Goal: Transaction & Acquisition: Purchase product/service

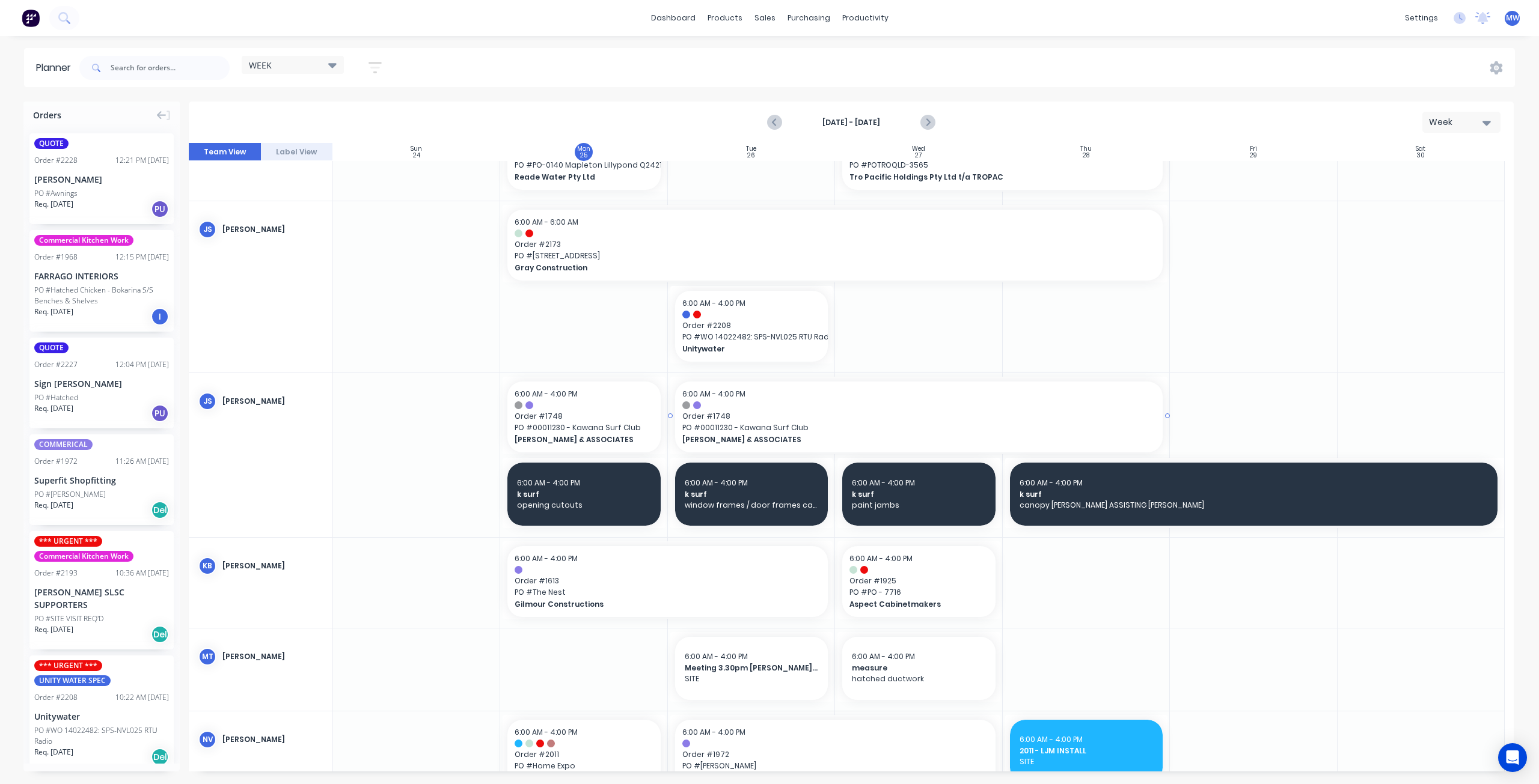
scroll to position [481, 0]
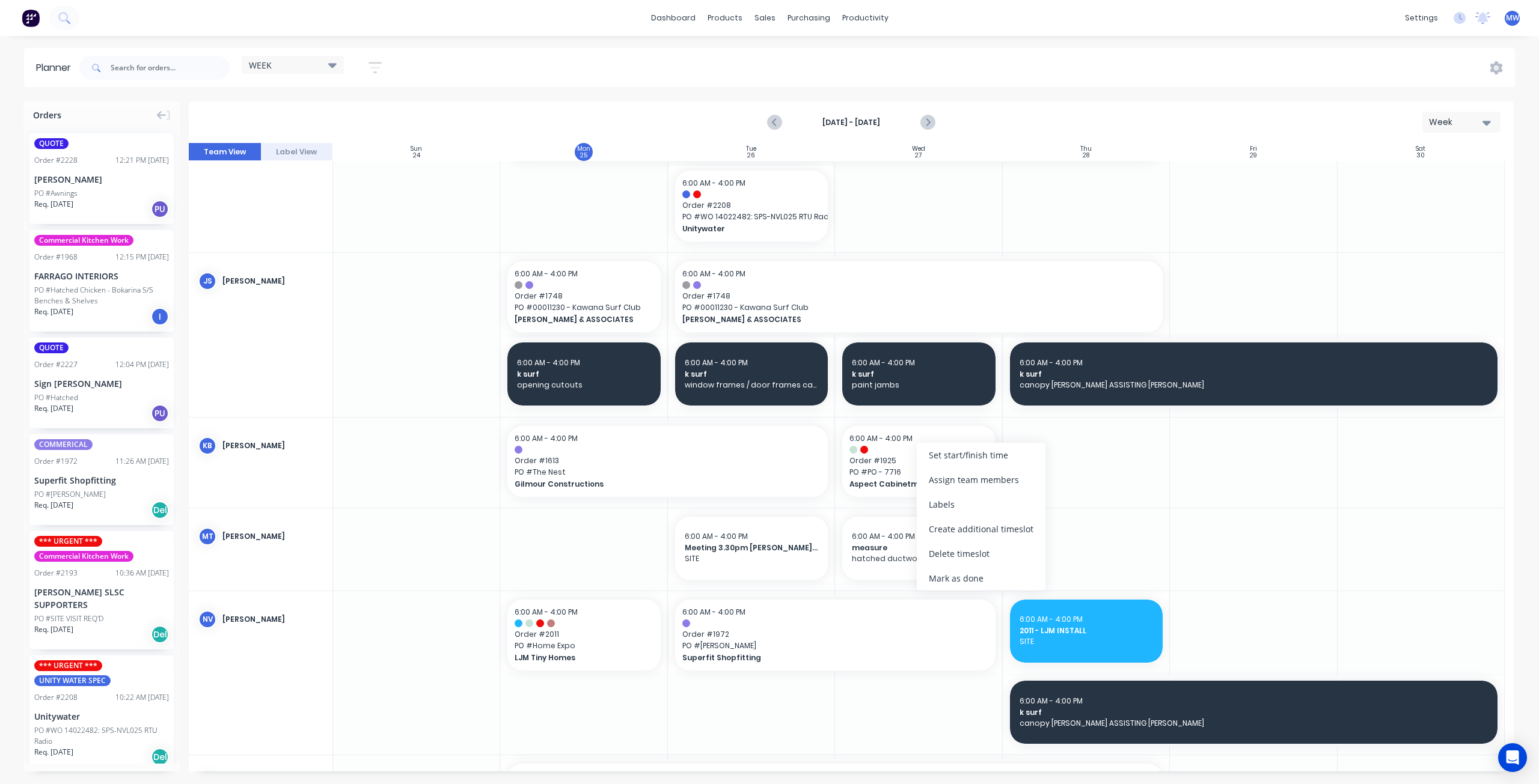
click at [1201, 544] on div at bounding box center [1253, 549] width 167 height 82
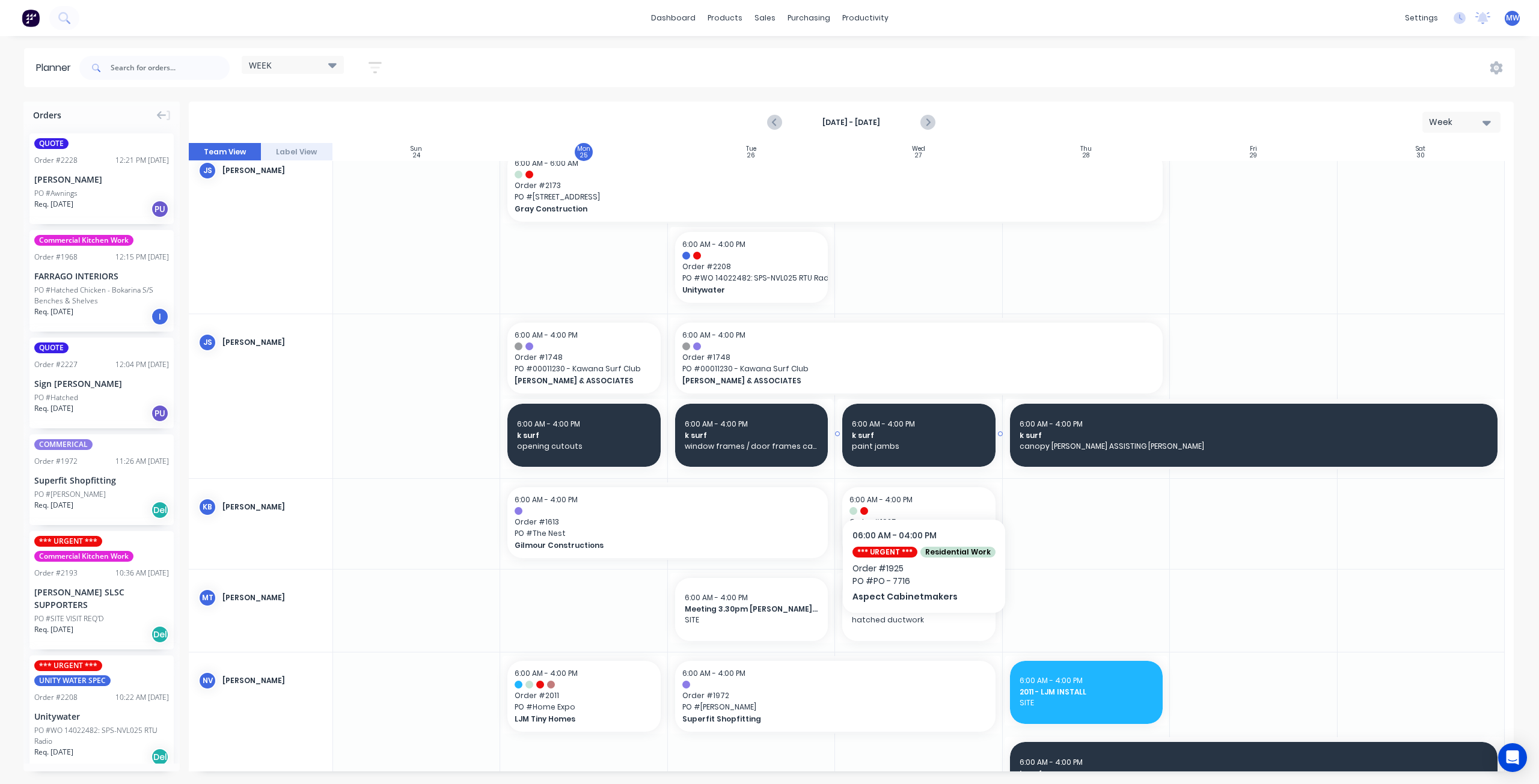
scroll to position [360, 0]
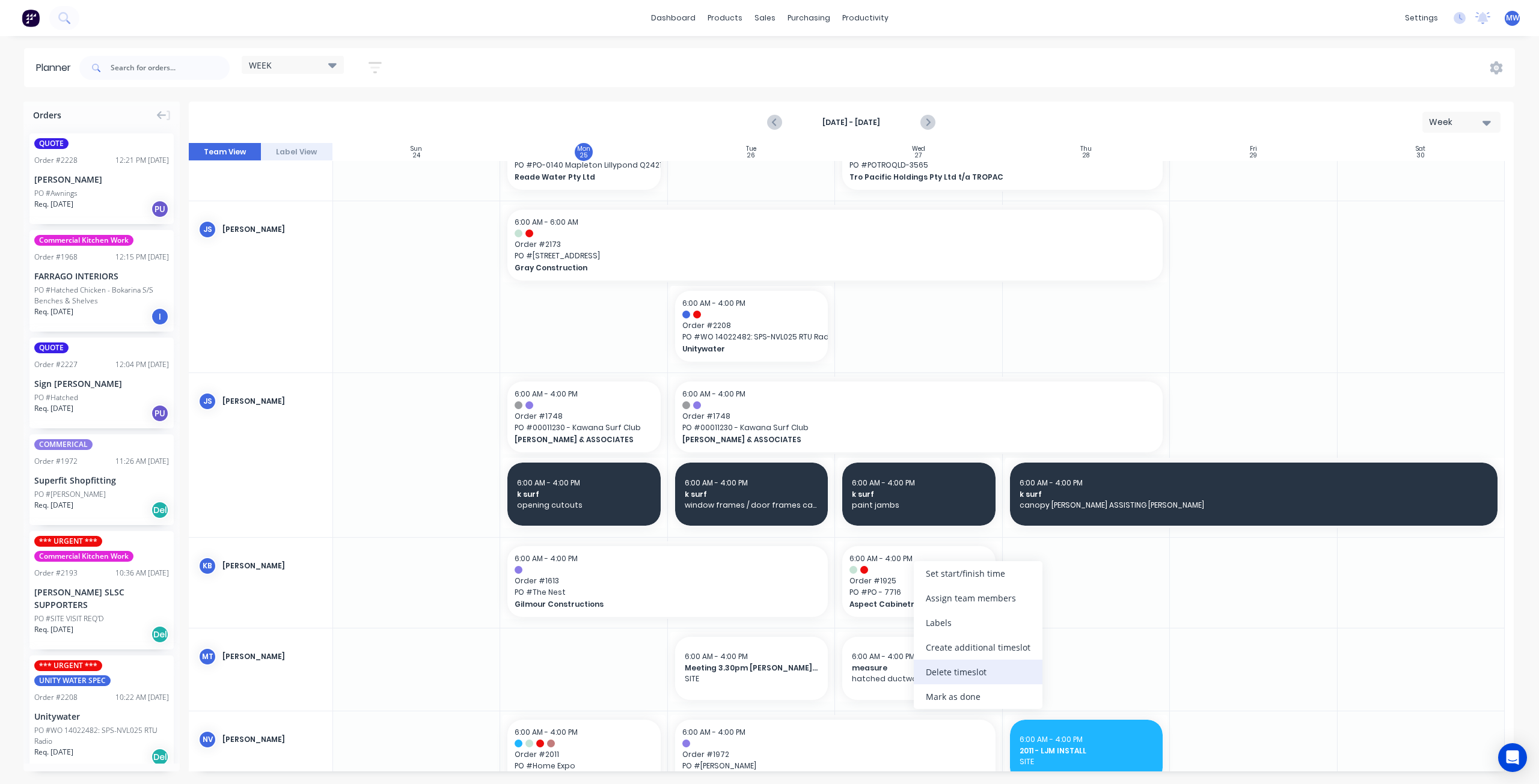
click at [974, 677] on div "Delete timeslot" at bounding box center [978, 672] width 128 height 24
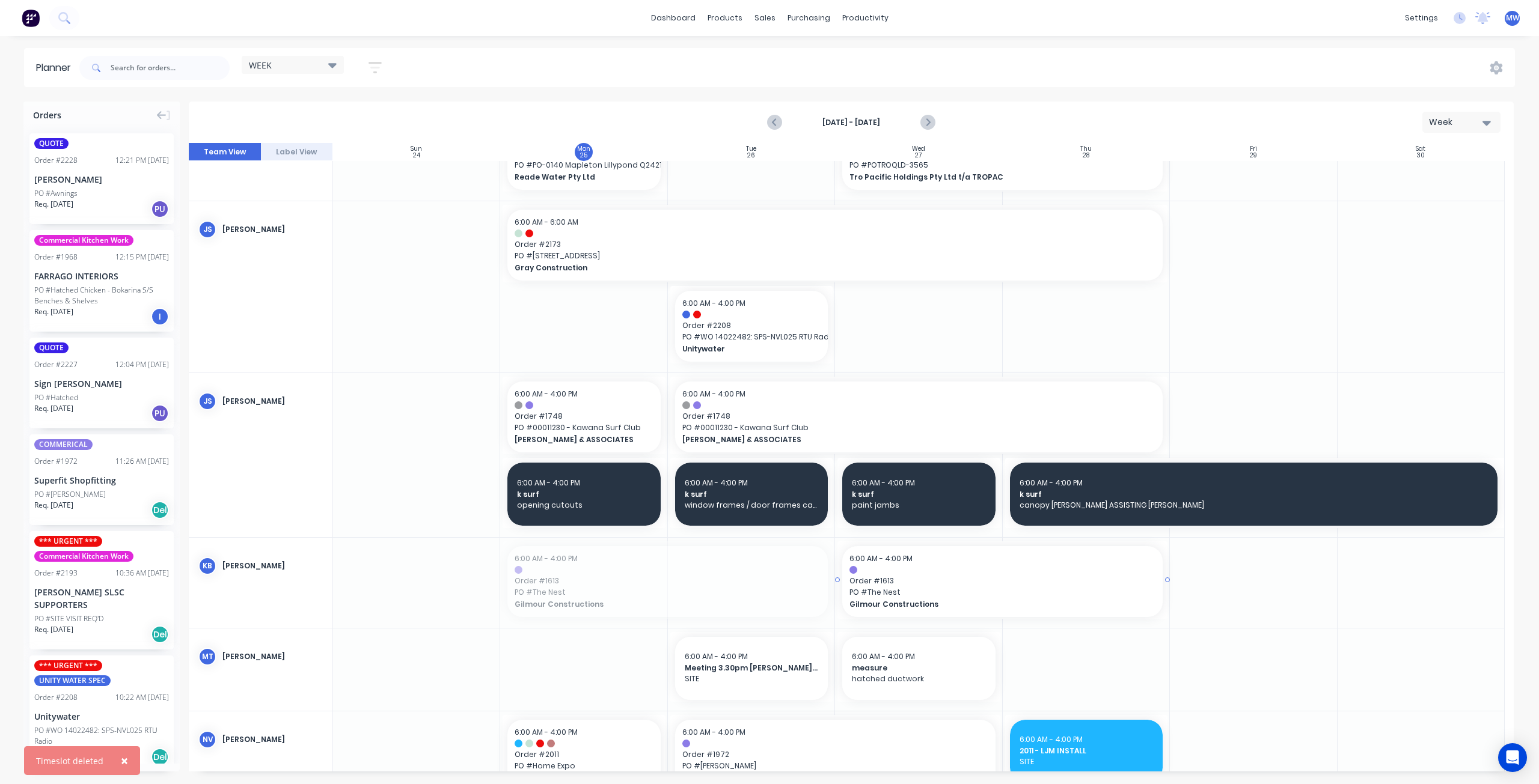
drag, startPoint x: 740, startPoint y: 580, endPoint x: 1065, endPoint y: 600, distance: 325.6
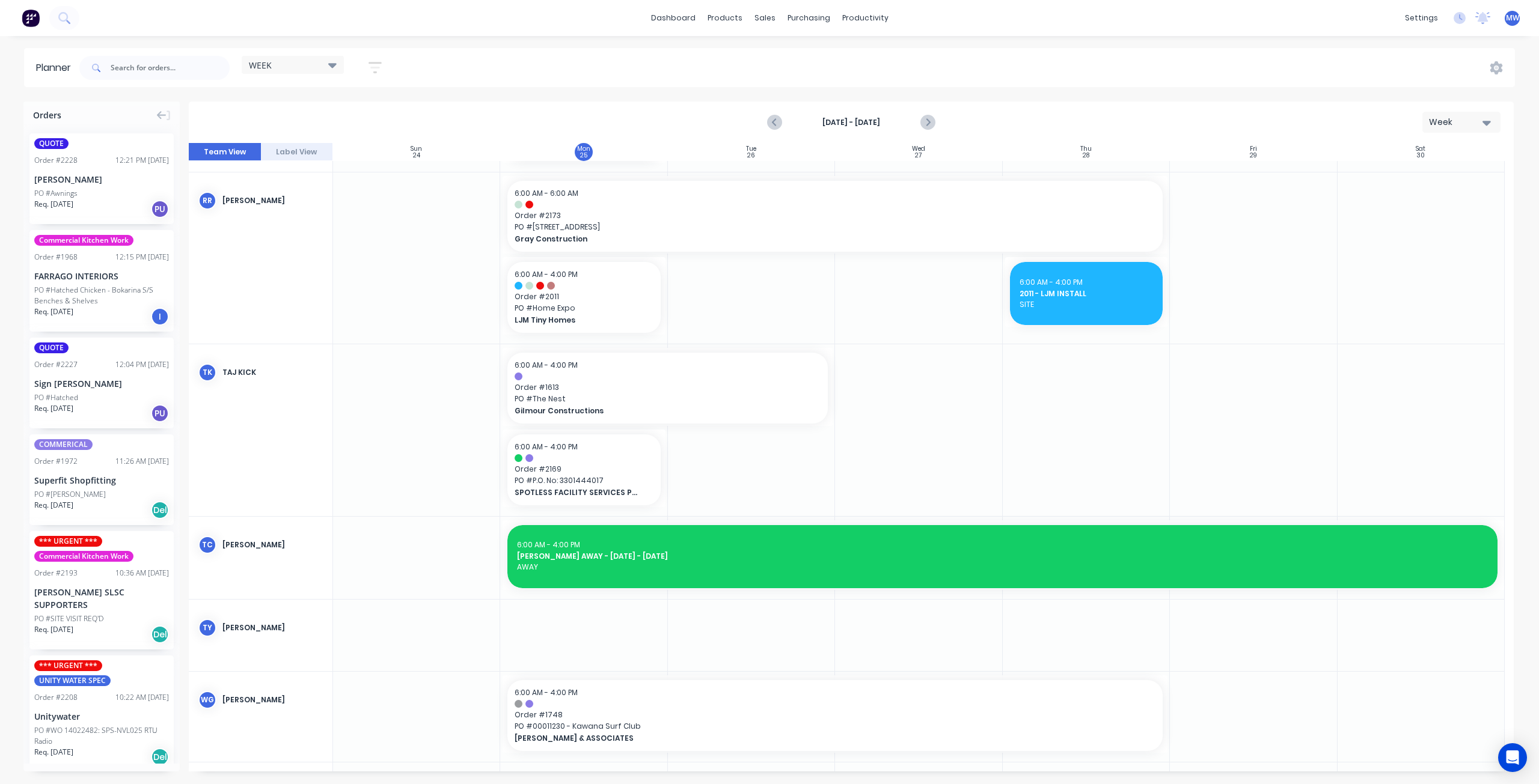
scroll to position [1381, 0]
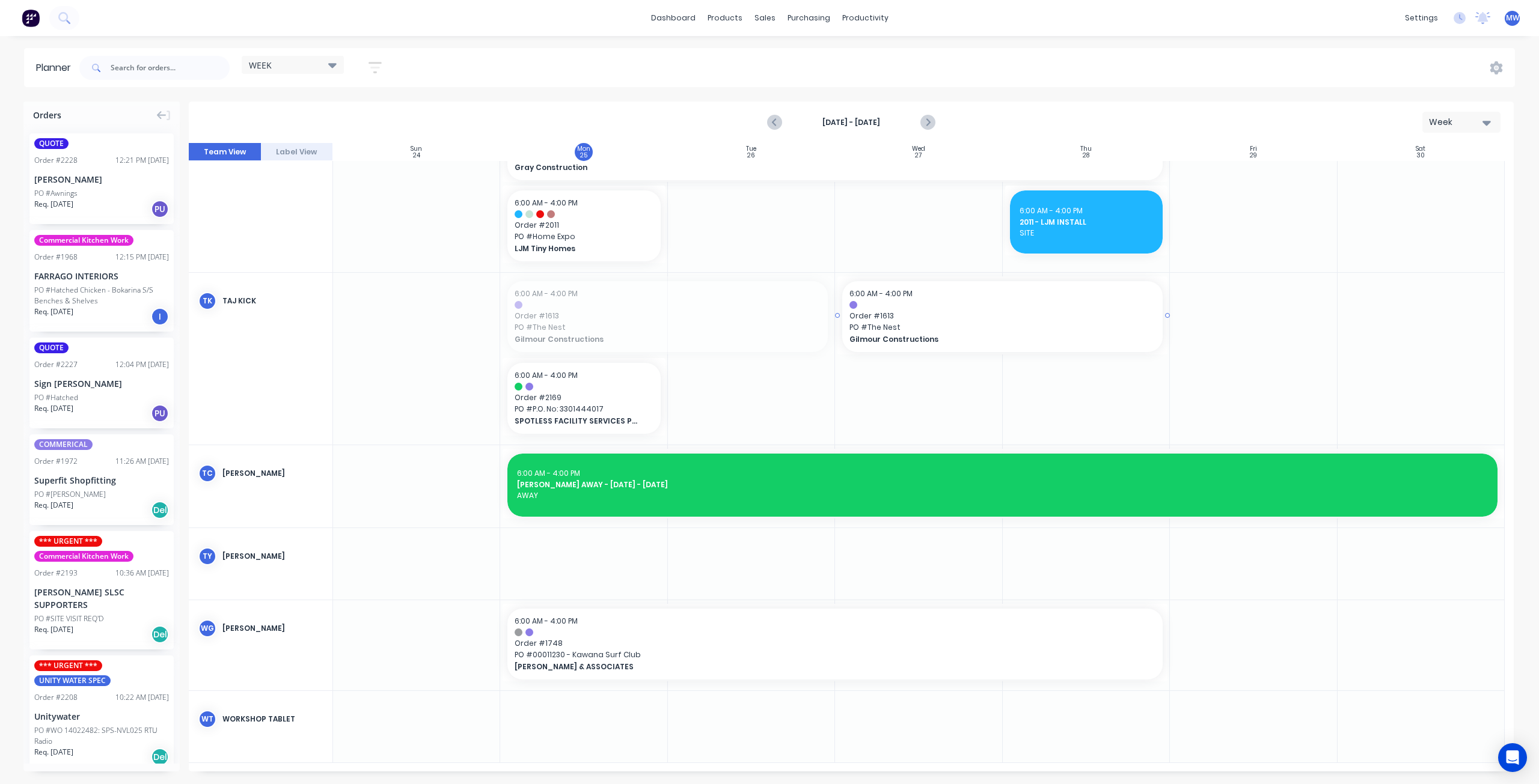
drag, startPoint x: 723, startPoint y: 311, endPoint x: 1044, endPoint y: 326, distance: 321.4
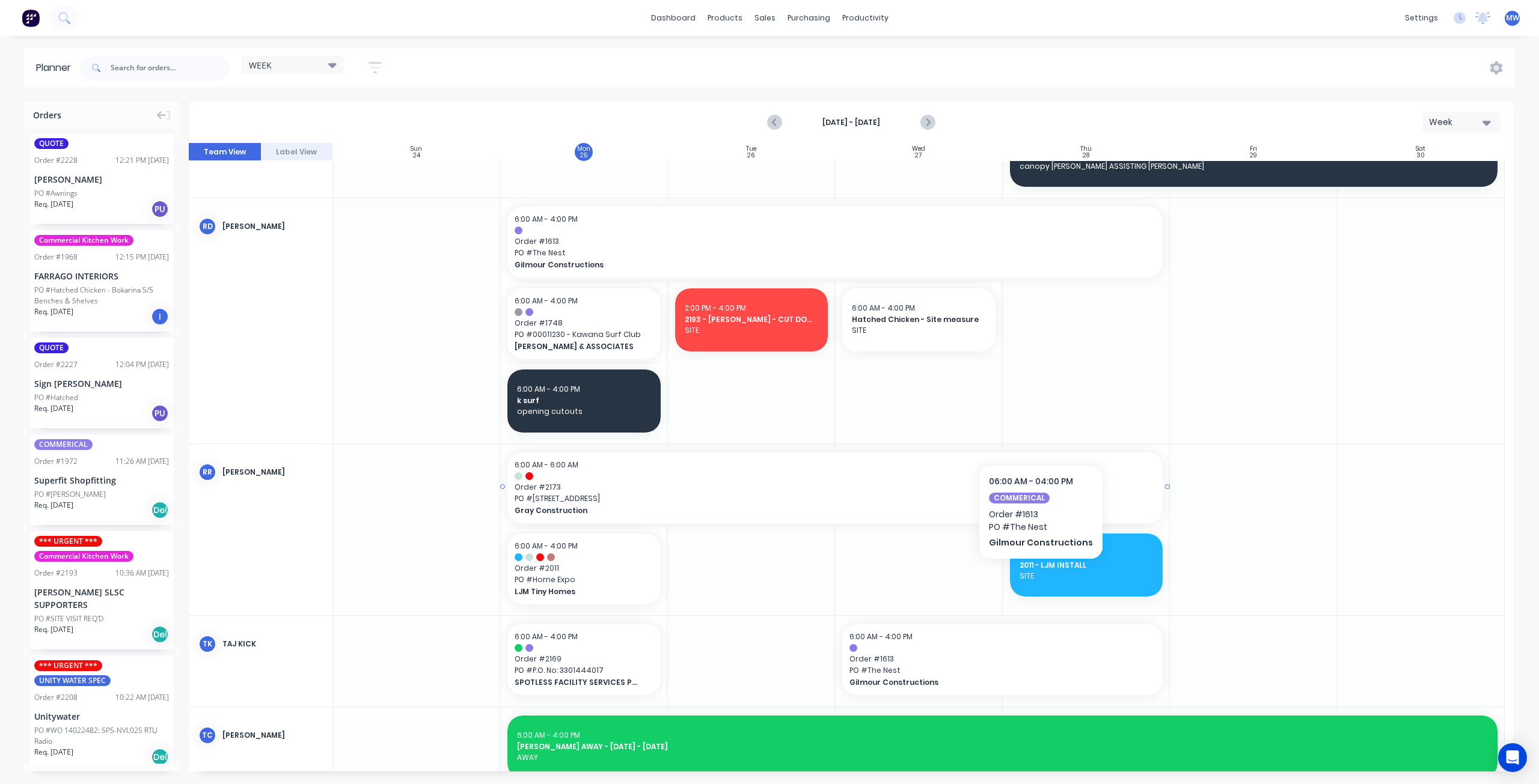
scroll to position [1111, 0]
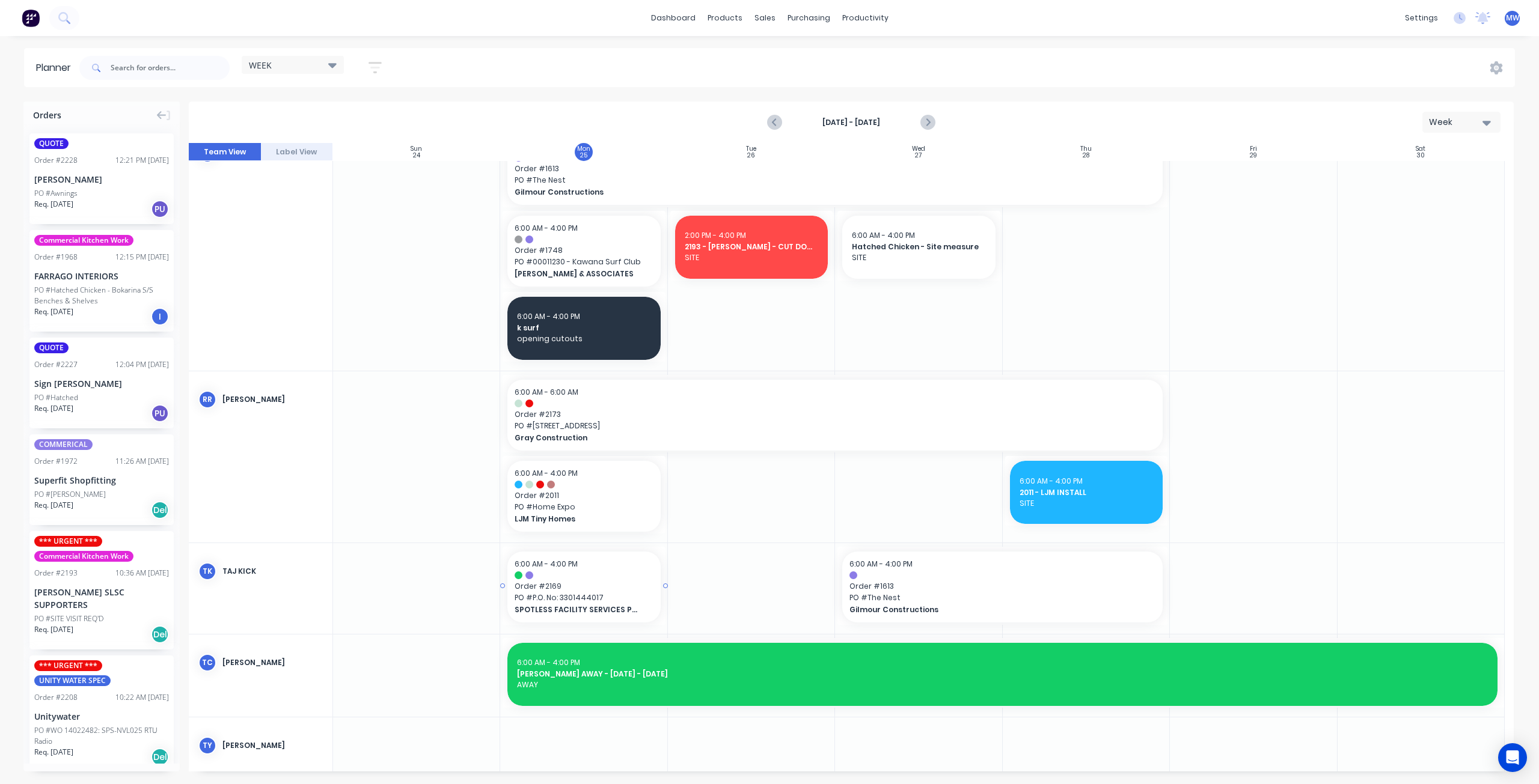
click at [584, 576] on div at bounding box center [584, 575] width 138 height 8
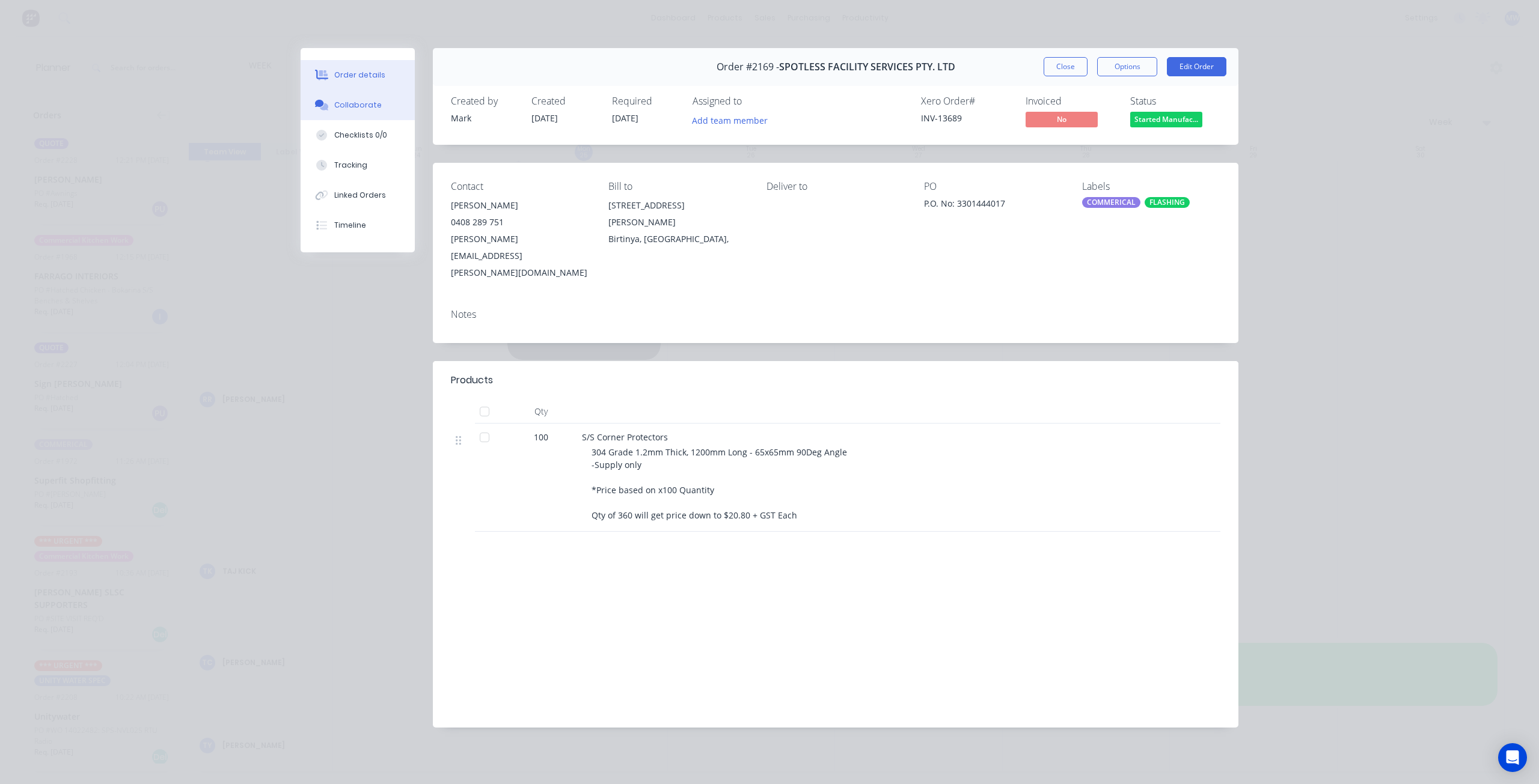
click at [342, 111] on button "Collaborate" at bounding box center [358, 105] width 114 height 30
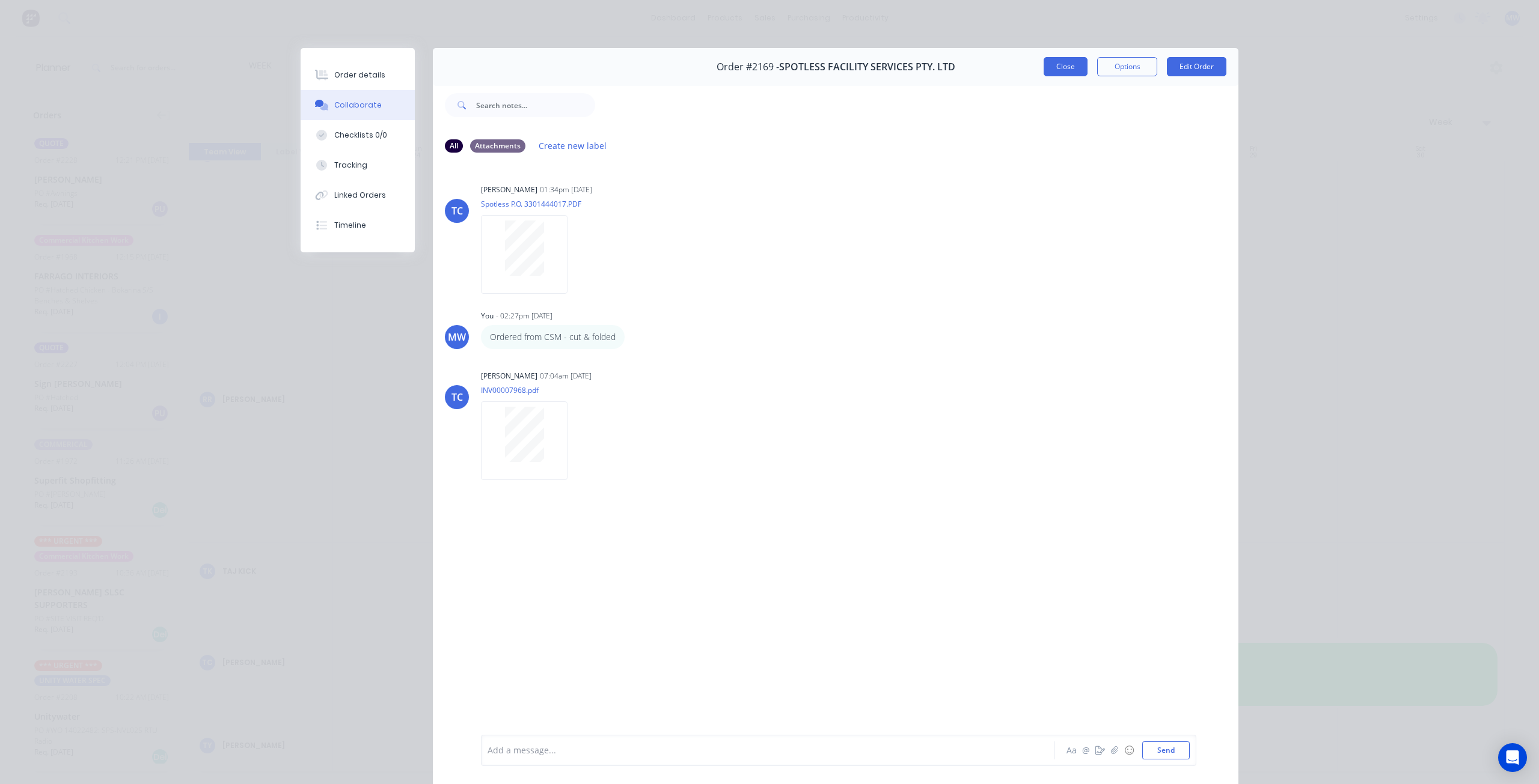
click at [1065, 66] on button "Close" at bounding box center [1065, 66] width 44 height 19
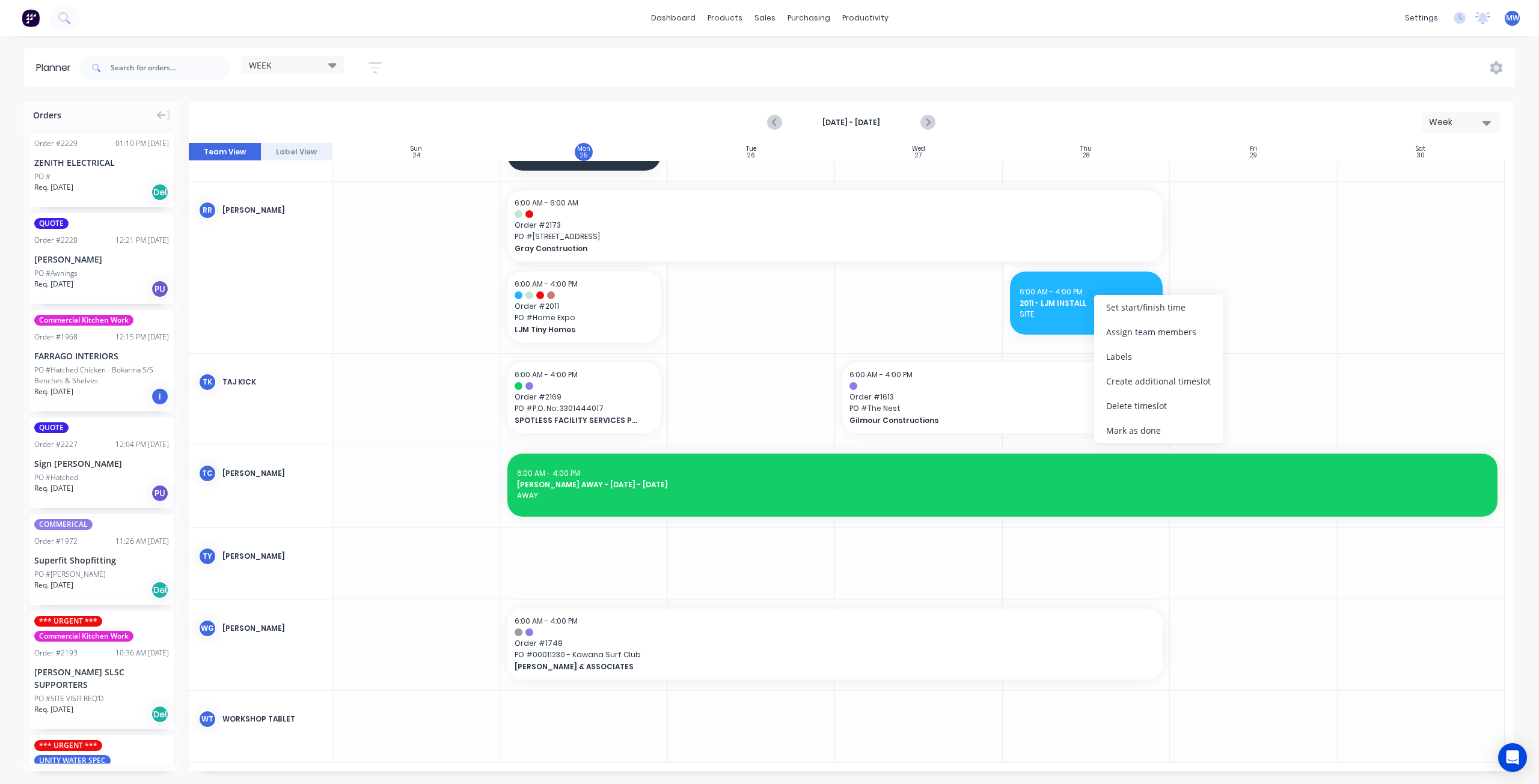
scroll to position [1291, 0]
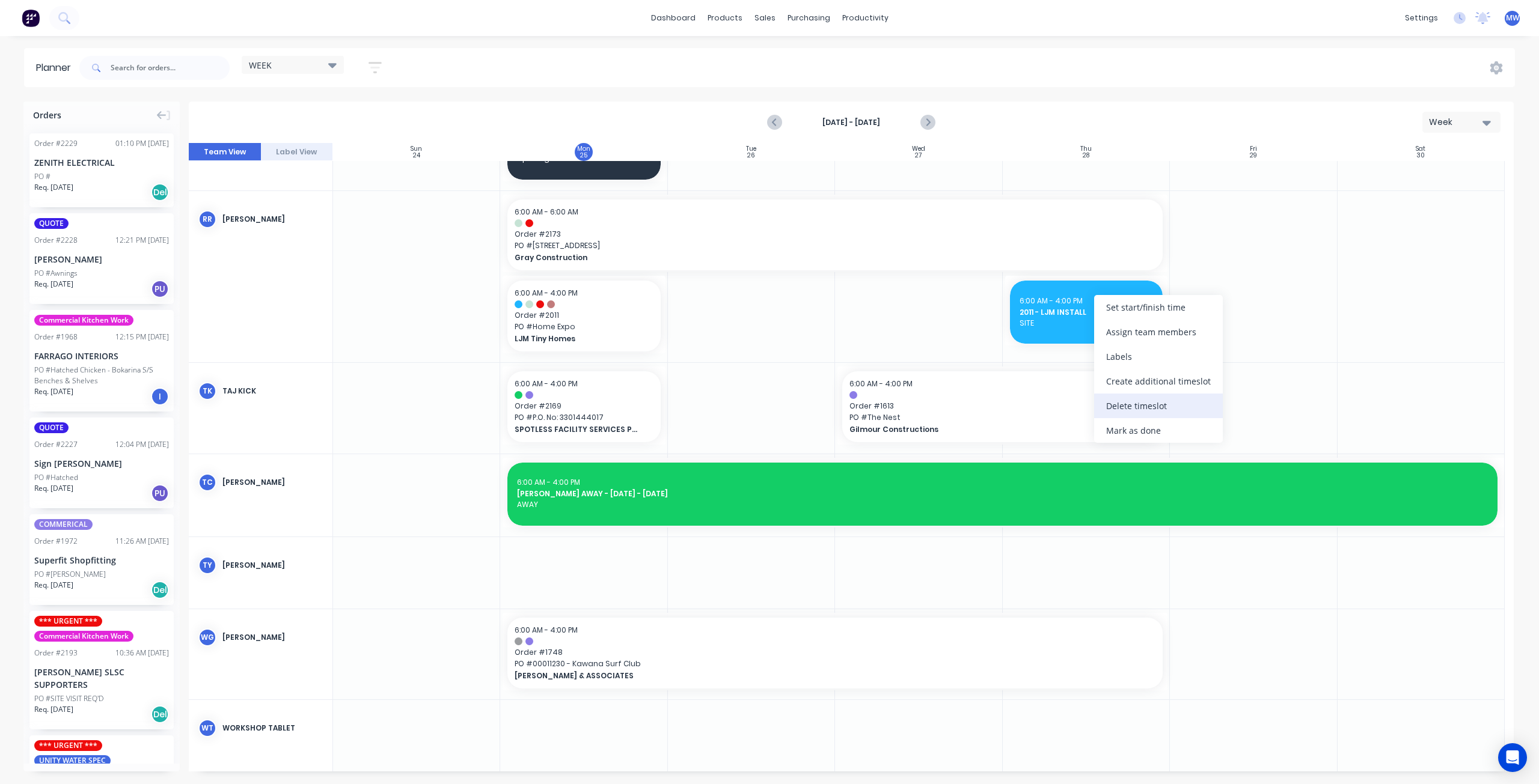
click at [1145, 406] on div "Delete timeslot" at bounding box center [1159, 406] width 128 height 24
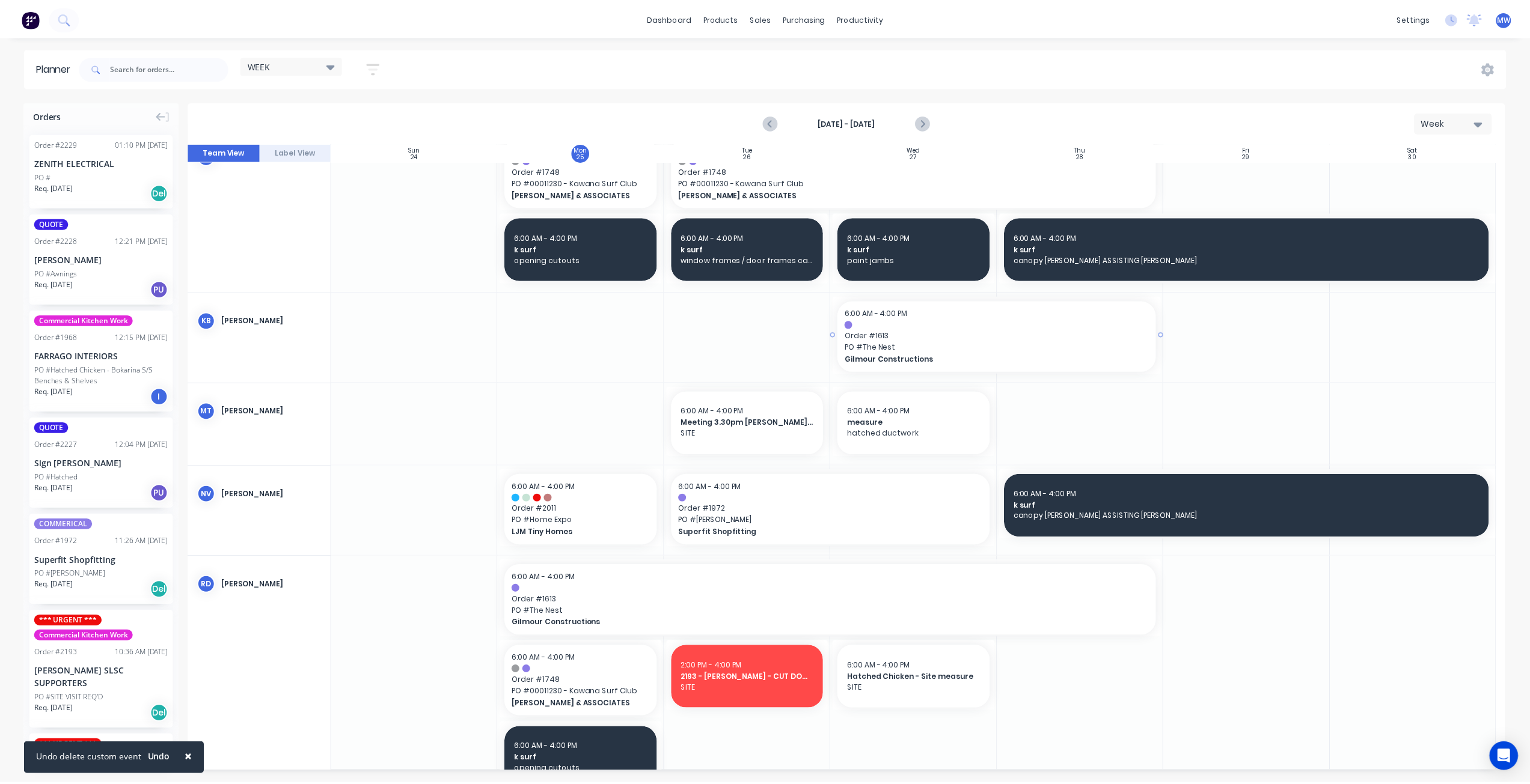
scroll to position [556, 0]
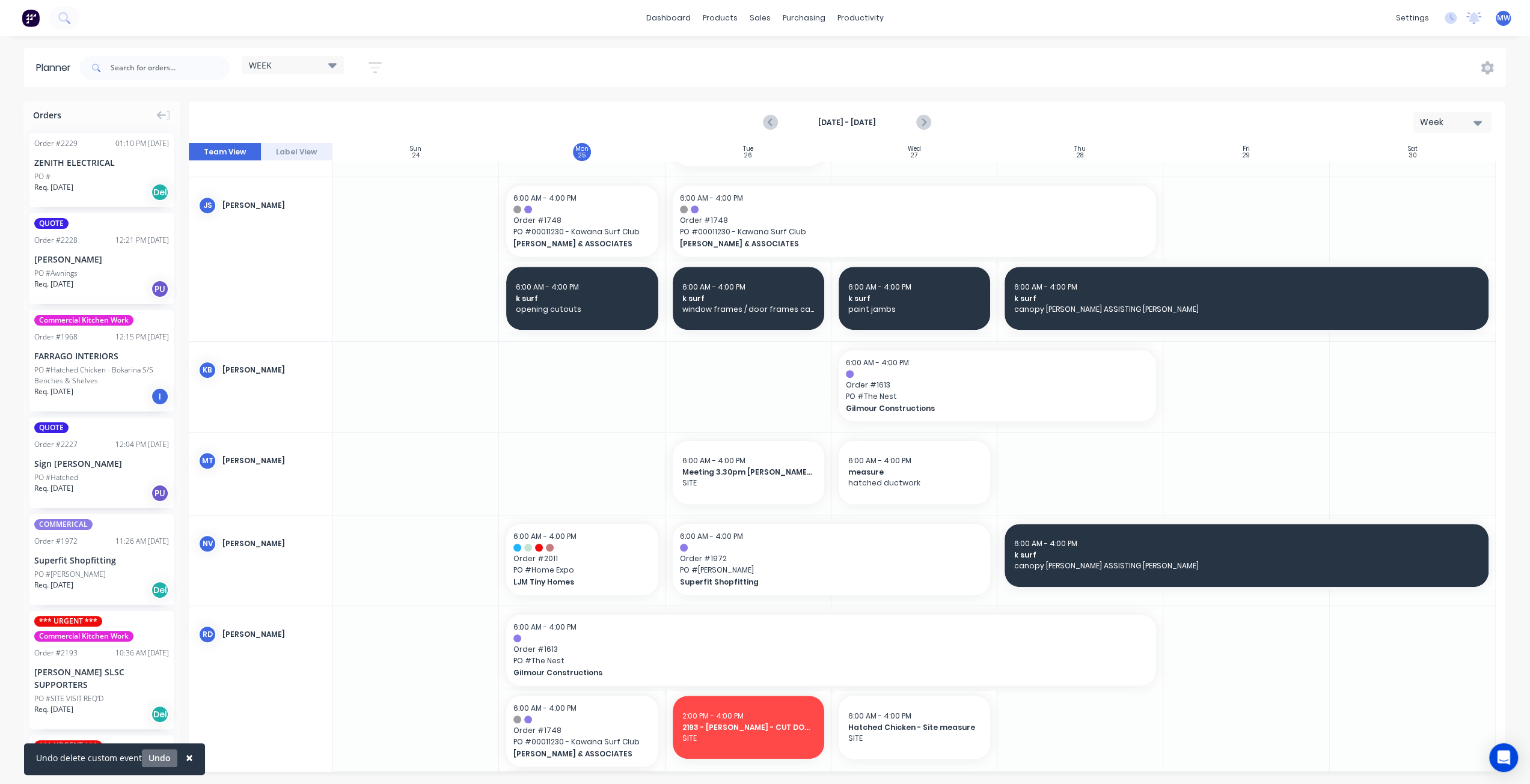
click at [161, 762] on button "Undo" at bounding box center [159, 759] width 35 height 18
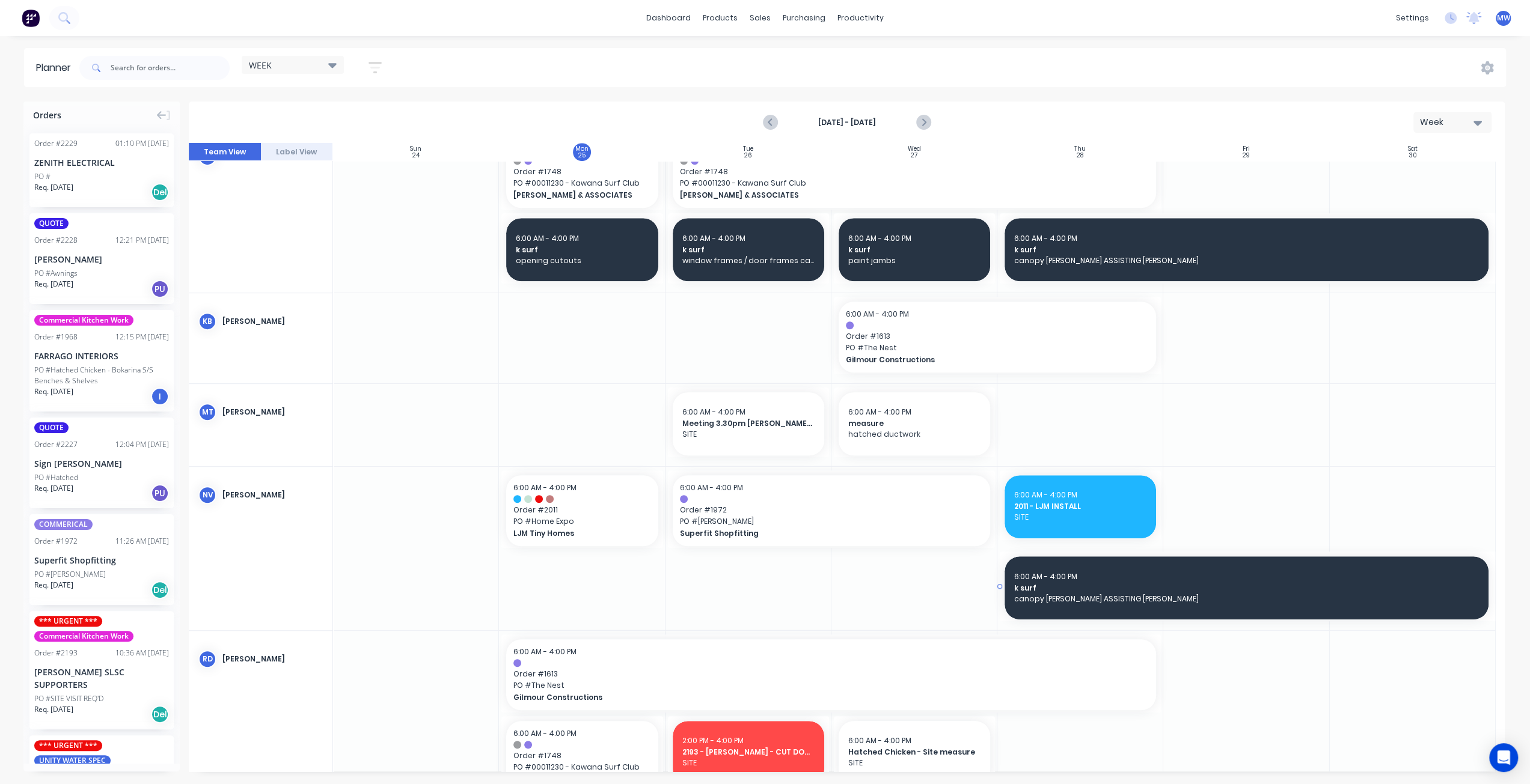
scroll to position [677, 0]
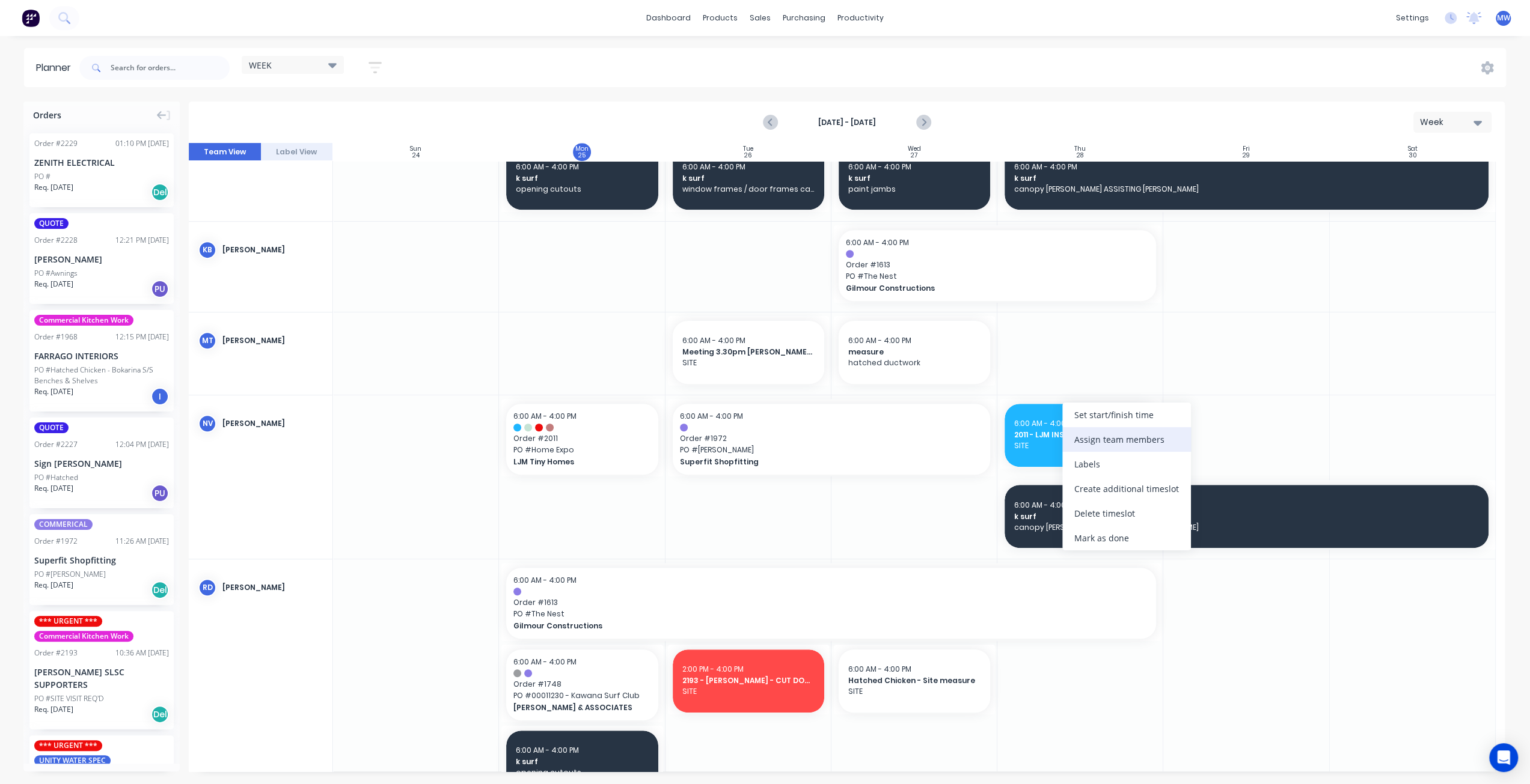
click at [1135, 439] on div "Assign team members" at bounding box center [1127, 439] width 128 height 24
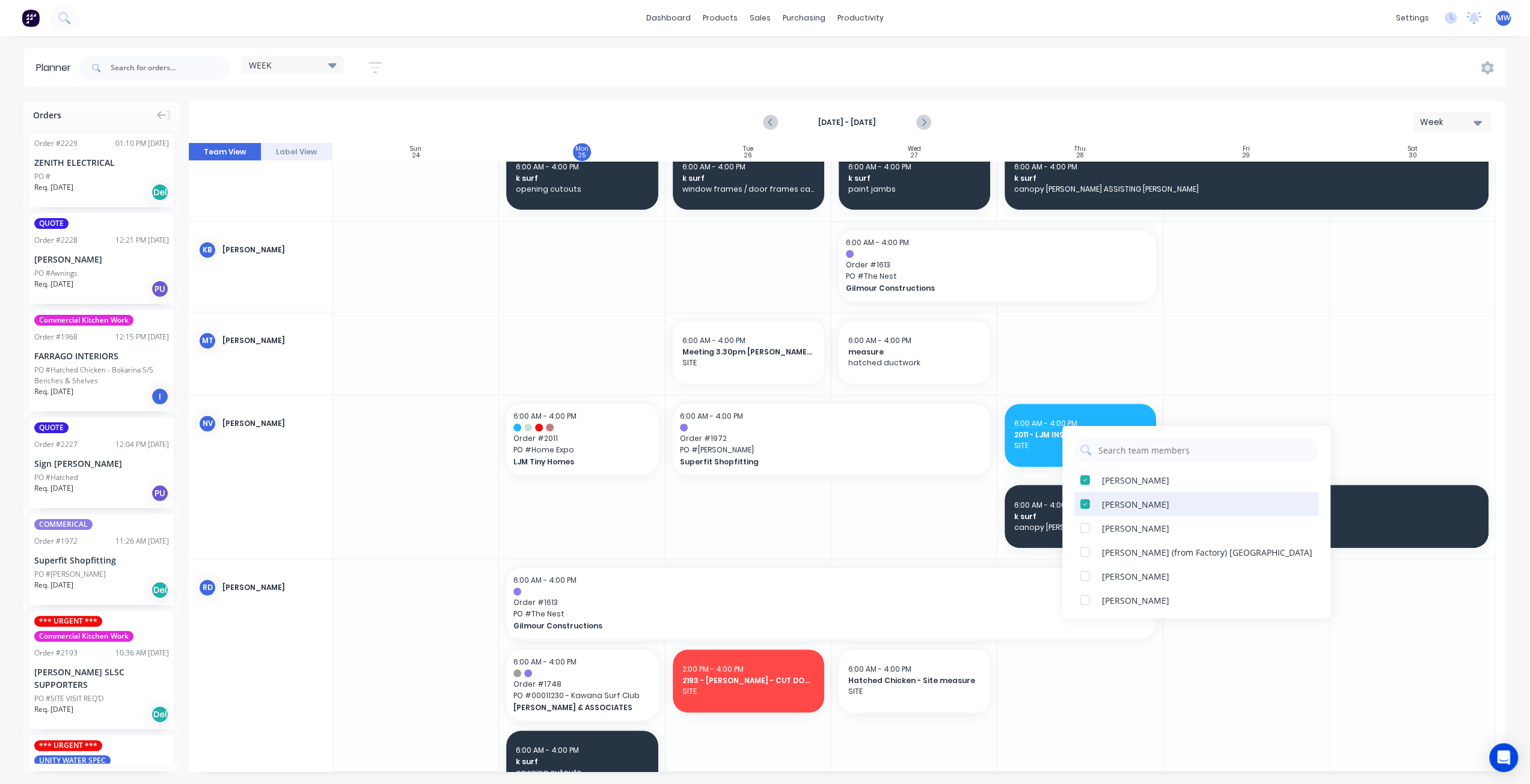
click at [1084, 504] on div at bounding box center [1085, 504] width 24 height 24
click at [1282, 408] on div at bounding box center [1247, 477] width 166 height 163
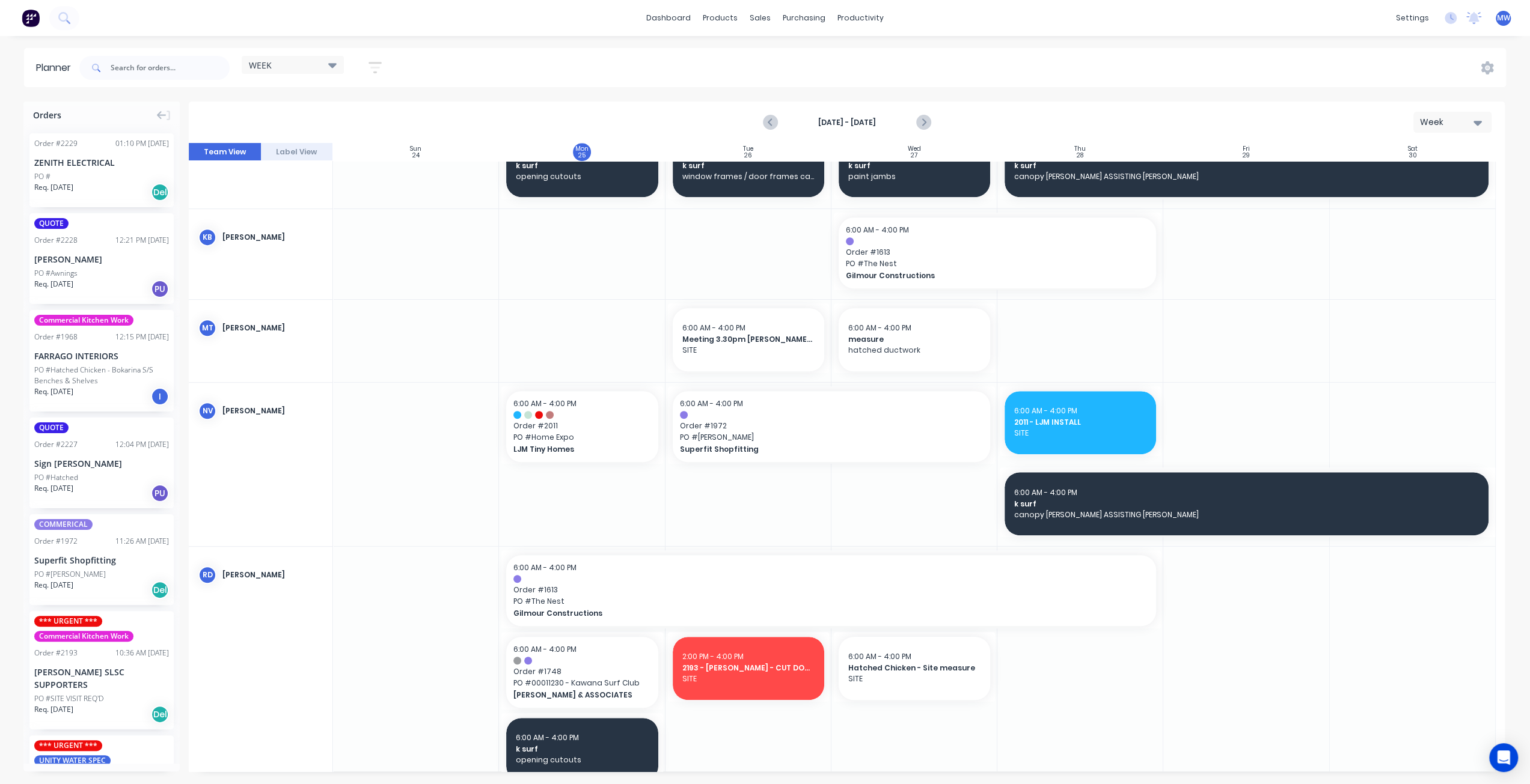
scroll to position [639, 0]
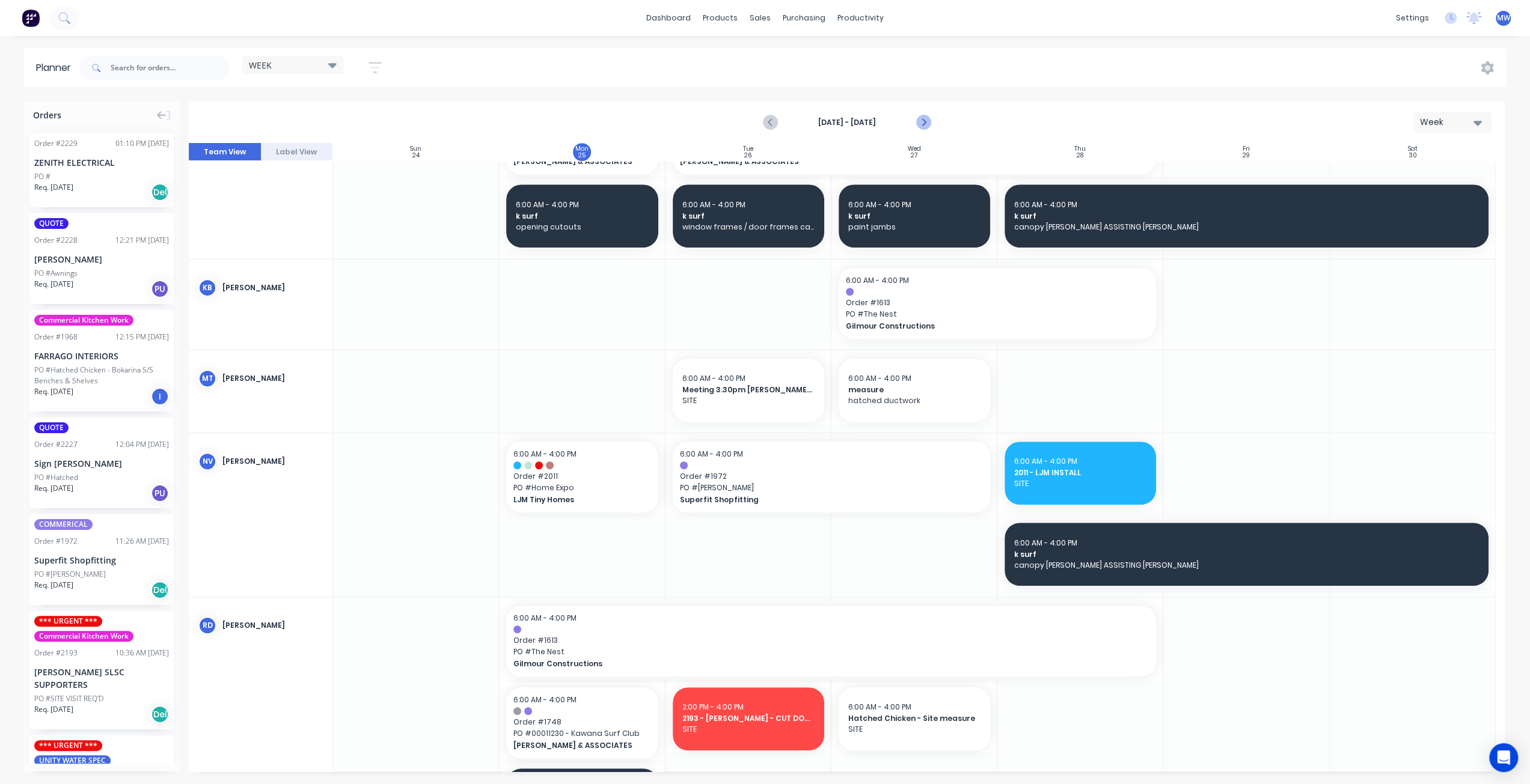
click at [922, 119] on icon "Next page" at bounding box center [923, 122] width 5 height 10
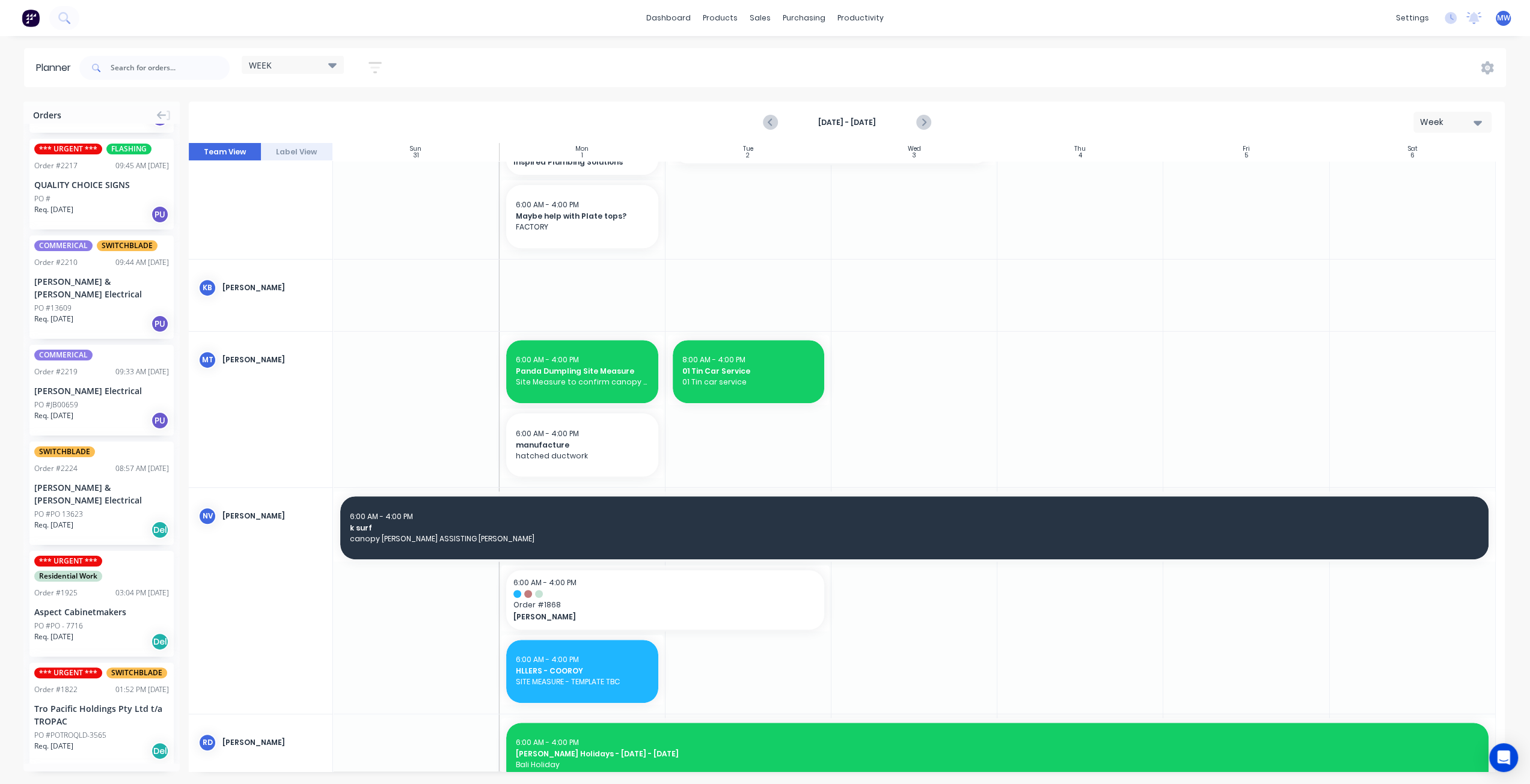
scroll to position [1142, 0]
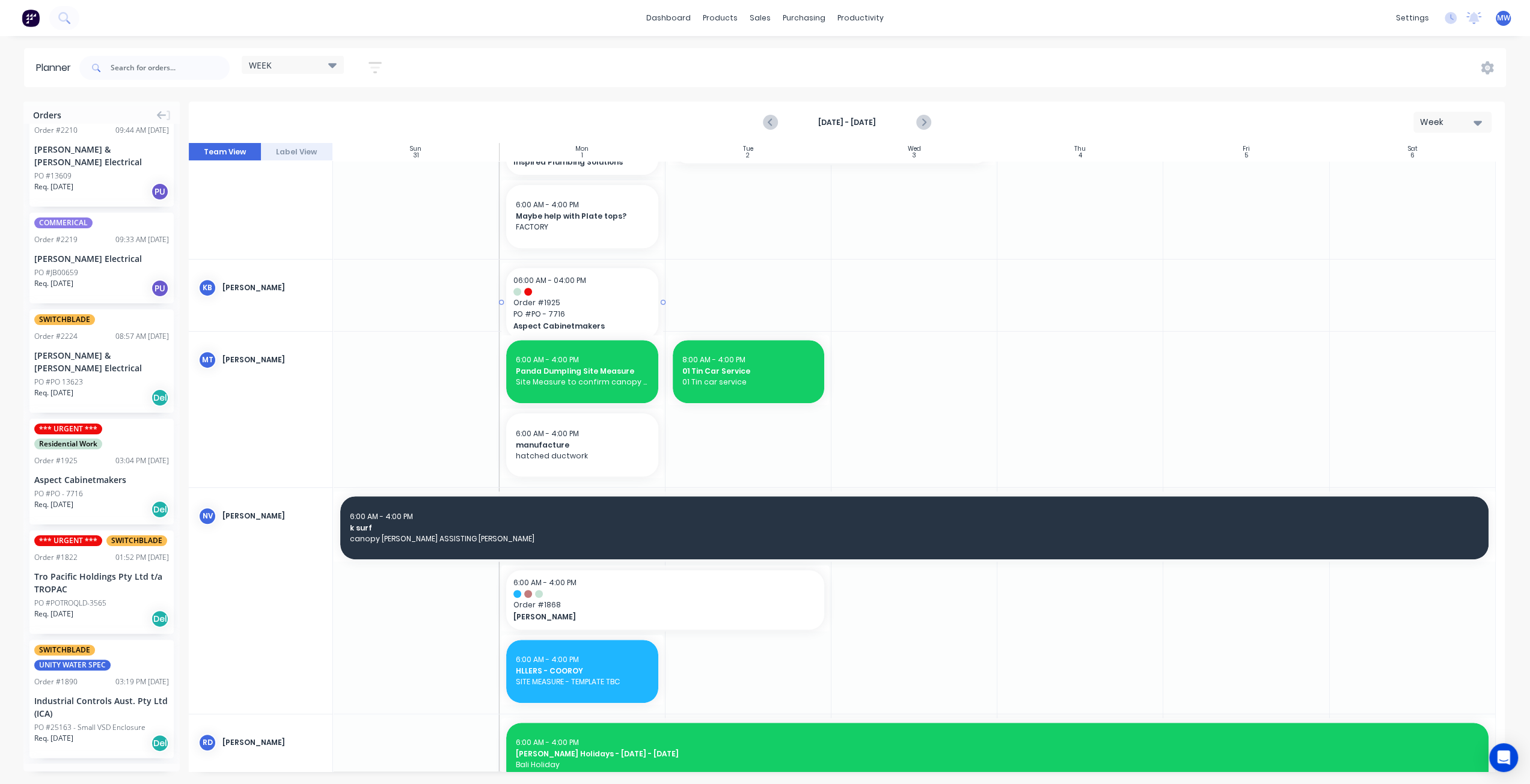
drag, startPoint x: 86, startPoint y: 441, endPoint x: 629, endPoint y: 283, distance: 565.5
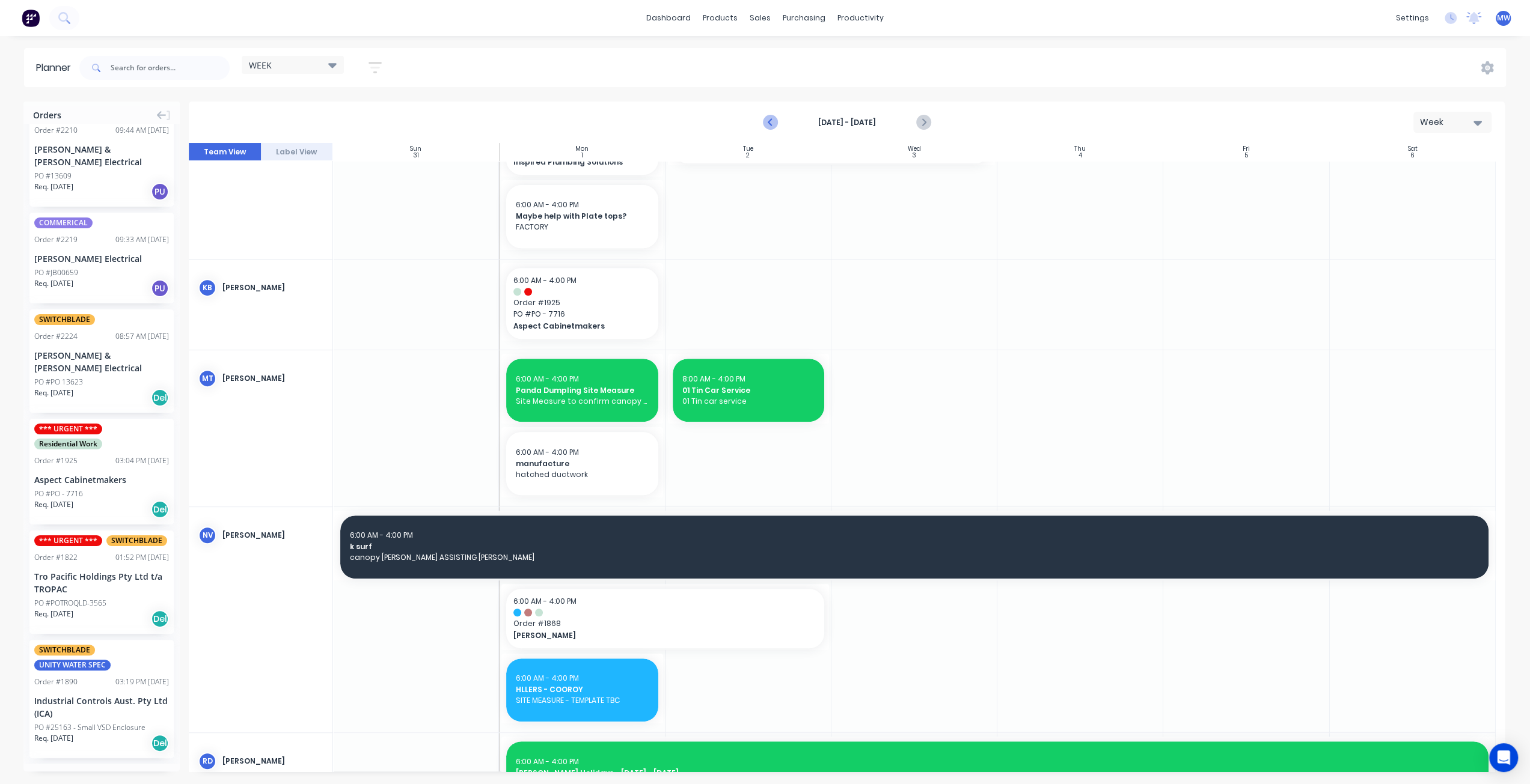
click at [772, 116] on icon "Previous page" at bounding box center [771, 123] width 14 height 14
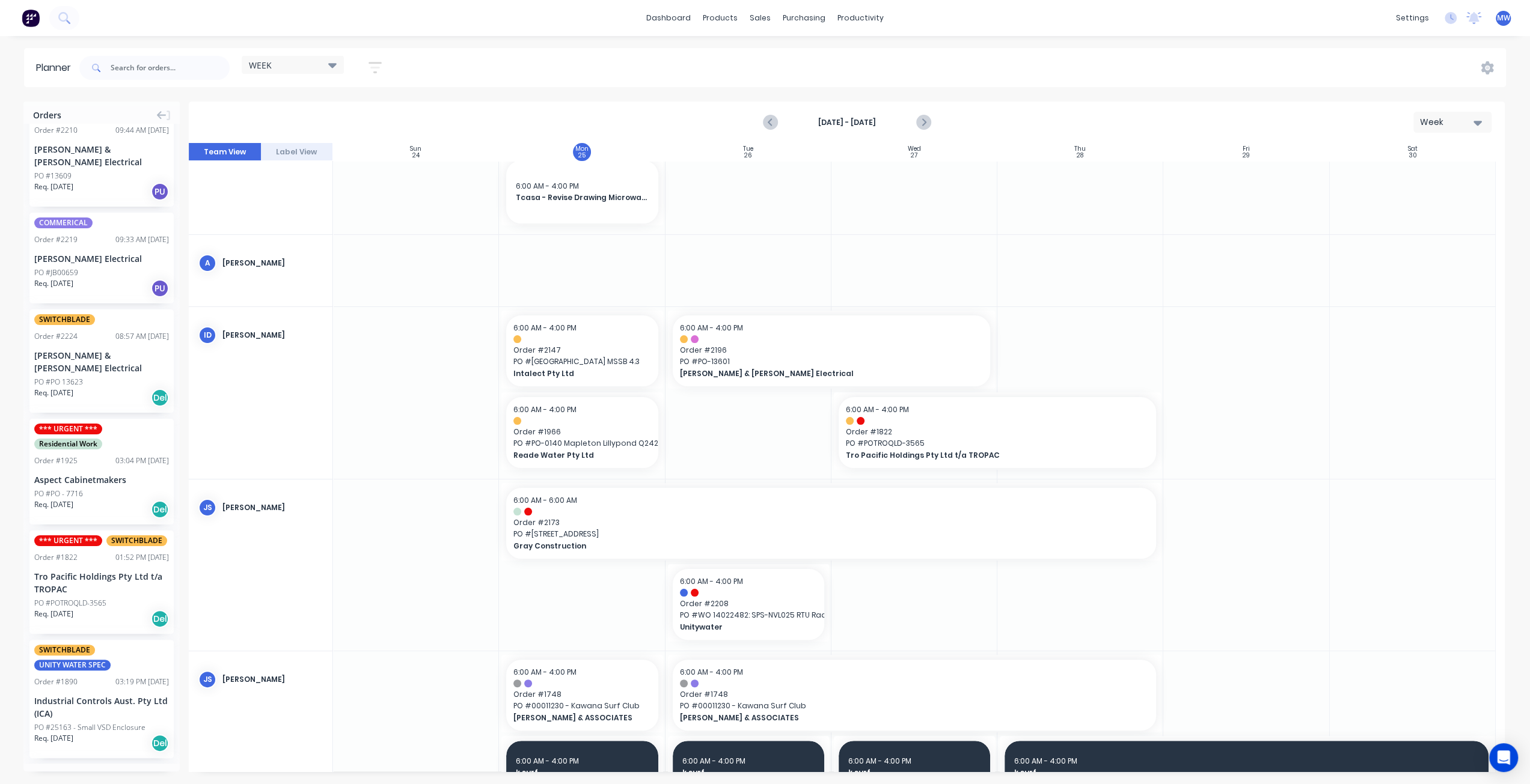
scroll to position [0, 0]
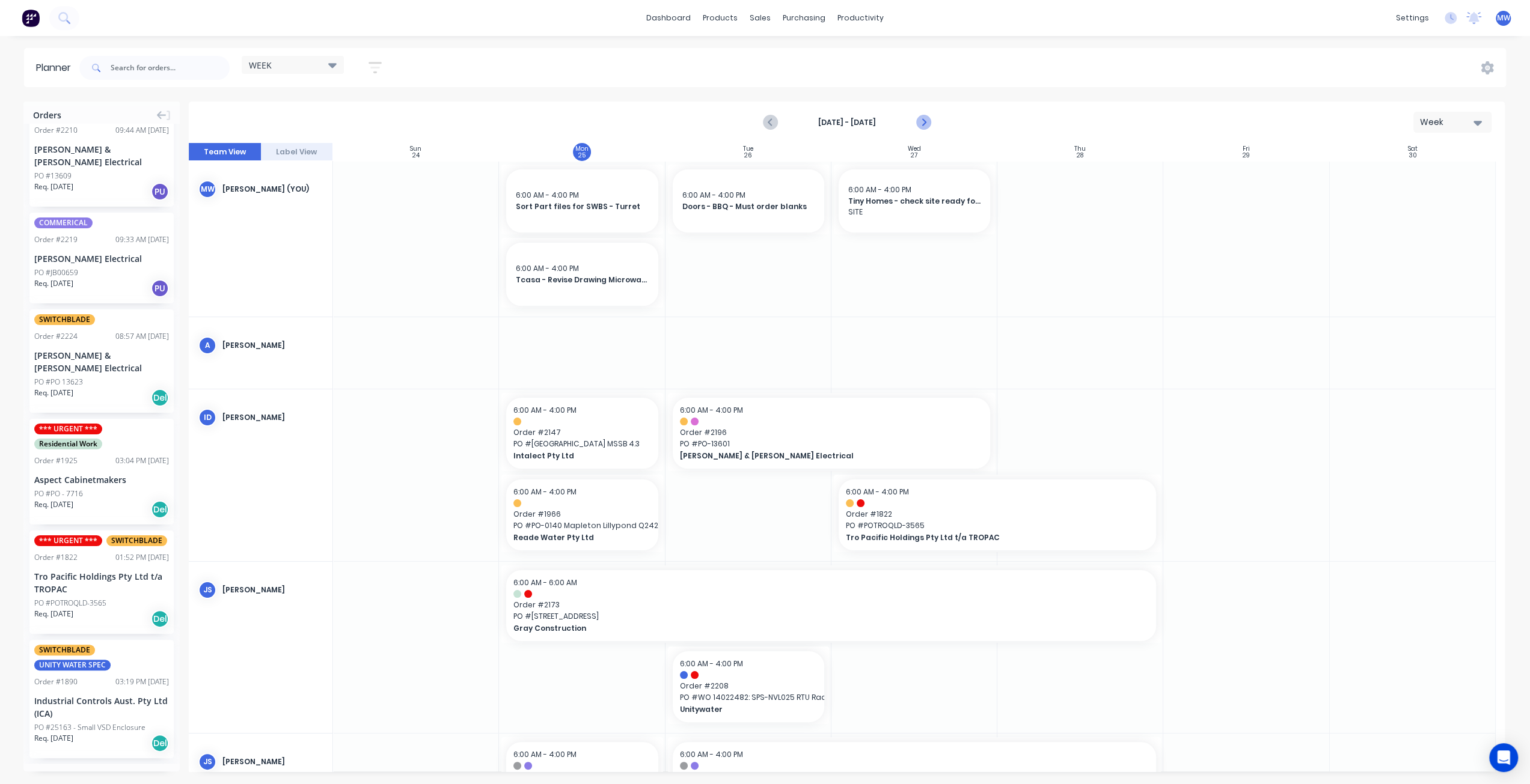
click at [926, 125] on icon "Next page" at bounding box center [923, 123] width 14 height 14
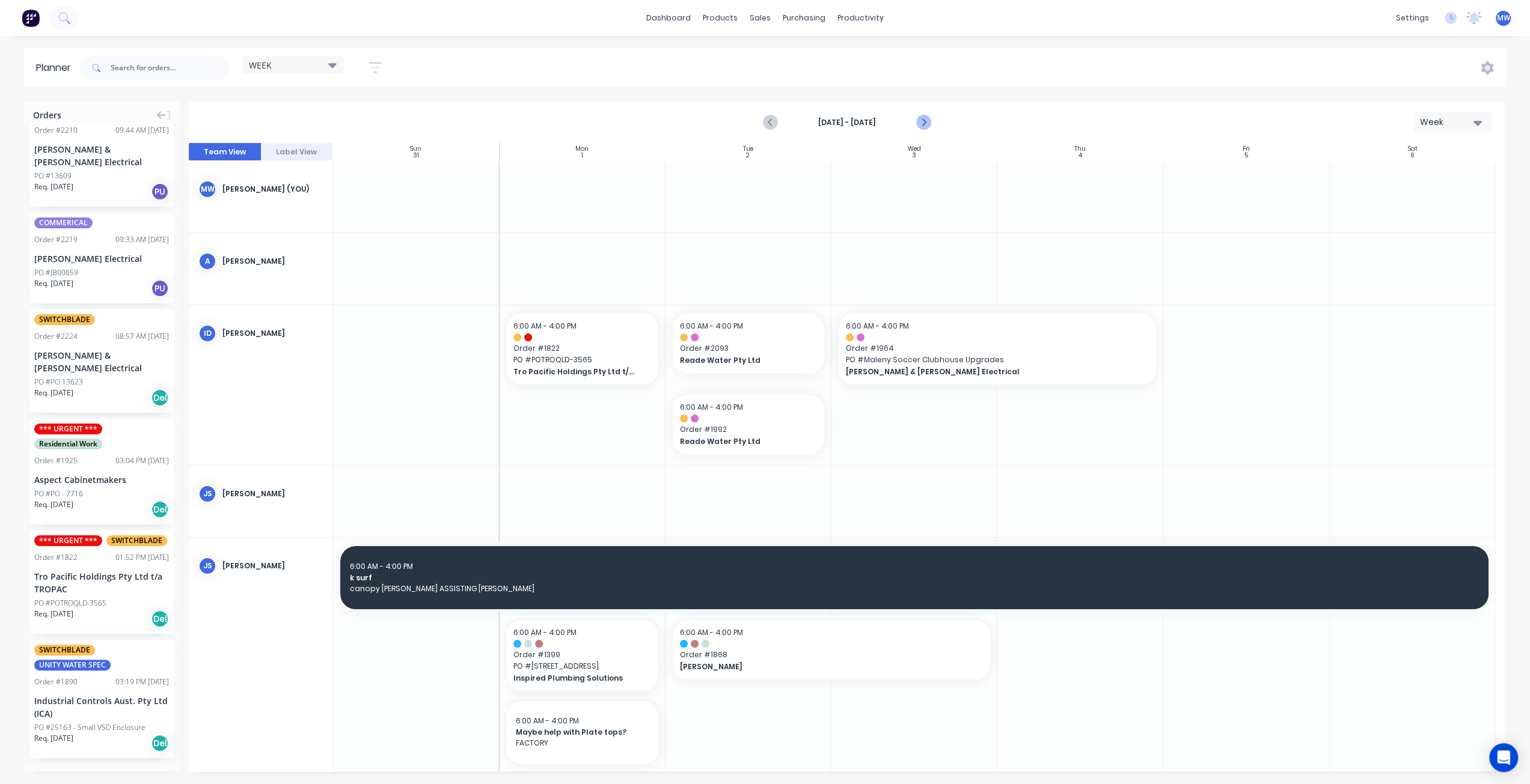
click at [926, 125] on icon "Next page" at bounding box center [923, 123] width 14 height 14
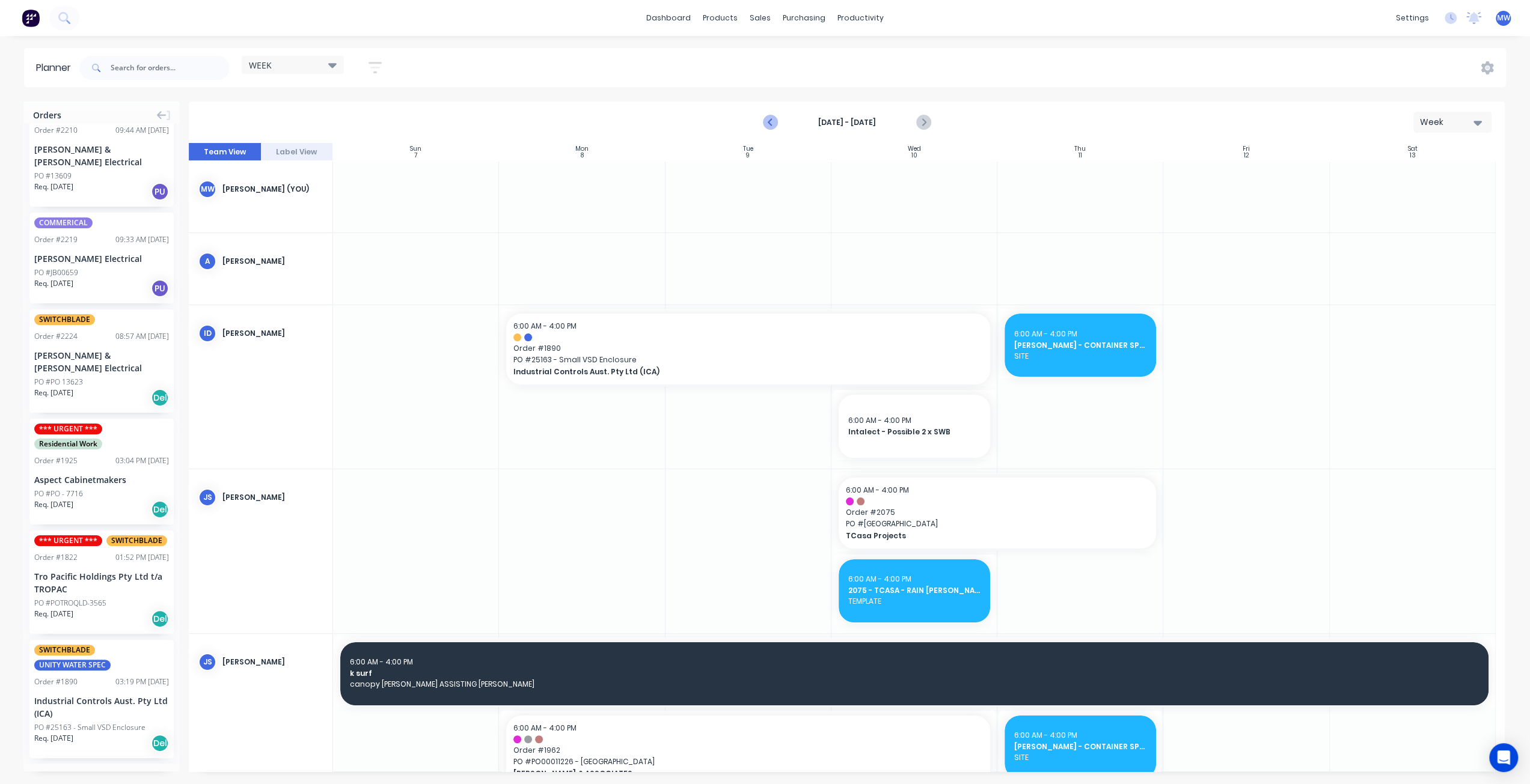
click at [772, 118] on icon "Previous page" at bounding box center [771, 122] width 5 height 10
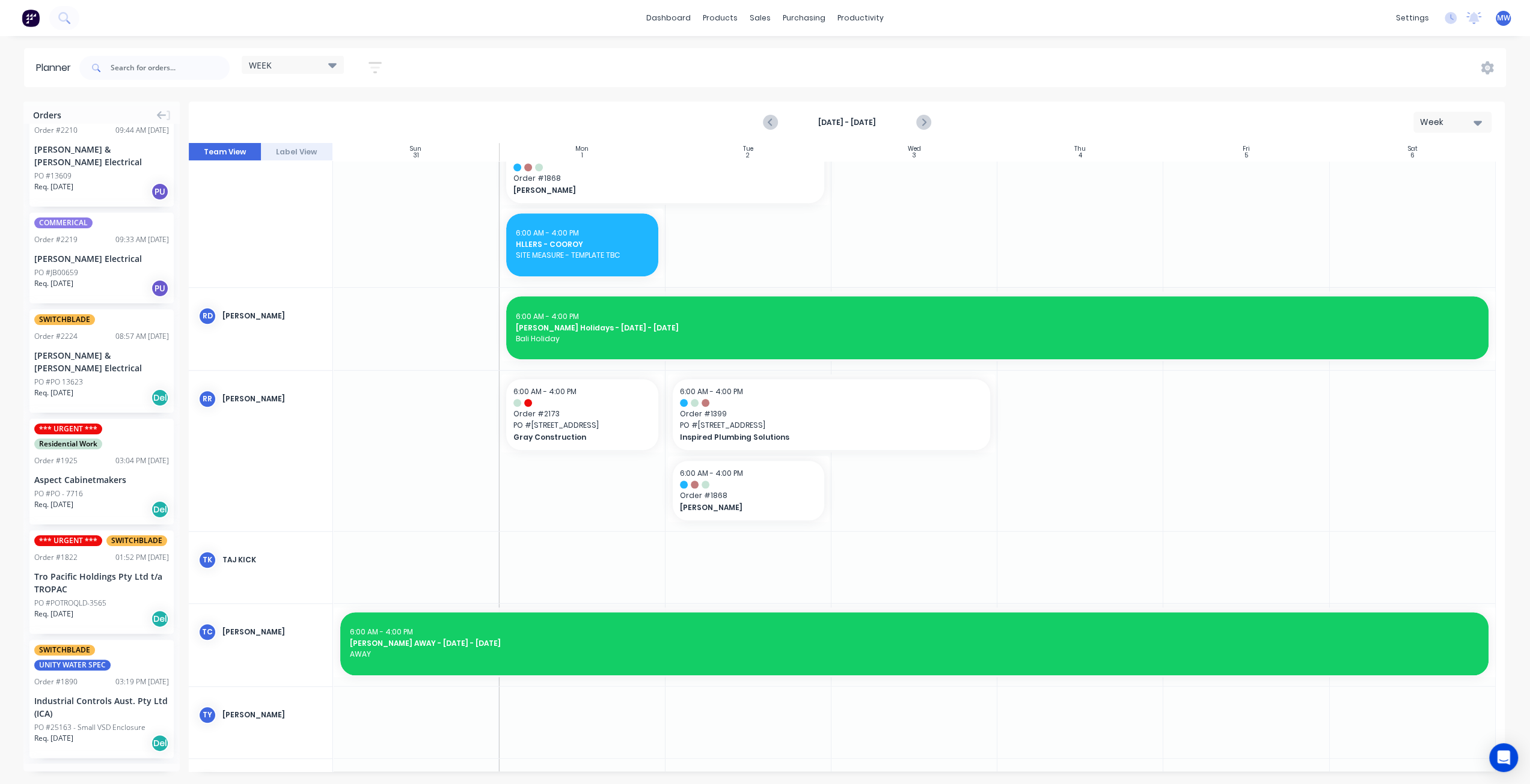
scroll to position [1102, 0]
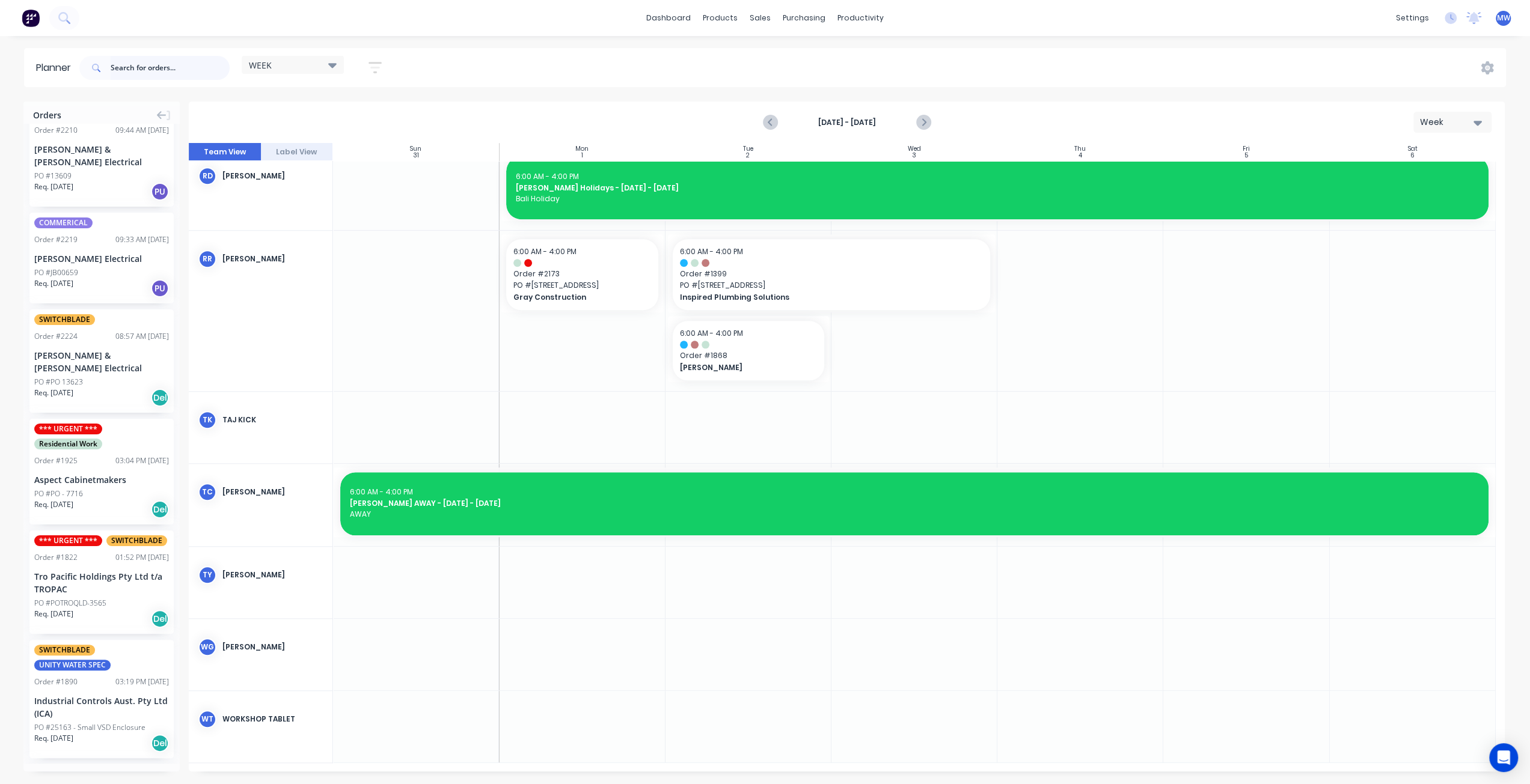
click at [161, 64] on input "text" at bounding box center [170, 68] width 119 height 24
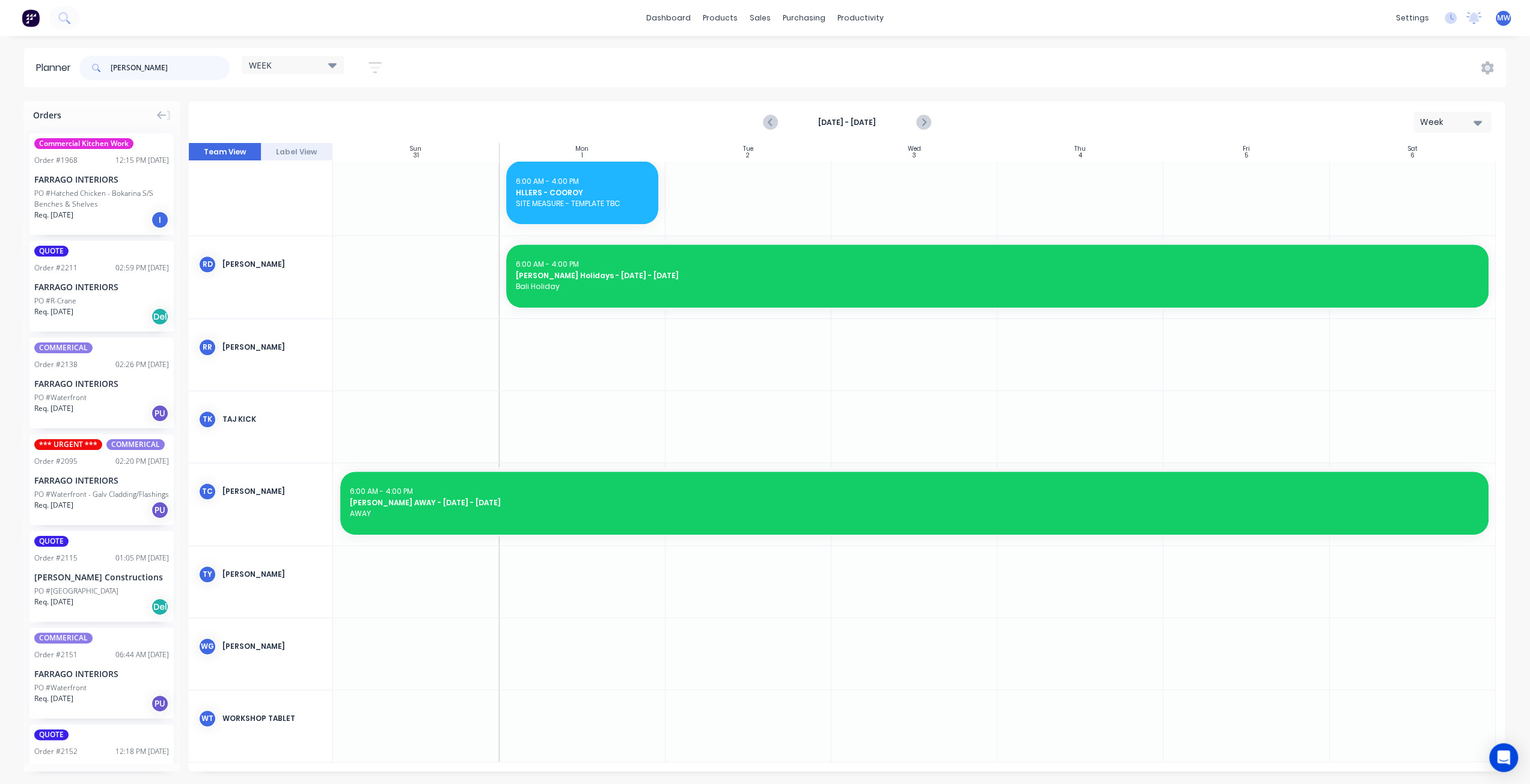
scroll to position [835, 0]
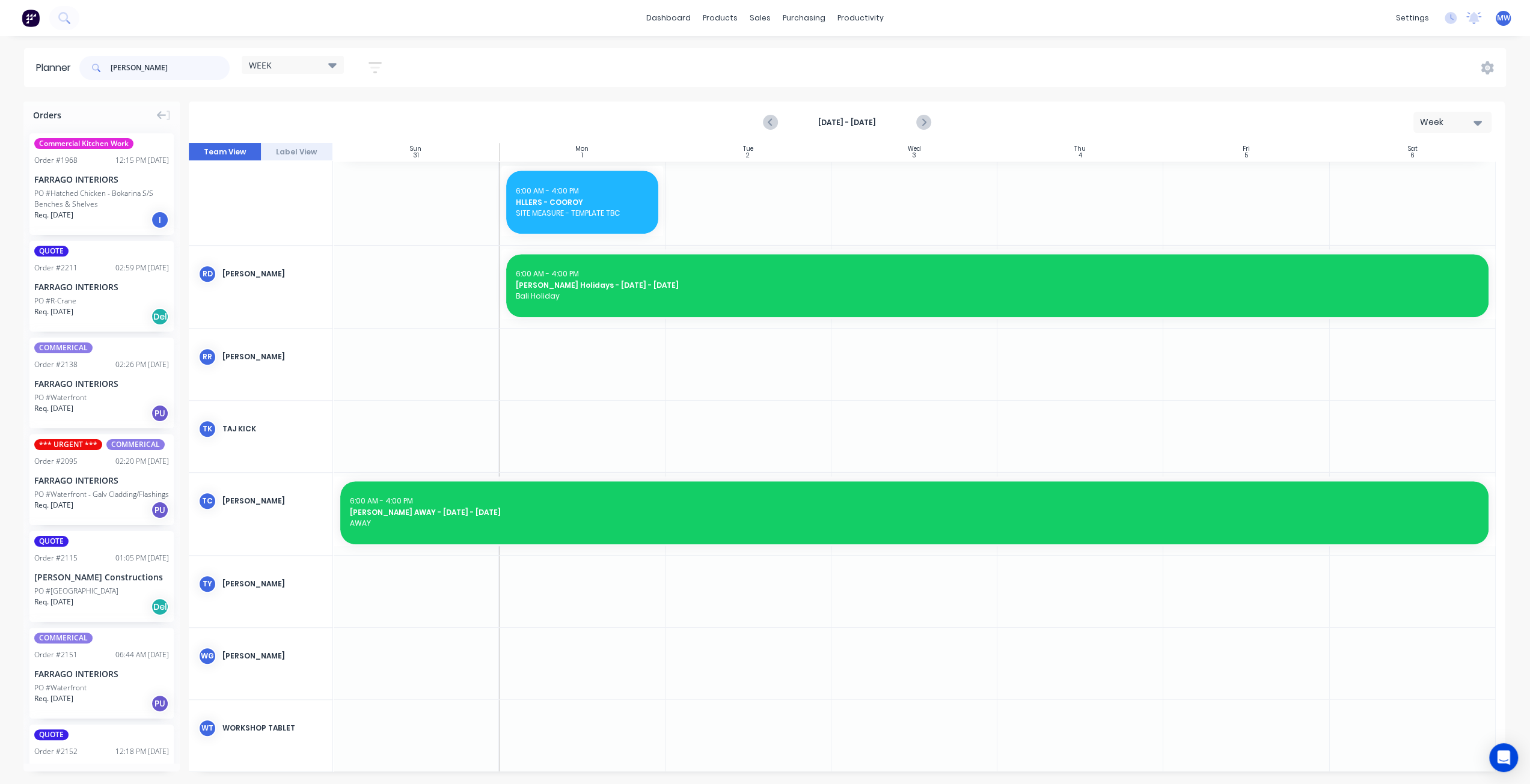
type input "farra"
drag, startPoint x: 76, startPoint y: 183, endPoint x: 634, endPoint y: 658, distance: 732.8
drag, startPoint x: 662, startPoint y: 669, endPoint x: 1014, endPoint y: 683, distance: 352.3
drag, startPoint x: 144, startPoint y: 68, endPoint x: 76, endPoint y: 62, distance: 68.3
click at [77, 64] on header "Planner farra WEEK Save new view None edit WEEK (Default) edit Rex edit SCSM - …" at bounding box center [765, 67] width 1482 height 39
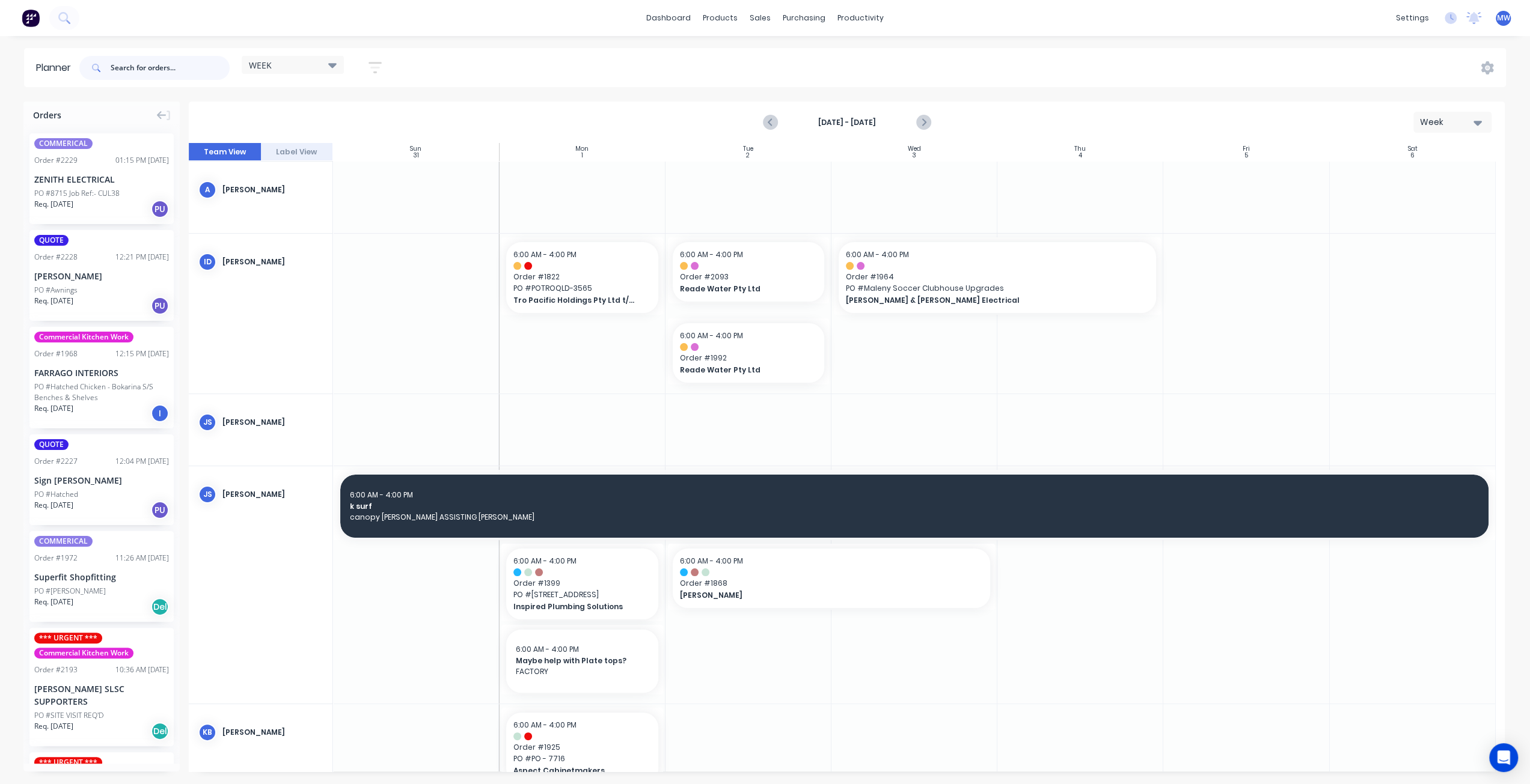
scroll to position [0, 0]
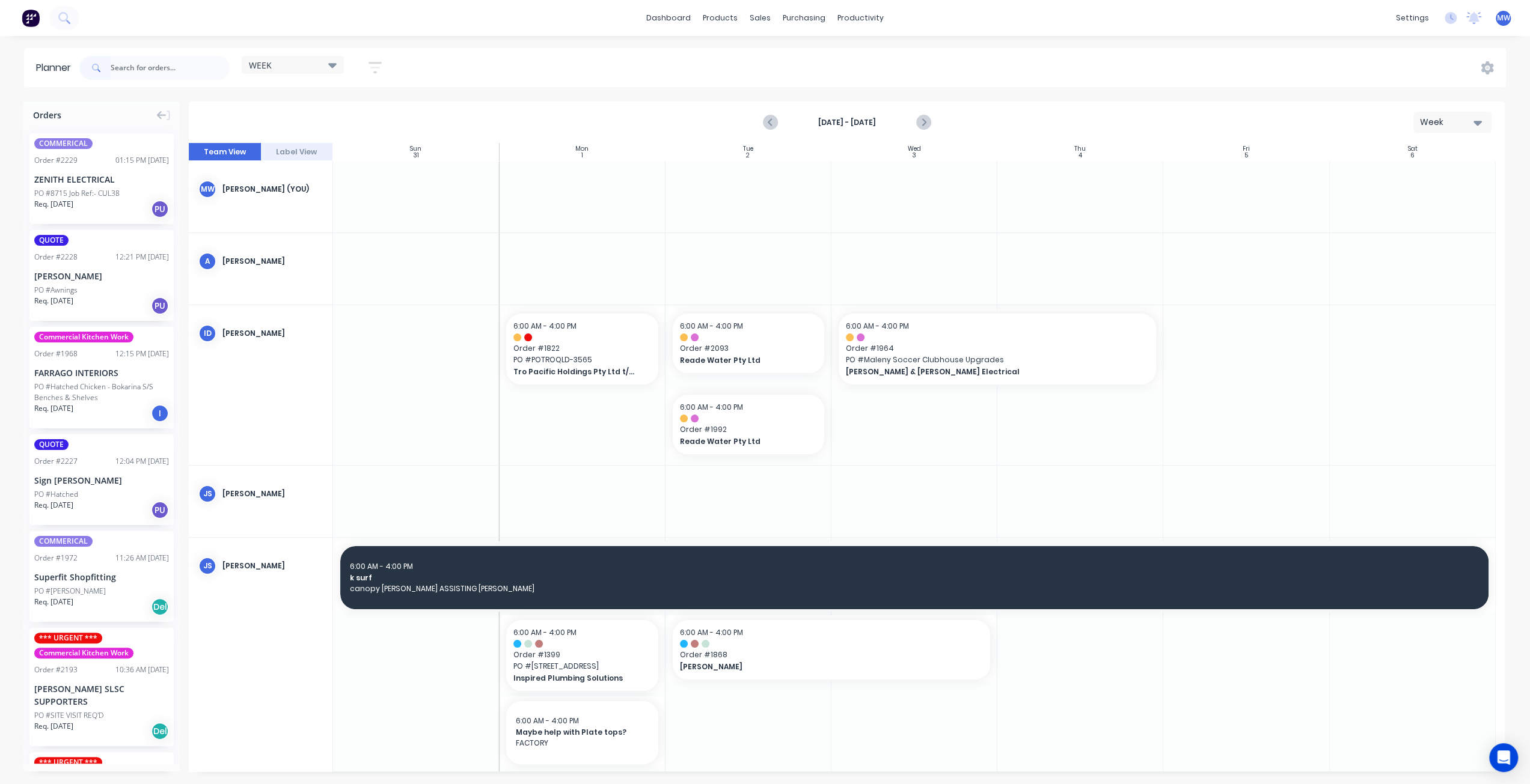
click at [750, 211] on div at bounding box center [749, 196] width 166 height 71
click at [849, 203] on div at bounding box center [915, 196] width 166 height 71
click at [564, 190] on div at bounding box center [582, 196] width 166 height 71
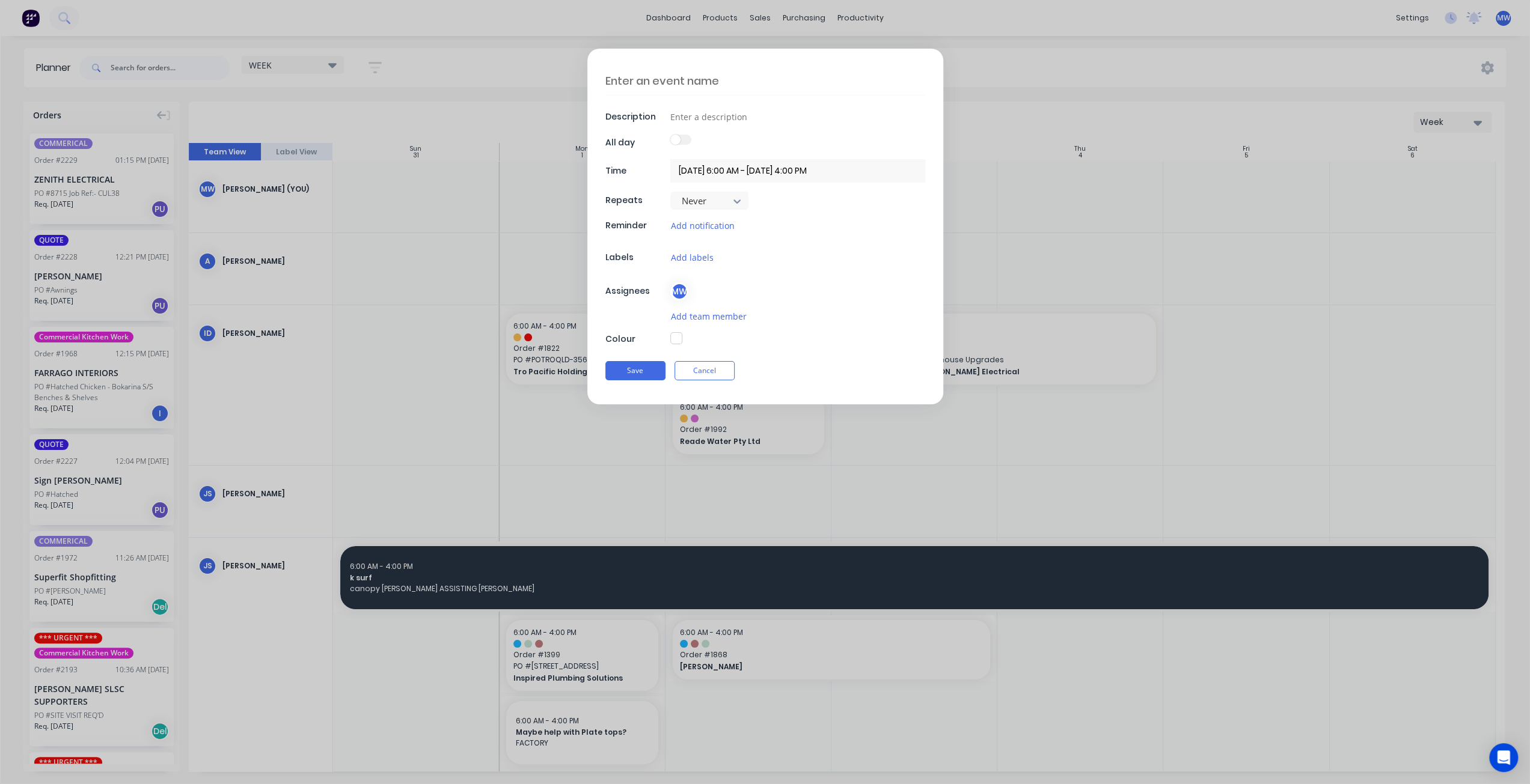
click at [703, 79] on textarea at bounding box center [765, 80] width 320 height 28
type textarea "Site measure - Appleberries Daycare"
click at [713, 119] on input at bounding box center [798, 117] width 255 height 18
paste input "90 Goodchap Street, Noosaville, 4566 Call us"
type input "90 Goodchap Street, Noosaville, 4566 Call us"
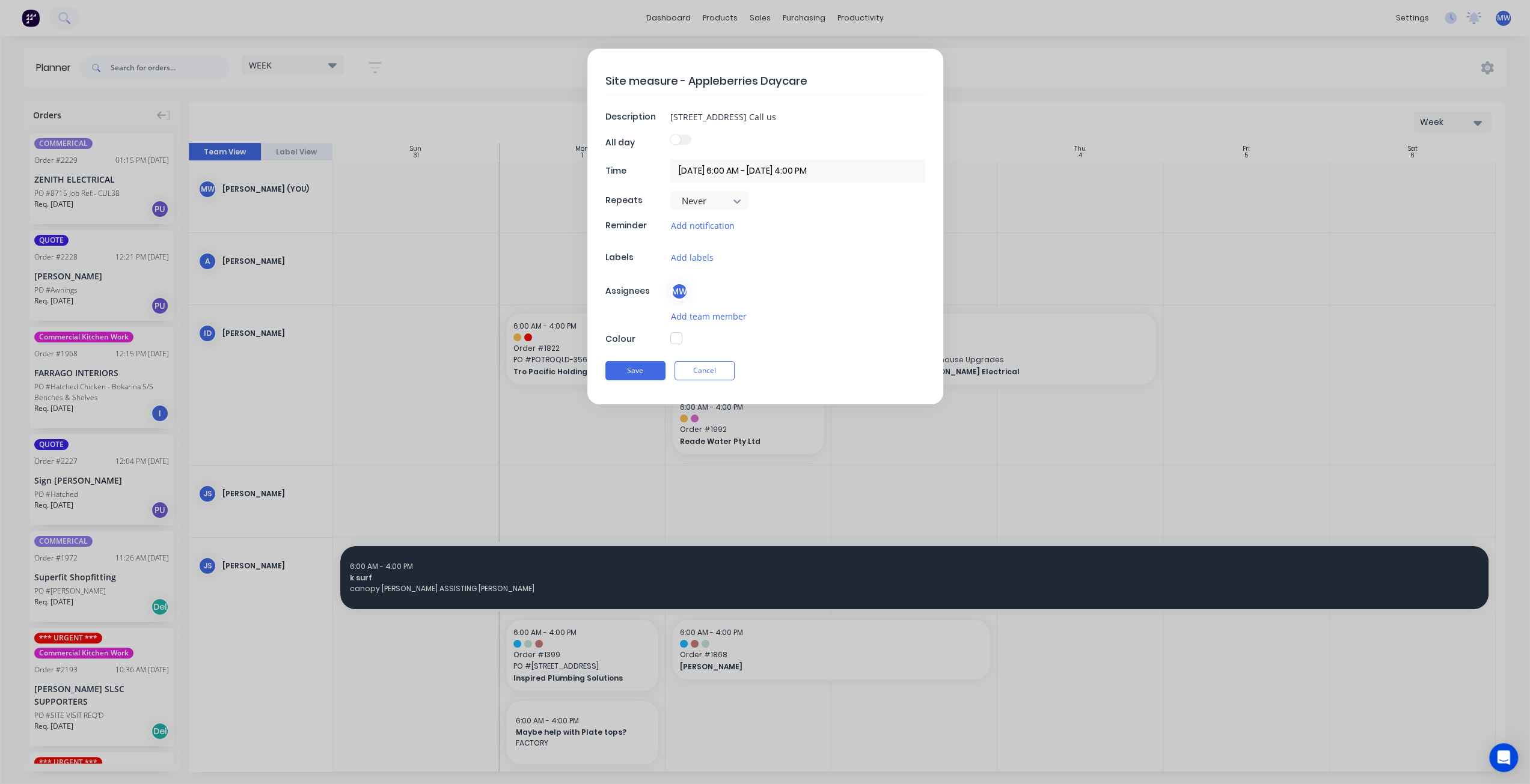
click at [677, 341] on button "button" at bounding box center [676, 338] width 12 height 12
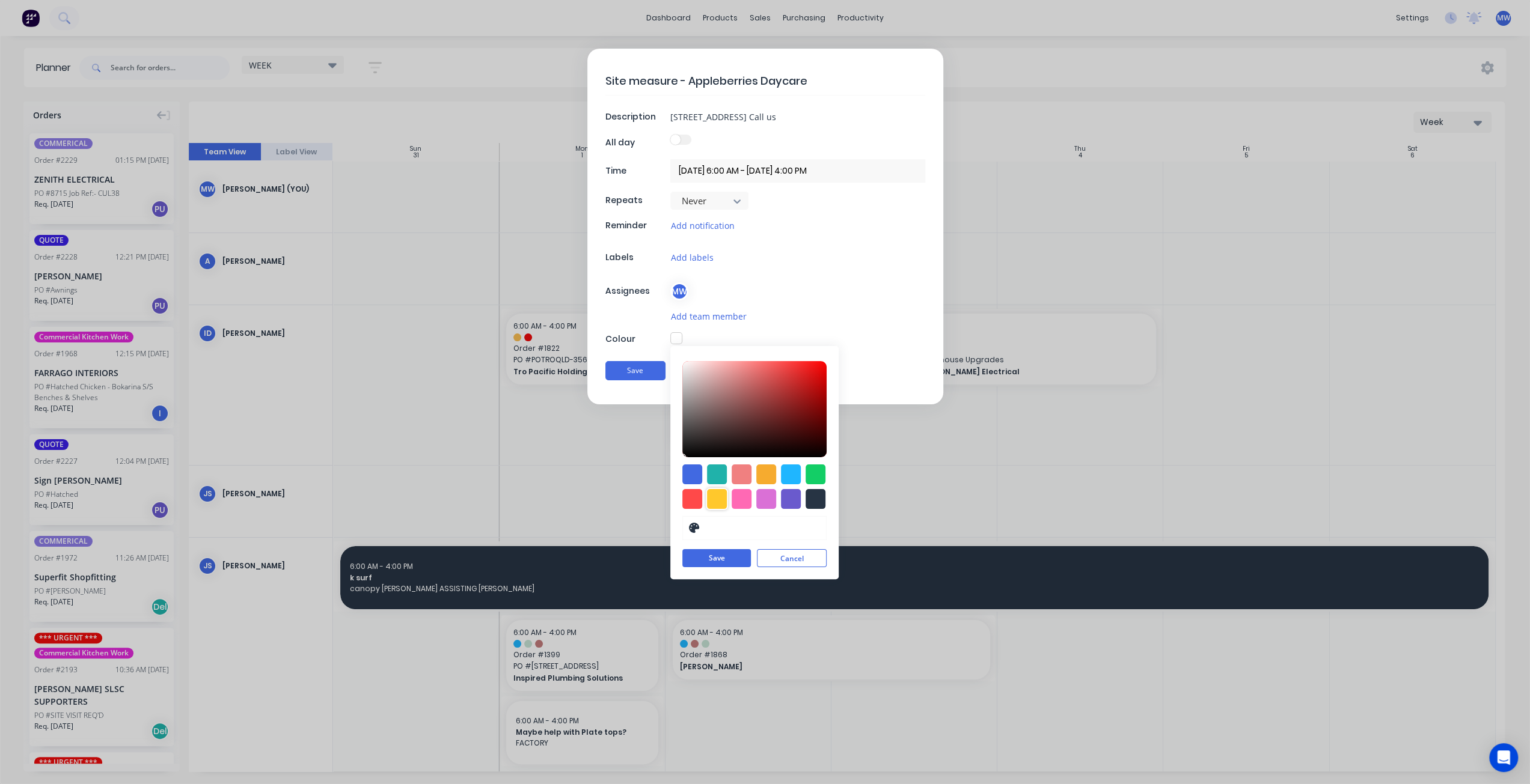
drag, startPoint x: 717, startPoint y: 500, endPoint x: 718, endPoint y: 566, distance: 66.0
click at [717, 501] on div at bounding box center [717, 499] width 20 height 20
type input "#FFC82C"
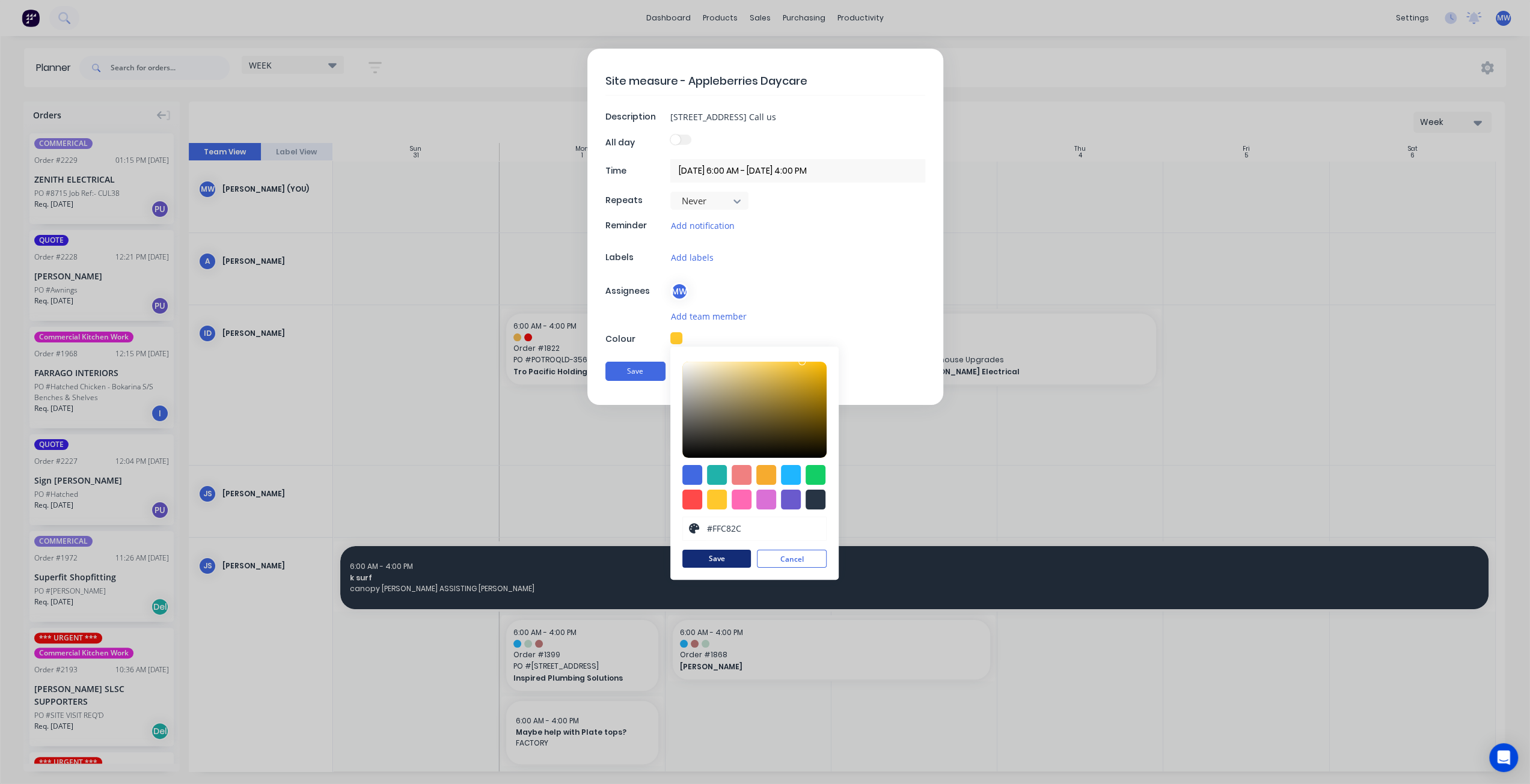
click at [720, 559] on button "Save" at bounding box center [717, 559] width 69 height 18
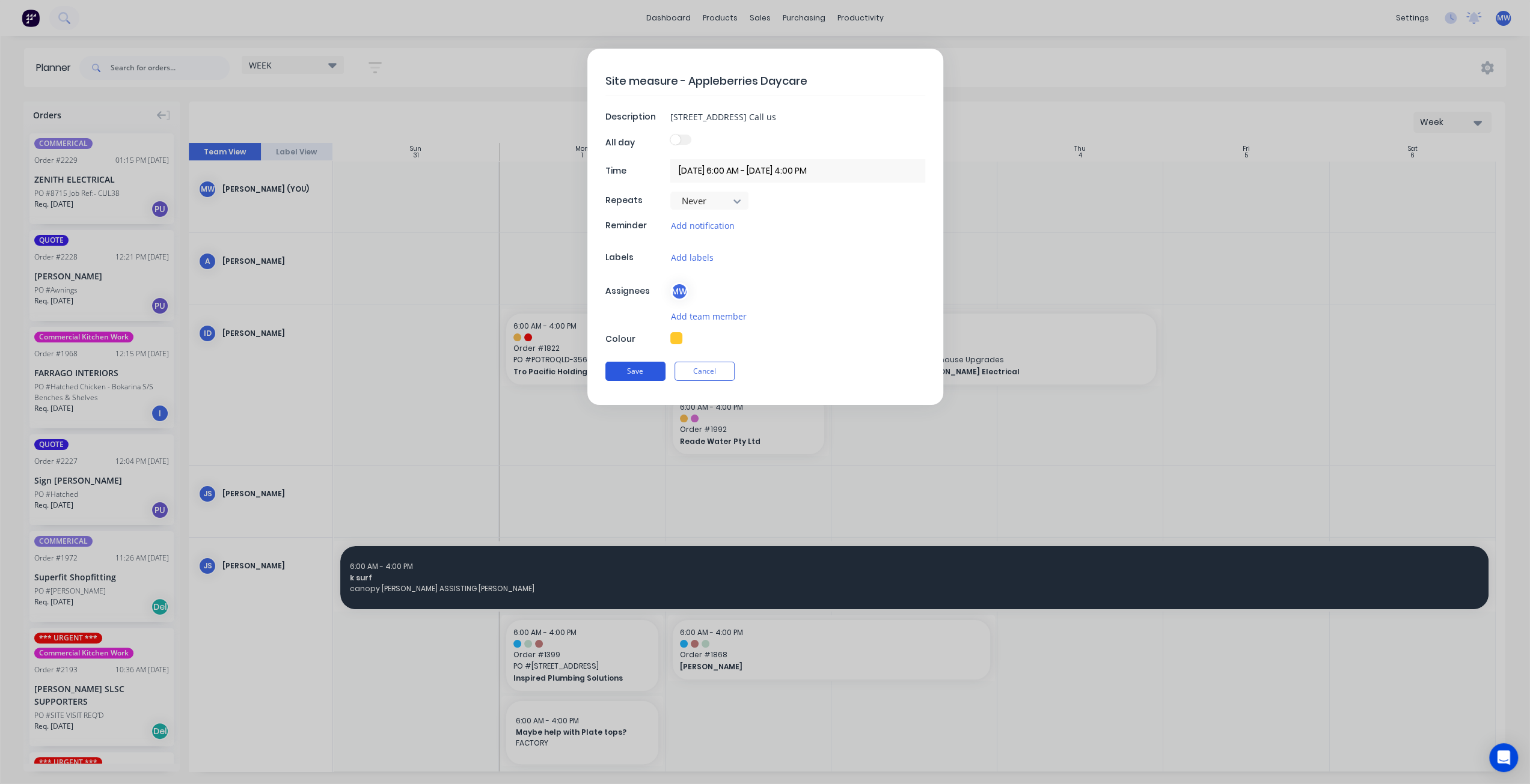
click at [636, 375] on button "Save" at bounding box center [635, 371] width 61 height 19
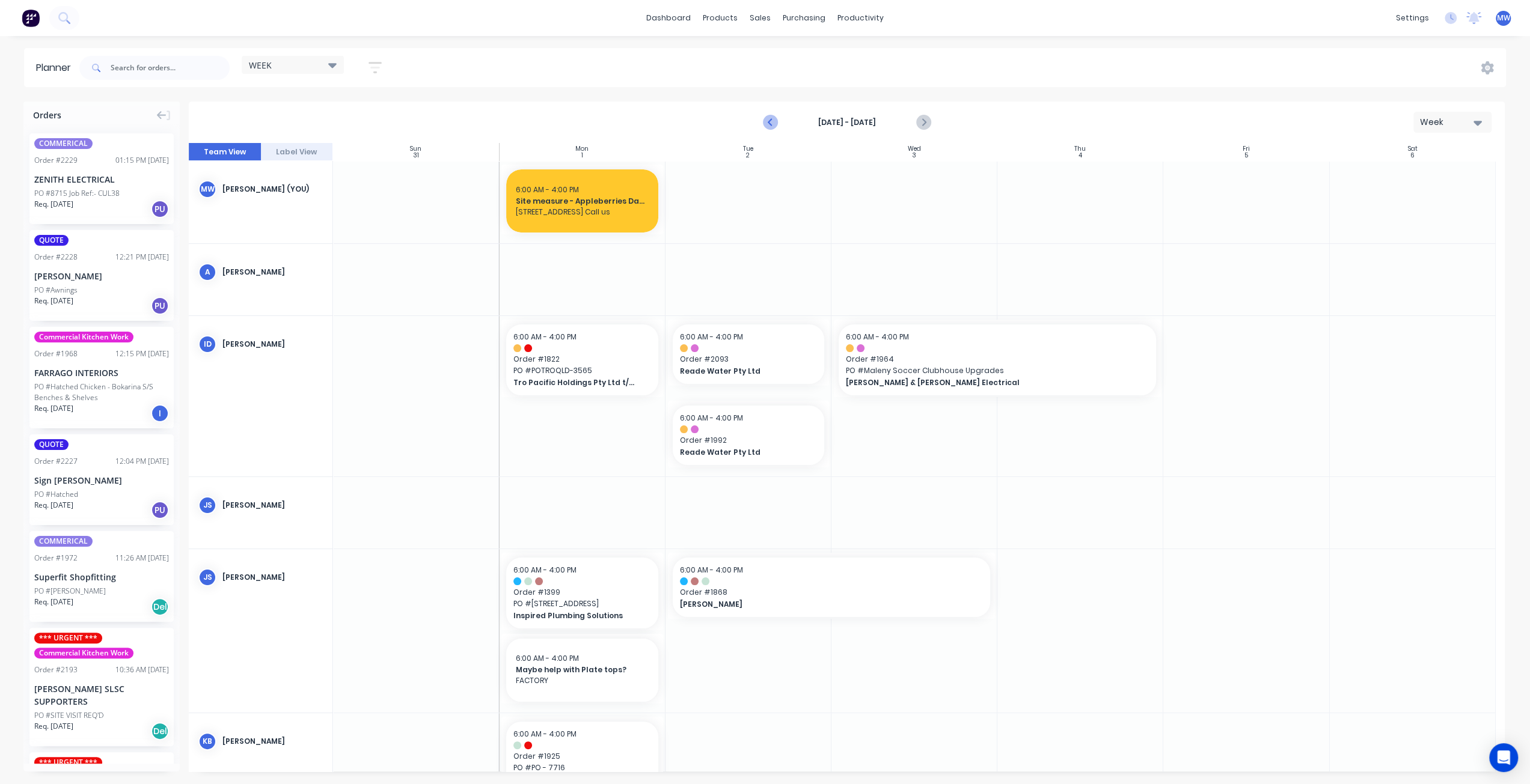
click at [768, 121] on icon "Previous page" at bounding box center [771, 123] width 14 height 14
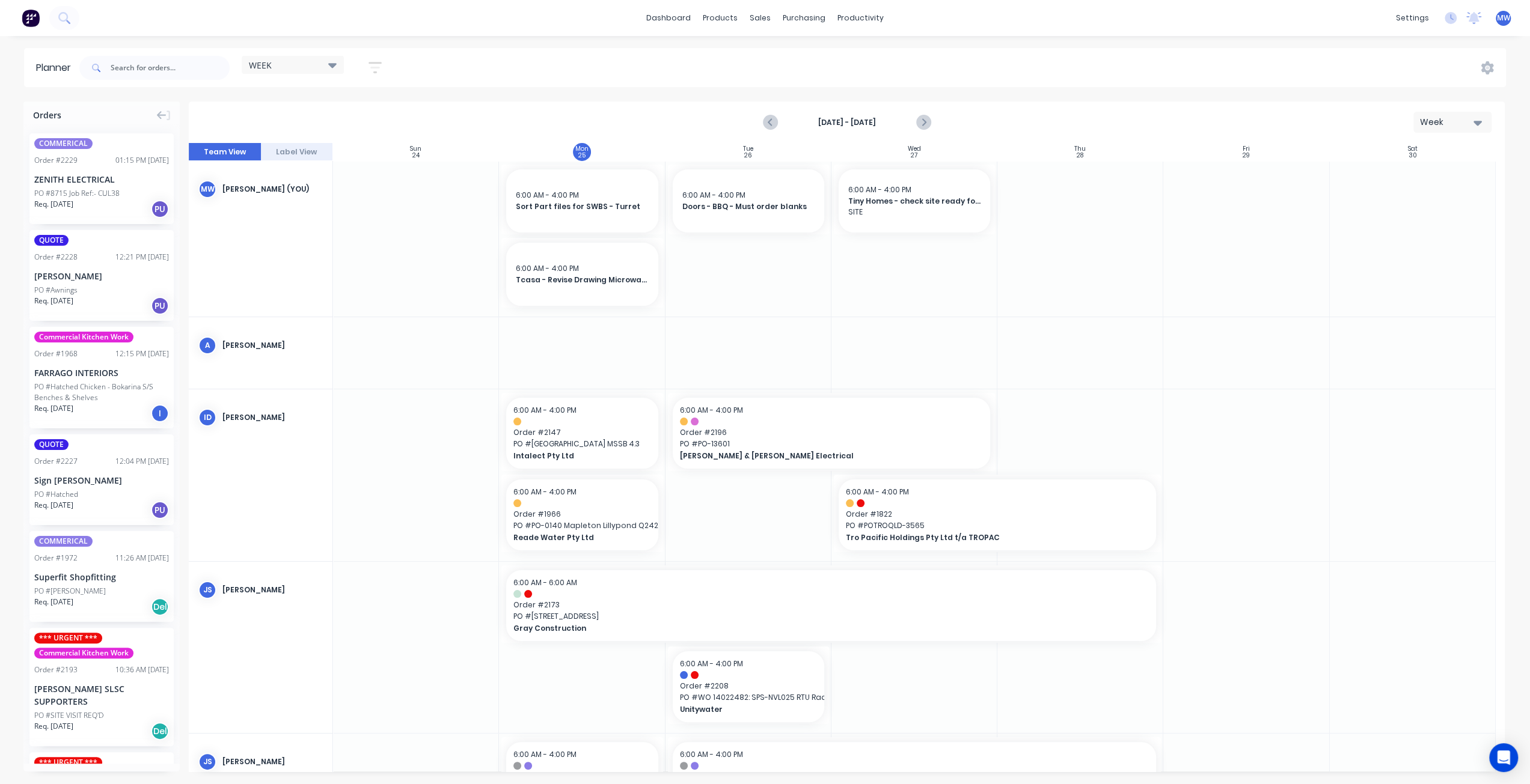
click at [1047, 38] on div "dashboard products sales purchasing productivity dashboard products Product Cat…" at bounding box center [765, 392] width 1530 height 784
click at [995, 52] on div "WEEK Save new view None edit WEEK (Default) edit Rex edit SCSM - MAIN edit Show…" at bounding box center [792, 68] width 1430 height 36
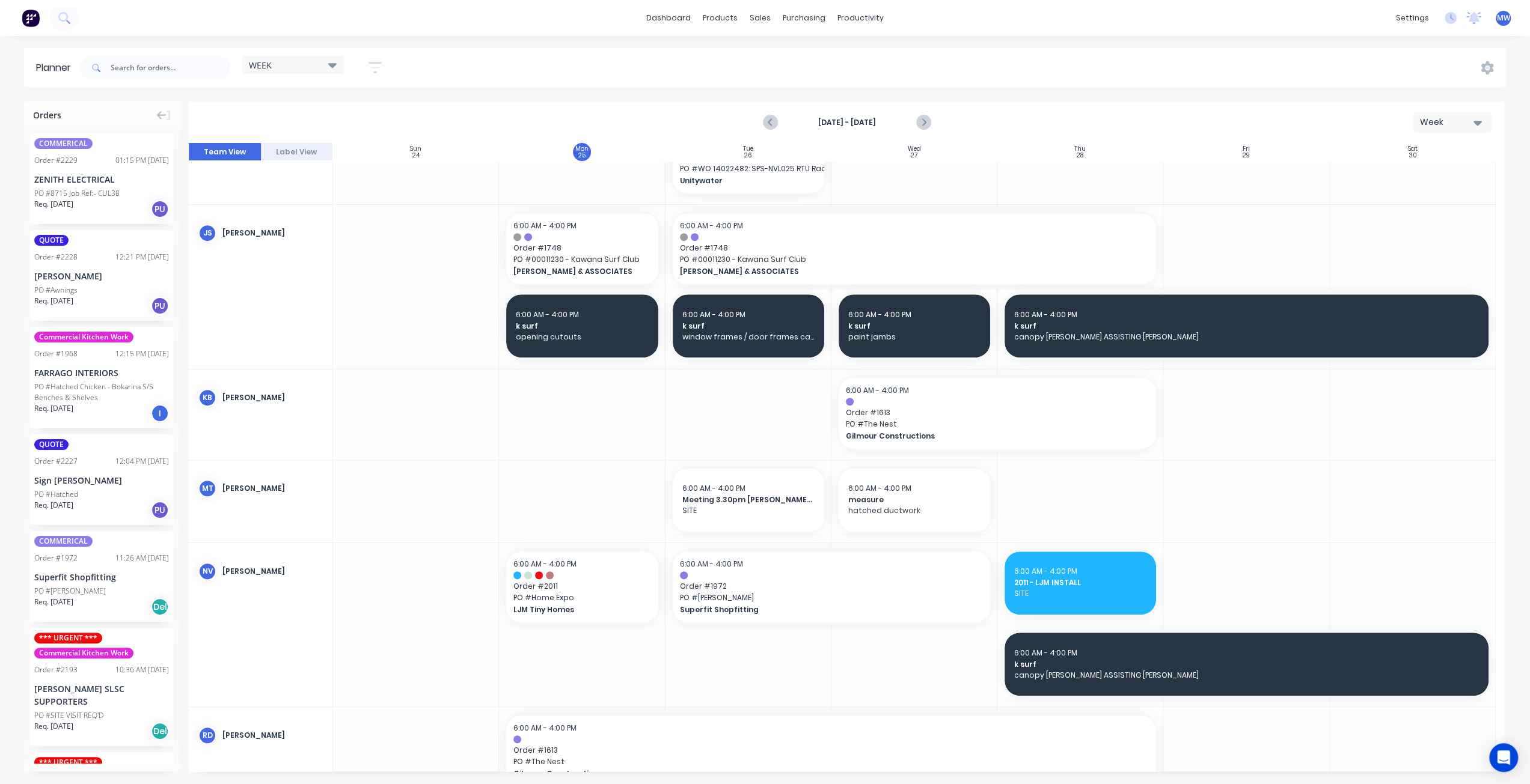
scroll to position [601, 0]
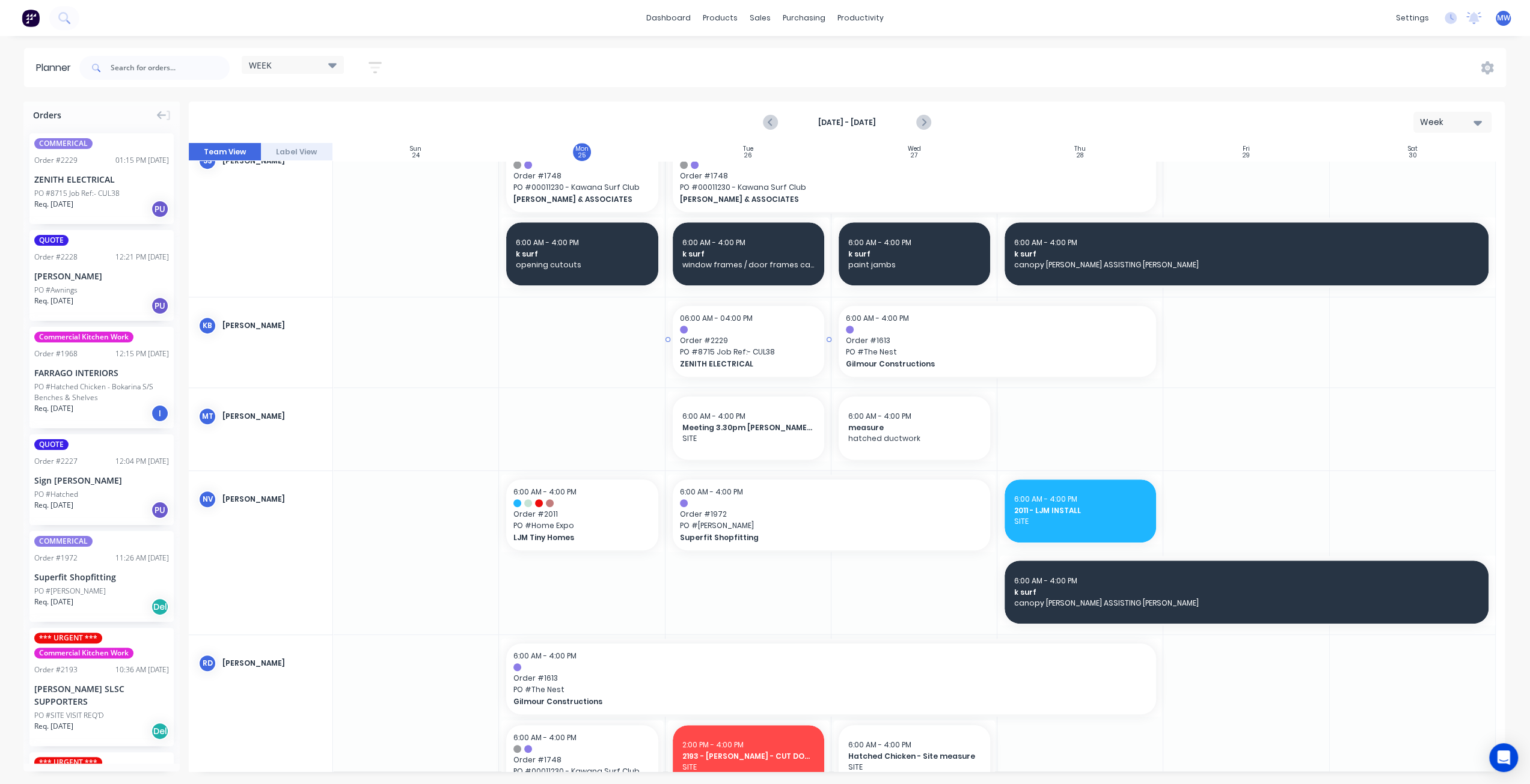
drag, startPoint x: 81, startPoint y: 188, endPoint x: 778, endPoint y: 378, distance: 722.4
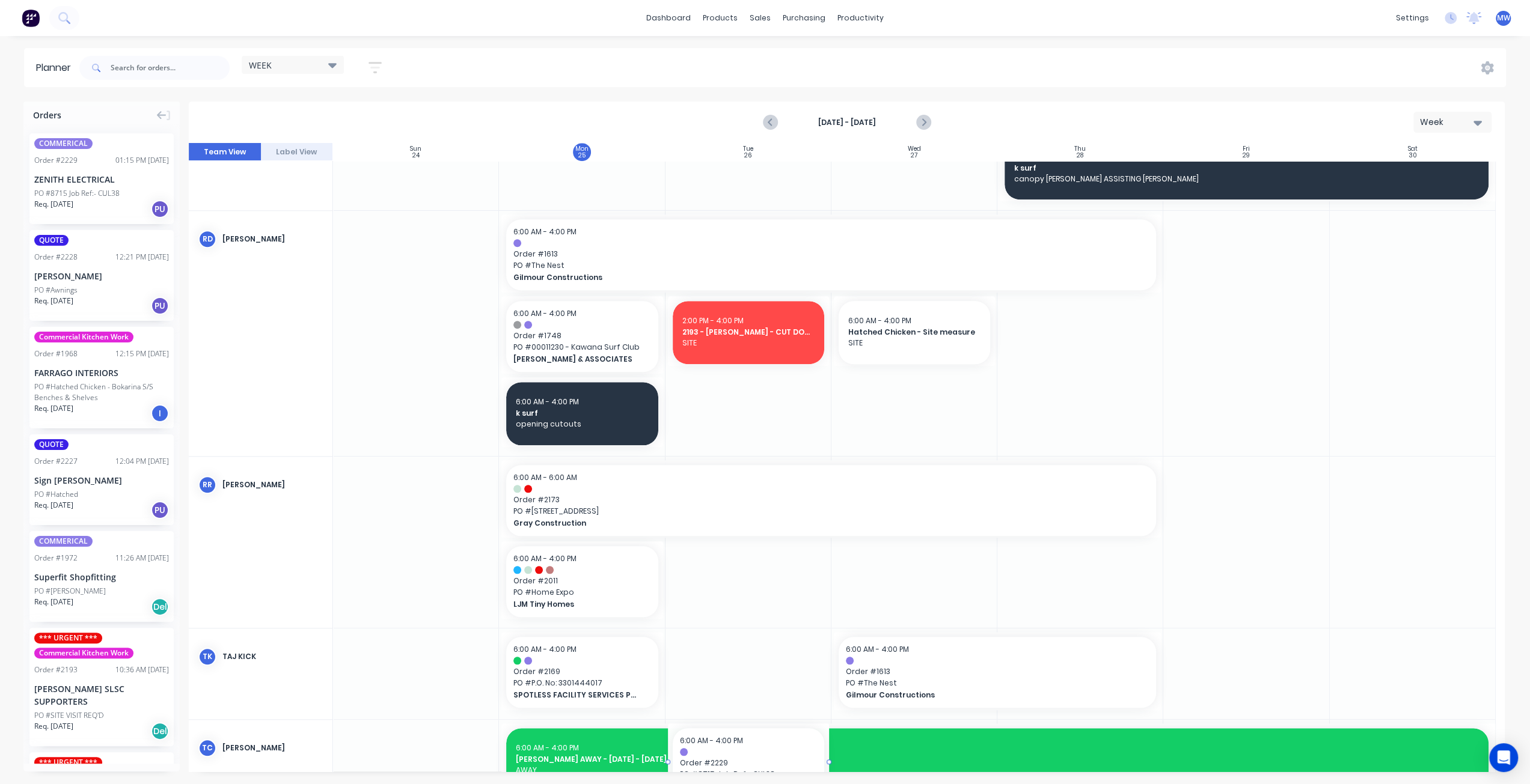
scroll to position [1051, 0]
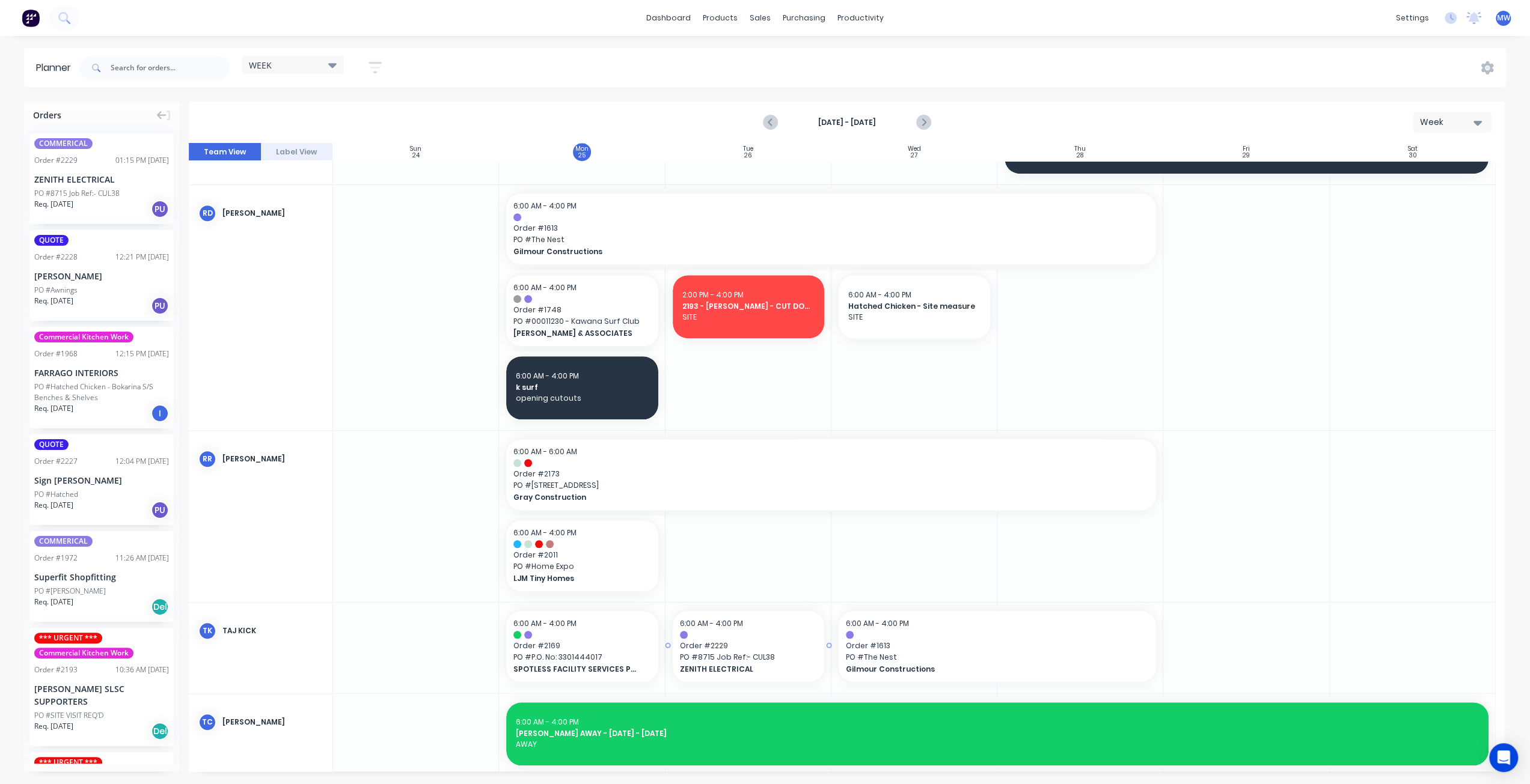
drag, startPoint x: 724, startPoint y: 229, endPoint x: 732, endPoint y: 677, distance: 448.1
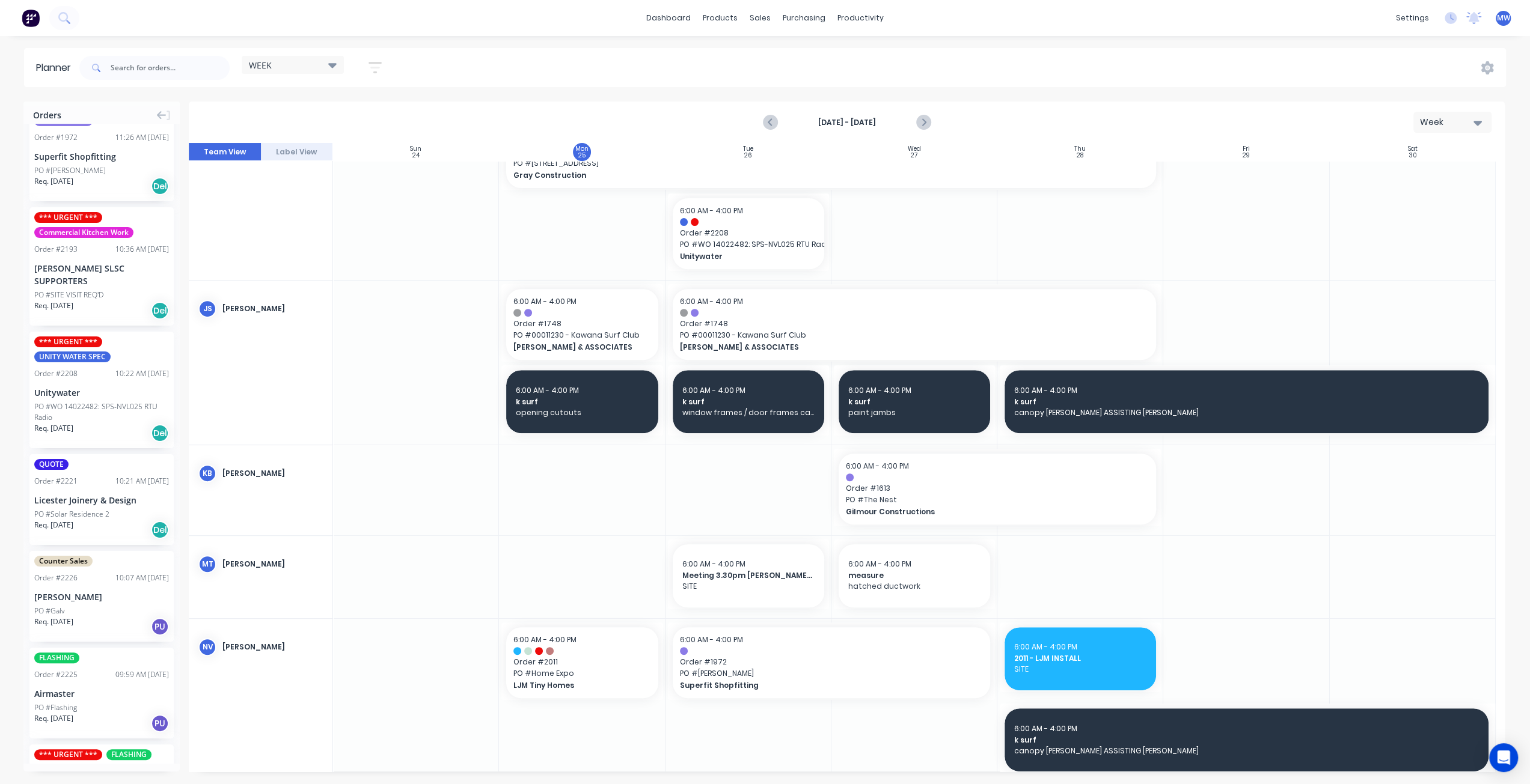
scroll to position [510, 0]
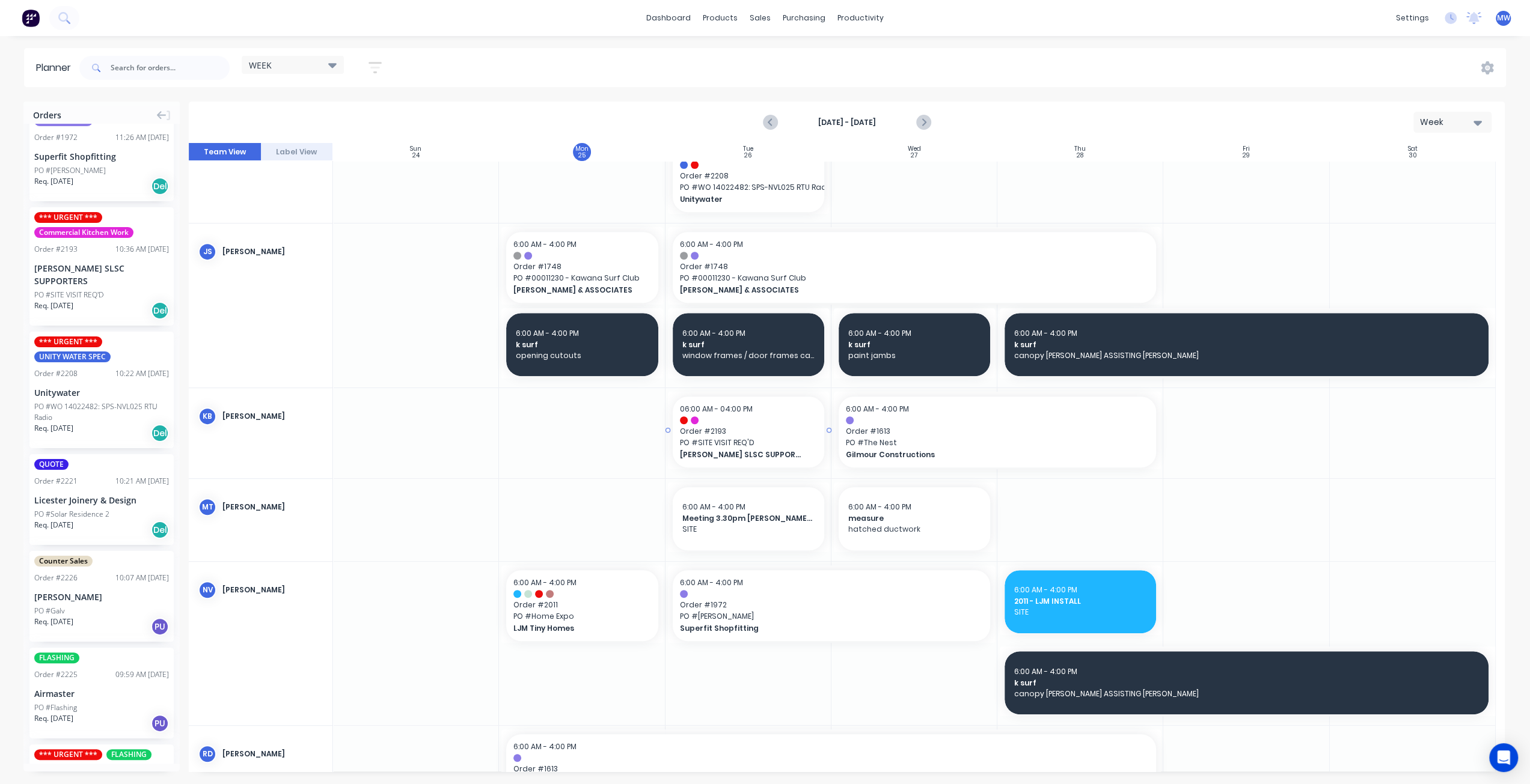
drag, startPoint x: 92, startPoint y: 266, endPoint x: 724, endPoint y: 468, distance: 663.5
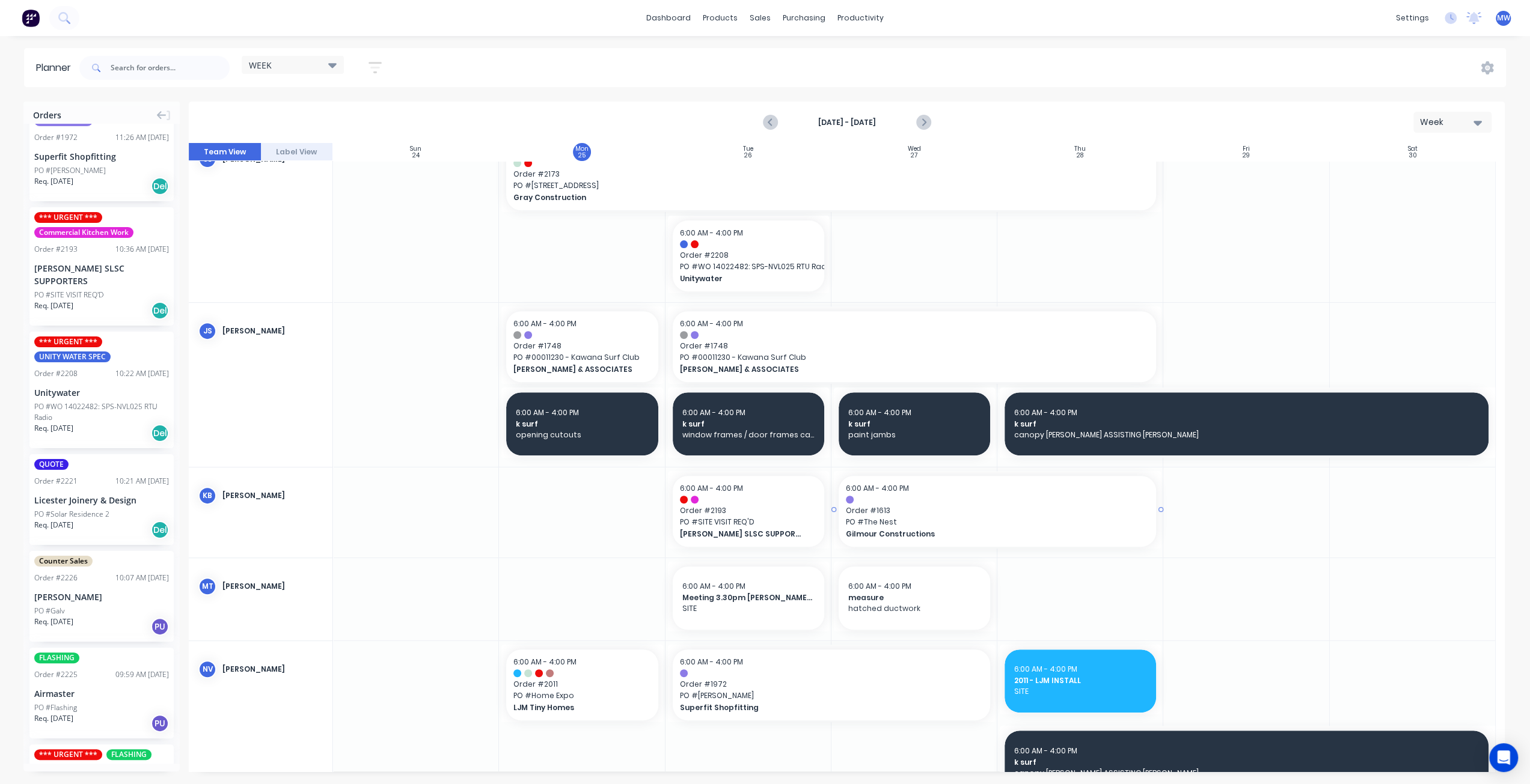
scroll to position [390, 0]
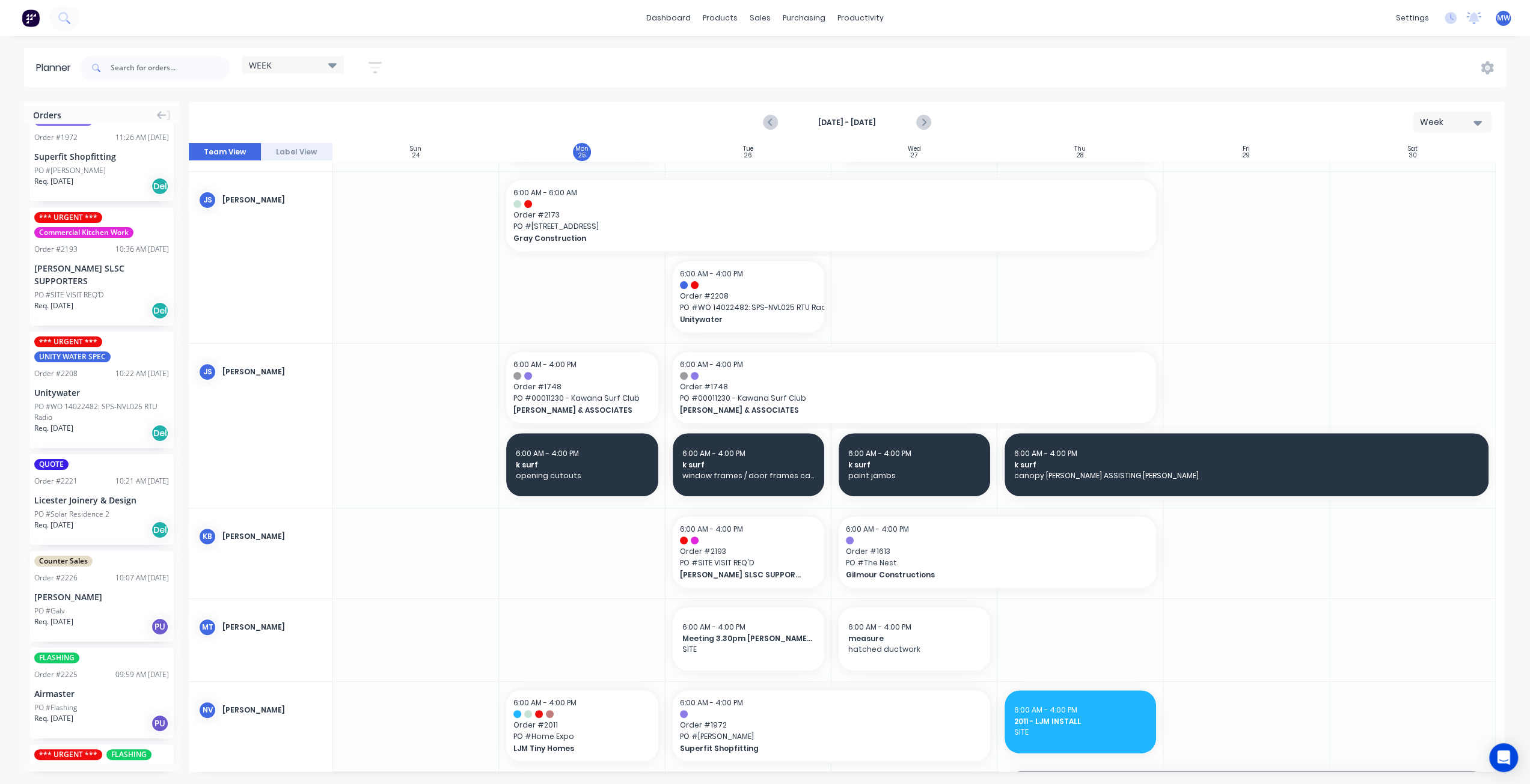
click at [1095, 504] on div at bounding box center [1081, 425] width 166 height 163
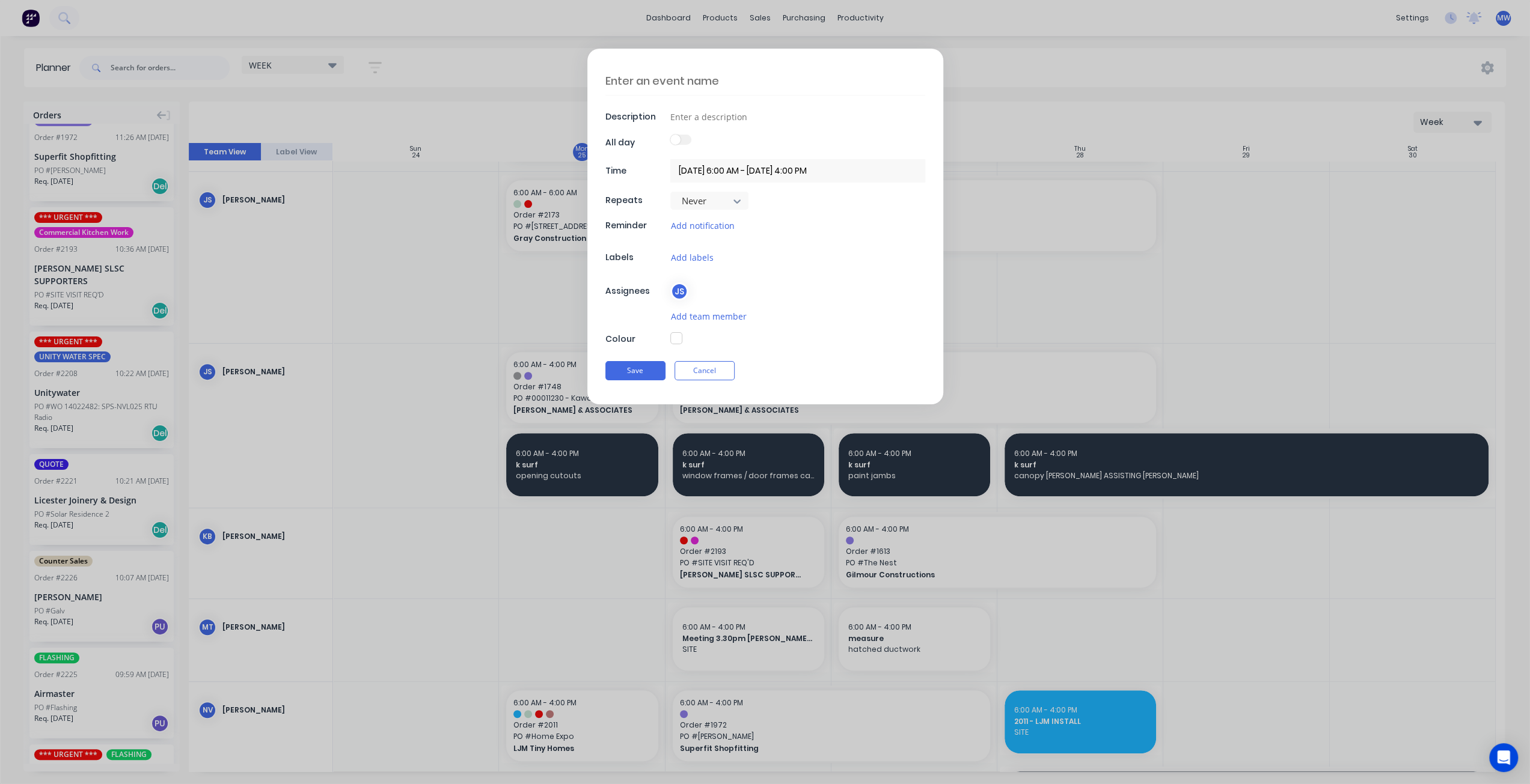
click at [665, 86] on textarea at bounding box center [765, 80] width 320 height 28
type textarea "2193 - Alex INSTALL BENCH"
click at [739, 117] on input at bounding box center [798, 117] width 255 height 18
type input "SITE"
click at [775, 170] on input "28/08/2025 6:00 AM - 28/08/2025 4:00 PM" at bounding box center [798, 171] width 255 height 23
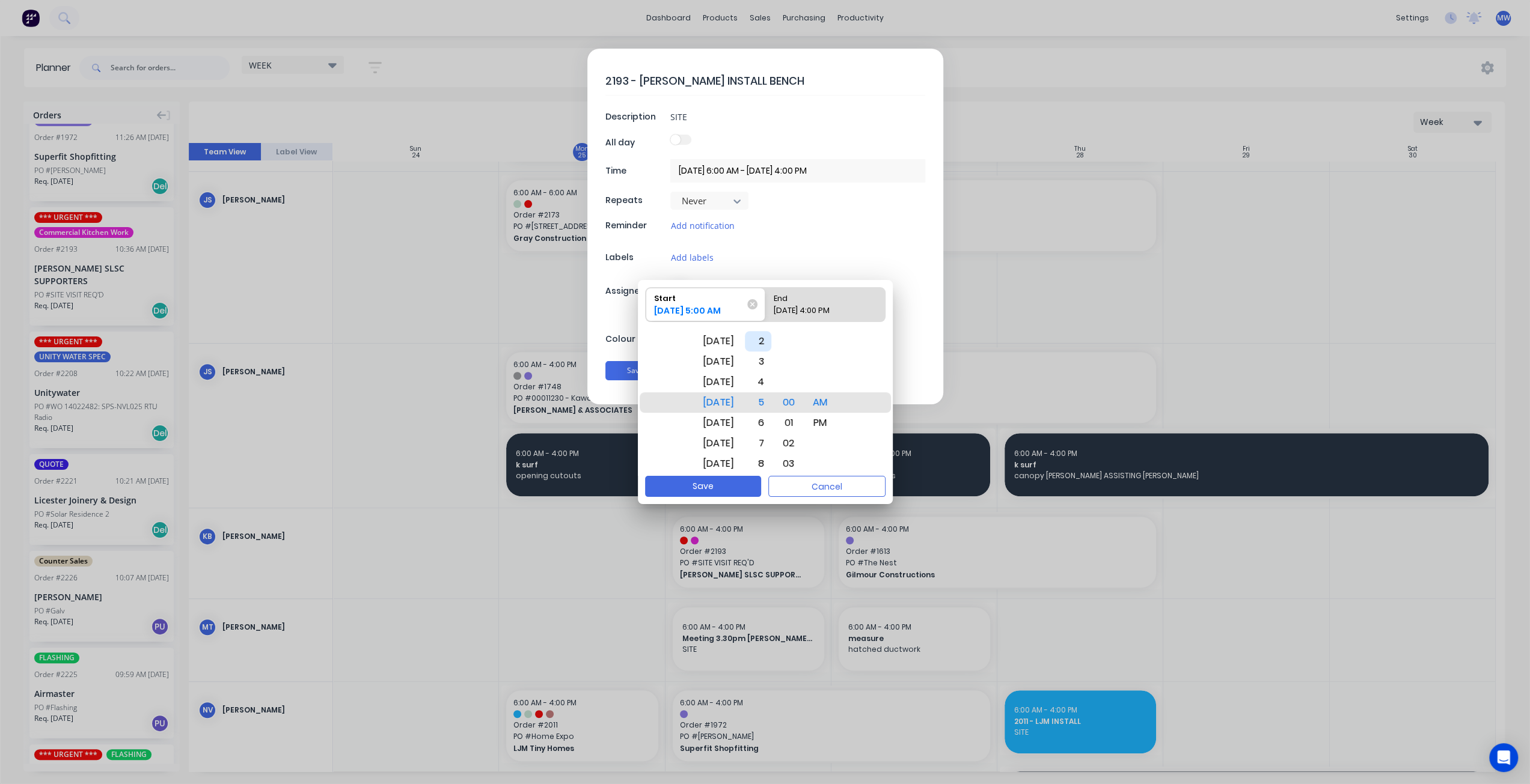
click at [772, 346] on div "2" at bounding box center [757, 341] width 26 height 21
click at [830, 310] on div "28/08/2025 4:00 PM" at bounding box center [819, 313] width 99 height 17
click at [766, 310] on input "End 28/08/2025 4:00 PM" at bounding box center [765, 304] width 1 height 33
radio input "true"
click at [772, 399] on div "4" at bounding box center [757, 402] width 26 height 21
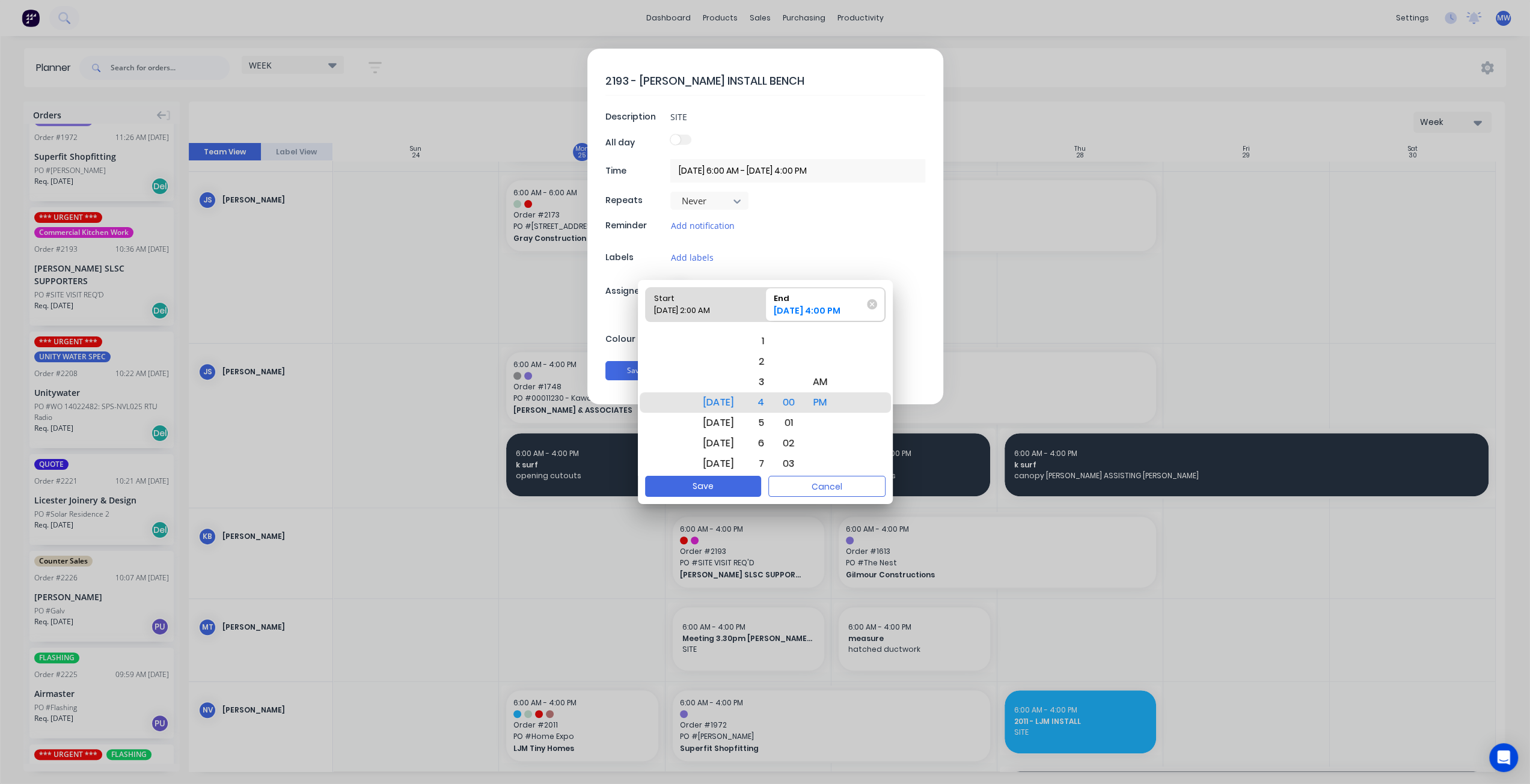
click at [719, 492] on button "Save" at bounding box center [703, 486] width 116 height 21
type input "28/08/2025 2:00 AM - 28/08/2025 4:00 PM"
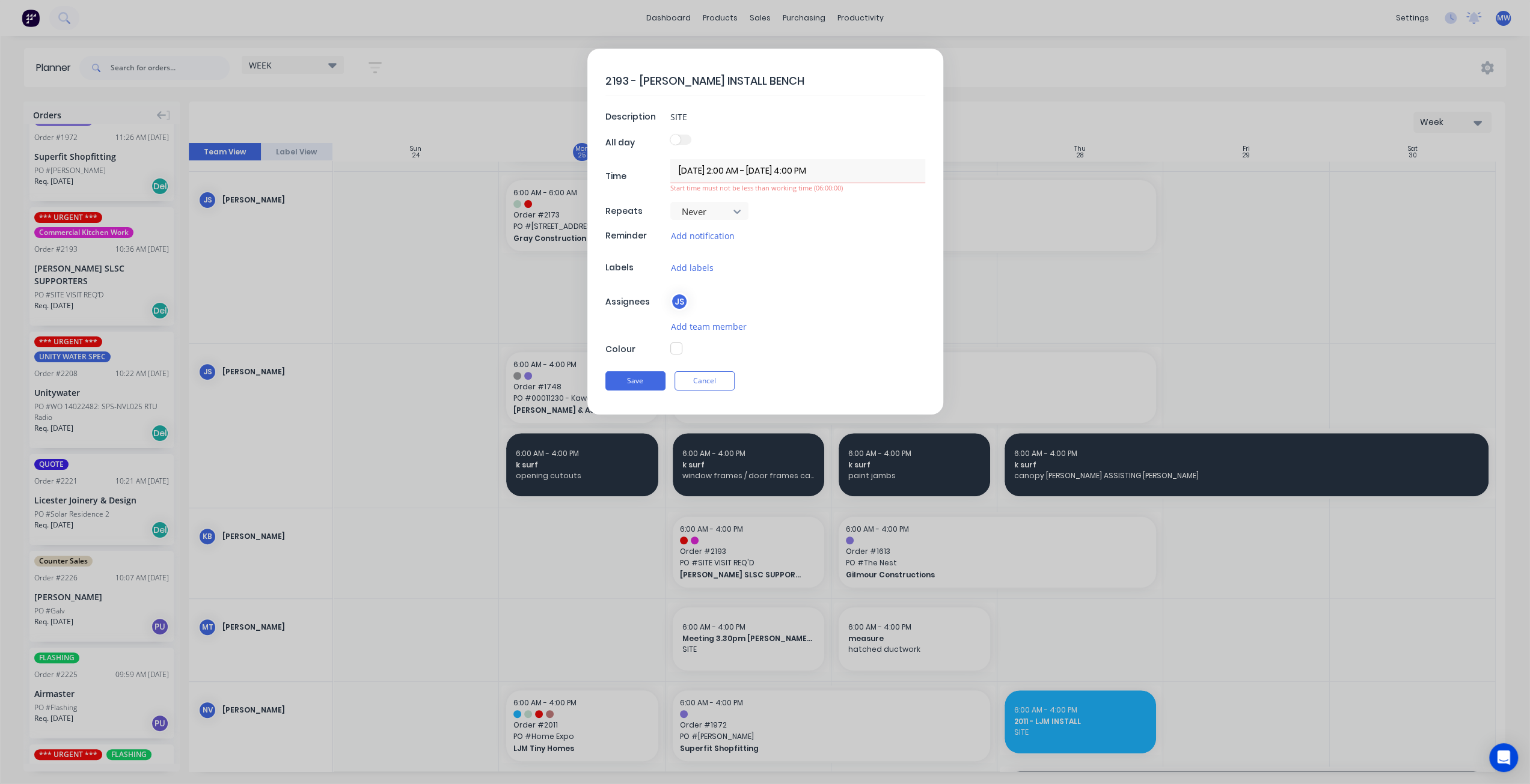
click at [765, 173] on input "28/08/2025 2:00 AM - 28/08/2025 4:00 PM" at bounding box center [798, 171] width 255 height 23
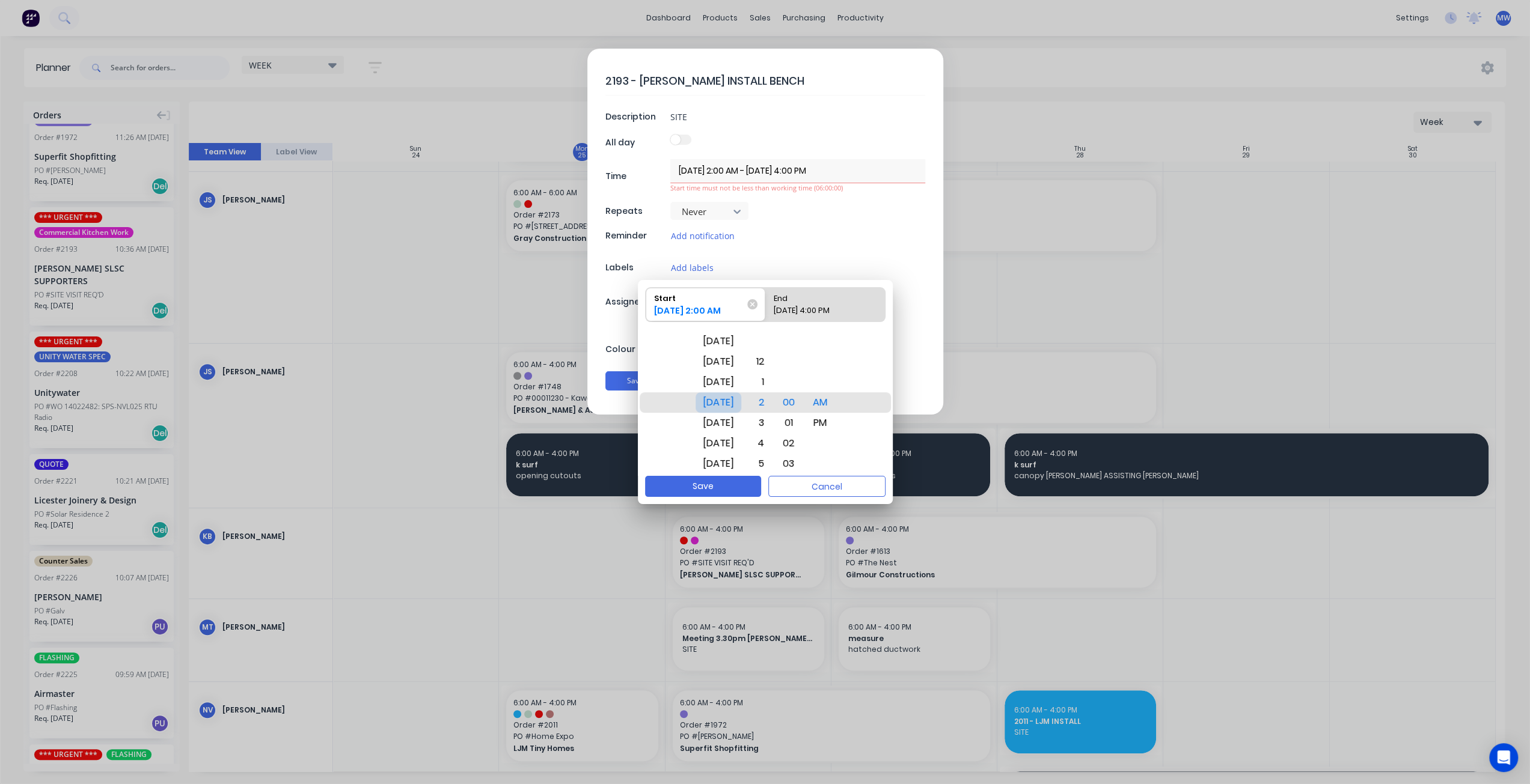
click at [736, 409] on div "Thu Aug 28" at bounding box center [718, 402] width 46 height 21
click at [835, 430] on div "PM" at bounding box center [821, 423] width 29 height 21
click at [824, 303] on div "End" at bounding box center [819, 296] width 99 height 17
click at [766, 303] on input "End 28/08/2025 4:00 PM" at bounding box center [765, 304] width 1 height 33
radio input "true"
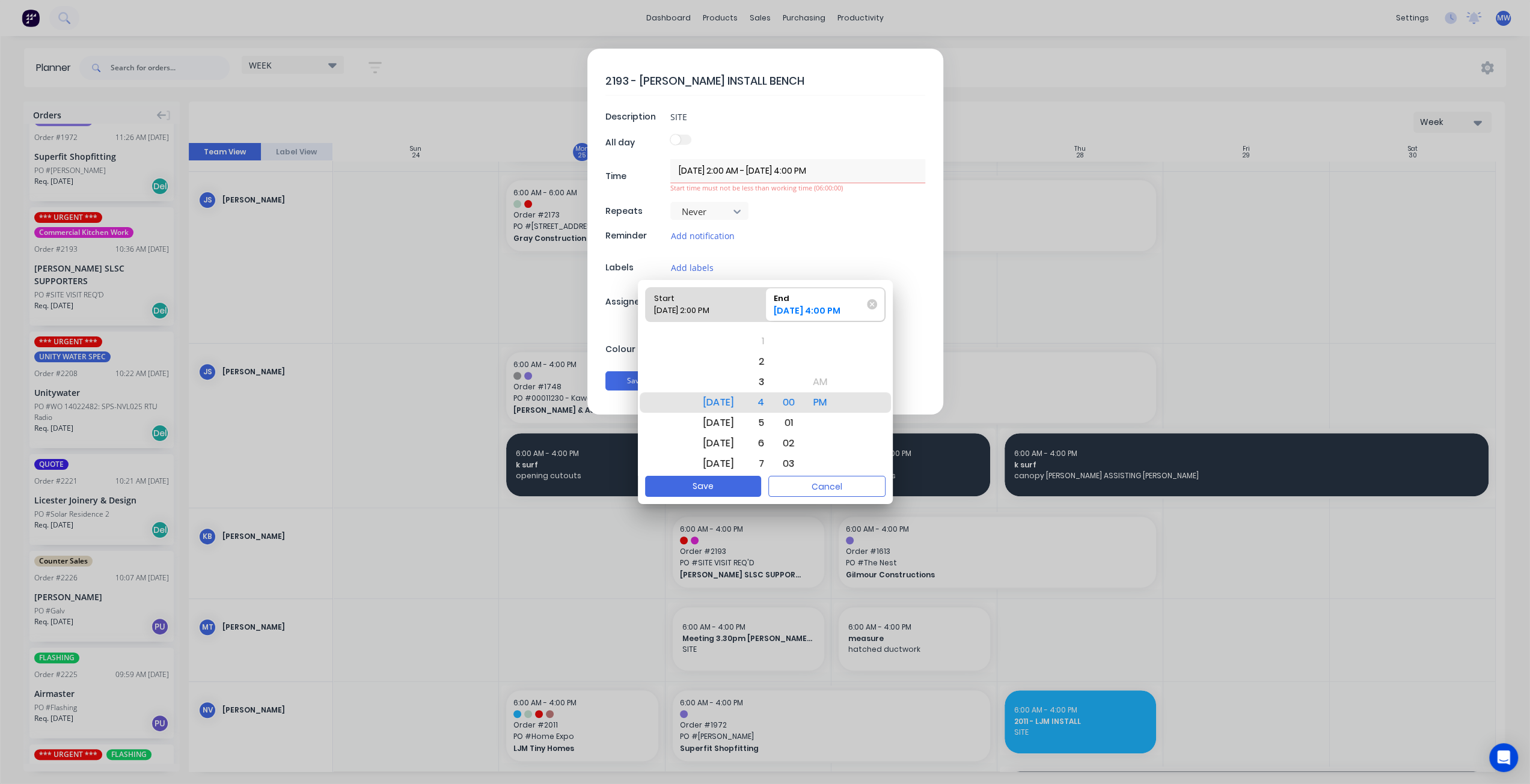
click at [709, 497] on div "Save Cancel" at bounding box center [765, 490] width 255 height 28
click at [714, 482] on button "Save" at bounding box center [703, 486] width 116 height 21
type input "28/08/2025 2:00 PM - 28/08/2025 4:00 PM"
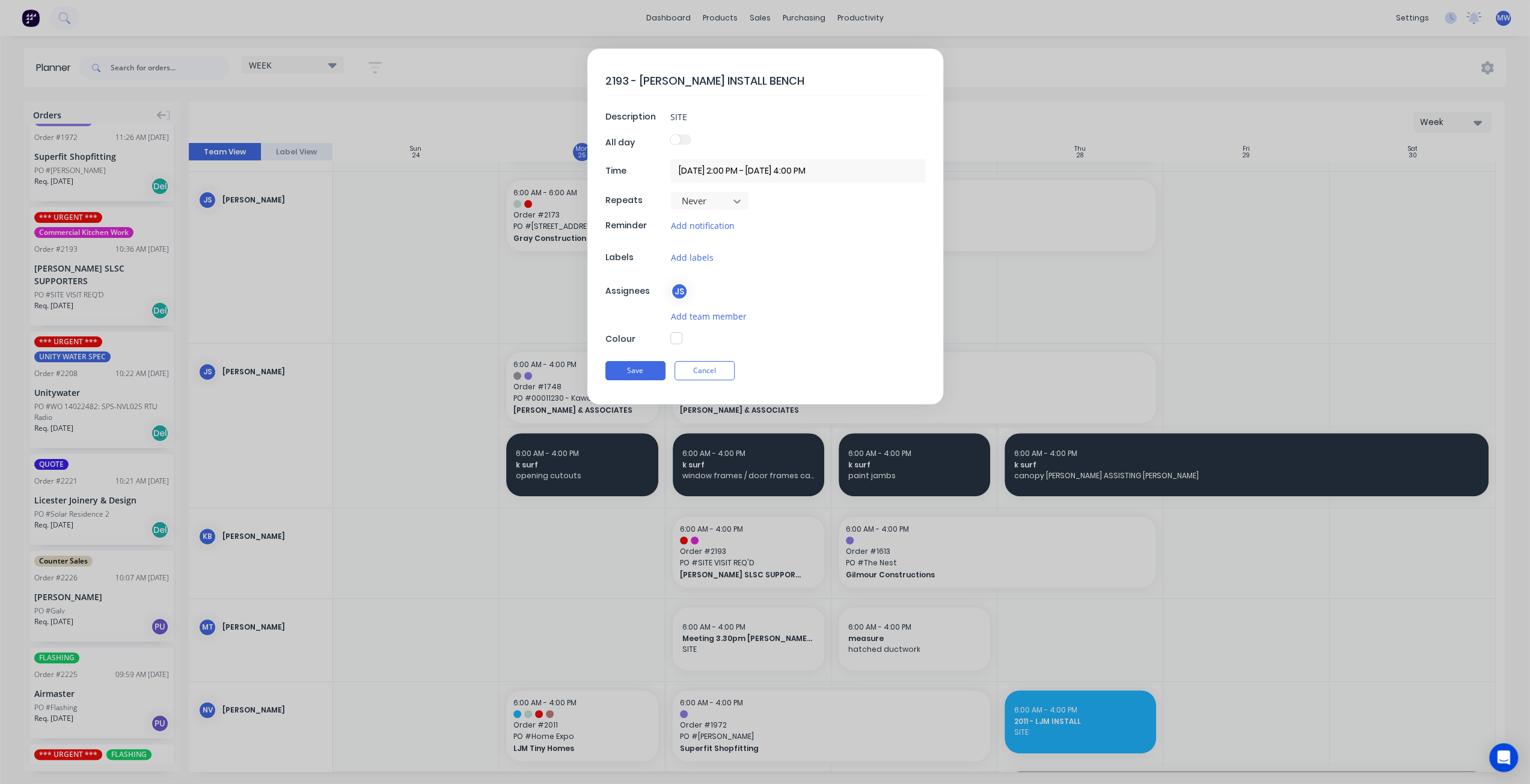
click at [679, 338] on button "button" at bounding box center [676, 338] width 12 height 12
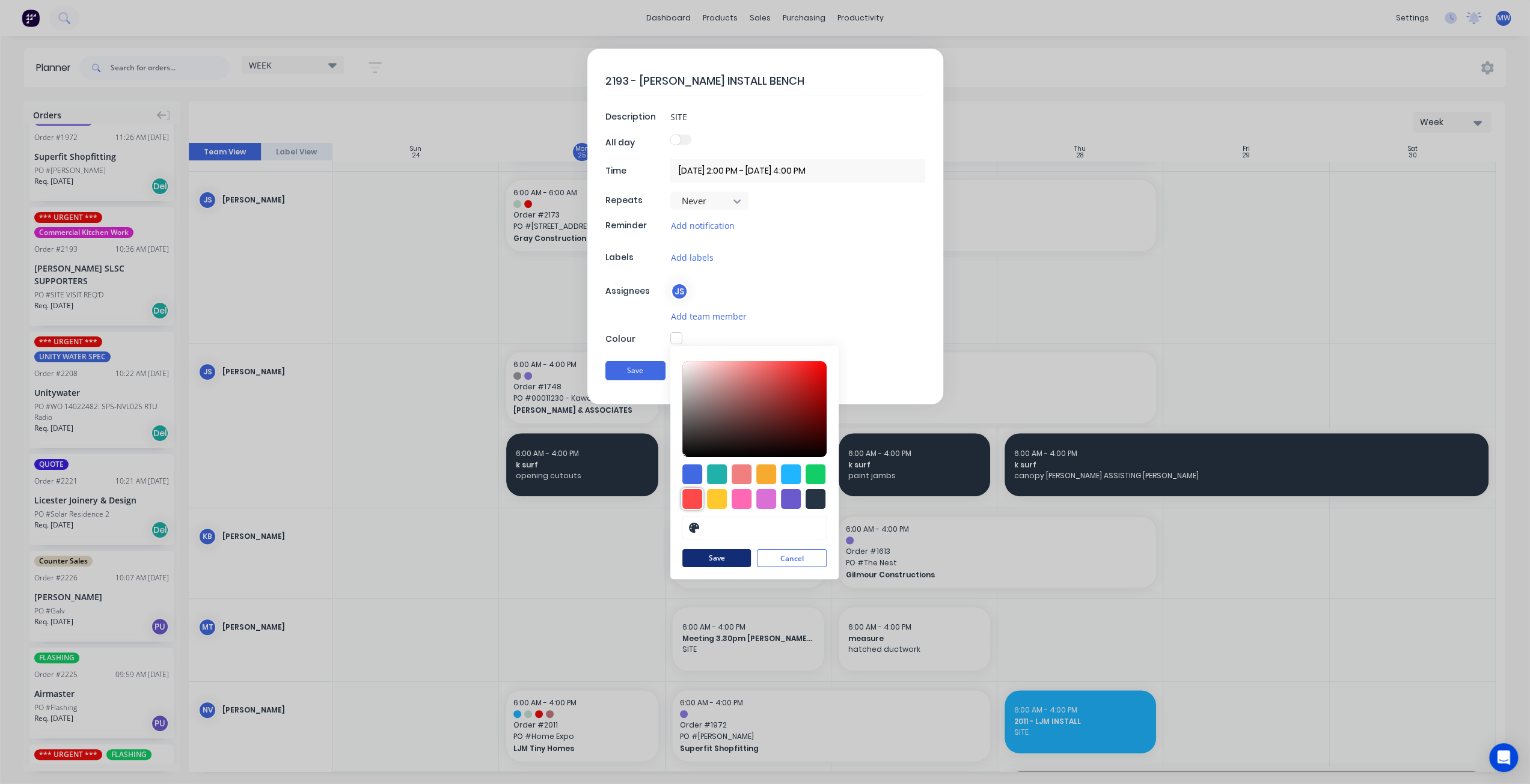
drag, startPoint x: 697, startPoint y: 500, endPoint x: 732, endPoint y: 554, distance: 64.4
click at [697, 499] on div at bounding box center [692, 499] width 20 height 20
type input "#FF4949"
click at [734, 562] on button "Save" at bounding box center [717, 559] width 69 height 18
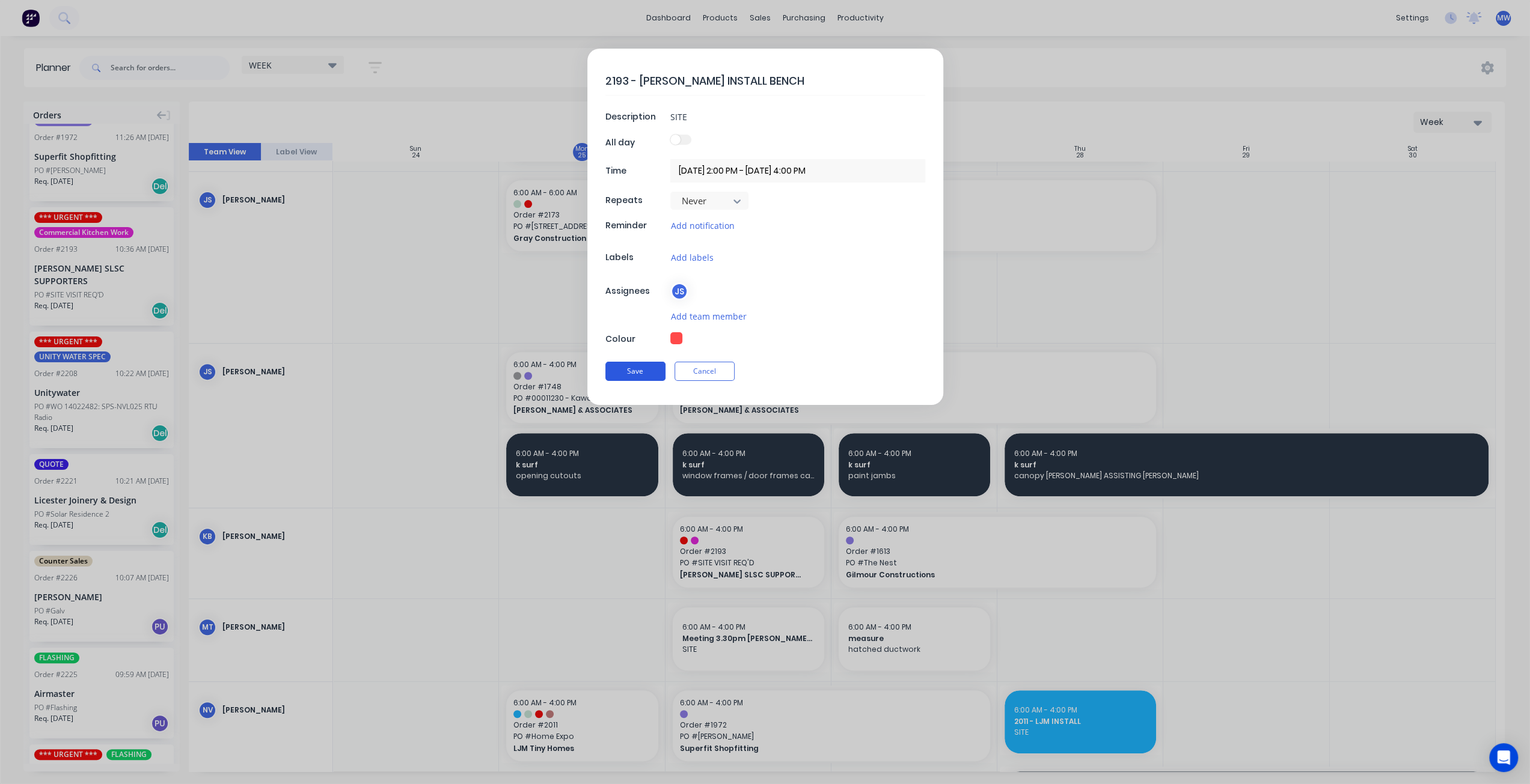
click at [639, 364] on button "Save" at bounding box center [635, 371] width 61 height 19
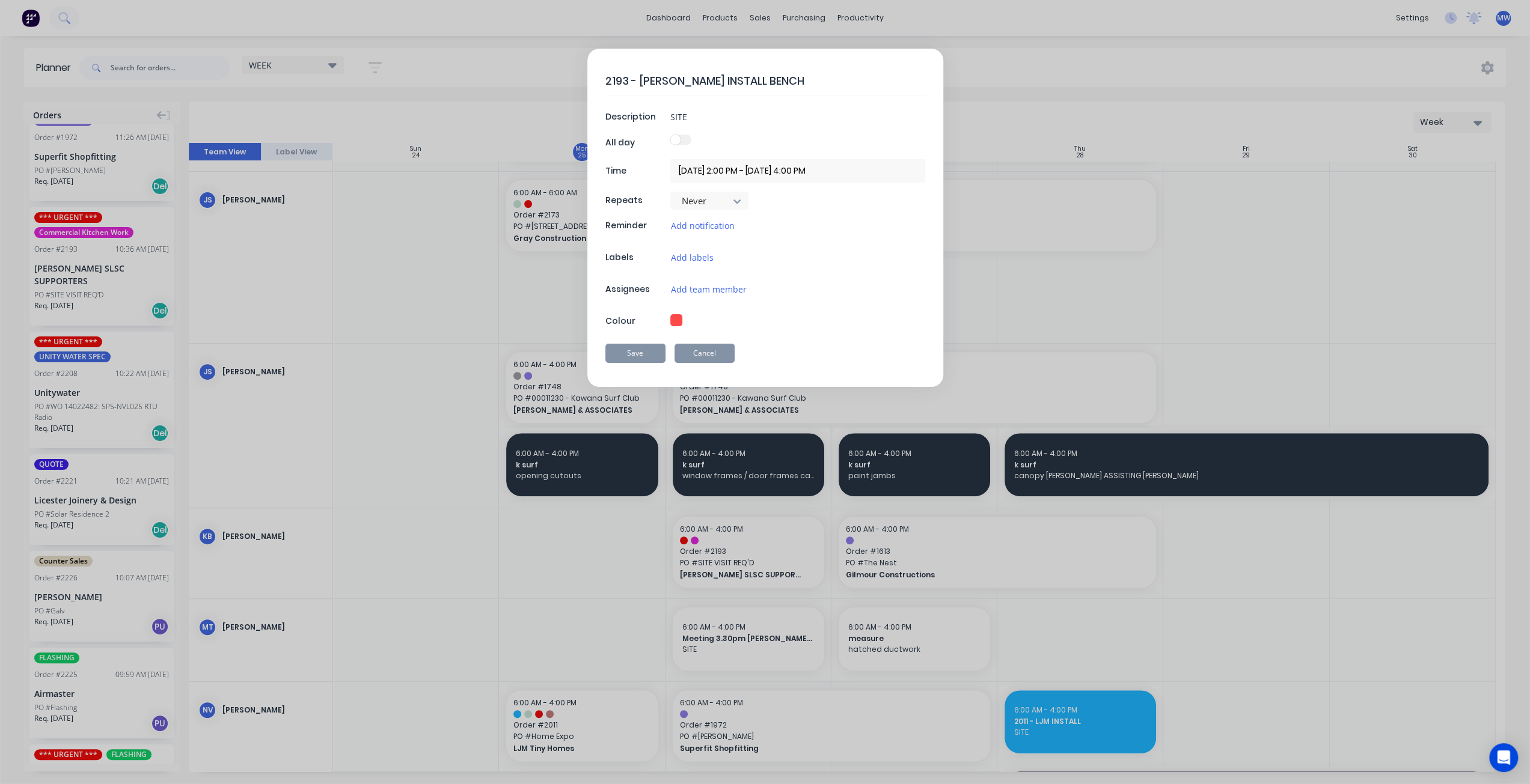
type input "28/08/2025 6:00 AM - 28/08/2025 4:00 PM"
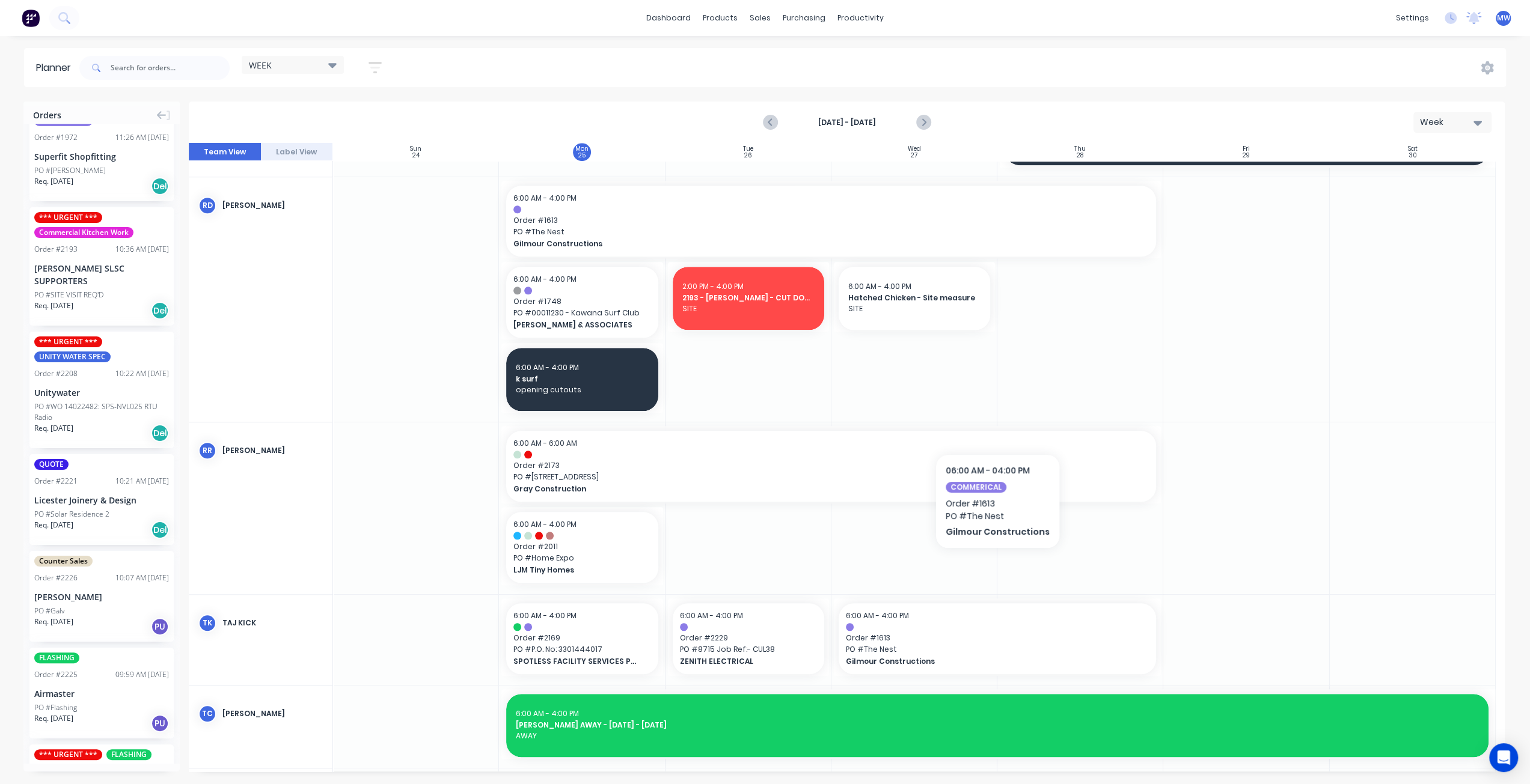
scroll to position [953, 0]
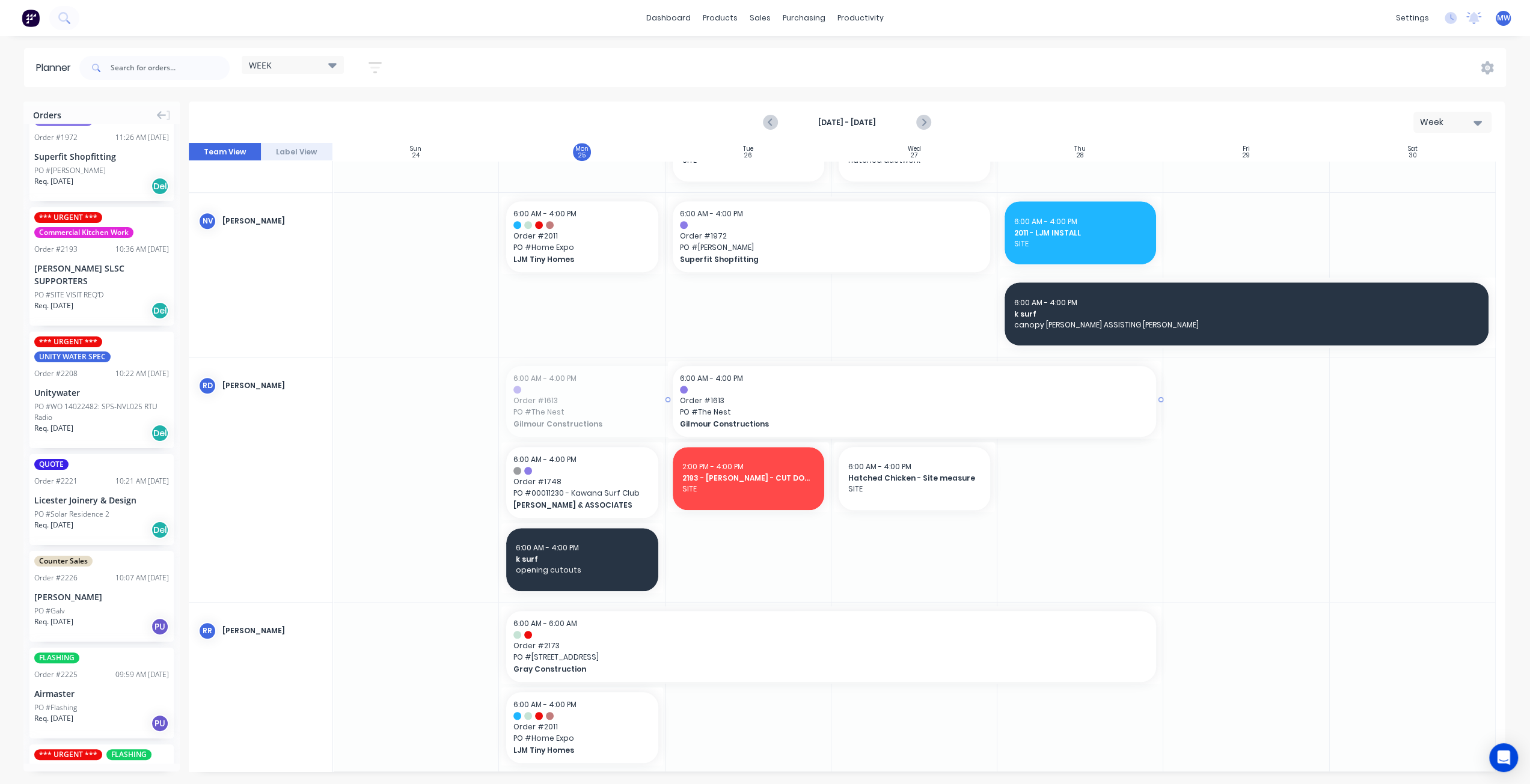
drag, startPoint x: 502, startPoint y: 397, endPoint x: 701, endPoint y: 393, distance: 199.0
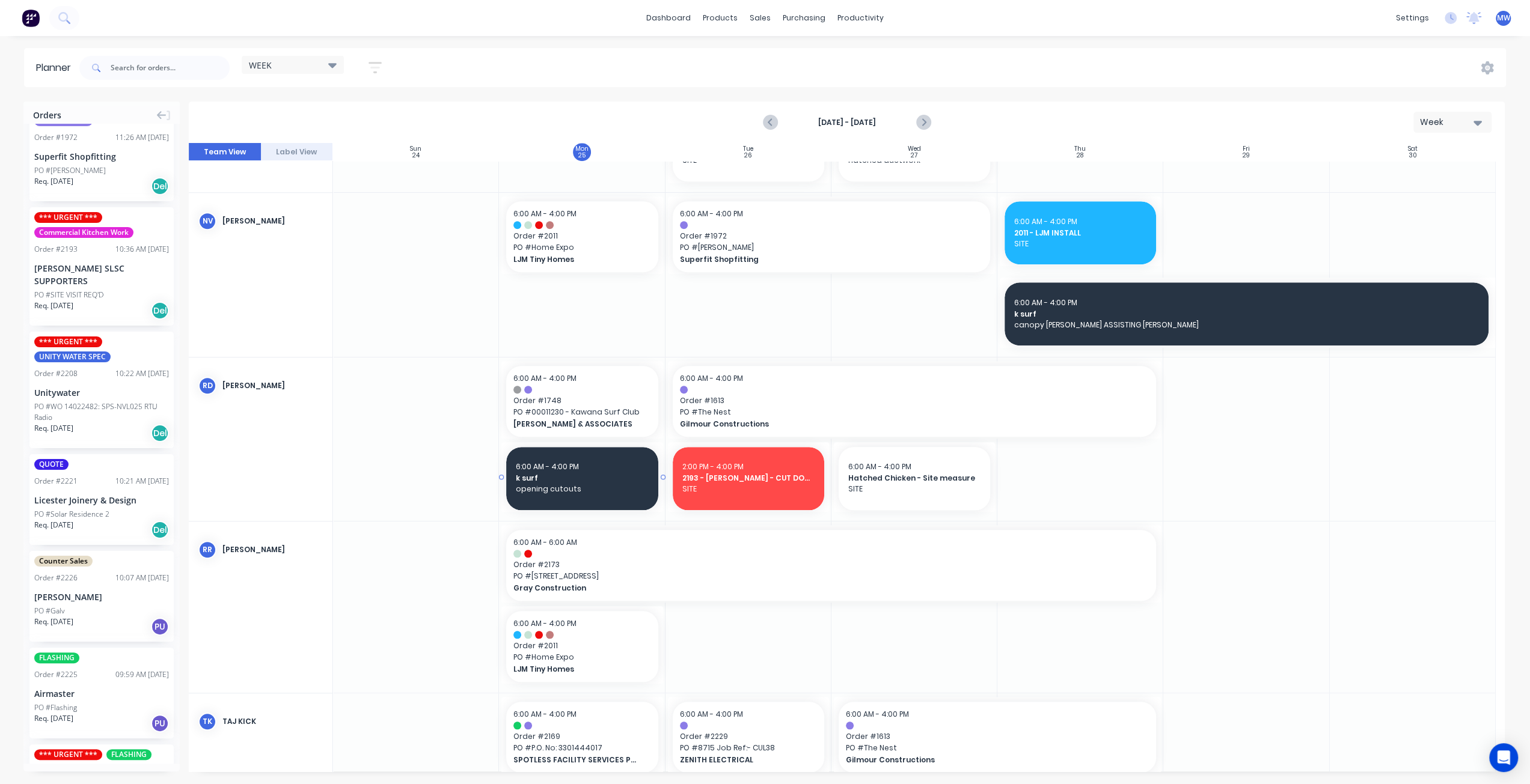
click at [504, 441] on div "6:00 AM - 4:00 PM k surf opening cutouts k surf, Start: Monday, August 25, 2025…" at bounding box center [582, 475] width 166 height 73
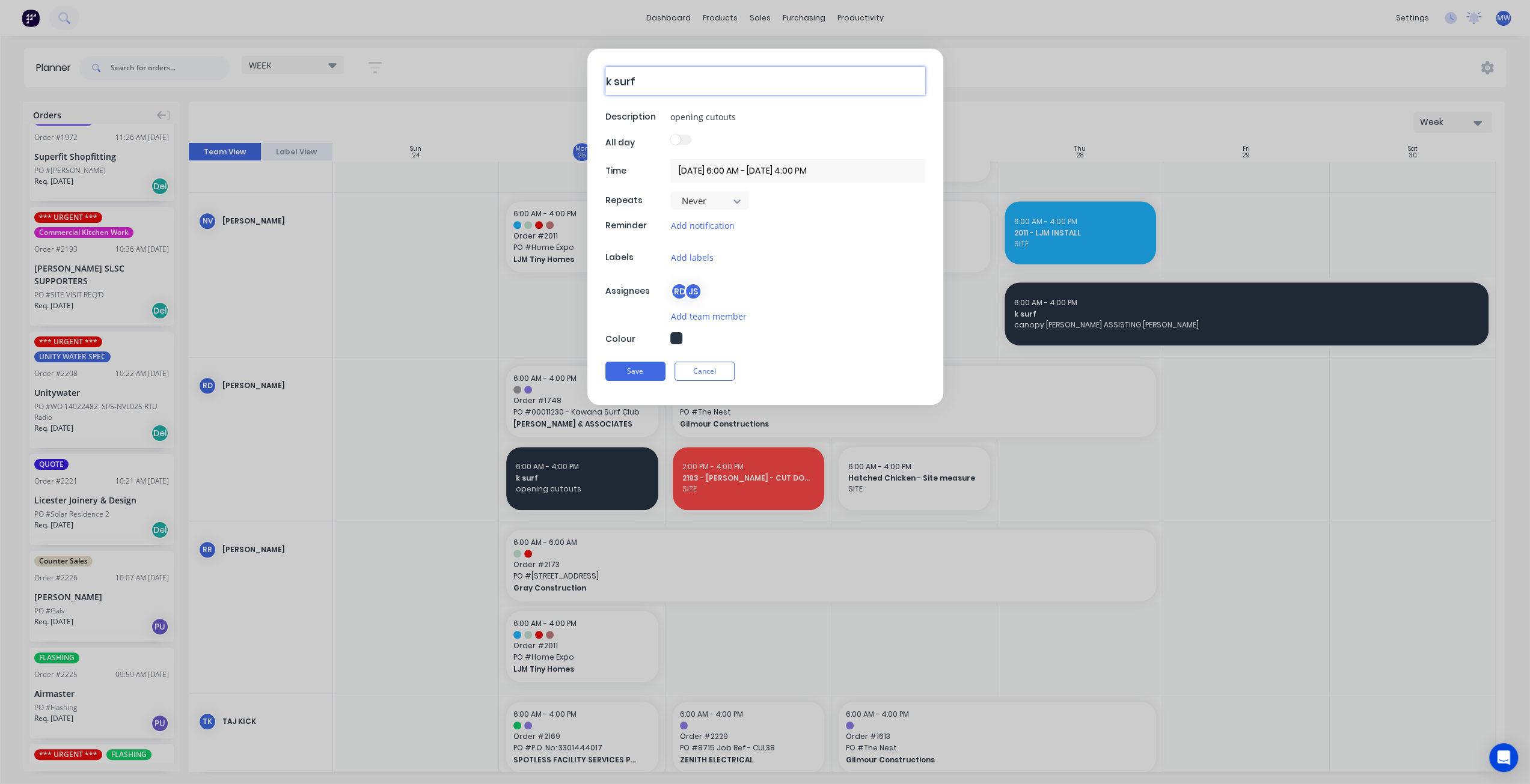
drag, startPoint x: 652, startPoint y: 81, endPoint x: 551, endPoint y: 73, distance: 101.3
click at [552, 73] on form "k surf Description opening cutouts All day Time 25/08/2025 6:00 AM - 25/08/2025…" at bounding box center [765, 227] width 1505 height 357
click at [723, 371] on button "Cancel" at bounding box center [705, 371] width 61 height 19
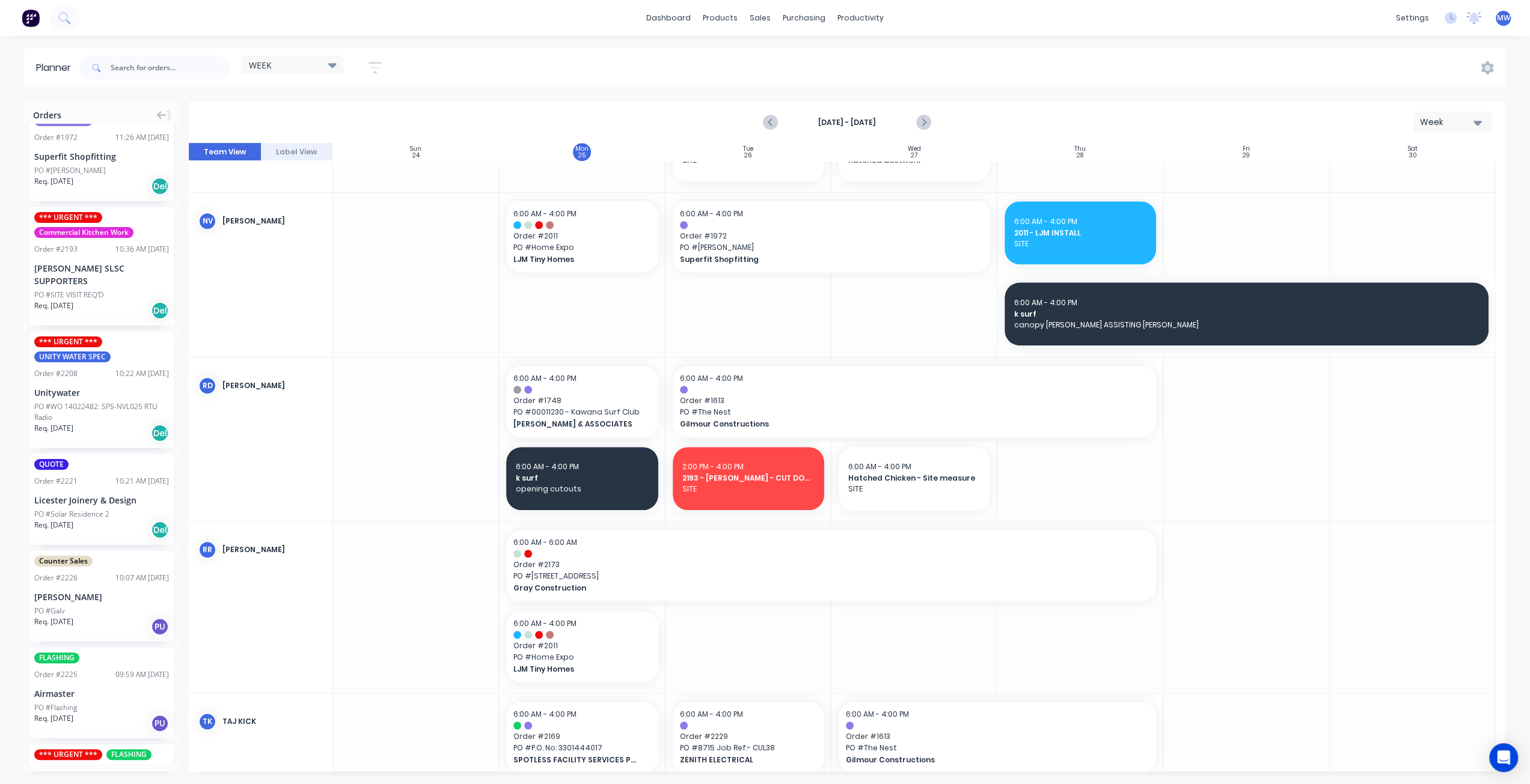
click at [662, 518] on div at bounding box center [582, 439] width 166 height 163
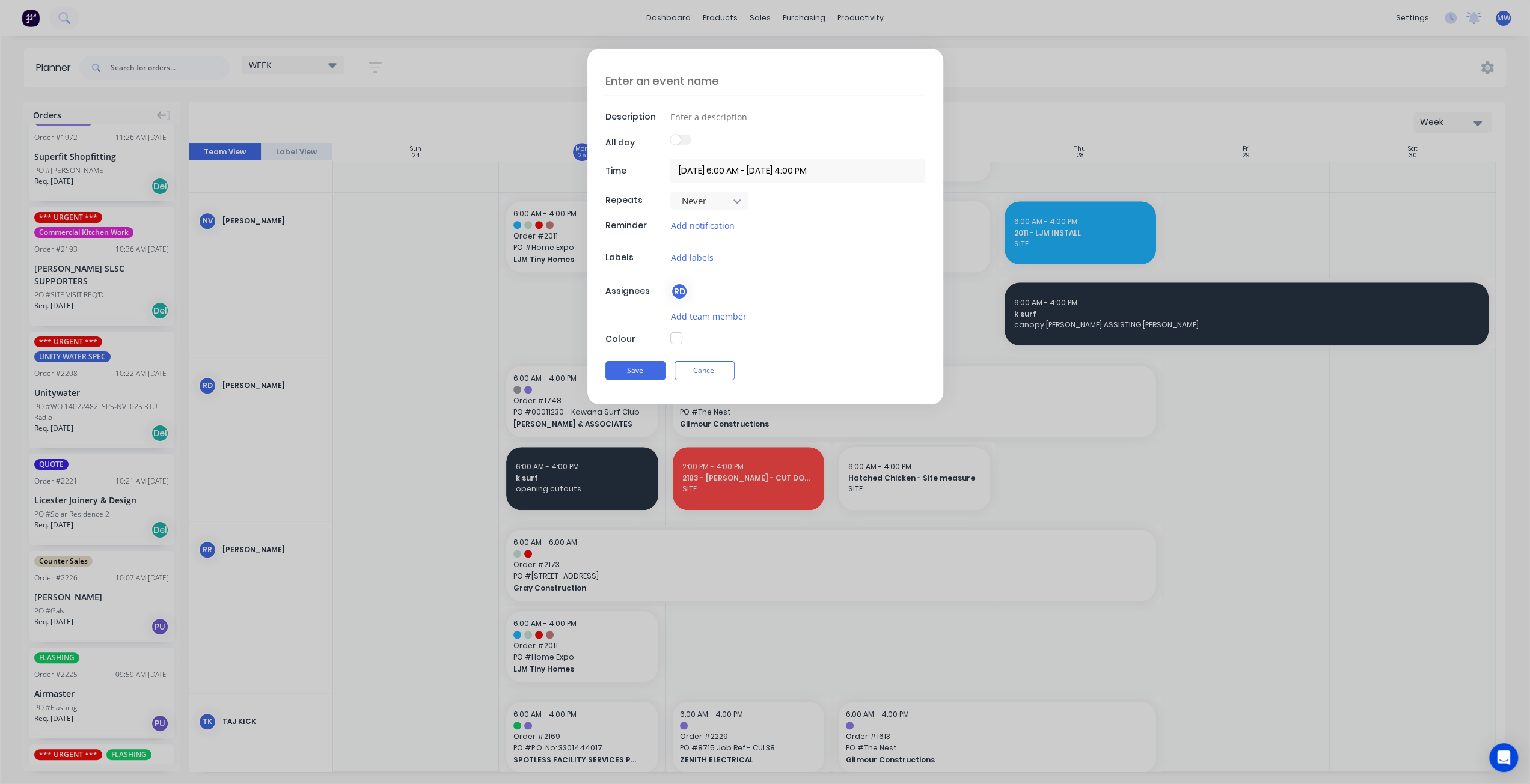
click at [674, 76] on textarea at bounding box center [765, 80] width 320 height 28
type textarea "SICK"
click at [721, 118] on input at bounding box center [798, 117] width 255 height 18
type input "AWAY"
click at [676, 339] on button "button" at bounding box center [676, 338] width 12 height 12
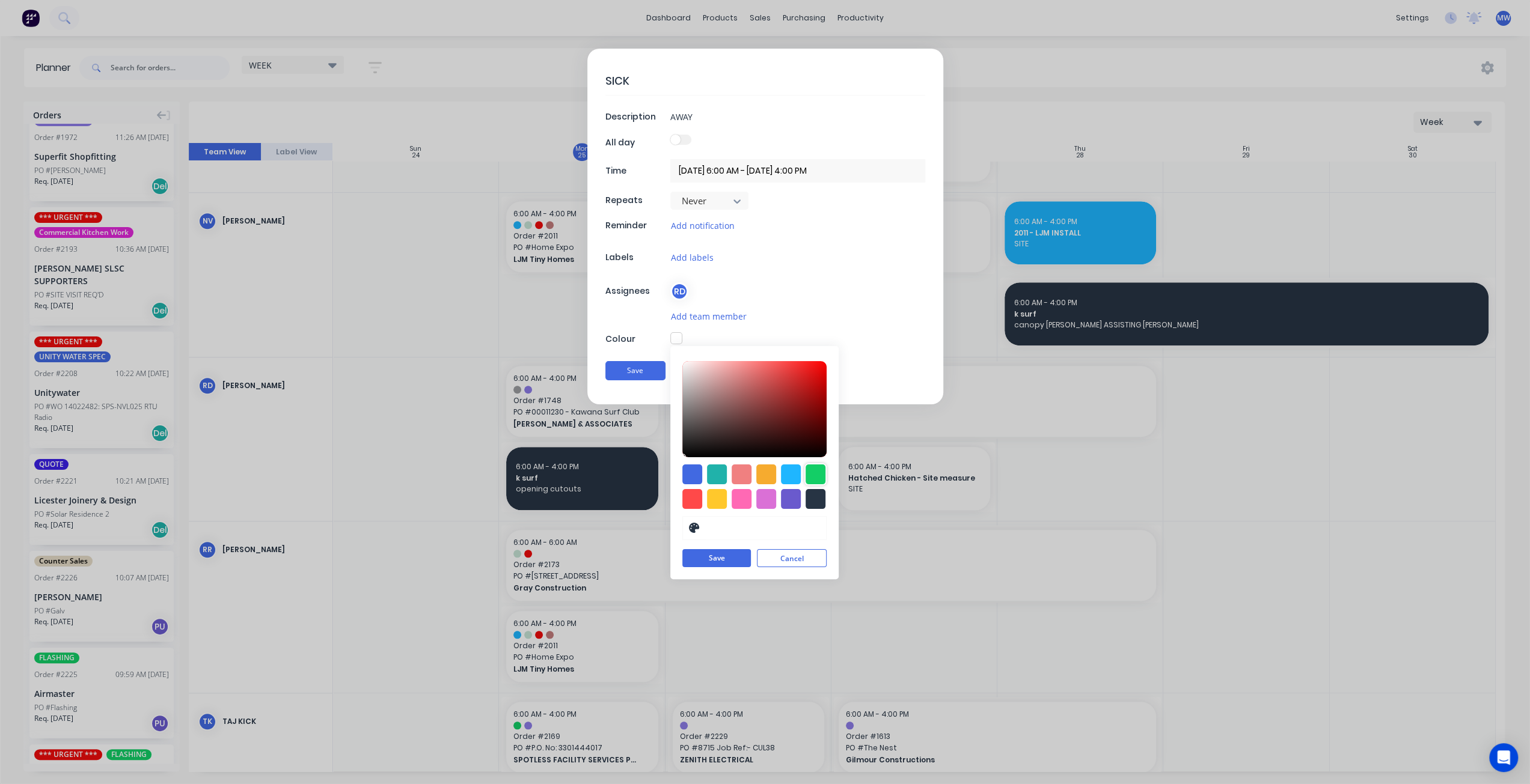
click at [818, 475] on div at bounding box center [816, 474] width 20 height 20
type input "#13CE66"
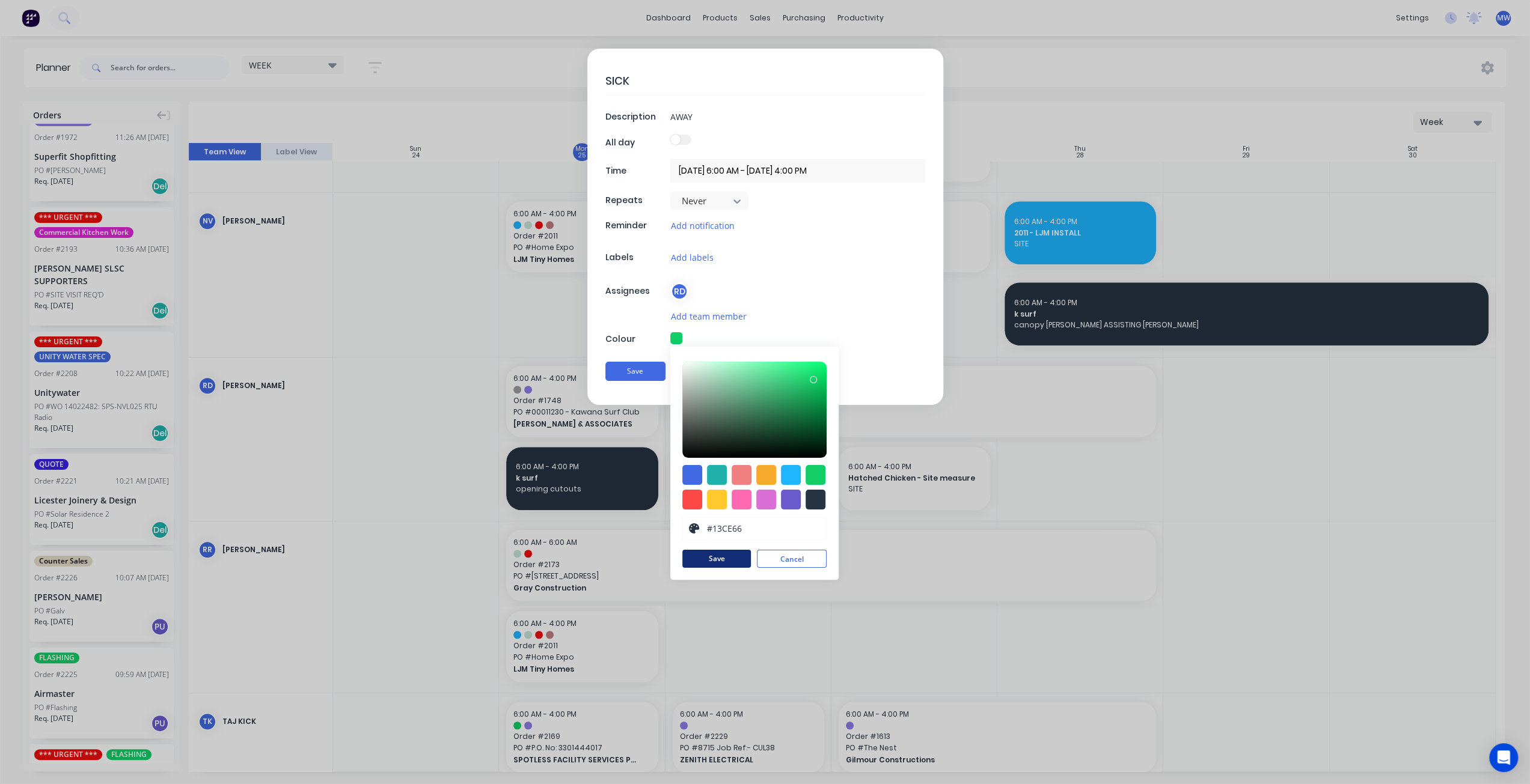
click at [719, 562] on button "Save" at bounding box center [717, 559] width 69 height 18
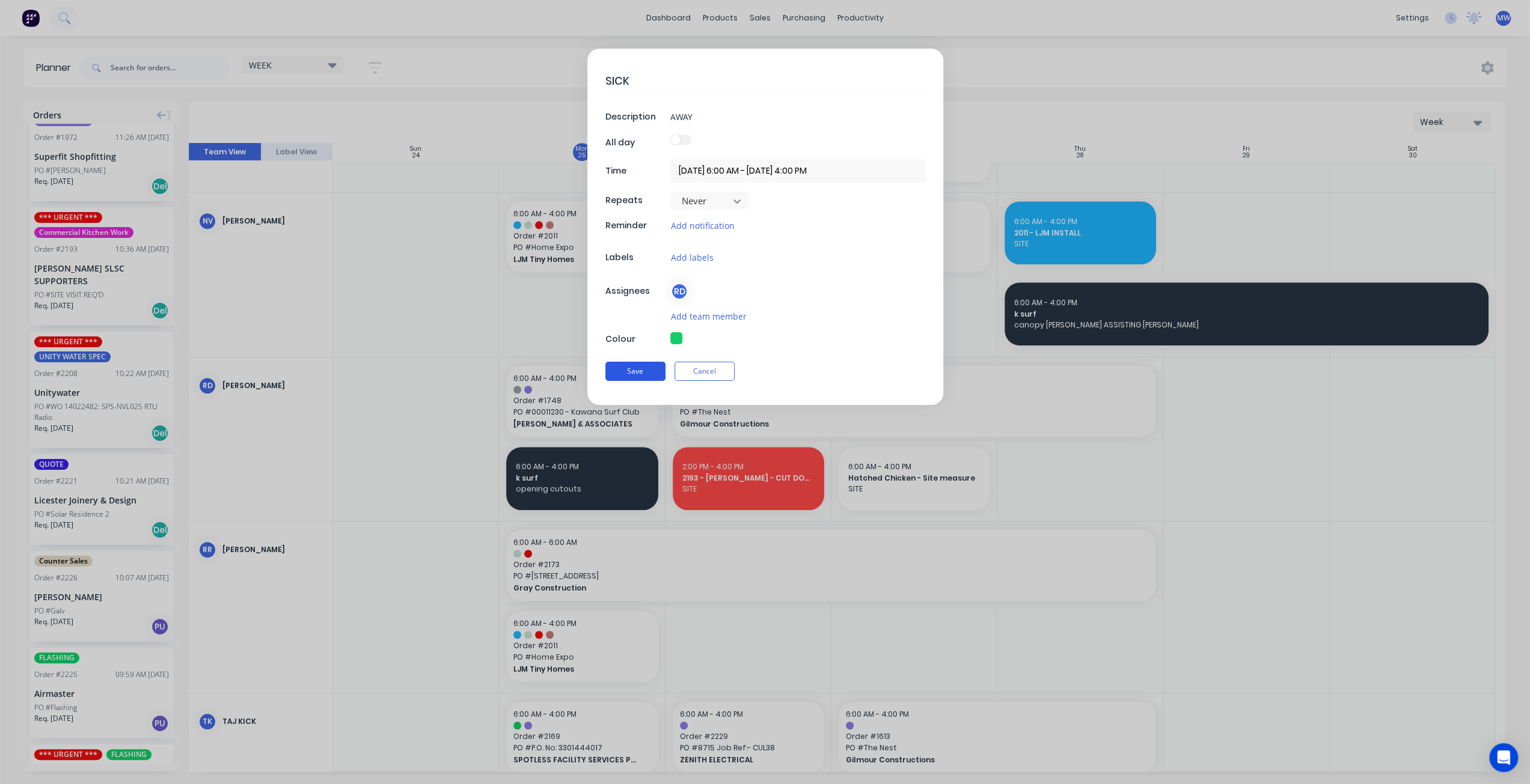
click at [639, 366] on button "Save" at bounding box center [635, 371] width 61 height 19
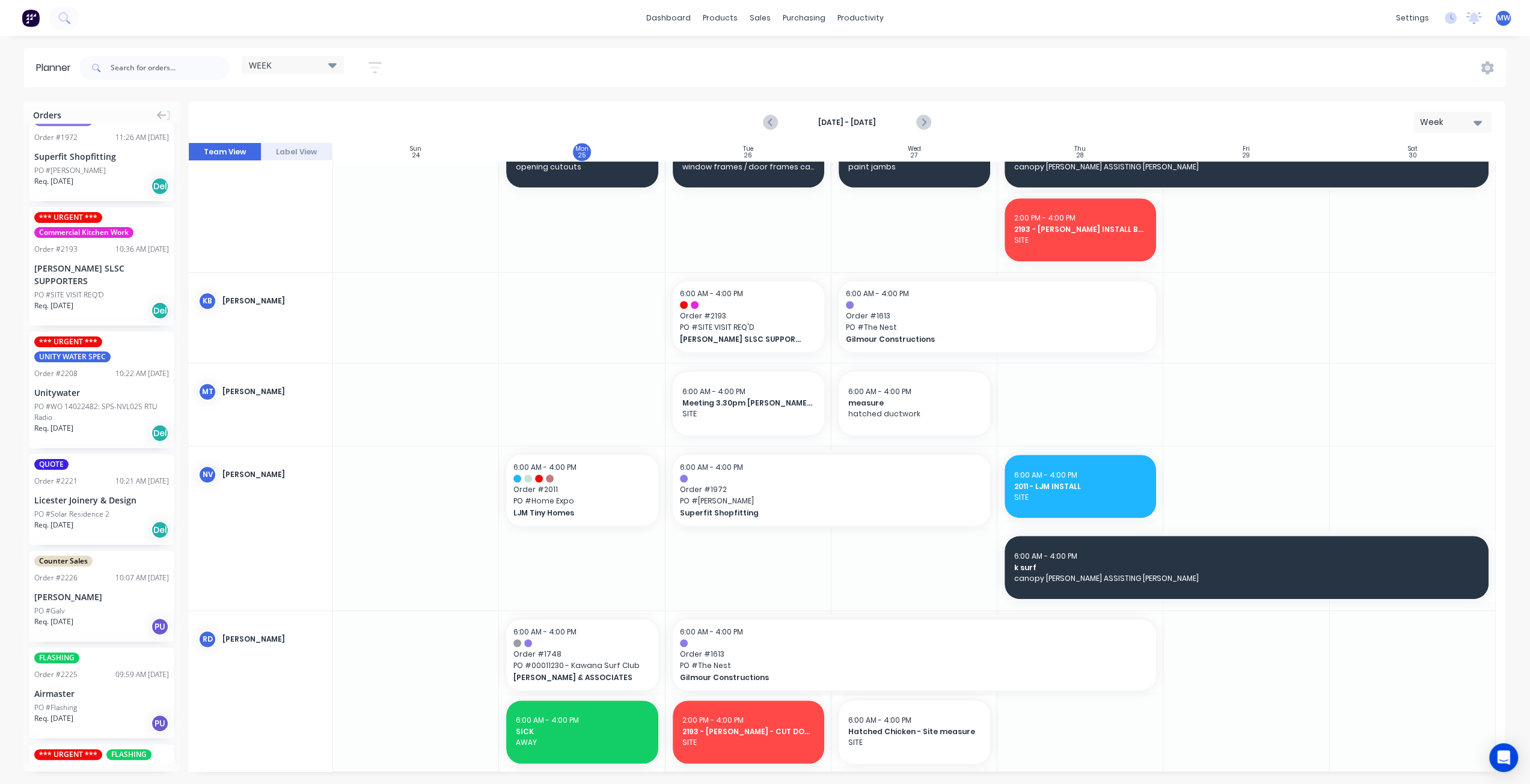
scroll to position [772, 0]
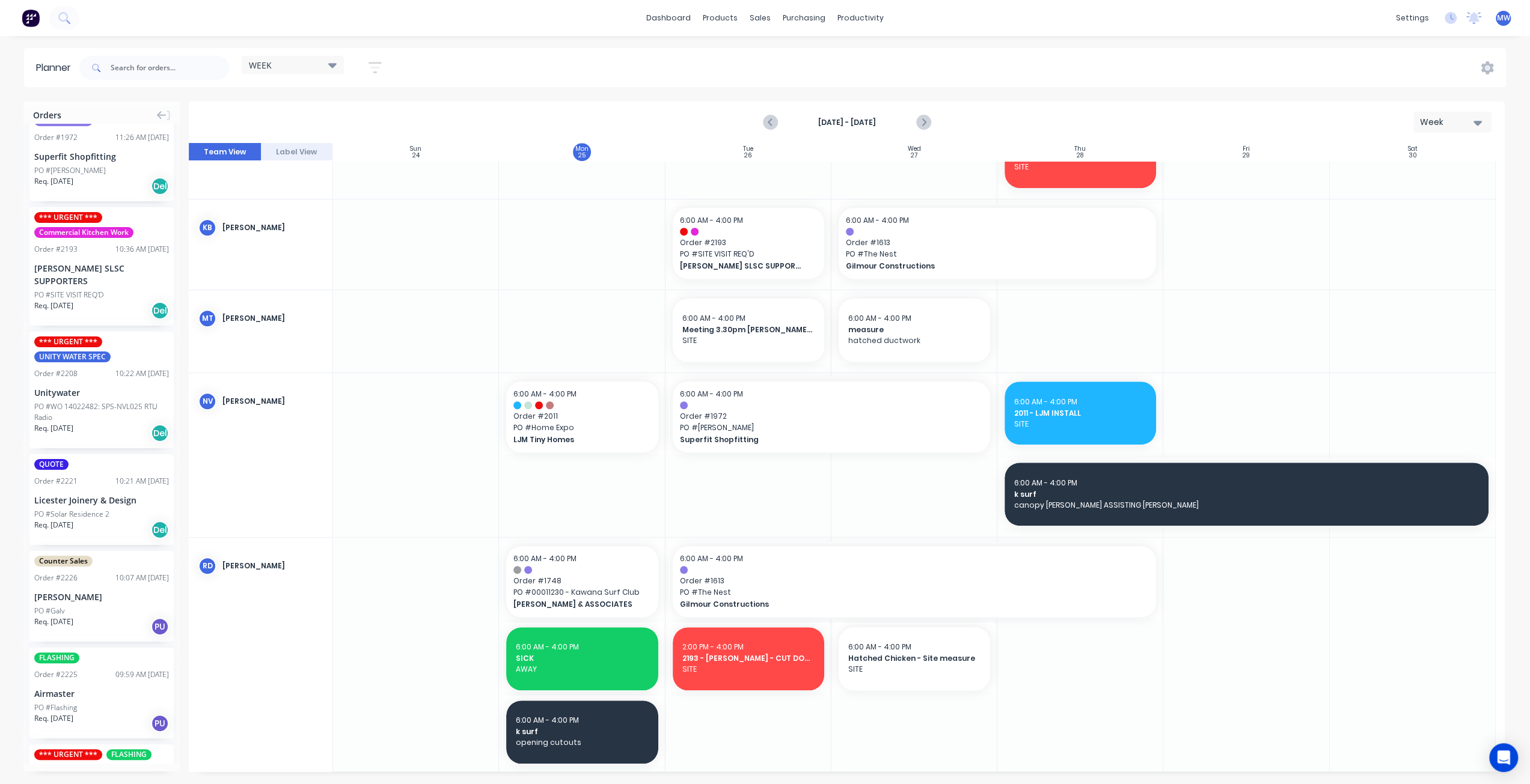
click at [1013, 102] on div "Aug 24th - Aug 30th Week" at bounding box center [847, 122] width 1317 height 42
click at [920, 122] on icon "Next page" at bounding box center [923, 123] width 14 height 14
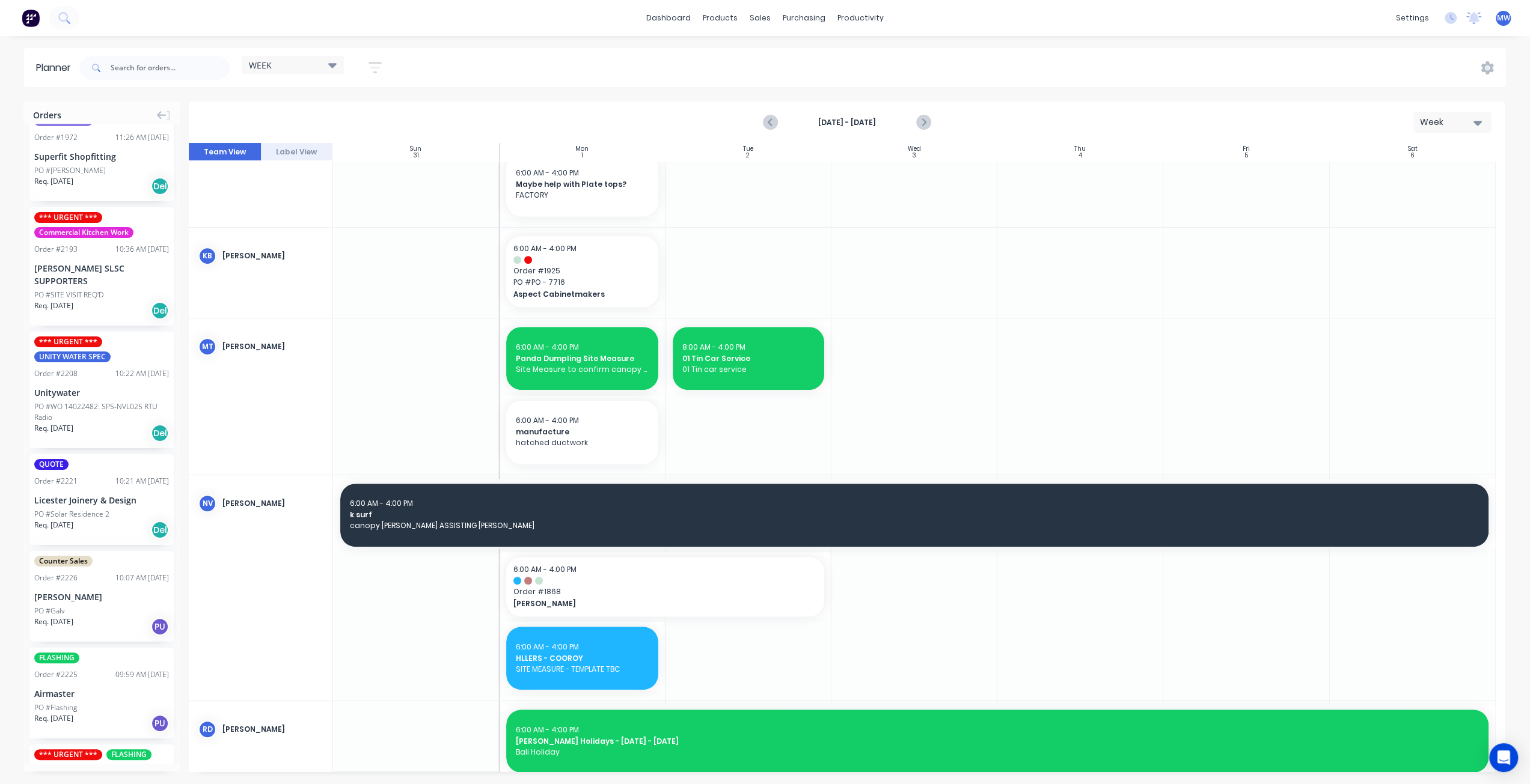
scroll to position [686, 0]
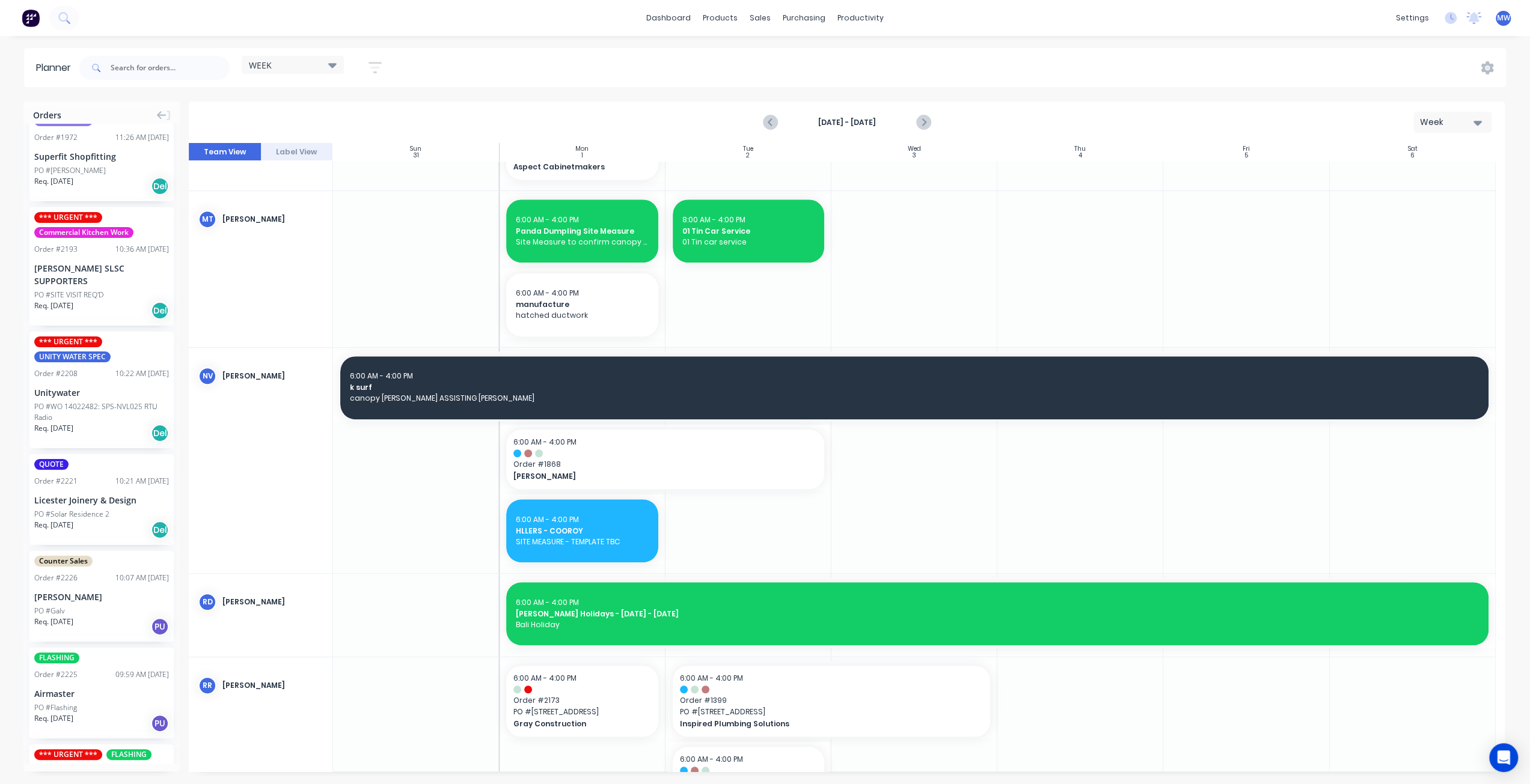
click at [736, 518] on div at bounding box center [749, 461] width 166 height 226
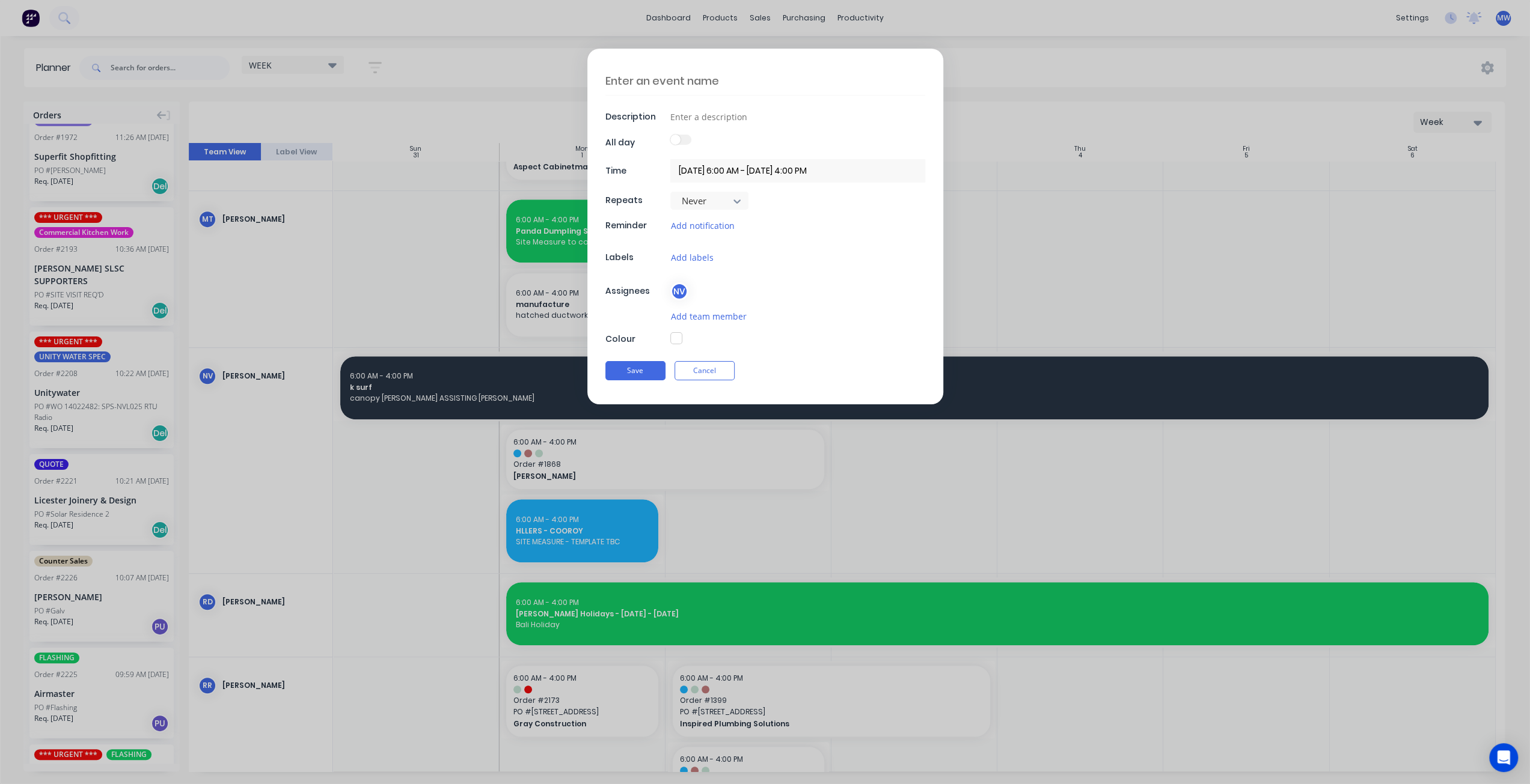
click at [712, 82] on textarea at bounding box center [765, 80] width 320 height 28
type textarea "Copper work"
click at [719, 116] on input at bounding box center [798, 117] width 255 height 18
type input "FACTORY"
click at [817, 299] on div "Copper work Description FACTORY All day Time 02/09/2025 6:00 AM - 02/09/2025 4:…" at bounding box center [765, 227] width 356 height 356
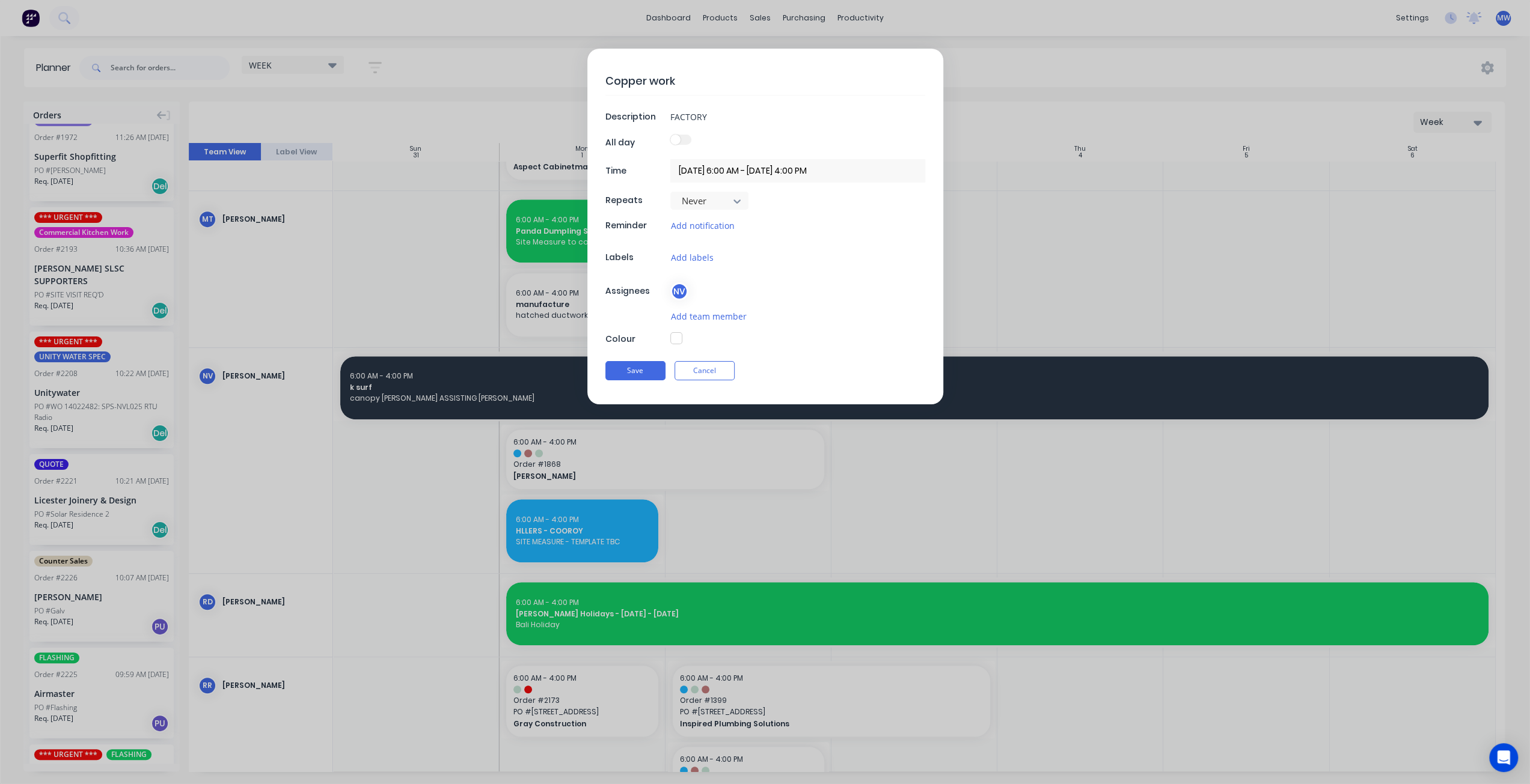
drag, startPoint x: 801, startPoint y: 254, endPoint x: 794, endPoint y: 271, distance: 18.4
click at [801, 253] on div "Add labels" at bounding box center [798, 257] width 255 height 14
click at [675, 341] on button "button" at bounding box center [676, 338] width 12 height 12
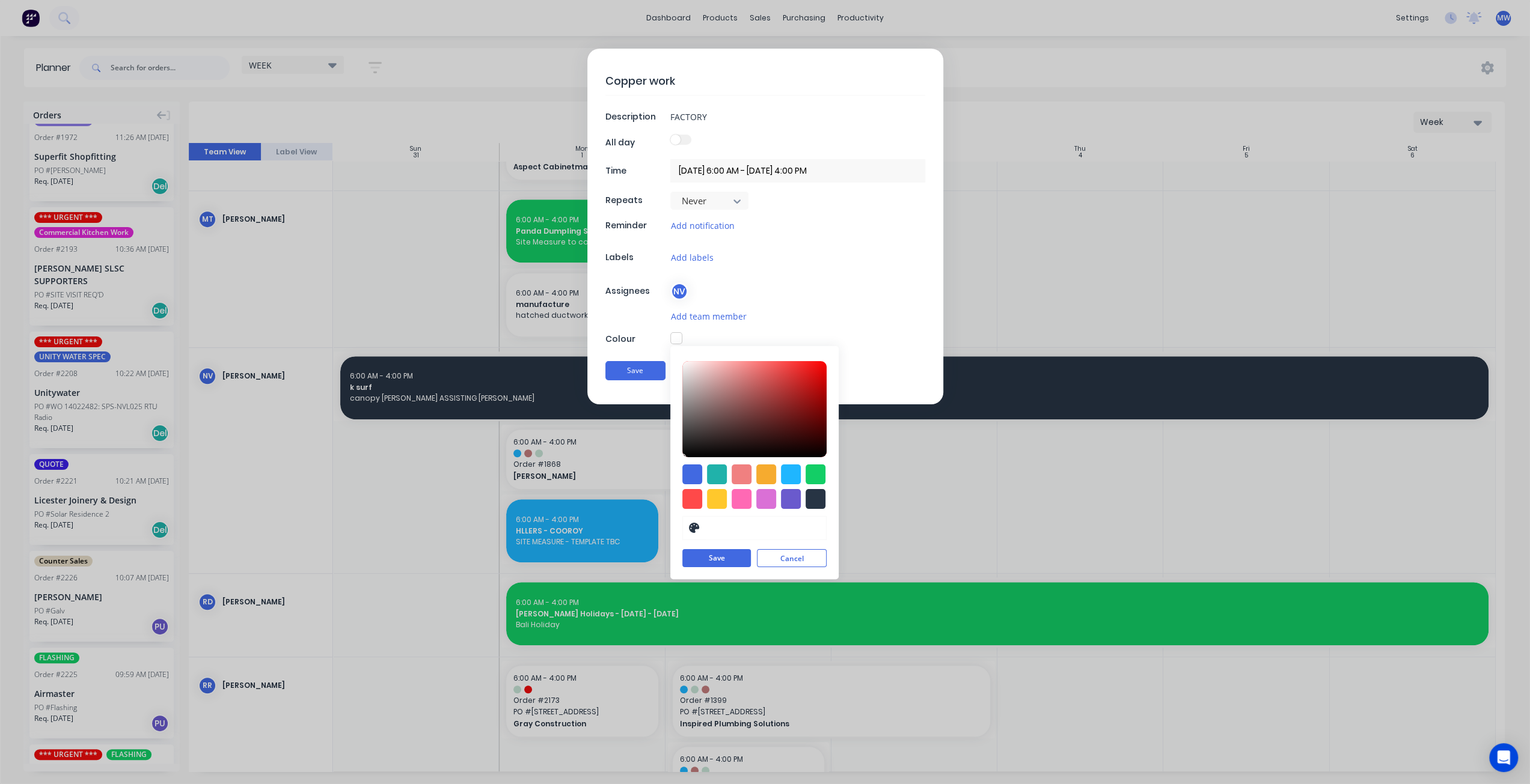
click at [781, 300] on div "Copper work Description FACTORY All day Time 02/09/2025 6:00 AM - 02/09/2025 4:…" at bounding box center [765, 227] width 356 height 356
click at [780, 298] on div "NV" at bounding box center [798, 292] width 255 height 18
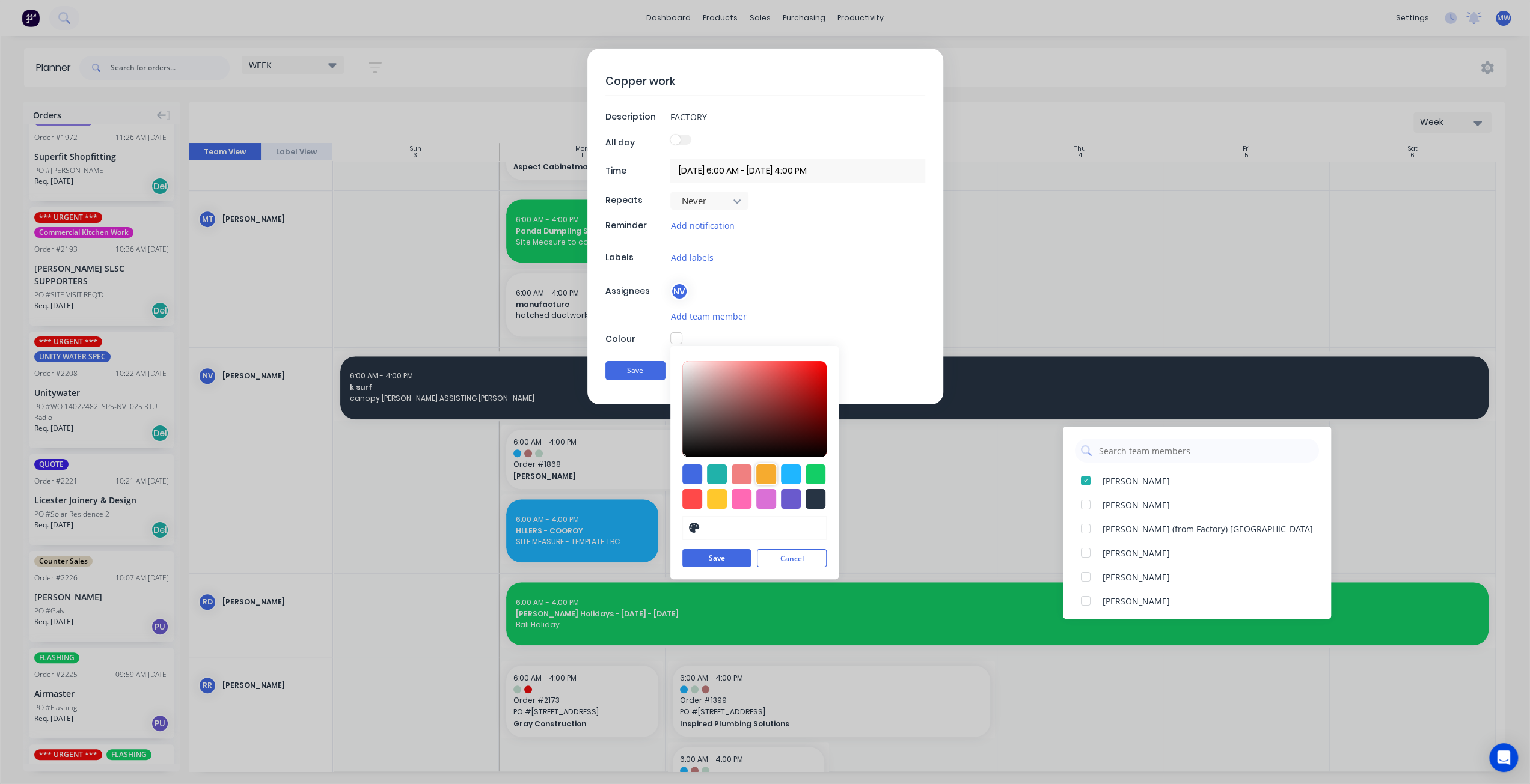
click at [770, 470] on div at bounding box center [766, 474] width 20 height 20
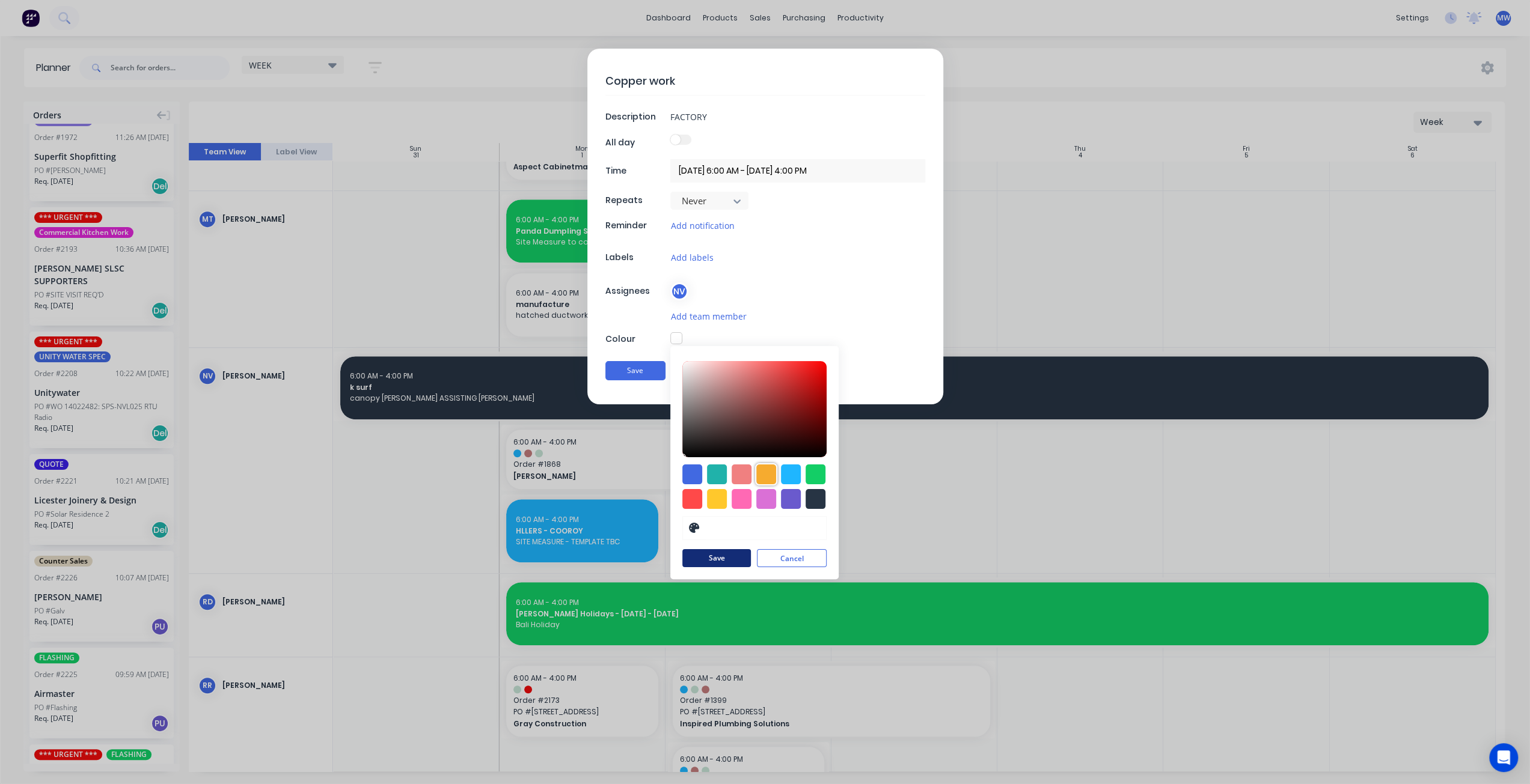
type input "#F6AB2F"
click at [727, 551] on button "Save" at bounding box center [717, 559] width 69 height 18
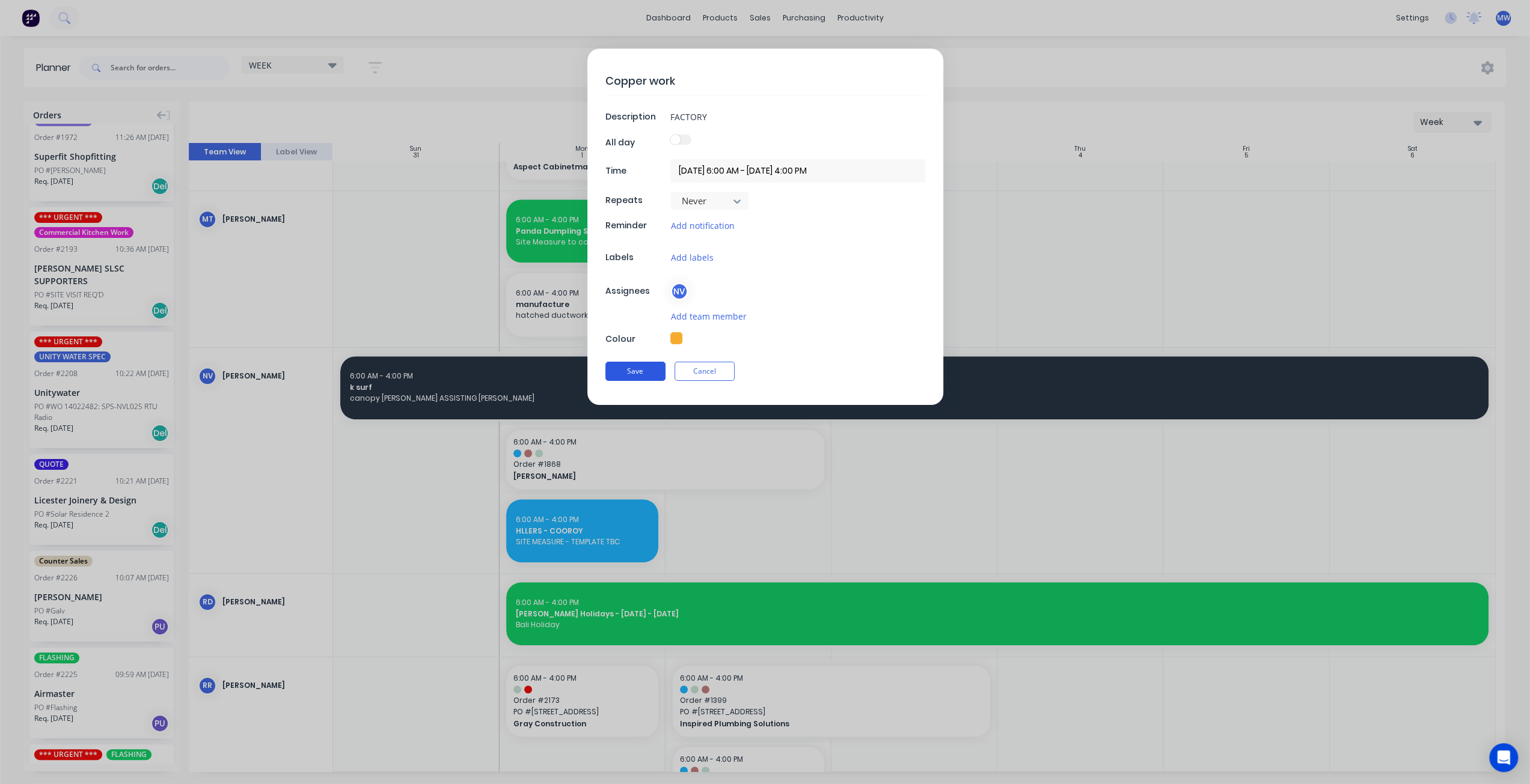
click at [629, 366] on button "Save" at bounding box center [635, 371] width 61 height 19
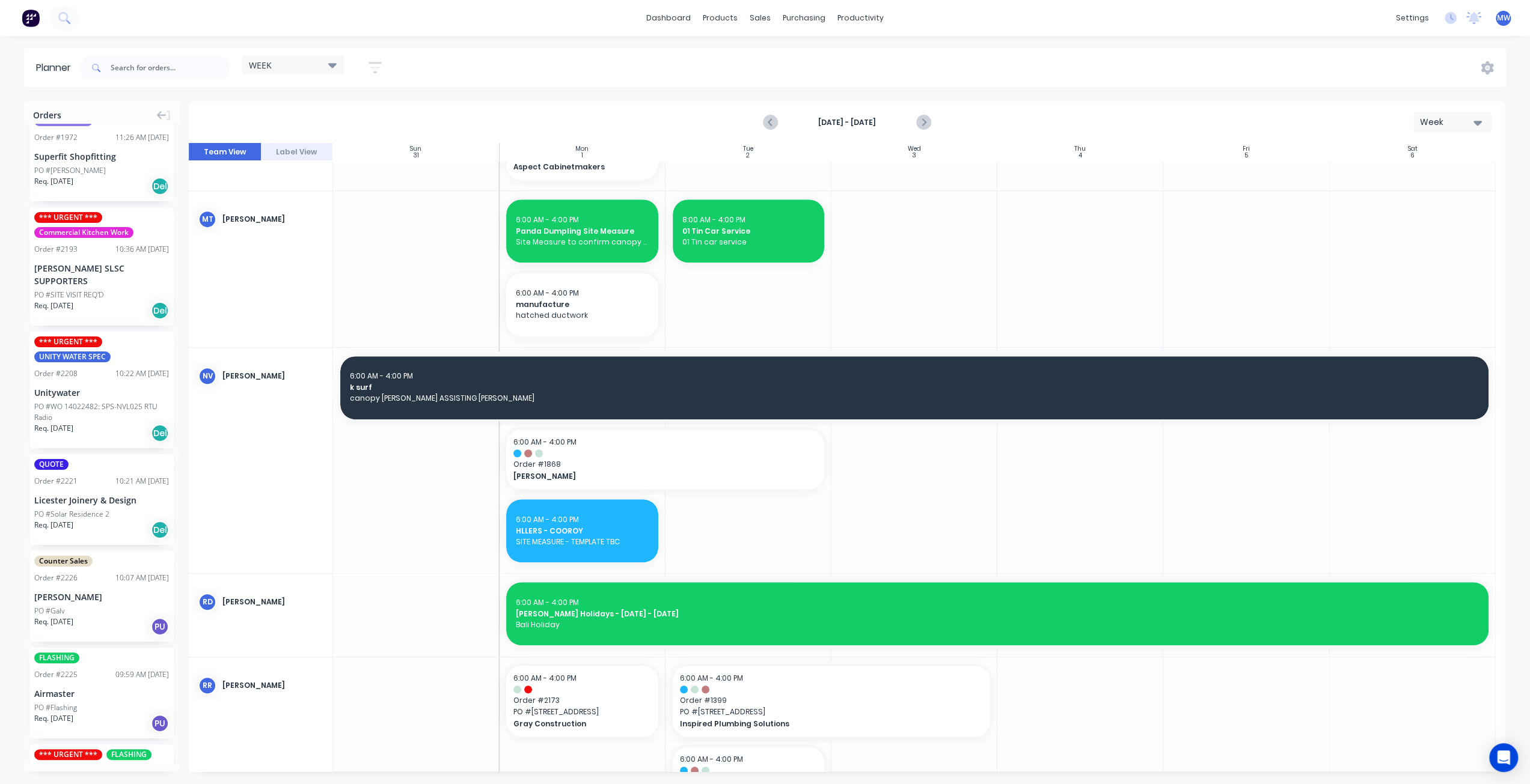
scroll to position [613, 0]
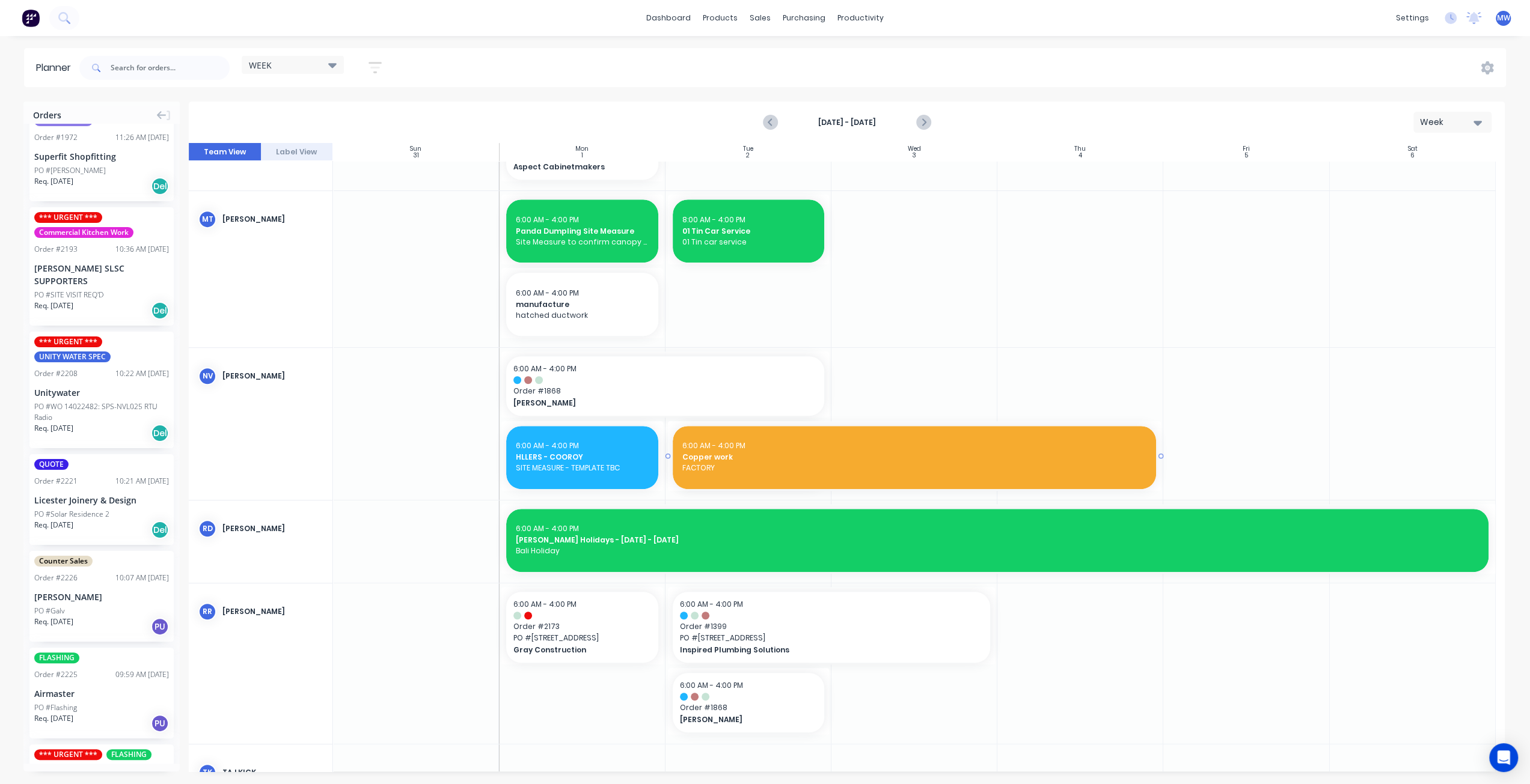
drag, startPoint x: 826, startPoint y: 453, endPoint x: 1042, endPoint y: 452, distance: 216.0
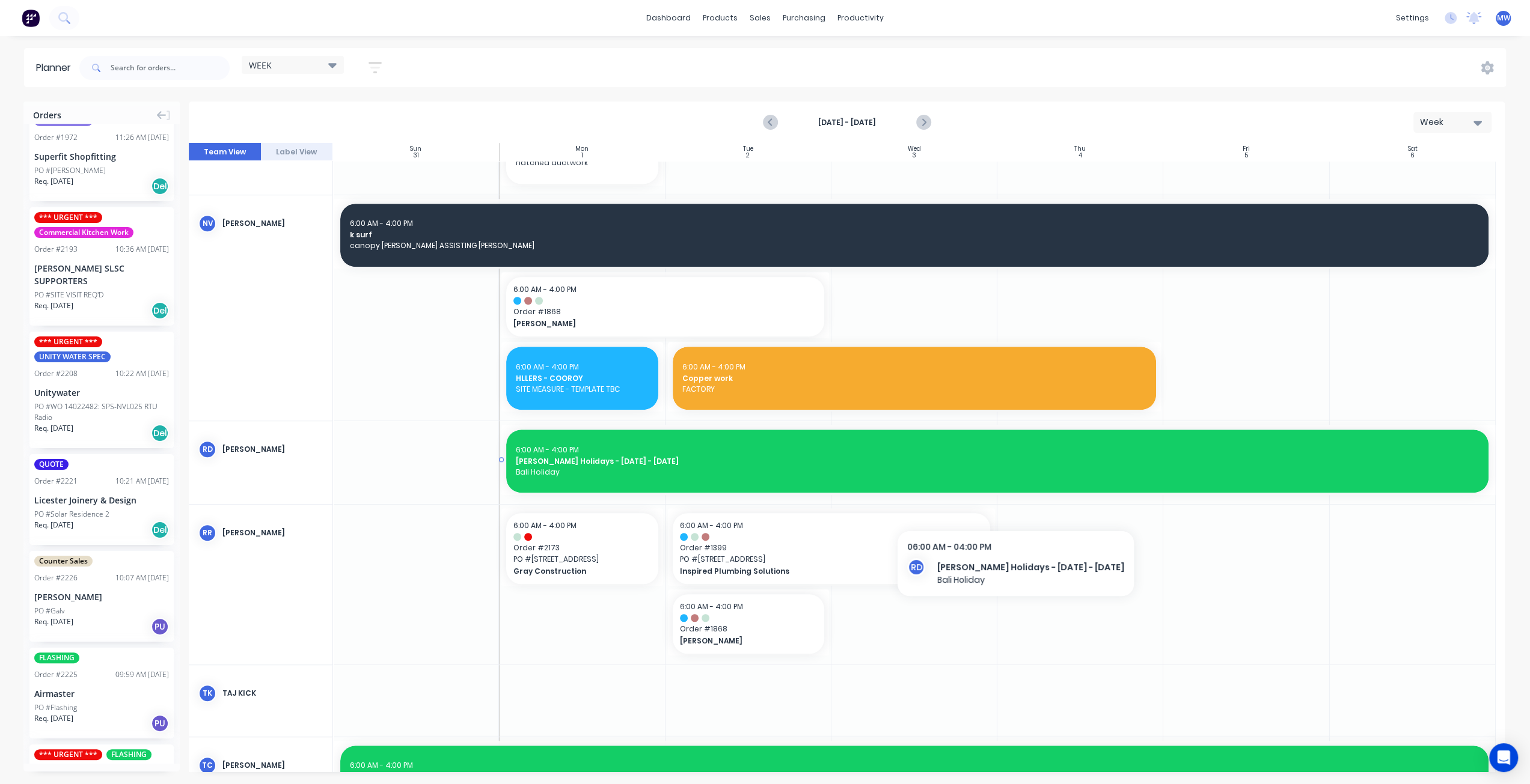
scroll to position [866, 0]
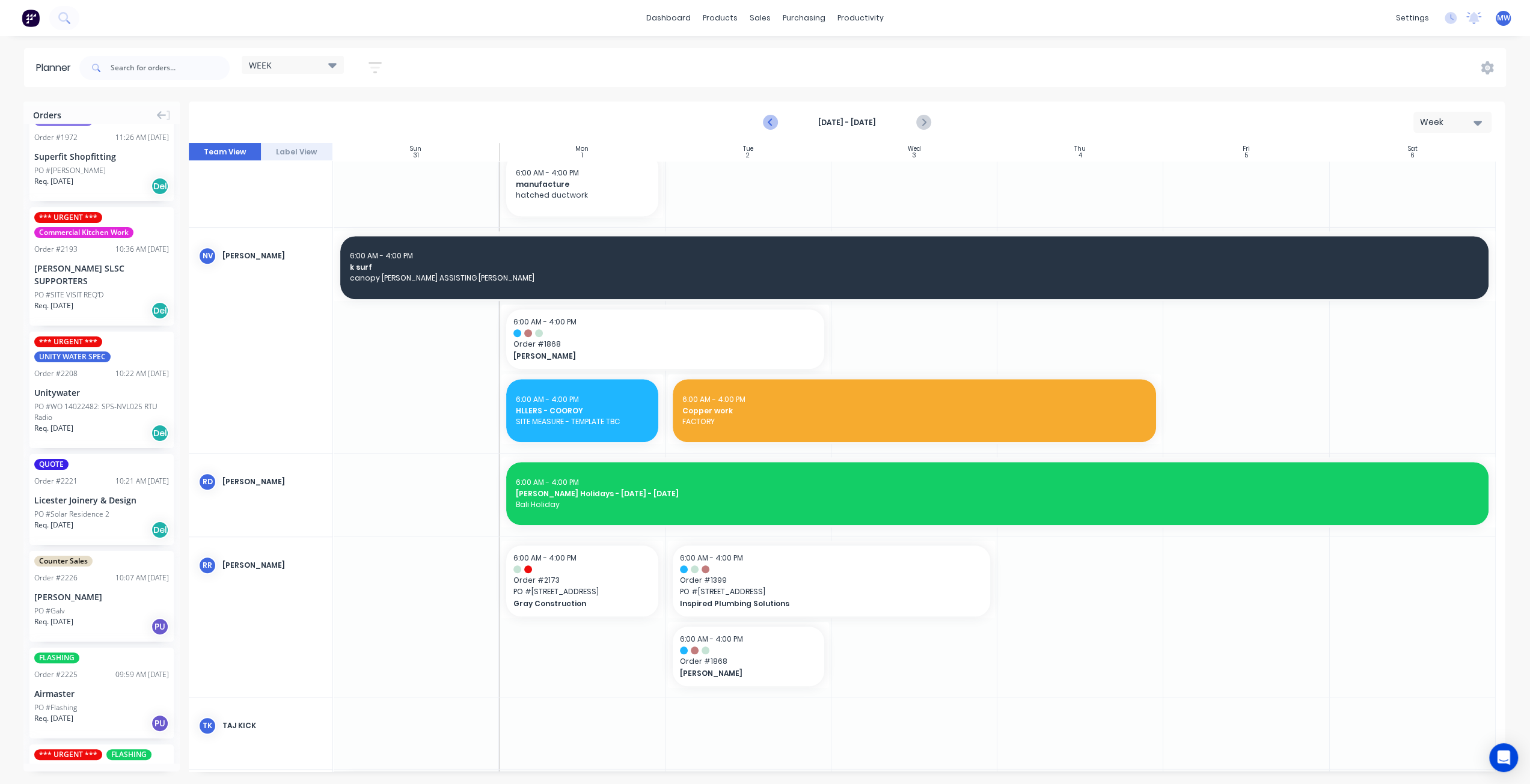
click at [770, 121] on icon "Previous page" at bounding box center [771, 122] width 5 height 10
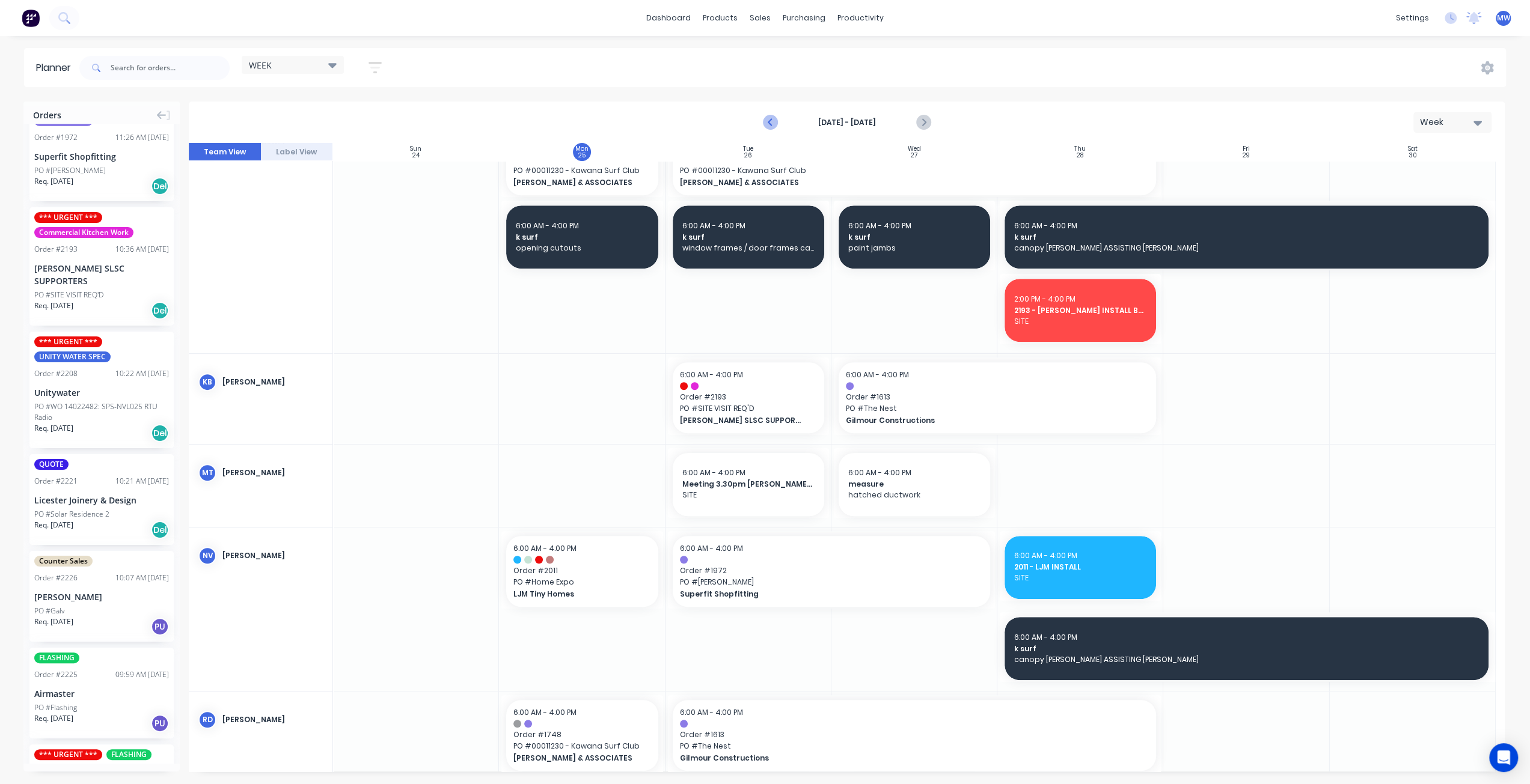
scroll to position [766, 0]
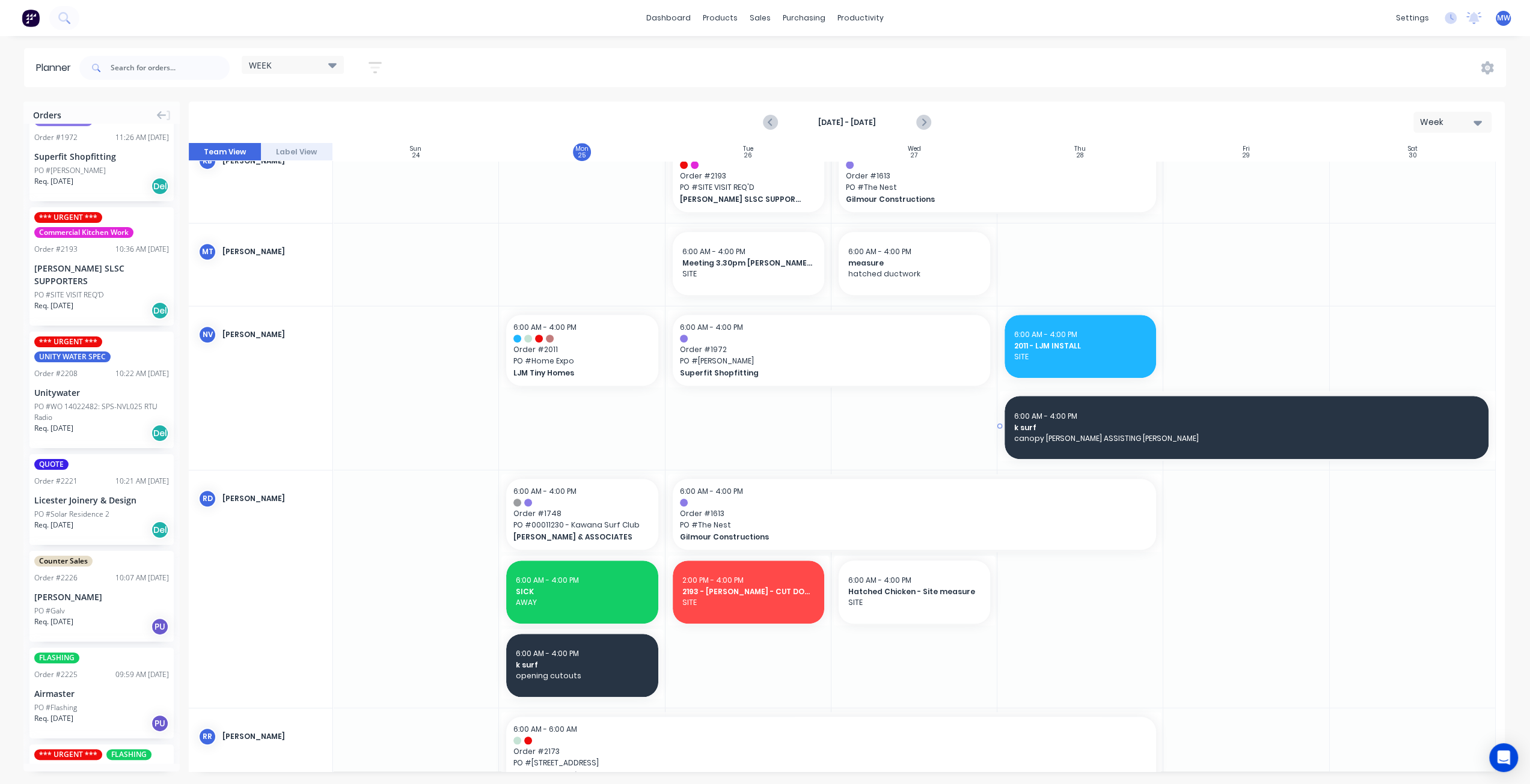
click at [1091, 430] on span "k surf" at bounding box center [1247, 428] width 465 height 11
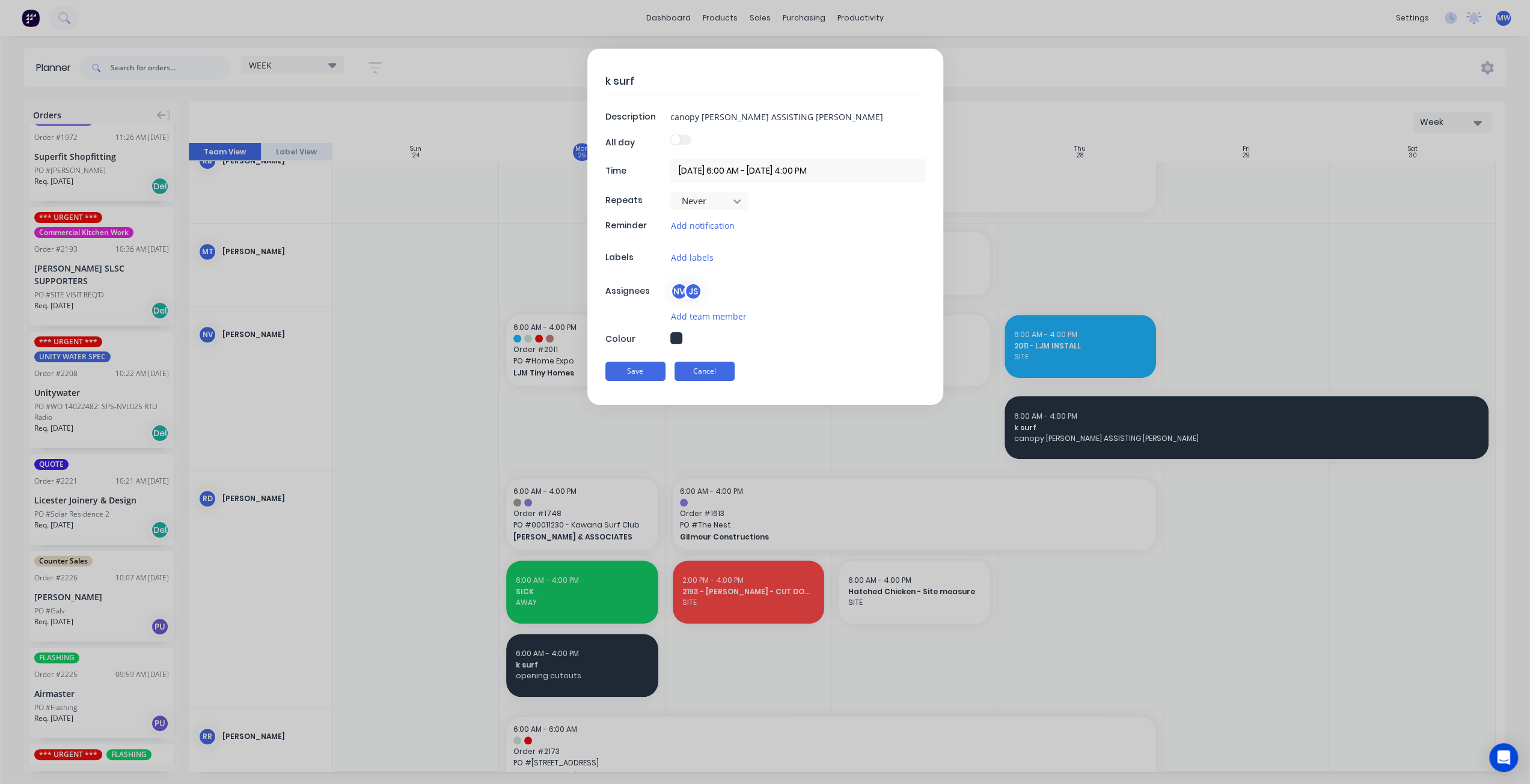
click at [704, 371] on button "Cancel" at bounding box center [705, 371] width 61 height 19
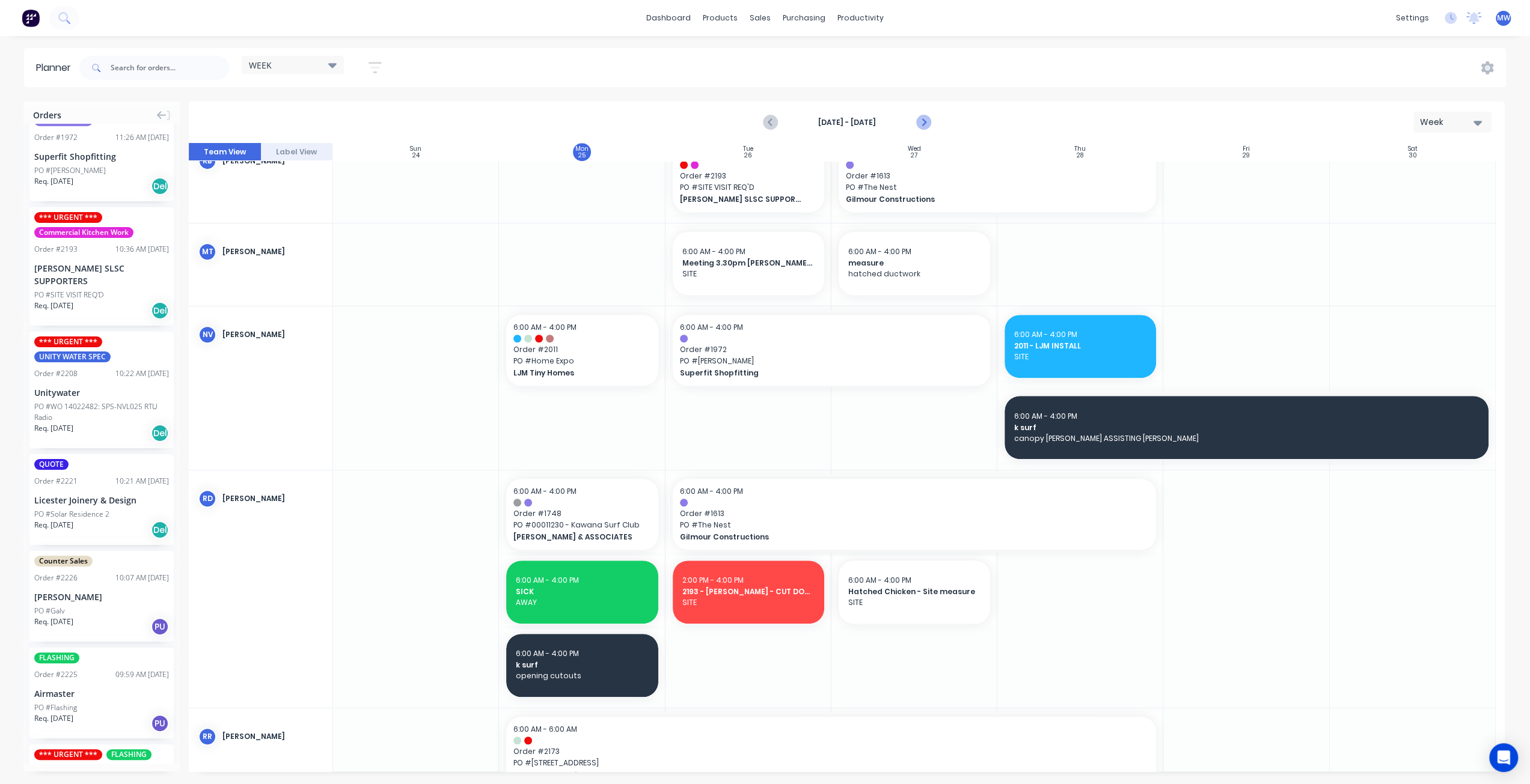
click at [925, 116] on icon "Next page" at bounding box center [923, 123] width 14 height 14
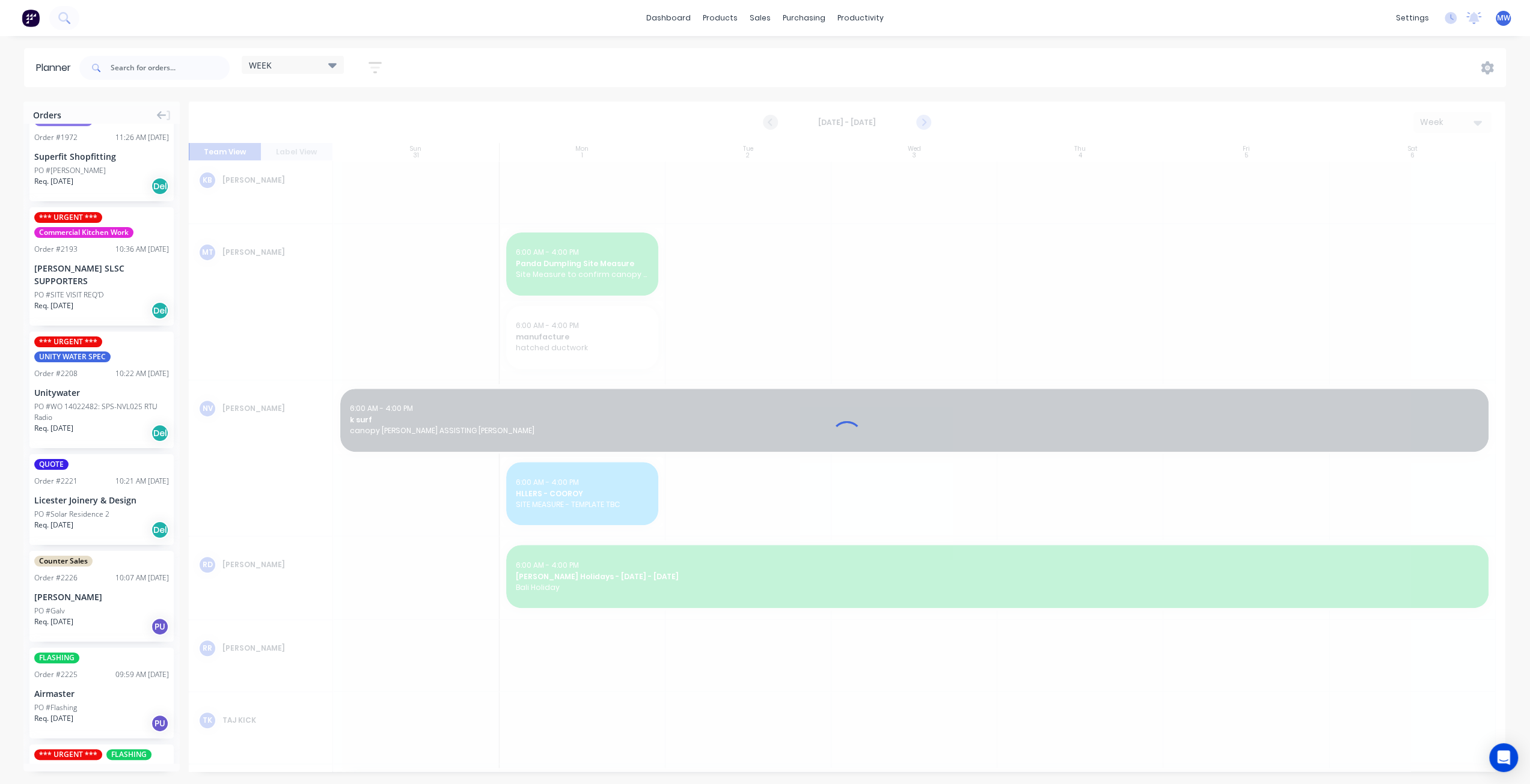
scroll to position [735, 0]
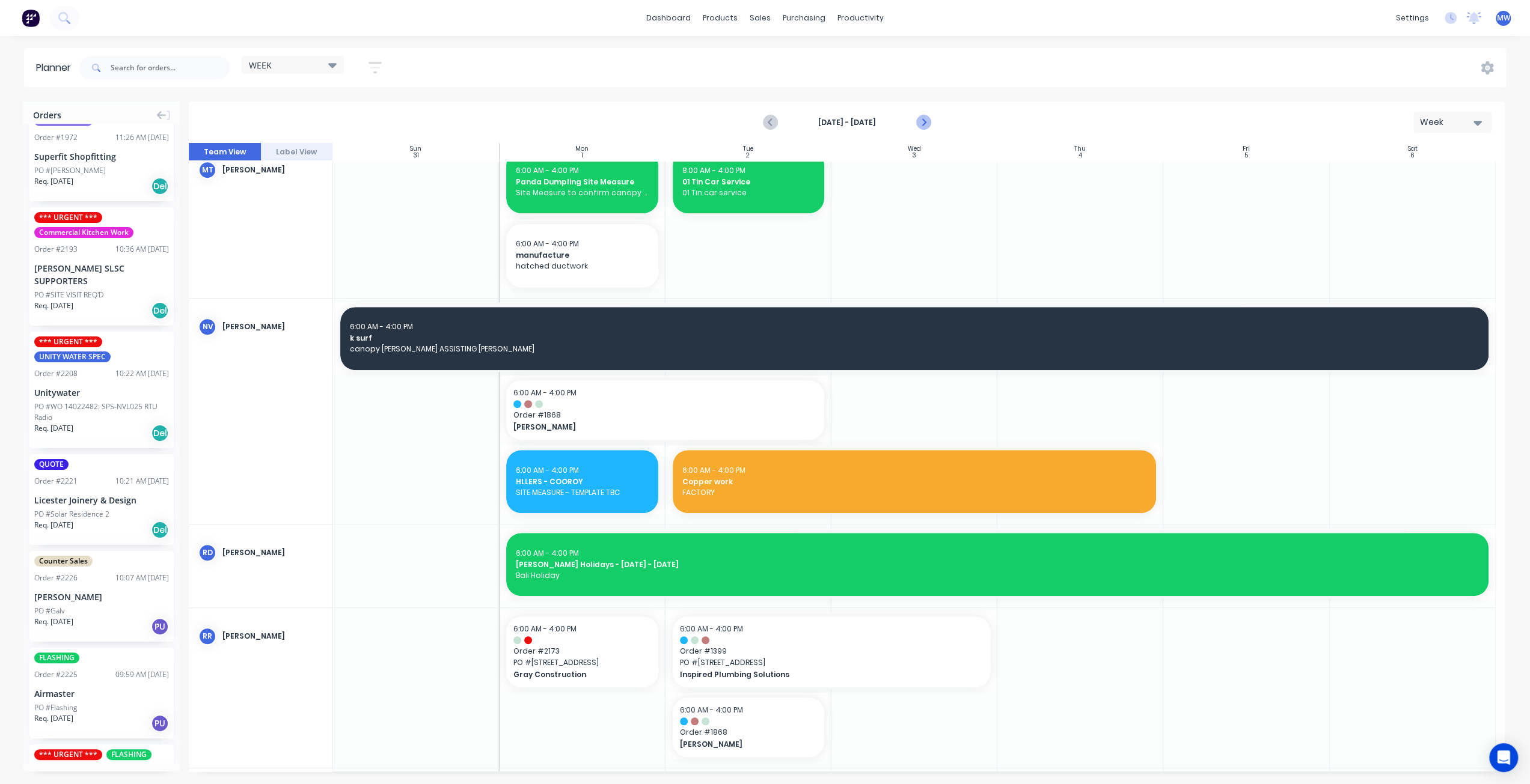
click at [924, 120] on icon "Next page" at bounding box center [923, 122] width 5 height 10
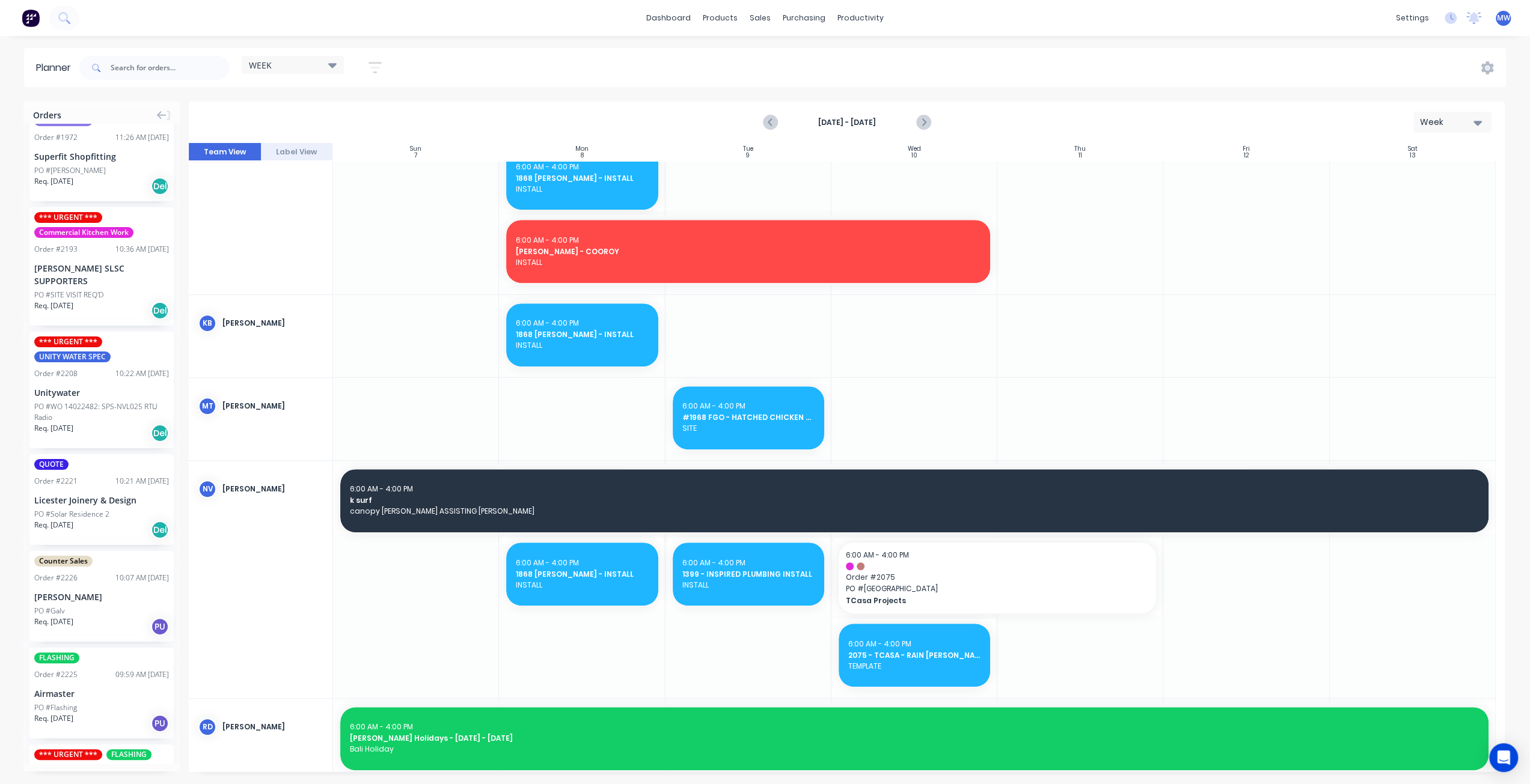
scroll to position [742, 0]
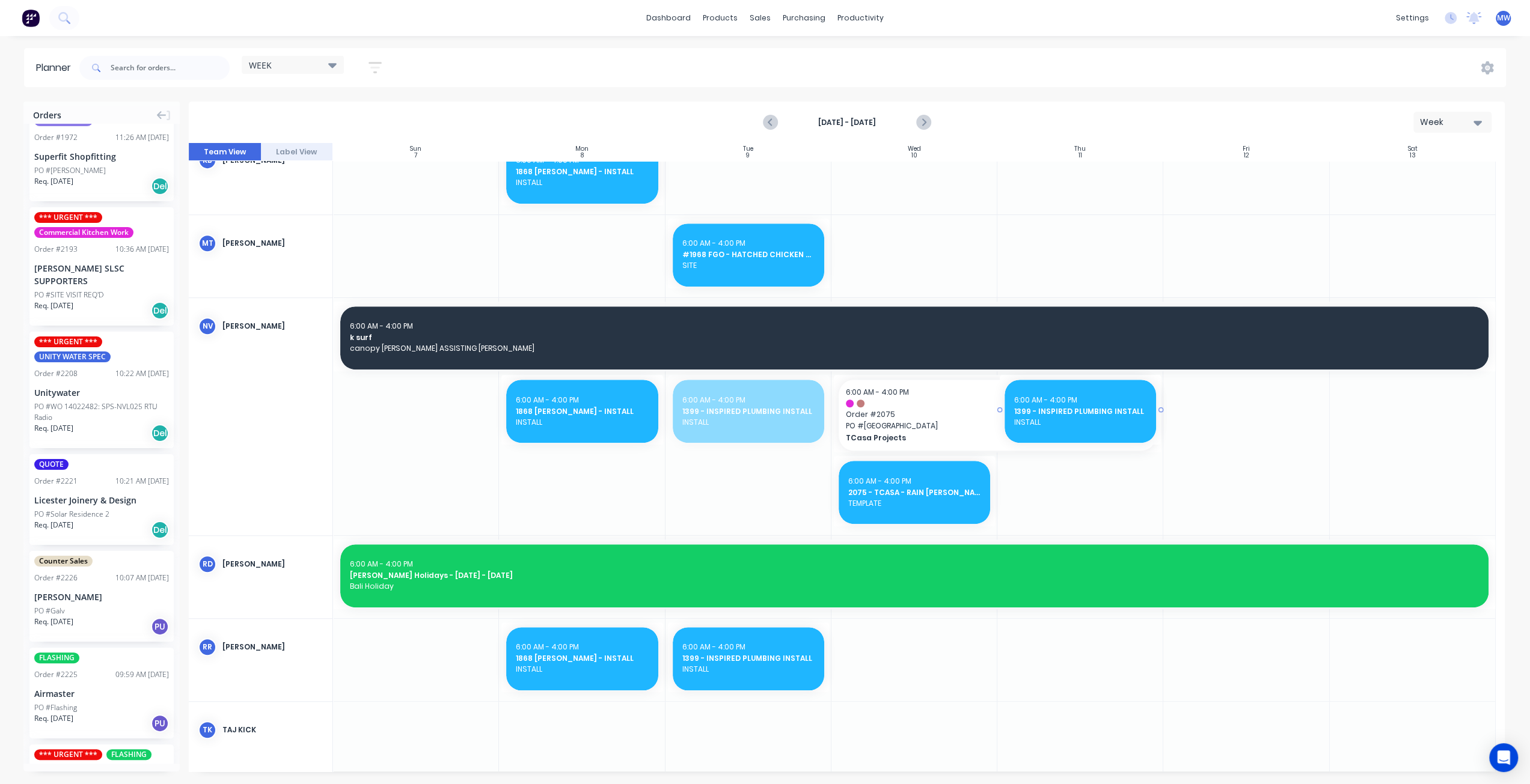
drag, startPoint x: 713, startPoint y: 423, endPoint x: 1058, endPoint y: 438, distance: 345.3
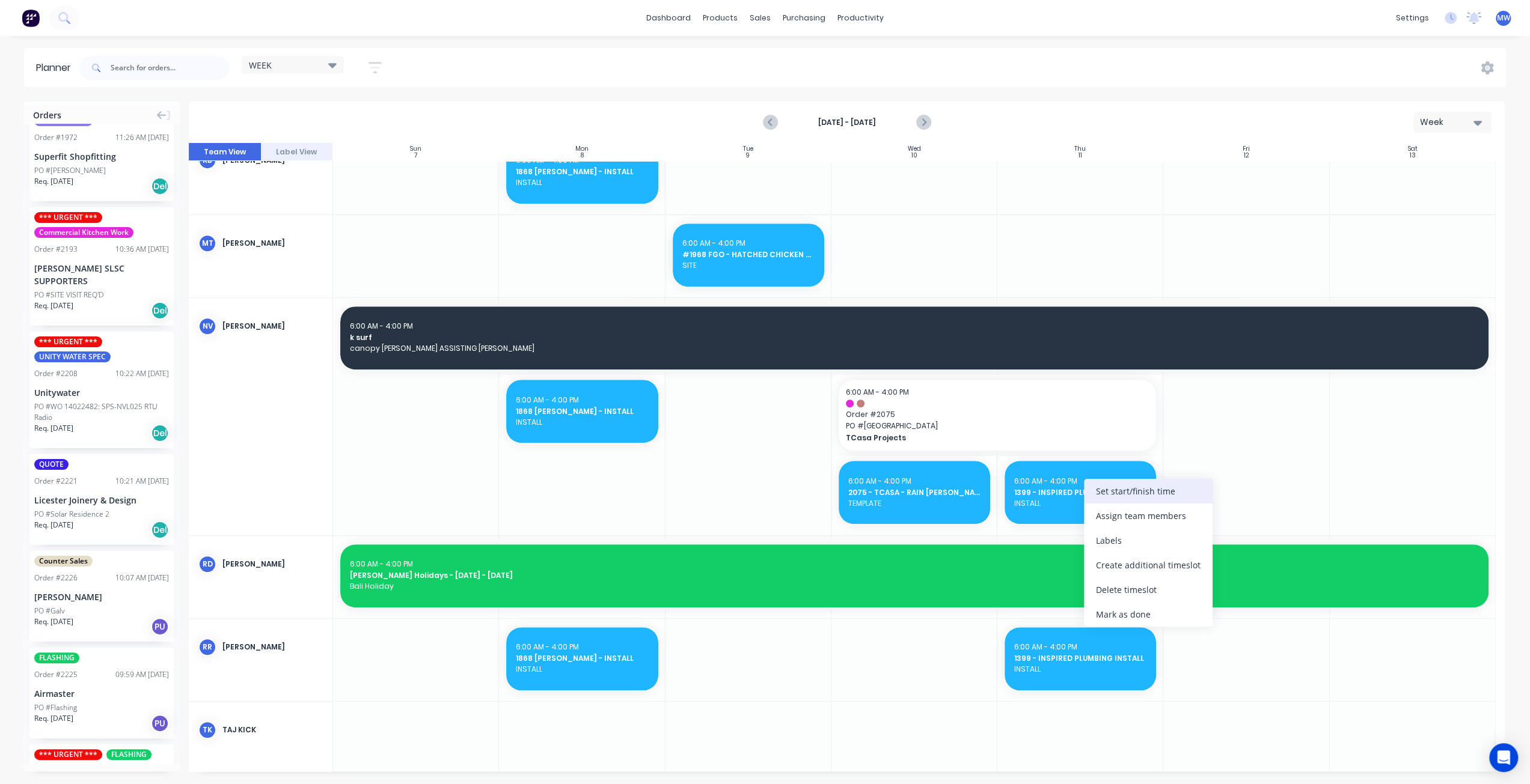
click at [1112, 496] on div "Set start/finish time" at bounding box center [1149, 490] width 128 height 24
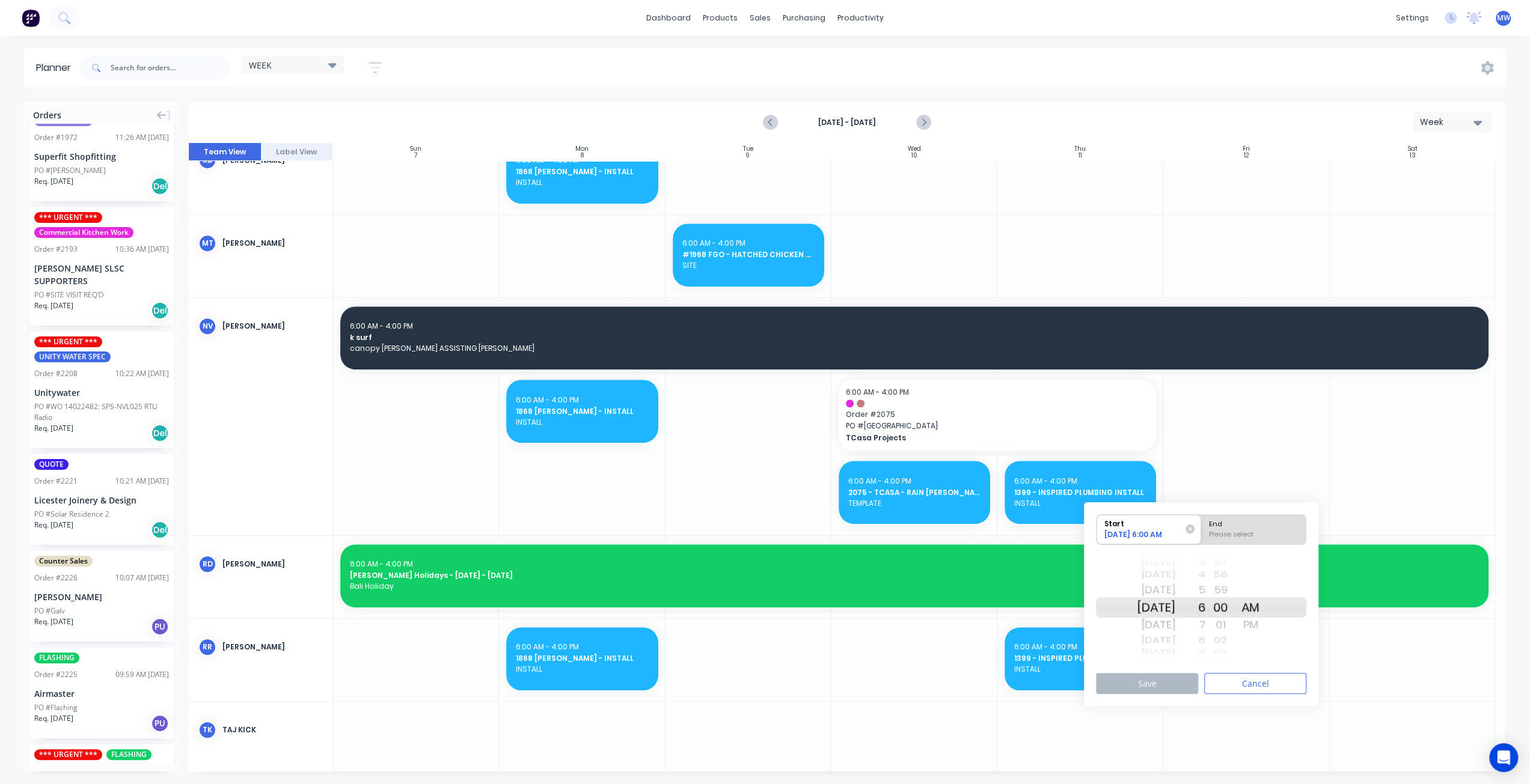
click at [1166, 606] on div "Tue Sep 16" at bounding box center [1157, 607] width 38 height 21
click at [1251, 532] on div "Please select" at bounding box center [1253, 537] width 98 height 15
click at [1202, 532] on input "End Please select" at bounding box center [1201, 529] width 1 height 30
radio input "true"
click at [1266, 621] on div "PM" at bounding box center [1250, 624] width 30 height 19
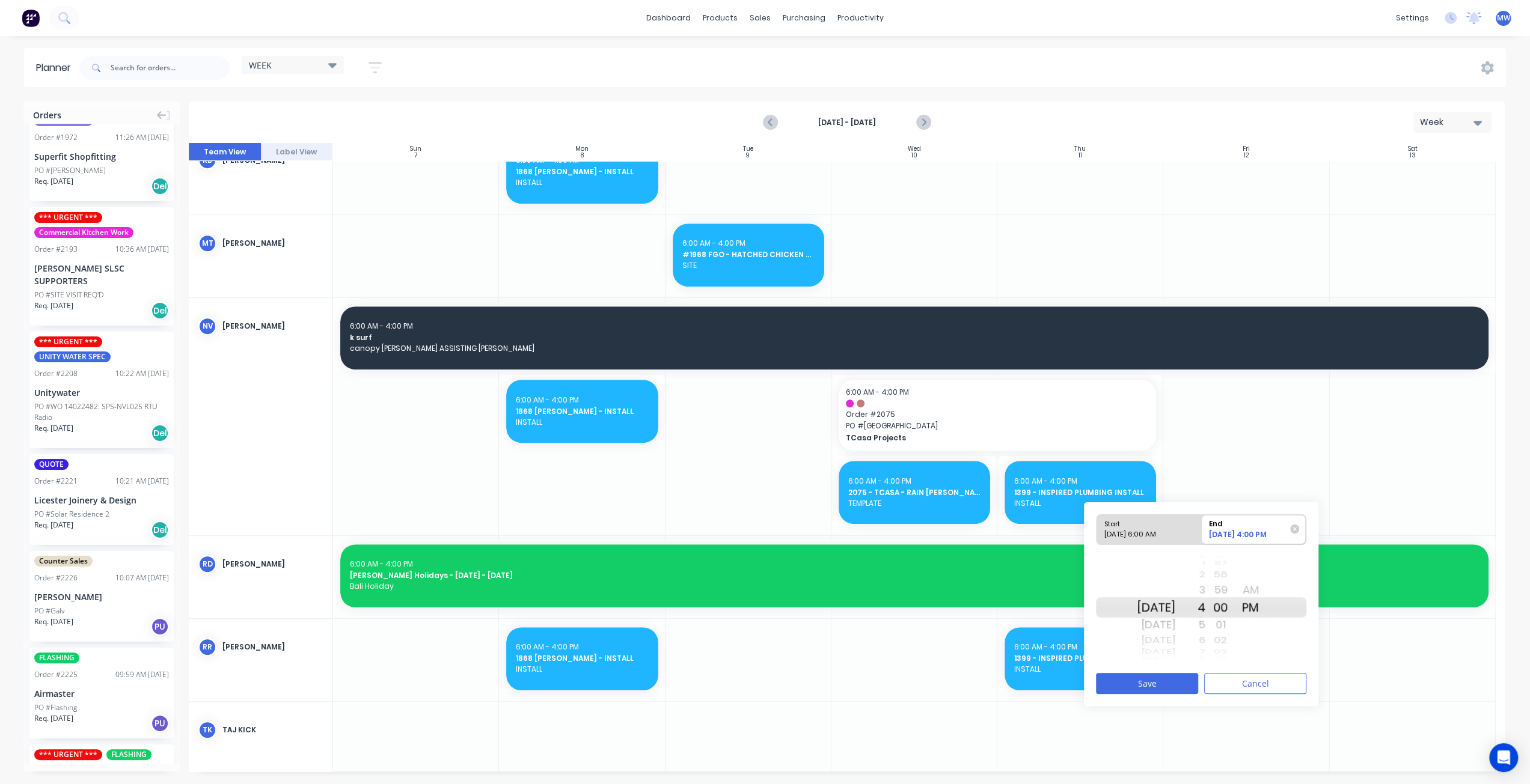
click at [1206, 606] on div "4" at bounding box center [1190, 607] width 30 height 21
click at [1159, 682] on button "Save" at bounding box center [1147, 683] width 102 height 21
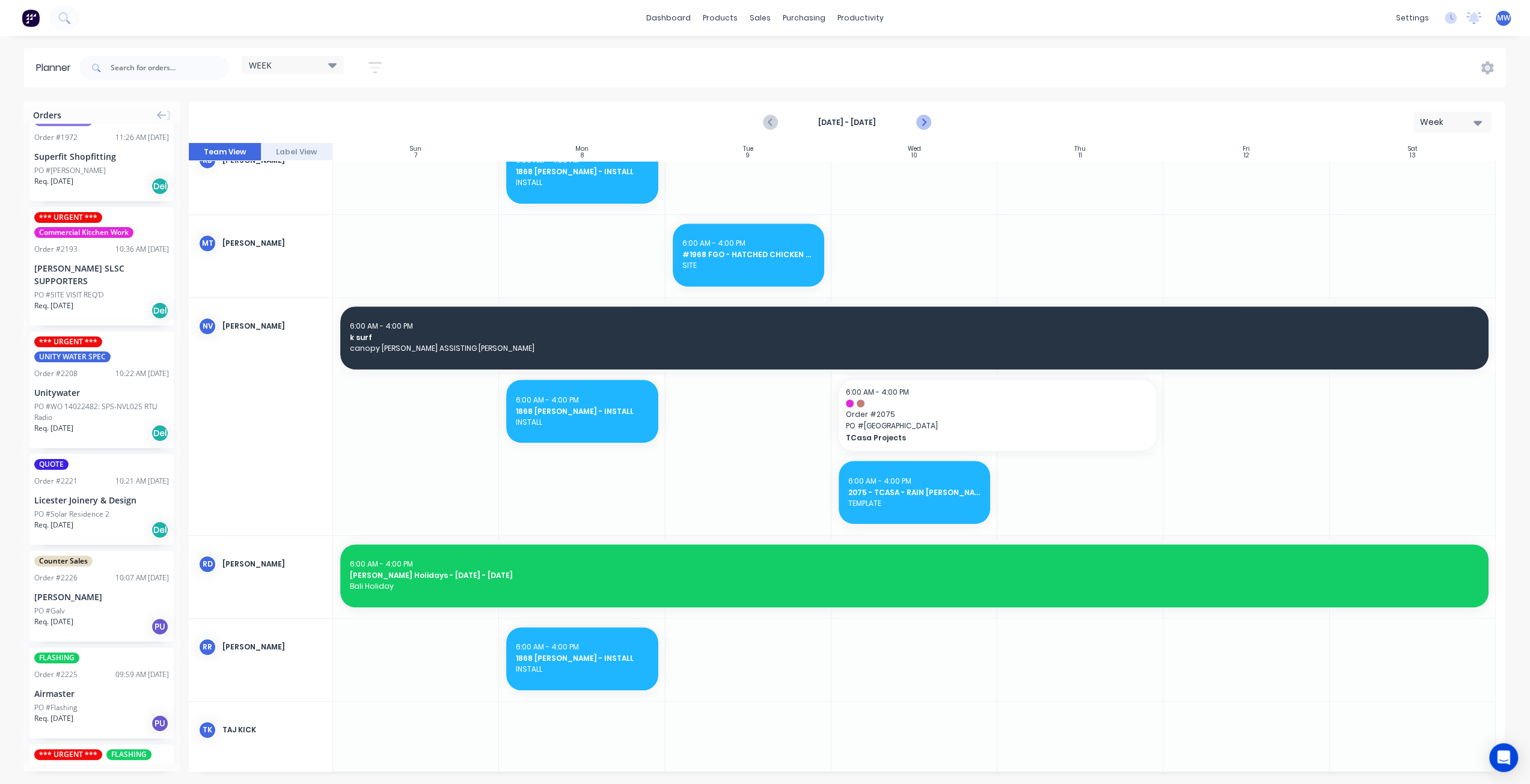
click at [918, 125] on icon "Next page" at bounding box center [923, 123] width 14 height 14
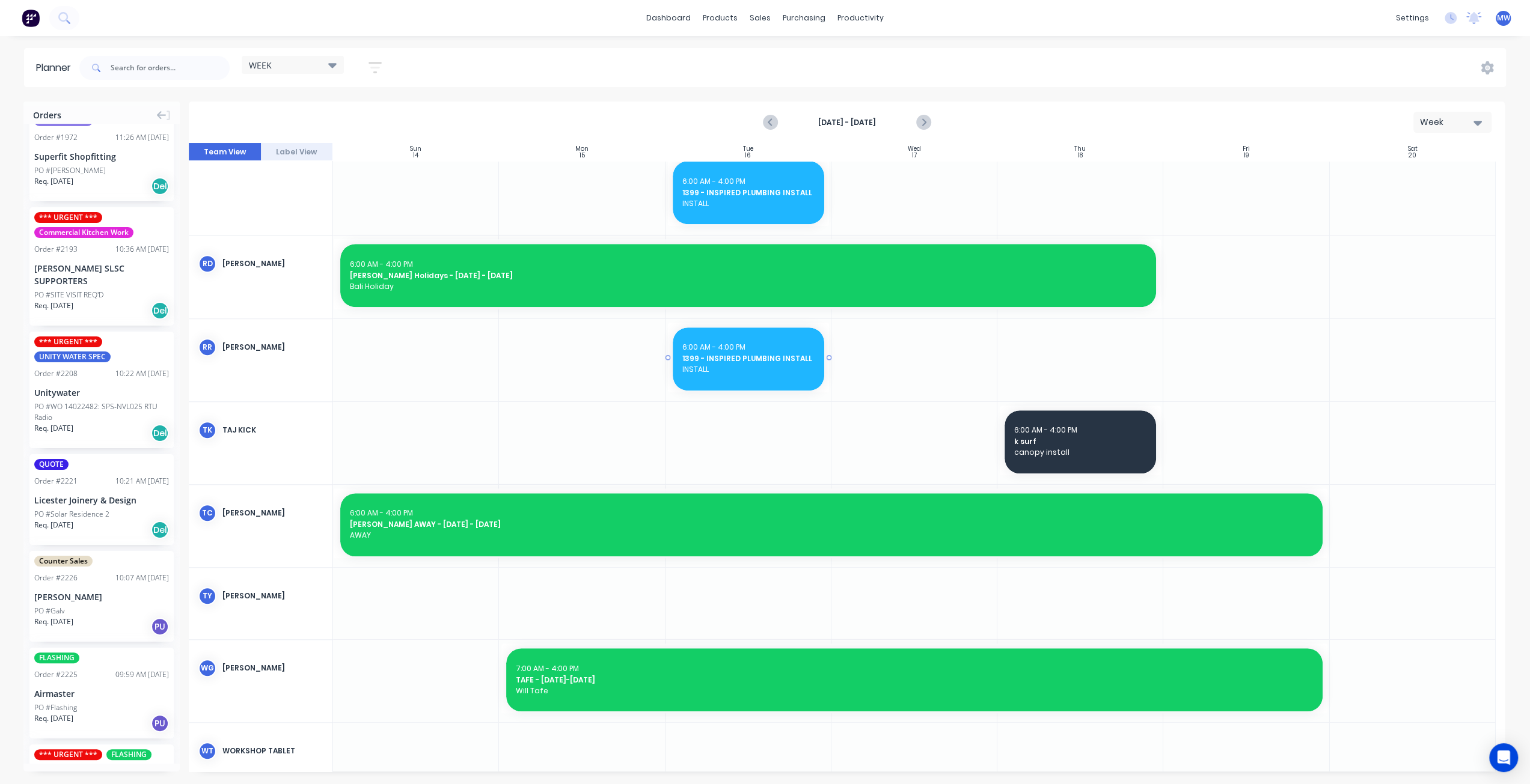
scroll to position [985, 0]
click at [766, 122] on icon "Previous page" at bounding box center [771, 123] width 14 height 14
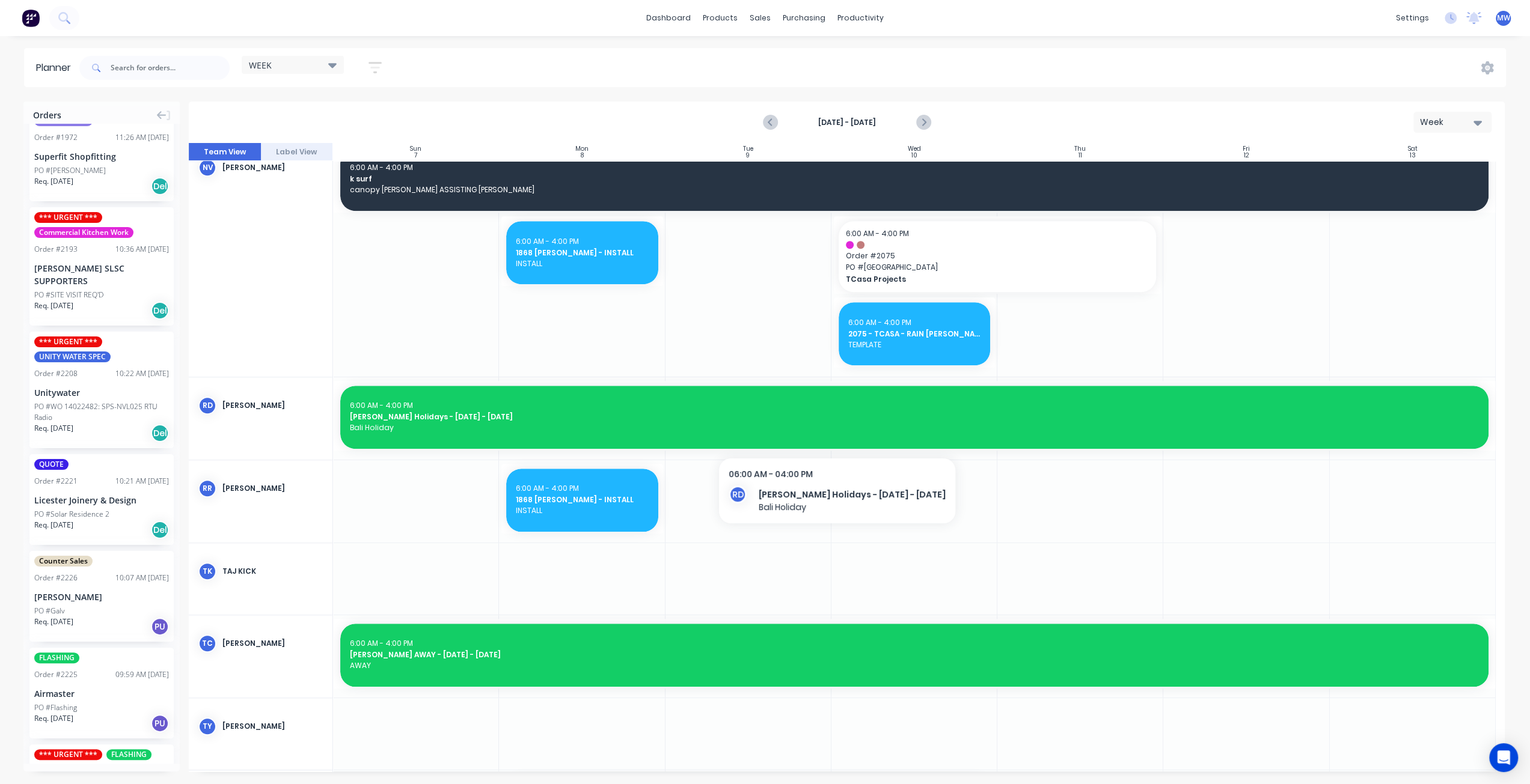
scroll to position [789, 0]
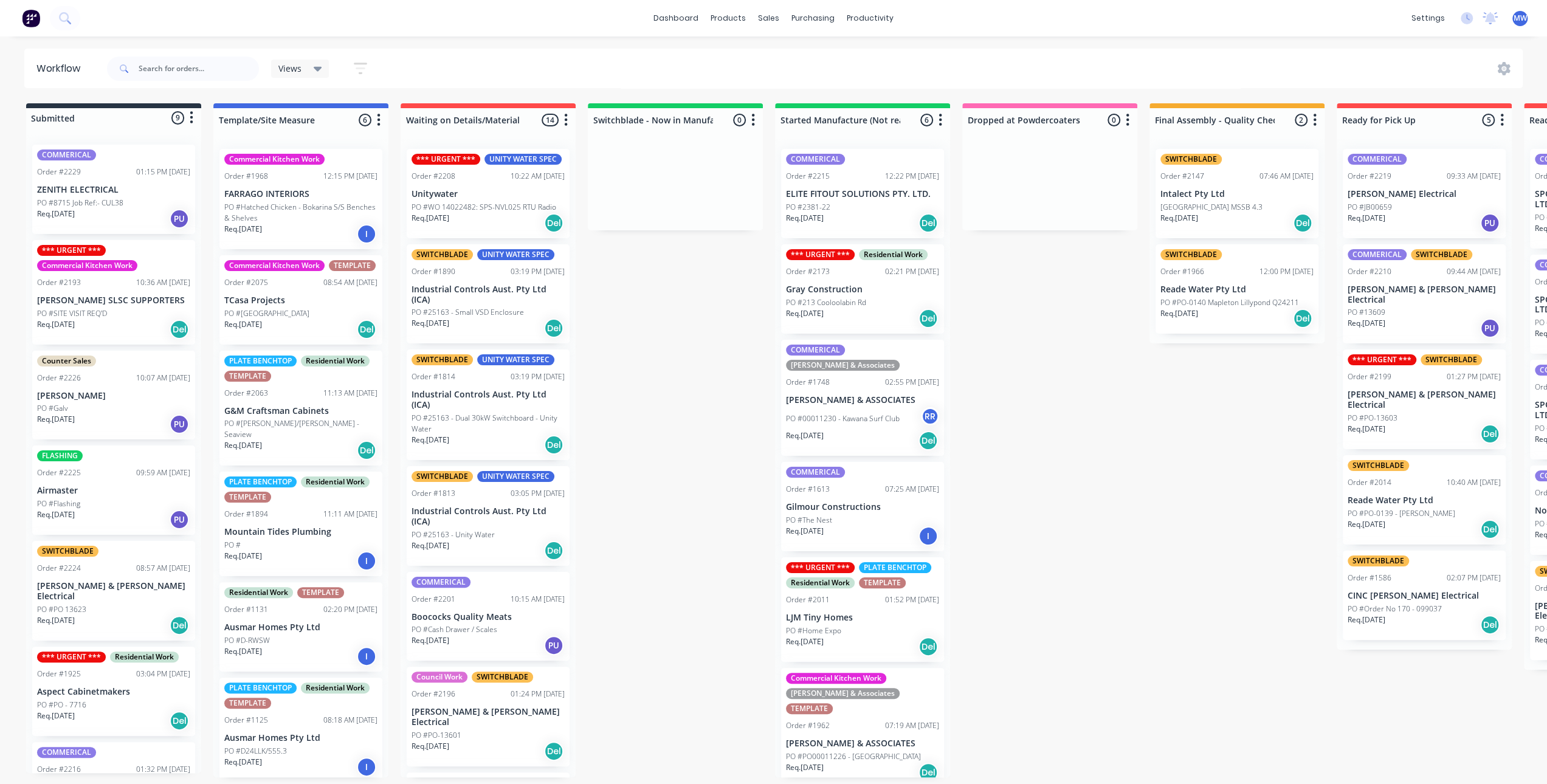
click at [695, 428] on div "Submitted 9 Status colour #273444 hex #273444 Save Cancel Summaries Total order…" at bounding box center [1004, 440] width 2028 height 674
click at [628, 341] on div "Submitted 9 Status colour #273444 hex #273444 Save Cancel Summaries Total order…" at bounding box center [1004, 440] width 2028 height 674
click at [328, 220] on p "PO #Hatched Chicken - Bokarina S/S Benches & Shelves" at bounding box center [302, 213] width 154 height 22
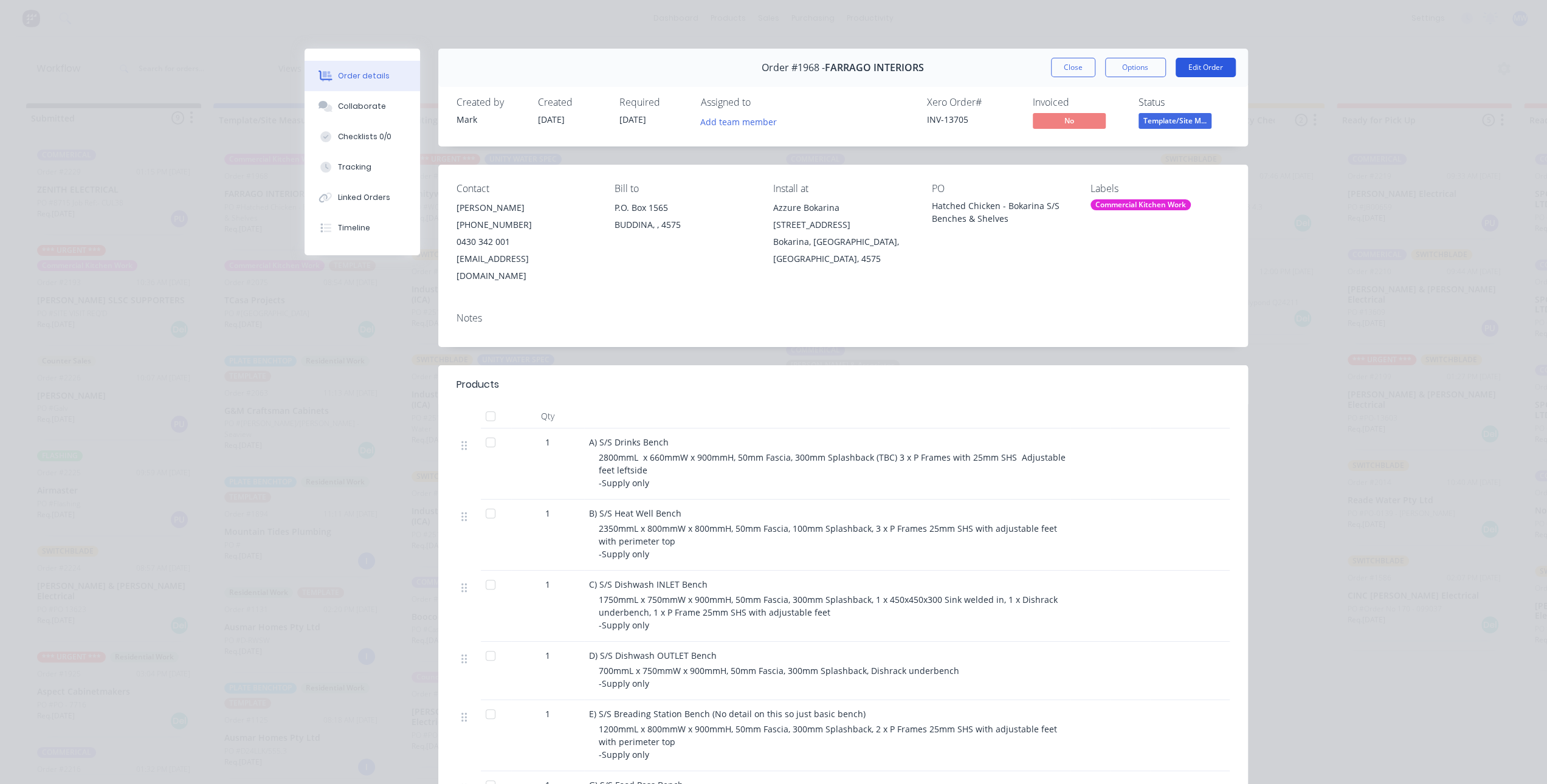
click at [1201, 69] on button "Edit Order" at bounding box center [1206, 67] width 60 height 19
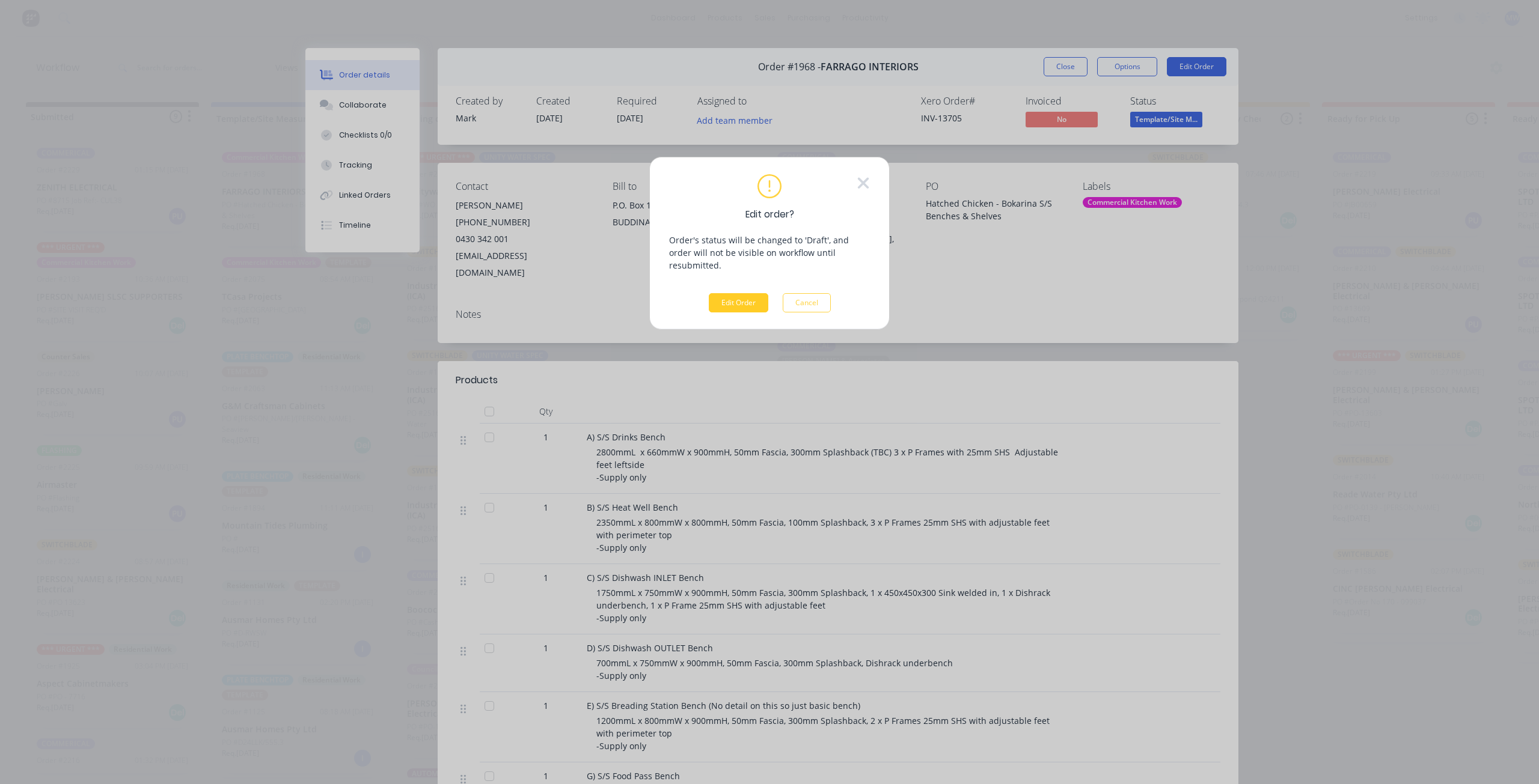
click at [746, 294] on button "Edit Order" at bounding box center [738, 303] width 60 height 19
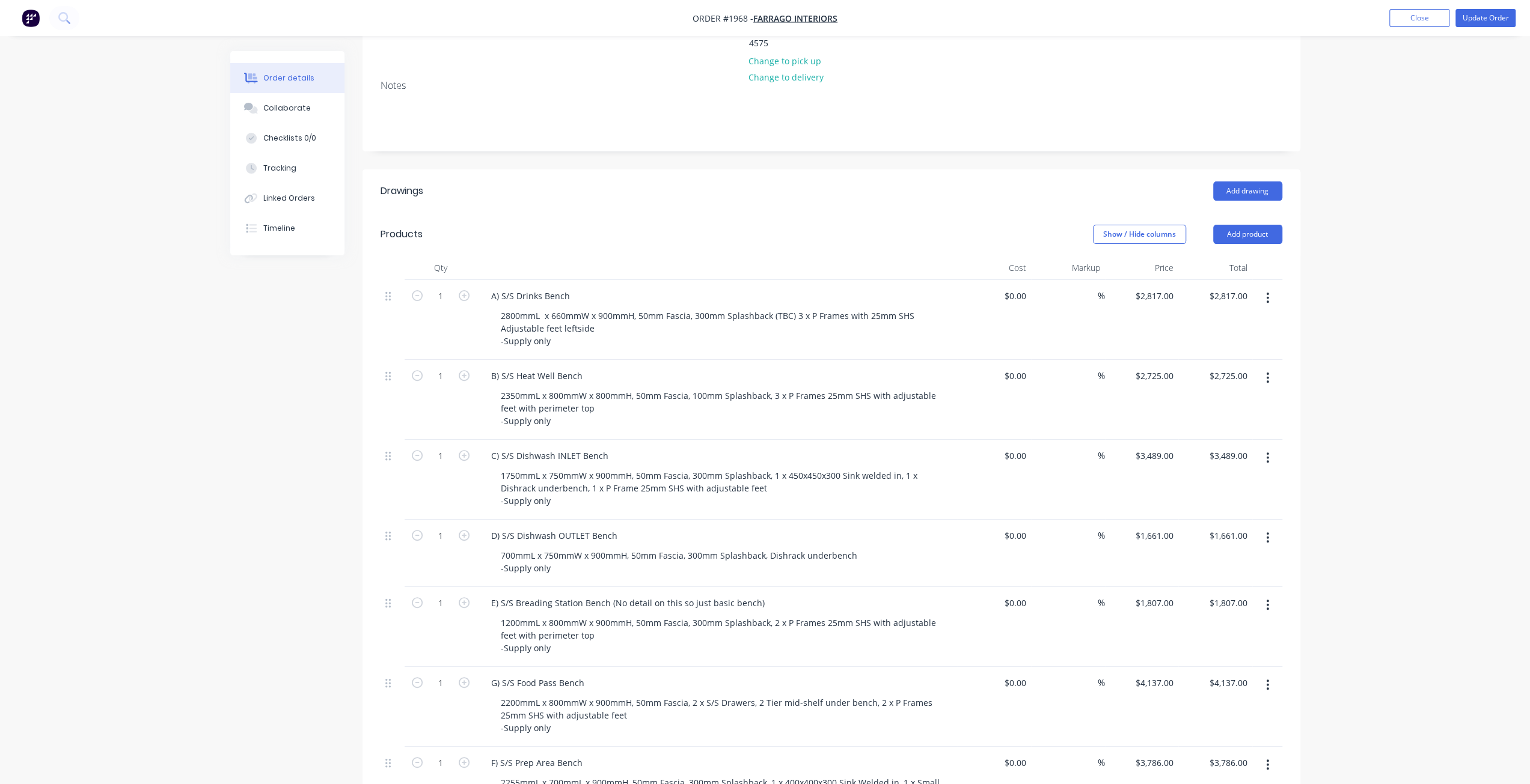
scroll to position [360, 0]
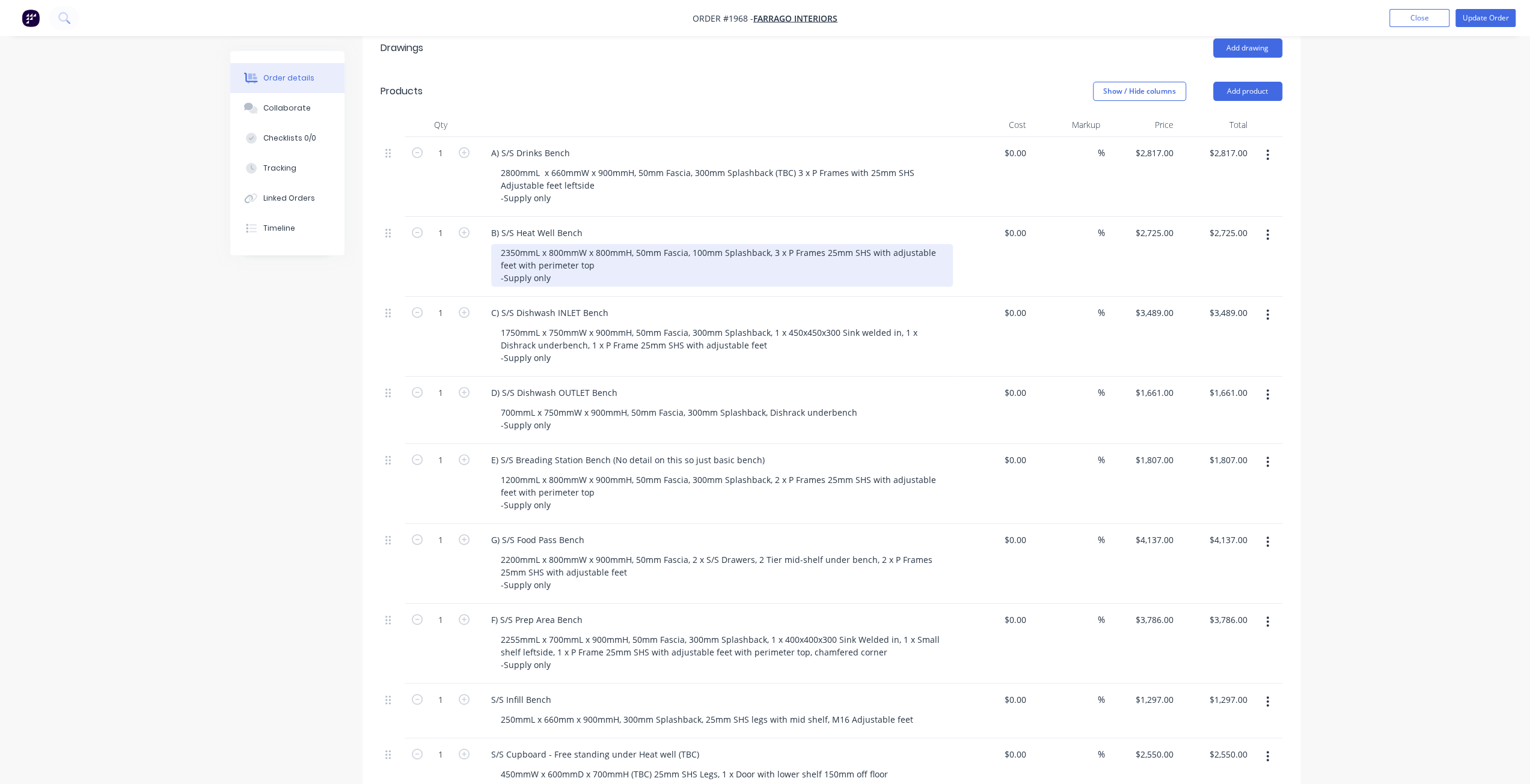
click at [592, 244] on div "2350mmL x 800mmW x 800mmH, 50mm Fascia, 100mm Splashback, 3 x P Frames 25mm SHS…" at bounding box center [722, 265] width 462 height 42
drag, startPoint x: 610, startPoint y: 219, endPoint x: 653, endPoint y: 254, distance: 55.4
click at [610, 244] on div "2350mmL x 800mmW x 800mmH, 50mm Fascia, 100mm Splashback, 3 x P Frames 25mm SHS…" at bounding box center [722, 265] width 462 height 42
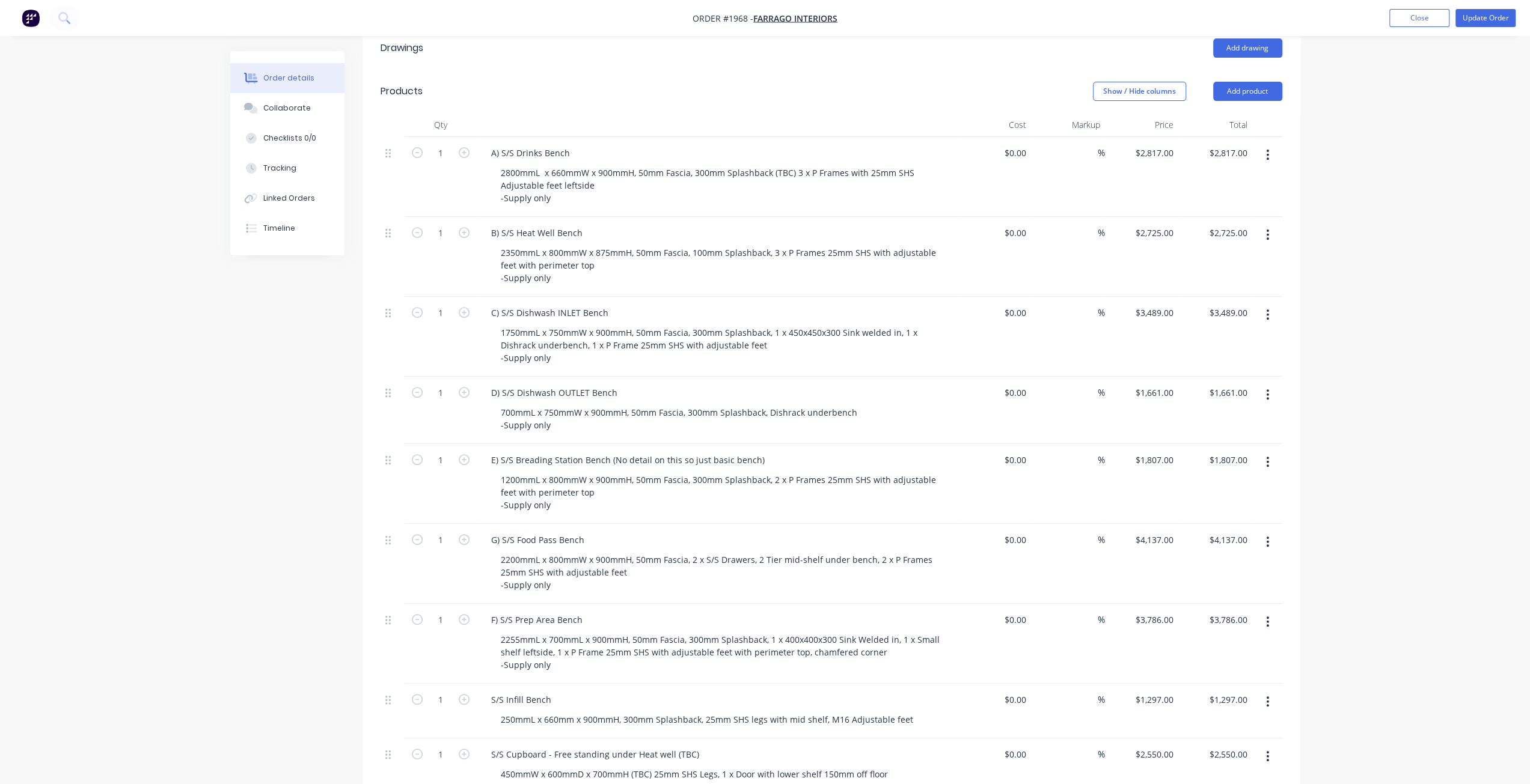
click at [1270, 455] on icon "button" at bounding box center [1267, 462] width 3 height 14
click at [1247, 557] on div "Delete" at bounding box center [1225, 565] width 92 height 17
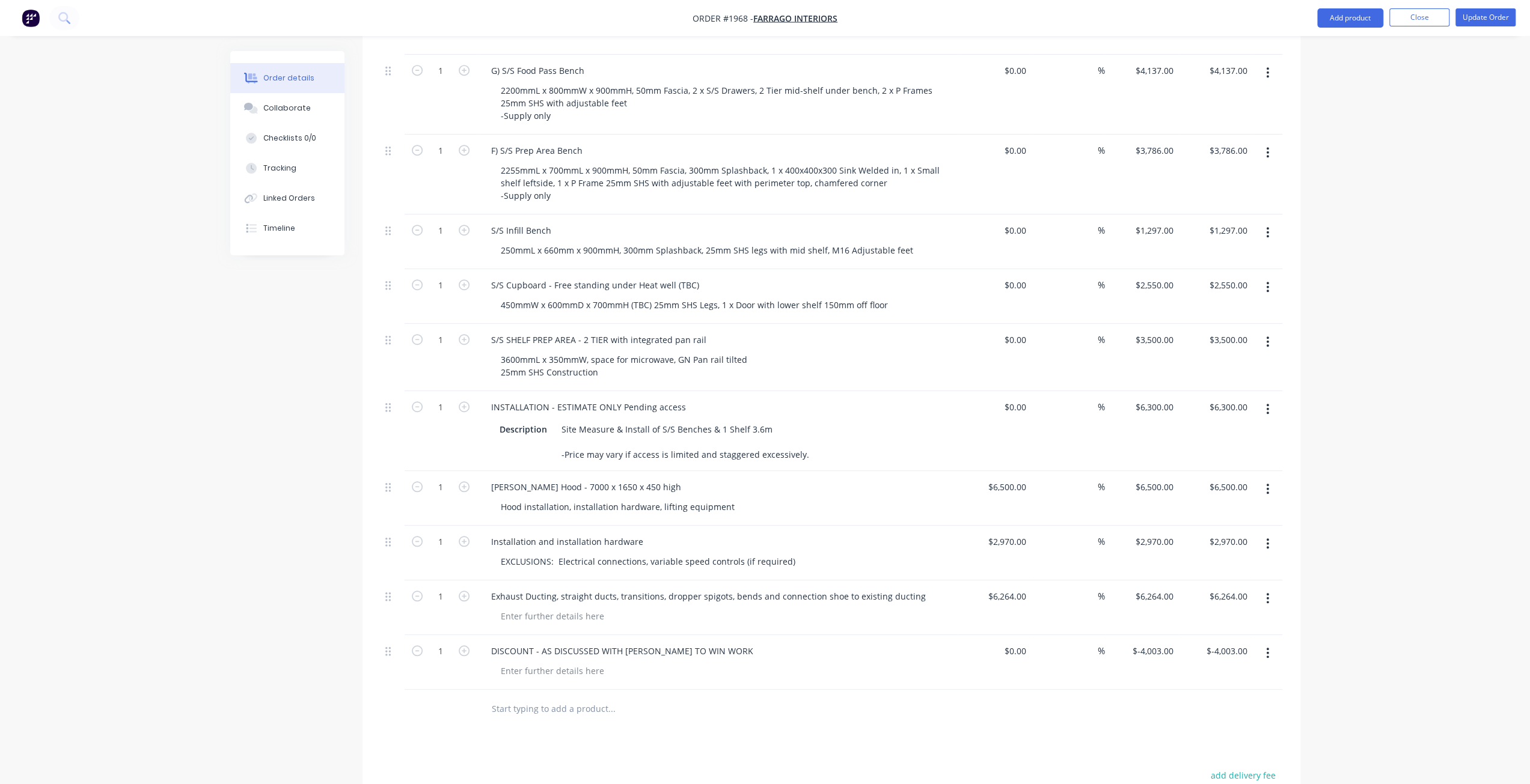
scroll to position [901, 0]
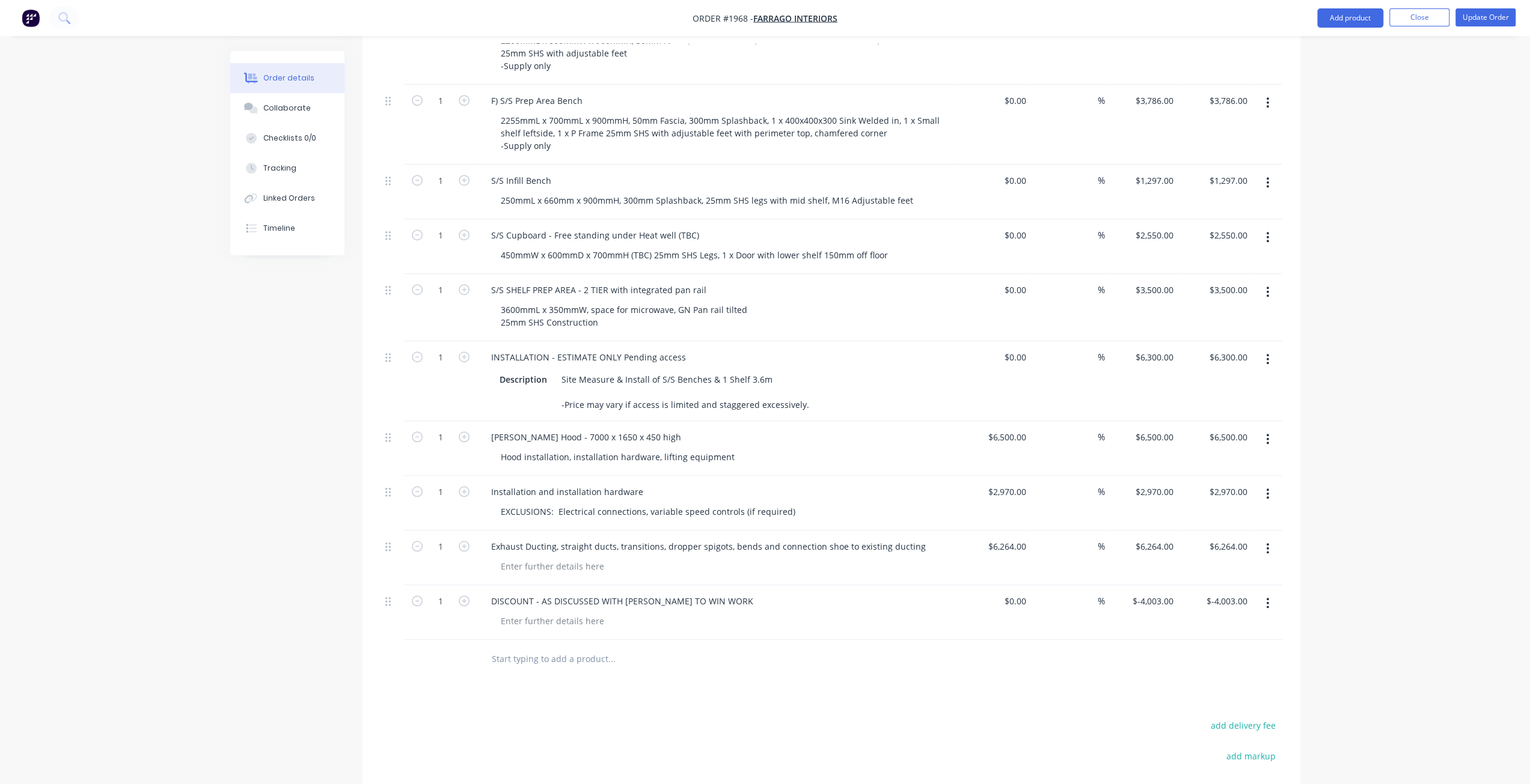
scroll to position [781, 0]
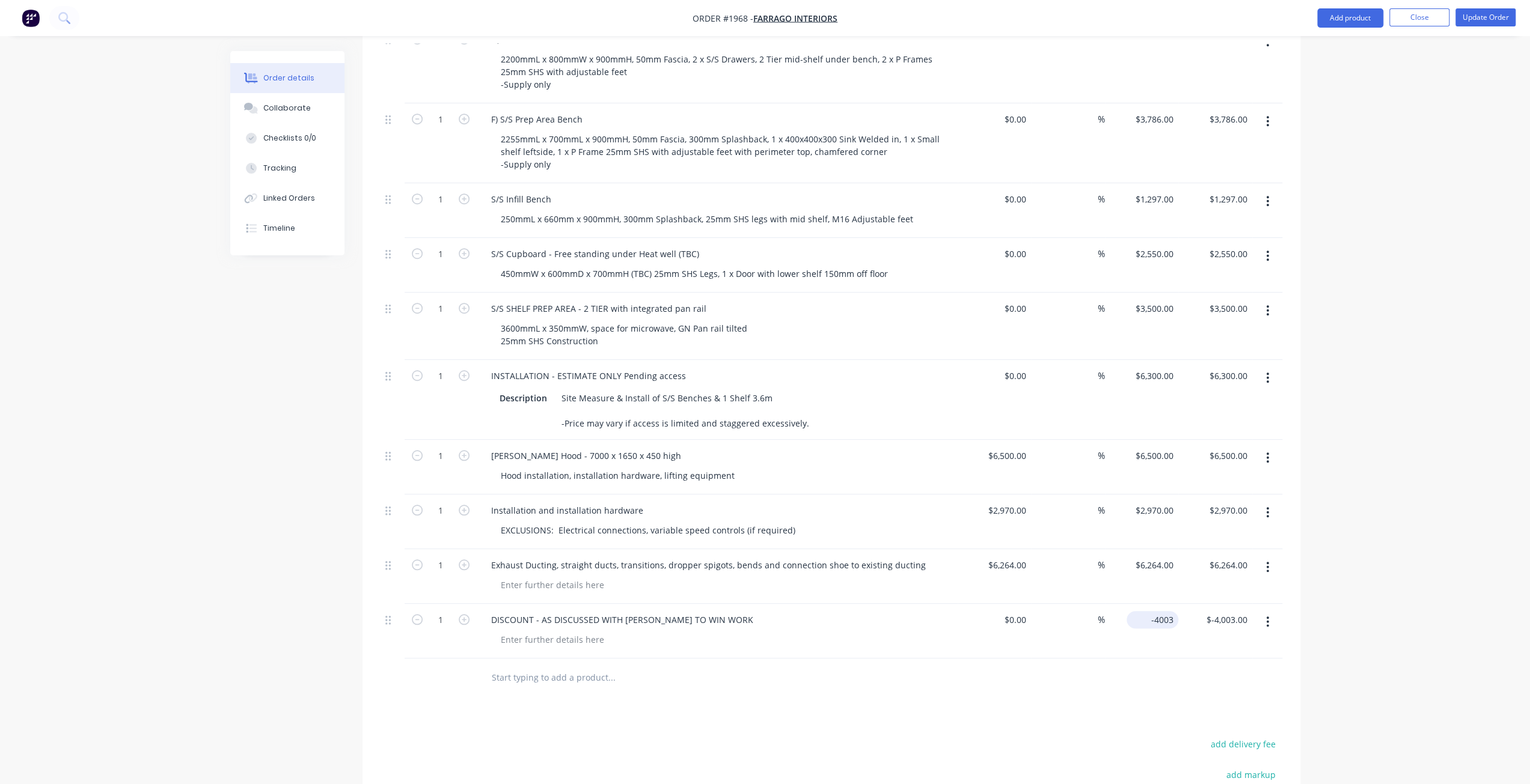
click at [1168, 611] on input "-4003" at bounding box center [1155, 620] width 47 height 17
type input "$-4,003.00"
click at [583, 631] on div at bounding box center [553, 639] width 123 height 17
click at [579, 631] on div at bounding box center [553, 639] width 123 height 17
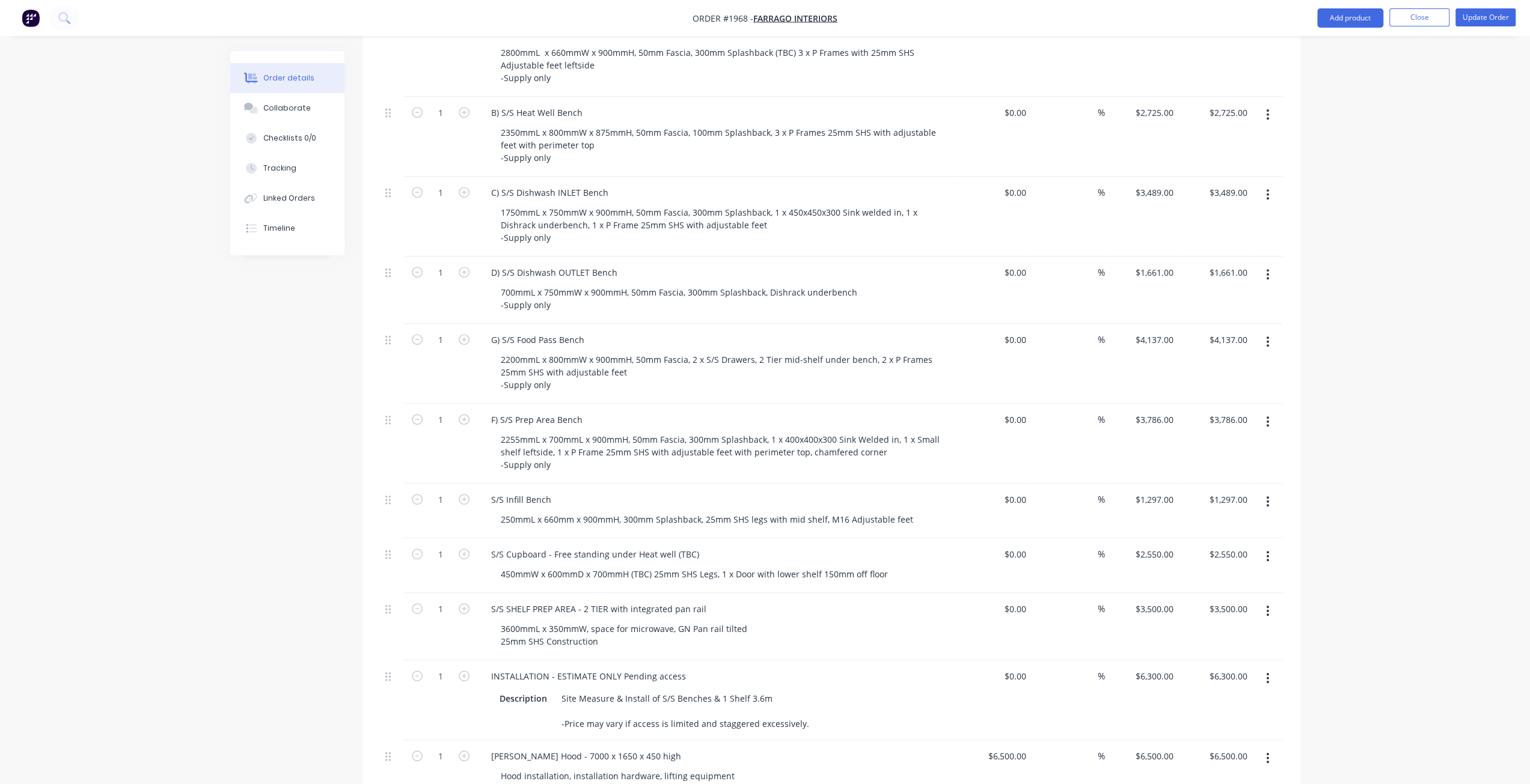
click at [293, 471] on div "Created by Mark Created 20/08/25 Required 30/09/25 Assigned to Add team member …" at bounding box center [765, 437] width 1070 height 1734
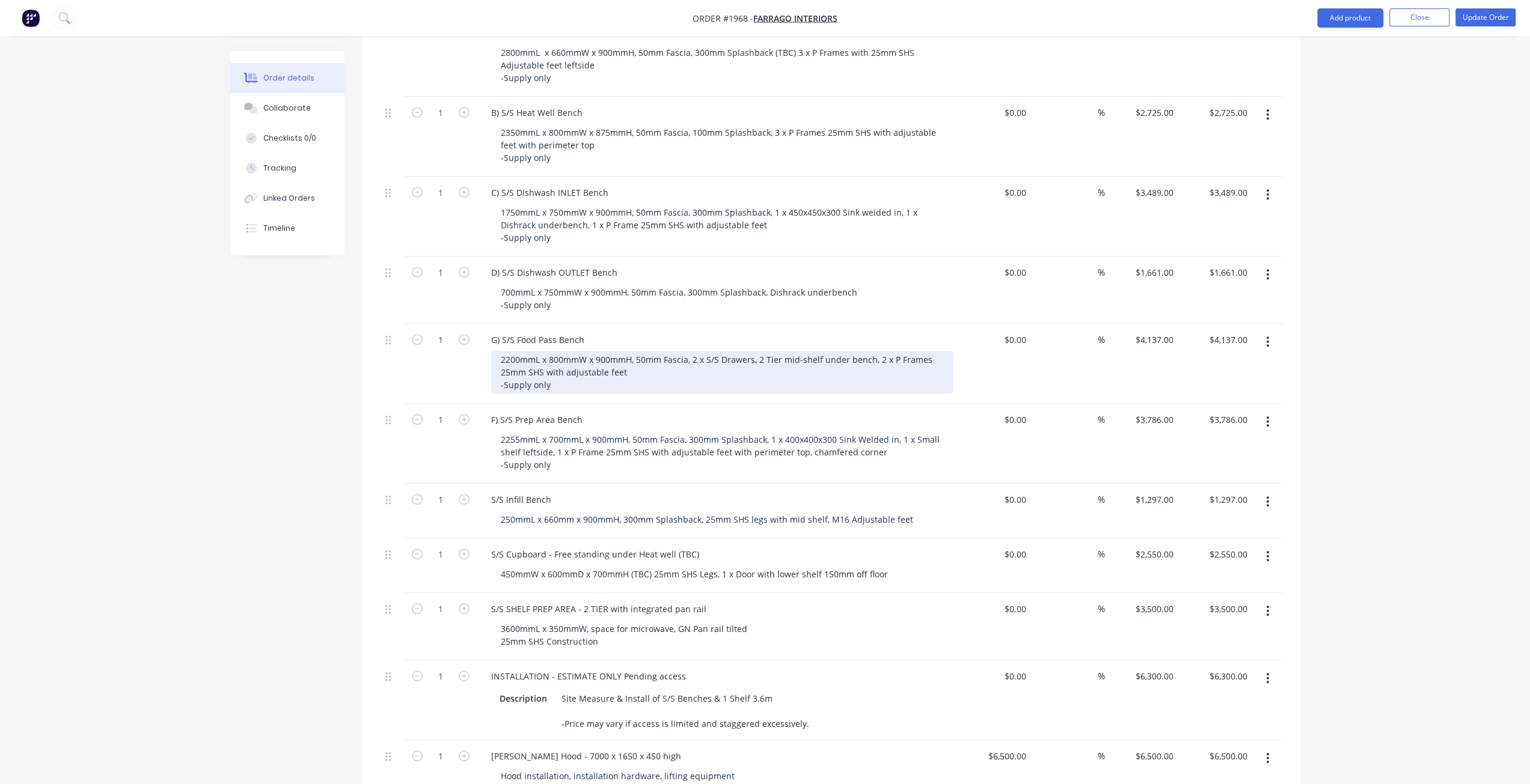
drag, startPoint x: 572, startPoint y: 350, endPoint x: 584, endPoint y: 348, distance: 12.2
click at [572, 351] on div "2200mmL x 800mmW x 900mmH, 50mm Fascia, 2 x S/S Drawers, 2 Tier mid-shelf under…" at bounding box center [722, 372] width 462 height 42
click at [612, 351] on div "2200mmL x 800mmW x 900mmH, 50mm Fascia, 2 x S/S Drawers, 2 Tier mid-shelf under…" at bounding box center [722, 372] width 462 height 42
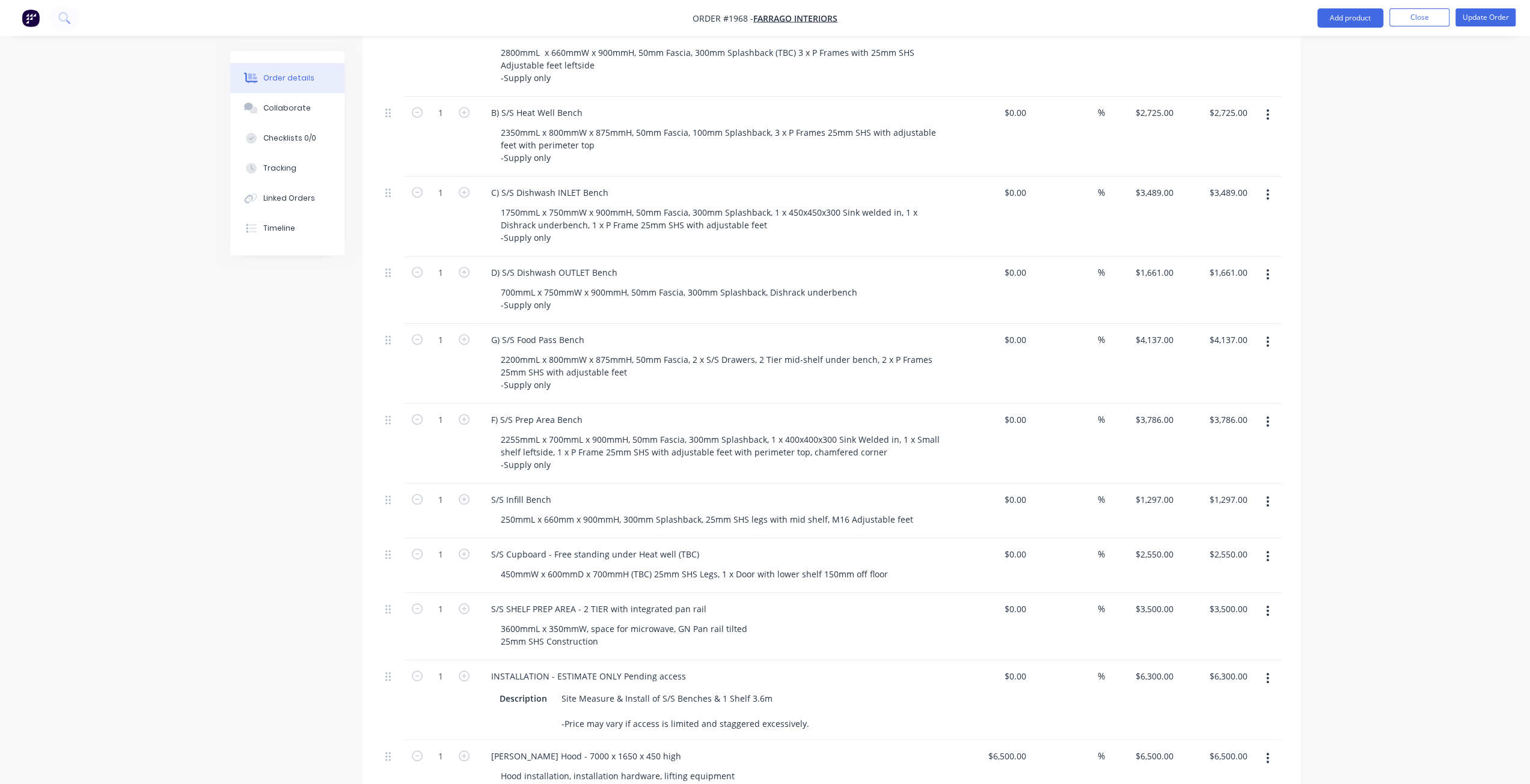
click at [158, 488] on div "Order details Collaborate Checklists 0/0 Tracking Linked Orders Timeline Order …" at bounding box center [765, 412] width 1530 height 1786
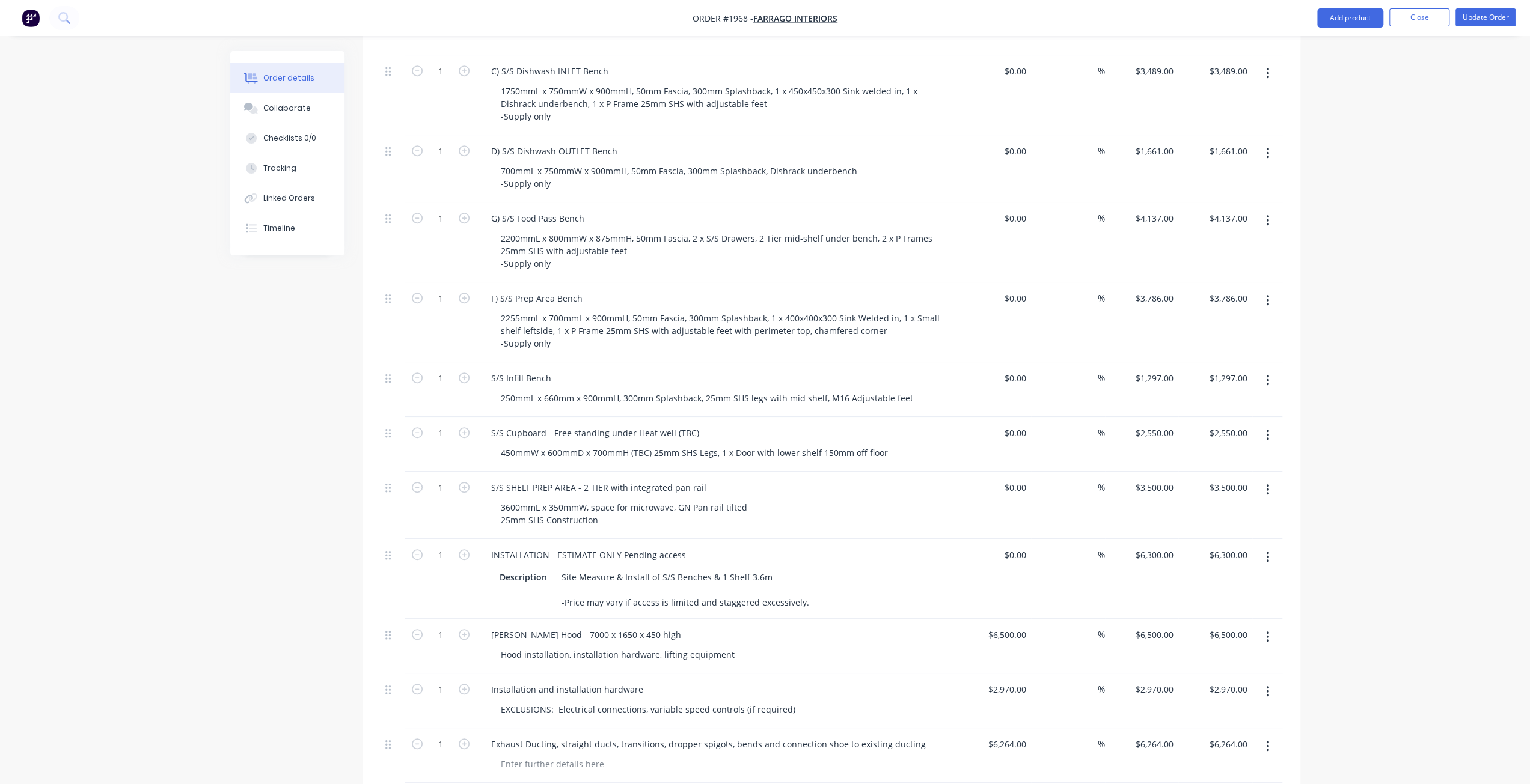
scroll to position [721, 0]
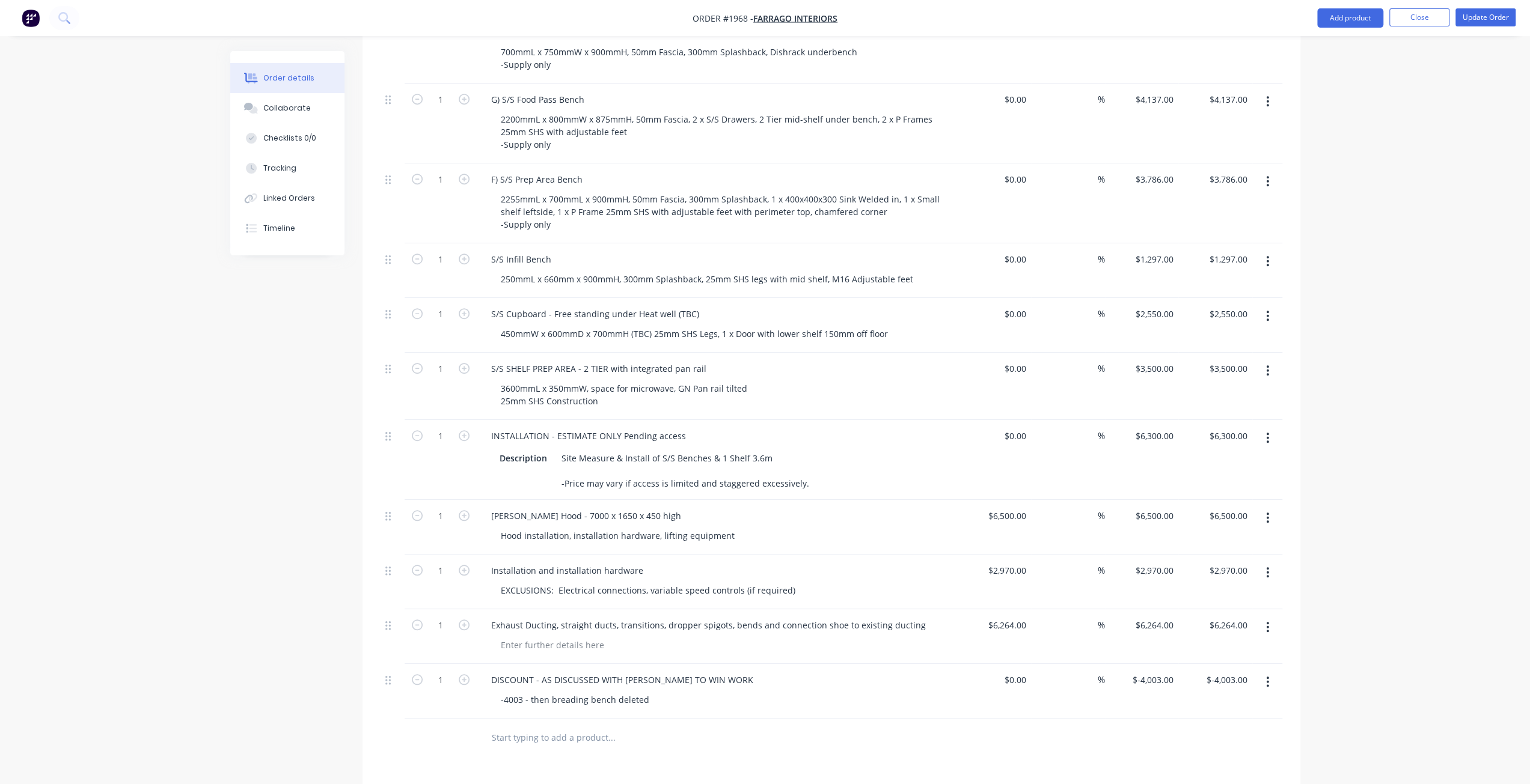
click at [522, 726] on input "text" at bounding box center [612, 738] width 240 height 24
type input "EXTRA"
click at [571, 764] on button "Add EXTRA to order" at bounding box center [676, 783] width 361 height 39
click at [538, 746] on div at bounding box center [553, 754] width 123 height 17
paste div
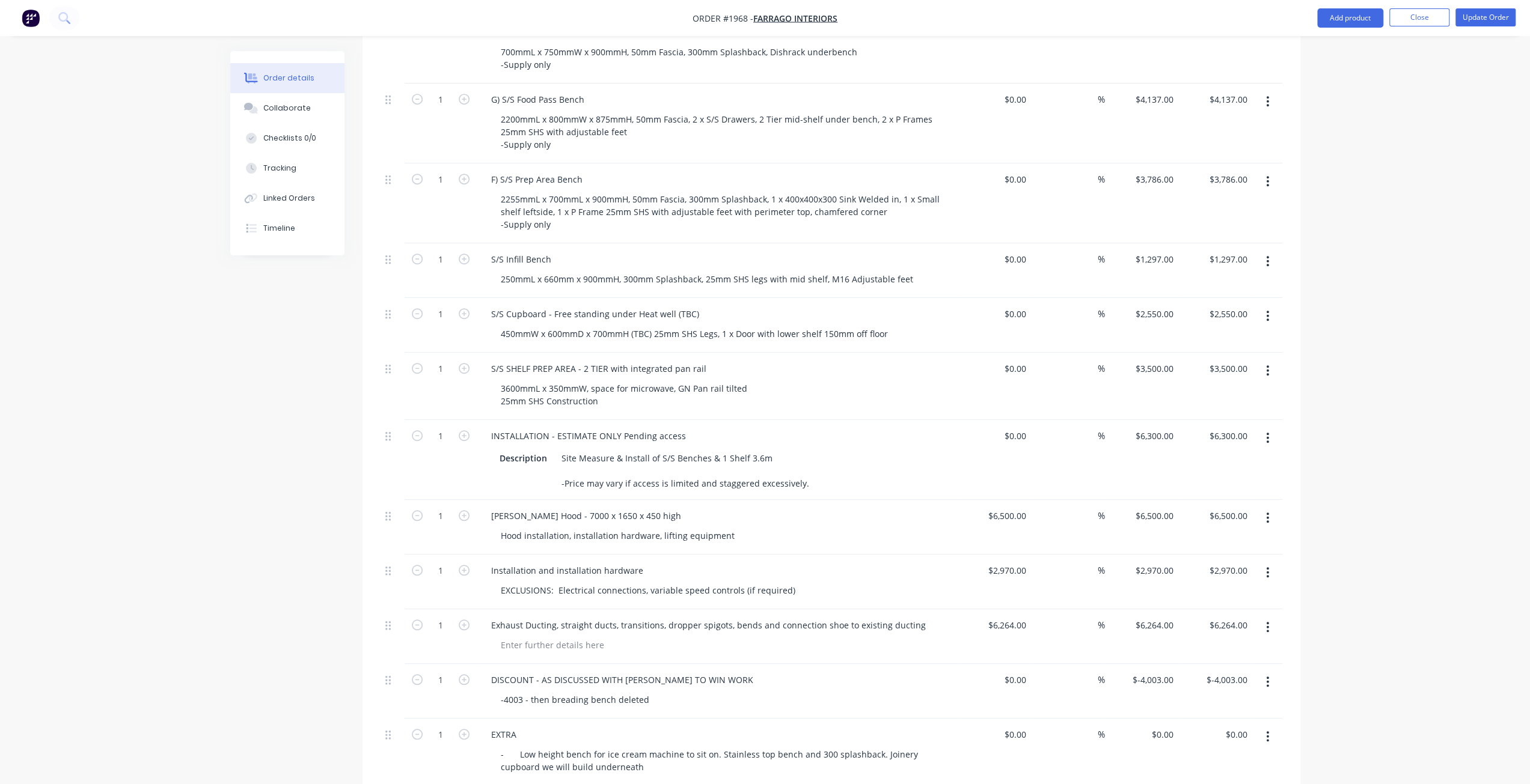
click at [292, 664] on div "Created by Mark Created 20/08/25 Required 30/09/25 Assigned to Add team member …" at bounding box center [765, 230] width 1070 height 1802
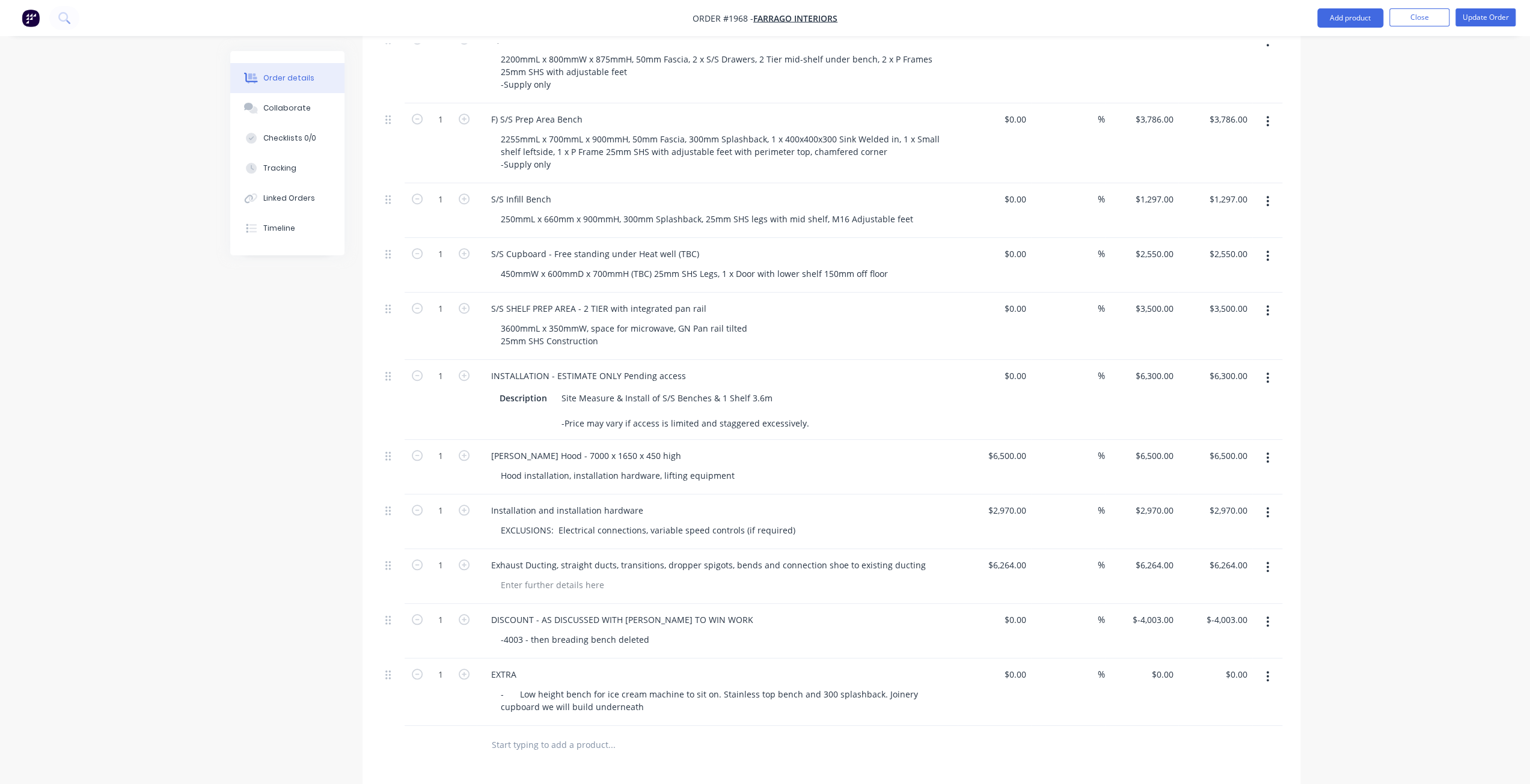
click at [1340, 613] on div "Order details Collaborate Checklists 0/0 Tracking Linked Orders Timeline Order …" at bounding box center [765, 145] width 1530 height 1853
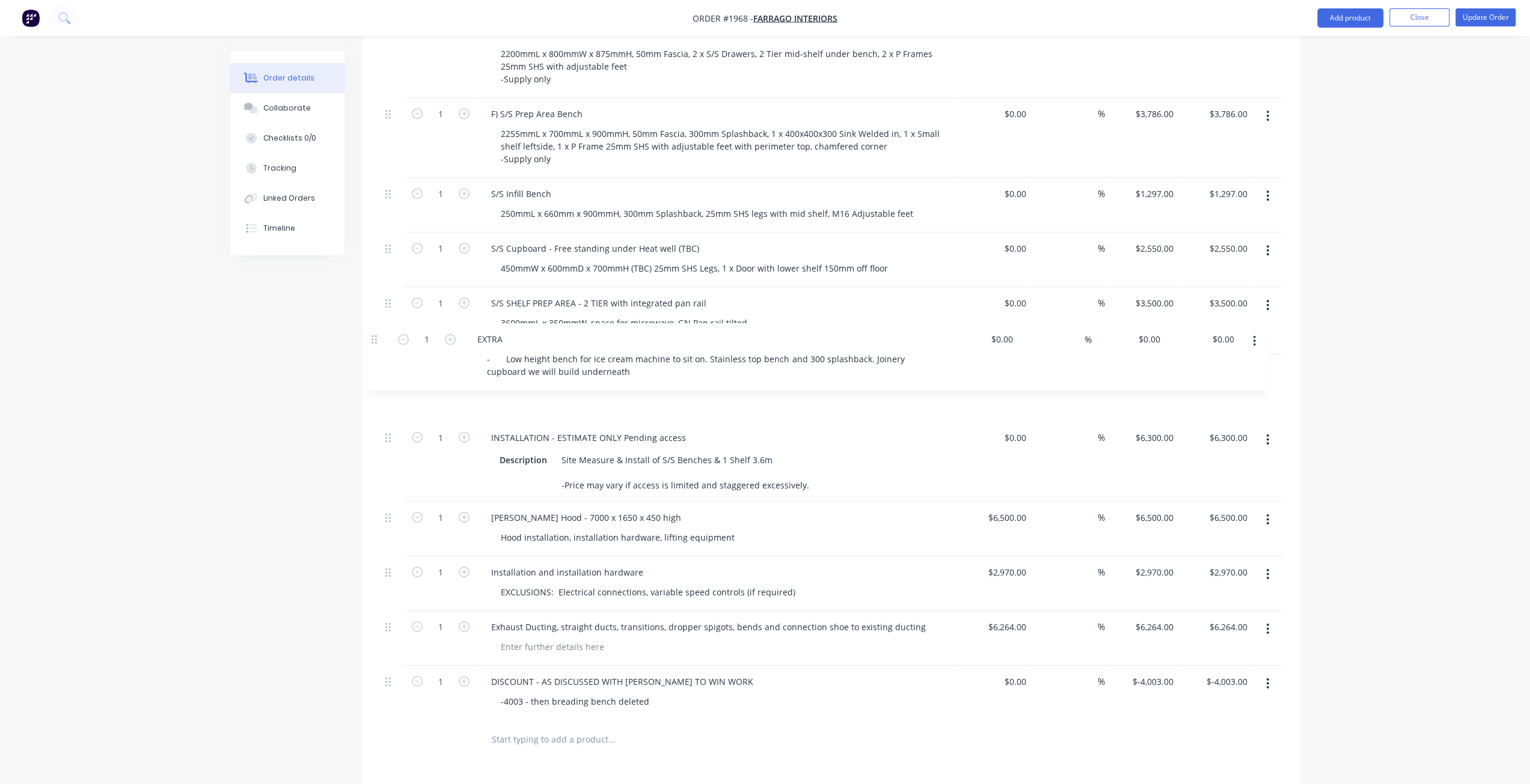
drag, startPoint x: 386, startPoint y: 637, endPoint x: 373, endPoint y: 337, distance: 300.3
click at [373, 337] on div "Qty Cost Markup Price Total 1 A) S/S Drinks Bench 2800mmL x 660mmW x 900mmH, 50…" at bounding box center [831, 223] width 938 height 1073
click at [299, 383] on div "Created by Mark Created 20/08/25 Required 30/09/25 Assigned to Add team member …" at bounding box center [765, 165] width 1070 height 1801
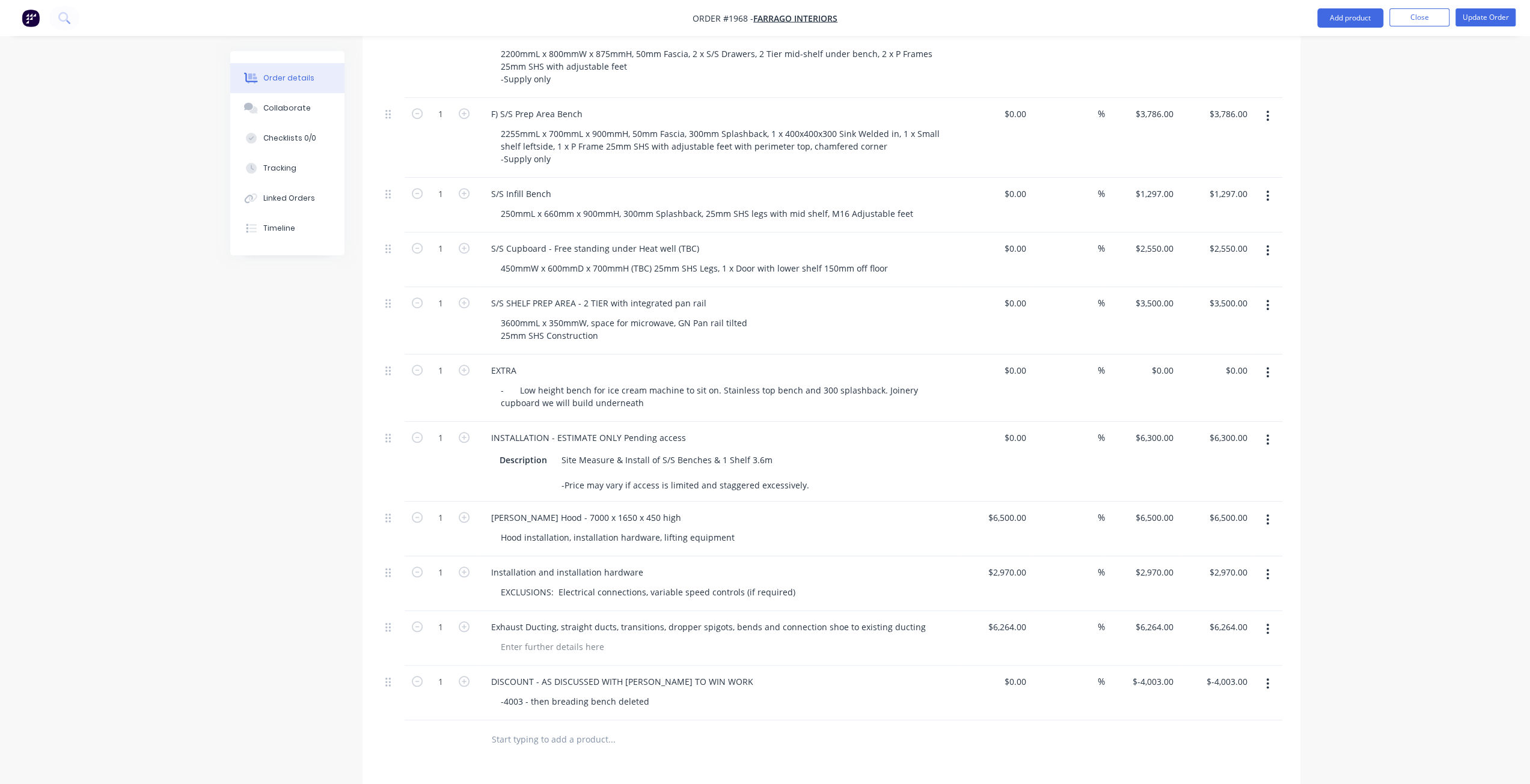
click at [1371, 317] on div "Order details Collaborate Checklists 0/0 Tracking Linked Orders Timeline Order …" at bounding box center [765, 139] width 1530 height 1853
click at [651, 693] on div "-4003 - then breading bench deleted" at bounding box center [576, 701] width 168 height 17
click at [342, 660] on div "Created by Mark Created 20/08/25 Required 30/09/25 Assigned to Add team member …" at bounding box center [765, 165] width 1070 height 1802
click at [504, 693] on div "-4003 - then breading bench deleted - Amend discount to equal agreed project va…" at bounding box center [672, 701] width 362 height 17
drag, startPoint x: 527, startPoint y: 663, endPoint x: 494, endPoint y: 664, distance: 33.0
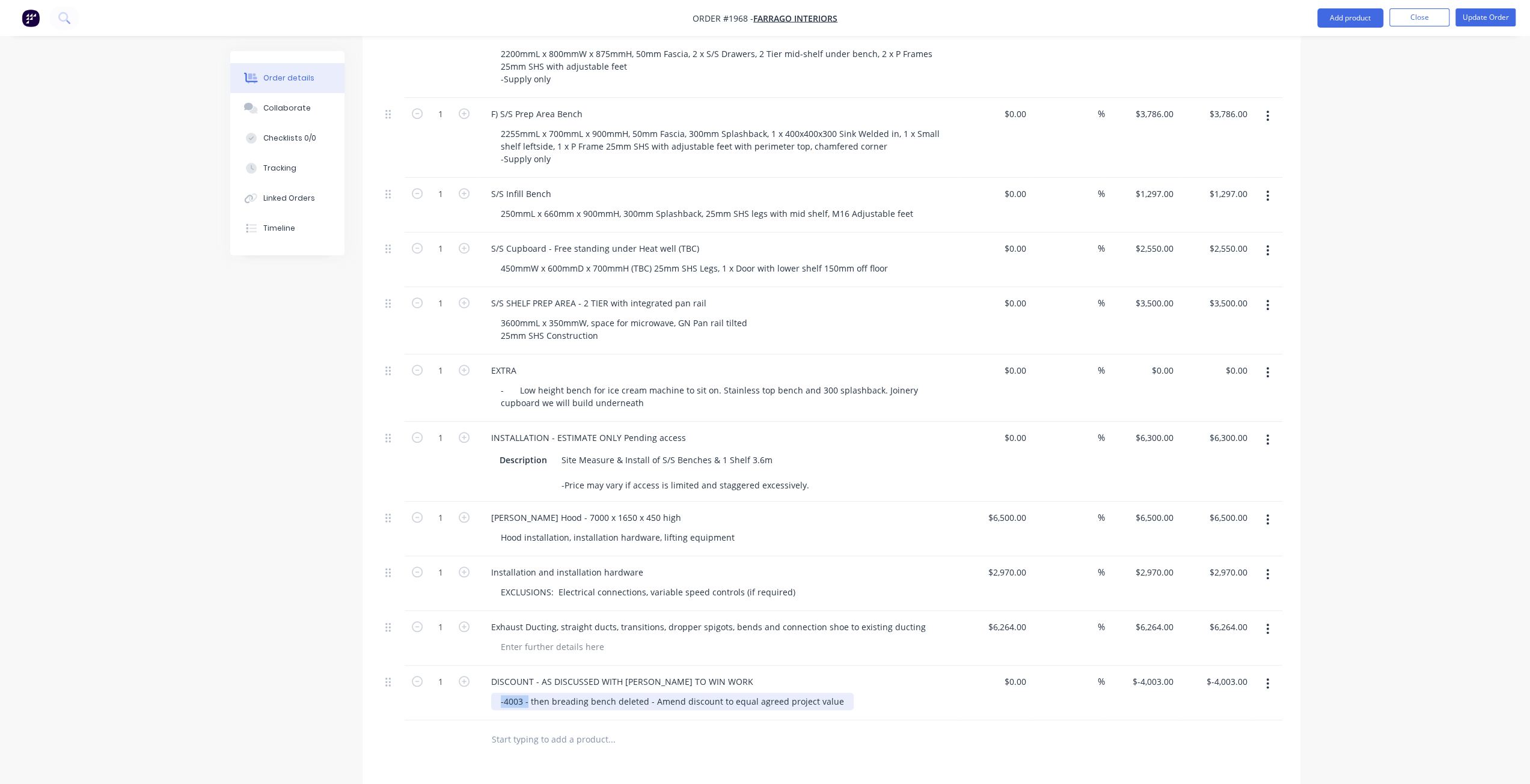
click at [495, 693] on div "-4003 - then breading bench deleted - Amend discount to equal agreed project va…" at bounding box center [672, 701] width 362 height 17
click at [688, 693] on div "Discount applied - then breading bench deleted - Amend discount to equal agreed…" at bounding box center [696, 701] width 408 height 17
click at [175, 575] on div "Order details Collaborate Checklists 0/0 Tracking Linked Orders Timeline Order …" at bounding box center [765, 145] width 1530 height 1865
click at [556, 693] on div "Discount applied - then breading bench deleted, Ice cream bench added - Amend d…" at bounding box center [722, 707] width 462 height 30
click at [785, 693] on div "Discount applied - then breading bench deleted, Ice cream bench added - Amend d…" at bounding box center [722, 707] width 462 height 30
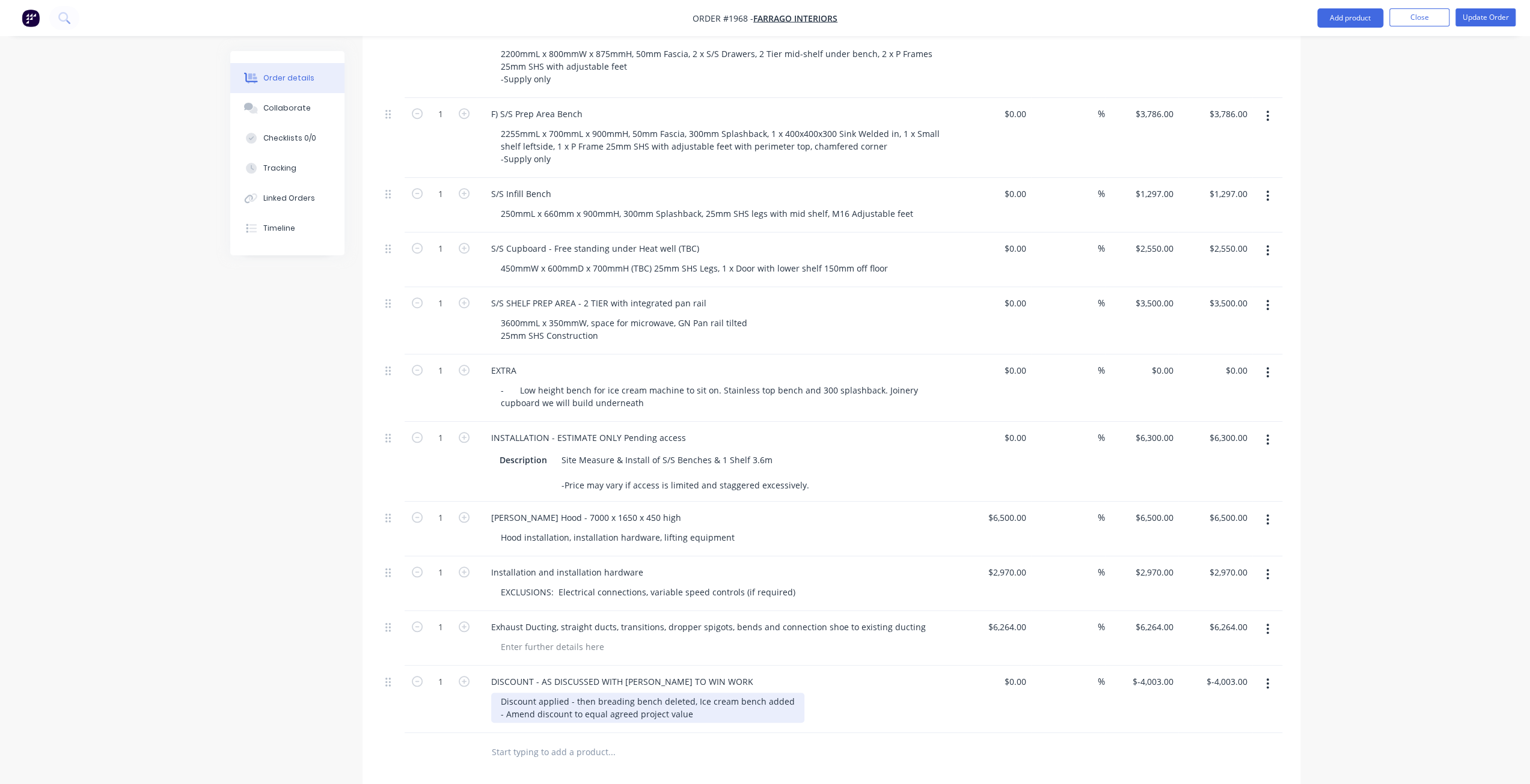
click at [703, 693] on div "Discount applied - then breading bench deleted, Ice cream bench added - Amend d…" at bounding box center [648, 707] width 314 height 30
click at [1473, 517] on div "Order details Collaborate Checklists 0/0 Tracking Linked Orders Timeline Order …" at bounding box center [765, 145] width 1530 height 1865
click at [1495, 20] on button "Update Order" at bounding box center [1486, 17] width 61 height 18
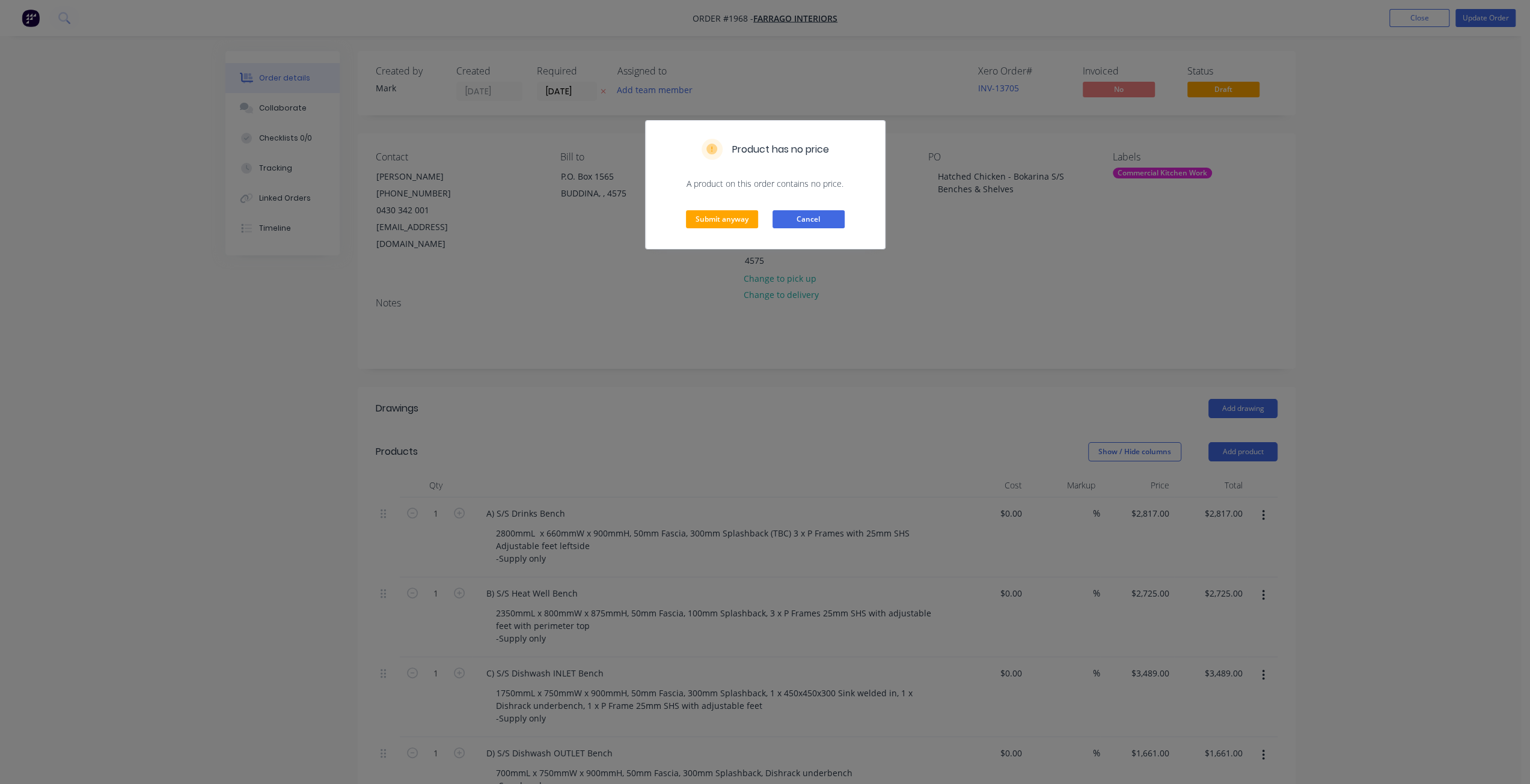
click at [832, 216] on button "Cancel" at bounding box center [809, 219] width 72 height 18
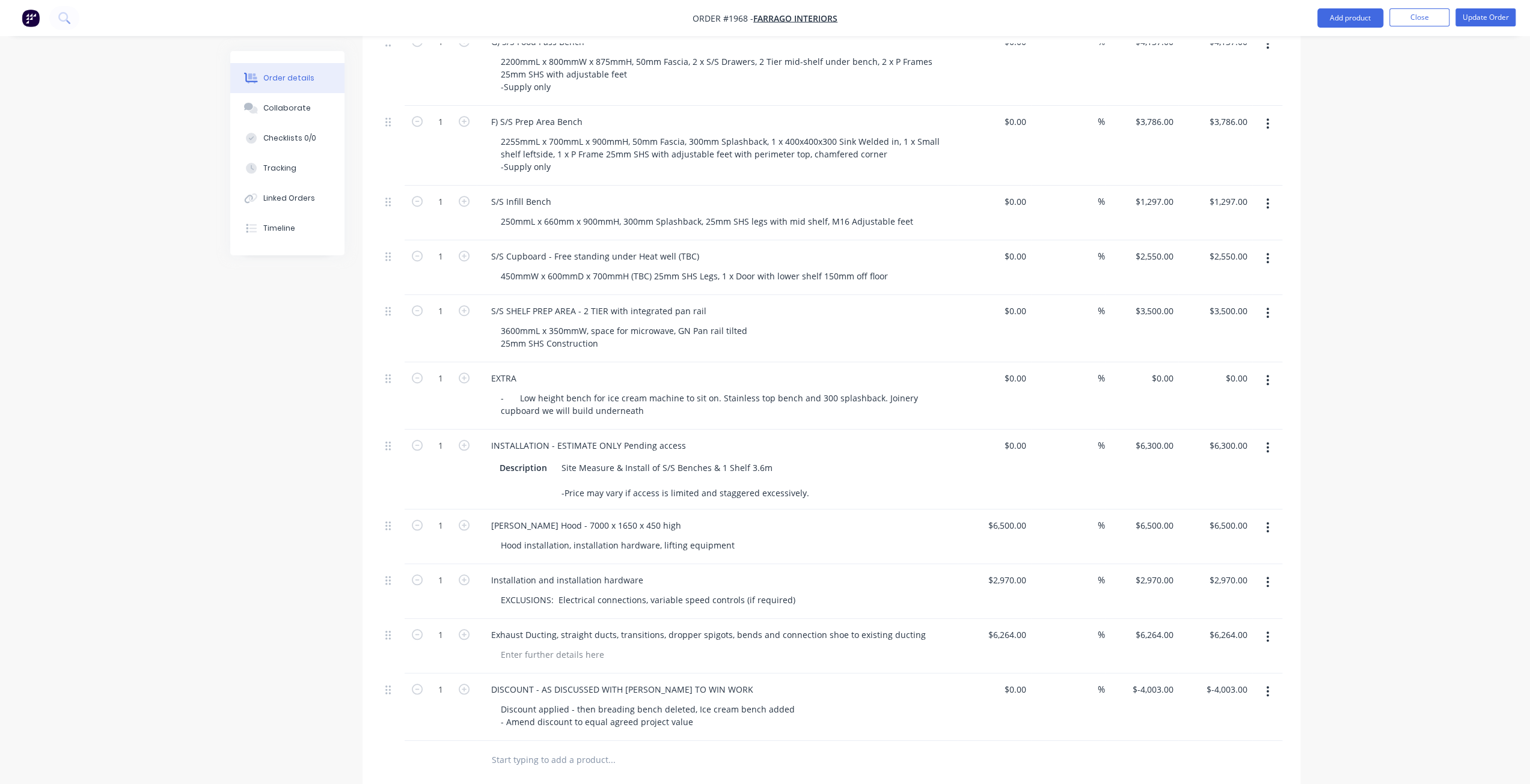
scroll to position [781, 0]
drag, startPoint x: 573, startPoint y: 484, endPoint x: 556, endPoint y: 485, distance: 17.0
click at [556, 515] on div "Stoddart Hood - 7000 x 1650 x 450 high" at bounding box center [587, 523] width 210 height 17
click at [1481, 5] on nav "Order #1968 - FARRAGO INTERIORS Add product Close Update Order" at bounding box center [765, 18] width 1530 height 36
click at [1482, 16] on button "Update Order" at bounding box center [1486, 17] width 61 height 18
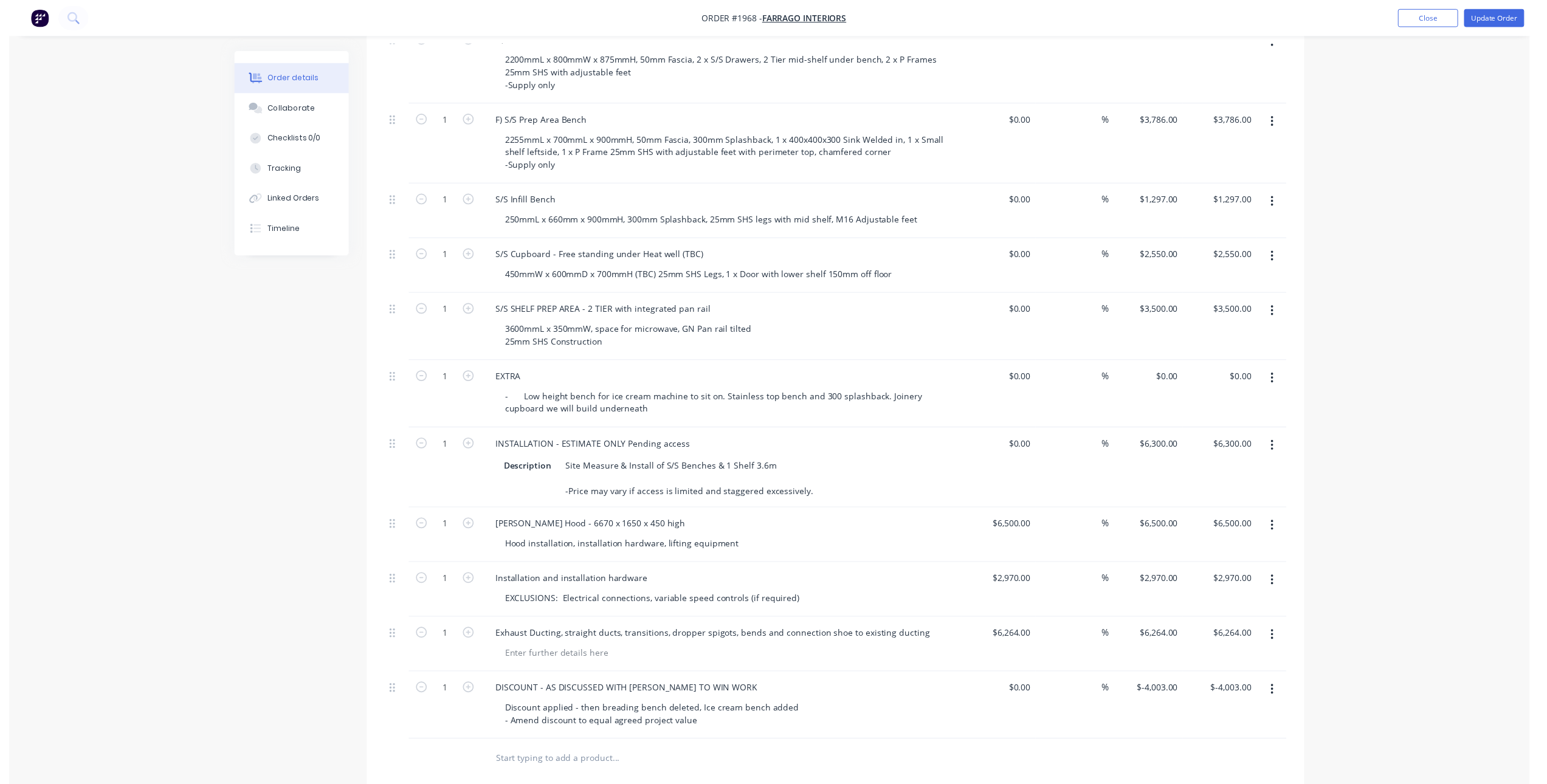
scroll to position [0, 0]
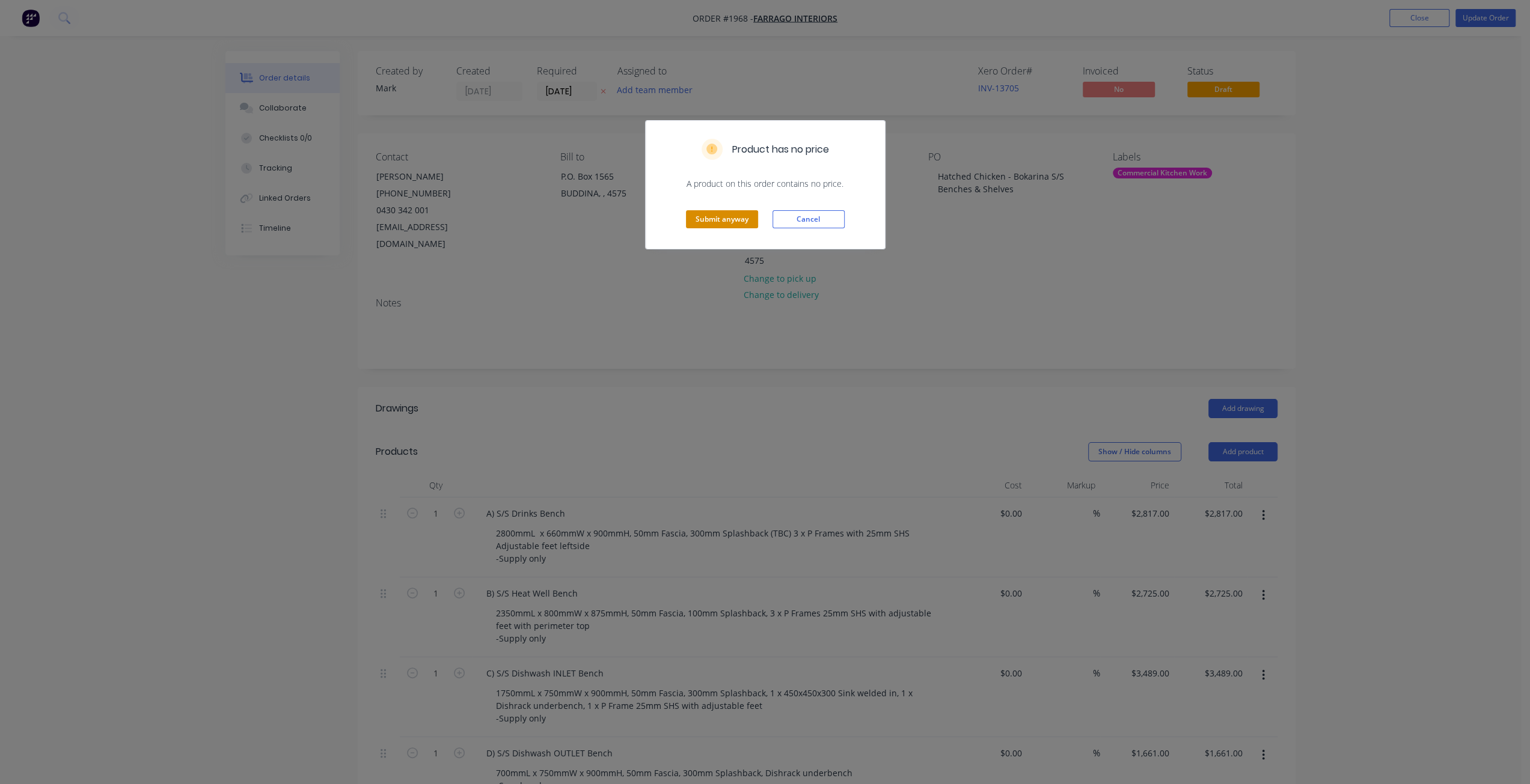
click at [710, 219] on button "Submit anyway" at bounding box center [722, 219] width 72 height 18
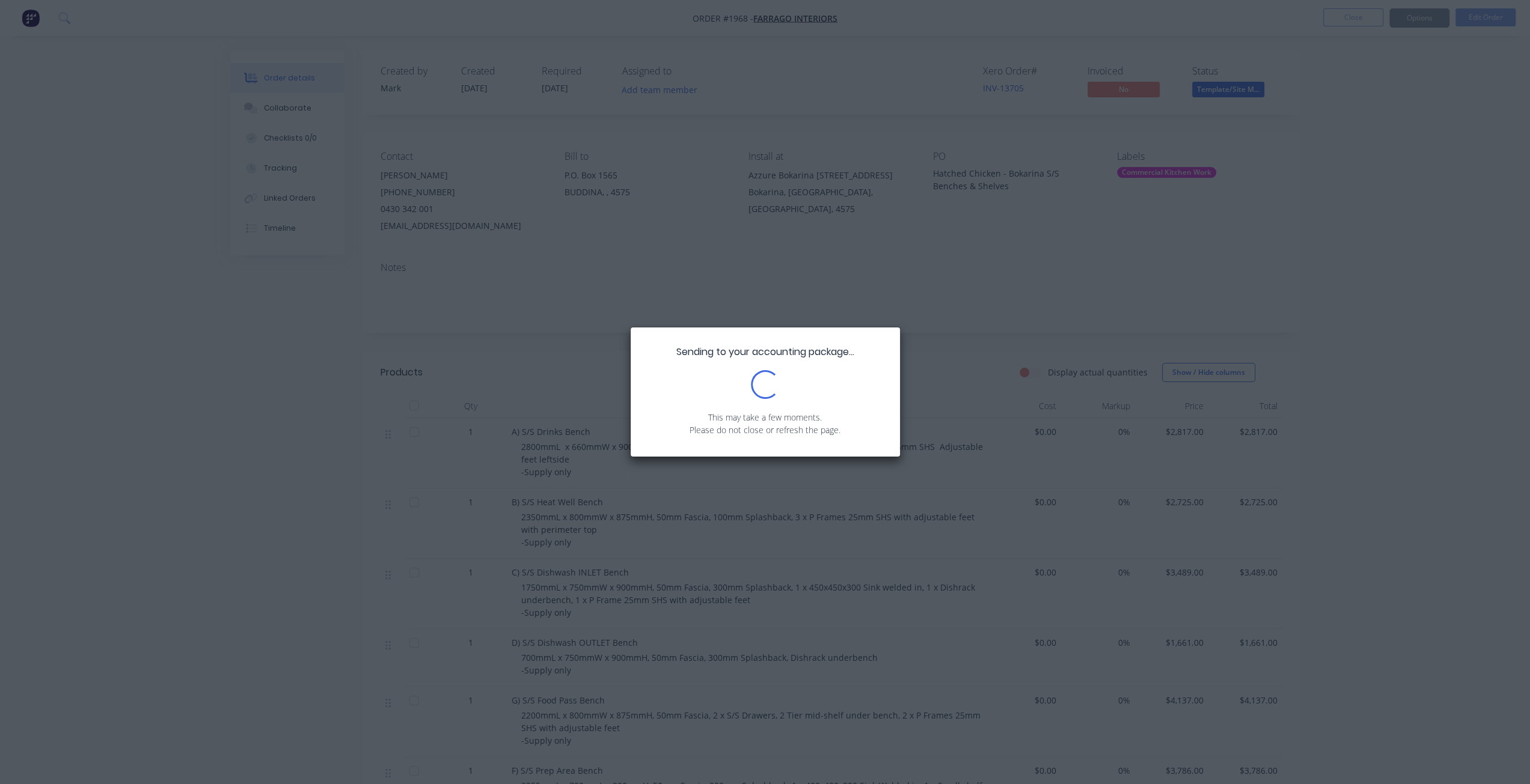
click at [189, 401] on div "Sending to your accounting package... Loading... This may take a few moments. P…" at bounding box center [765, 392] width 1530 height 784
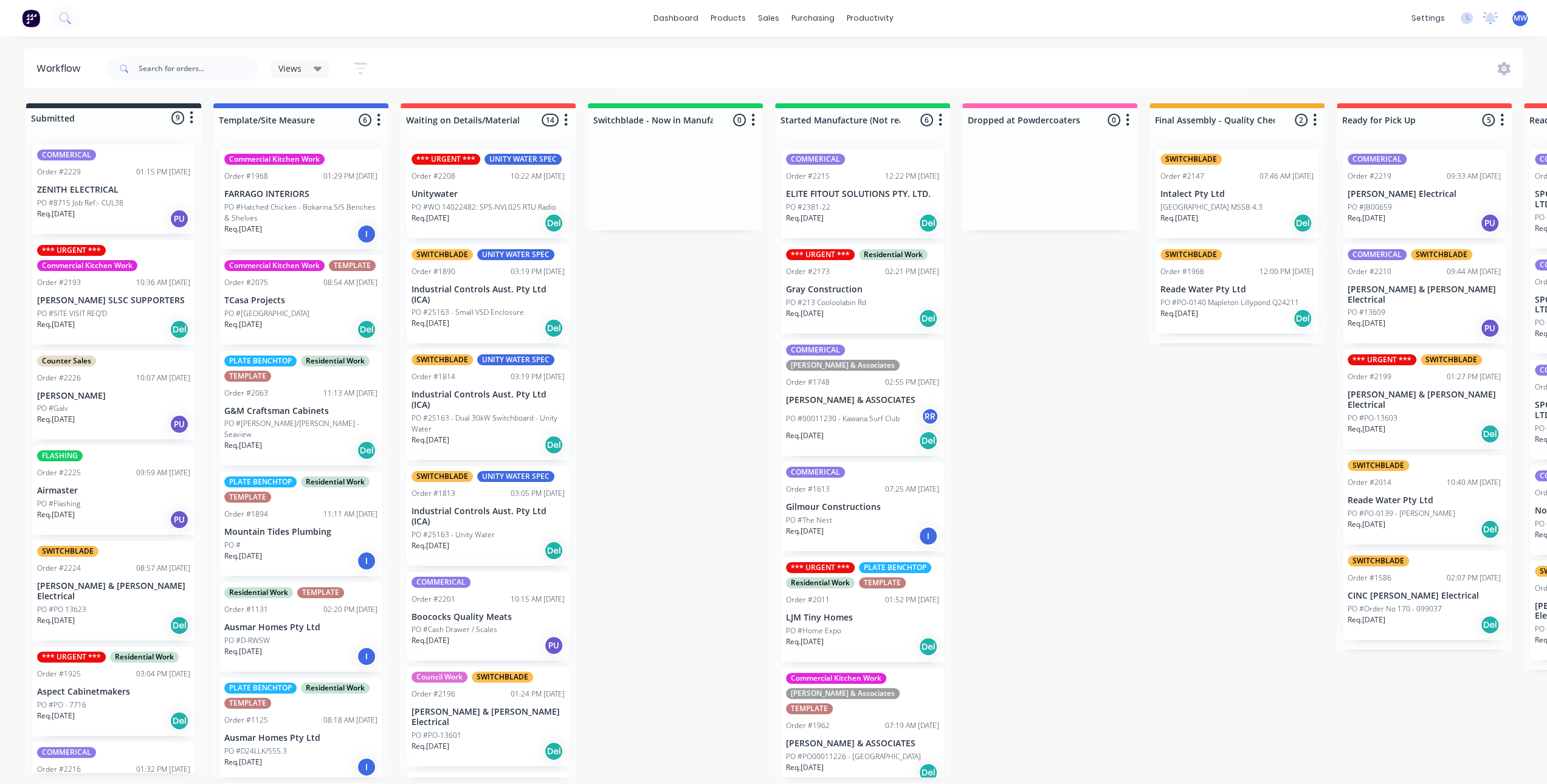
click at [684, 372] on div "Submitted 9 Status colour #273444 hex #273444 Save Cancel Summaries Total order…" at bounding box center [1004, 440] width 2028 height 674
click at [294, 200] on div "Commercial Kitchen Work Order #1968 01:29 PM 25/08/25 FARRAGO INTERIORS PO #Hat…" at bounding box center [301, 199] width 163 height 101
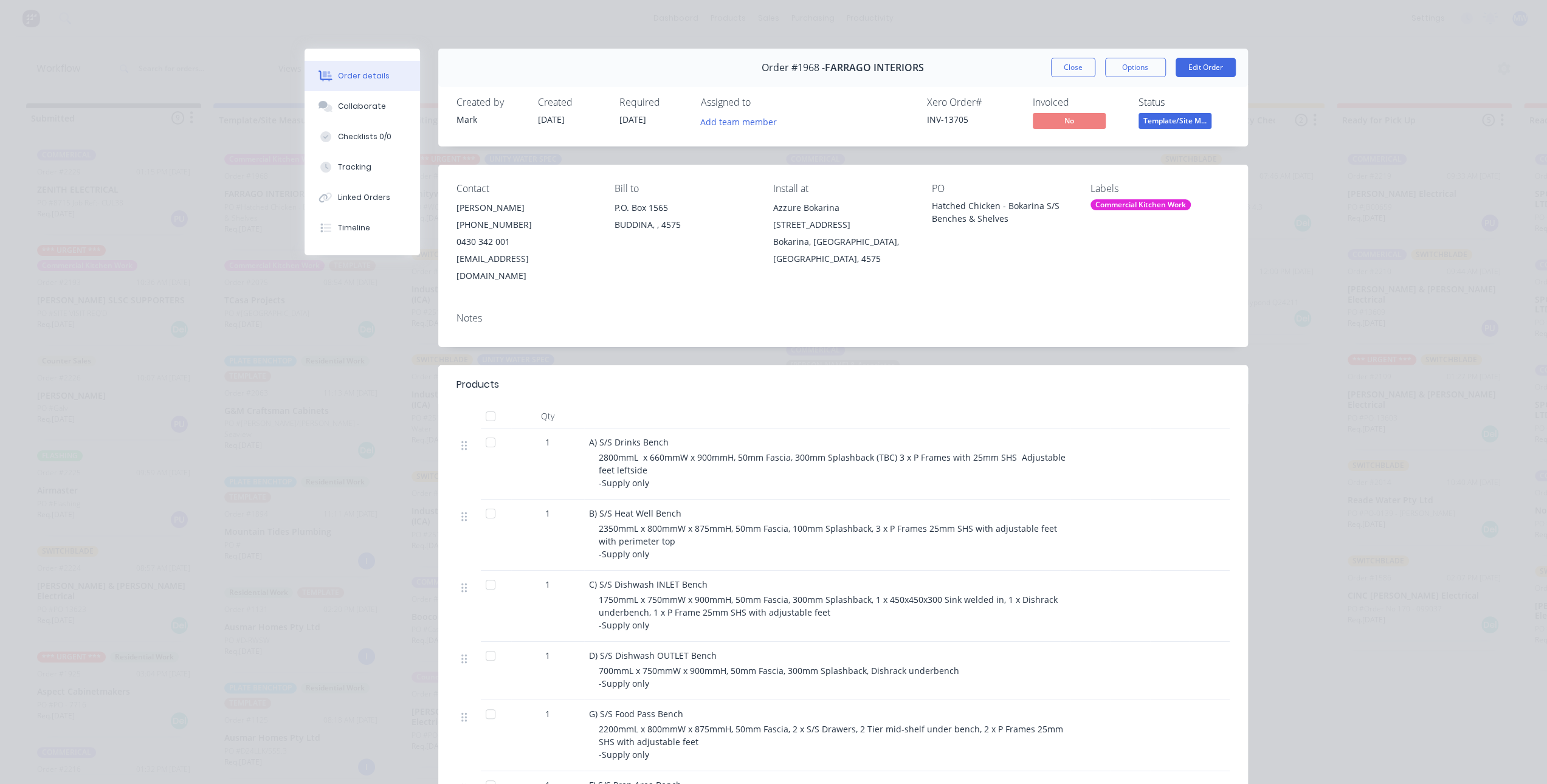
click at [478, 218] on div "(07) 5493 7608" at bounding box center [526, 225] width 139 height 17
click at [483, 236] on div "0430 342 001" at bounding box center [526, 242] width 139 height 17
click at [1195, 67] on button "Edit Order" at bounding box center [1206, 67] width 60 height 19
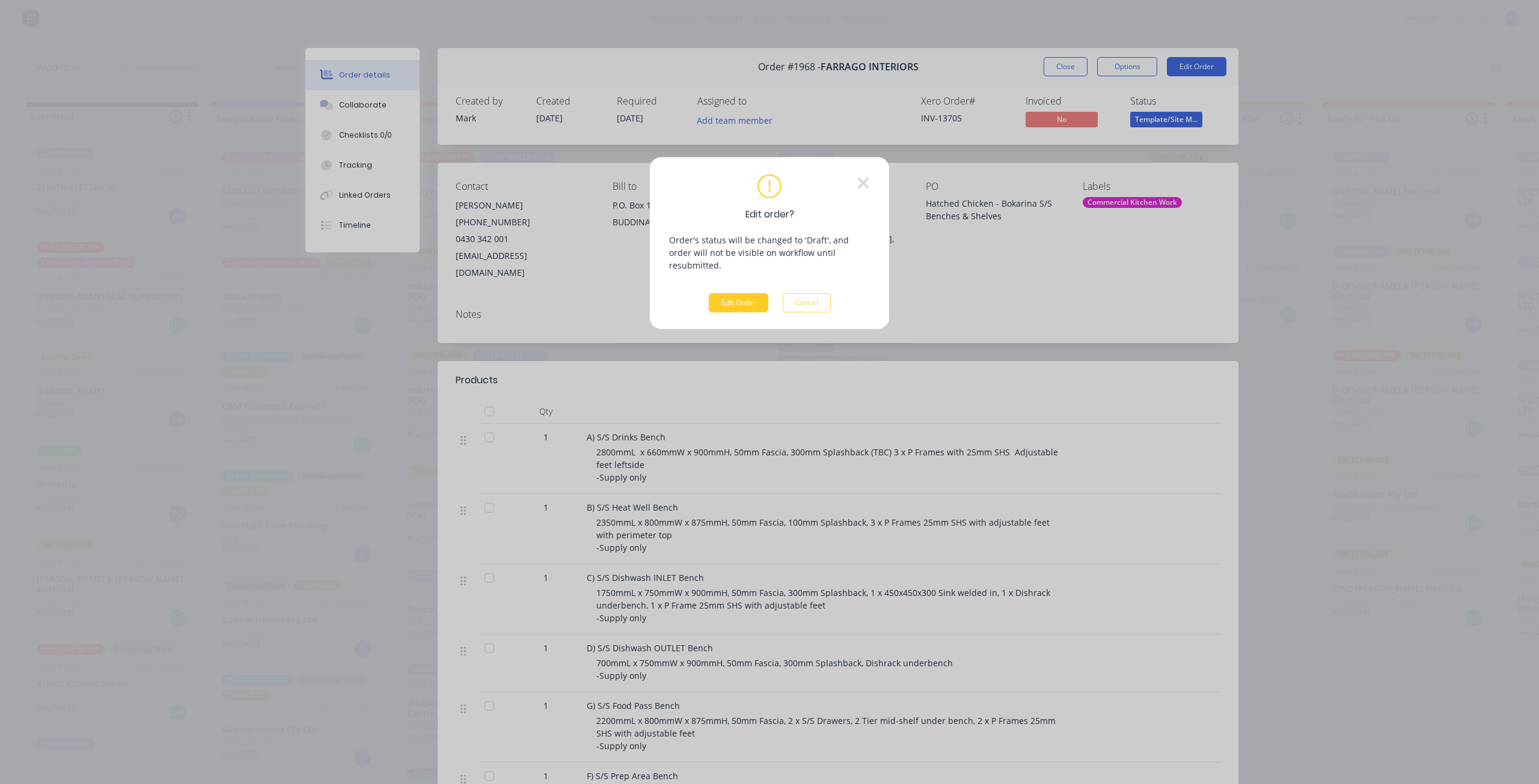
click at [743, 294] on button "Edit Order" at bounding box center [738, 303] width 60 height 19
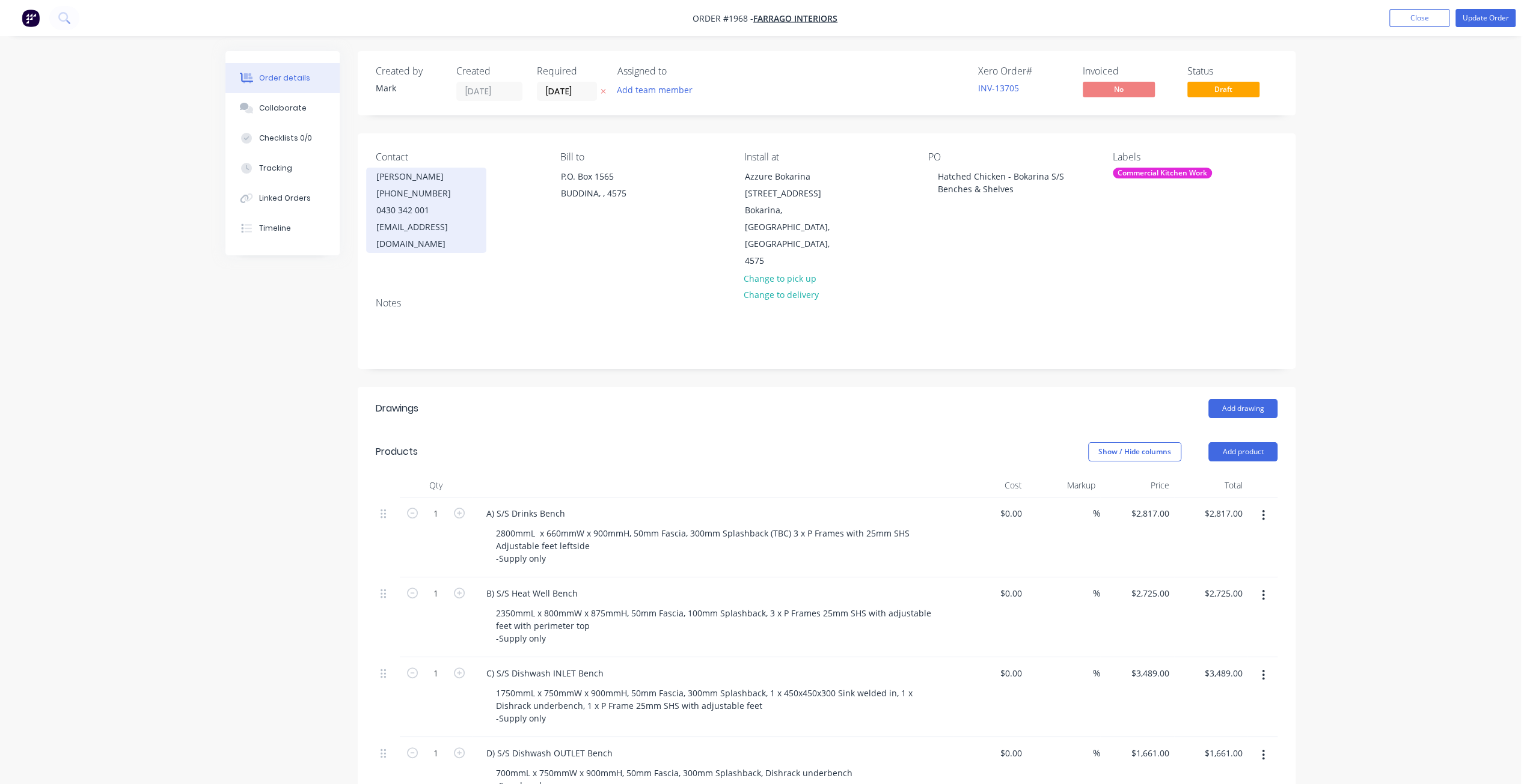
click at [416, 186] on div "(07) 5493 7608" at bounding box center [427, 193] width 99 height 17
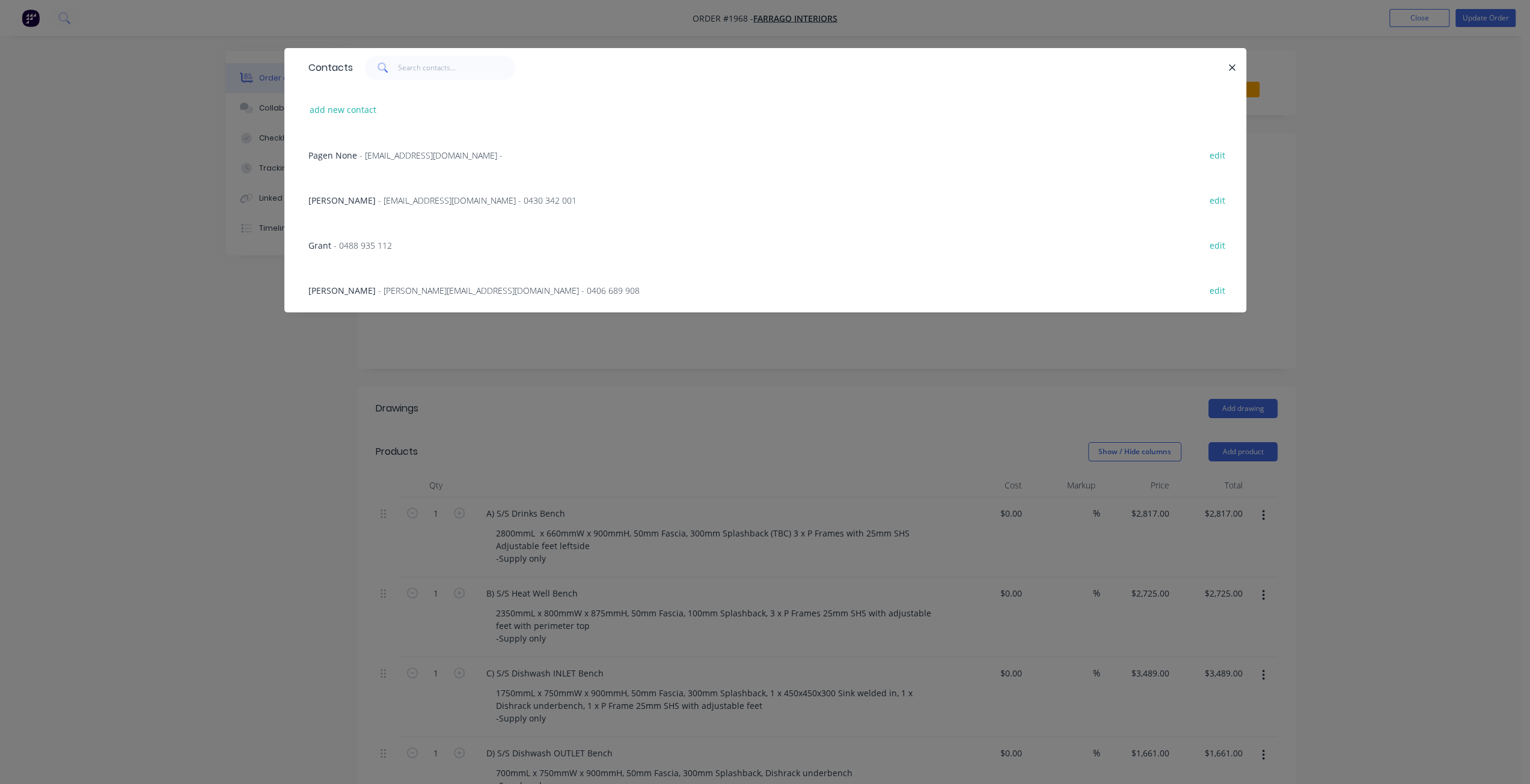
click at [375, 246] on span "- 0488 935 112" at bounding box center [362, 245] width 59 height 12
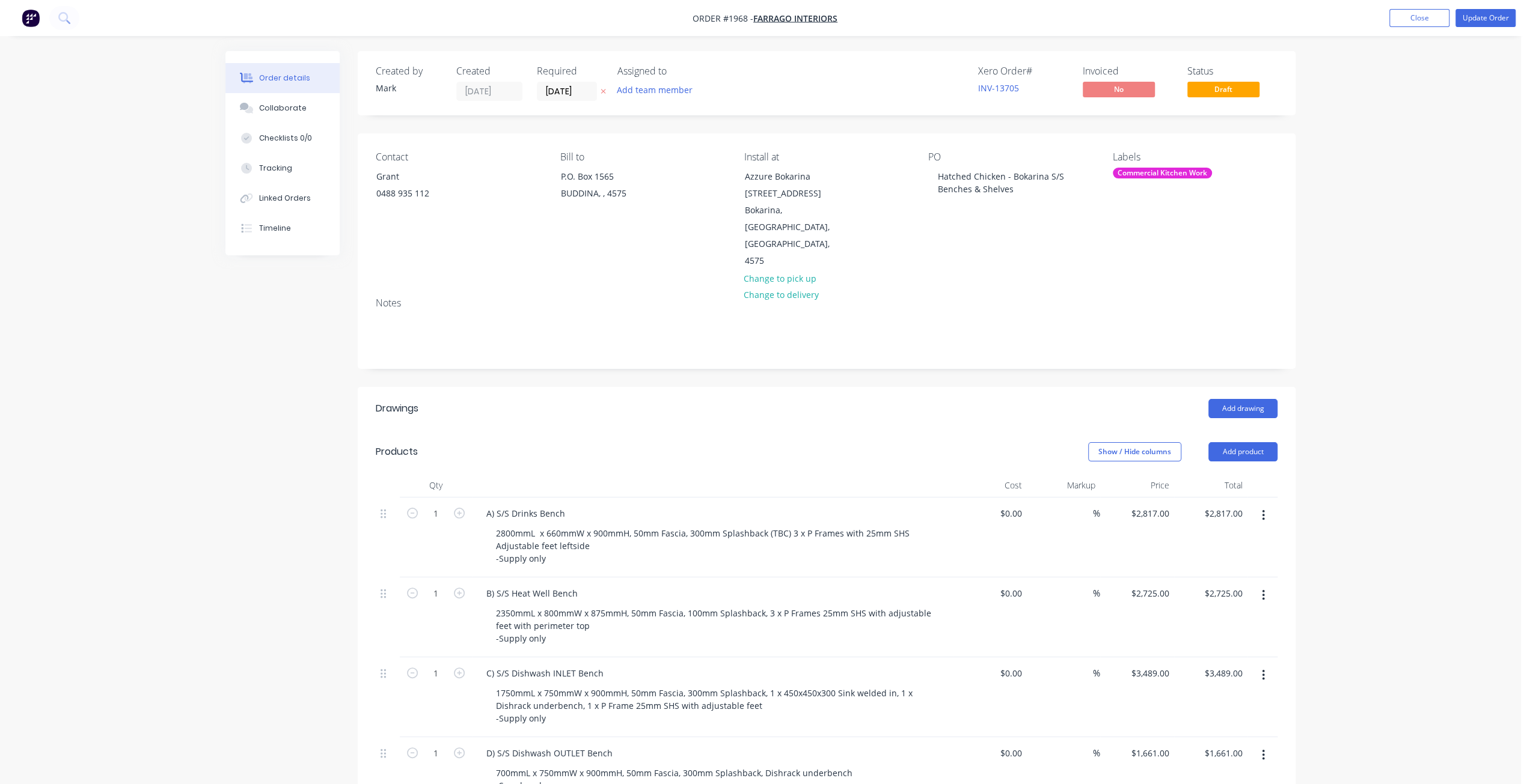
click at [1482, 18] on button "Update Order" at bounding box center [1486, 18] width 61 height 18
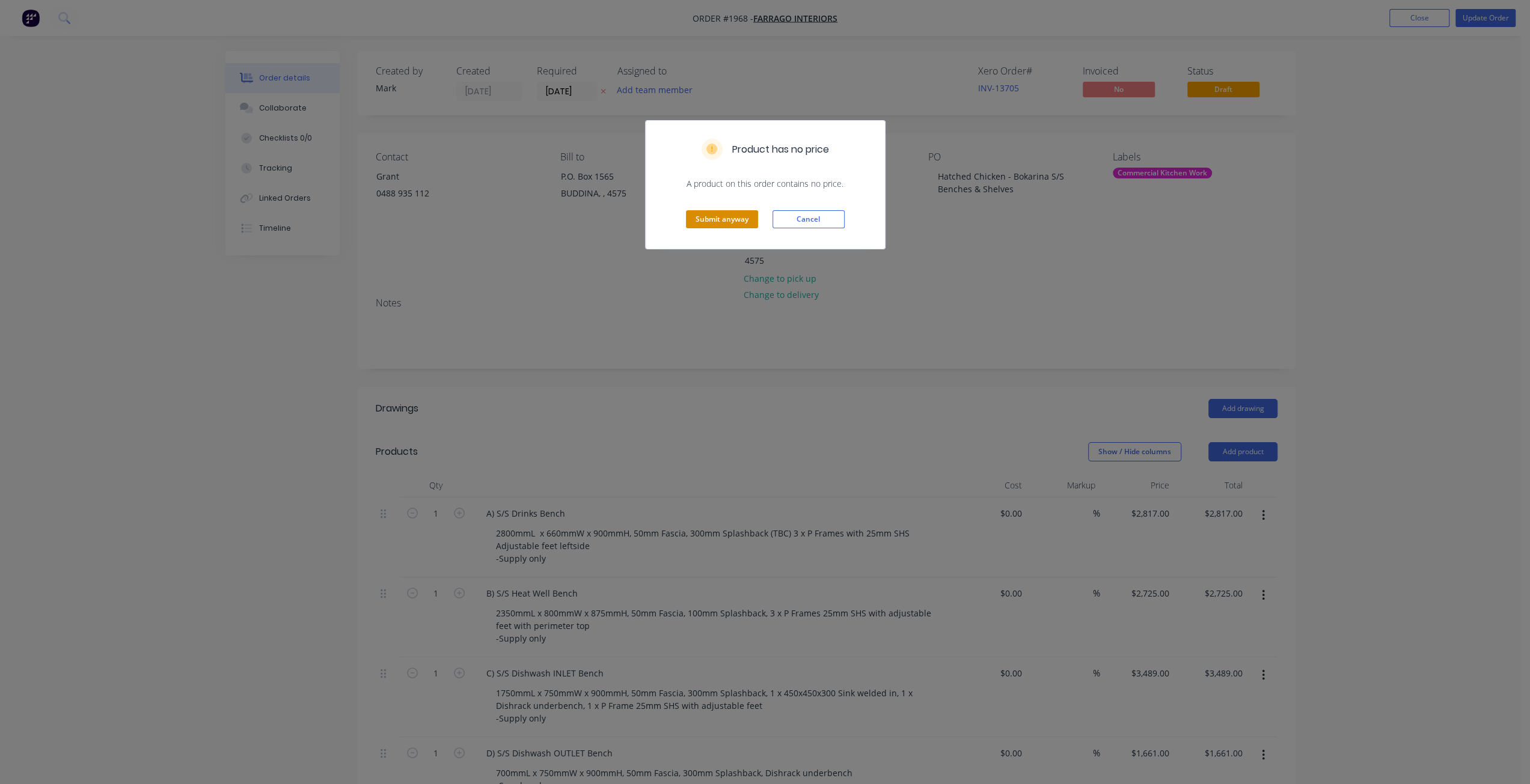
click at [709, 221] on button "Submit anyway" at bounding box center [722, 219] width 72 height 18
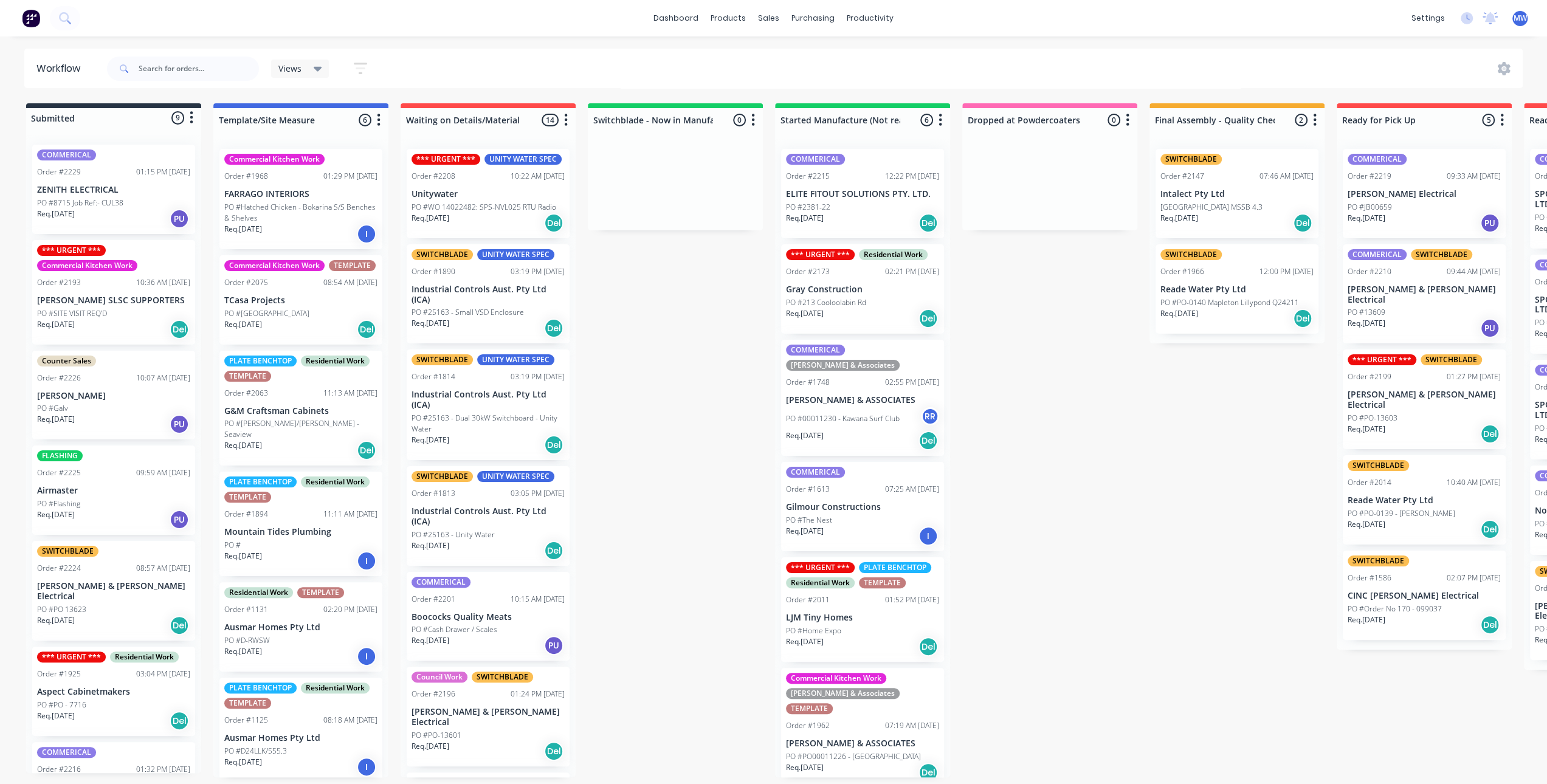
click at [664, 440] on div "Submitted 9 Status colour #273444 hex #273444 Save Cancel Summaries Total order…" at bounding box center [1004, 440] width 2028 height 674
click at [643, 335] on div "Submitted 9 Status colour #273444 hex #273444 Save Cancel Summaries Total order…" at bounding box center [1004, 440] width 2028 height 674
click at [1233, 450] on div "Submitted 9 Status colour #273444 hex #273444 Save Cancel Summaries Total order…" at bounding box center [1004, 440] width 2028 height 674
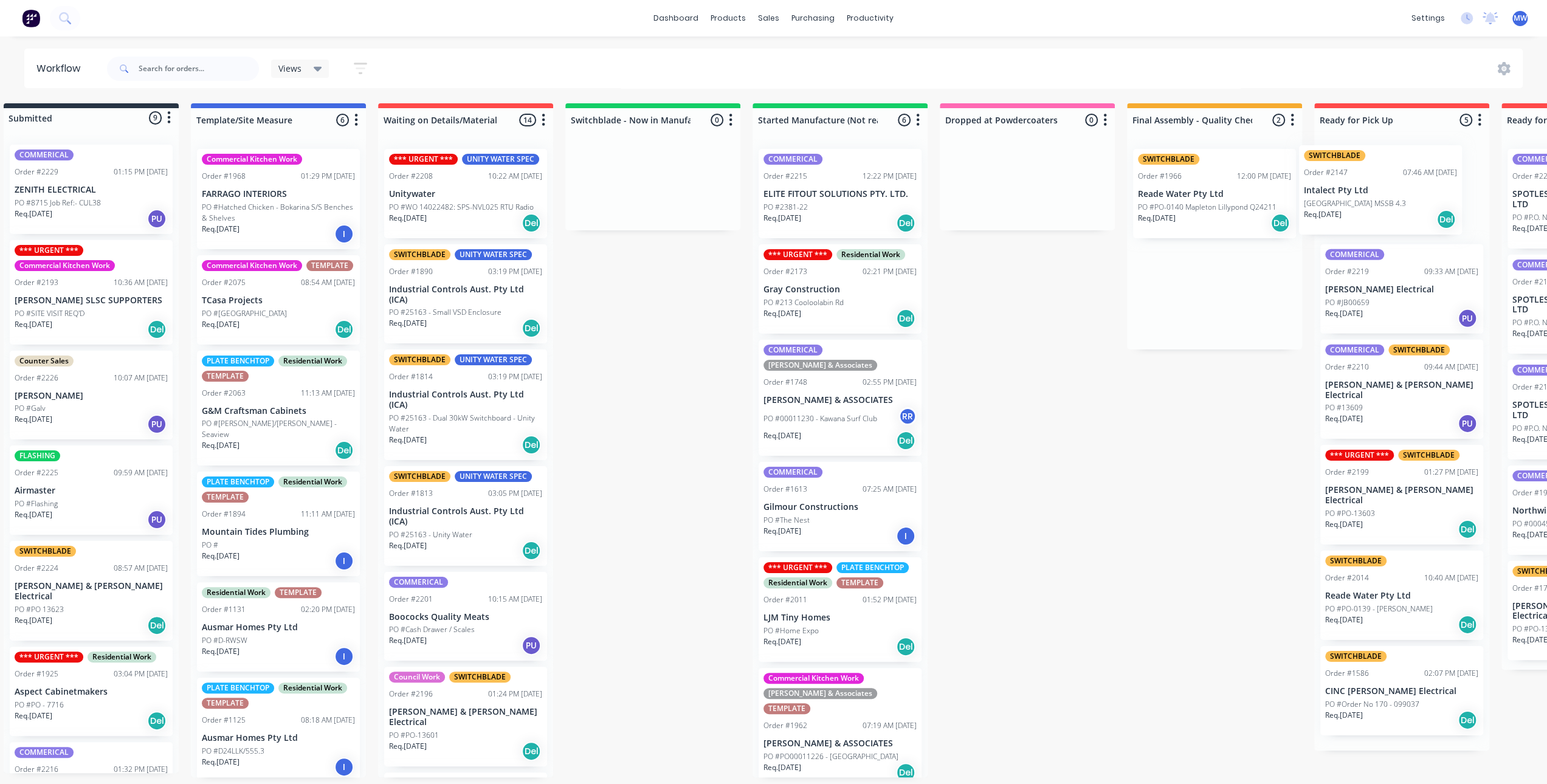
drag, startPoint x: 1245, startPoint y: 203, endPoint x: 1394, endPoint y: 199, distance: 149.1
click at [1394, 199] on div "Submitted 9 Status colour #273444 hex #273444 Save Cancel Summaries Total order…" at bounding box center [981, 440] width 2028 height 674
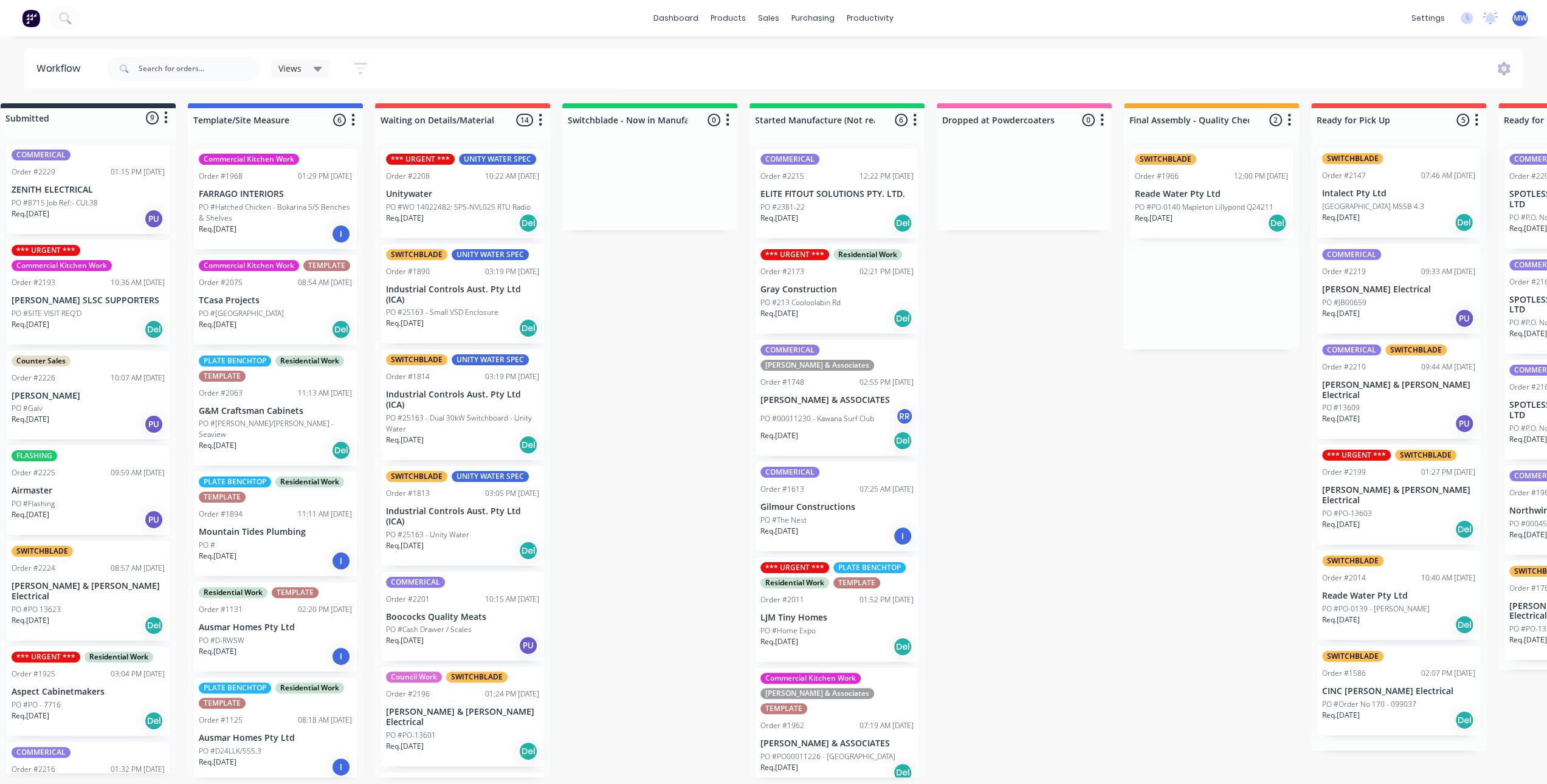
click at [1393, 199] on div "COMMERICAL Order #2219 09:33 AM 25/08/25 McKenzie Electrical PO #JB00659 Req. 2…" at bounding box center [1399, 444] width 175 height 611
click at [1210, 218] on div "Req. 29/08/25 Del" at bounding box center [1212, 223] width 154 height 21
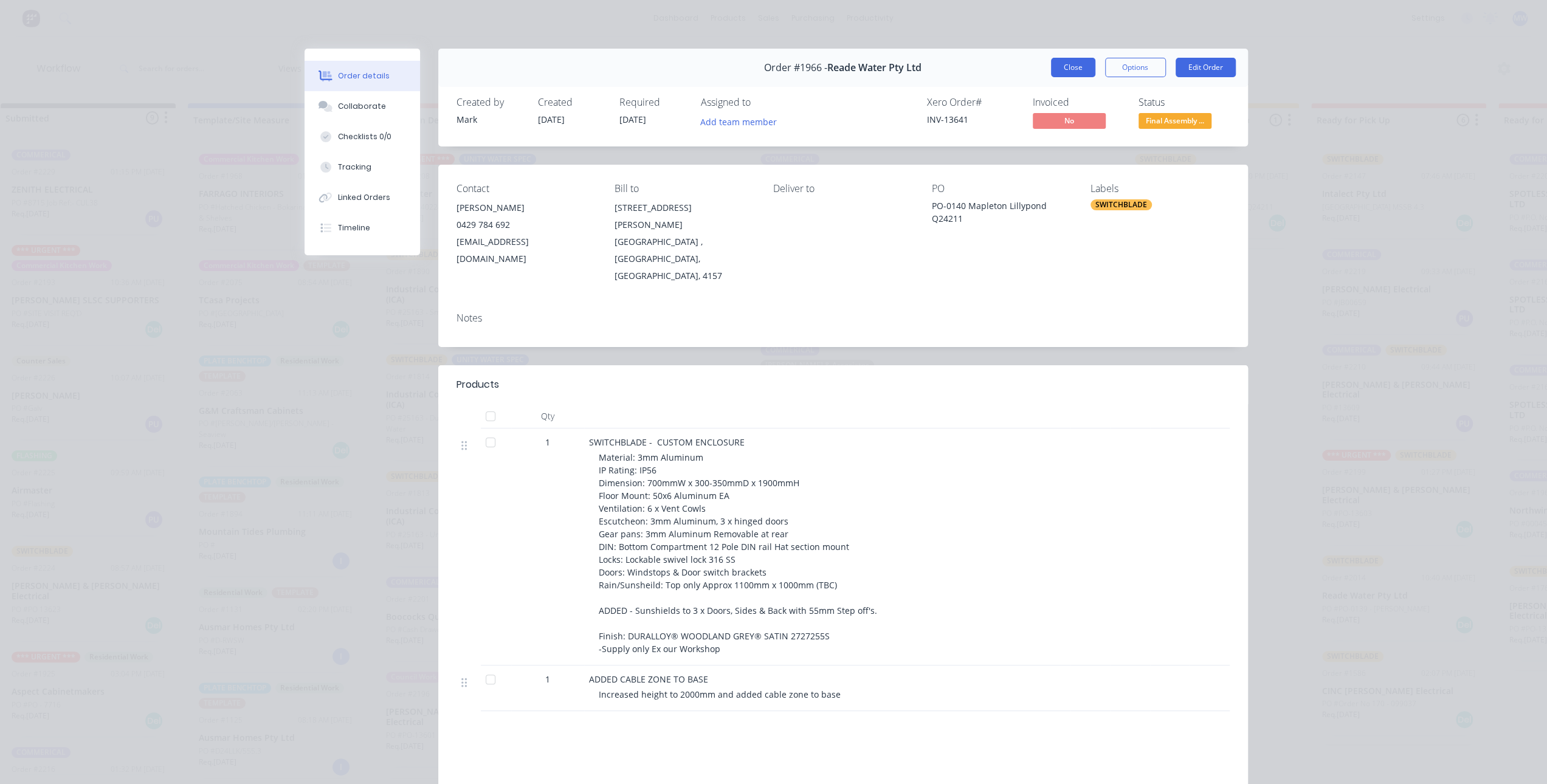
click at [1066, 69] on button "Close" at bounding box center [1073, 67] width 45 height 19
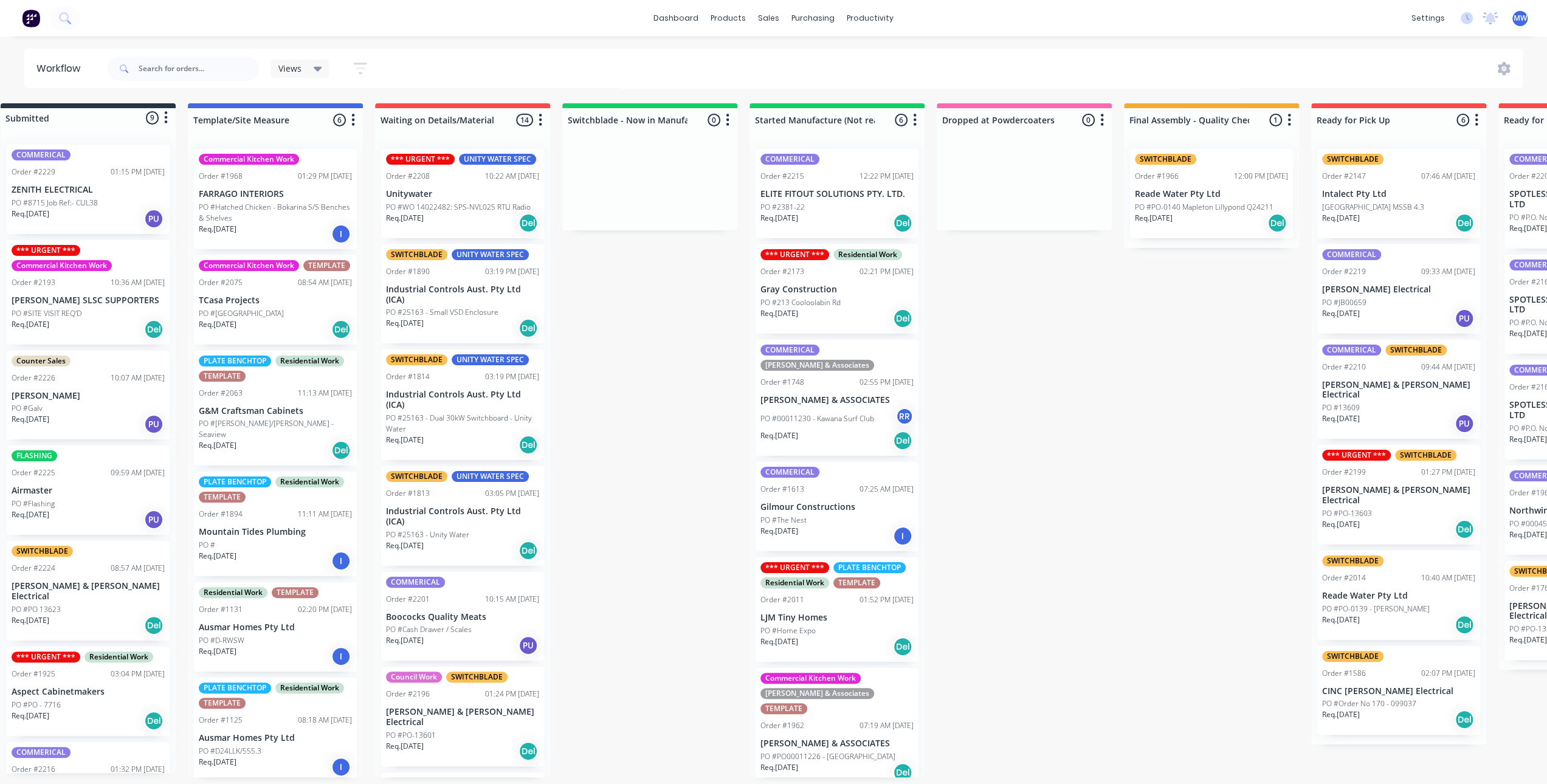
click at [1011, 397] on div "Submitted 9 Status colour #273444 hex #273444 Save Cancel Summaries Total order…" at bounding box center [979, 440] width 2028 height 674
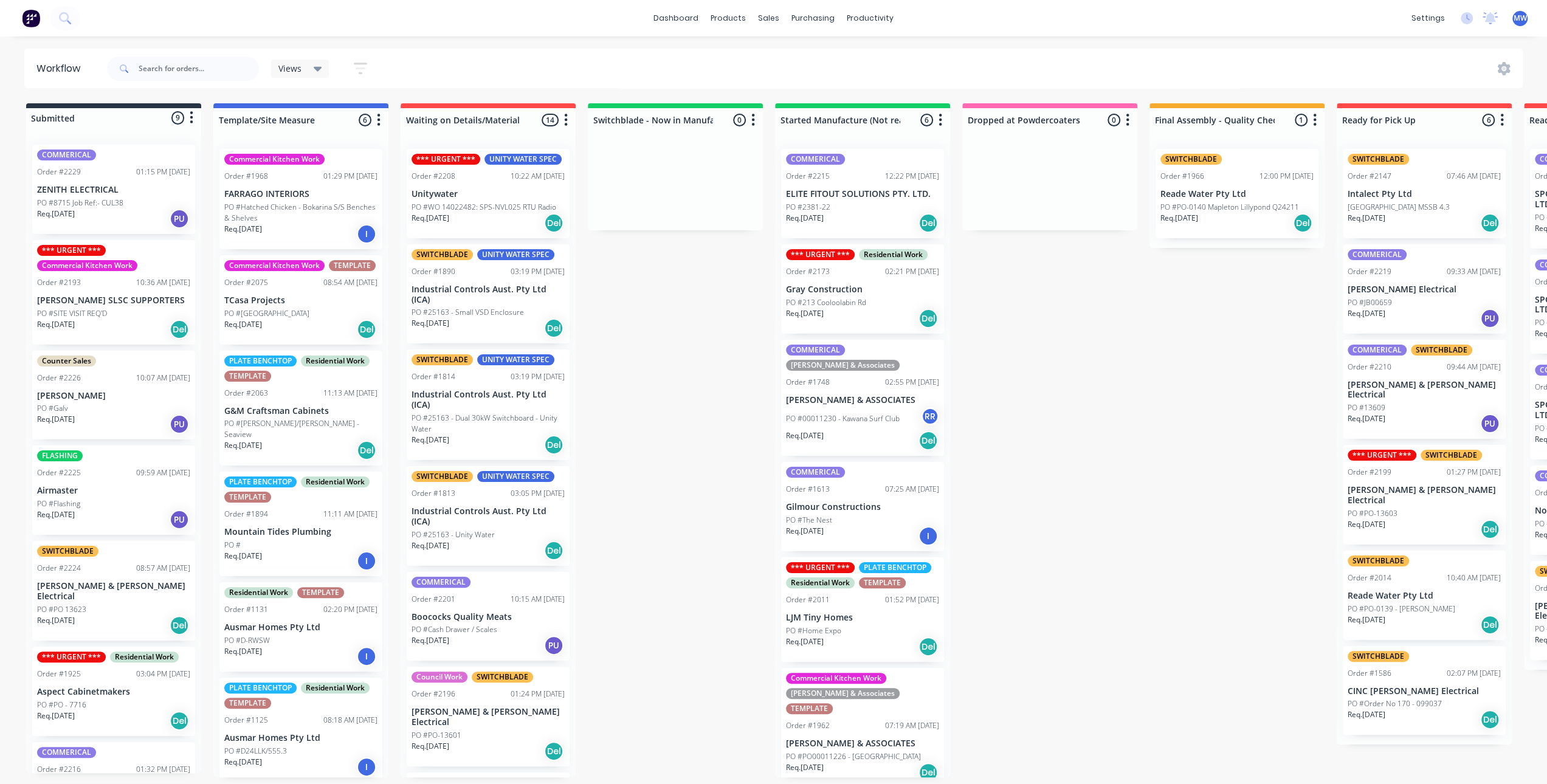
click at [652, 501] on div "Submitted 9 Status colour #273444 hex #273444 Save Cancel Summaries Total order…" at bounding box center [1004, 440] width 2028 height 674
click at [93, 203] on p "PO #8715 Job Ref:- CUL38" at bounding box center [80, 203] width 86 height 11
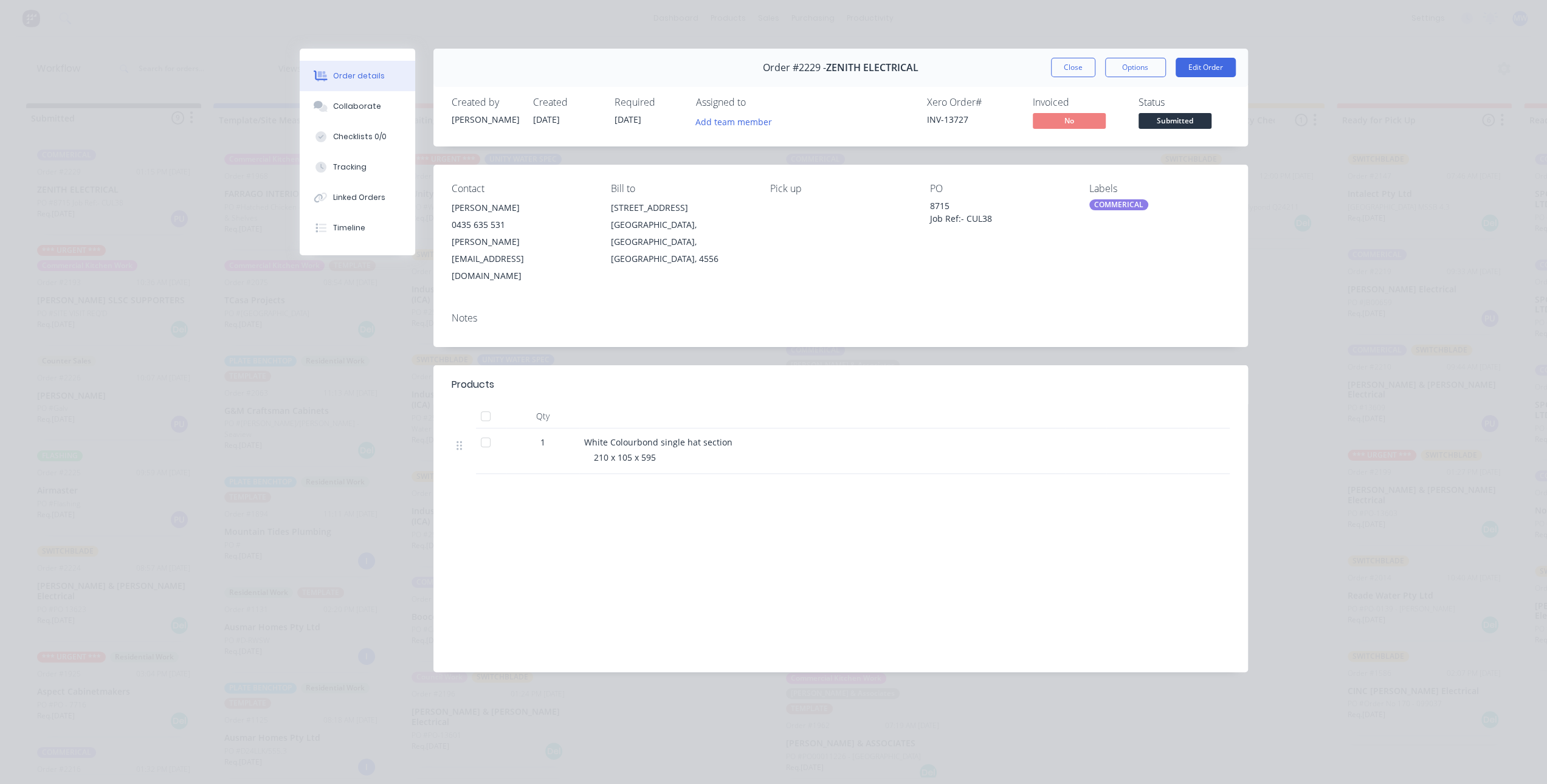
click at [709, 451] on div "210 x 105 x 595" at bounding box center [827, 458] width 467 height 13
click at [1067, 69] on button "Close" at bounding box center [1073, 67] width 45 height 19
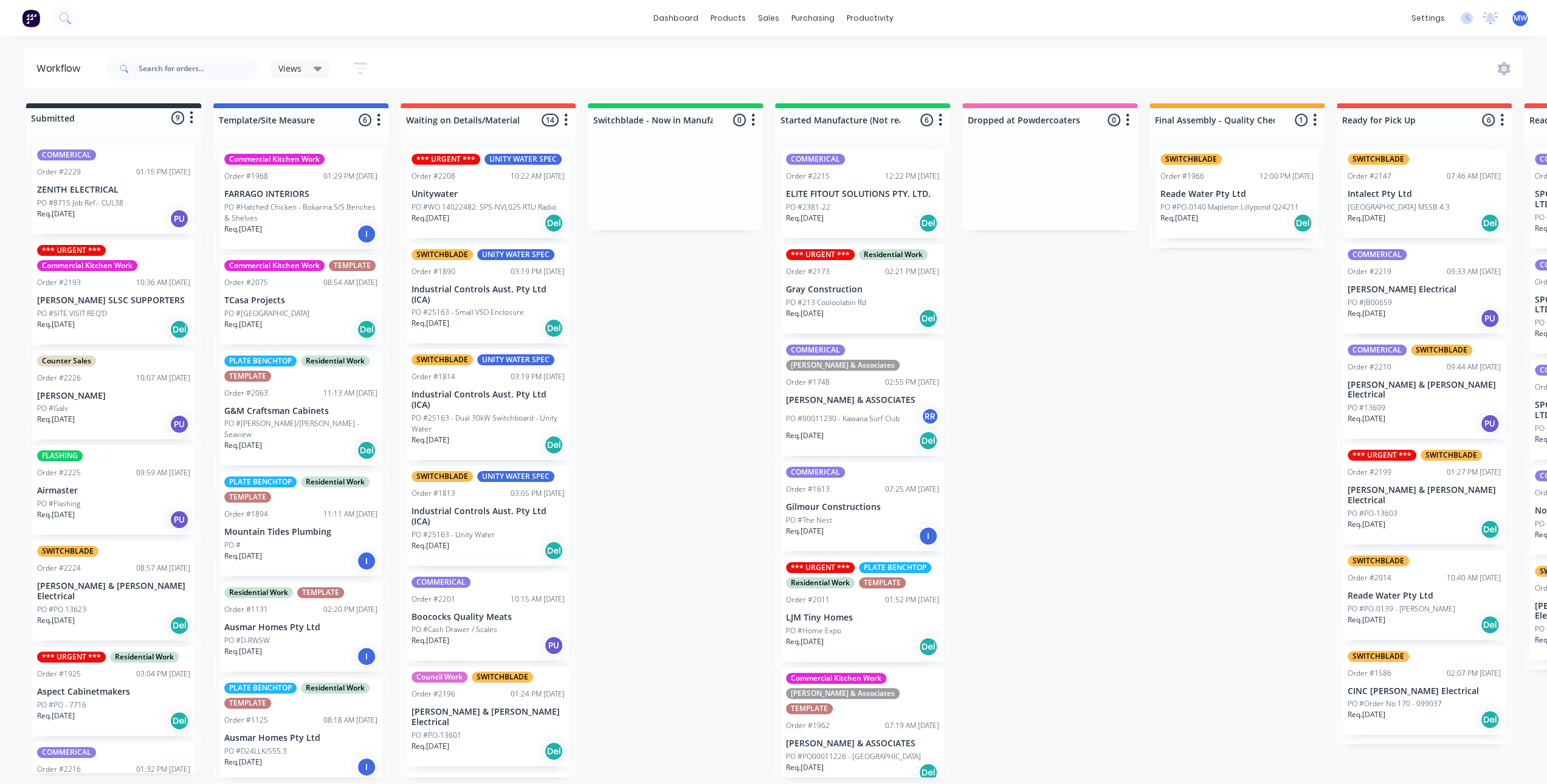
click at [669, 343] on div "Submitted 9 Status colour #273444 hex #273444 Save Cancel Summaries Total order…" at bounding box center [1004, 440] width 2028 height 674
click at [91, 200] on p "PO #8715 Job Ref:- CUL38" at bounding box center [80, 203] width 86 height 11
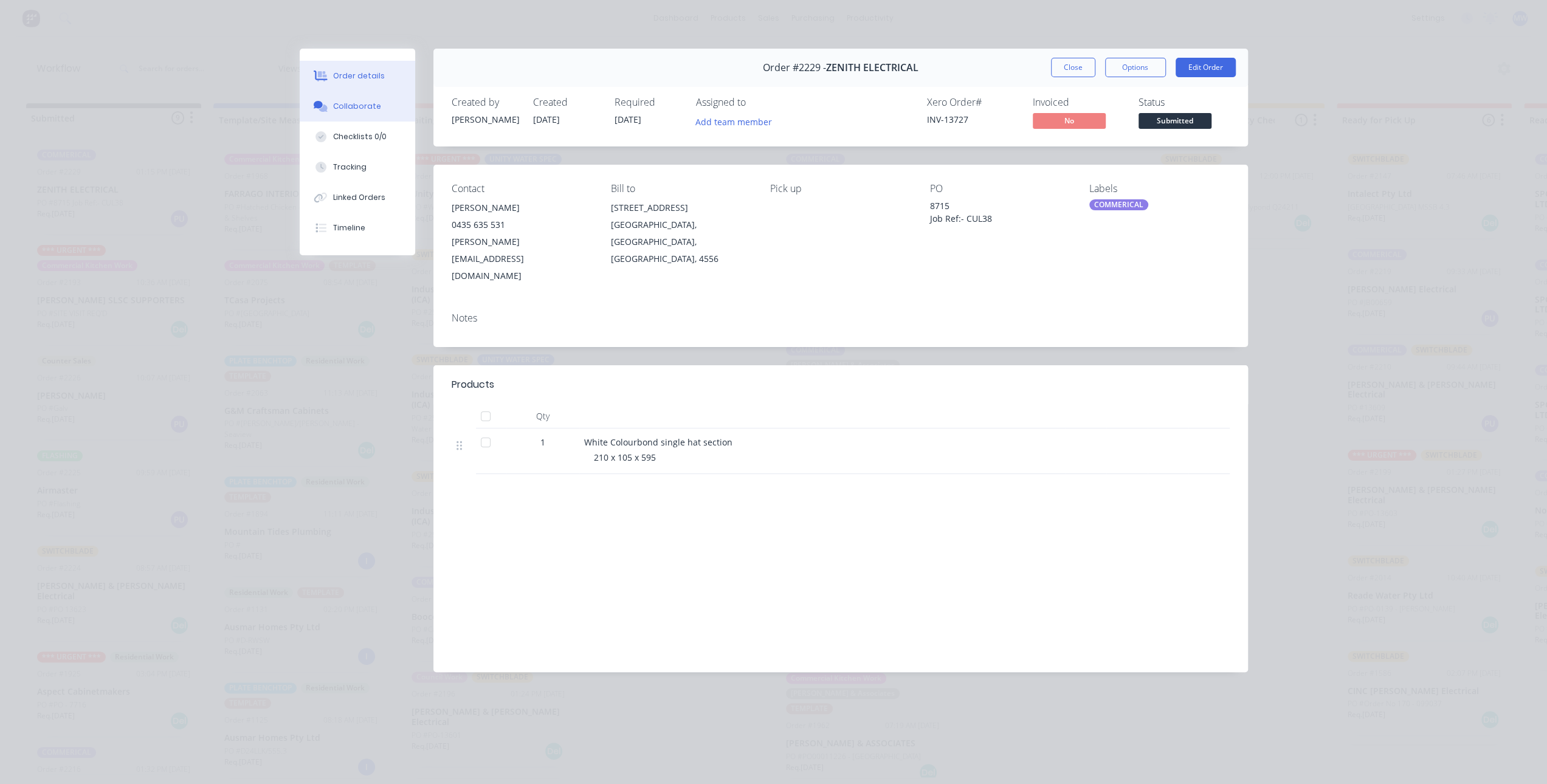
click at [364, 113] on button "Collaborate" at bounding box center [357, 106] width 115 height 30
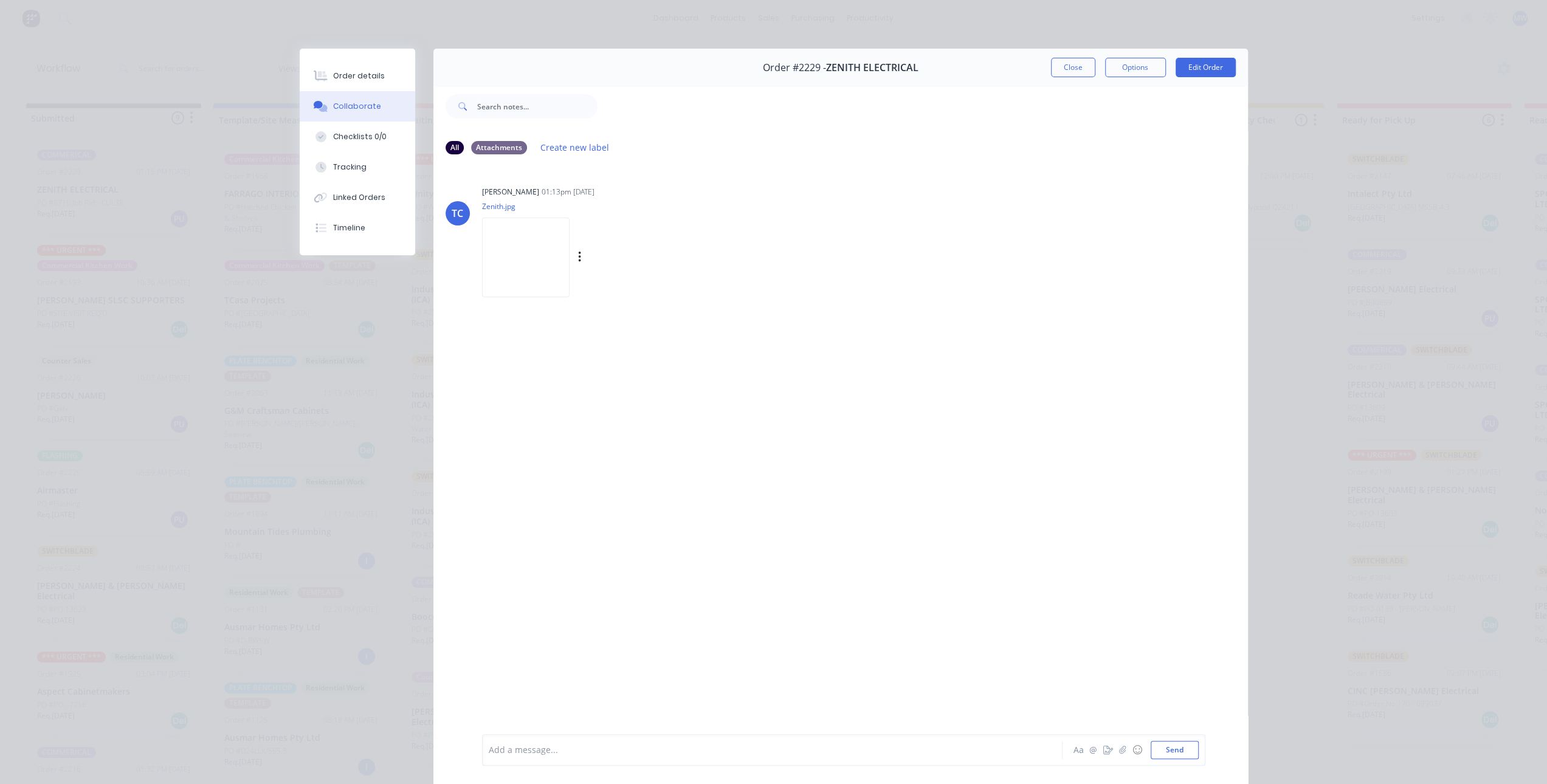
click at [541, 264] on img at bounding box center [526, 257] width 88 height 79
click at [1065, 70] on button "Close" at bounding box center [1073, 67] width 45 height 19
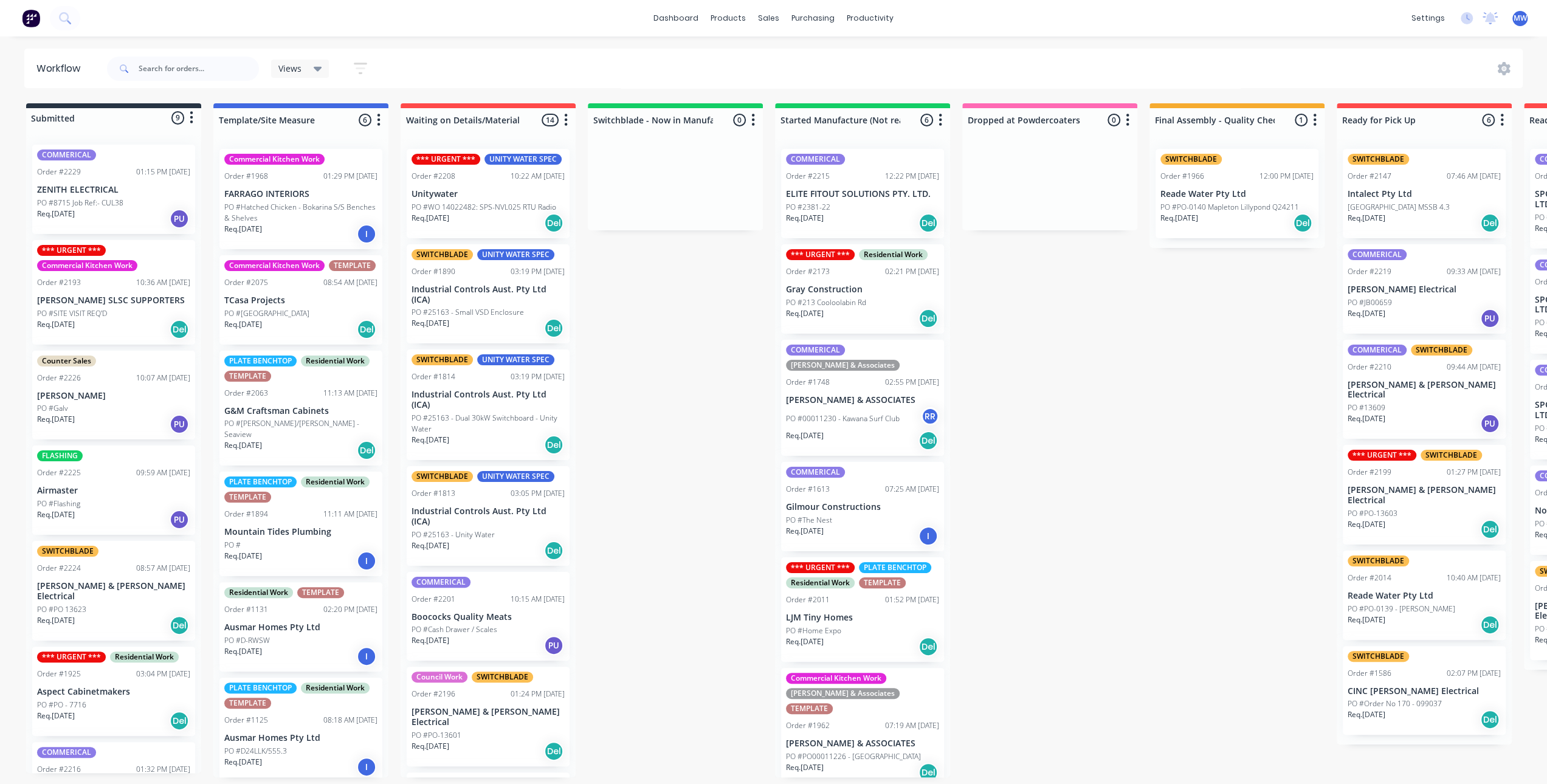
click at [729, 325] on div "Submitted 9 Status colour #273444 hex #273444 Save Cancel Summaries Total order…" at bounding box center [1004, 440] width 2028 height 674
click at [718, 325] on div "Submitted 9 Status colour #273444 hex #273444 Save Cancel Summaries Total order…" at bounding box center [1004, 440] width 2028 height 674
click at [144, 190] on p "ZENITH ELECTRICAL" at bounding box center [114, 189] width 154 height 10
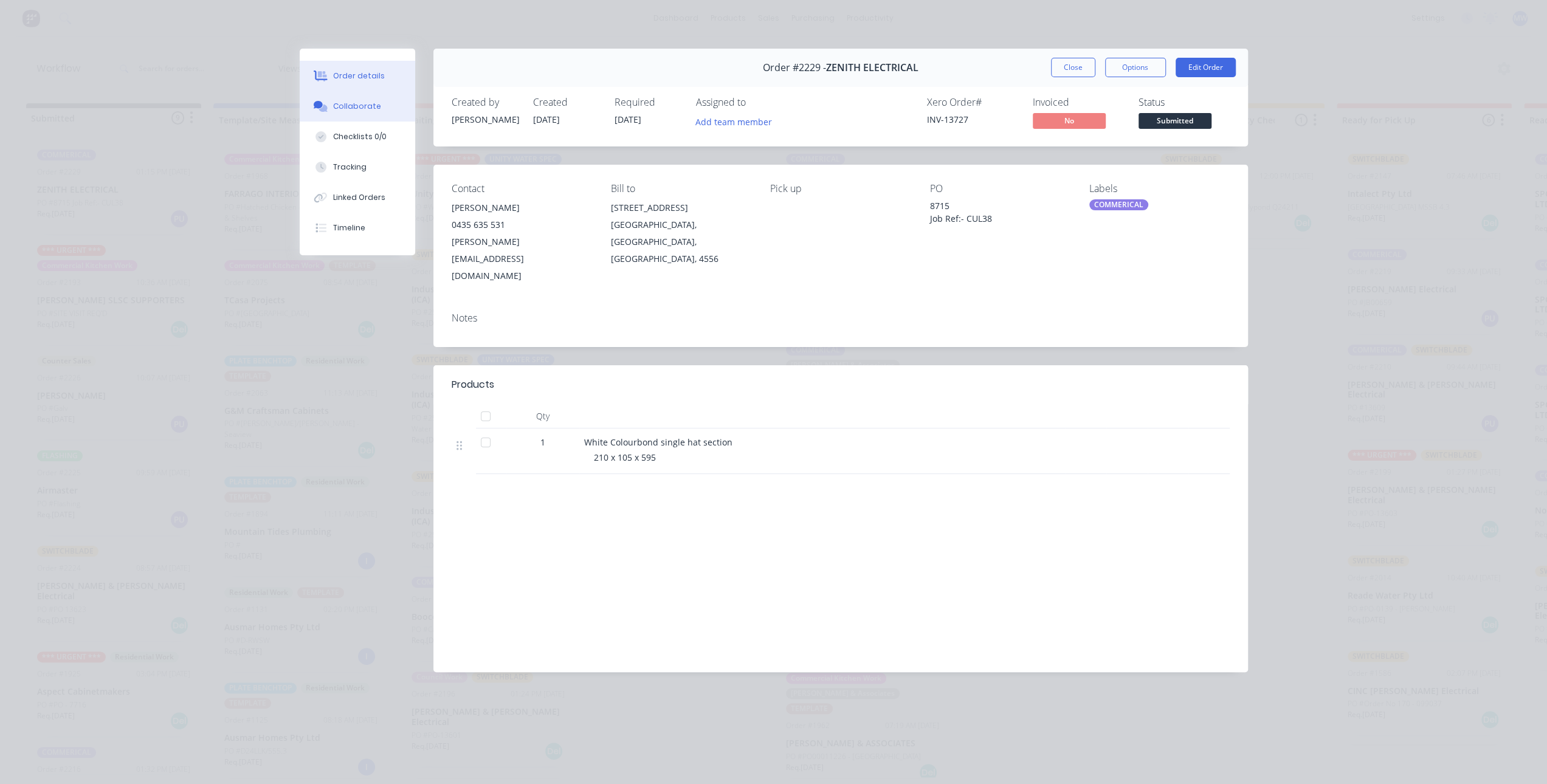
click at [350, 102] on div "Collaborate" at bounding box center [357, 106] width 48 height 11
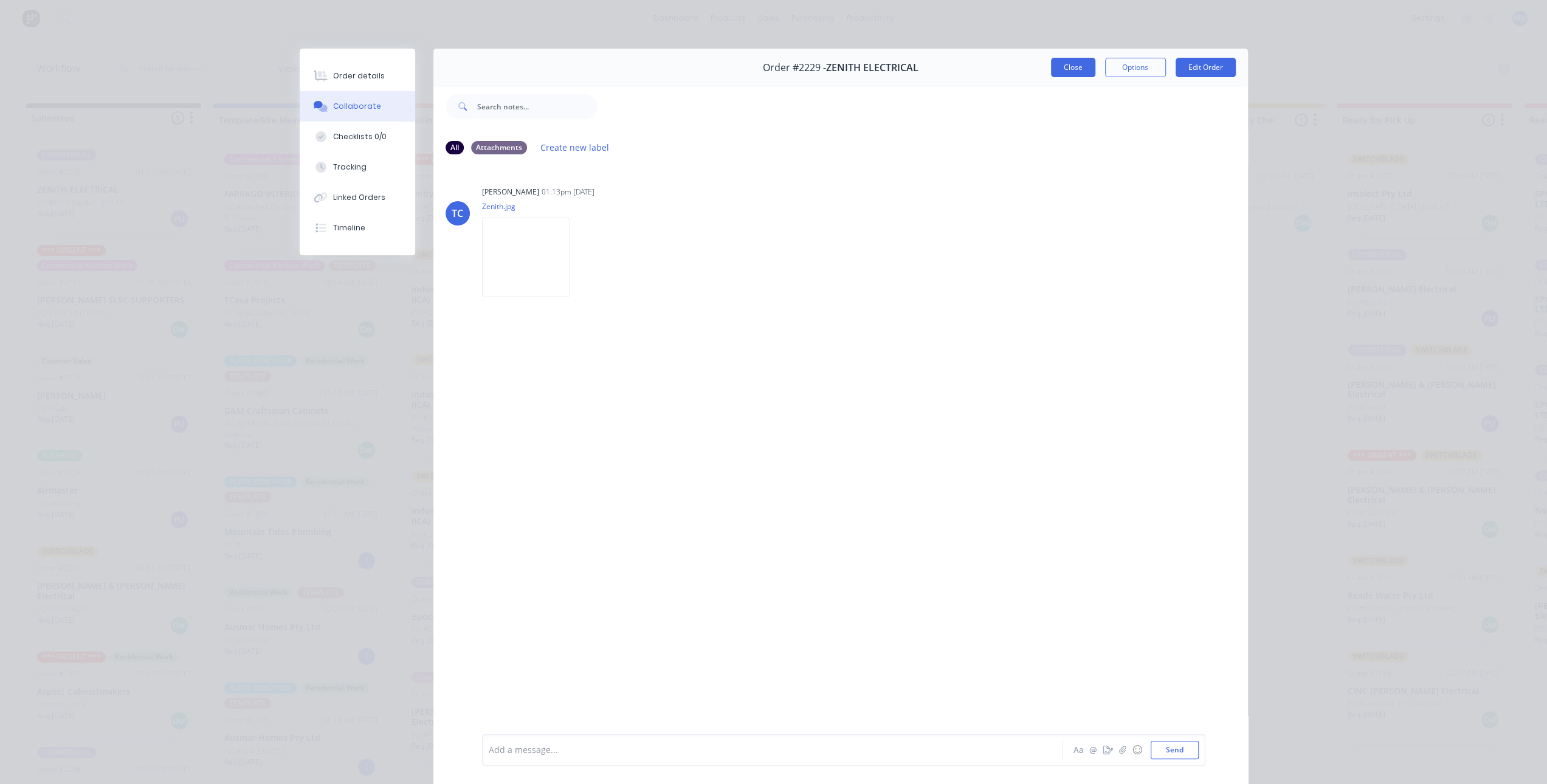
click at [1065, 68] on button "Close" at bounding box center [1073, 67] width 45 height 19
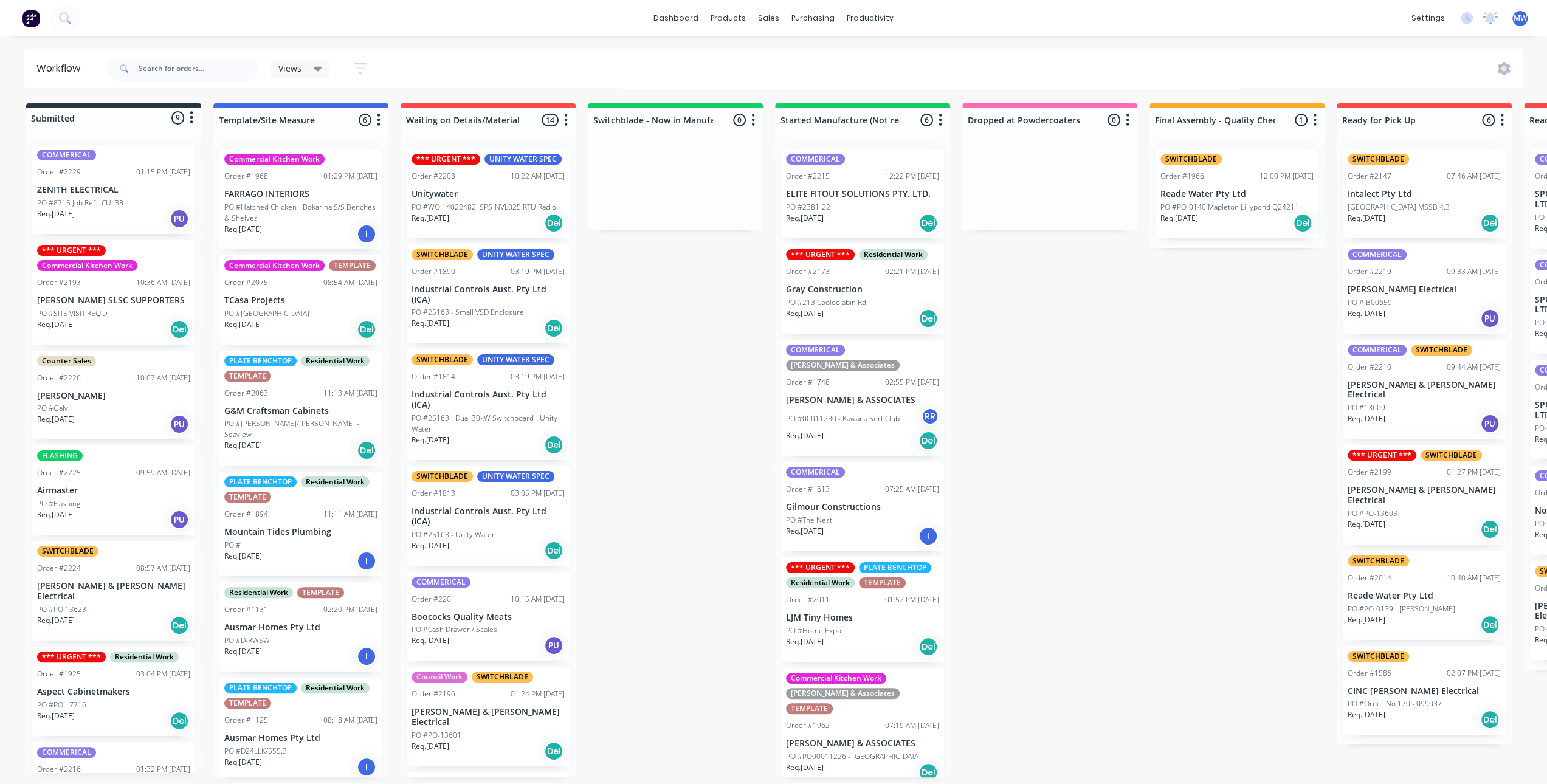
click at [664, 355] on div "Submitted 9 Status colour #273444 hex #273444 Save Cancel Summaries Total order…" at bounding box center [1004, 440] width 2028 height 674
click at [664, 364] on div "Submitted 9 Status colour #273444 hex #273444 Save Cancel Summaries Total order…" at bounding box center [1004, 440] width 2028 height 674
drag, startPoint x: 639, startPoint y: 335, endPoint x: 199, endPoint y: 37, distance: 531.4
click at [639, 335] on div "Submitted 9 Status colour #273444 hex #273444 Save Cancel Summaries Total order…" at bounding box center [1004, 440] width 2028 height 674
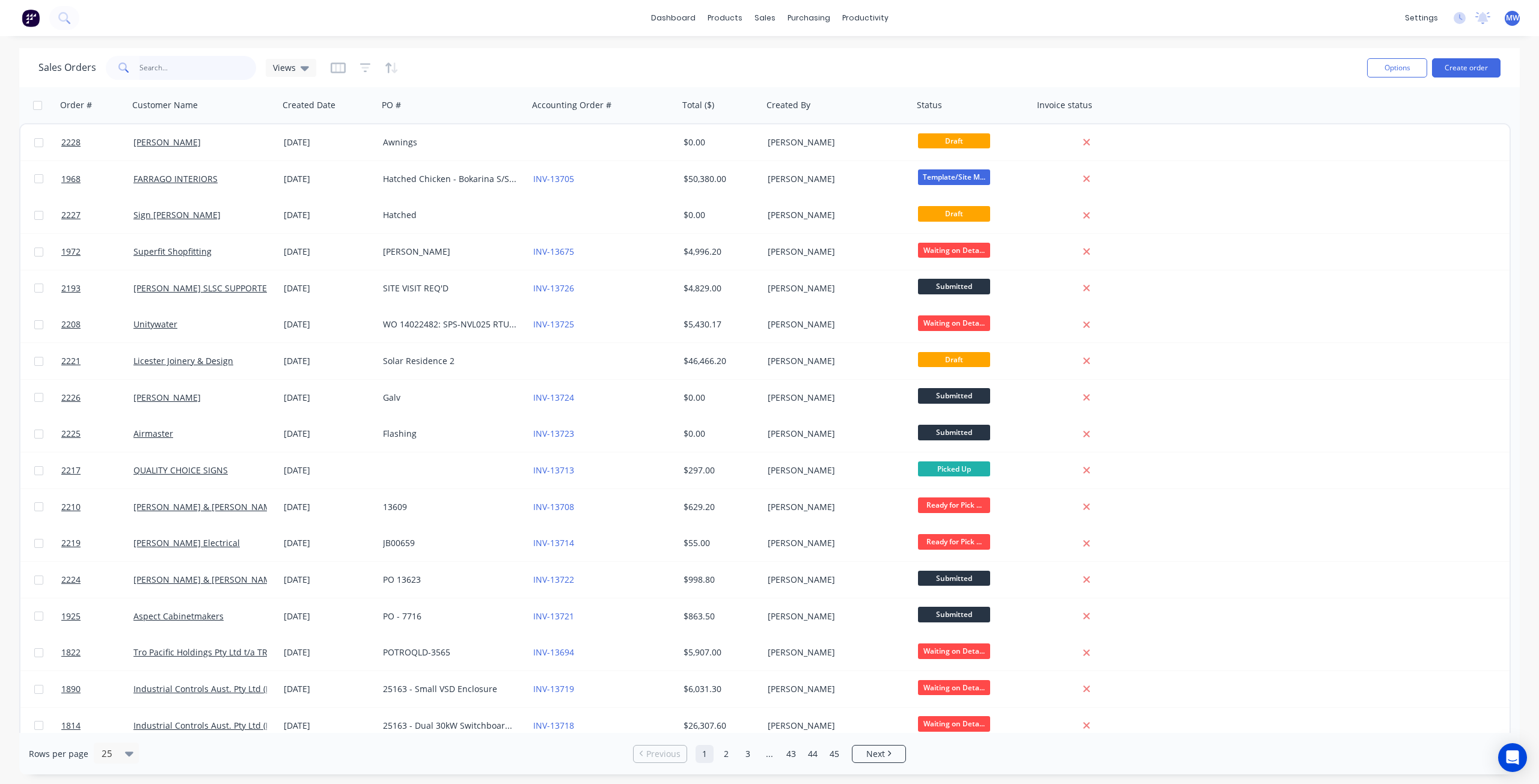
click at [224, 69] on input "text" at bounding box center [198, 68] width 117 height 24
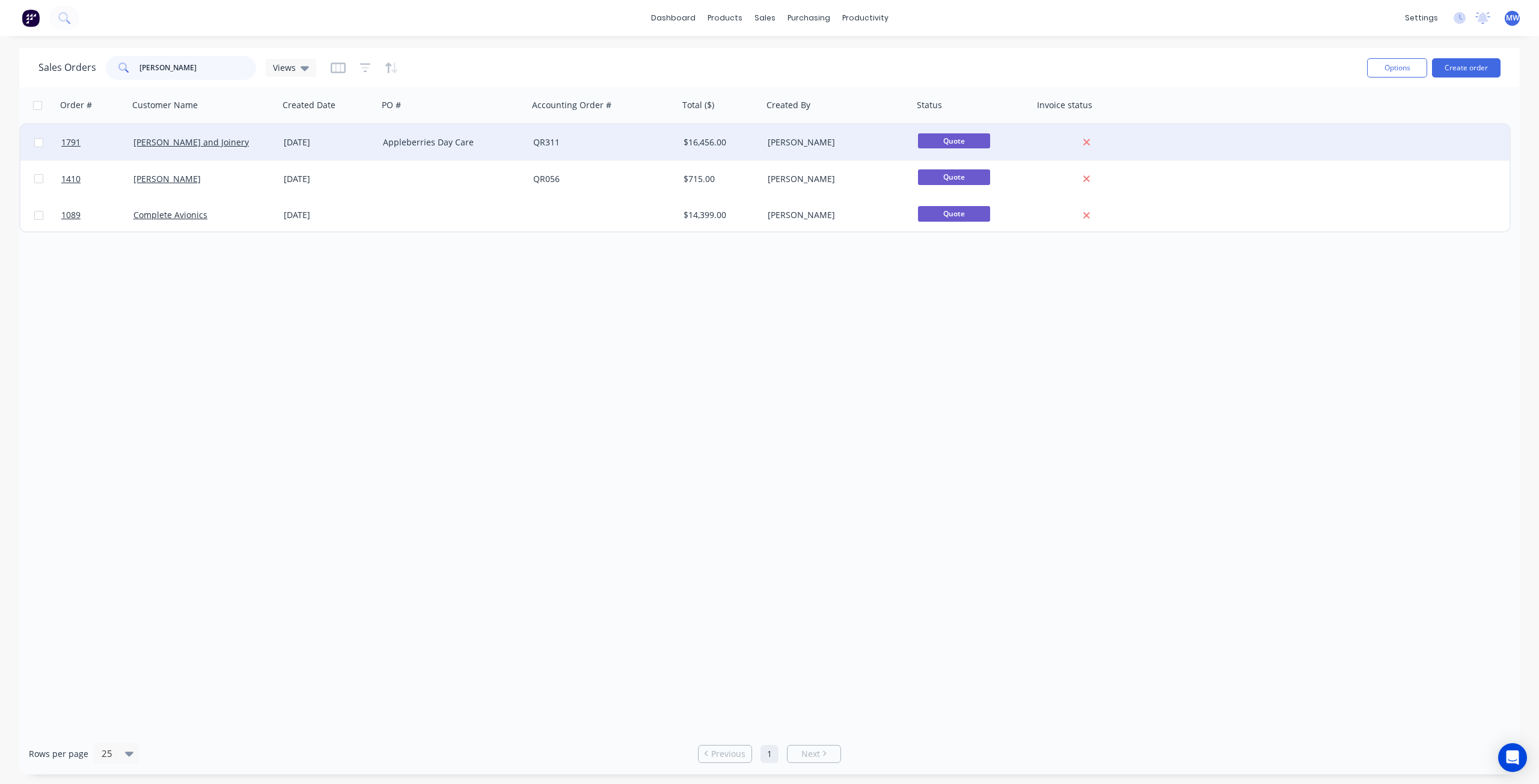
type input "harrison"
click at [230, 151] on div "Harrison Kitchens and Joinery" at bounding box center [203, 143] width 150 height 36
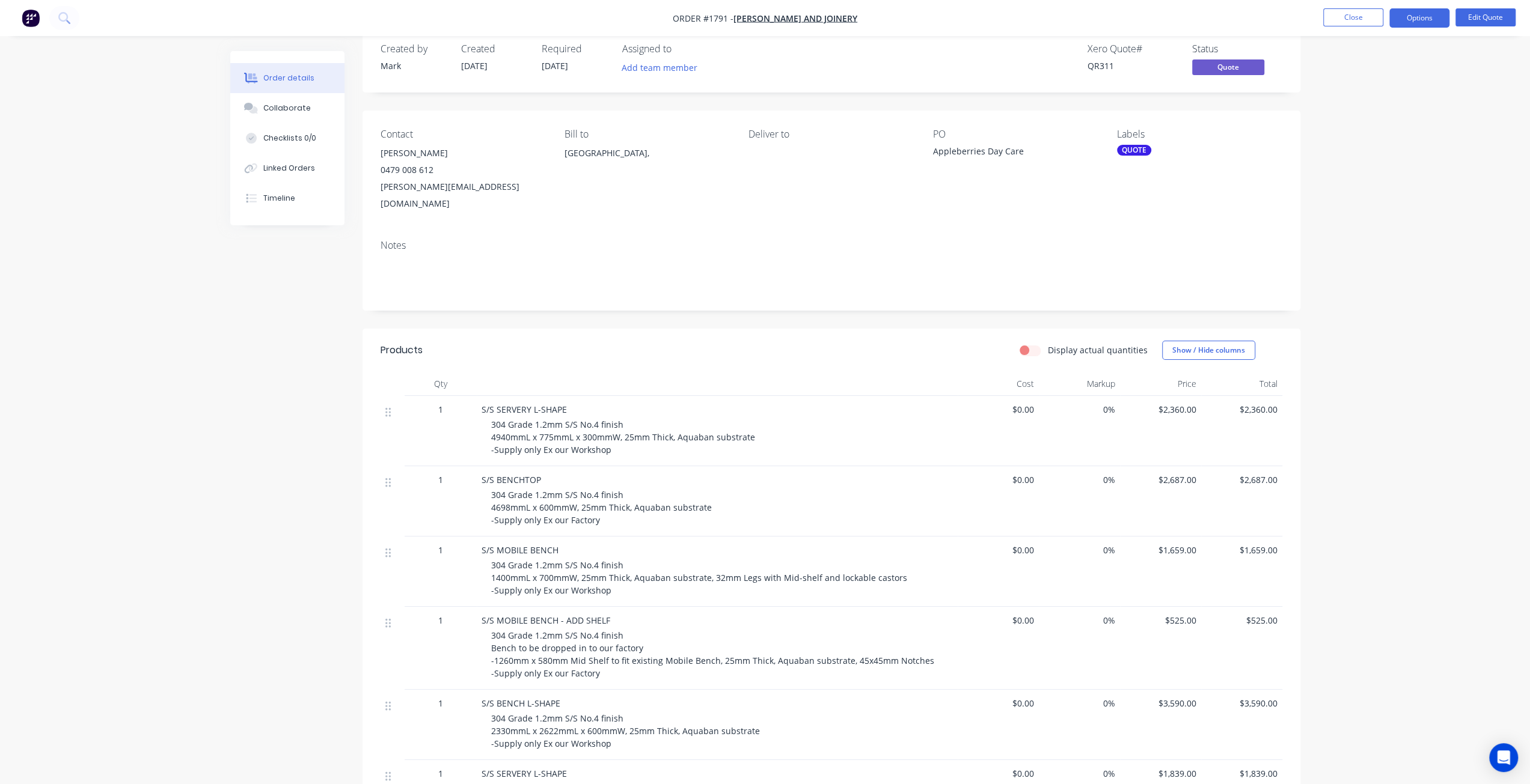
scroll to position [22, 0]
click at [221, 438] on div "Order details Collaborate Checklists 0/0 Linked Orders Timeline Order details C…" at bounding box center [765, 566] width 1094 height 1073
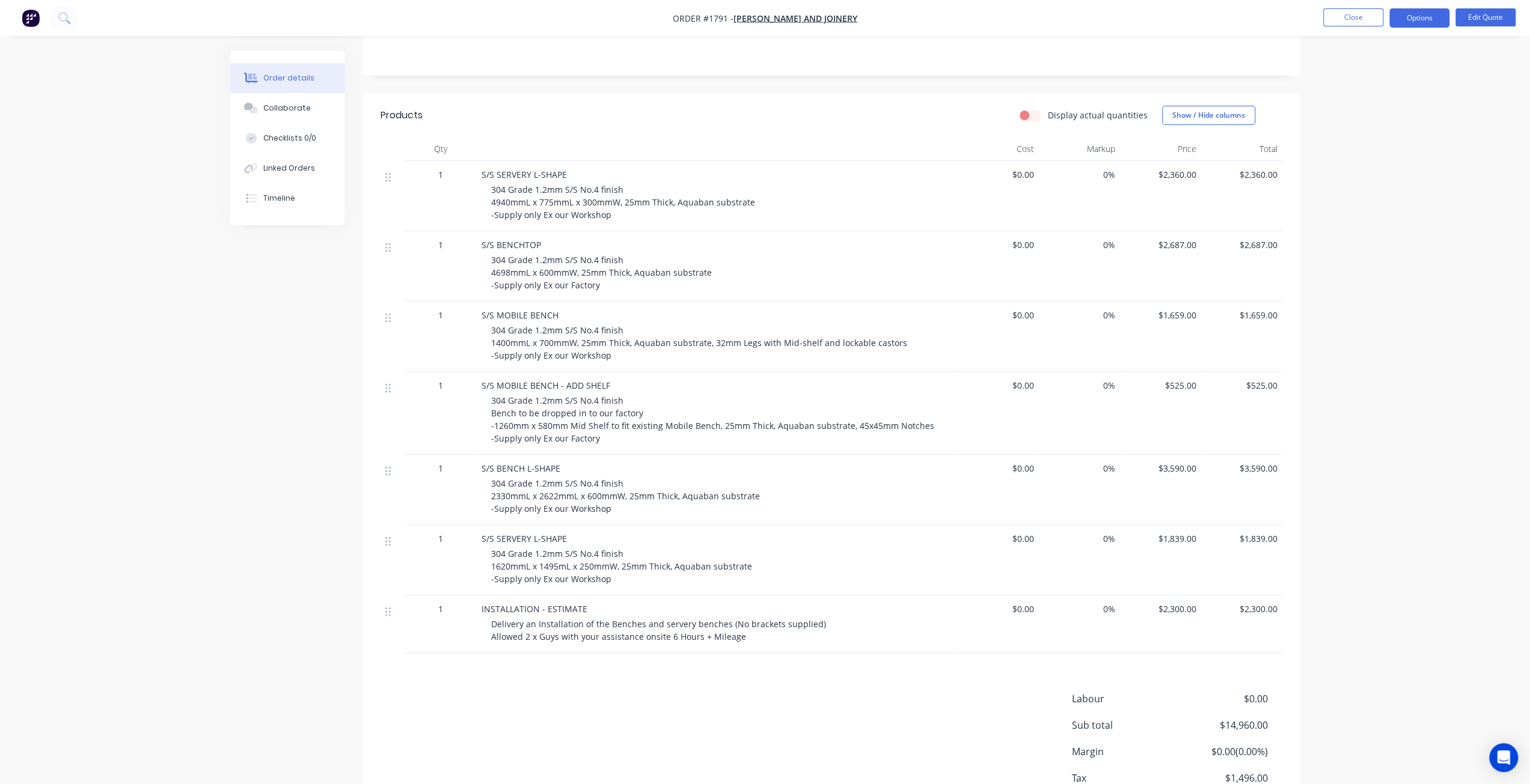
scroll to position [262, 0]
click at [252, 608] on div "Created by Mark Created 20/05/25 Required 20/05/25 Assigned to Add team member …" at bounding box center [765, 325] width 1070 height 1073
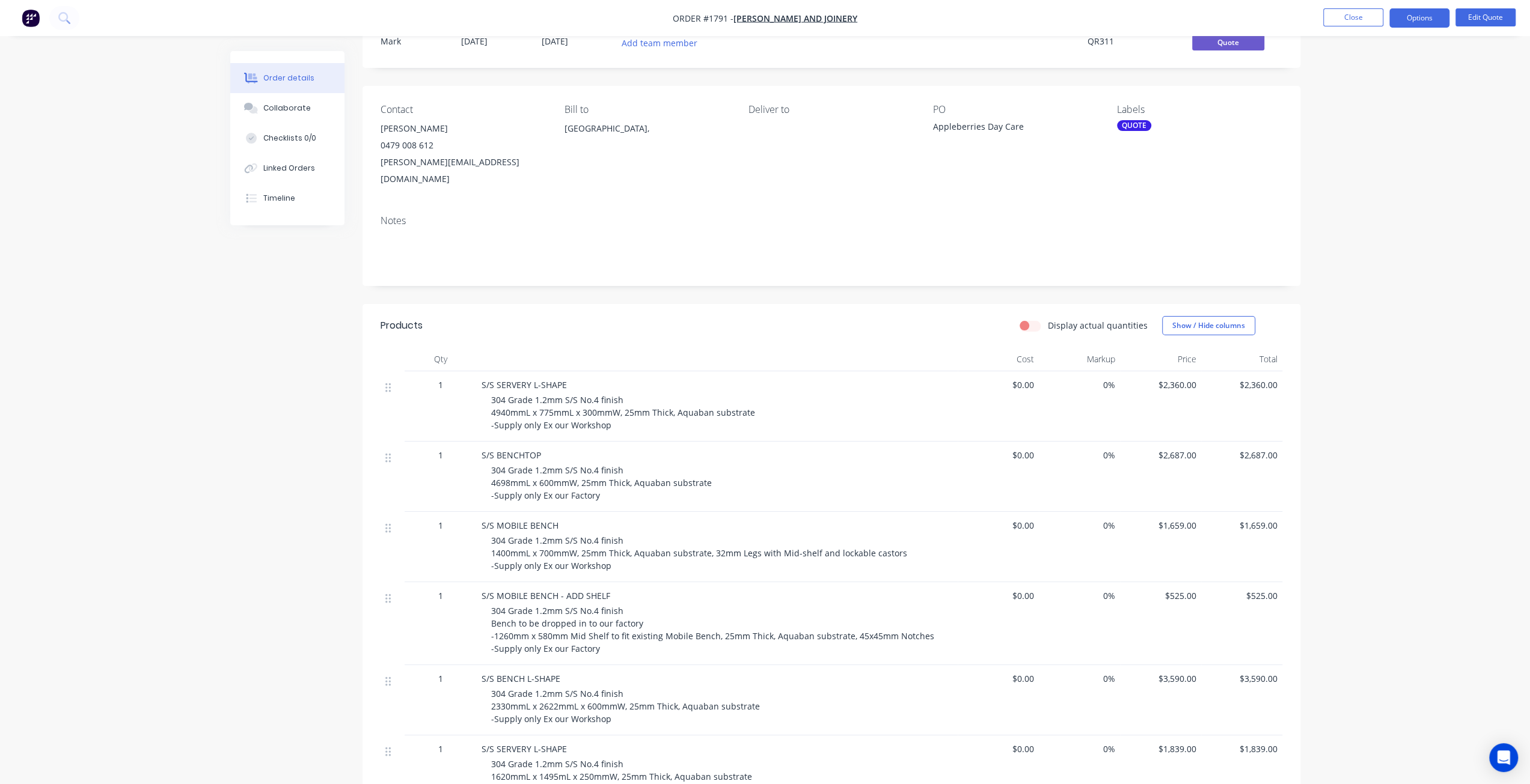
scroll to position [0, 0]
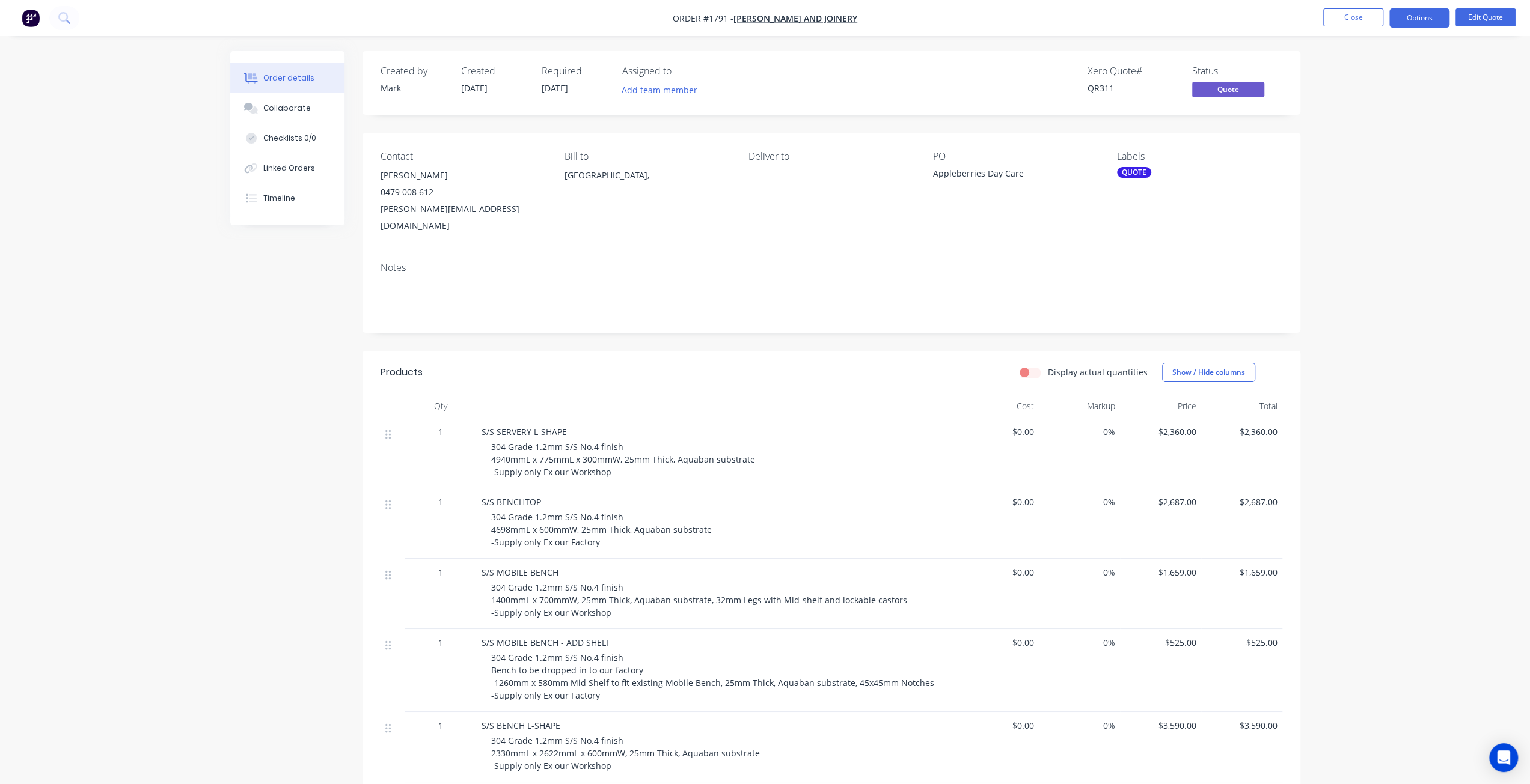
click at [239, 601] on div "Created by Mark Created 20/05/25 Required 20/05/25 Assigned to Add team member …" at bounding box center [765, 588] width 1070 height 1073
click at [1376, 321] on div "Order details Collaborate Checklists 0/0 Linked Orders Timeline Order details C…" at bounding box center [765, 562] width 1530 height 1125
click at [1366, 315] on div "Order details Collaborate Checklists 0/0 Linked Orders Timeline Order details C…" at bounding box center [765, 562] width 1530 height 1125
click at [1356, 238] on div "Order details Collaborate Checklists 0/0 Linked Orders Timeline Order details C…" at bounding box center [765, 562] width 1530 height 1125
click at [1370, 122] on div "Order details Collaborate Checklists 0/0 Linked Orders Timeline Order details C…" at bounding box center [765, 562] width 1530 height 1125
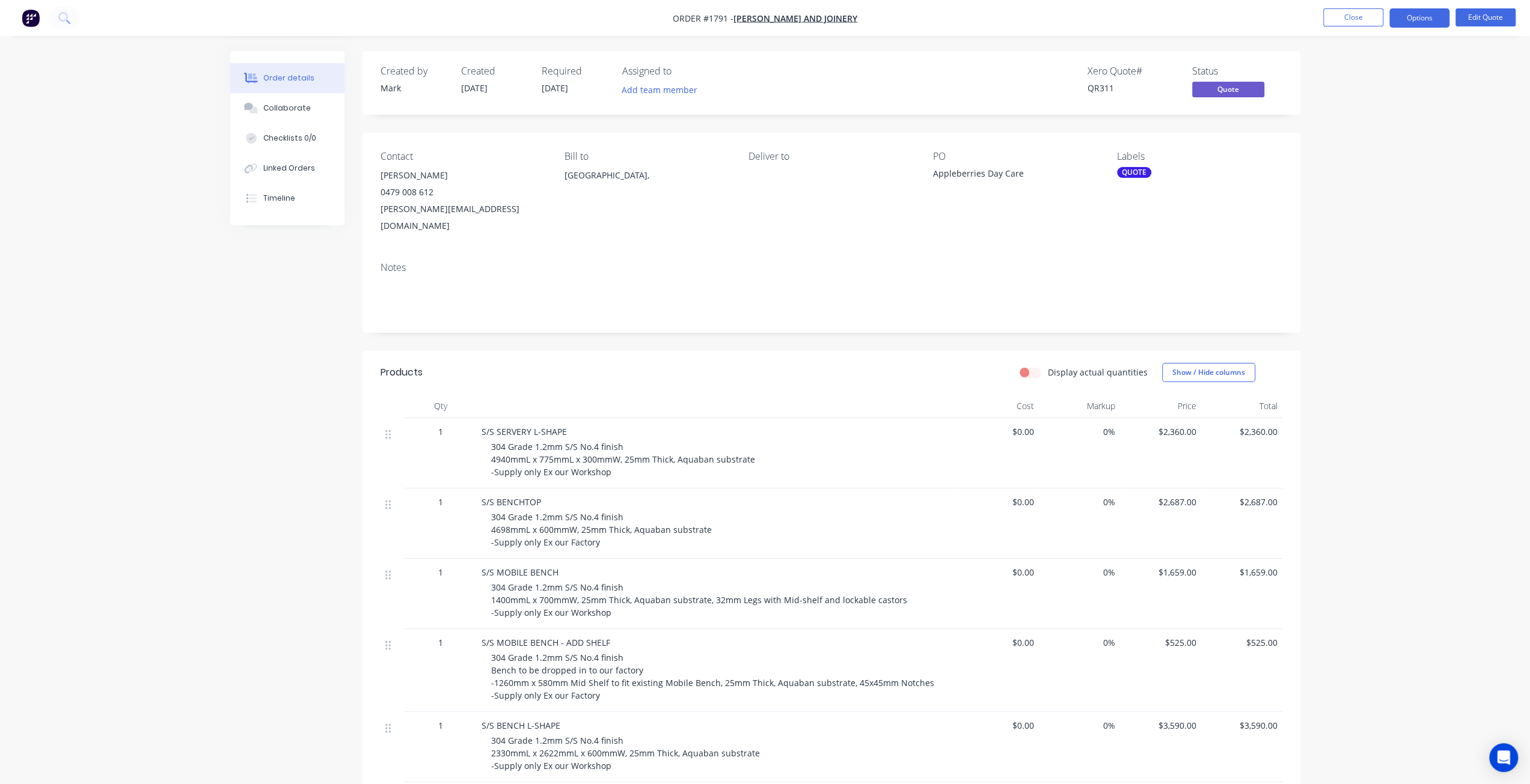
click at [98, 392] on div "Order details Collaborate Checklists 0/0 Linked Orders Timeline Order details C…" at bounding box center [765, 562] width 1530 height 1125
click at [166, 454] on div "Order details Collaborate Checklists 0/0 Linked Orders Timeline Order details C…" at bounding box center [765, 562] width 1530 height 1125
click at [164, 426] on div "Order details Collaborate Checklists 0/0 Linked Orders Timeline Order details C…" at bounding box center [765, 562] width 1530 height 1125
click at [286, 116] on button "Collaborate" at bounding box center [287, 107] width 114 height 30
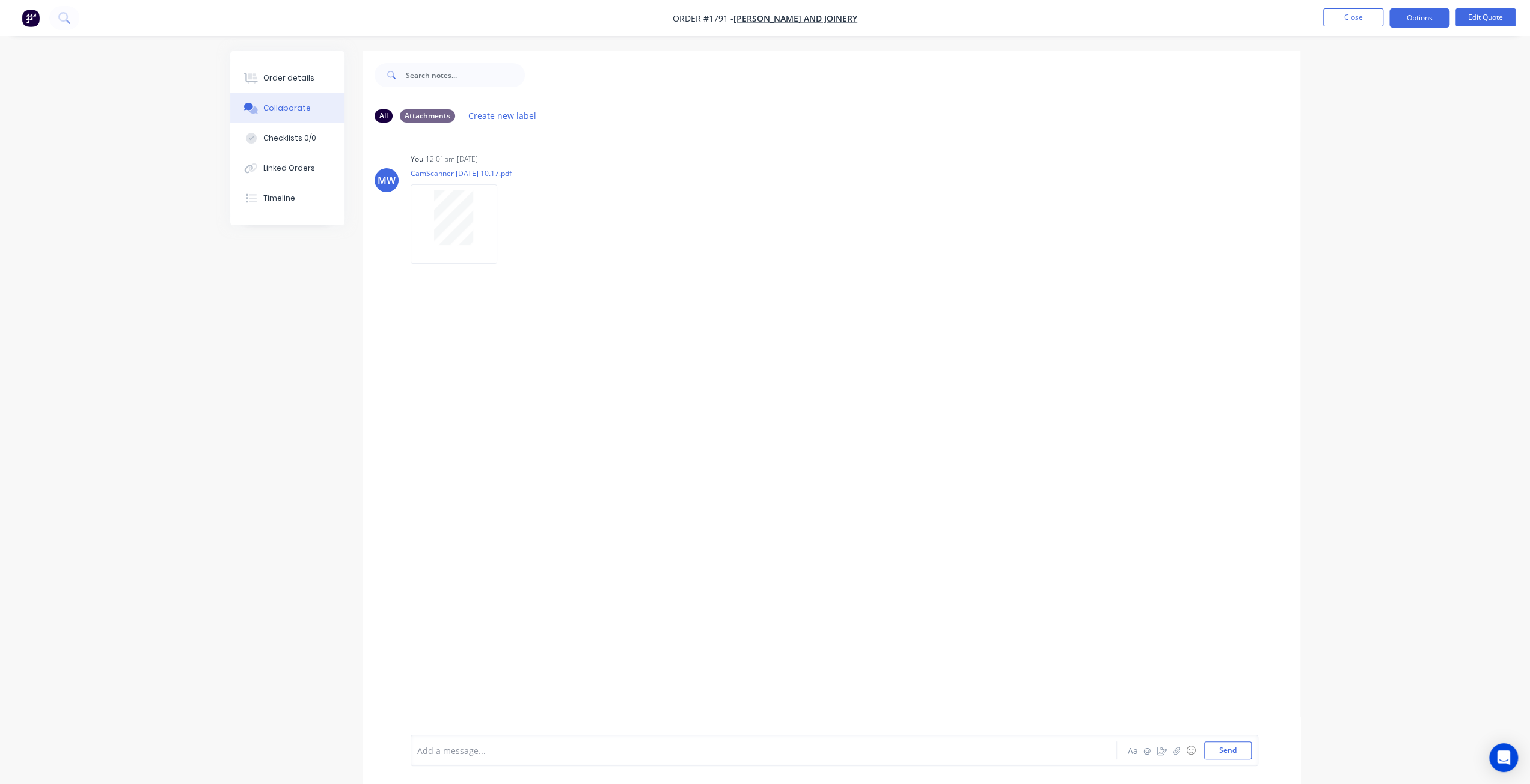
click at [233, 344] on div "All Attachments Create new label MW You 12:01pm 20/05/25 CamScanner 05-20-2025 …" at bounding box center [765, 427] width 1070 height 751
click at [294, 77] on div "Order details" at bounding box center [288, 79] width 52 height 11
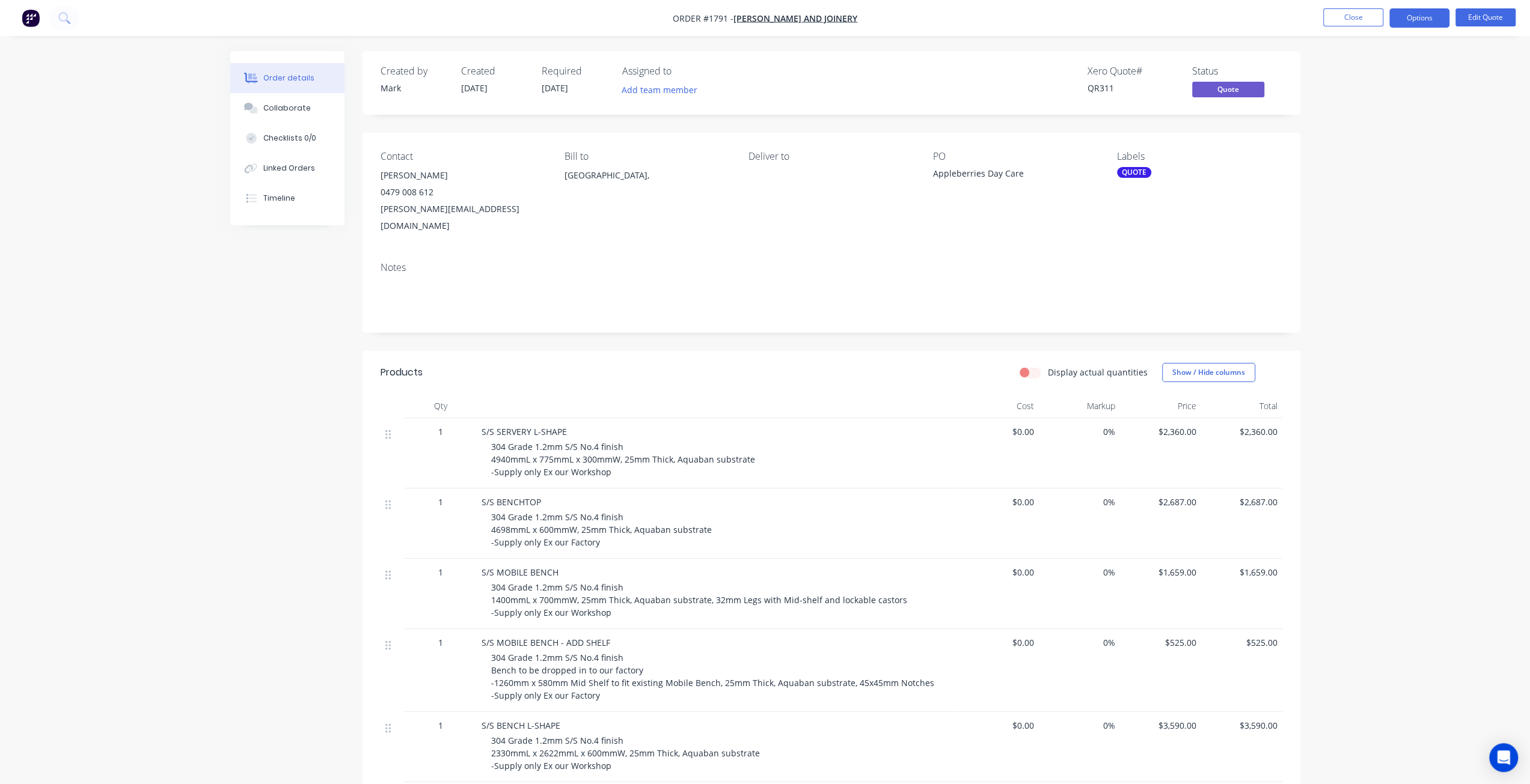
click at [183, 438] on div "Order details Collaborate Checklists 0/0 Linked Orders Timeline Order details C…" at bounding box center [765, 562] width 1530 height 1125
click at [287, 101] on button "Collaborate" at bounding box center [287, 107] width 114 height 30
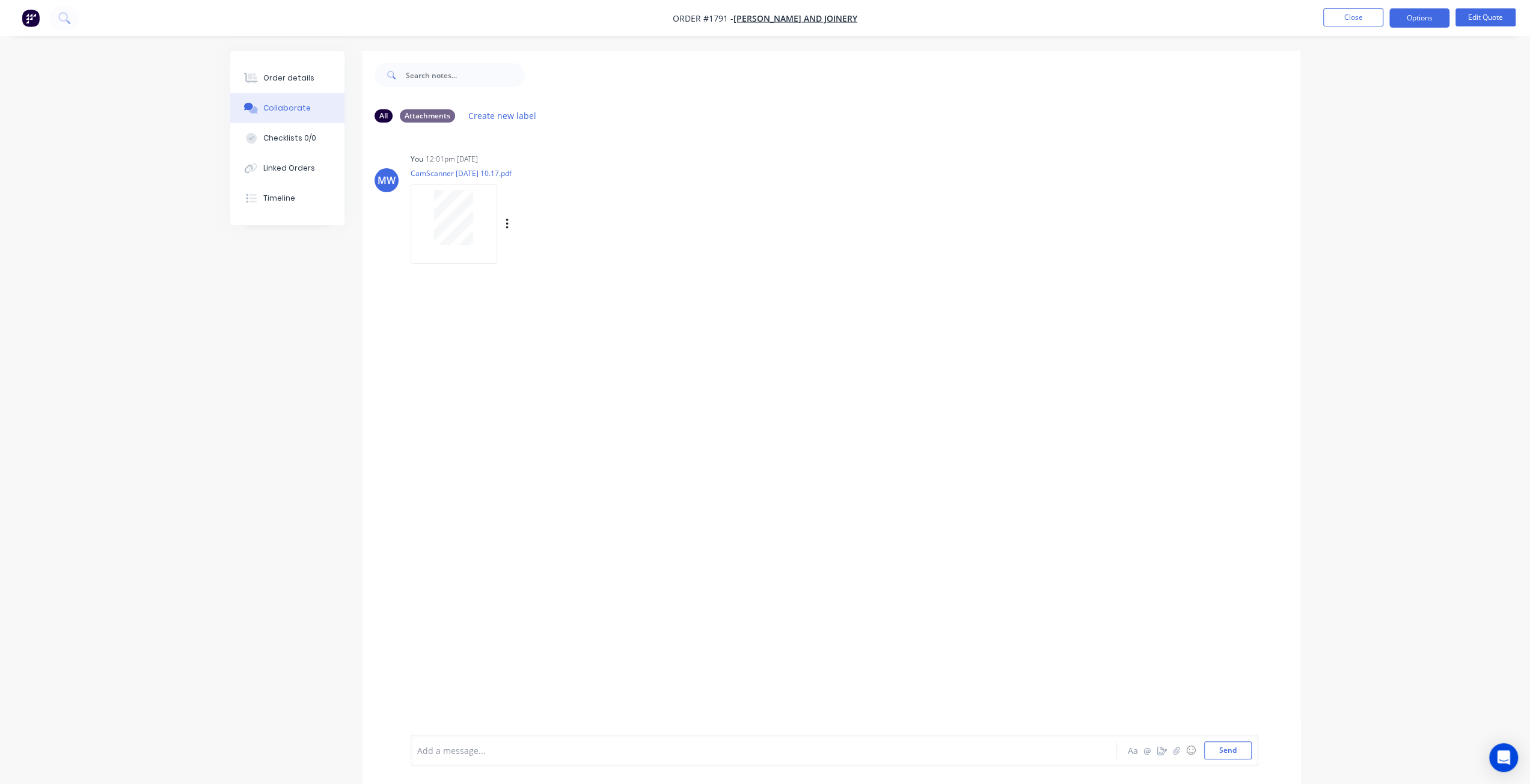
click at [418, 224] on div at bounding box center [454, 217] width 76 height 55
click at [305, 71] on button "Order details" at bounding box center [287, 78] width 114 height 30
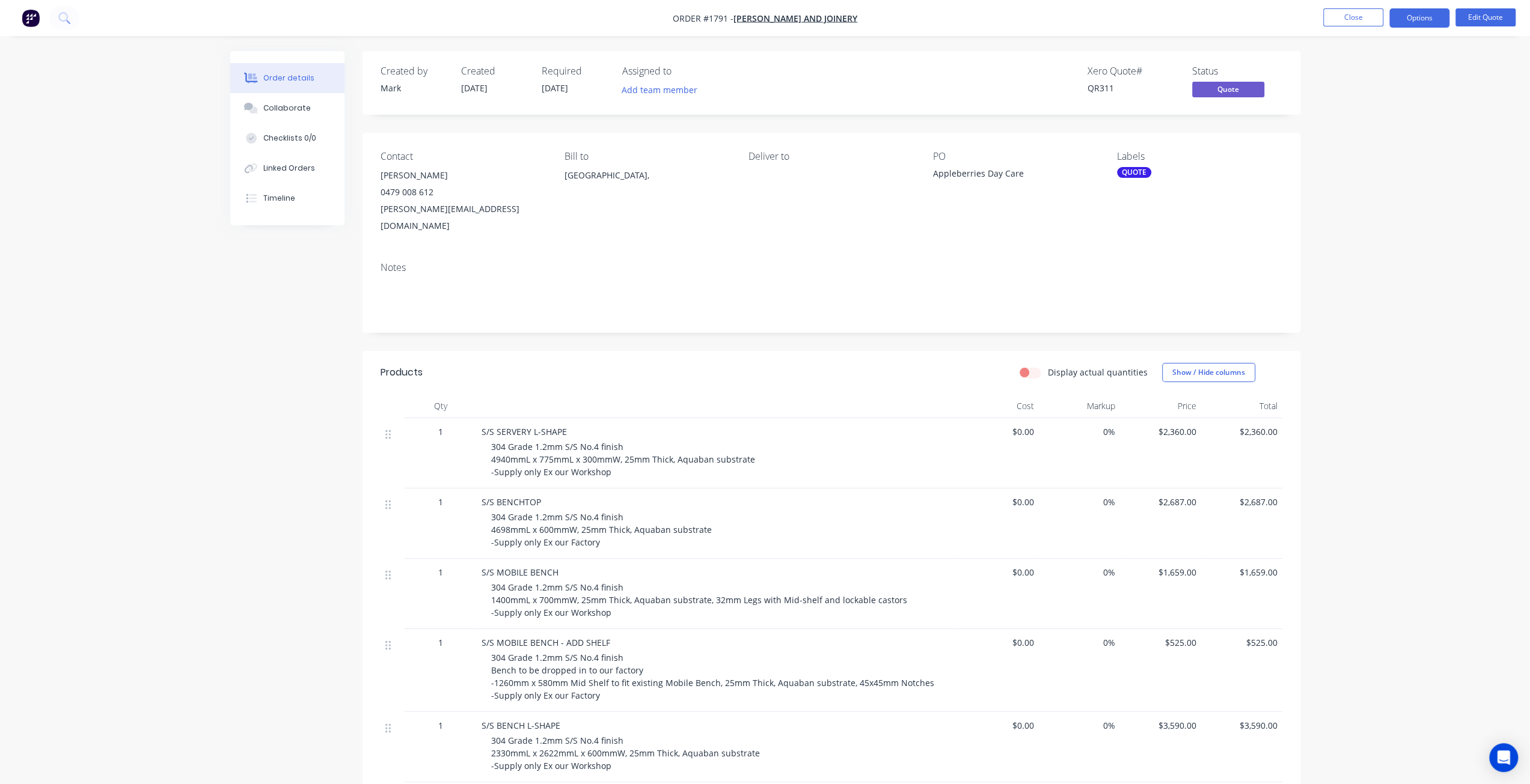
click at [1457, 390] on div "Order details Collaborate Checklists 0/0 Linked Orders Timeline Order details C…" at bounding box center [765, 562] width 1530 height 1125
click at [1454, 383] on div "Order details Collaborate Checklists 0/0 Linked Orders Timeline Order details C…" at bounding box center [765, 562] width 1530 height 1125
click at [1430, 362] on div "Order details Collaborate Checklists 0/0 Linked Orders Timeline Order details C…" at bounding box center [765, 562] width 1530 height 1125
click at [1378, 294] on div "Order details Collaborate Checklists 0/0 Linked Orders Timeline Order details C…" at bounding box center [765, 562] width 1530 height 1125
click at [1397, 275] on div "Order details Collaborate Checklists 0/0 Linked Orders Timeline Order details C…" at bounding box center [765, 562] width 1530 height 1125
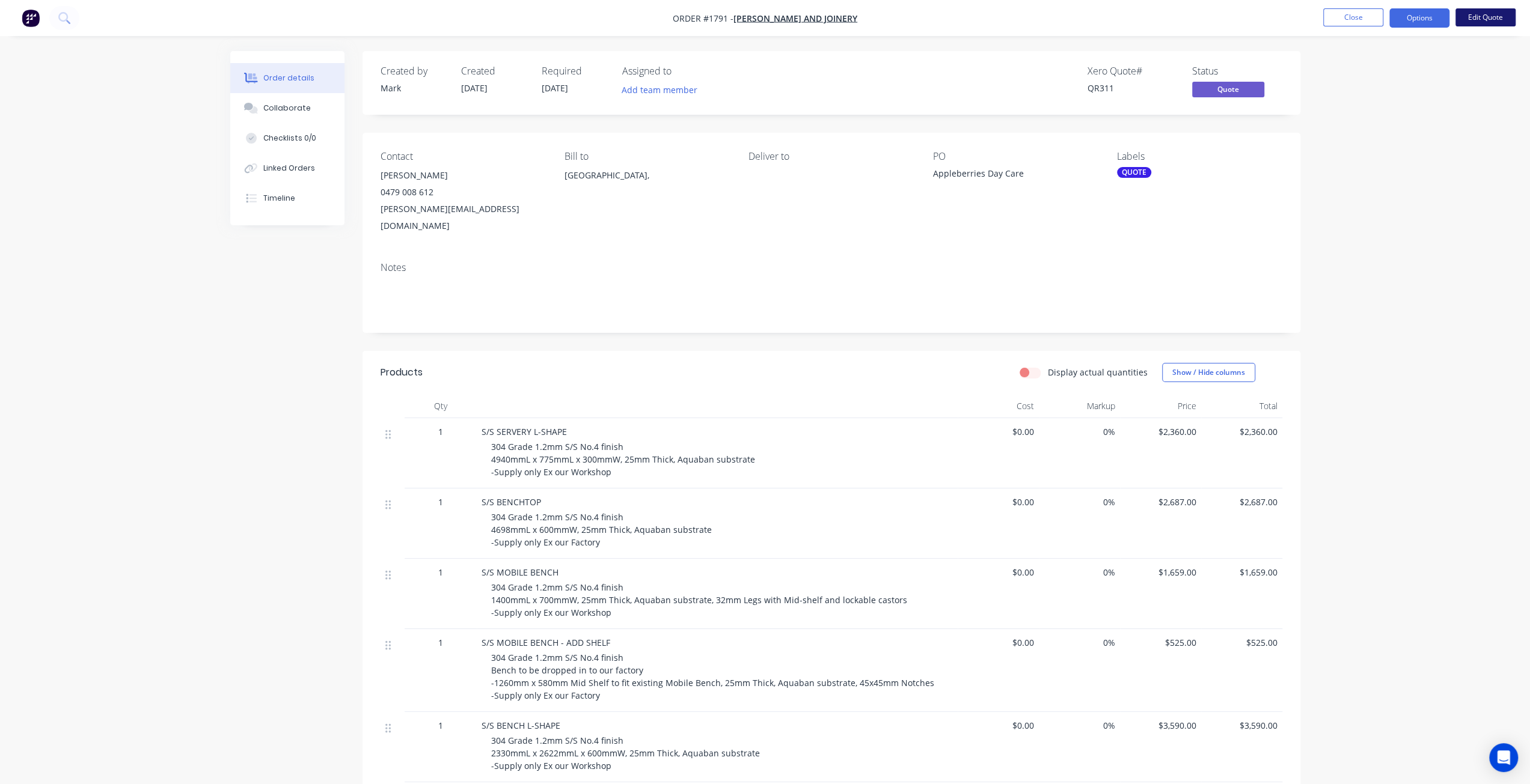
click at [1498, 17] on button "Edit Quote" at bounding box center [1486, 17] width 61 height 18
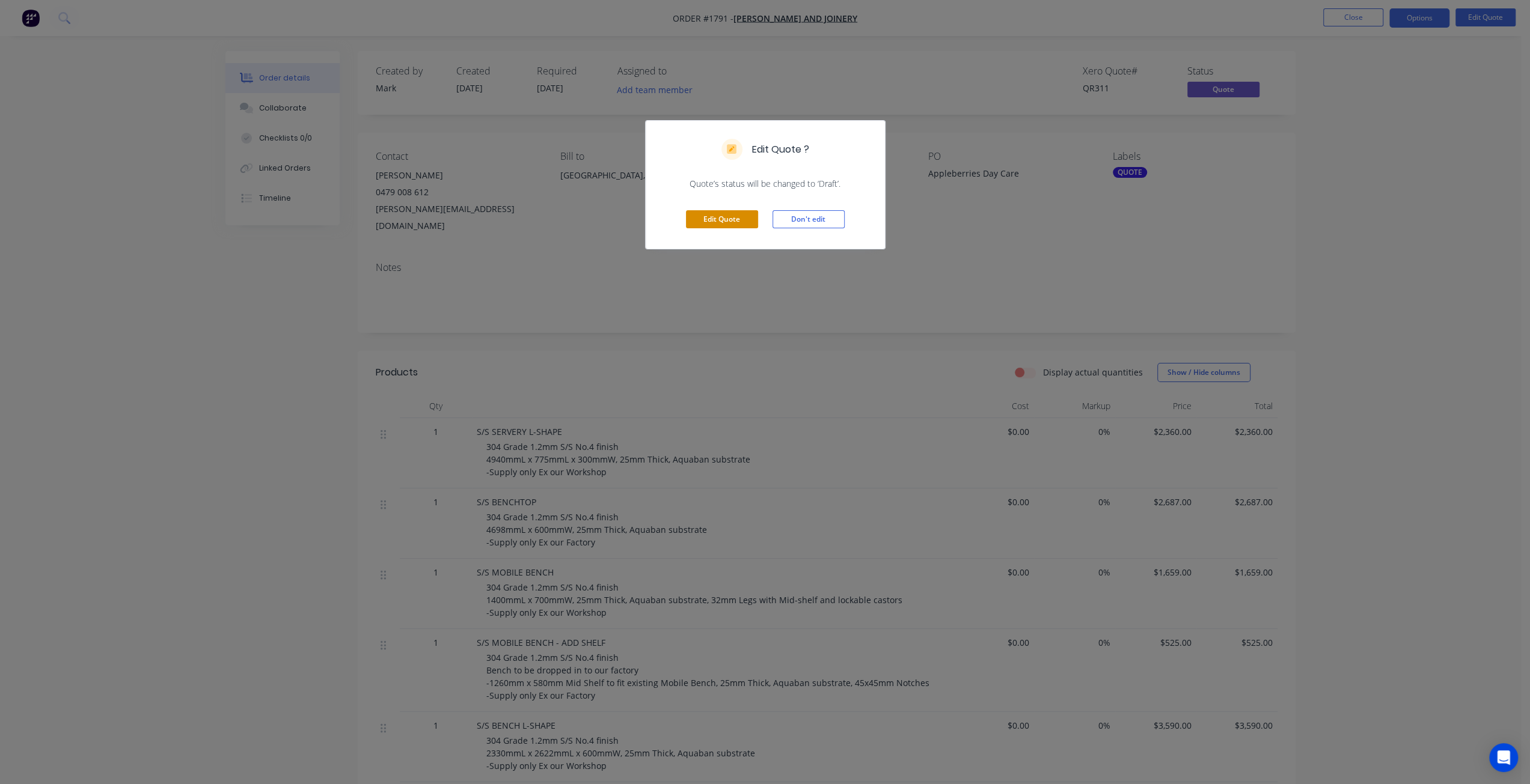
click at [722, 219] on button "Edit Quote" at bounding box center [722, 219] width 72 height 18
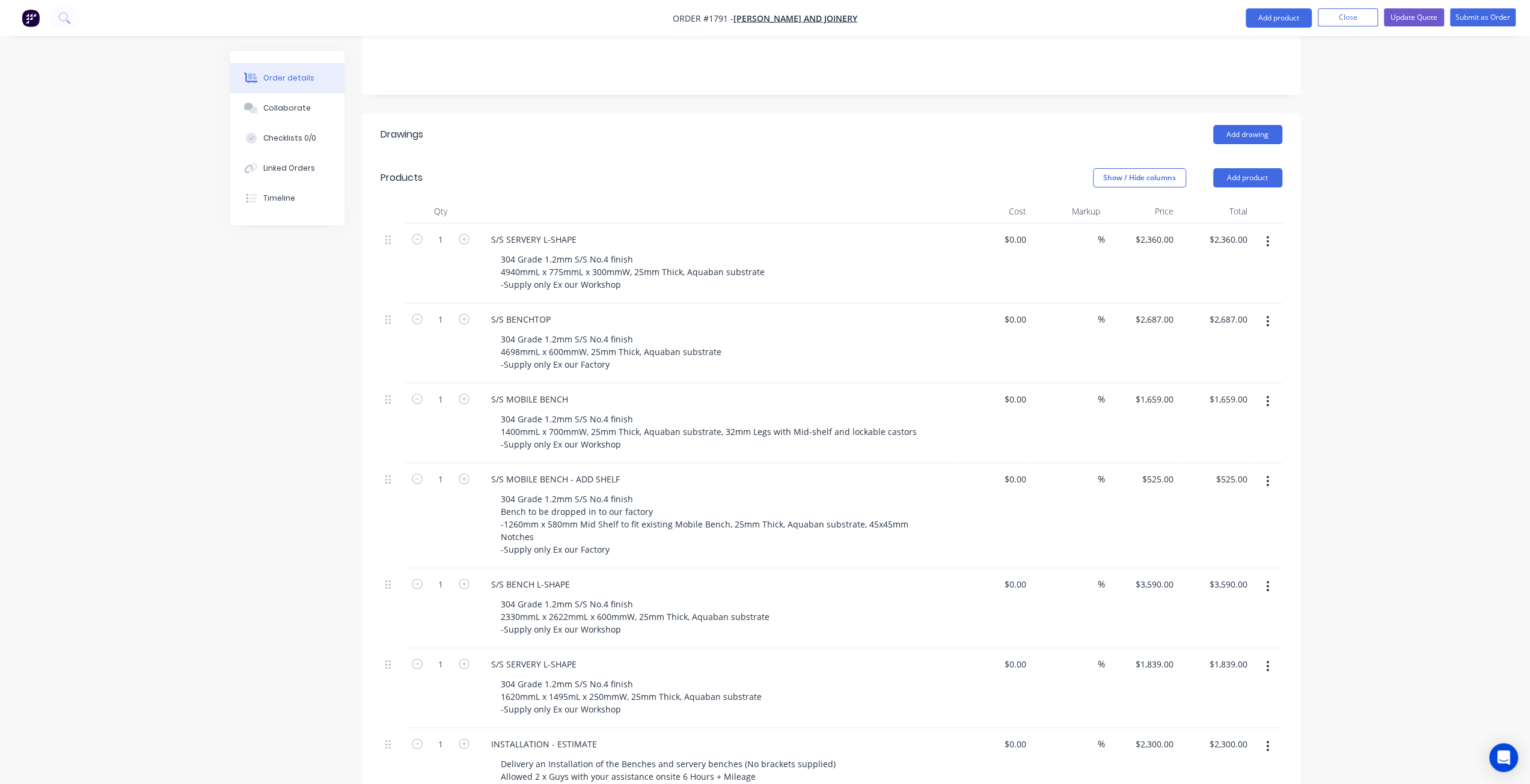
scroll to position [61, 0]
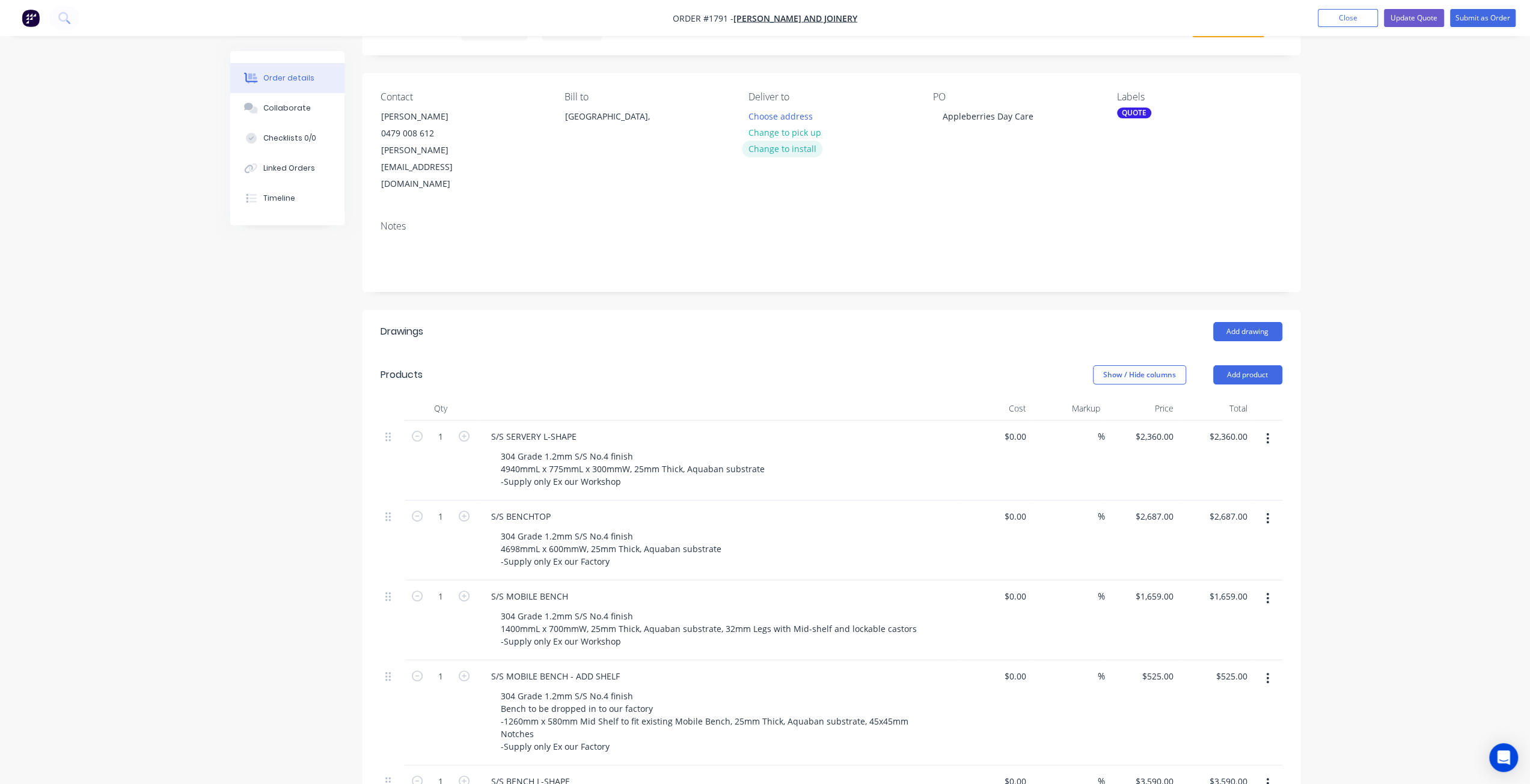
click at [792, 149] on button "Change to install" at bounding box center [782, 149] width 80 height 16
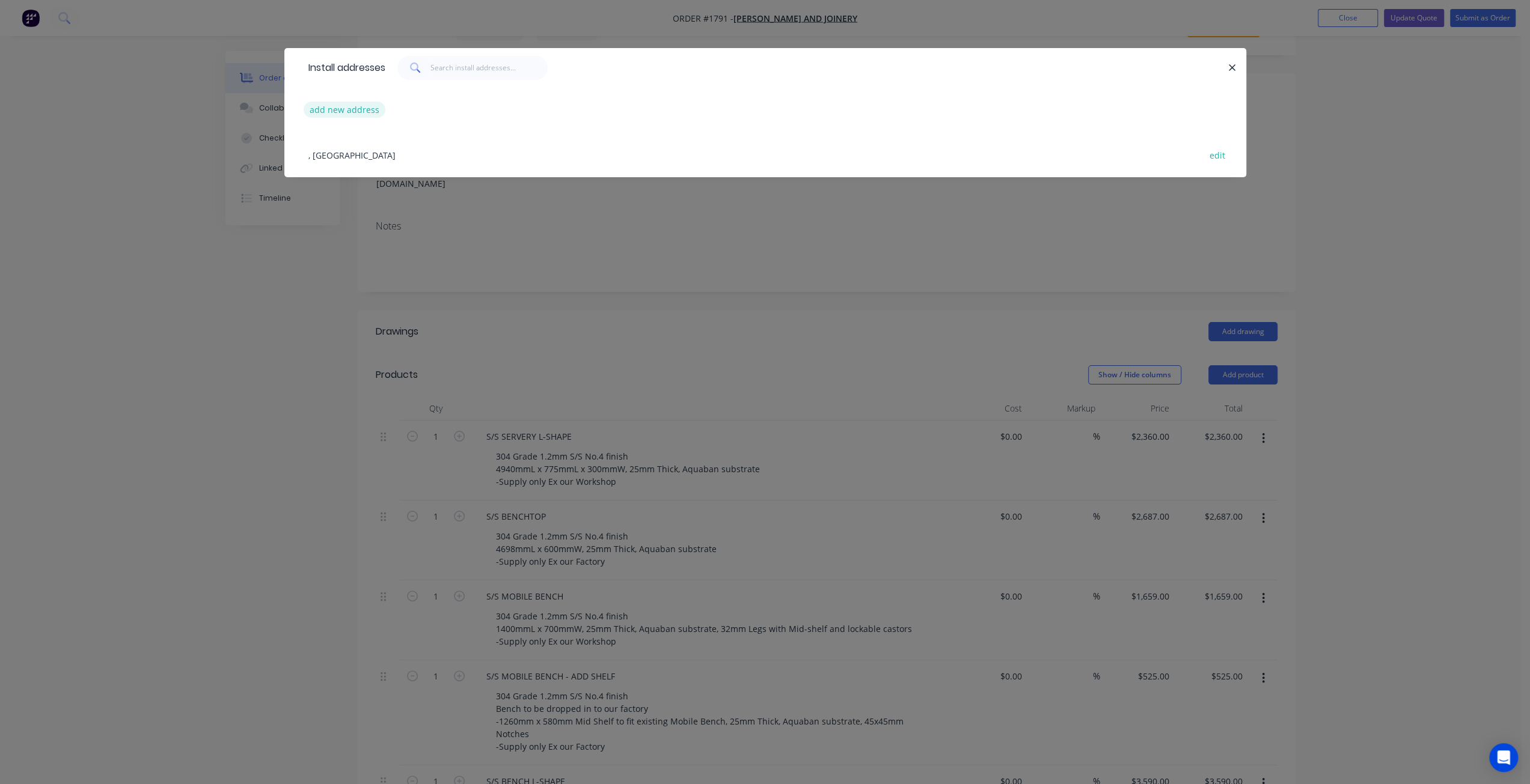
click at [350, 108] on button "add new address" at bounding box center [344, 109] width 82 height 16
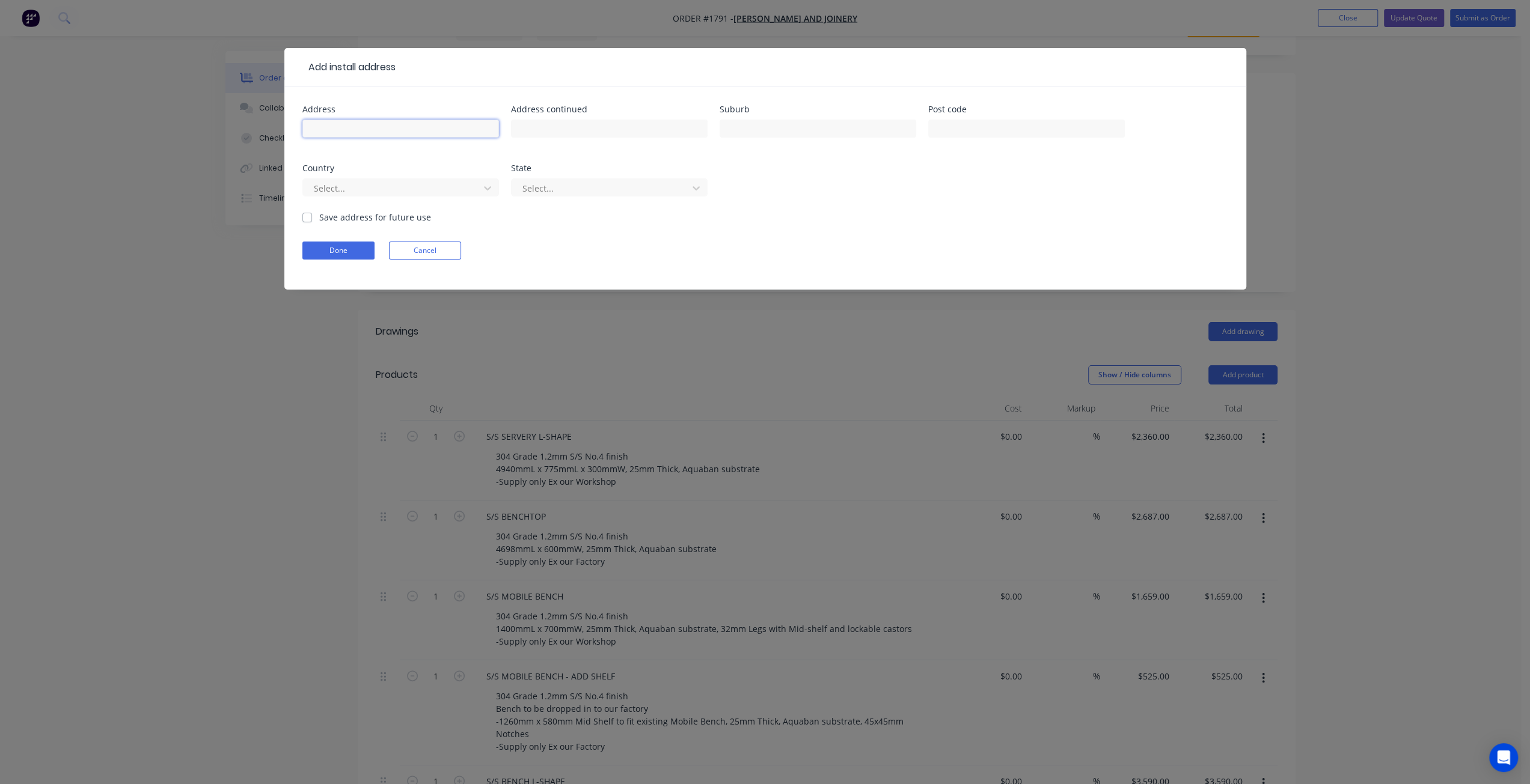
click at [371, 126] on input "text" at bounding box center [401, 128] width 197 height 18
paste input "90 Goodchap Street, Noosaville, 4566 Call us"
drag, startPoint x: 390, startPoint y: 126, endPoint x: 430, endPoint y: 130, distance: 40.2
click at [430, 130] on input "90 Goodchap Street, Noosaville, 4566 Call us" at bounding box center [401, 128] width 197 height 18
type input "90 Goodchap Street, , 4566 Call us"
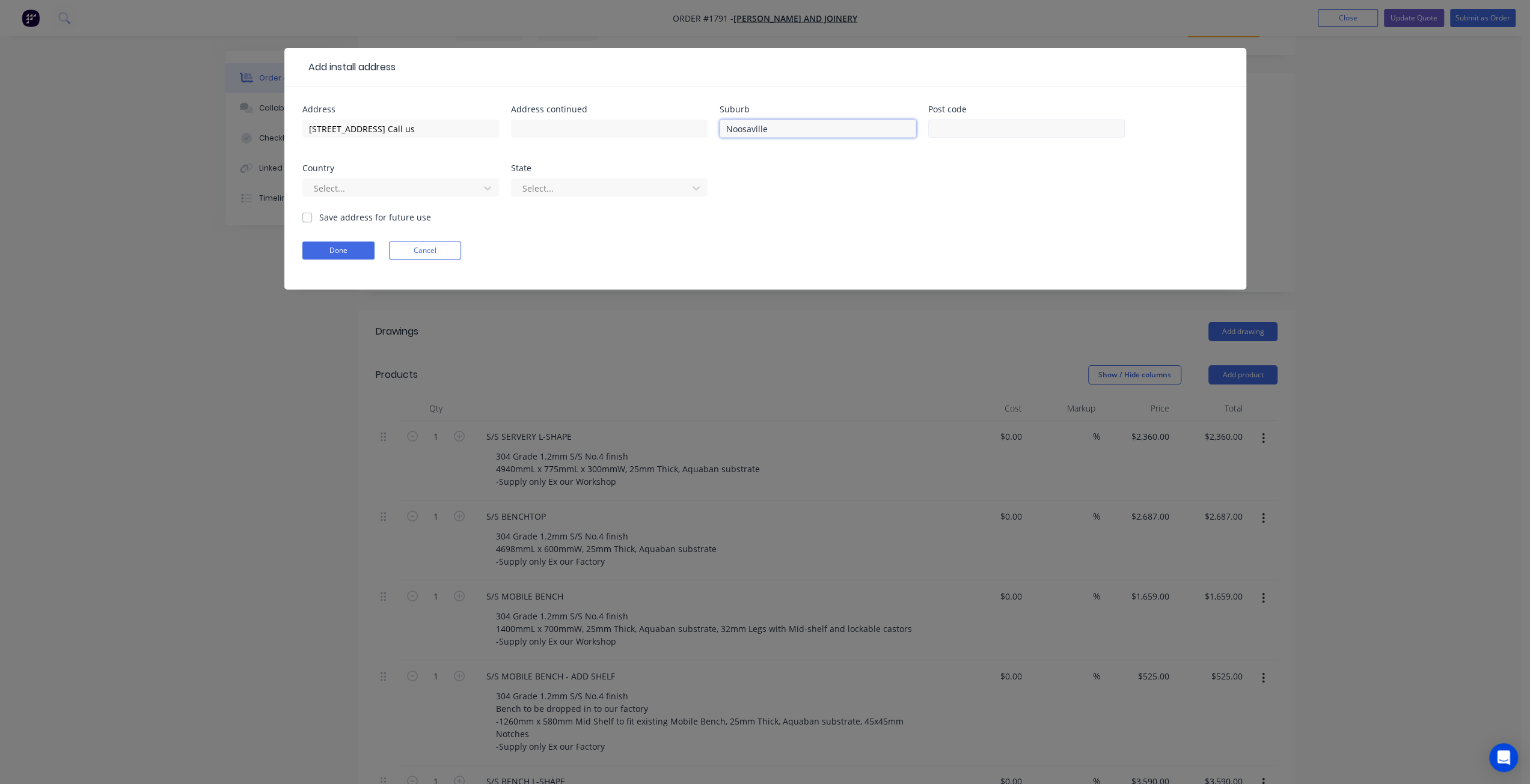
type input "Noosaville"
click at [999, 132] on input "text" at bounding box center [1027, 128] width 197 height 18
type input "4566"
drag, startPoint x: 454, startPoint y: 128, endPoint x: 388, endPoint y: 121, distance: 66.4
click at [388, 121] on input "90 Goodchap Street, , 4566 Call us" at bounding box center [401, 128] width 197 height 18
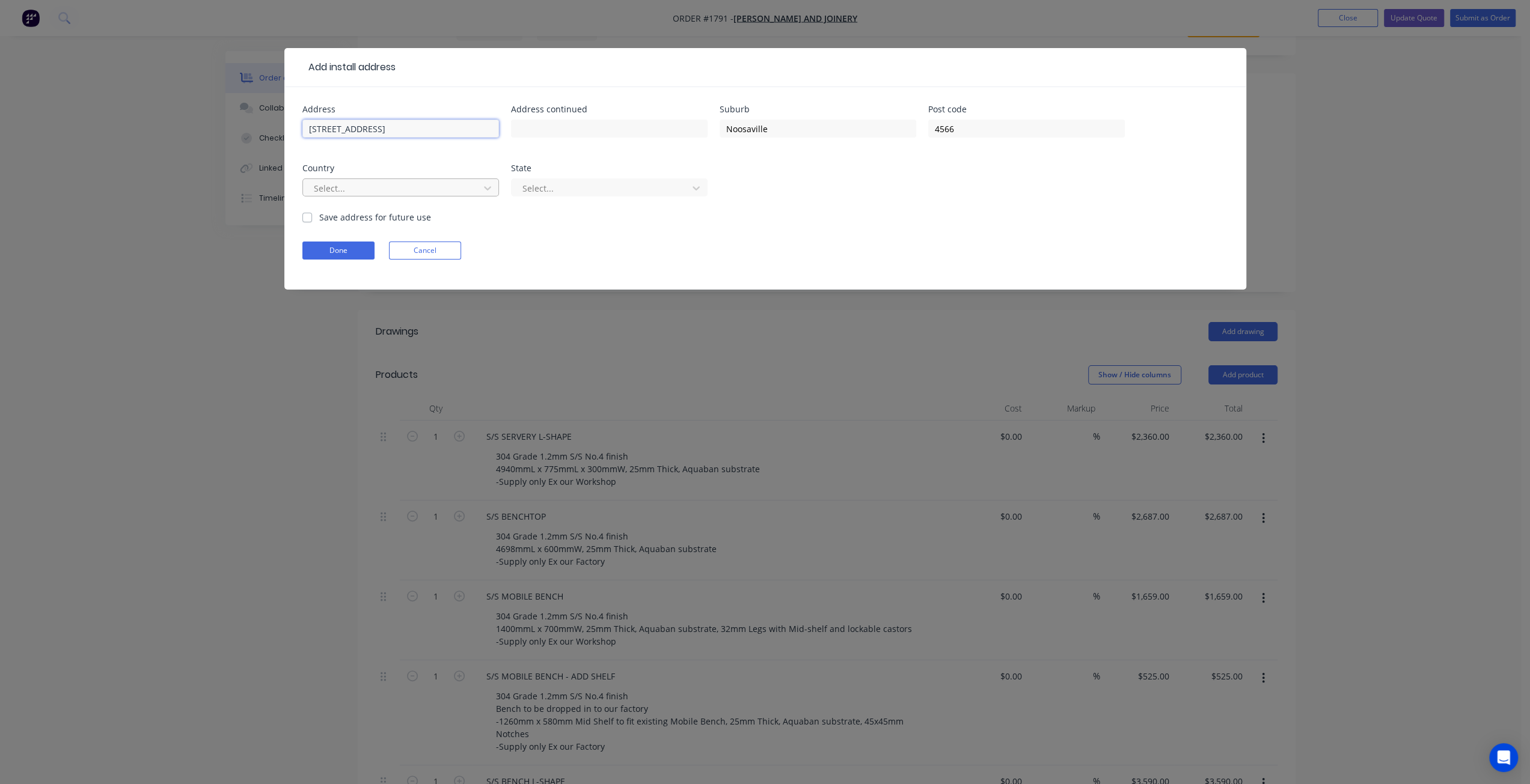
type input "90 Goodchap Street"
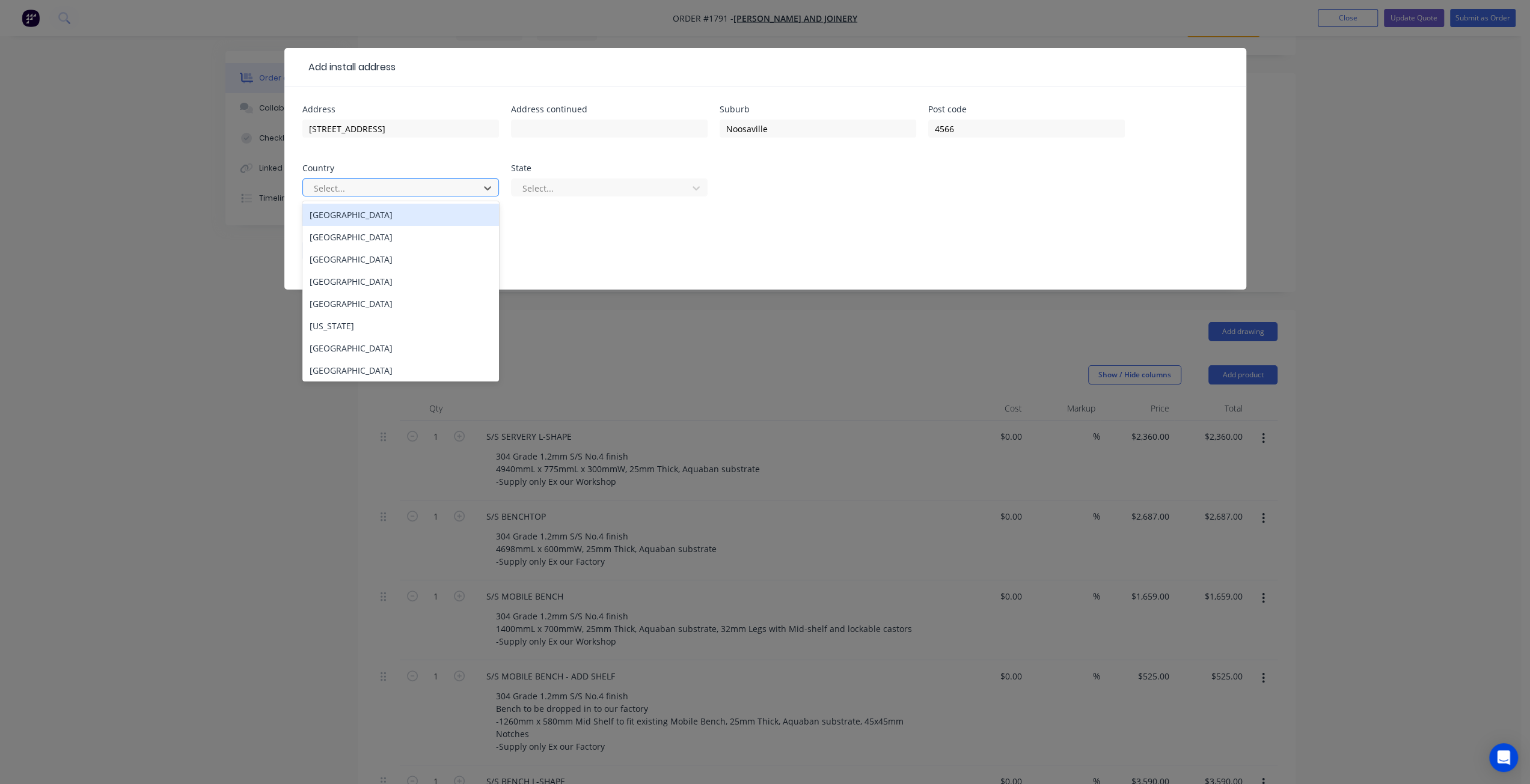
click at [382, 186] on div at bounding box center [393, 188] width 161 height 15
click at [396, 220] on div "Australia" at bounding box center [401, 215] width 197 height 23
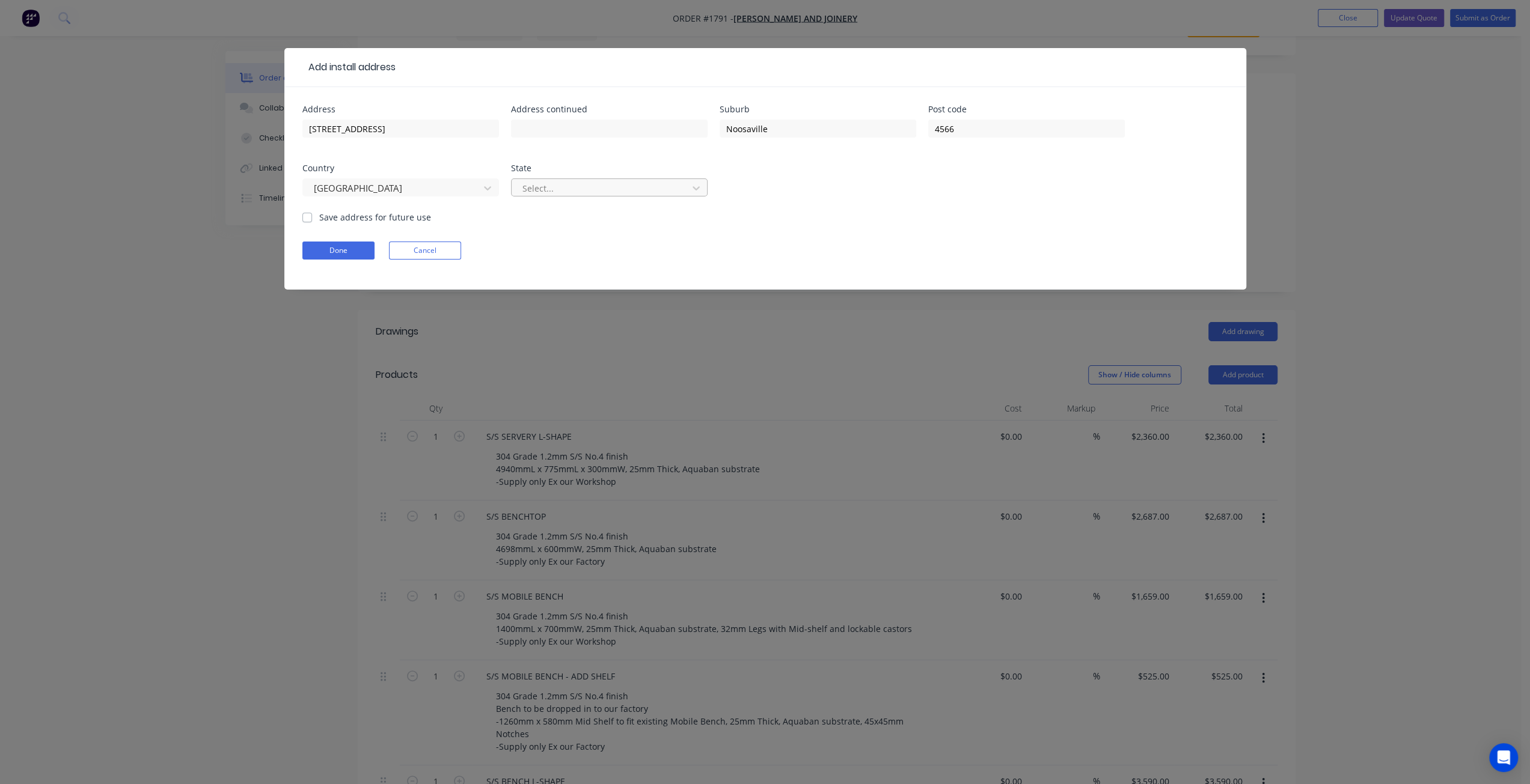
click at [580, 182] on div at bounding box center [602, 188] width 161 height 15
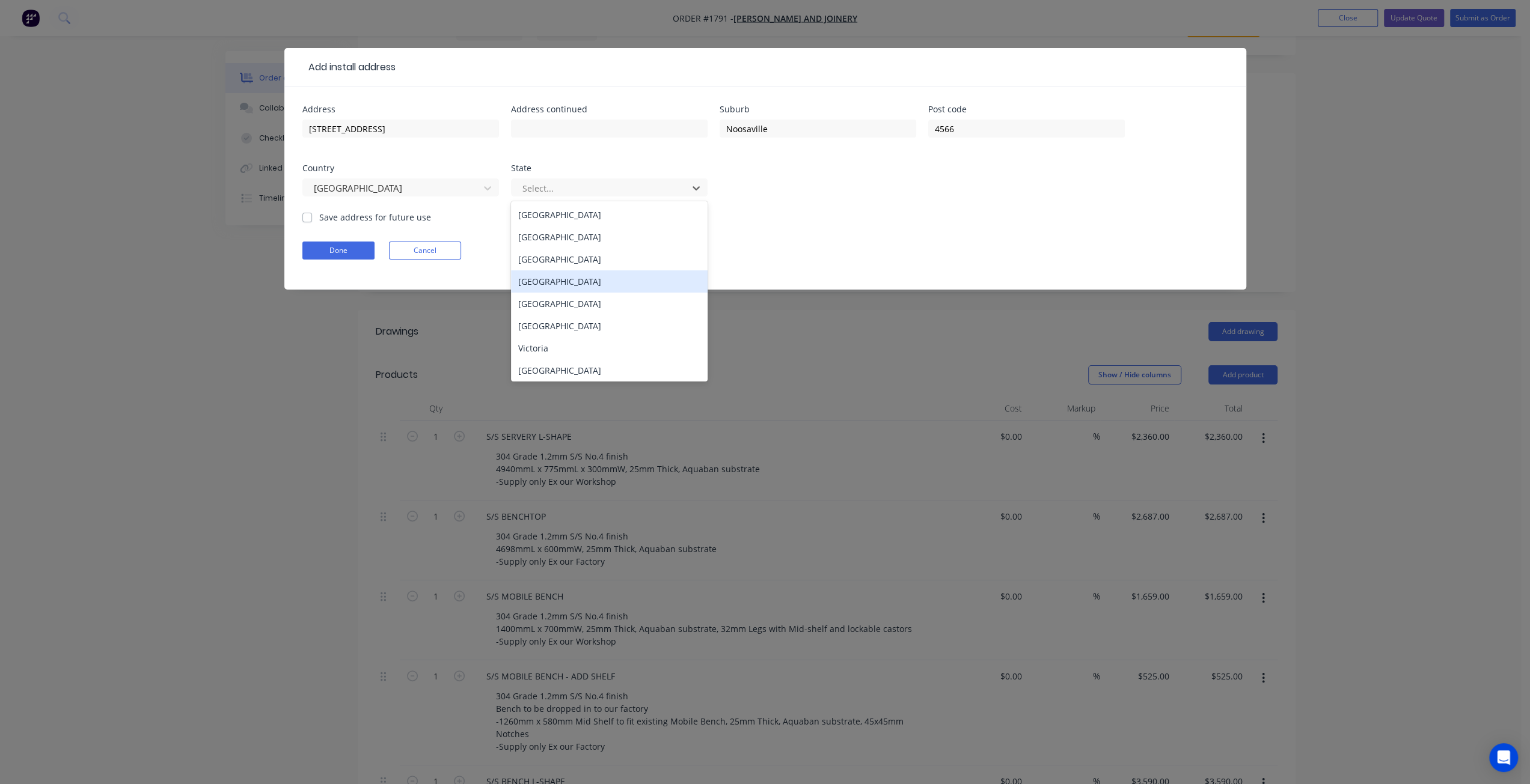
drag, startPoint x: 590, startPoint y: 286, endPoint x: 647, endPoint y: 281, distance: 57.2
click at [590, 286] on div "Queensland" at bounding box center [610, 281] width 197 height 23
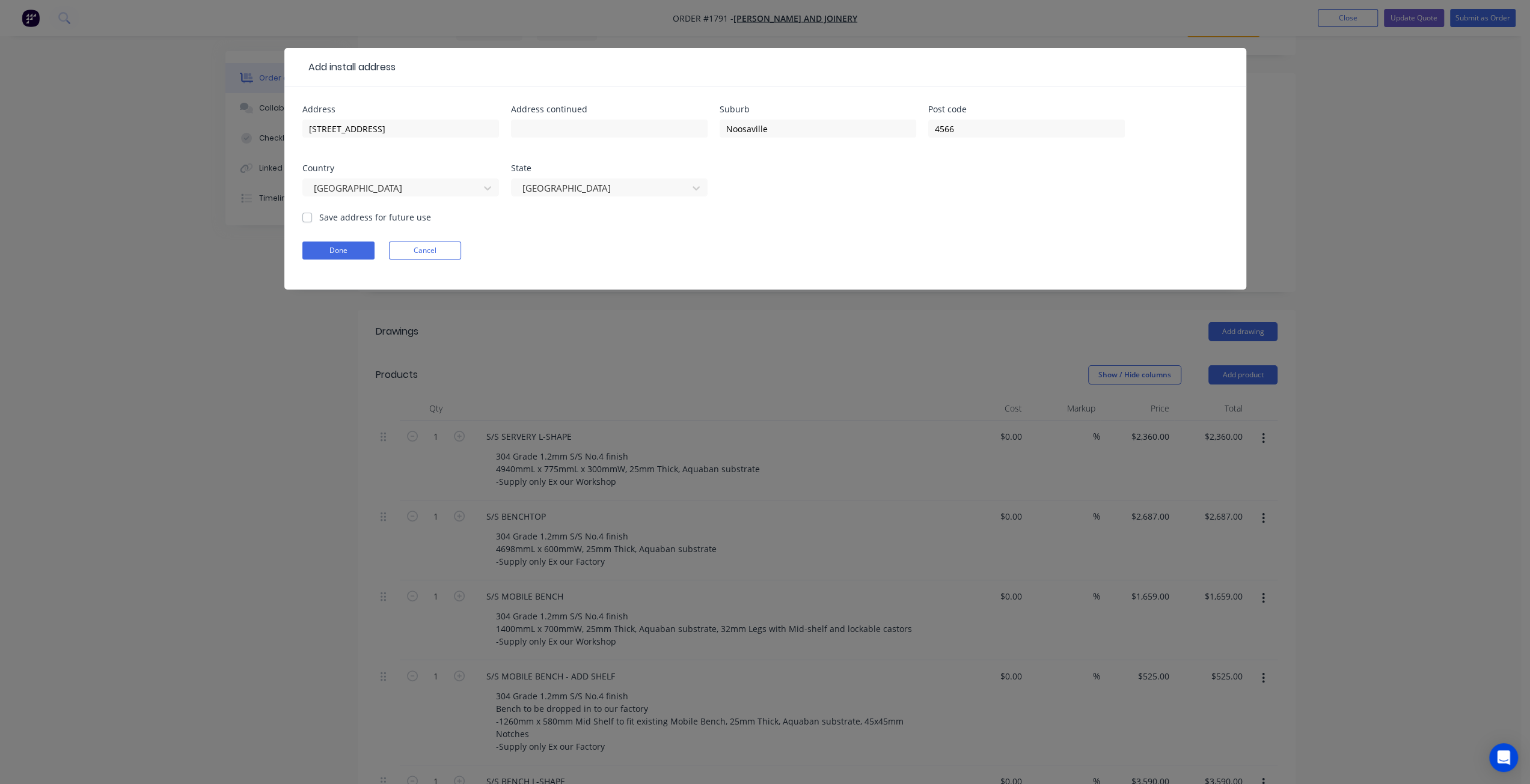
click at [770, 268] on form "Address 90 Goodchap Street Address continued Suburb Noosaville Post code 4566 C…" at bounding box center [765, 197] width 926 height 184
click at [319, 215] on label "Save address for future use" at bounding box center [375, 218] width 112 height 13
click at [305, 215] on input "Save address for future use" at bounding box center [307, 217] width 10 height 12
checkbox input "true"
click at [323, 242] on button "Done" at bounding box center [339, 250] width 72 height 18
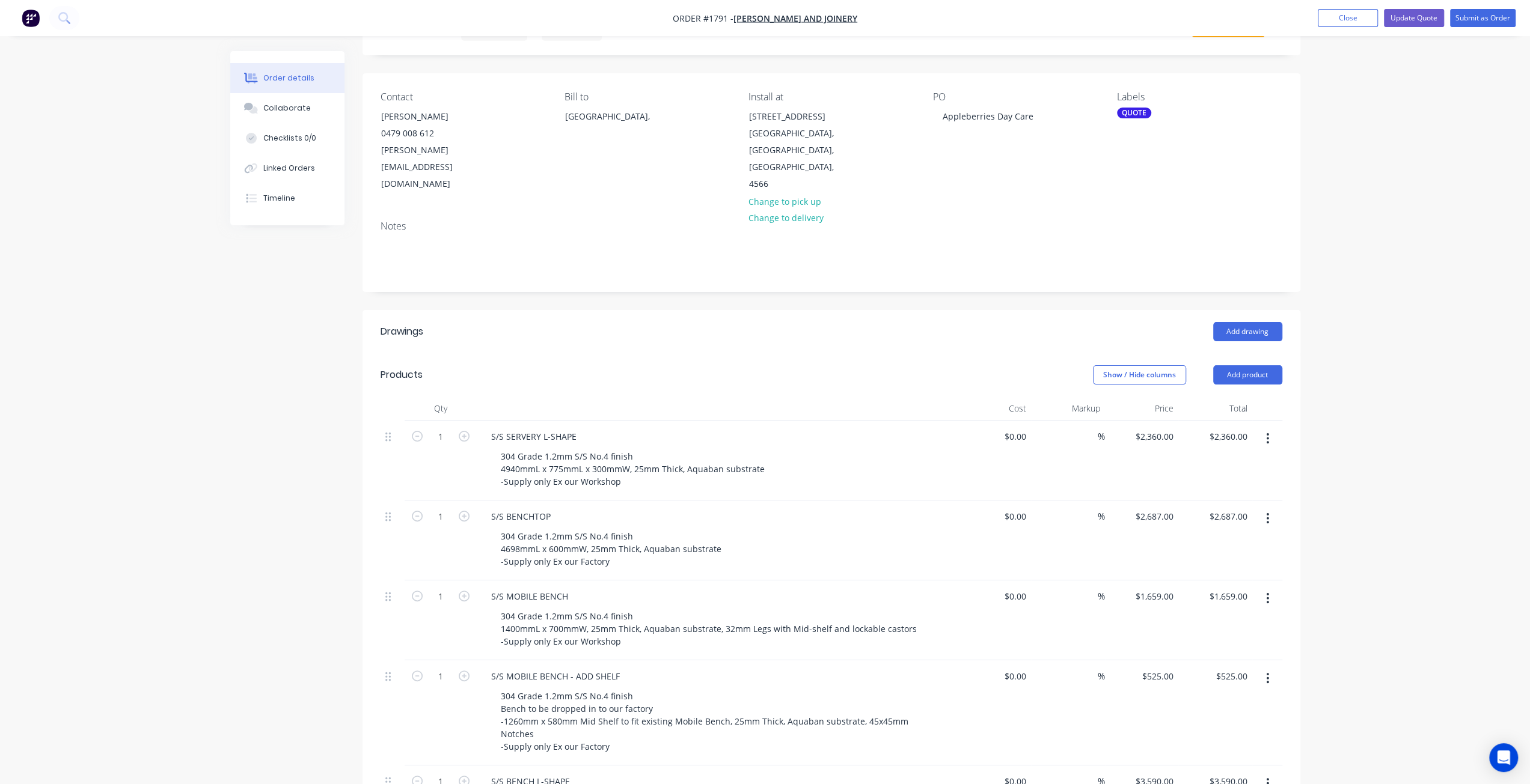
drag, startPoint x: 1516, startPoint y: 232, endPoint x: 1509, endPoint y: 182, distance: 50.5
click at [1516, 231] on div "Order details Collaborate Checklists 0/0 Linked Orders Timeline Order details C…" at bounding box center [765, 639] width 1530 height 1398
click at [1429, 19] on button "Update Quote" at bounding box center [1414, 18] width 61 height 18
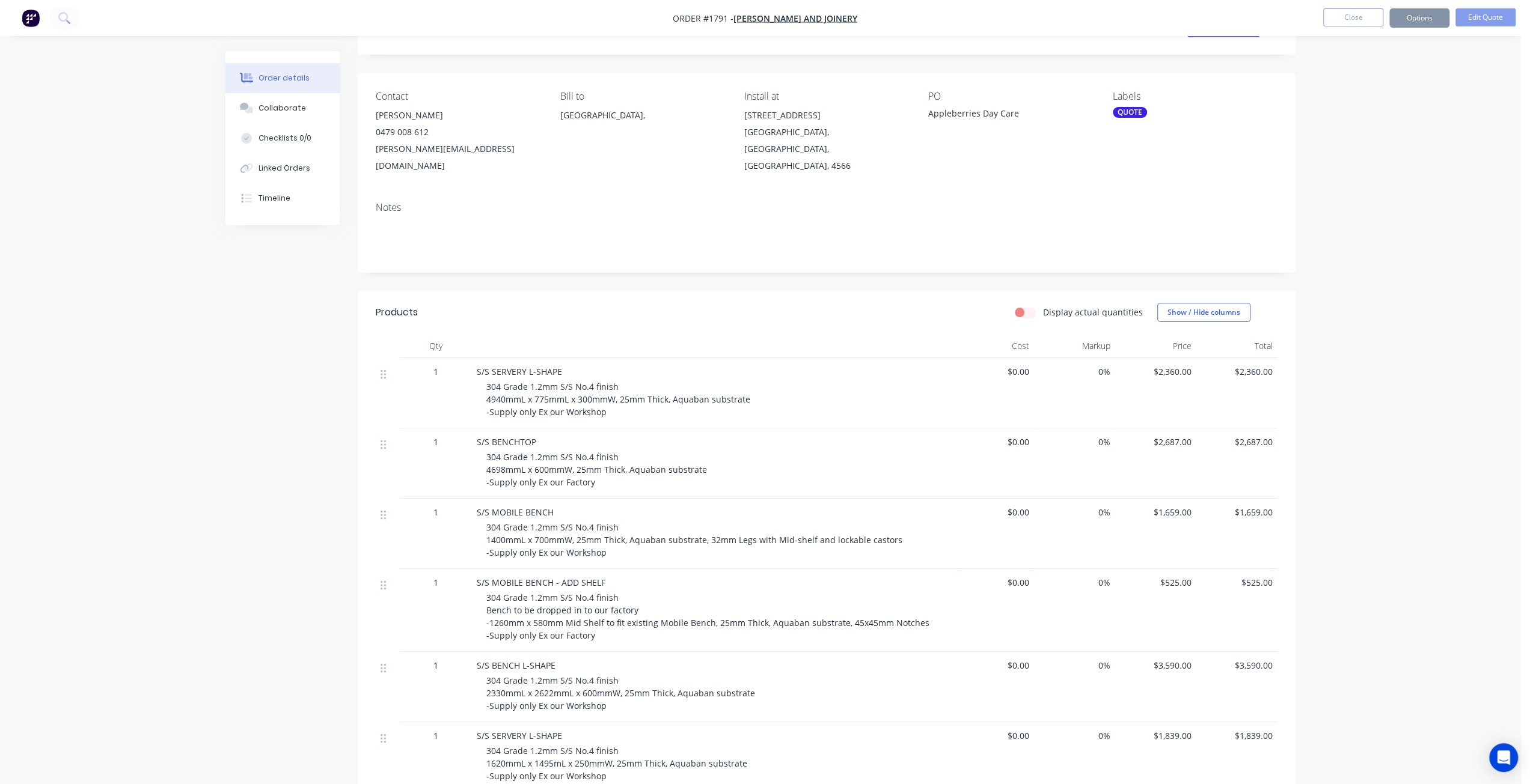
scroll to position [0, 0]
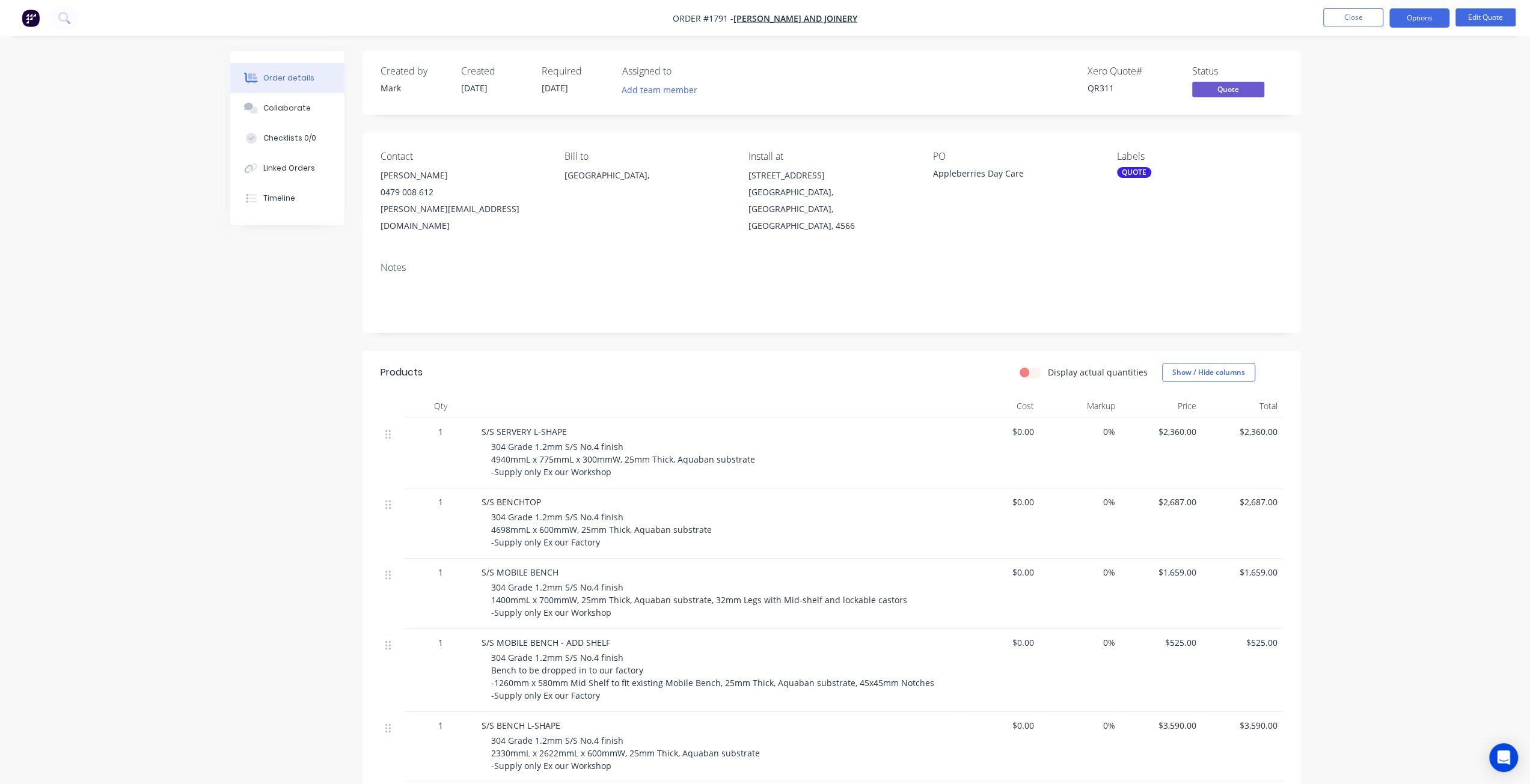
click at [1419, 135] on div "Order details Collaborate Checklists 0/0 Linked Orders Timeline Order details C…" at bounding box center [765, 562] width 1530 height 1125
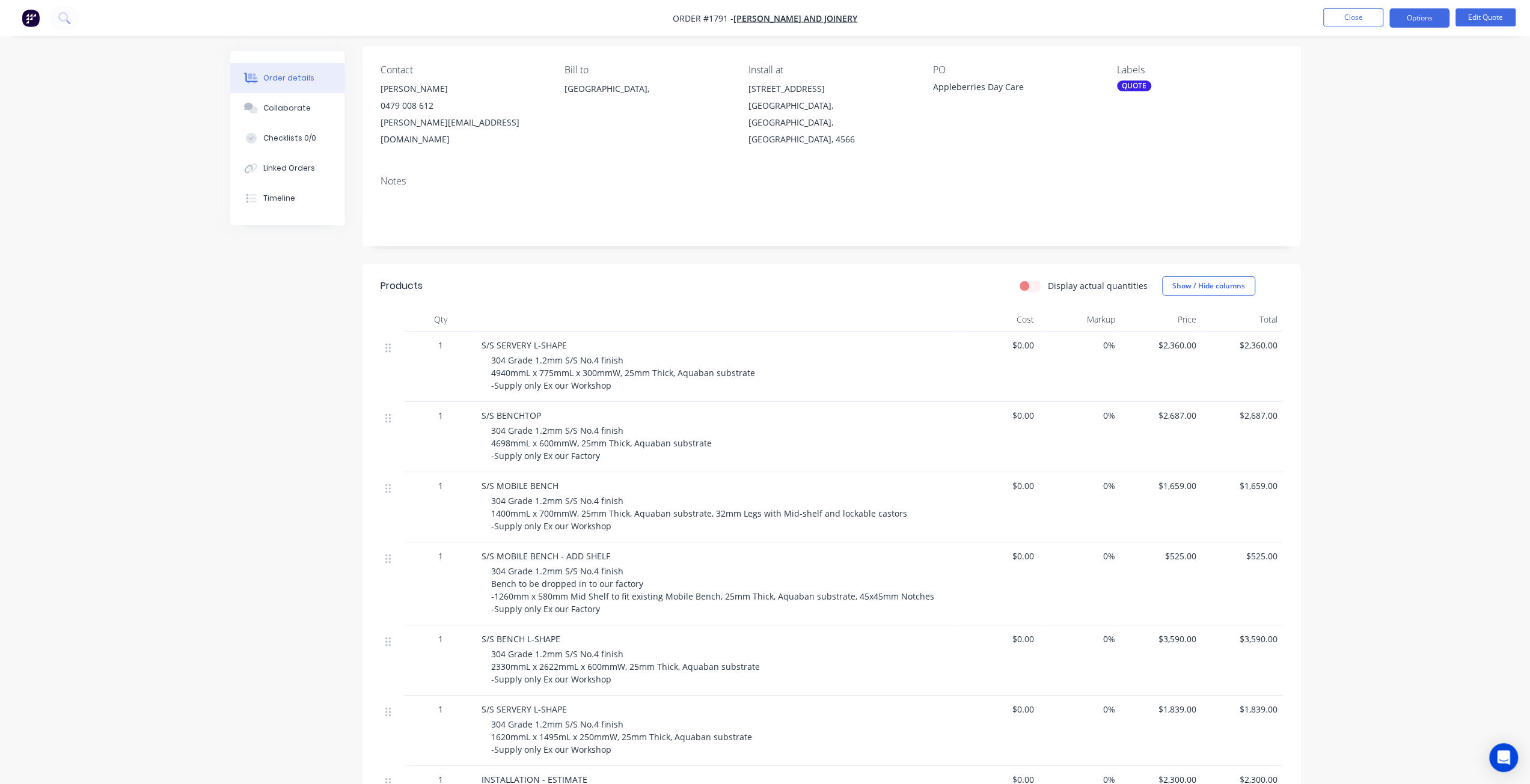
scroll to position [181, 0]
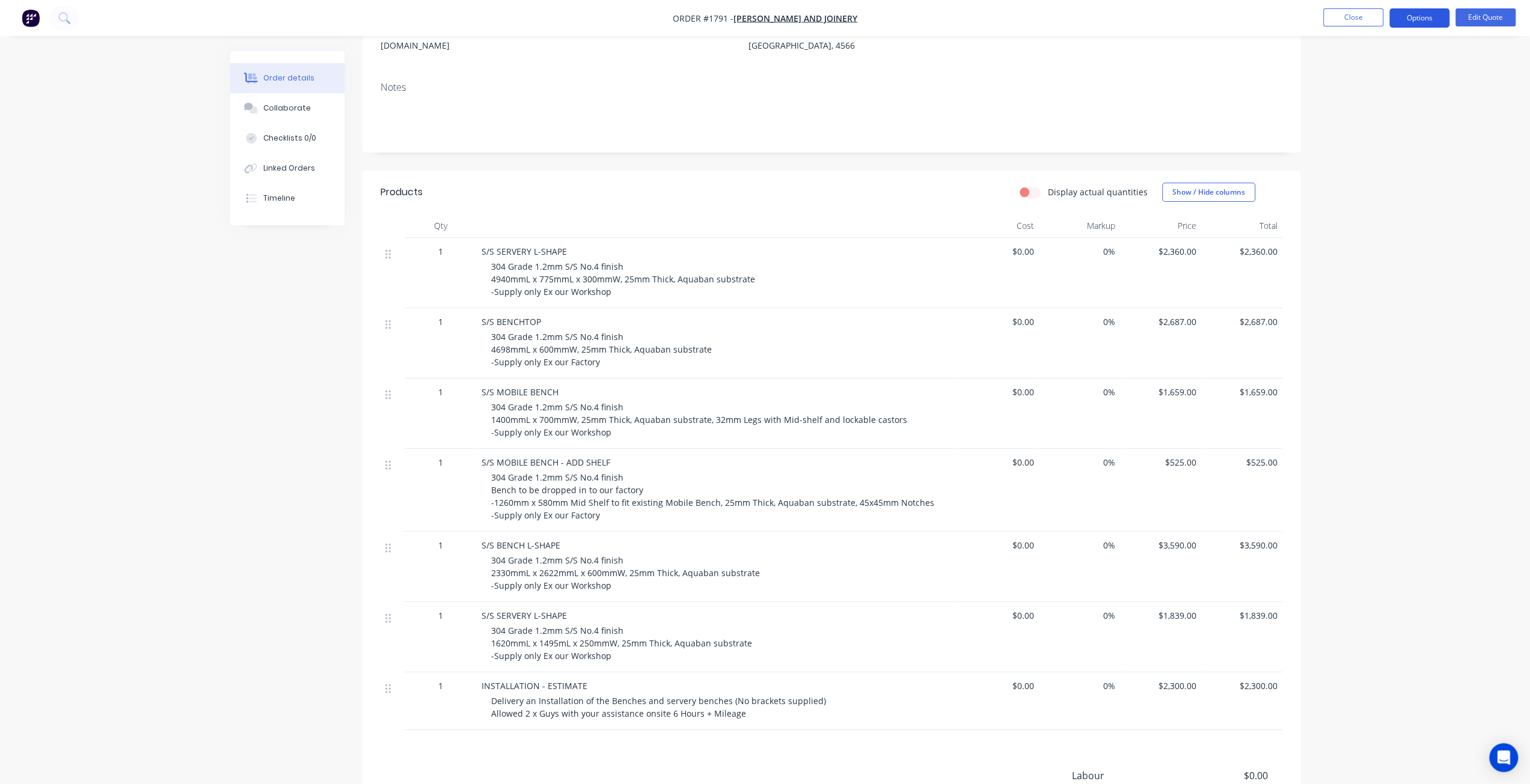
click at [1429, 19] on button "Options" at bounding box center [1420, 17] width 61 height 19
click at [331, 386] on div "Created by Mark Created 20/05/25 Required 20/05/25 Assigned to Add team member …" at bounding box center [765, 407] width 1070 height 1073
click at [1366, 303] on div "Order details Collaborate Checklists 0/0 Linked Orders Timeline Order details C…" at bounding box center [765, 381] width 1530 height 1125
click at [1394, 434] on div "Order details Collaborate Checklists 0/0 Linked Orders Timeline Order details C…" at bounding box center [765, 381] width 1530 height 1125
click at [301, 117] on button "Collaborate" at bounding box center [287, 107] width 114 height 30
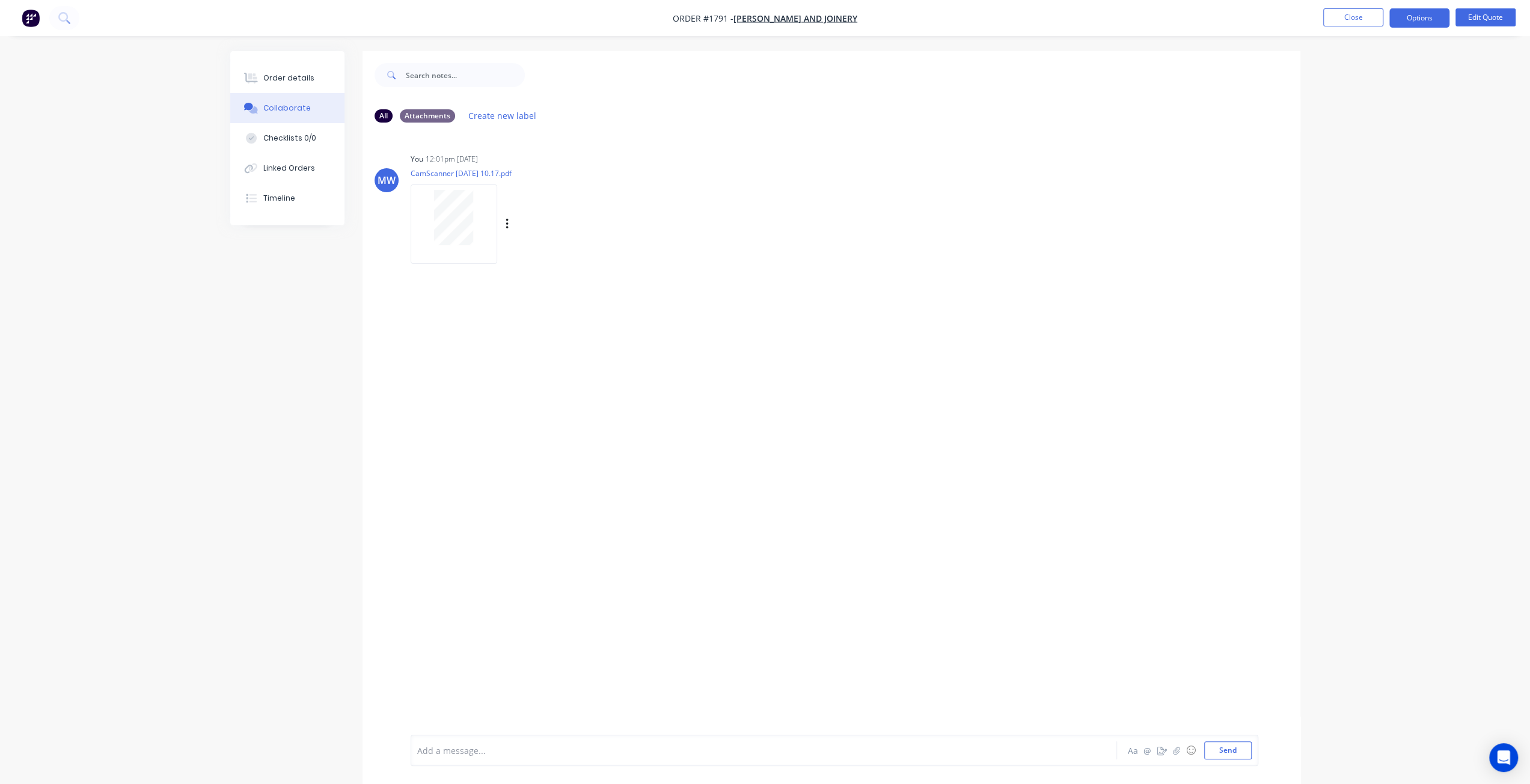
click at [422, 215] on div at bounding box center [454, 217] width 76 height 55
click at [309, 81] on div "Order details" at bounding box center [288, 79] width 52 height 11
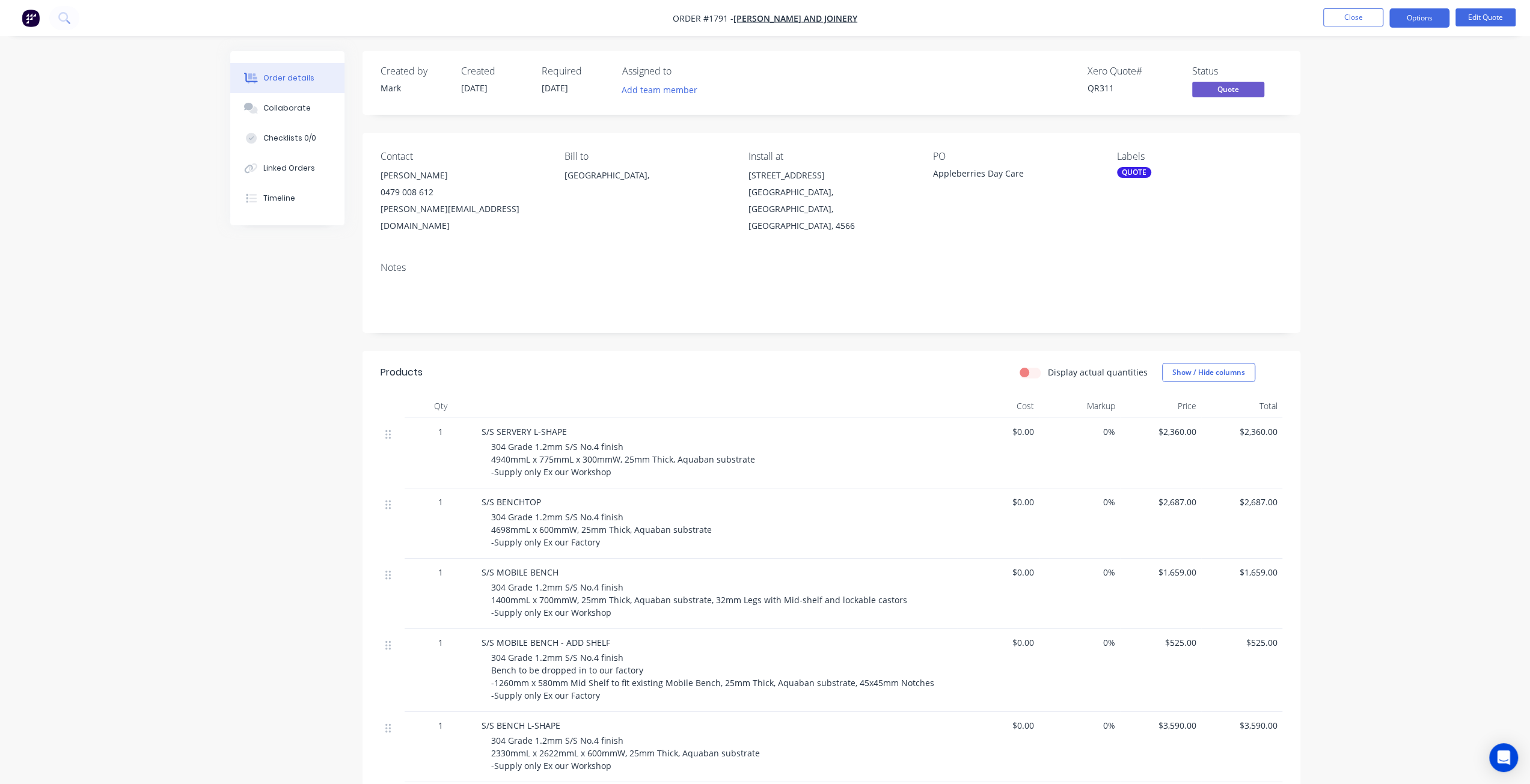
drag, startPoint x: 1377, startPoint y: 185, endPoint x: 1479, endPoint y: 16, distance: 197.4
click at [1377, 184] on div "Order details Collaborate Checklists 0/0 Linked Orders Timeline Order details C…" at bounding box center [765, 562] width 1530 height 1125
click at [1432, 23] on button "Options" at bounding box center [1420, 17] width 61 height 19
click at [1394, 387] on div "Order details Collaborate Checklists 0/0 Linked Orders Timeline Order details C…" at bounding box center [765, 562] width 1530 height 1125
click at [1418, 12] on button "Options" at bounding box center [1420, 17] width 61 height 19
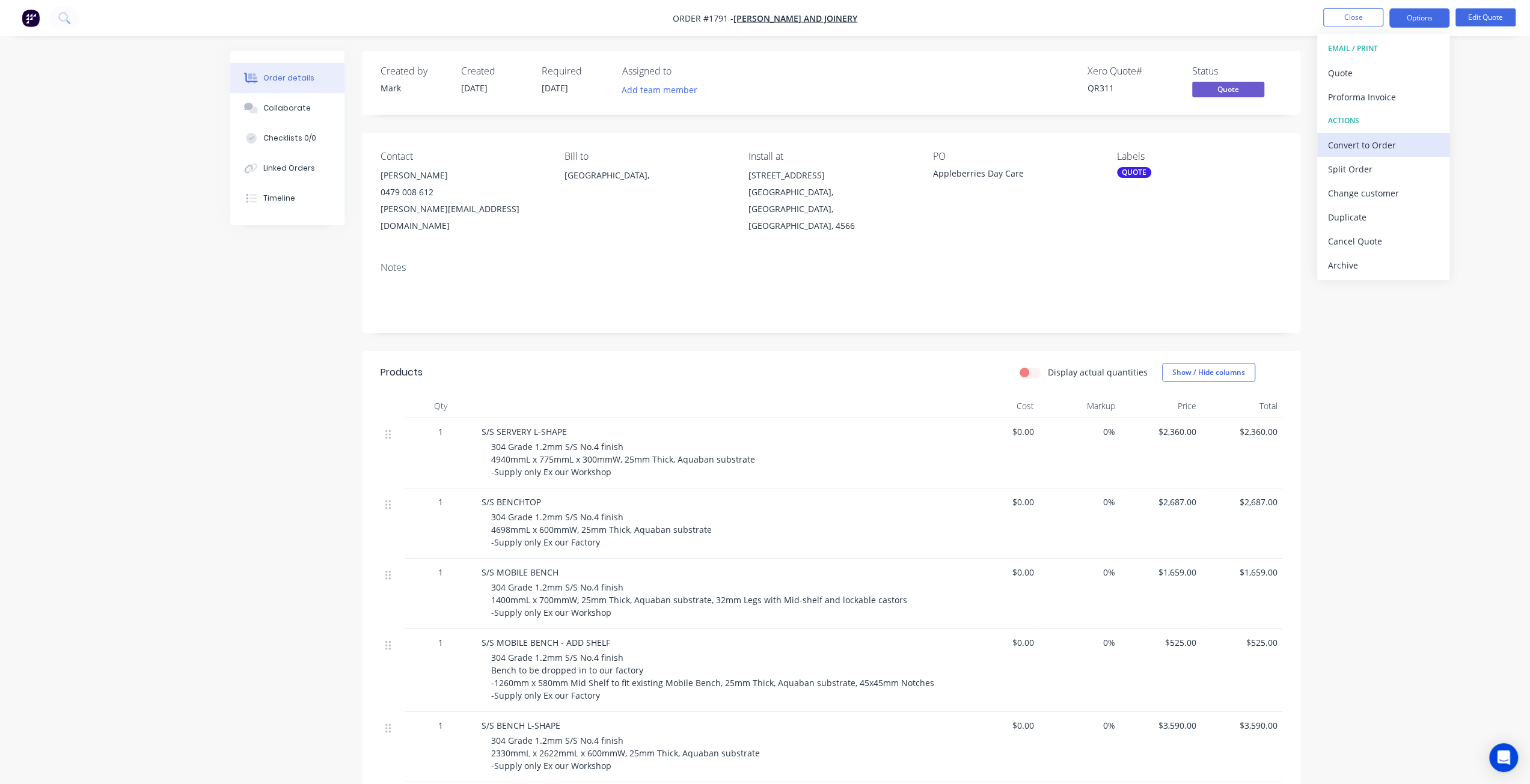
click at [1397, 143] on div "Convert to Order" at bounding box center [1384, 145] width 110 height 17
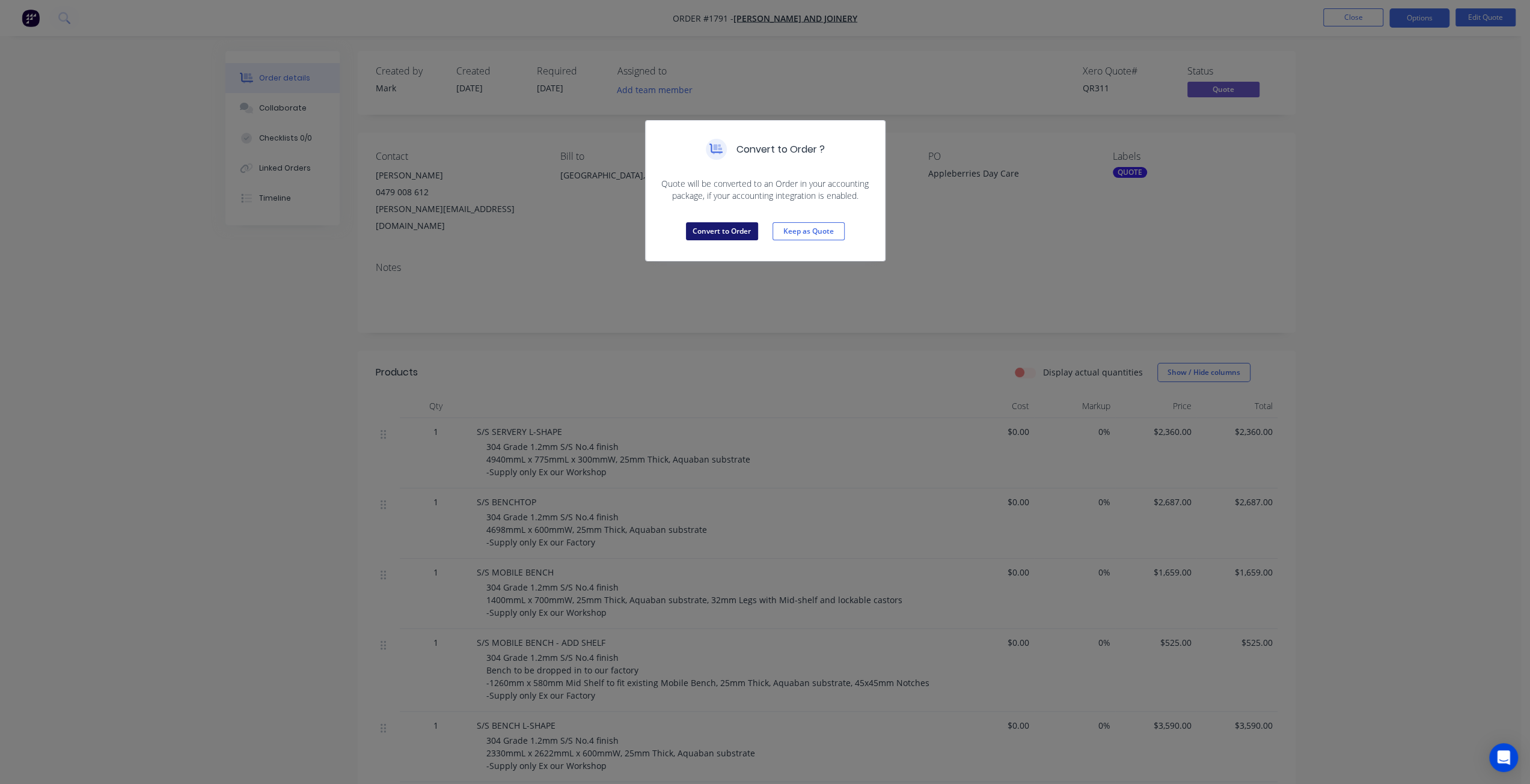
click at [736, 233] on button "Convert to Order" at bounding box center [722, 231] width 72 height 18
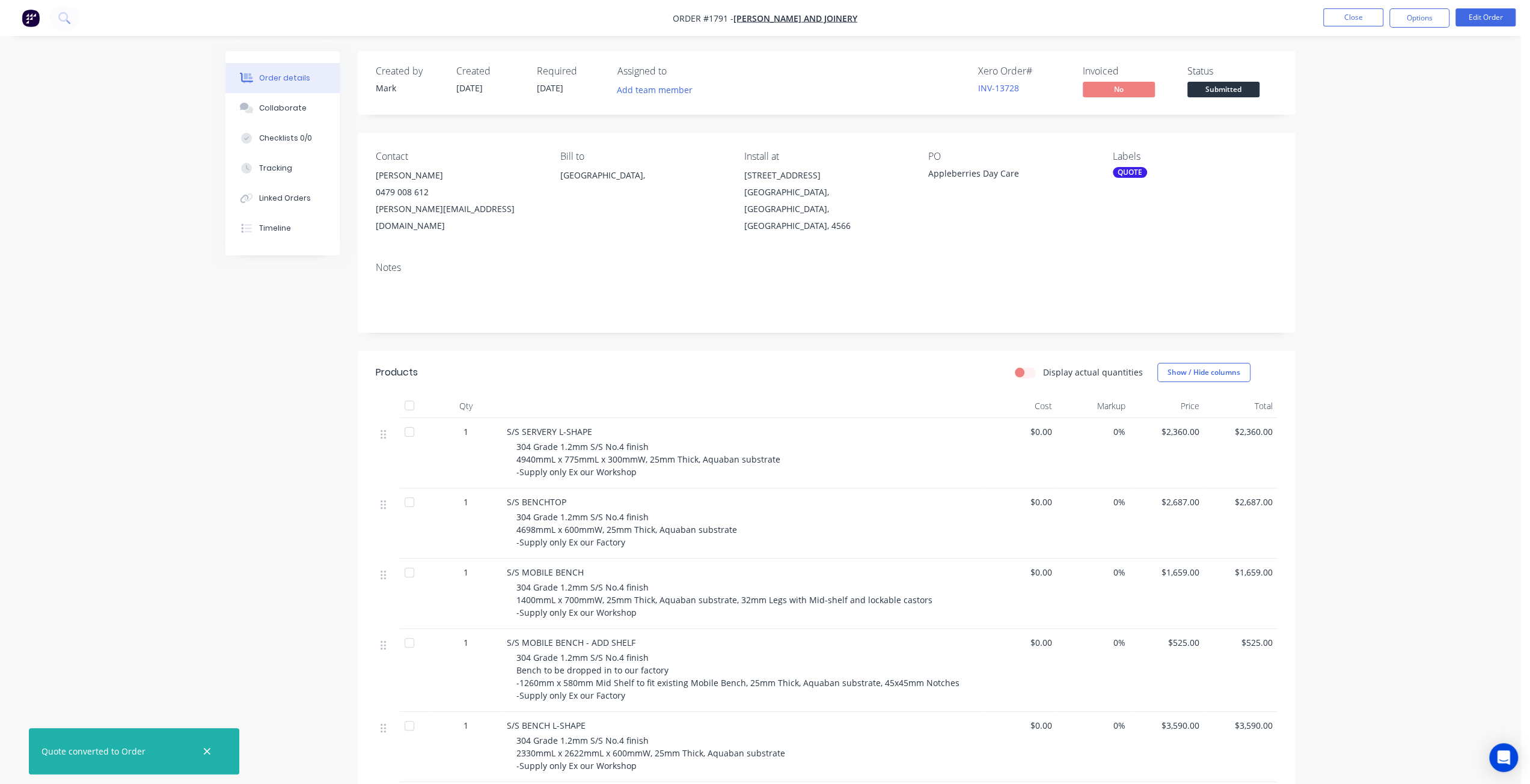
click at [1120, 173] on div "QUOTE" at bounding box center [1131, 173] width 34 height 11
click at [1137, 278] on div at bounding box center [1134, 276] width 24 height 24
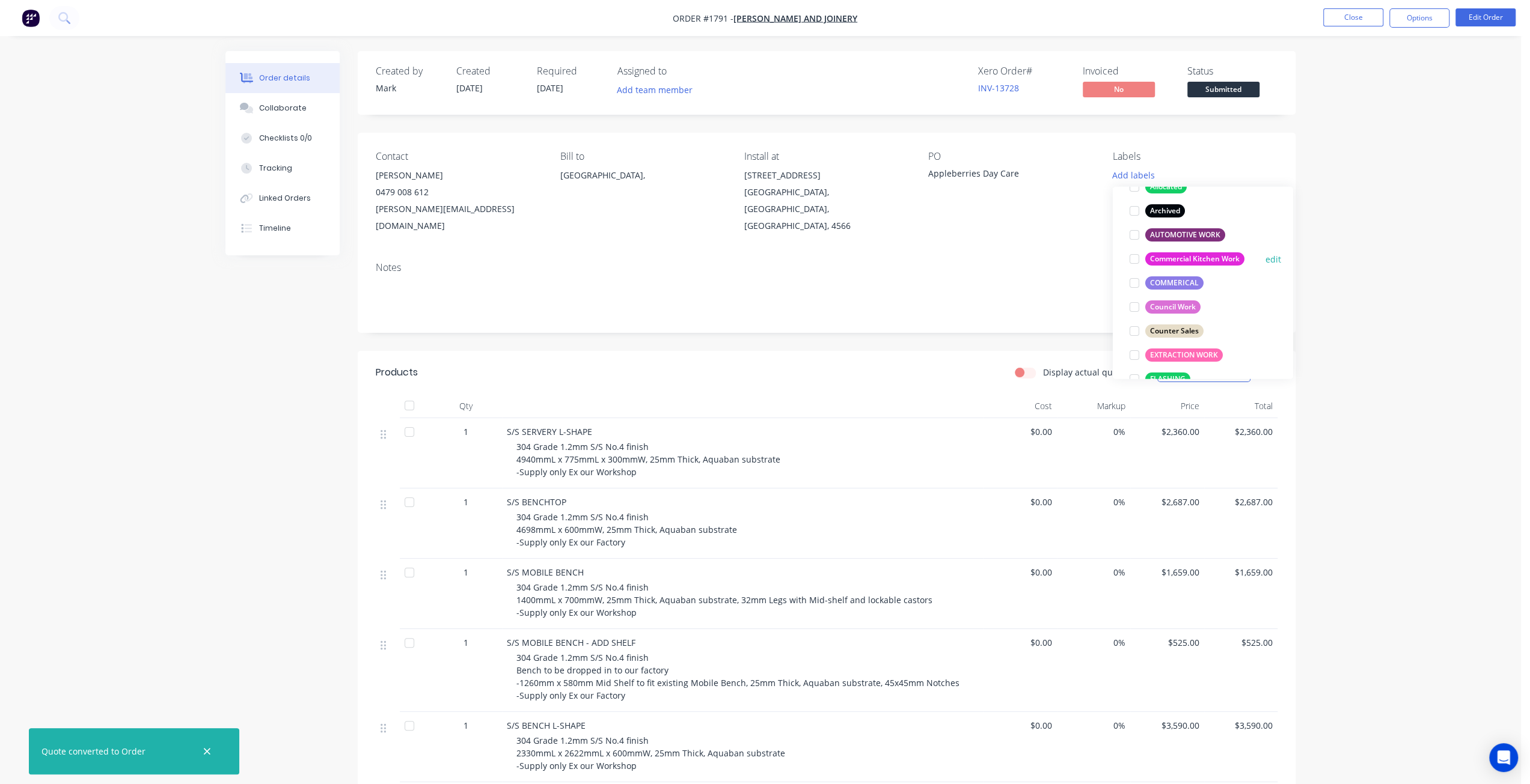
click at [1133, 260] on div at bounding box center [1134, 258] width 24 height 24
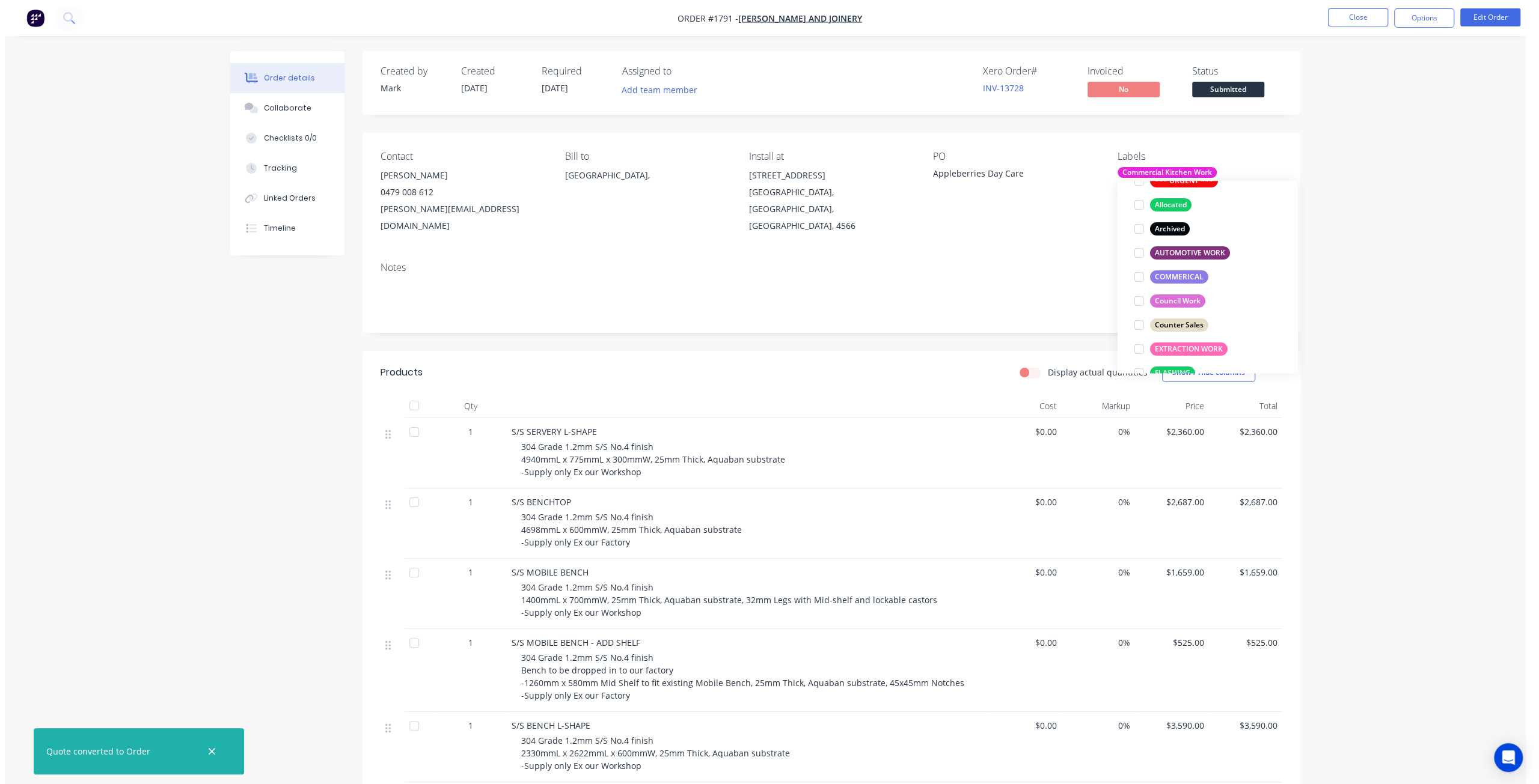
scroll to position [24, 0]
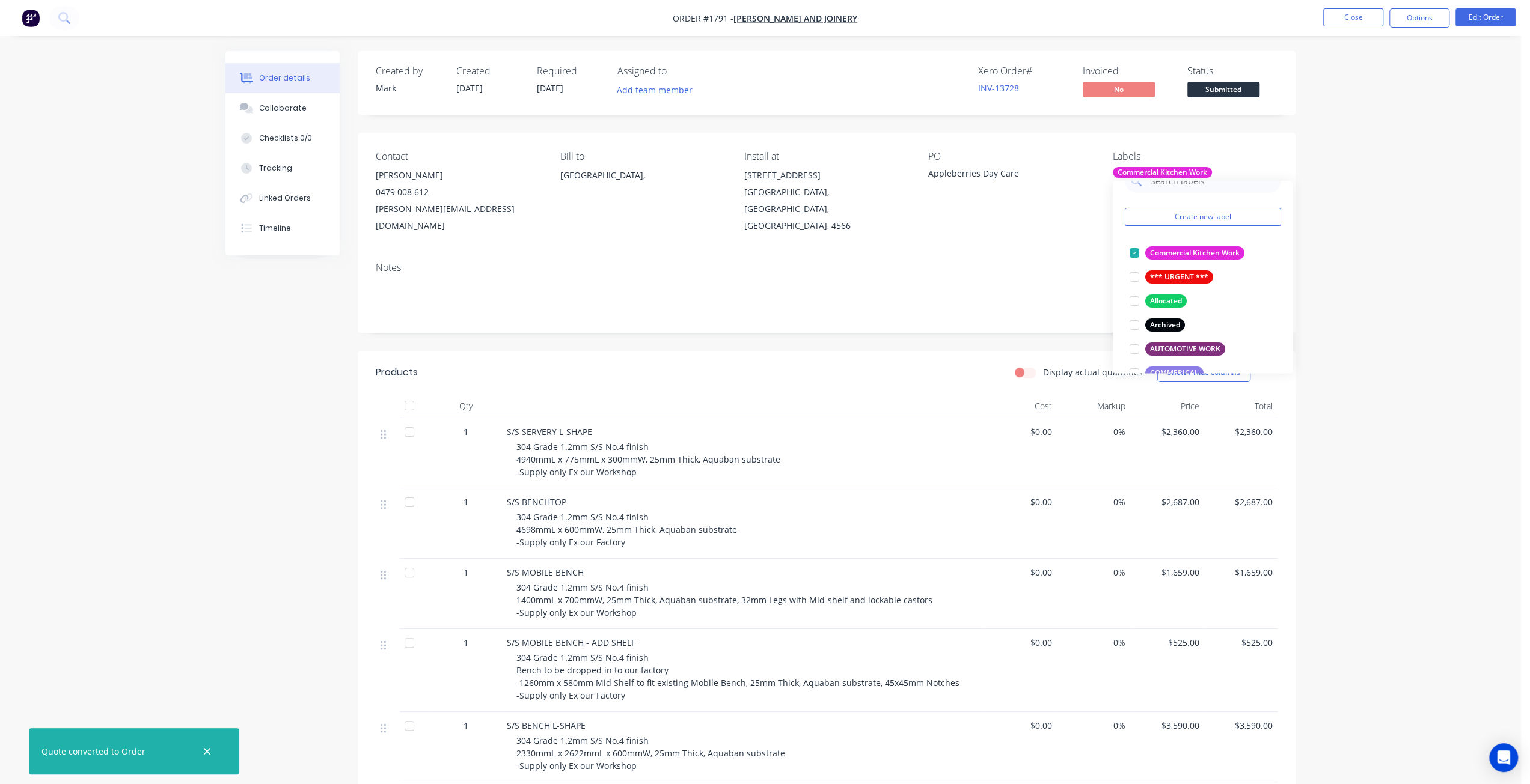
click at [1466, 219] on div "Order details Collaborate Checklists 0/0 Tracking Linked Orders Timeline Order …" at bounding box center [760, 562] width 1521 height 1125
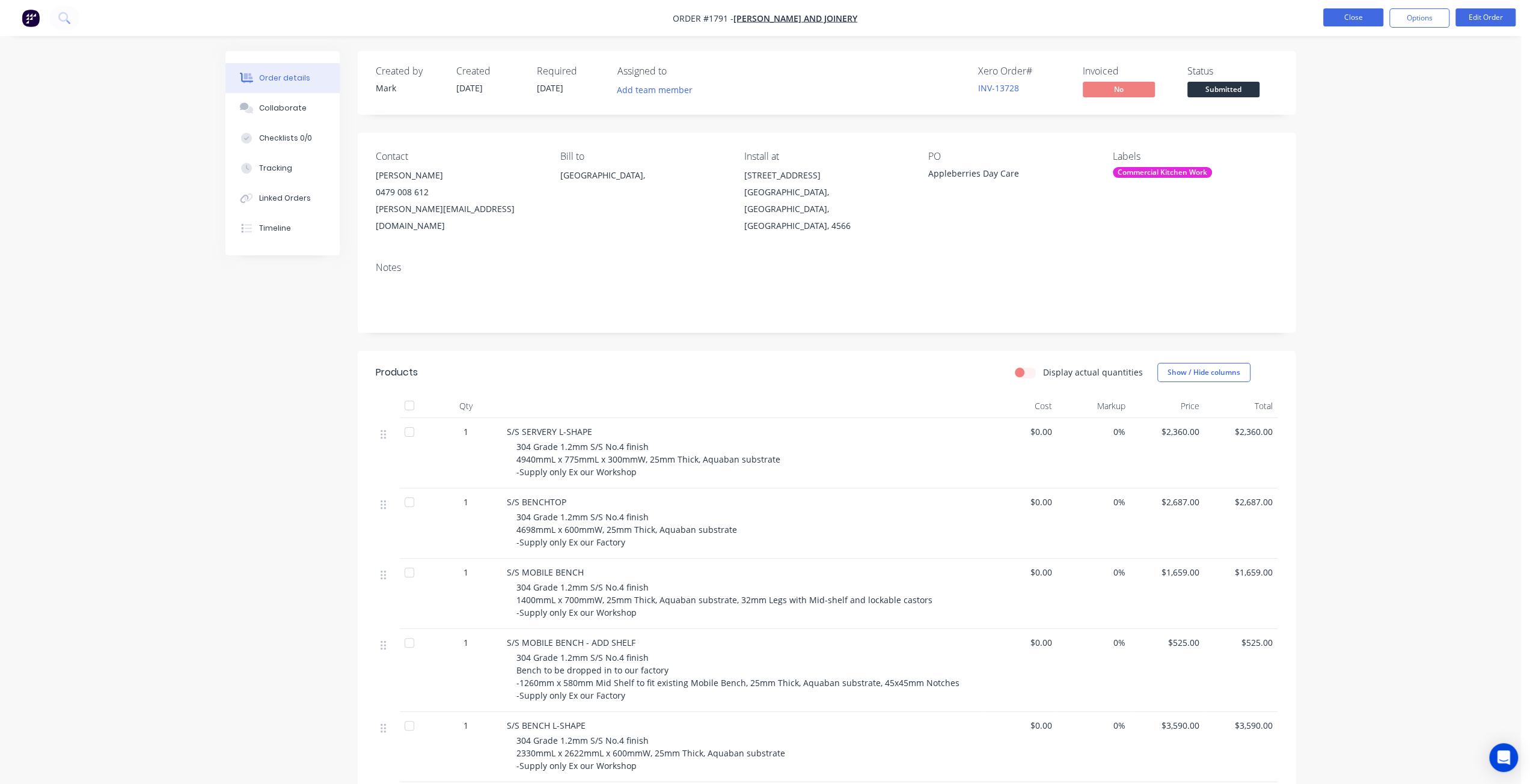
click at [1363, 21] on button "Close" at bounding box center [1354, 17] width 61 height 18
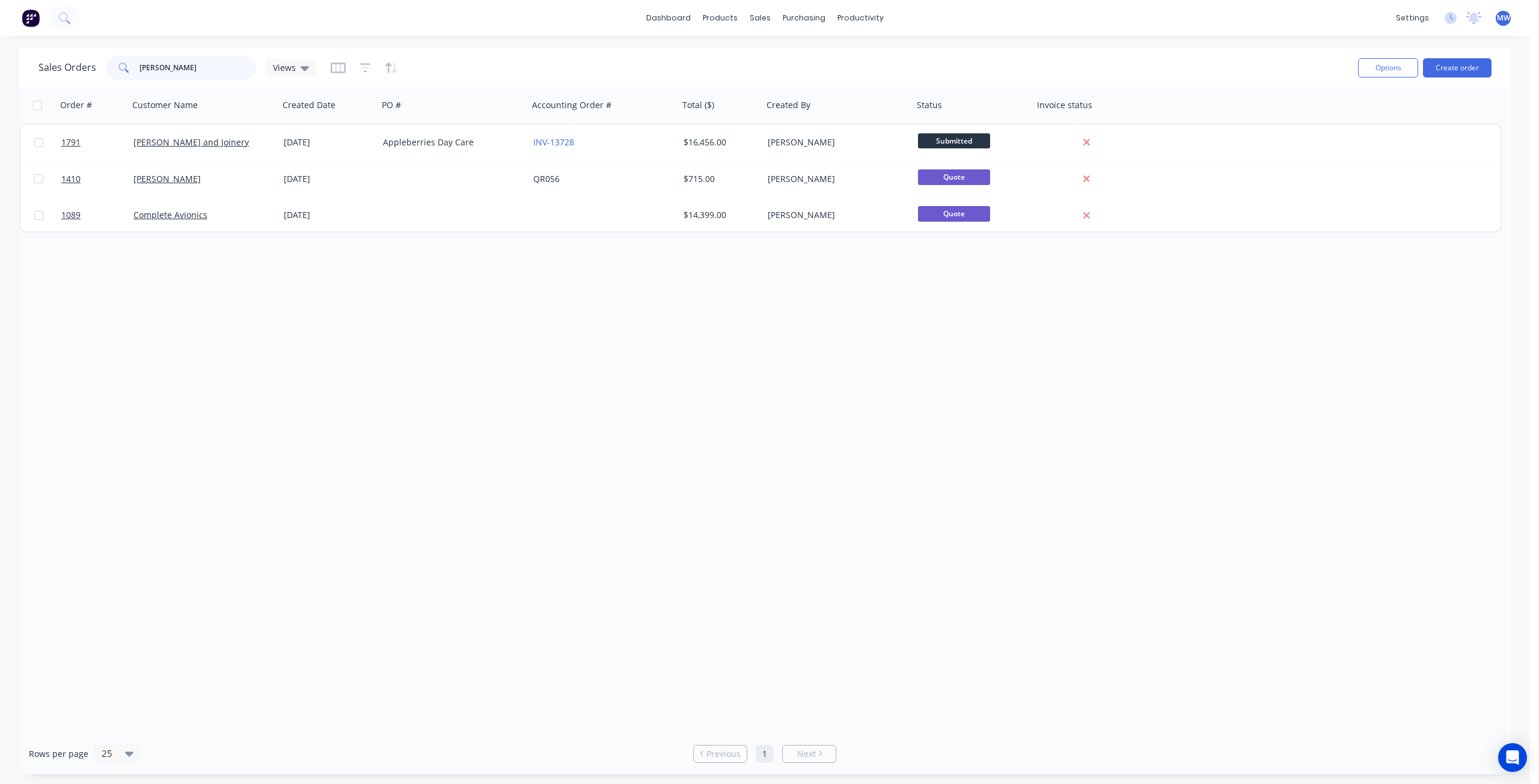
drag, startPoint x: 179, startPoint y: 68, endPoint x: 48, endPoint y: 68, distance: 131.0
click at [48, 68] on div "Sales Orders harrison Views" at bounding box center [177, 68] width 277 height 24
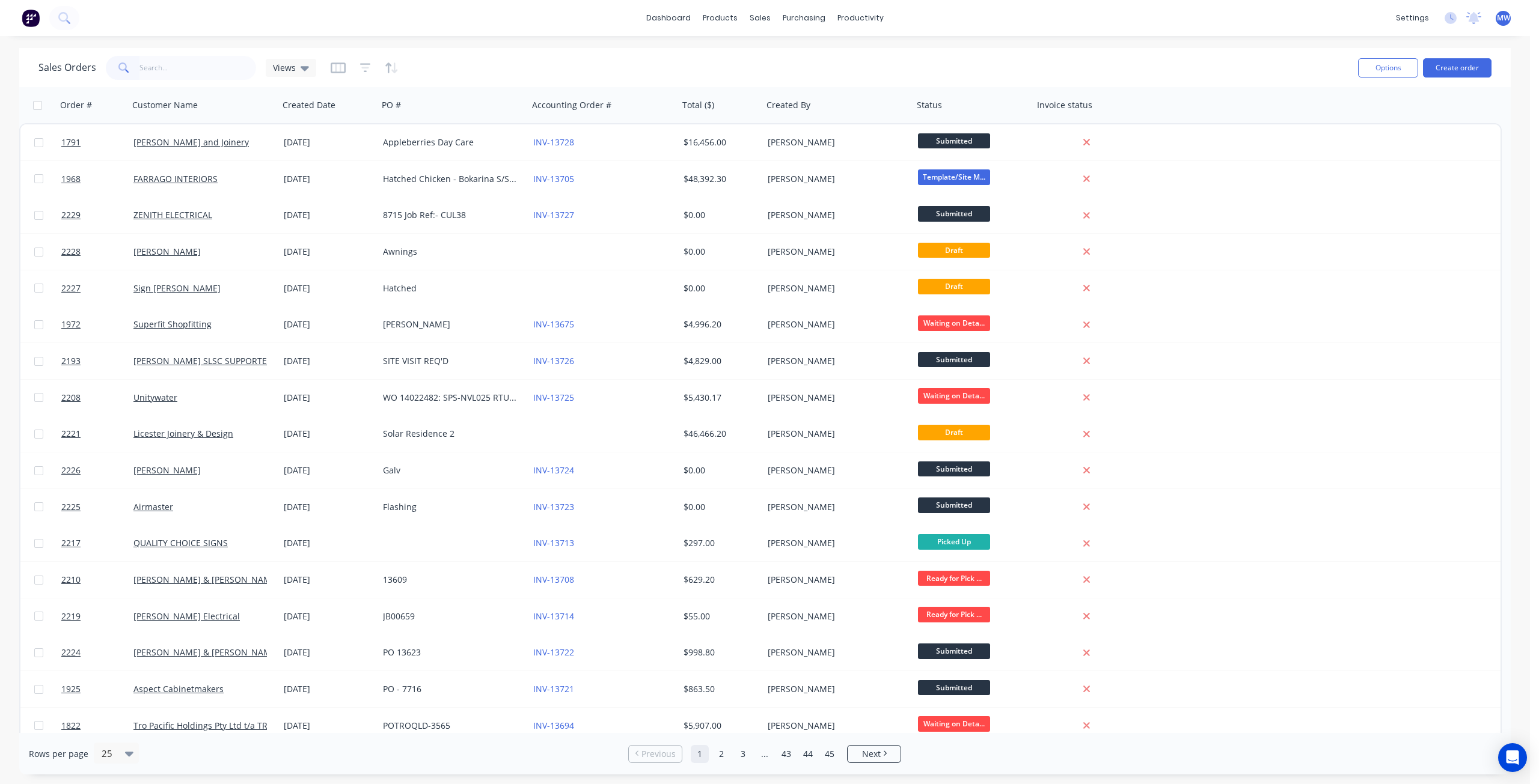
drag, startPoint x: 526, startPoint y: 85, endPoint x: 529, endPoint y: 79, distance: 6.7
click at [526, 85] on div "Sales Orders Views Options Create order" at bounding box center [765, 67] width 1492 height 39
click at [536, 68] on div "Sales Orders Views" at bounding box center [694, 68] width 1310 height 30
click at [849, 57] on div "Sales Orders Views" at bounding box center [694, 68] width 1310 height 30
click at [1117, 49] on div "Sales Orders Views Options Create order" at bounding box center [765, 67] width 1492 height 39
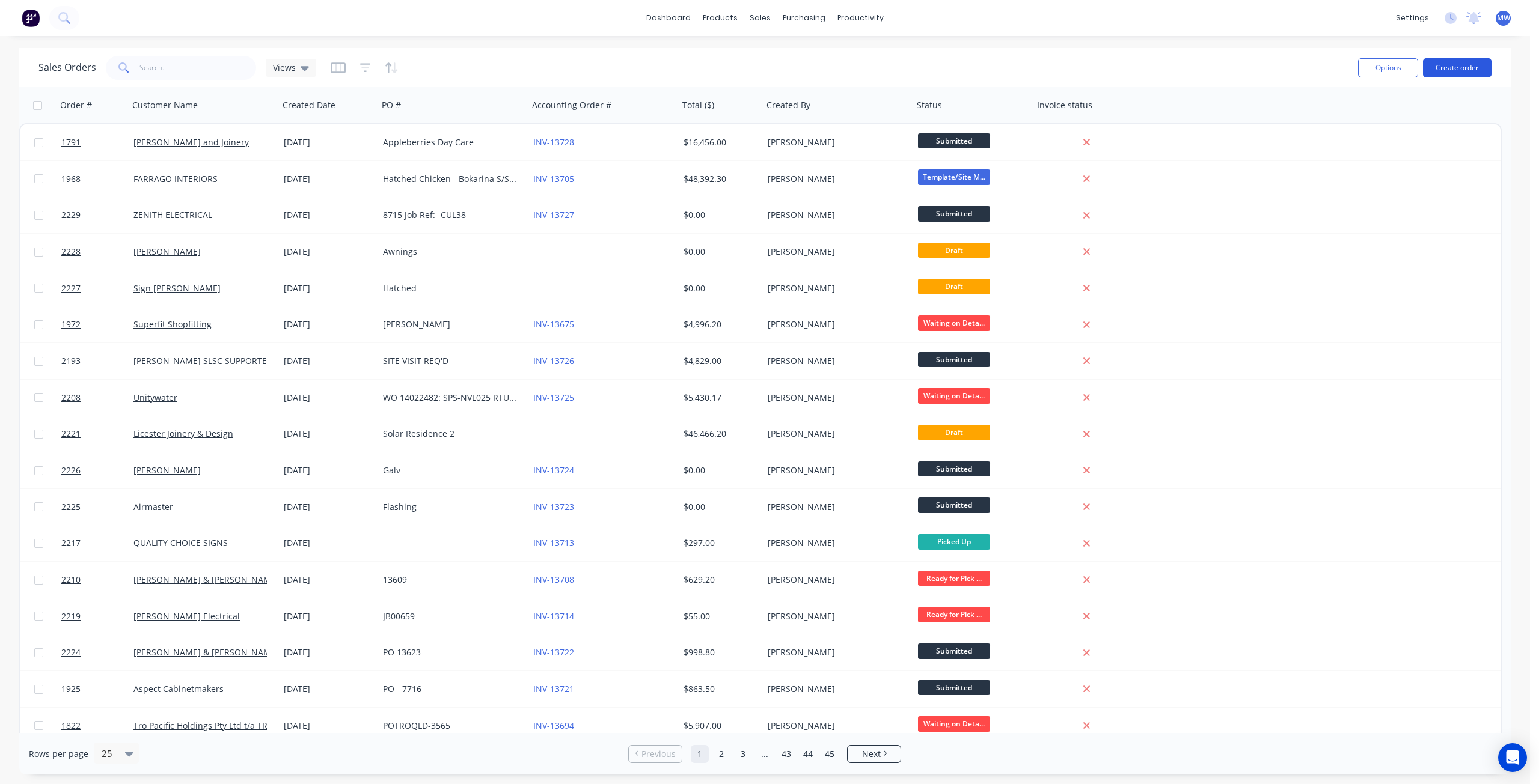
click at [1462, 73] on button "Create order" at bounding box center [1458, 68] width 69 height 19
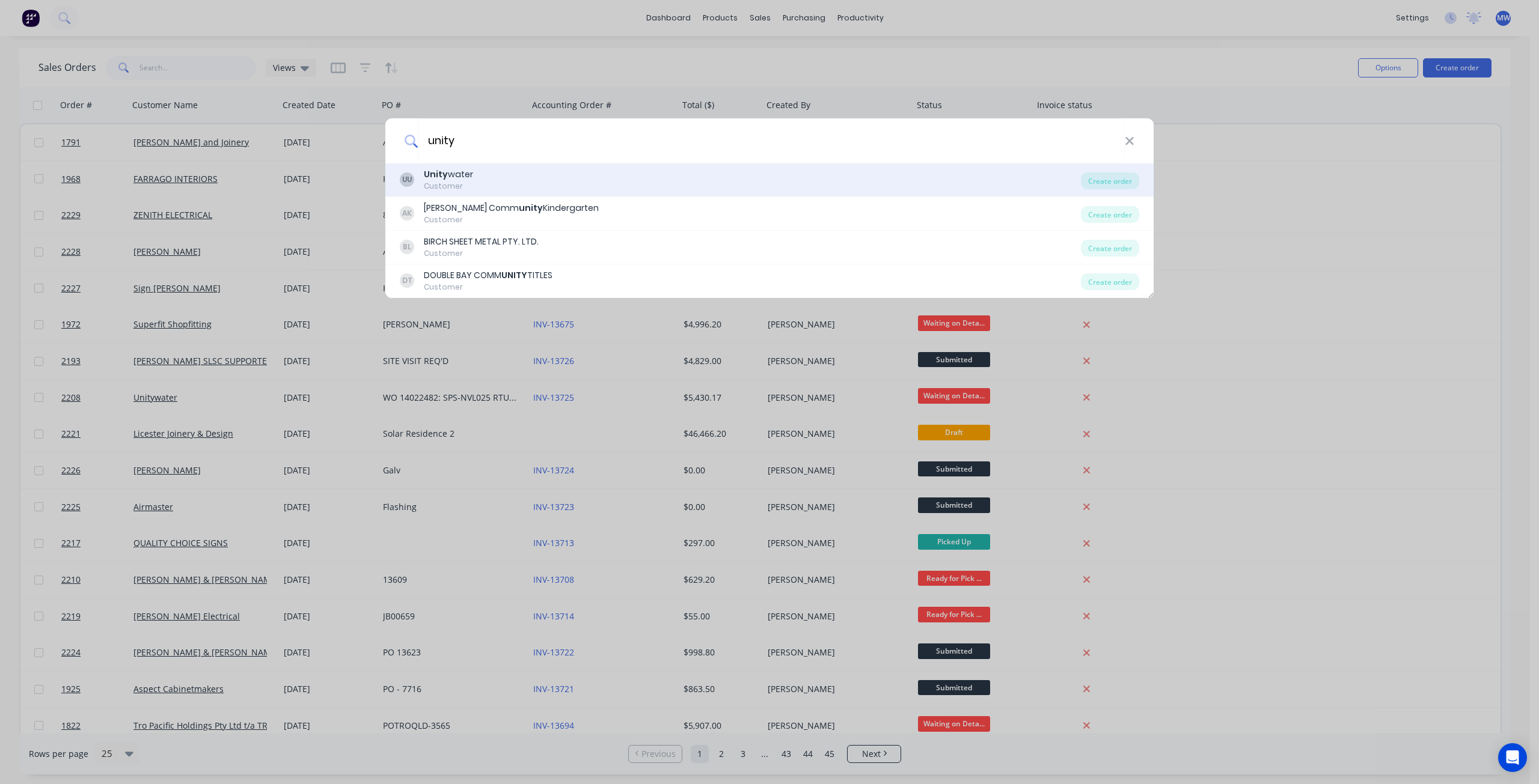
type input "unity"
click at [557, 176] on div "UU Unity water Customer" at bounding box center [740, 180] width 681 height 23
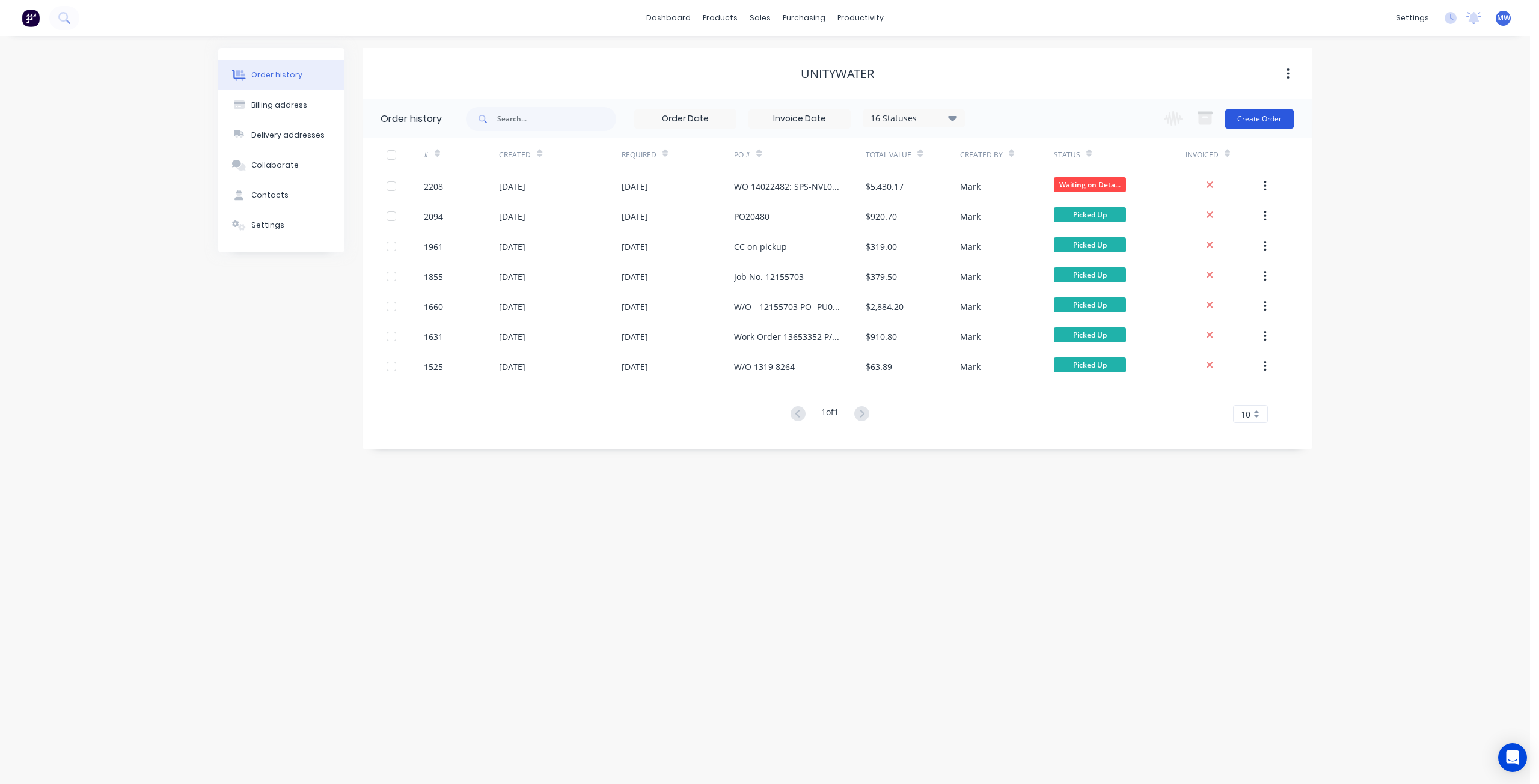
click at [1238, 122] on button "Create Order" at bounding box center [1259, 118] width 70 height 19
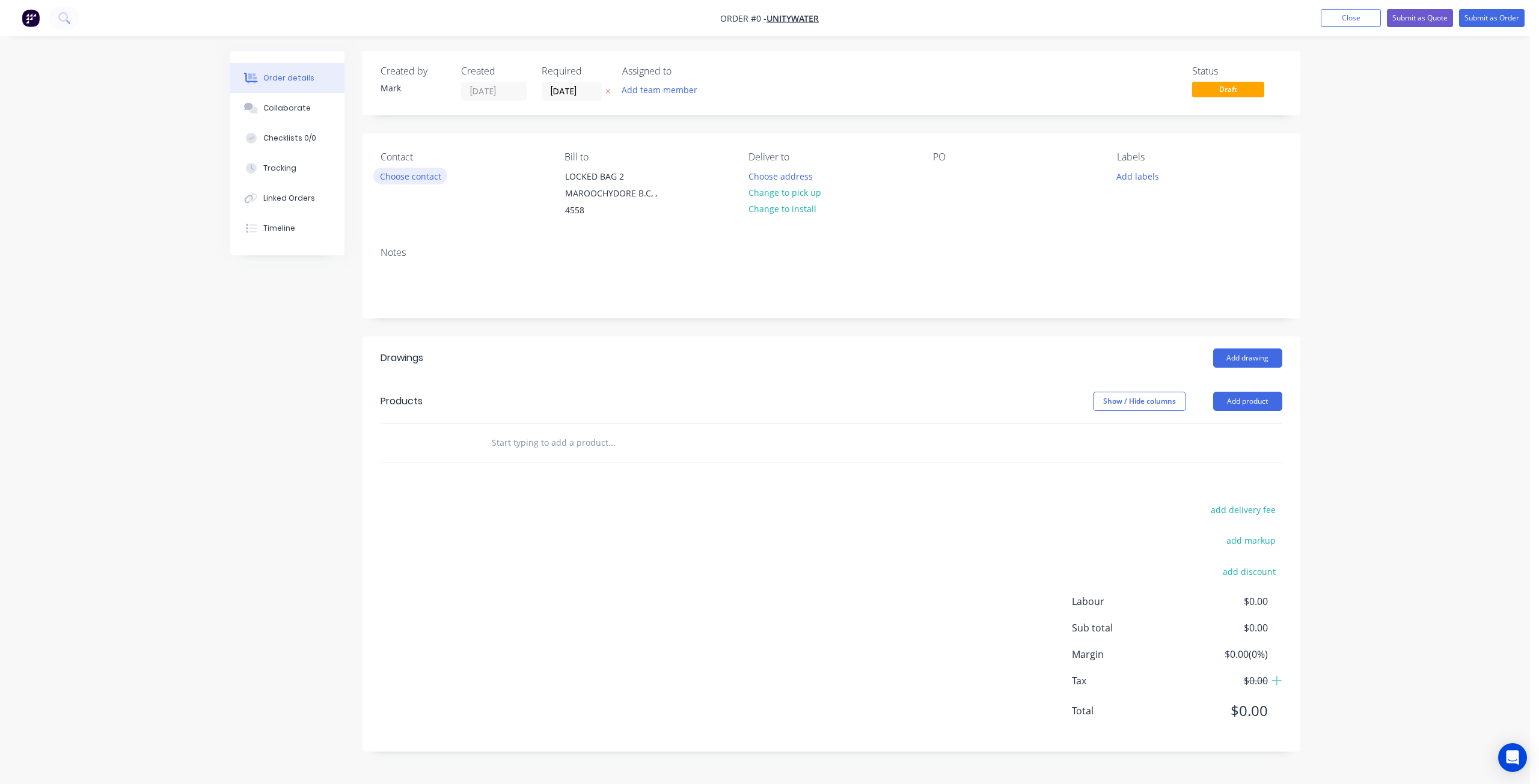
click at [404, 175] on button "Choose contact" at bounding box center [410, 176] width 74 height 16
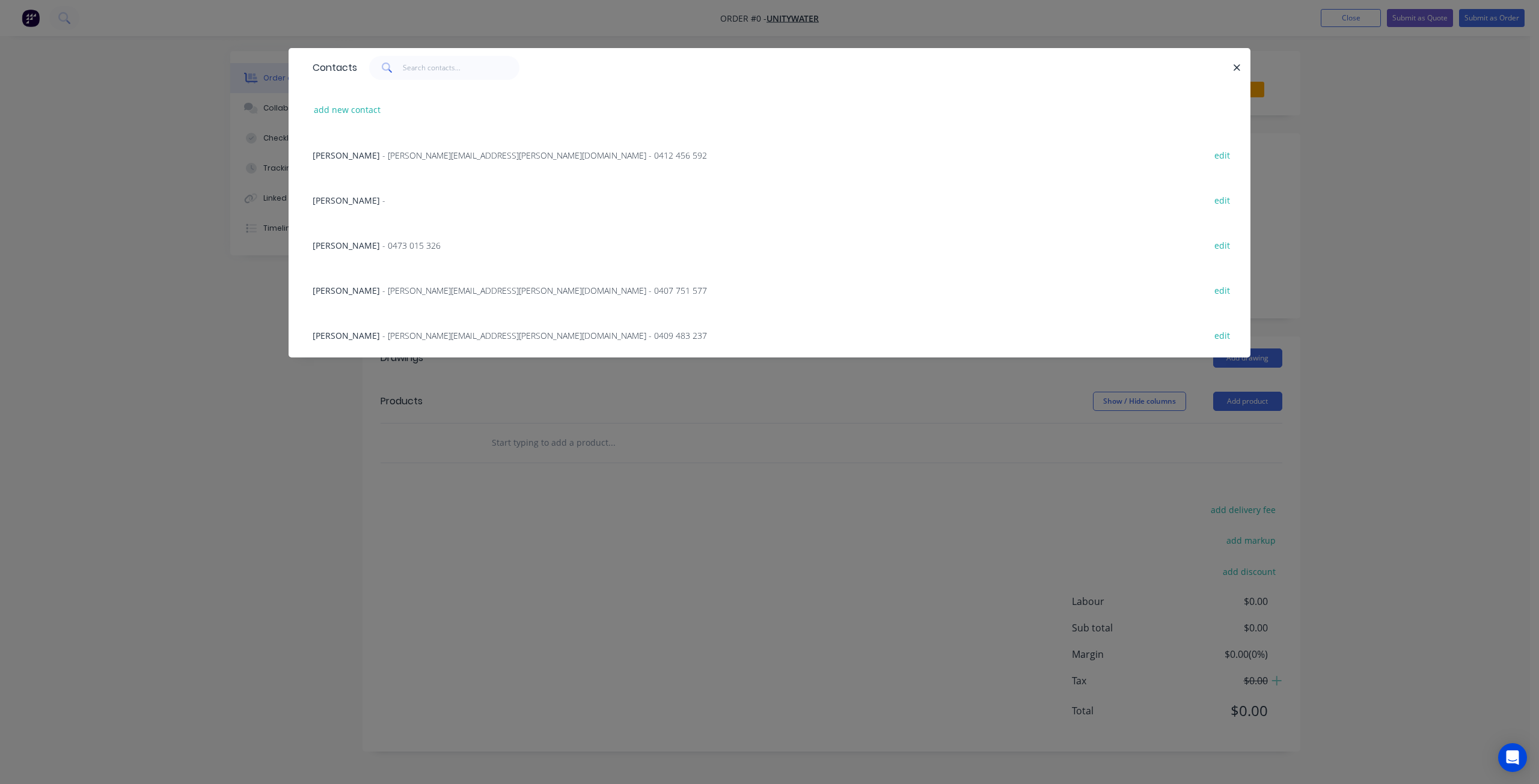
click at [392, 334] on span "- james.widdicombe@unitywater.com - 0409 483 237" at bounding box center [544, 335] width 324 height 12
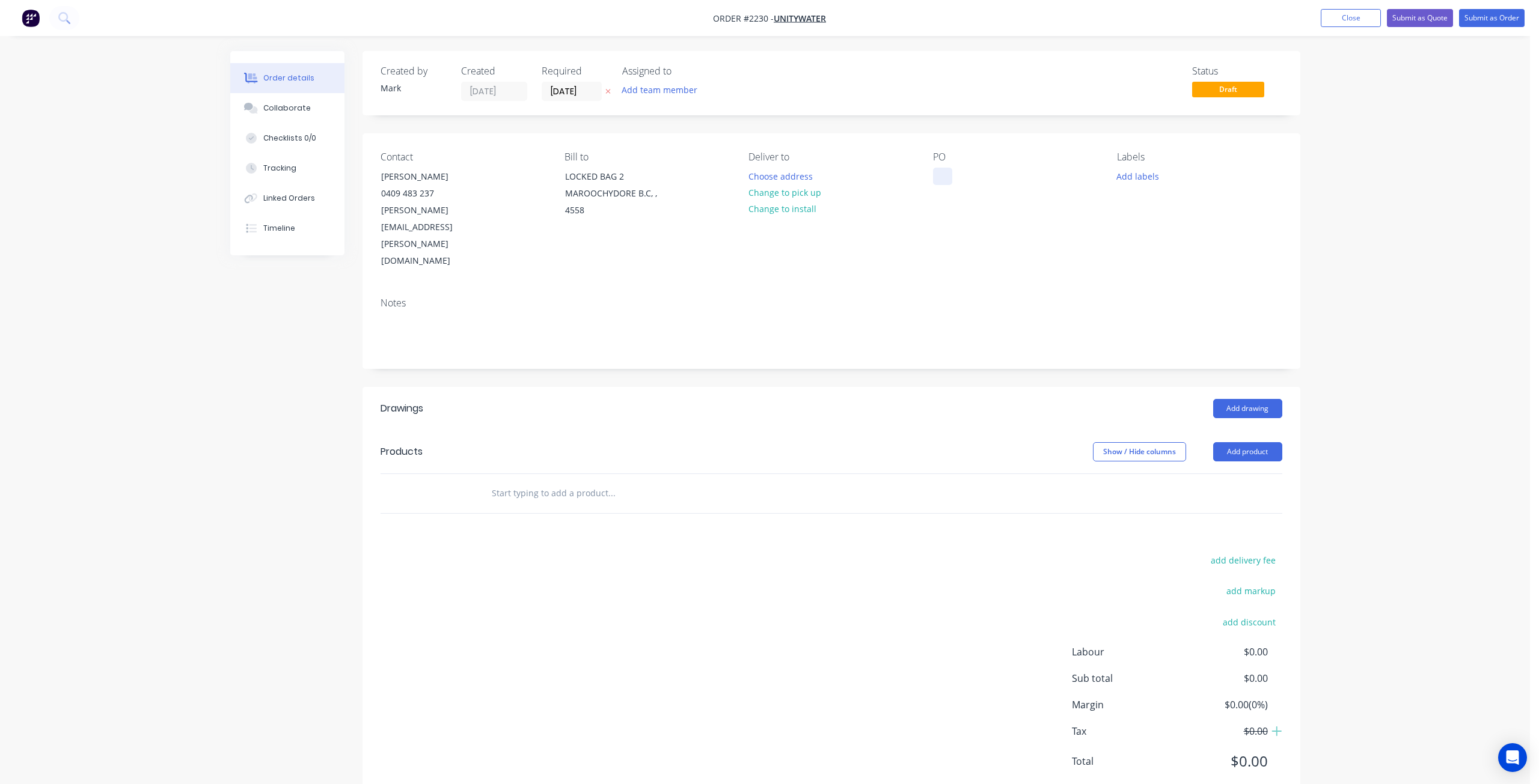
click at [948, 173] on div at bounding box center [943, 176] width 19 height 17
click at [947, 175] on div at bounding box center [943, 176] width 19 height 17
paste div
click at [1143, 173] on button "Add labels" at bounding box center [1138, 176] width 55 height 16
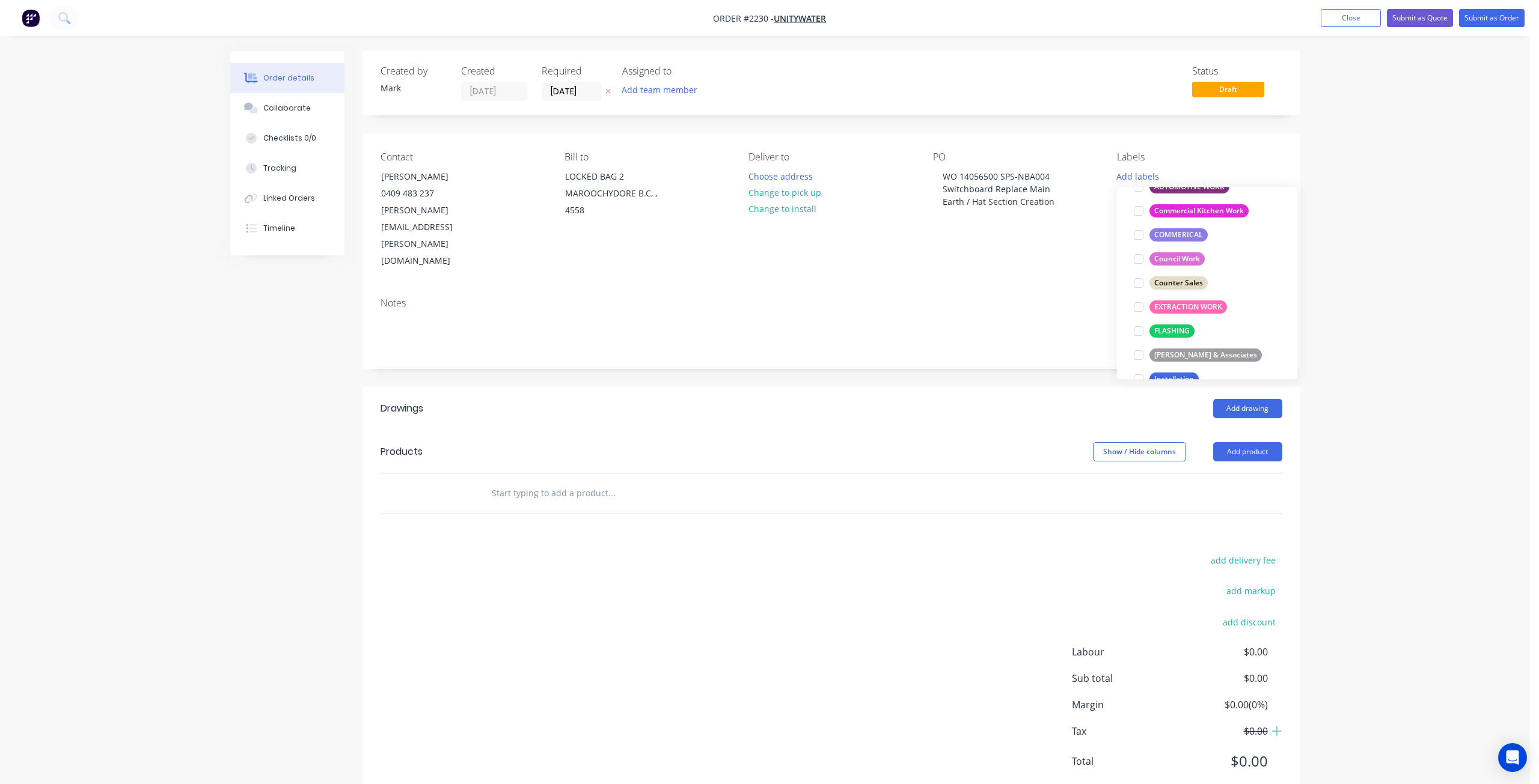
scroll to position [301, 0]
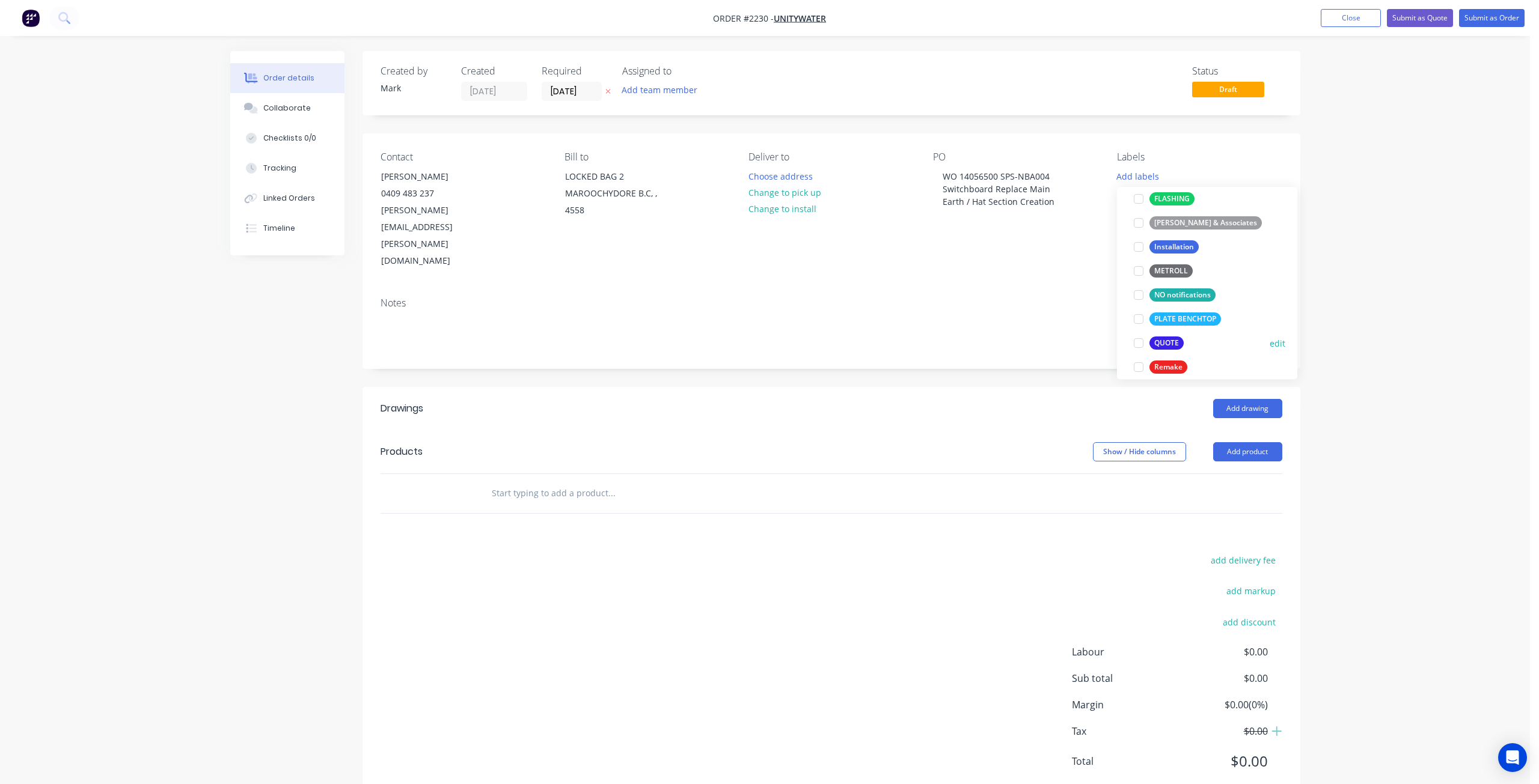
click at [1138, 342] on div at bounding box center [1139, 343] width 24 height 24
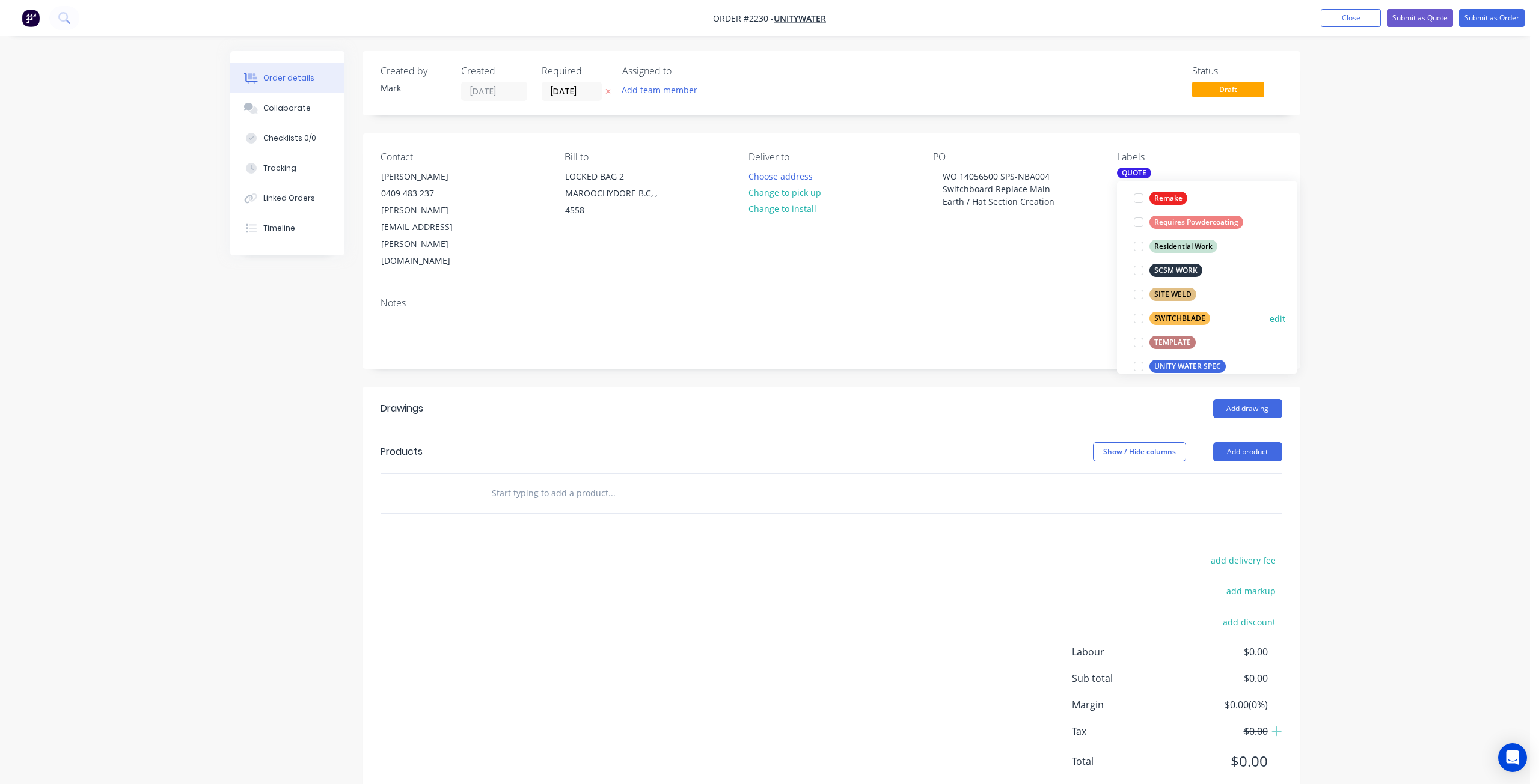
scroll to position [481, 0]
drag, startPoint x: 1139, startPoint y: 351, endPoint x: 1109, endPoint y: 362, distance: 32.0
click at [1139, 351] on div at bounding box center [1139, 350] width 24 height 24
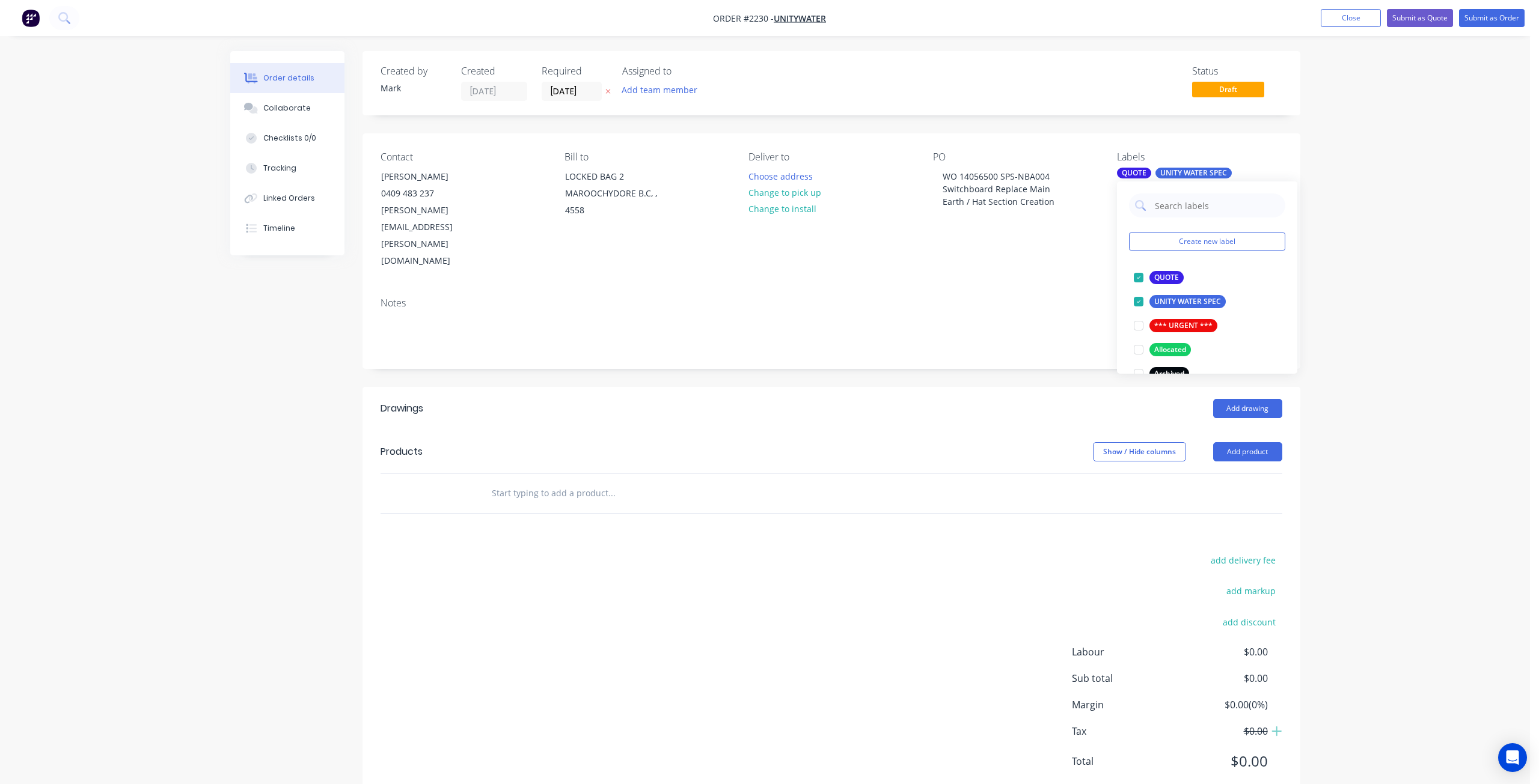
click at [506, 481] on input "text" at bounding box center [612, 493] width 240 height 24
type input "Aluminum Hat Section"
click at [573, 486] on div "Drawings Add drawing Products Show / Hide columns Add product Aluminum Hat Sect…" at bounding box center [831, 595] width 938 height 415
click at [581, 481] on input "Aluminum Hat Section" at bounding box center [612, 493] width 240 height 24
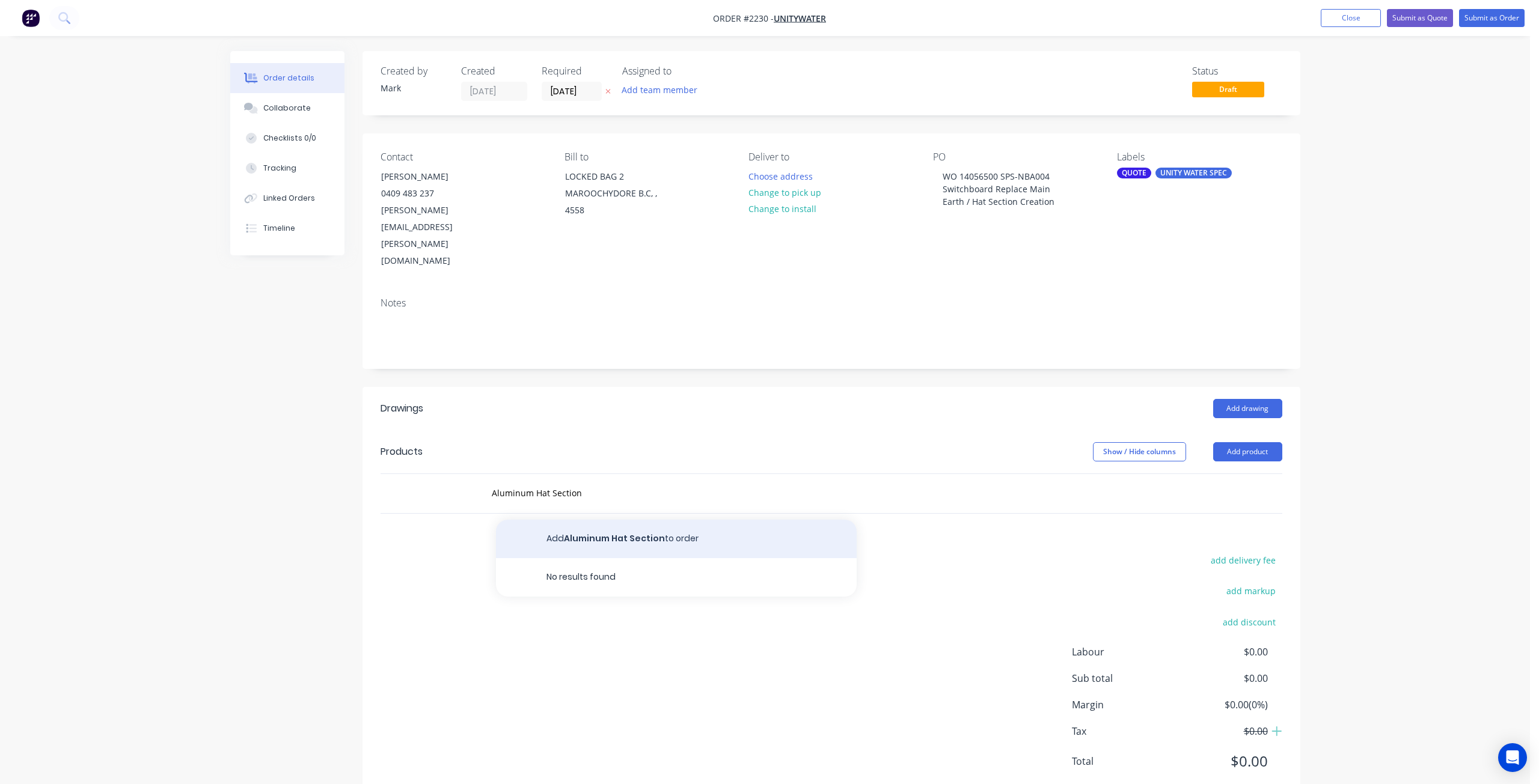
click at [608, 520] on button "Add Aluminum Hat Section to order" at bounding box center [676, 539] width 361 height 39
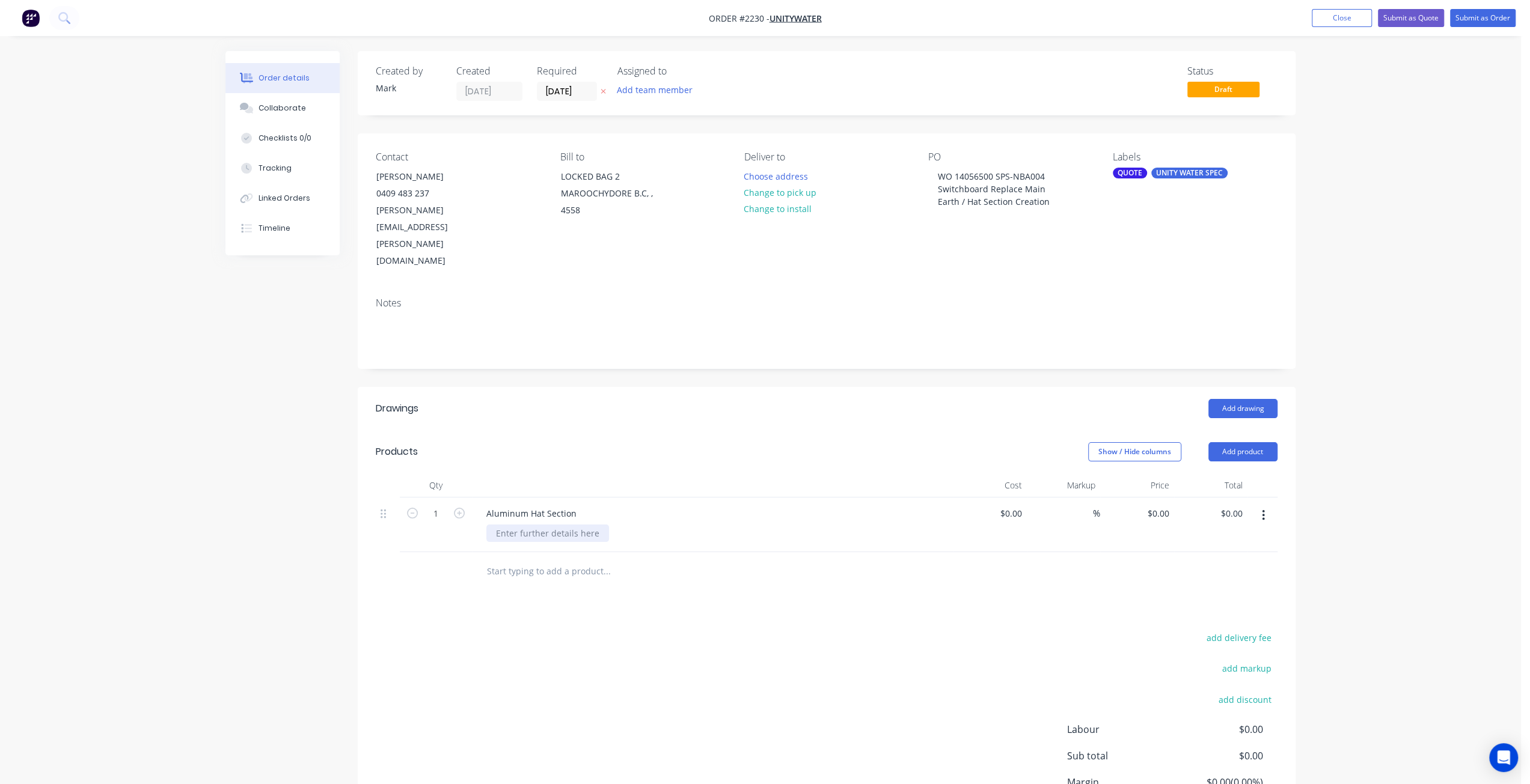
drag, startPoint x: 548, startPoint y: 475, endPoint x: 549, endPoint y: 484, distance: 9.1
click at [548, 525] on div at bounding box center [548, 533] width 123 height 17
click at [493, 525] on div "Profile 2400mm x" at bounding box center [530, 533] width 89 height 17
click at [565, 525] on div "2mm Thick Profile 2400mm x" at bounding box center [552, 533] width 132 height 17
click at [524, 525] on div "2mm Thick Profile 2400mm x" at bounding box center [552, 533] width 132 height 17
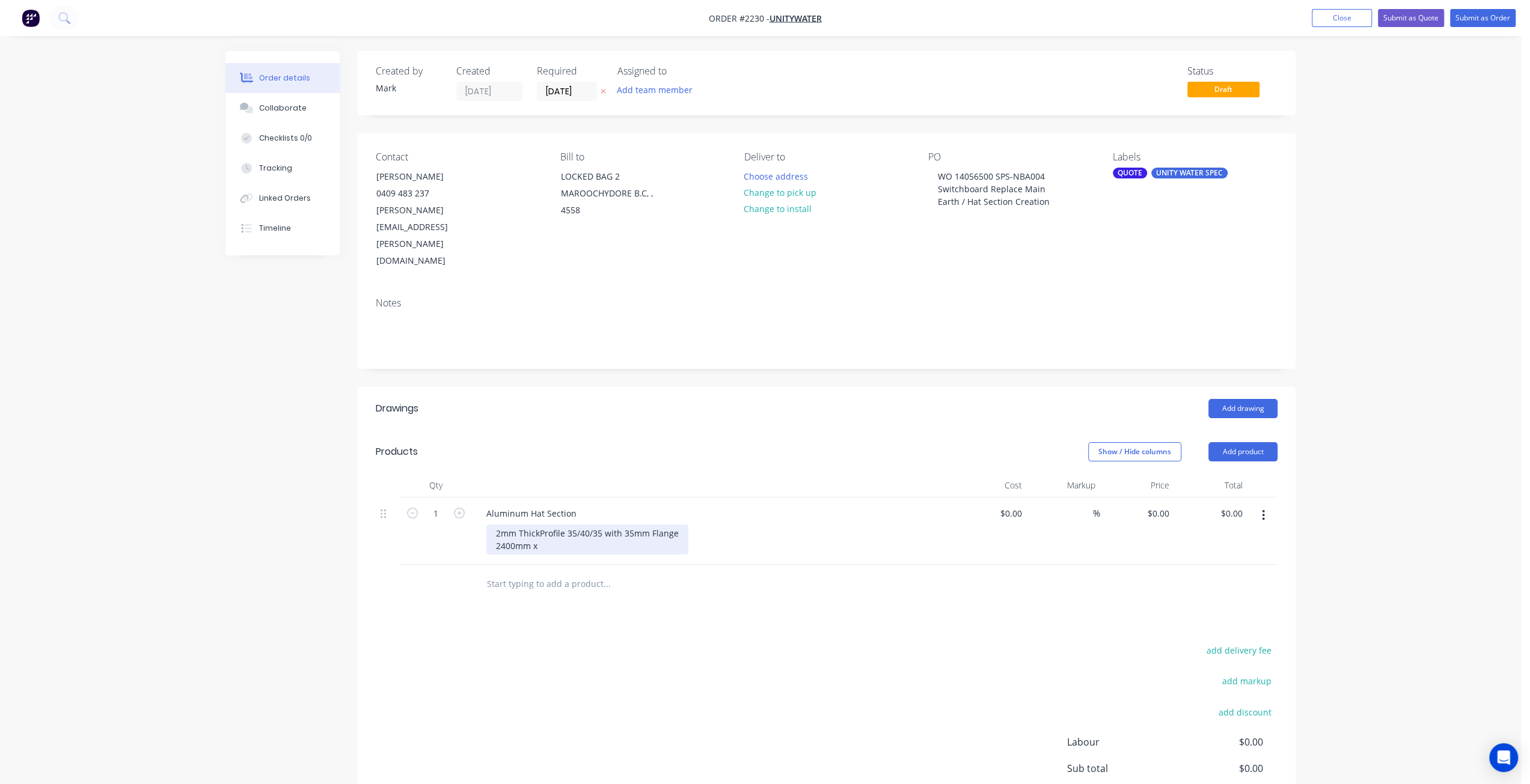
click at [540, 525] on div "2mm Thick Profile 35/40/35 with 35mm Flange 2400mm x" at bounding box center [587, 539] width 202 height 30
click at [247, 550] on div "Created by Mark Created 25/08/25 Required 25/08/25 Assigned to Add team member …" at bounding box center [761, 487] width 1070 height 872
click at [1362, 473] on div "Order details Collaborate Checklists 0/0 Tracking Linked Orders Timeline Order …" at bounding box center [760, 468] width 1521 height 936
click at [323, 546] on div "Created by Mark Created 25/08/25 Required 25/08/25 Assigned to Add team member …" at bounding box center [761, 493] width 1070 height 884
click at [1167, 505] on input "0" at bounding box center [1160, 513] width 28 height 17
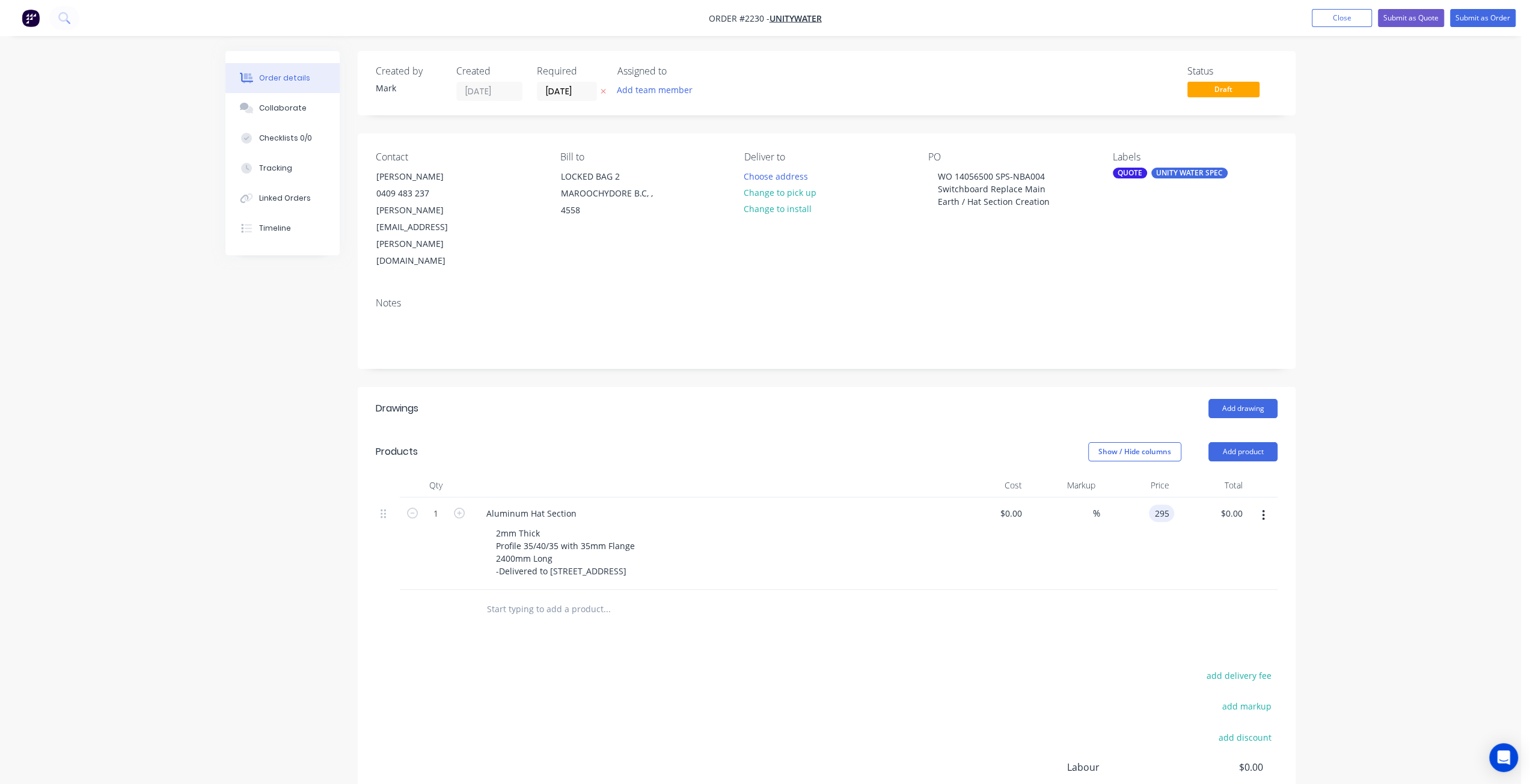
type input "$295.00"
click at [1460, 456] on div "Order details Collaborate Checklists 0/0 Tracking Linked Orders Timeline Order …" at bounding box center [760, 468] width 1521 height 936
click at [1319, 428] on div "Order details Collaborate Checklists 0/0 Tracking Linked Orders Timeline Order …" at bounding box center [760, 468] width 1521 height 936
click at [1148, 498] on div "295 $295.00" at bounding box center [1138, 544] width 74 height 92
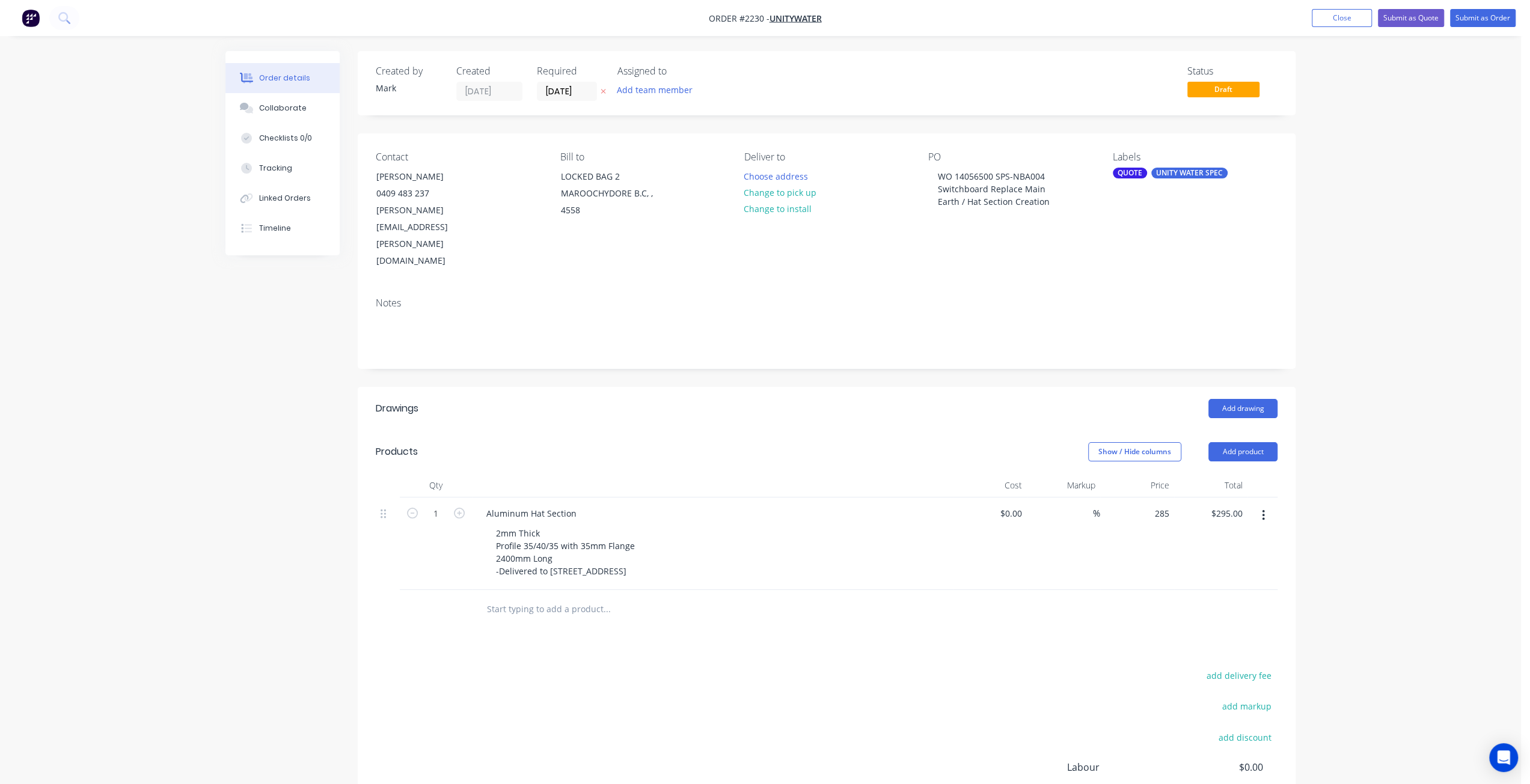
type input "$285.00"
click at [1390, 488] on div "Order details Collaborate Checklists 0/0 Tracking Linked Orders Timeline Order …" at bounding box center [760, 468] width 1521 height 936
click at [1393, 481] on div "Order details Collaborate Checklists 0/0 Tracking Linked Orders Timeline Order …" at bounding box center [760, 468] width 1521 height 936
drag, startPoint x: 618, startPoint y: 514, endPoint x: 523, endPoint y: 523, distance: 95.4
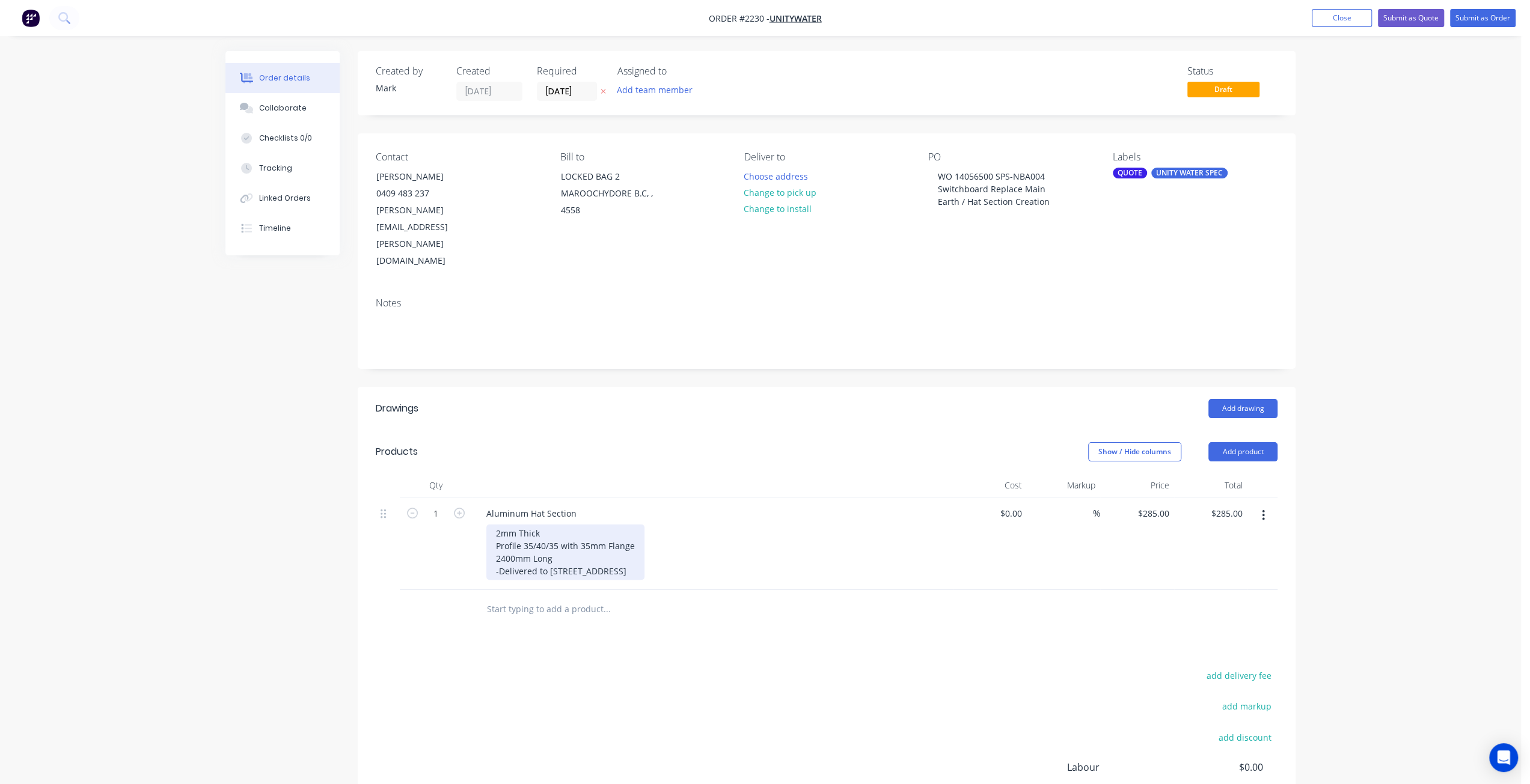
click at [488, 525] on div "2mm Thick Profile 35/40/35 with 35mm Flange 2400mm Long -Delivered to 20 Servic…" at bounding box center [565, 552] width 158 height 55
click at [1133, 498] on div "$285.00 $285.00" at bounding box center [1138, 537] width 74 height 79
click at [1169, 505] on input "285" at bounding box center [1155, 513] width 37 height 17
type input "$155.00"
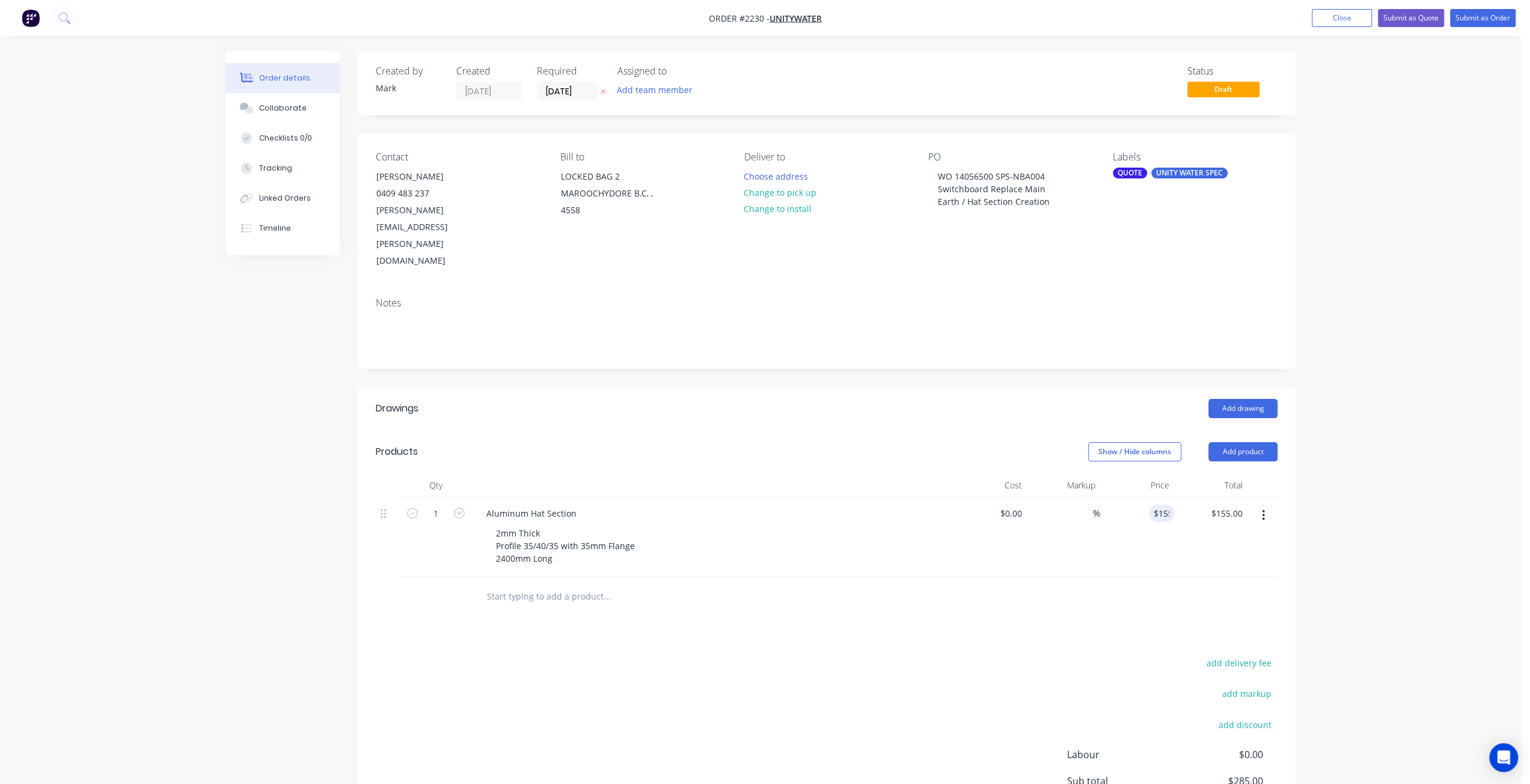
click at [1385, 476] on div "Order details Collaborate Checklists 0/0 Tracking Linked Orders Timeline Order …" at bounding box center [760, 462] width 1521 height 923
drag, startPoint x: 1162, startPoint y: 459, endPoint x: 1171, endPoint y: 464, distance: 10.3
click at [1162, 505] on input "155" at bounding box center [1155, 513] width 37 height 17
type input "$155.00"
click at [553, 584] on input "text" at bounding box center [606, 596] width 240 height 24
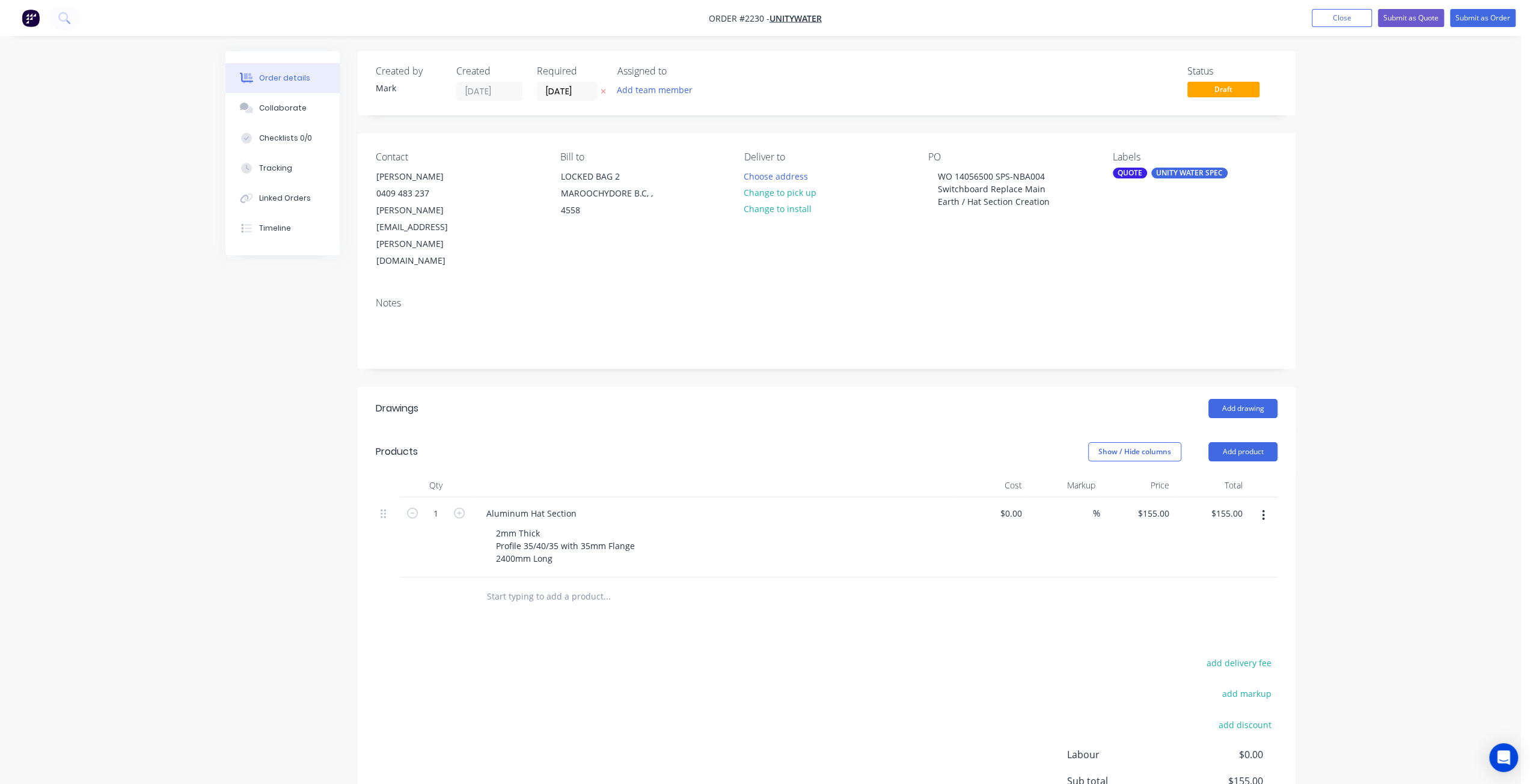
paste input "-Delivered to 20 Service Street"
type input "-Delivered to 20 Service Street"
click at [628, 623] on button "Add -Delivered to 20 Service Street to order" at bounding box center [671, 642] width 361 height 39
click at [1162, 584] on input "0" at bounding box center [1160, 593] width 28 height 17
type input "$85.00"
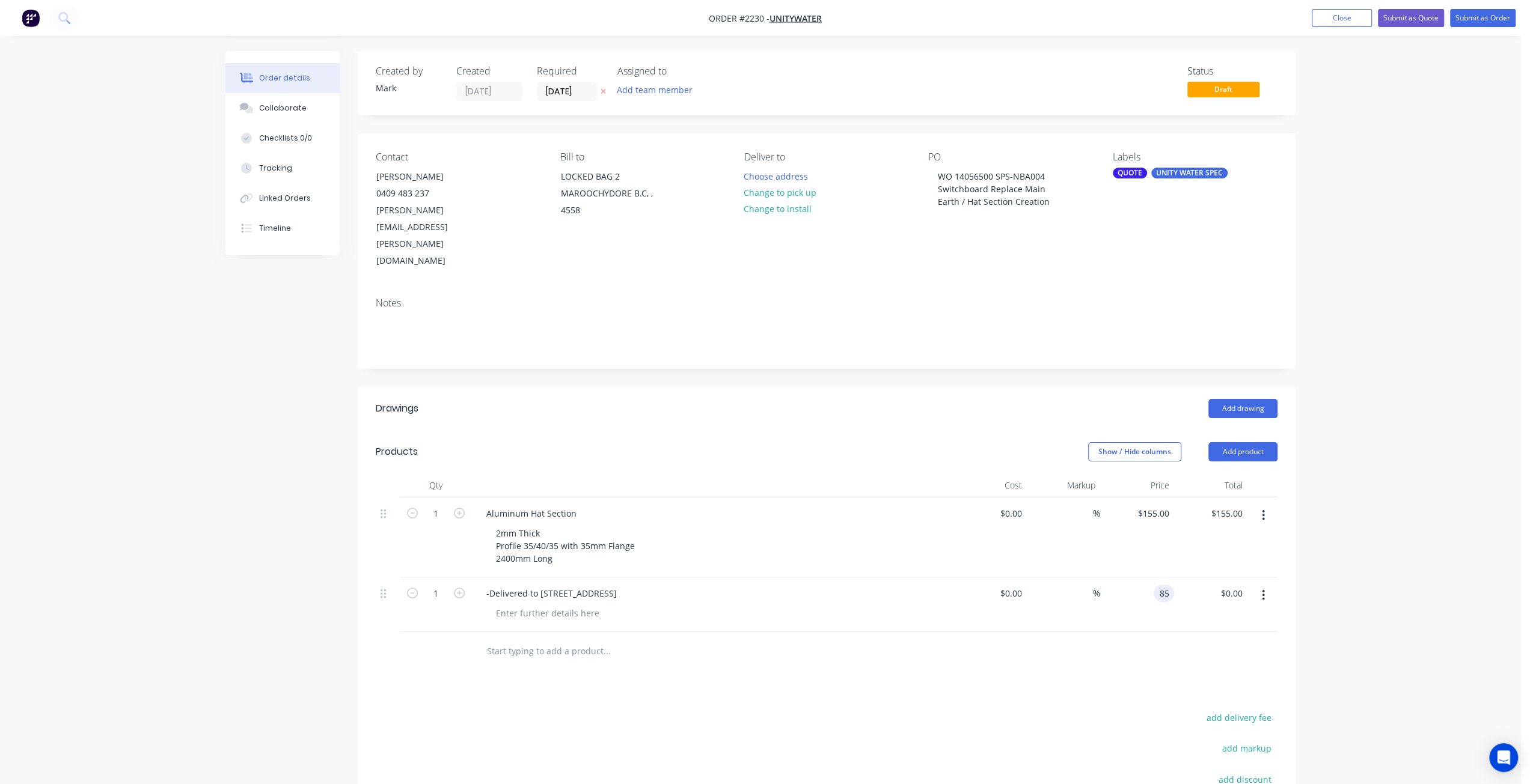
type input "$85.00"
click at [1377, 509] on div "Order details Collaborate Checklists 0/0 Tracking Linked Orders Timeline Order …" at bounding box center [760, 489] width 1521 height 978
drag, startPoint x: 1425, startPoint y: 226, endPoint x: 1415, endPoint y: 94, distance: 132.4
click at [1424, 225] on div "Order details Collaborate Checklists 0/0 Tracking Linked Orders Timeline Order …" at bounding box center [760, 489] width 1521 height 978
click at [1412, 18] on button "Submit as Quote" at bounding box center [1411, 18] width 66 height 18
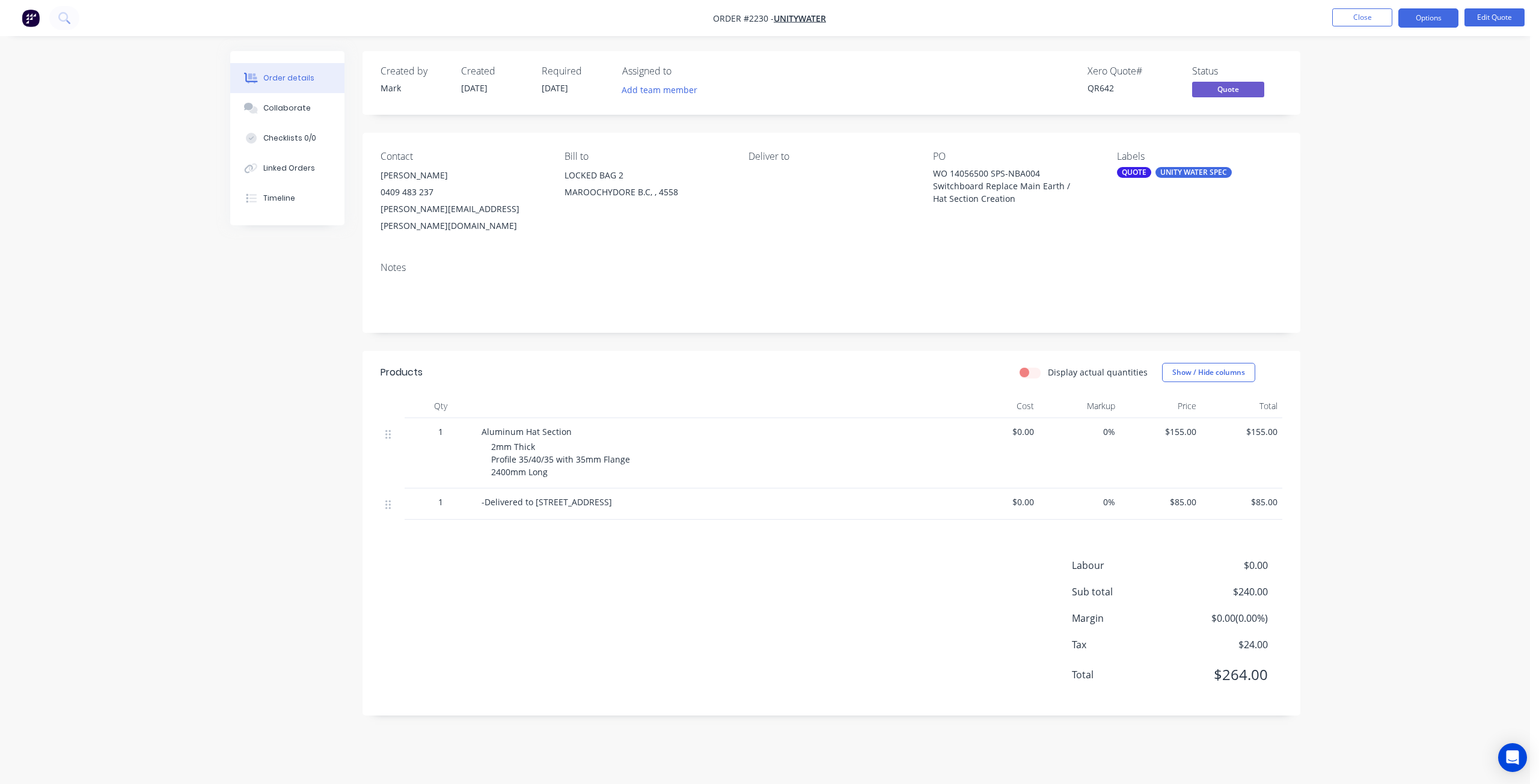
drag, startPoint x: 1366, startPoint y: 273, endPoint x: 1304, endPoint y: 257, distance: 64.0
click at [1363, 272] on div "Order details Collaborate Checklists 0/0 Linked Orders Timeline Order details C…" at bounding box center [765, 392] width 1530 height 784
click at [306, 101] on button "Collaborate" at bounding box center [287, 107] width 114 height 30
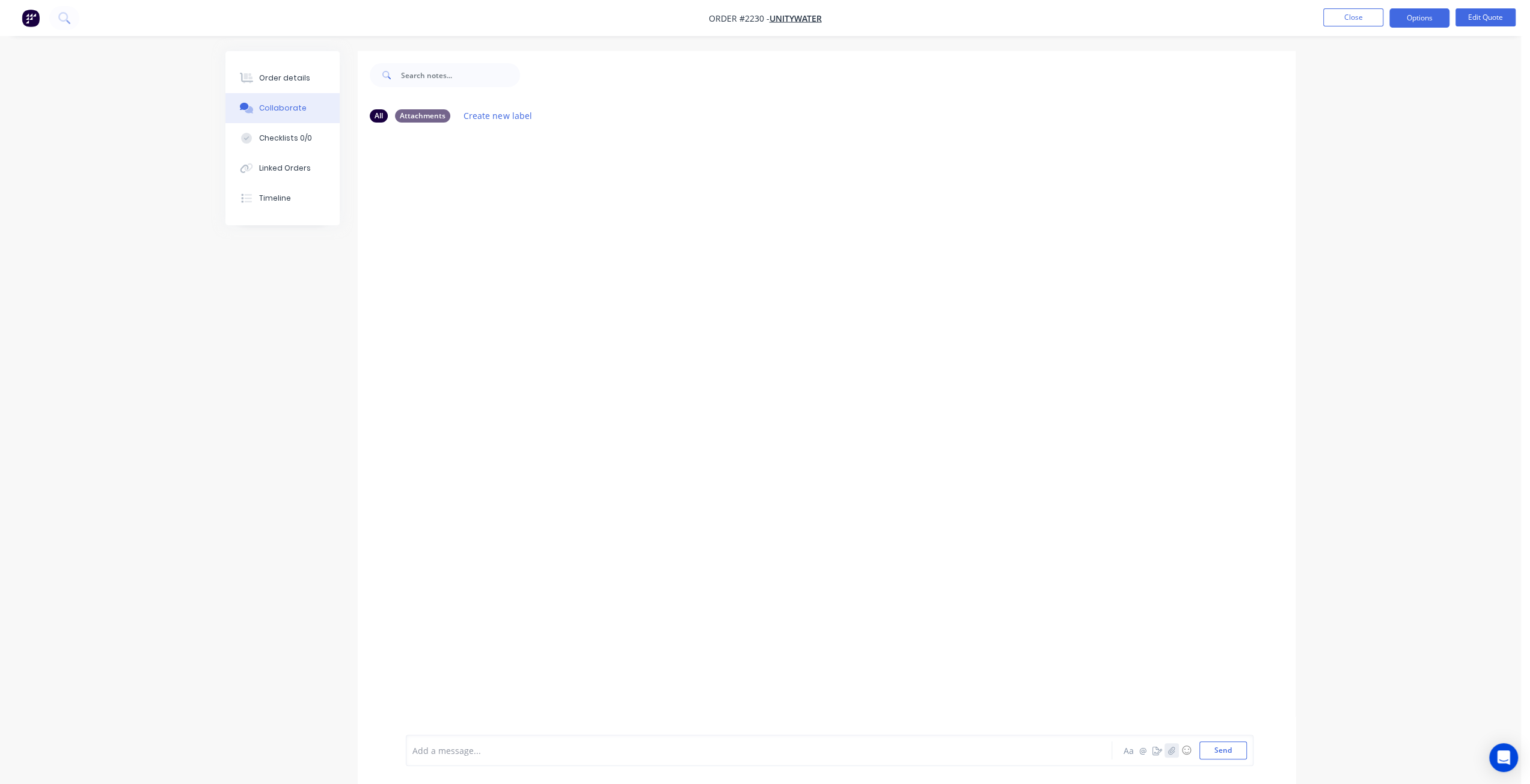
click at [1175, 751] on icon "button" at bounding box center [1172, 750] width 7 height 8
click at [1216, 751] on button "Send" at bounding box center [1223, 751] width 48 height 18
click at [288, 74] on div "Order details" at bounding box center [285, 79] width 52 height 11
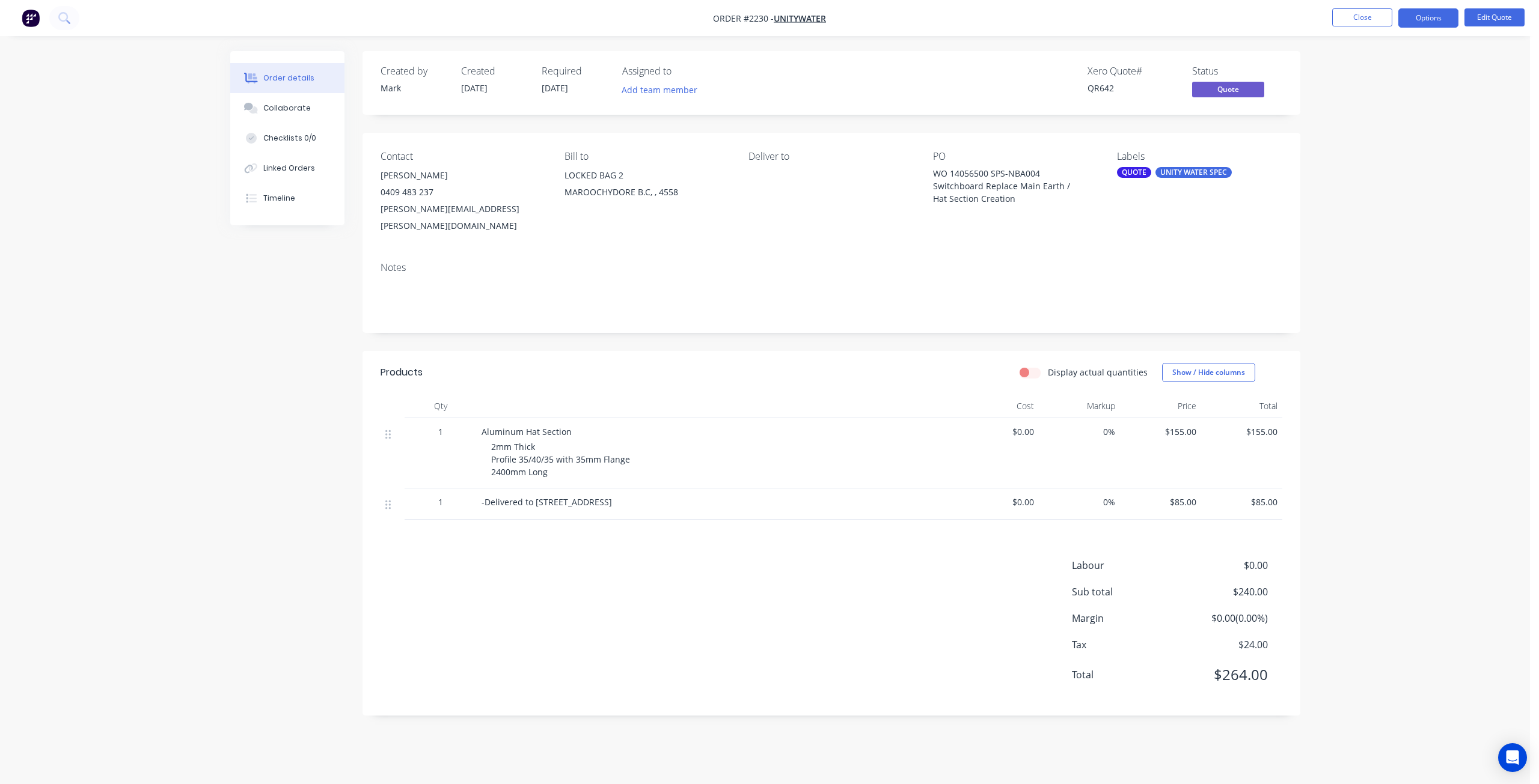
click at [247, 473] on div "Created by Mark Created 25/08/25 Required 25/08/25 Assigned to Add team member …" at bounding box center [765, 393] width 1070 height 683
click at [1378, 422] on div "Order details Collaborate Checklists 0/0 Linked Orders Timeline Order details C…" at bounding box center [765, 392] width 1530 height 784
click at [1376, 422] on div "Order details Collaborate Checklists 0/0 Linked Orders Timeline Order details C…" at bounding box center [765, 392] width 1530 height 784
click at [1421, 210] on div "Order details Collaborate Checklists 0/0 Linked Orders Timeline Order details C…" at bounding box center [765, 392] width 1530 height 784
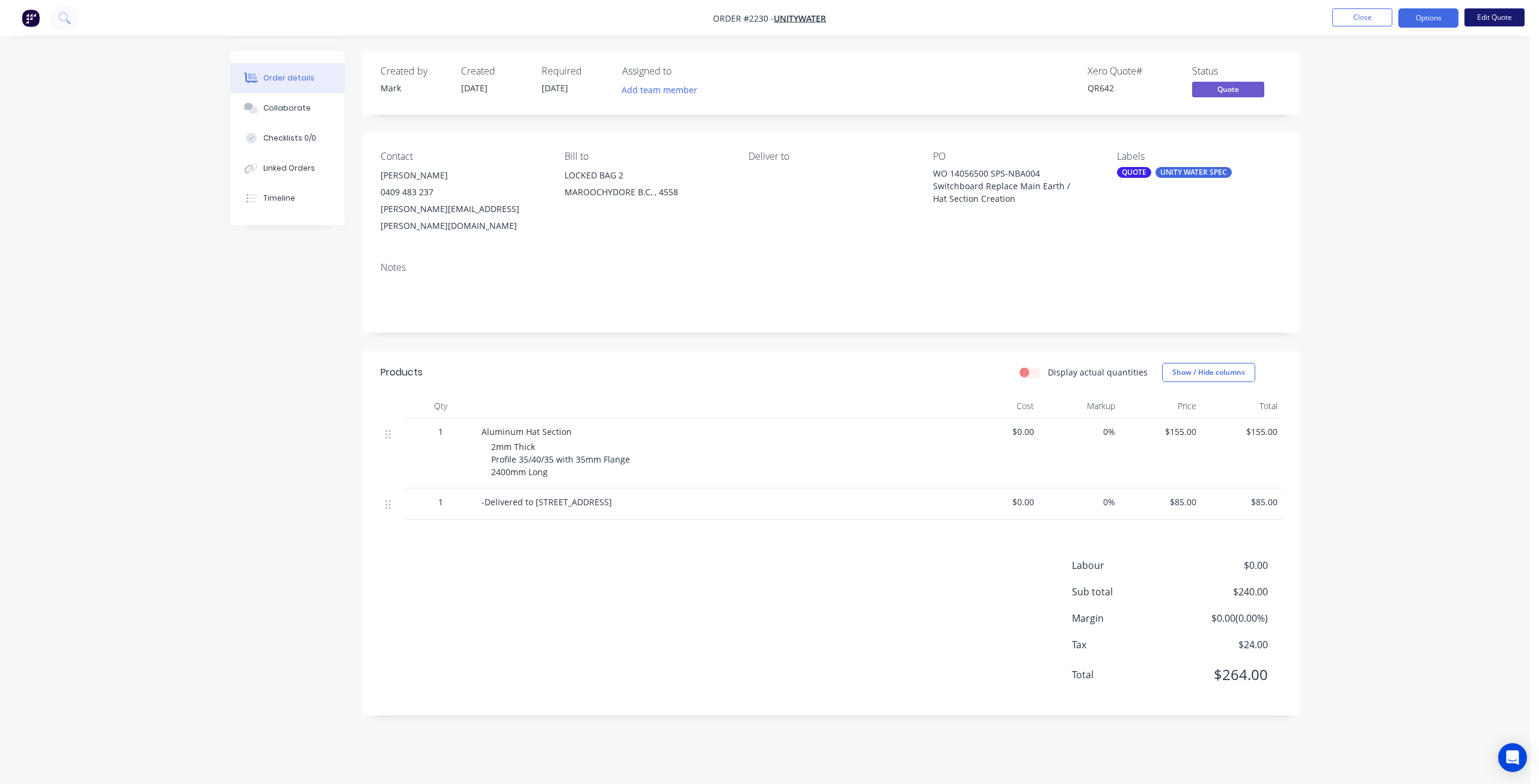
click at [1482, 19] on button "Edit Quote" at bounding box center [1495, 17] width 61 height 18
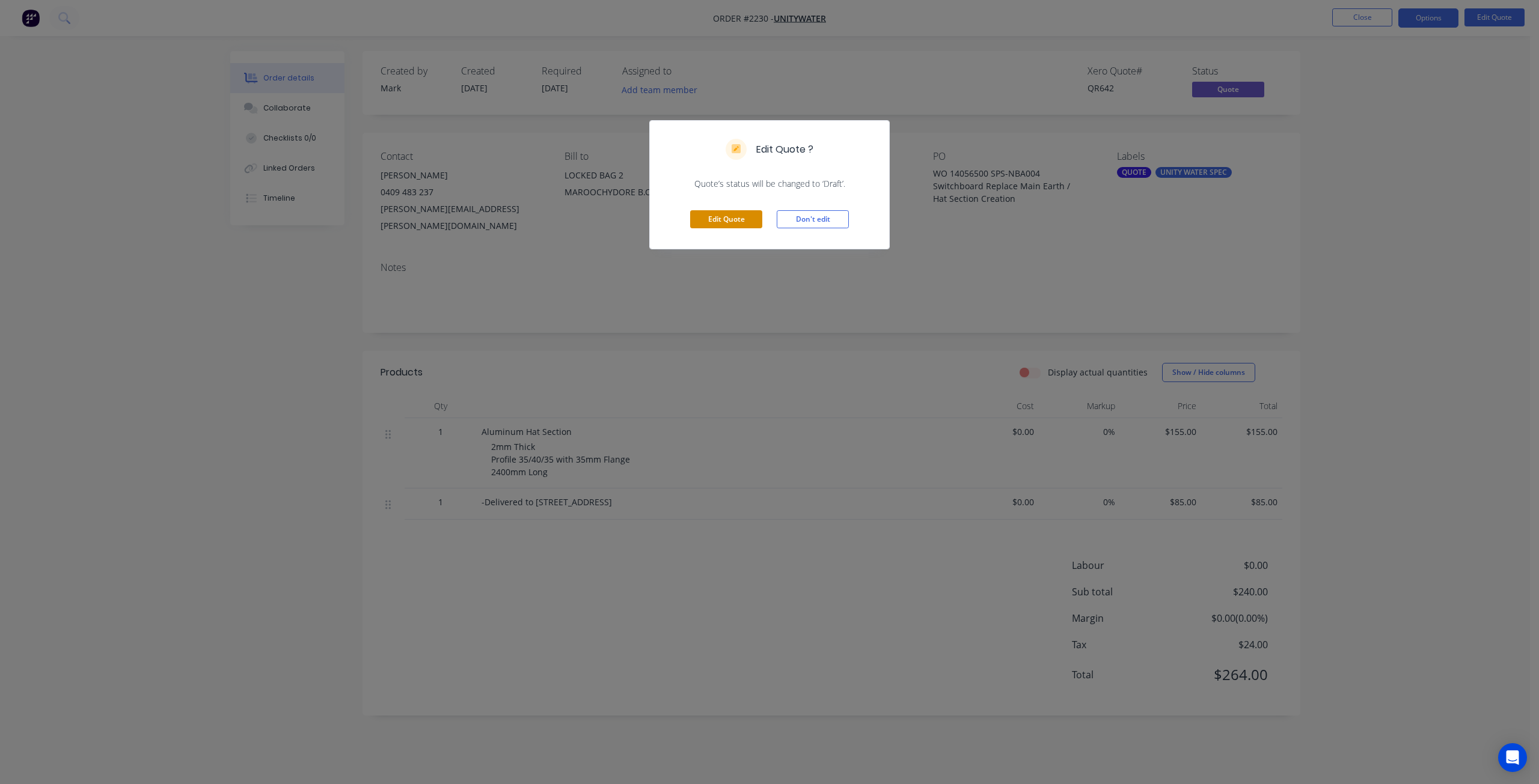
click at [757, 217] on button "Edit Quote" at bounding box center [727, 219] width 72 height 18
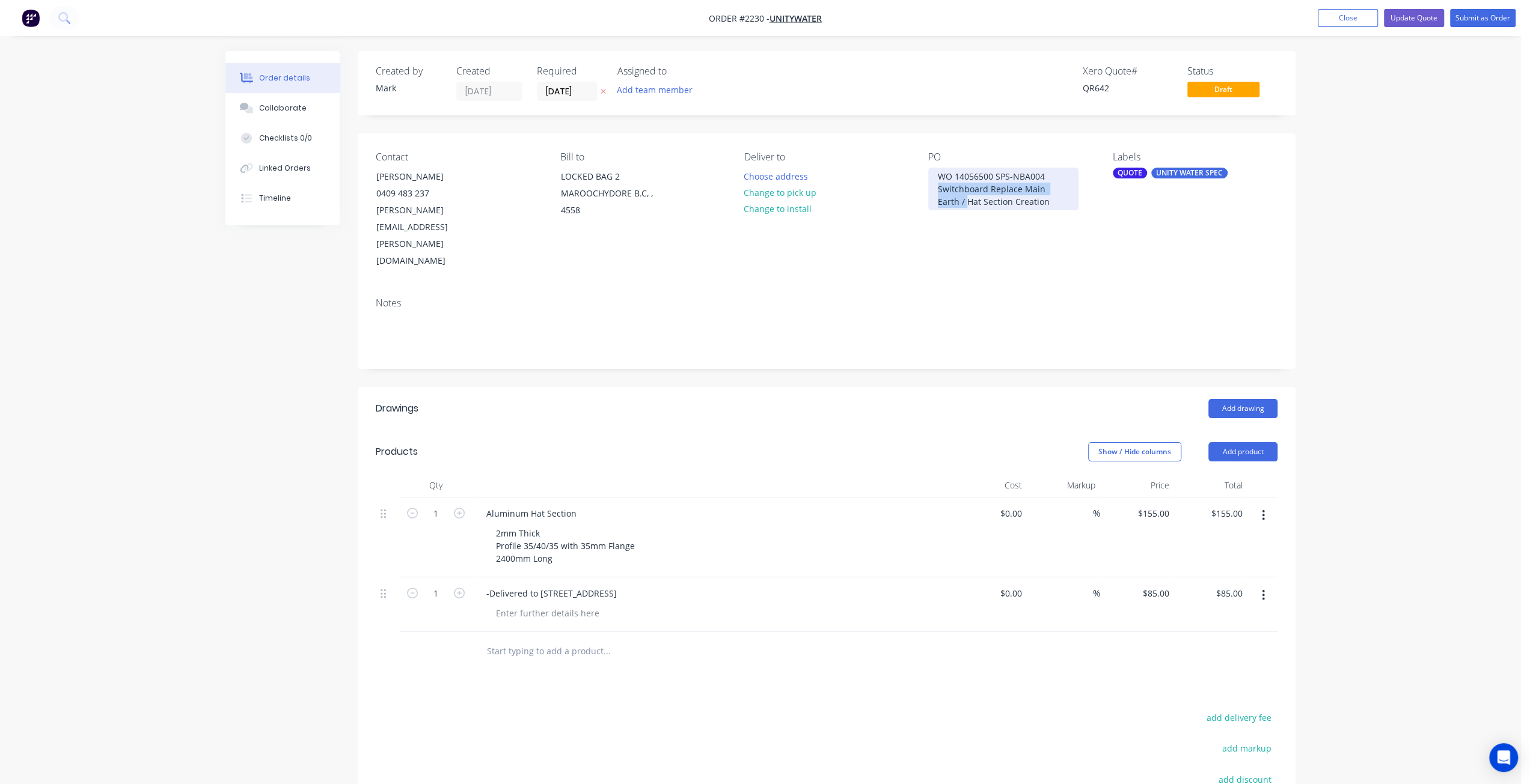
drag, startPoint x: 937, startPoint y: 186, endPoint x: 943, endPoint y: 198, distance: 13.4
click at [943, 198] on div "WO 14056500 SPS-NBA004 Switchboard Replace Main Earth / Hat Section Creation" at bounding box center [1003, 189] width 150 height 42
click at [1507, 61] on div "Order details Collaborate Checklists 0/0 Linked Orders Timeline Order details C…" at bounding box center [760, 489] width 1521 height 978
click at [1415, 13] on button "Update Quote" at bounding box center [1414, 18] width 61 height 18
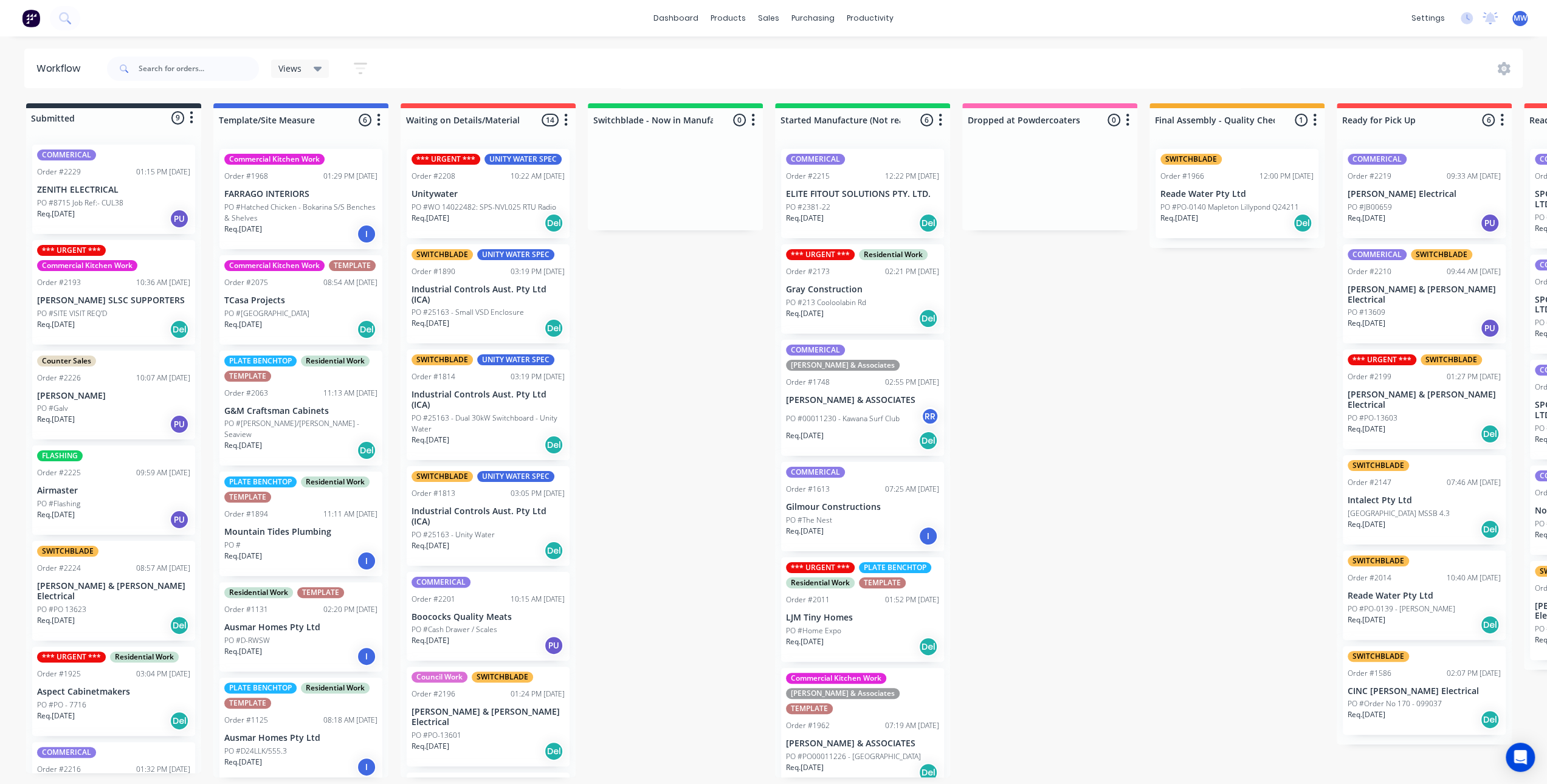
click at [620, 363] on div "Submitted 9 Status colour #273444 hex #273444 Save Cancel Summaries Total order…" at bounding box center [1004, 440] width 2028 height 674
click at [615, 394] on div "Submitted 9 Status colour #273444 hex #273444 Save Cancel Summaries Total order…" at bounding box center [1004, 440] width 2028 height 674
click at [729, 409] on div "Submitted 9 Status colour #273444 hex #273444 Save Cancel Summaries Total order…" at bounding box center [1004, 440] width 2028 height 674
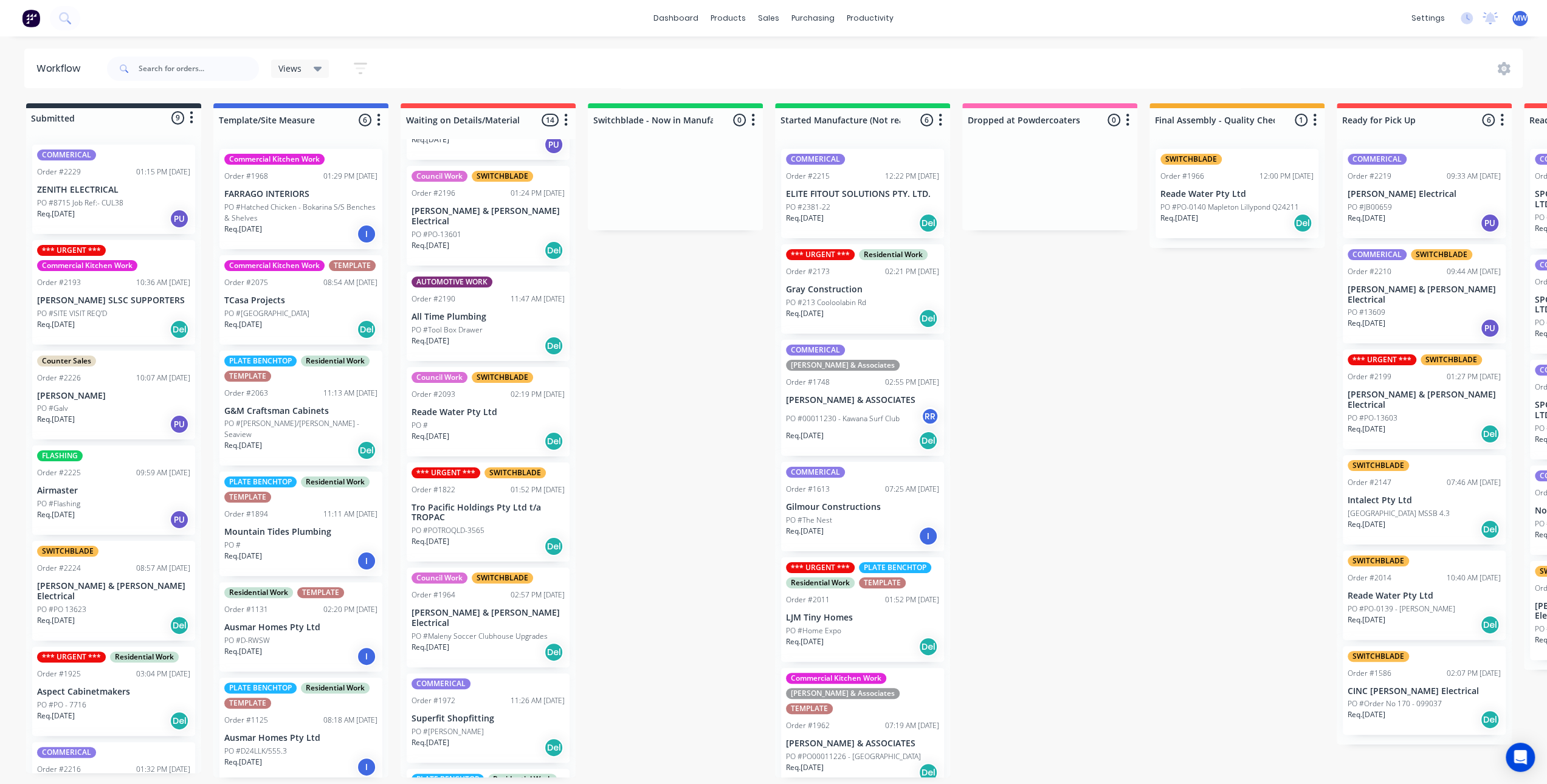
scroll to position [669, 0]
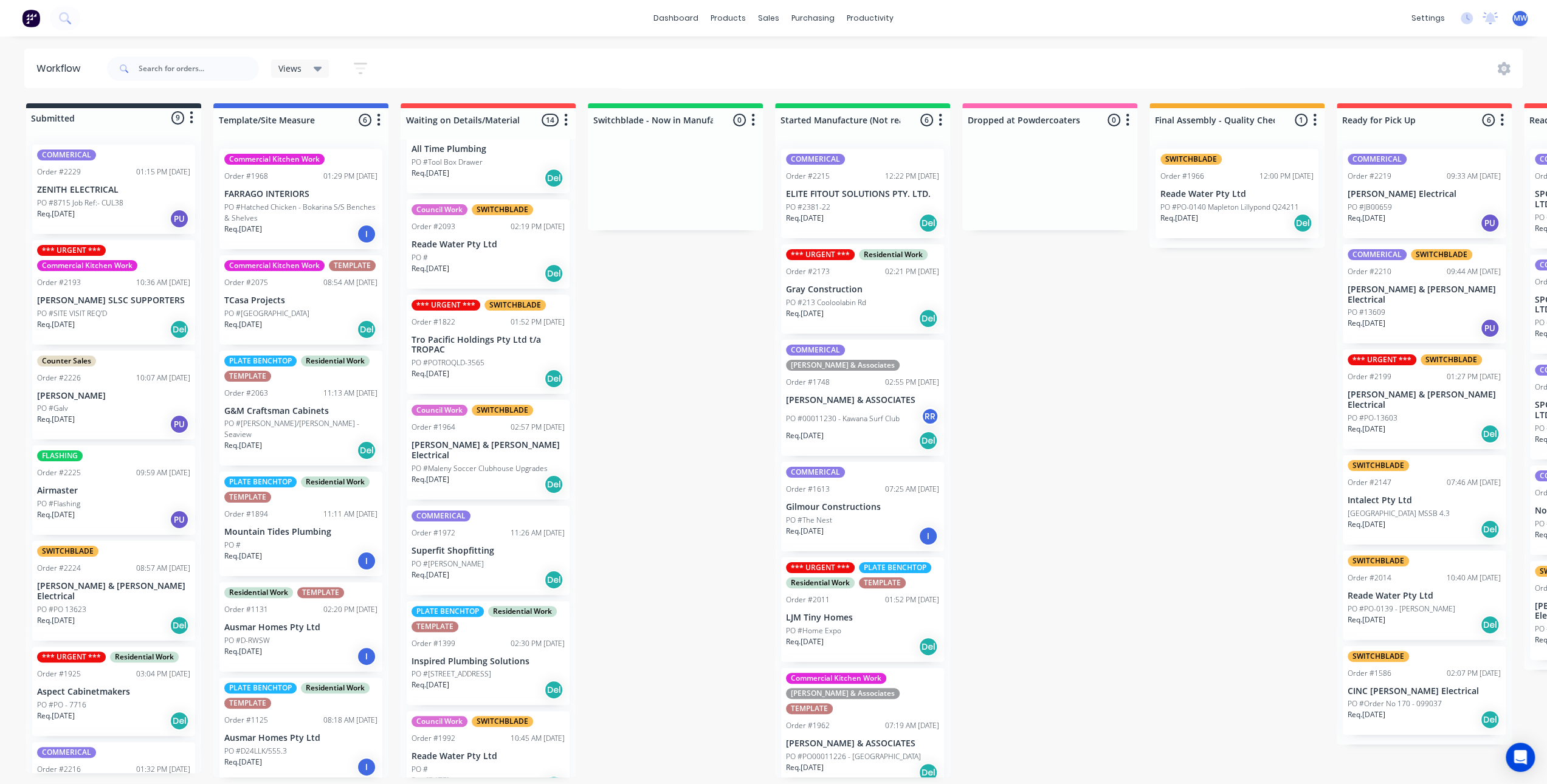
click at [293, 265] on div "Commercial Kitchen Work" at bounding box center [275, 266] width 101 height 11
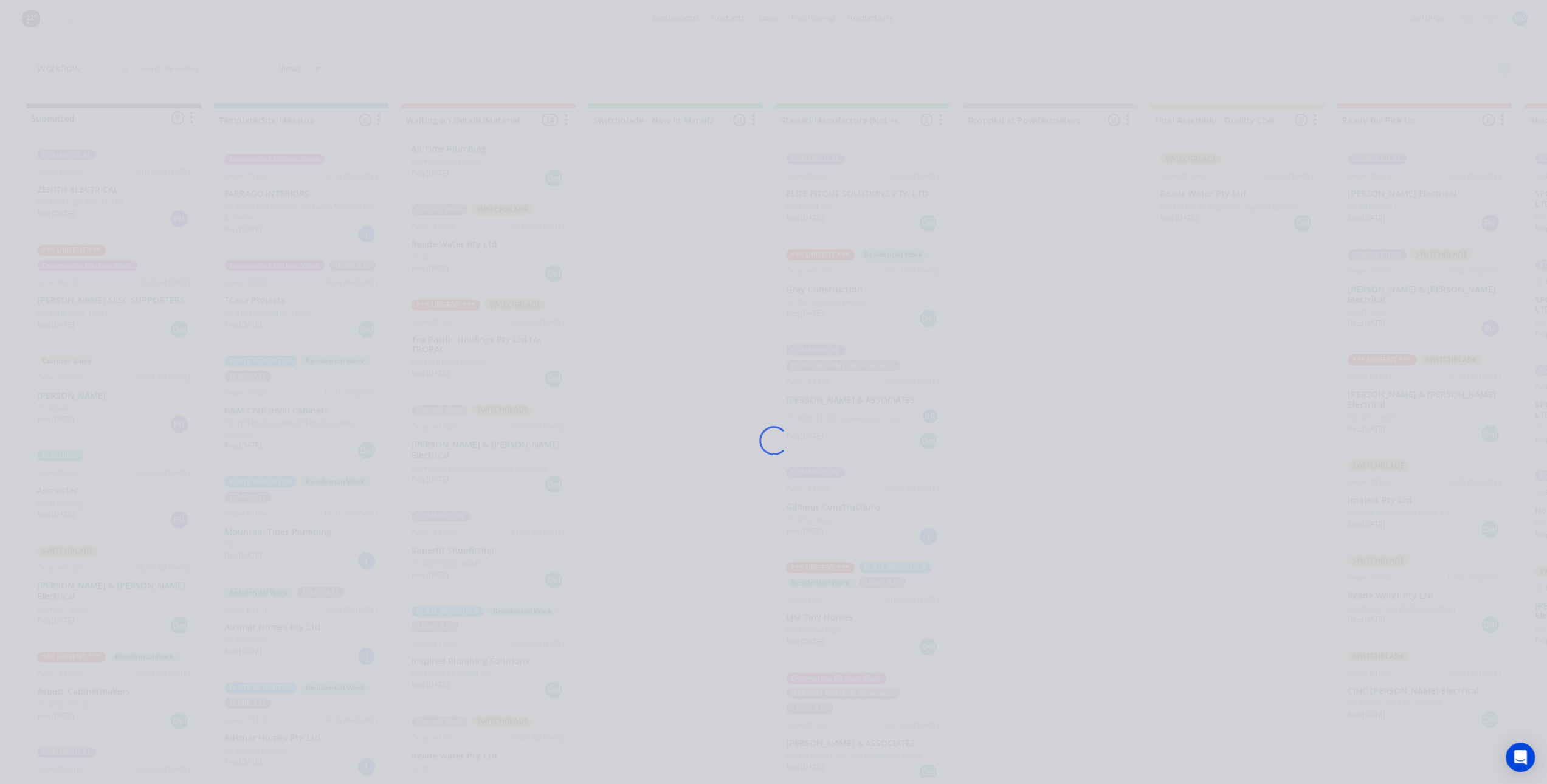
click at [293, 229] on div "Loading..." at bounding box center [774, 440] width 973 height 784
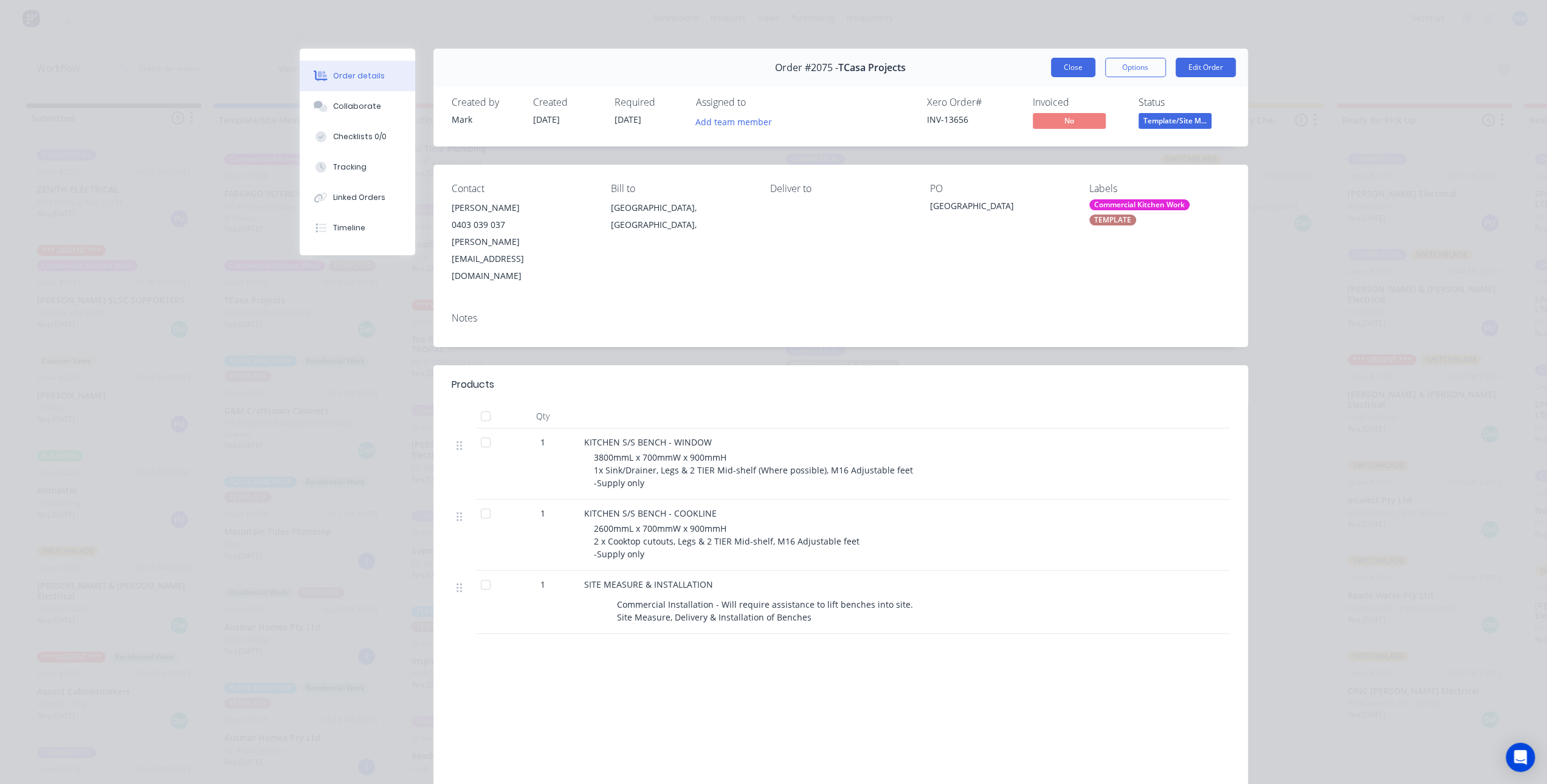
click at [1067, 71] on button "Close" at bounding box center [1073, 67] width 45 height 19
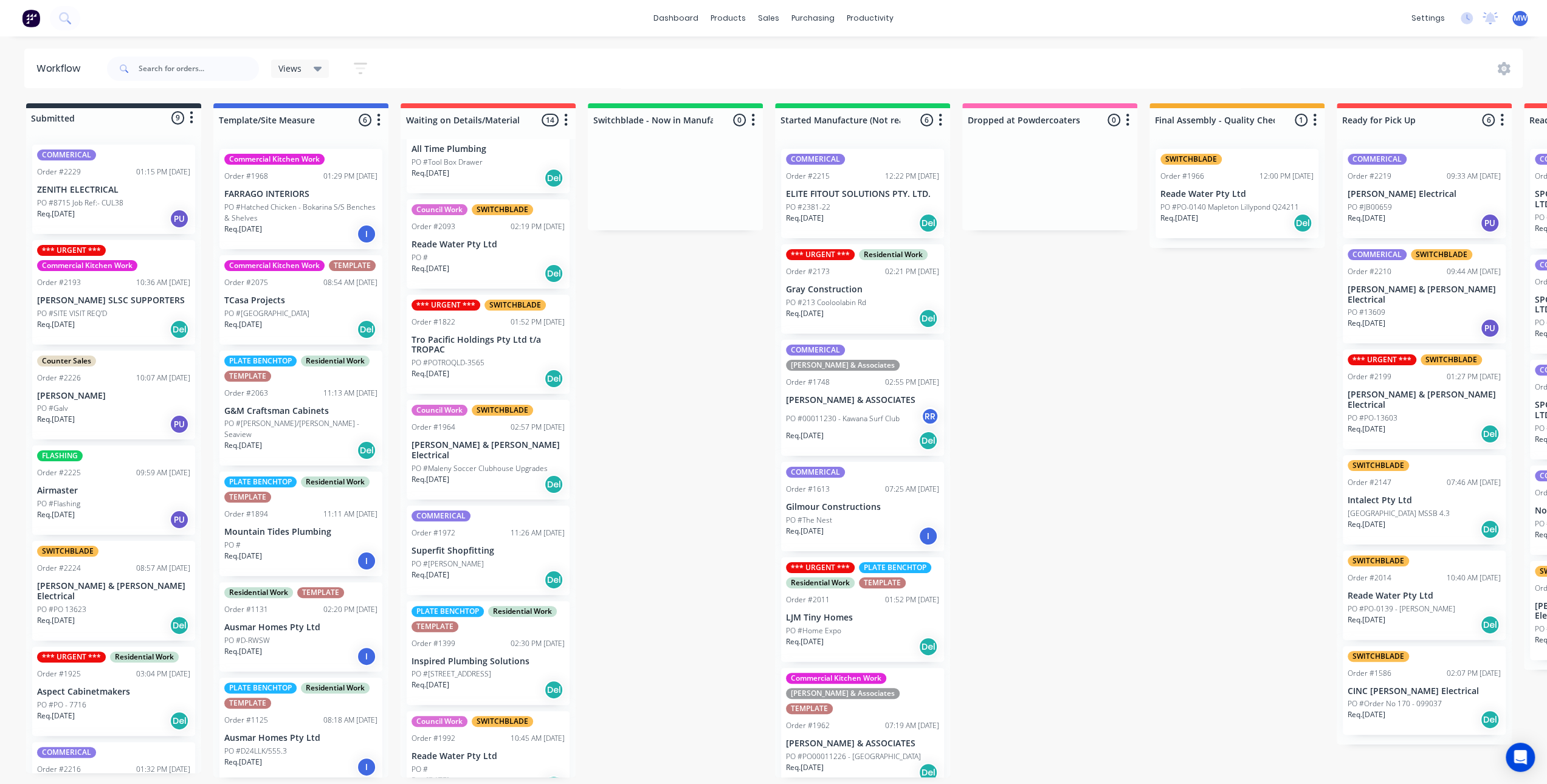
click at [302, 197] on p "FARRAGO INTERIORS" at bounding box center [302, 194] width 154 height 10
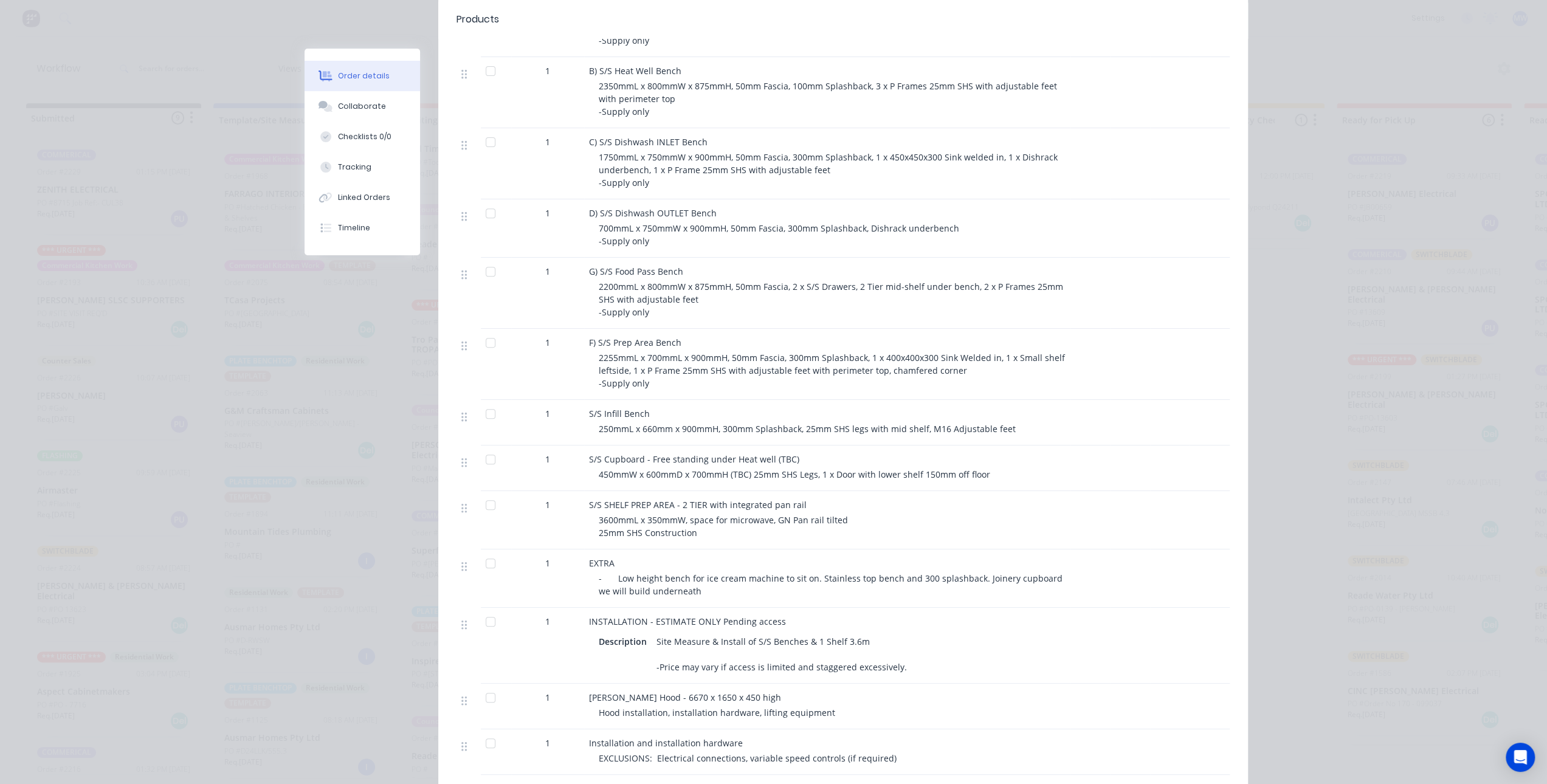
scroll to position [304, 0]
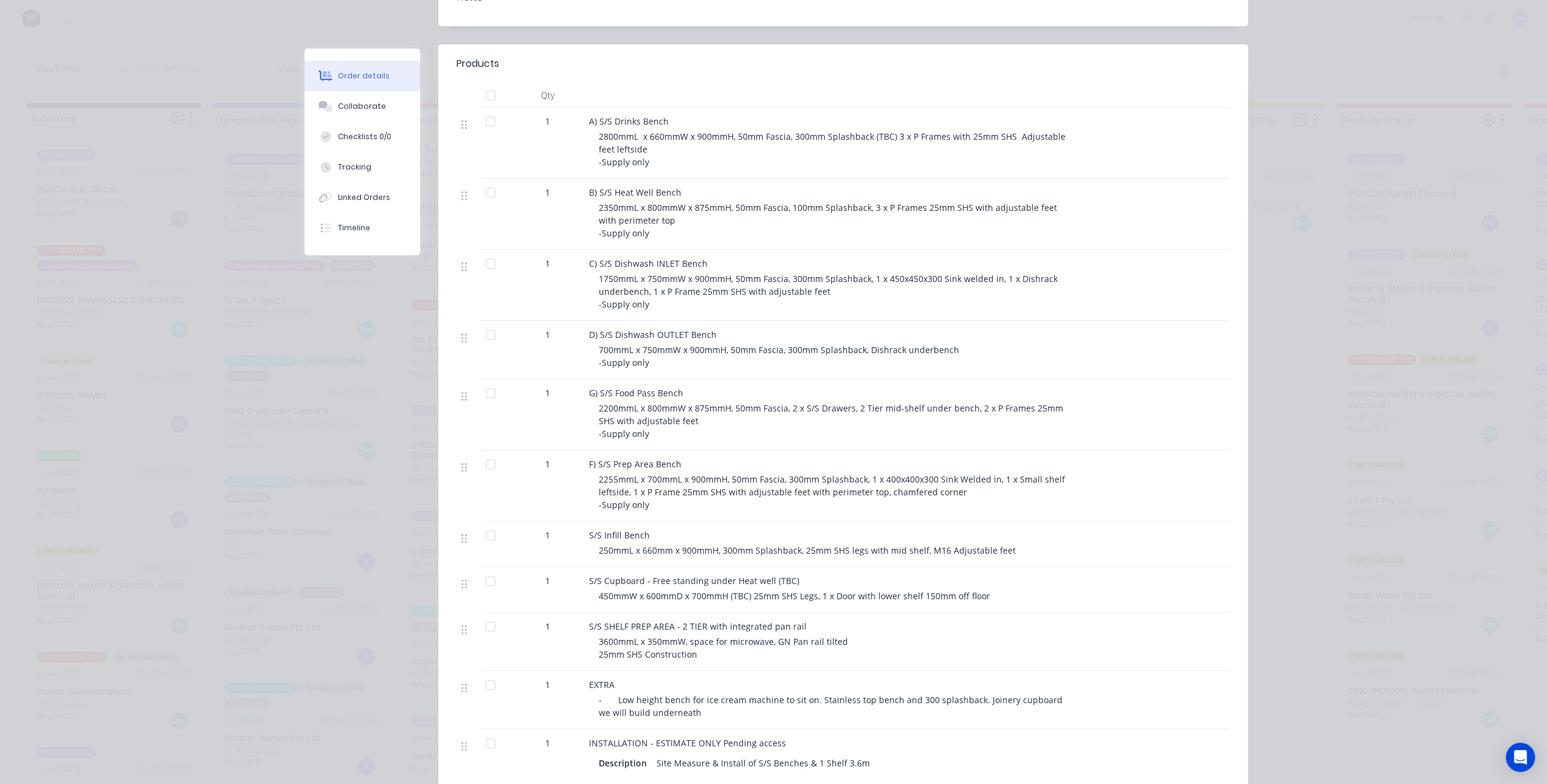
click at [157, 422] on div "Order details Collaborate Checklists 0/0 Tracking Linked Orders Timeline Order …" at bounding box center [773, 392] width 1547 height 784
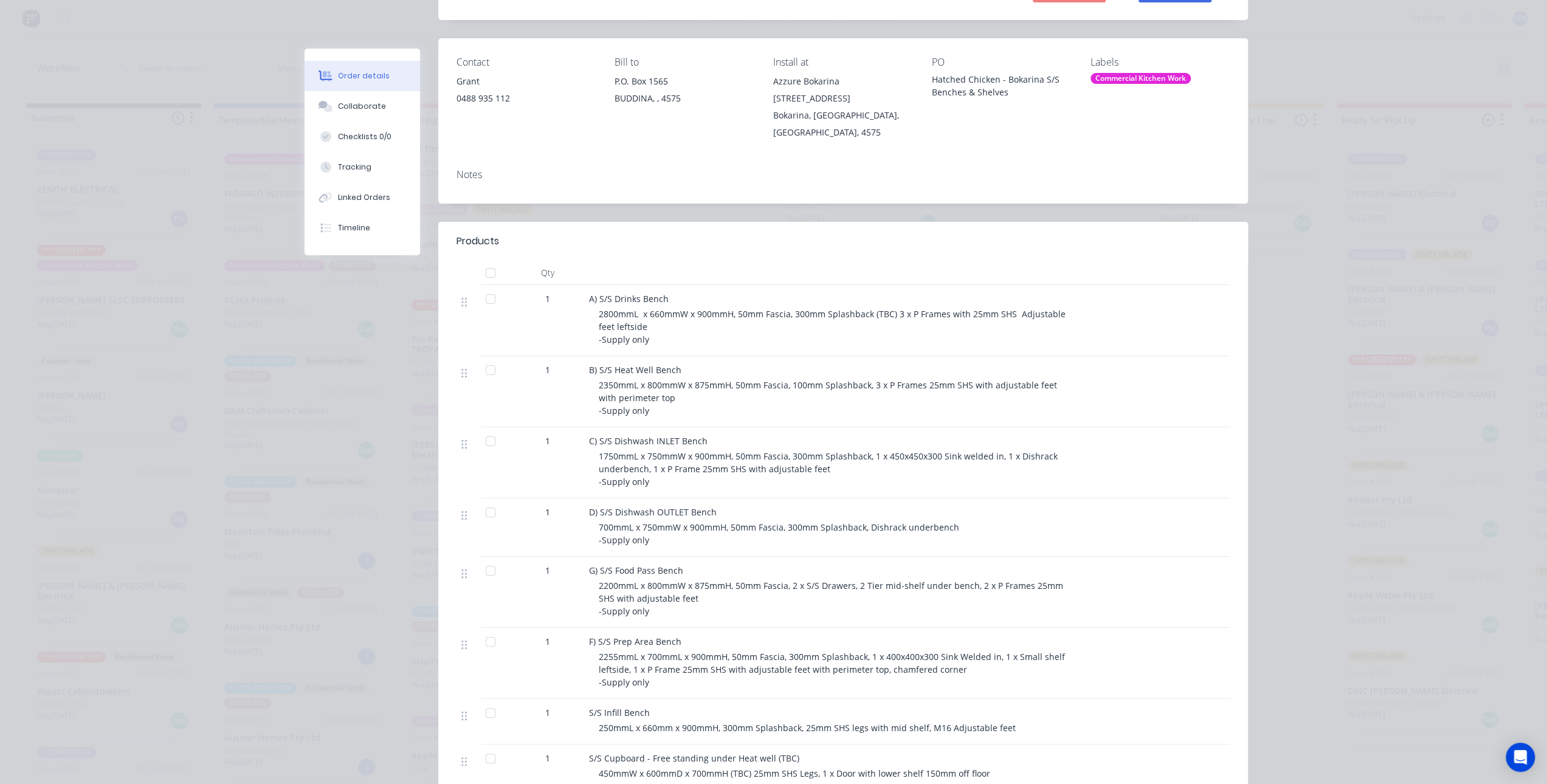
scroll to position [0, 0]
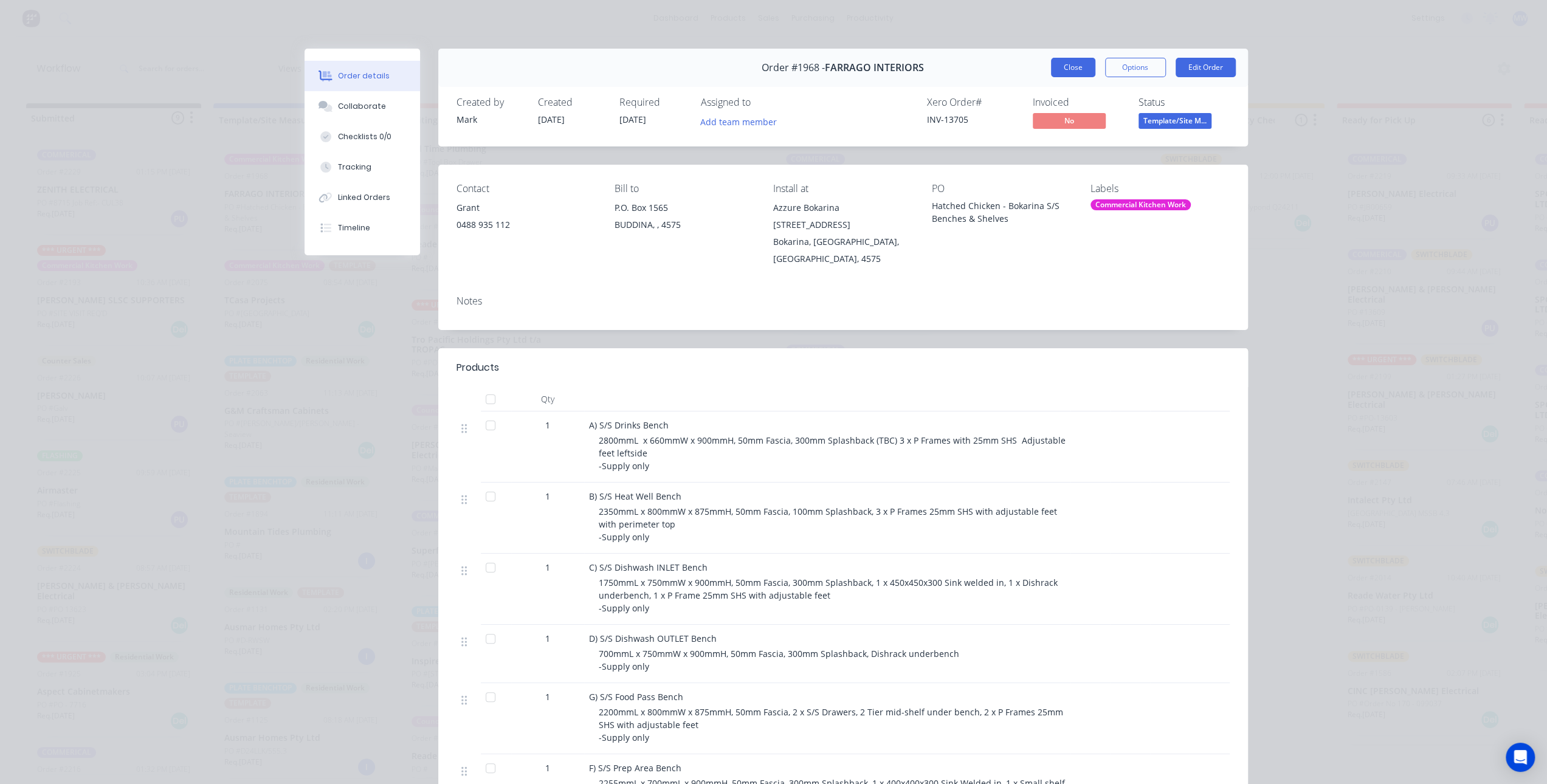
click at [1054, 67] on button "Close" at bounding box center [1073, 67] width 45 height 19
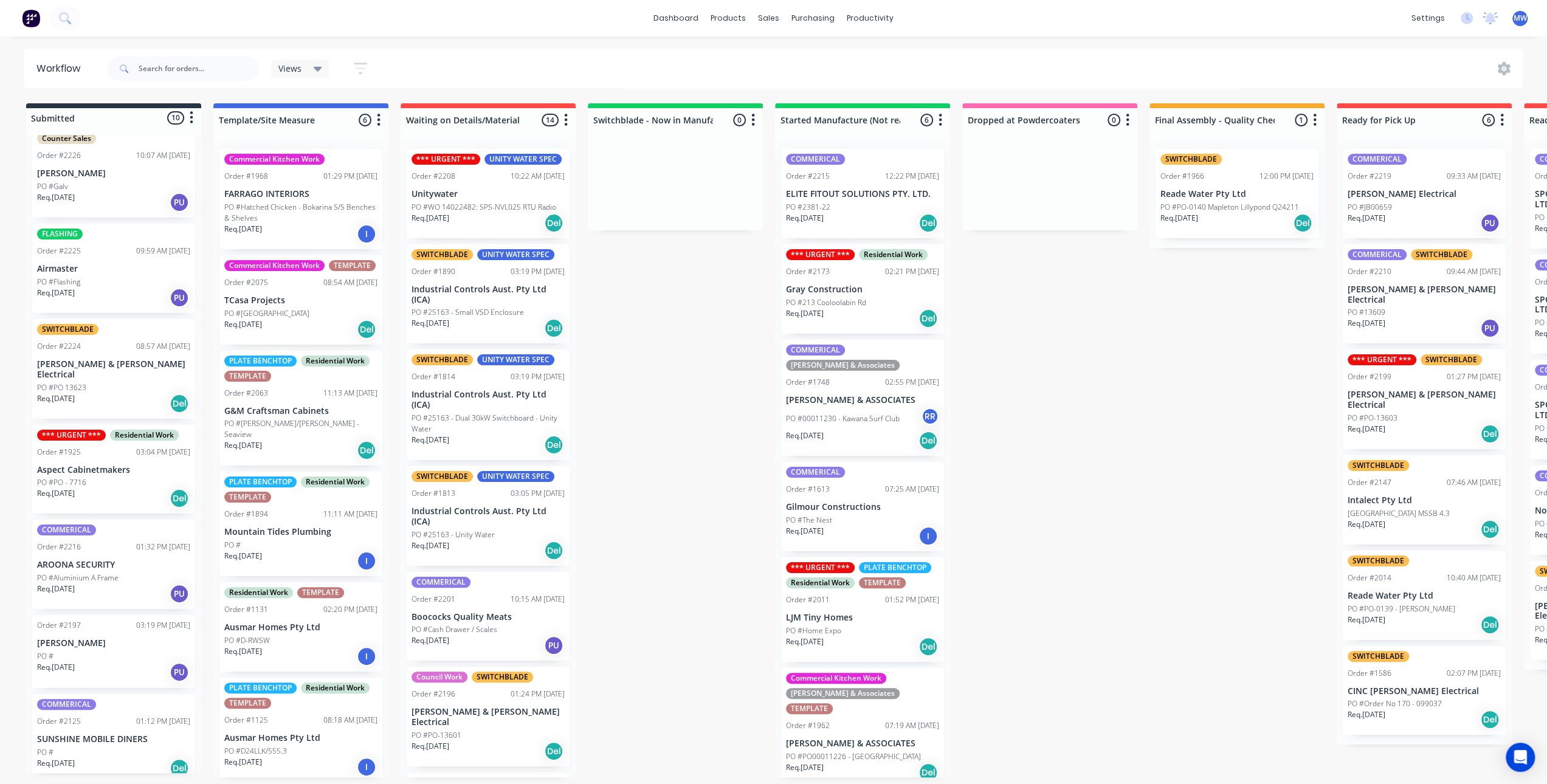
click at [636, 361] on div "Submitted 10 Status colour #273444 hex #273444 Save Cancel Summaries Total orde…" at bounding box center [1004, 440] width 2028 height 674
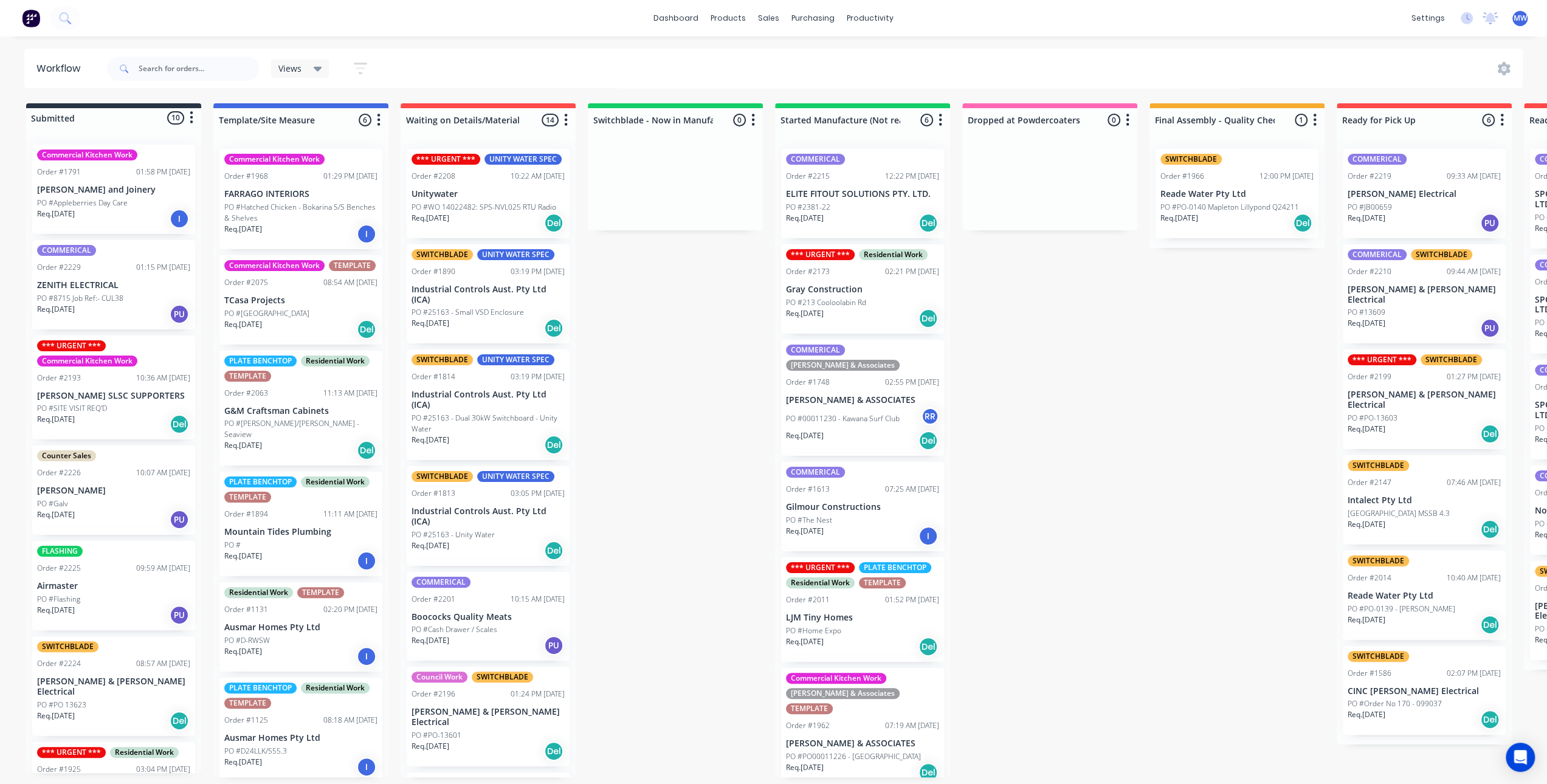
drag, startPoint x: 673, startPoint y: 436, endPoint x: 630, endPoint y: 10, distance: 428.2
click at [673, 436] on div "Submitted 10 Status colour #273444 hex #273444 Save Cancel Summaries Total orde…" at bounding box center [1004, 440] width 2028 height 674
click at [107, 296] on p "PO #8715 Job Ref:- CUL38" at bounding box center [80, 299] width 86 height 11
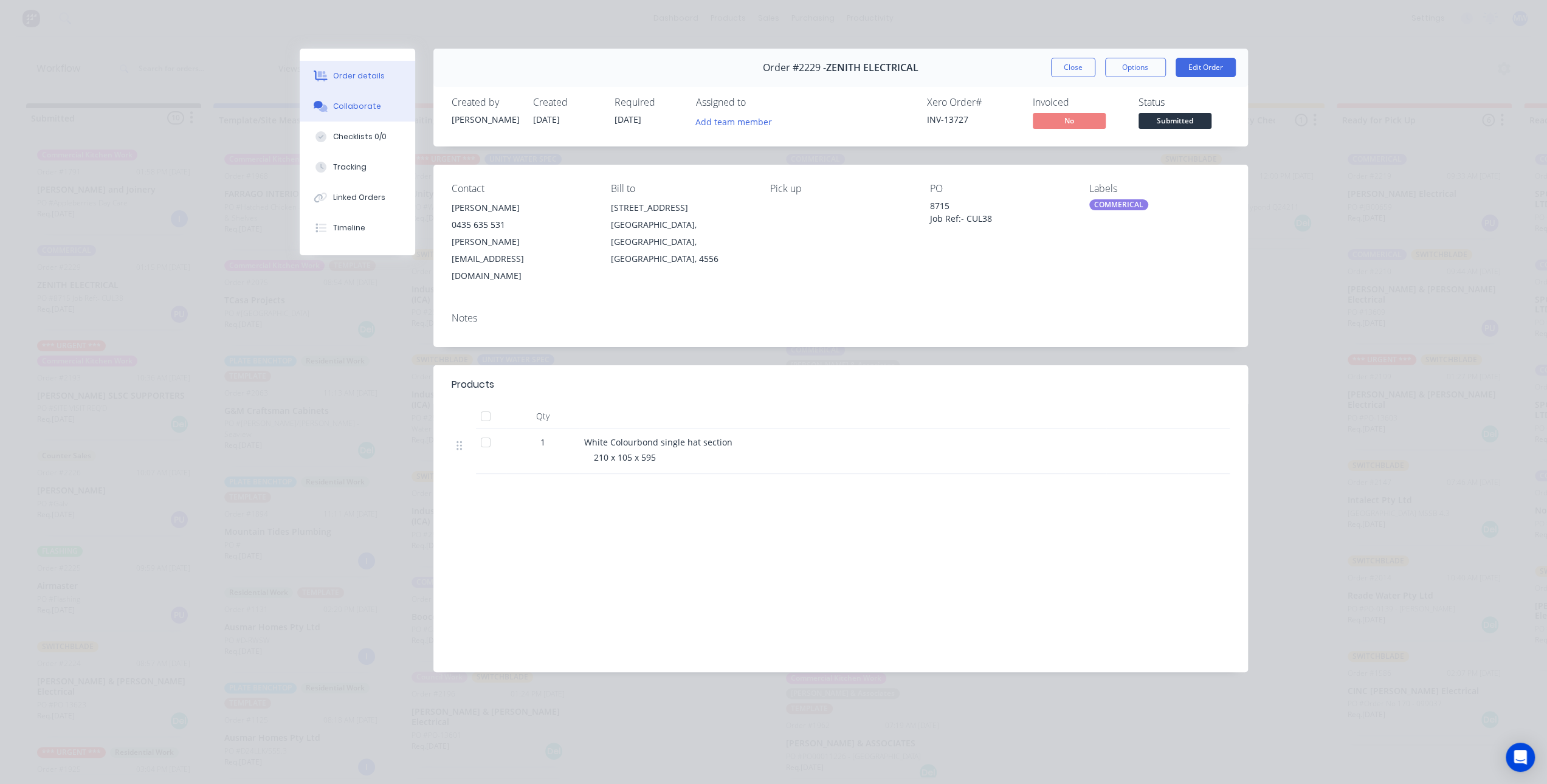
click at [361, 102] on div "Collaborate" at bounding box center [357, 106] width 48 height 11
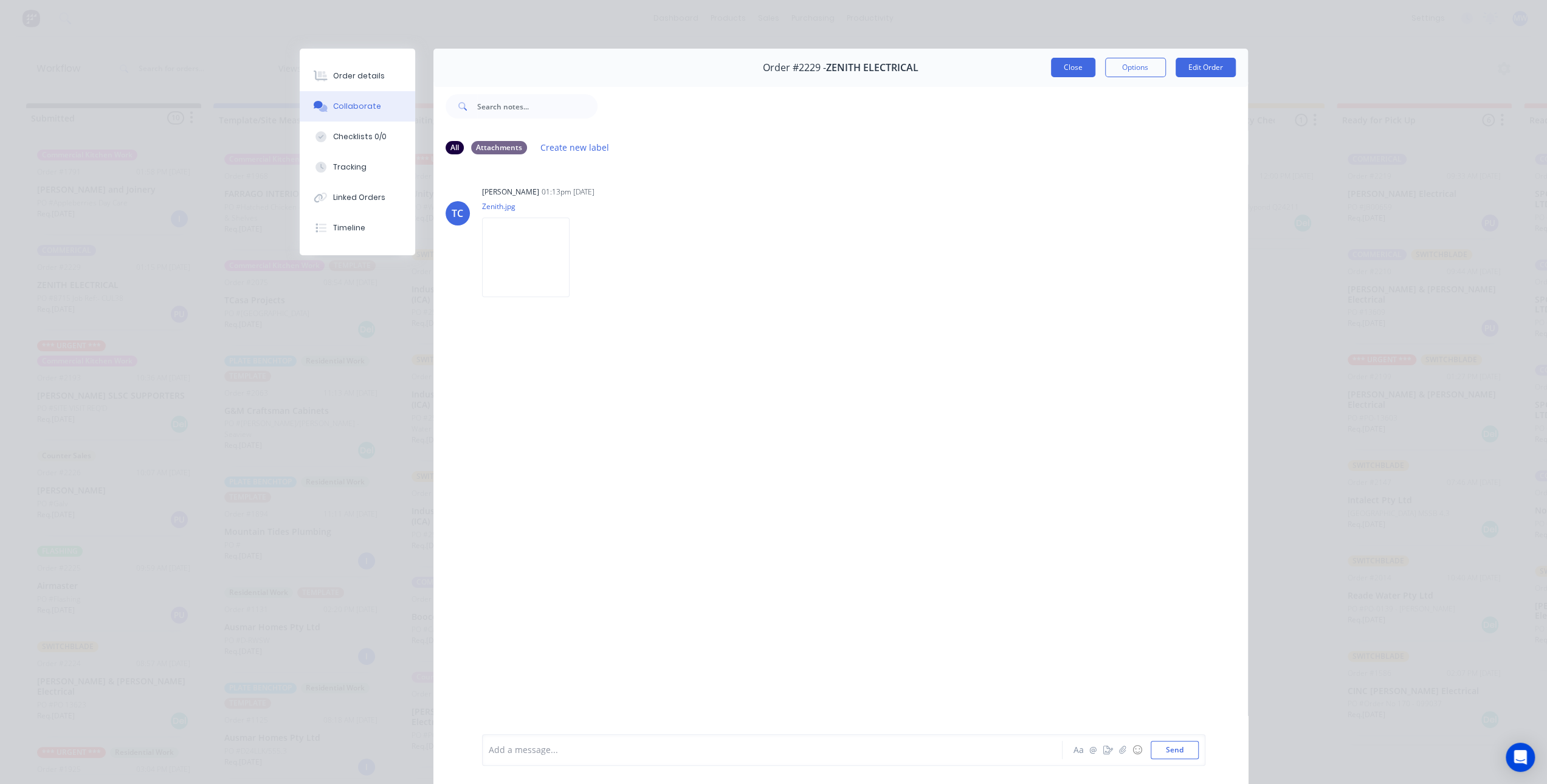
click at [1075, 71] on button "Close" at bounding box center [1073, 67] width 45 height 19
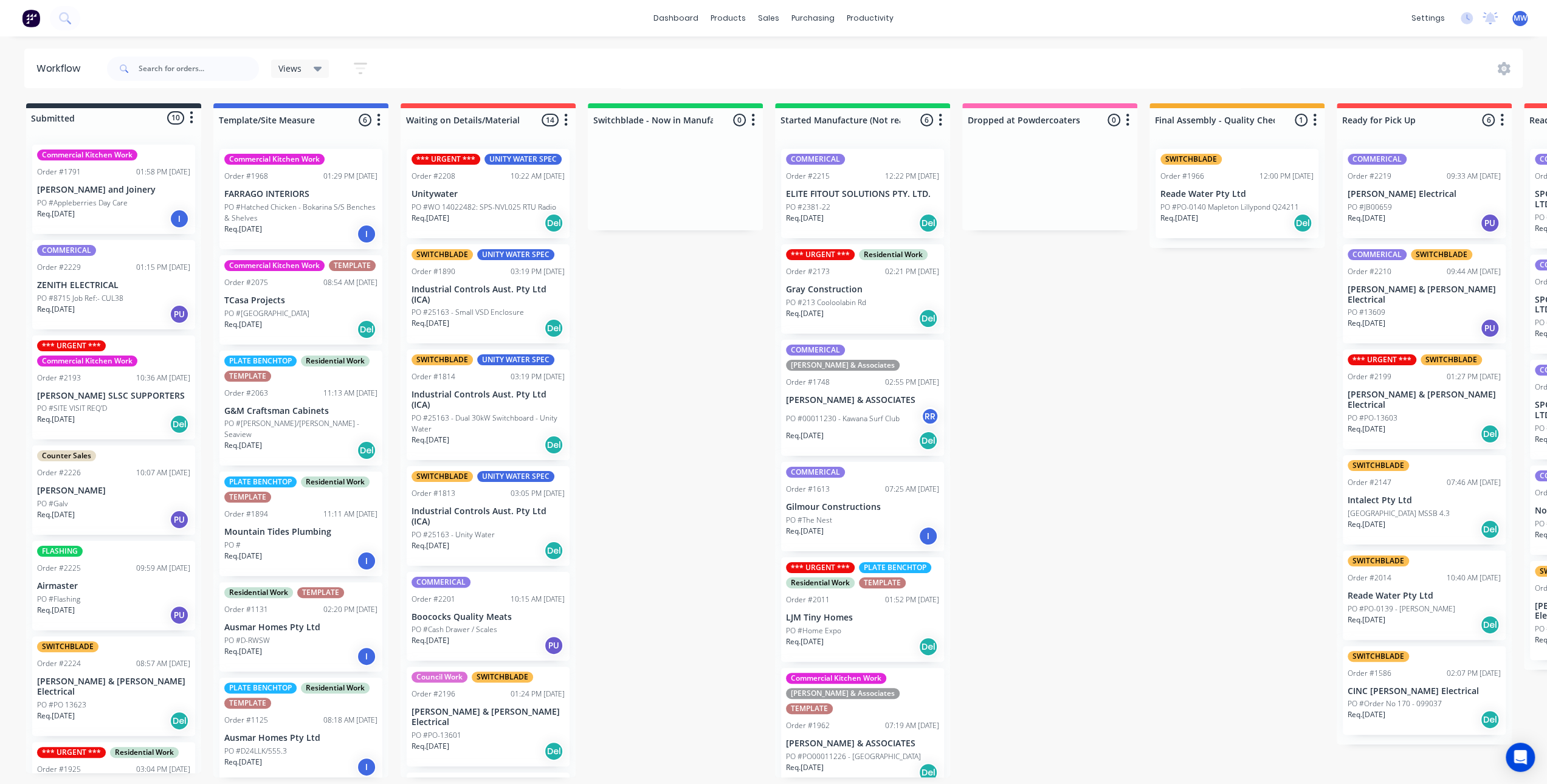
click at [659, 377] on div "Submitted 10 Status colour #273444 hex #273444 Save Cancel Summaries Total orde…" at bounding box center [1004, 440] width 2028 height 674
drag, startPoint x: 681, startPoint y: 385, endPoint x: 651, endPoint y: 352, distance: 44.6
click at [669, 372] on div "Submitted 10 Status colour #273444 hex #273444 Save Cancel Summaries Total orde…" at bounding box center [1004, 440] width 2028 height 674
click at [654, 328] on div "Submitted 10 Status colour #273444 hex #273444 Save Cancel Summaries Total orde…" at bounding box center [1004, 440] width 2028 height 674
click at [731, 440] on div "Submitted 10 Status colour #273444 hex #273444 Save Cancel Summaries Total orde…" at bounding box center [1004, 440] width 2028 height 674
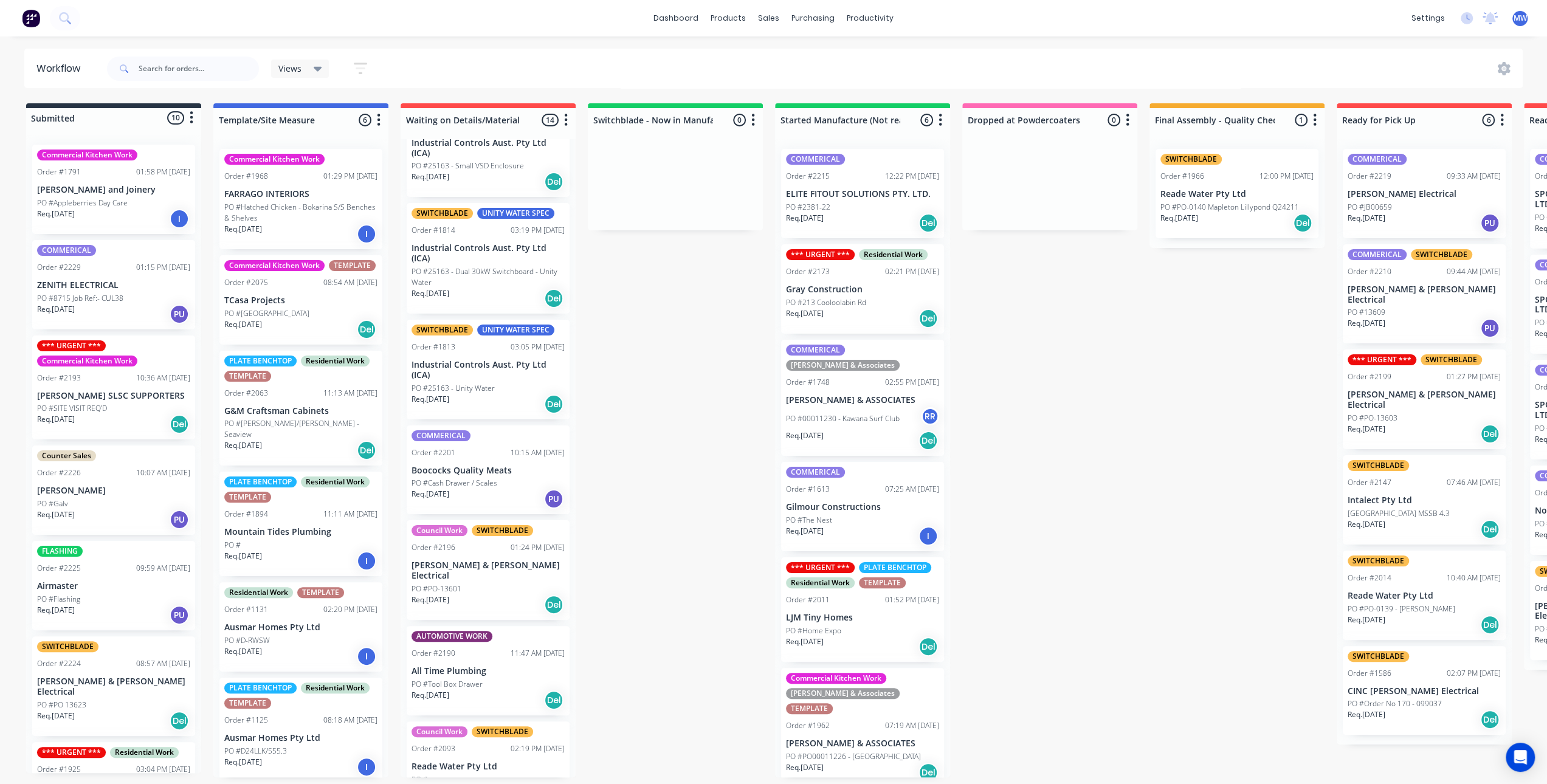
scroll to position [304, 0]
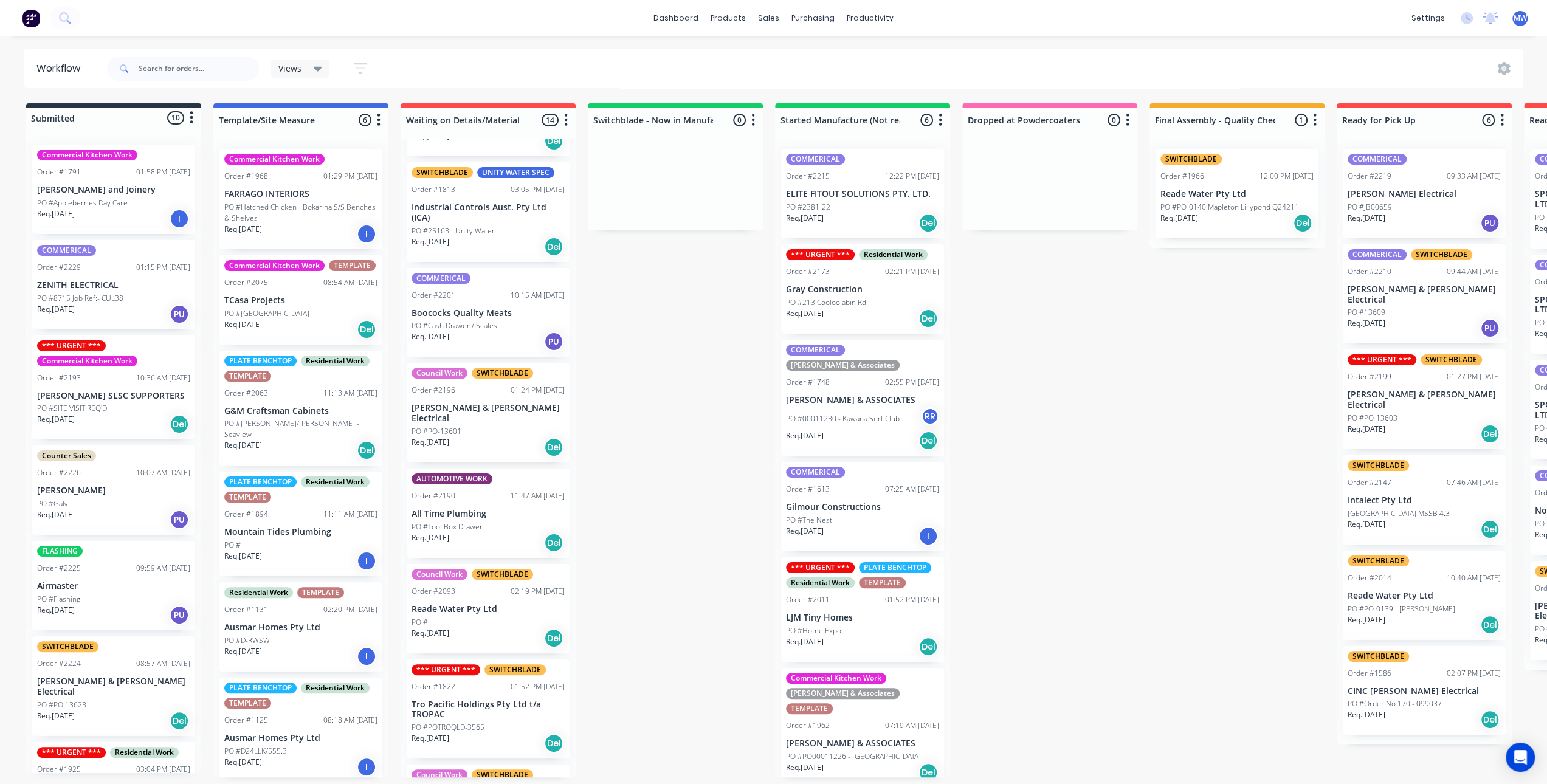
click at [618, 339] on div "Submitted 10 Status colour #273444 hex #273444 Save Cancel Summaries Total orde…" at bounding box center [1004, 440] width 2028 height 674
click at [321, 190] on p "FARRAGO INTERIORS" at bounding box center [302, 194] width 154 height 10
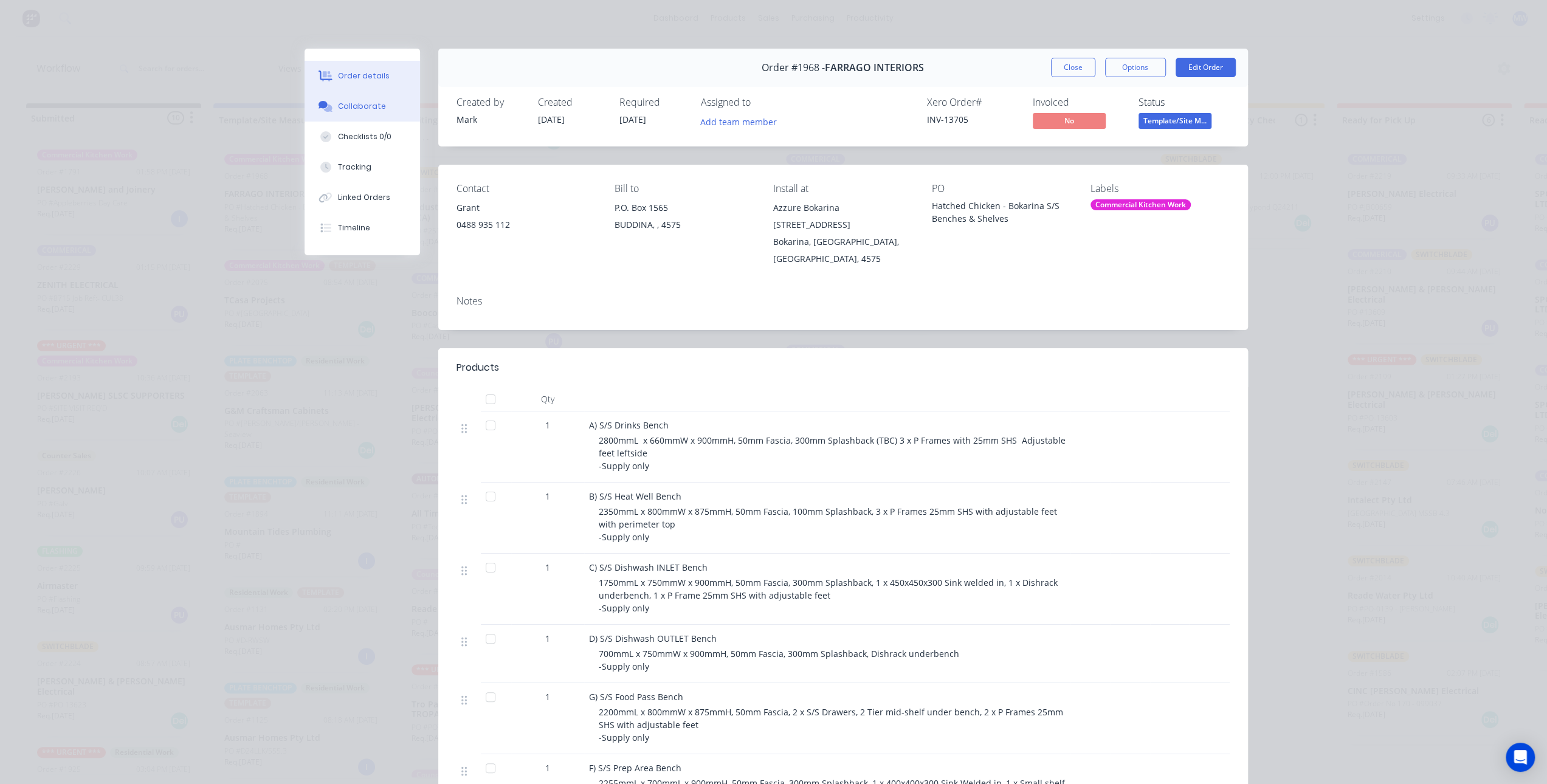
click at [368, 108] on div "Collaborate" at bounding box center [362, 106] width 48 height 11
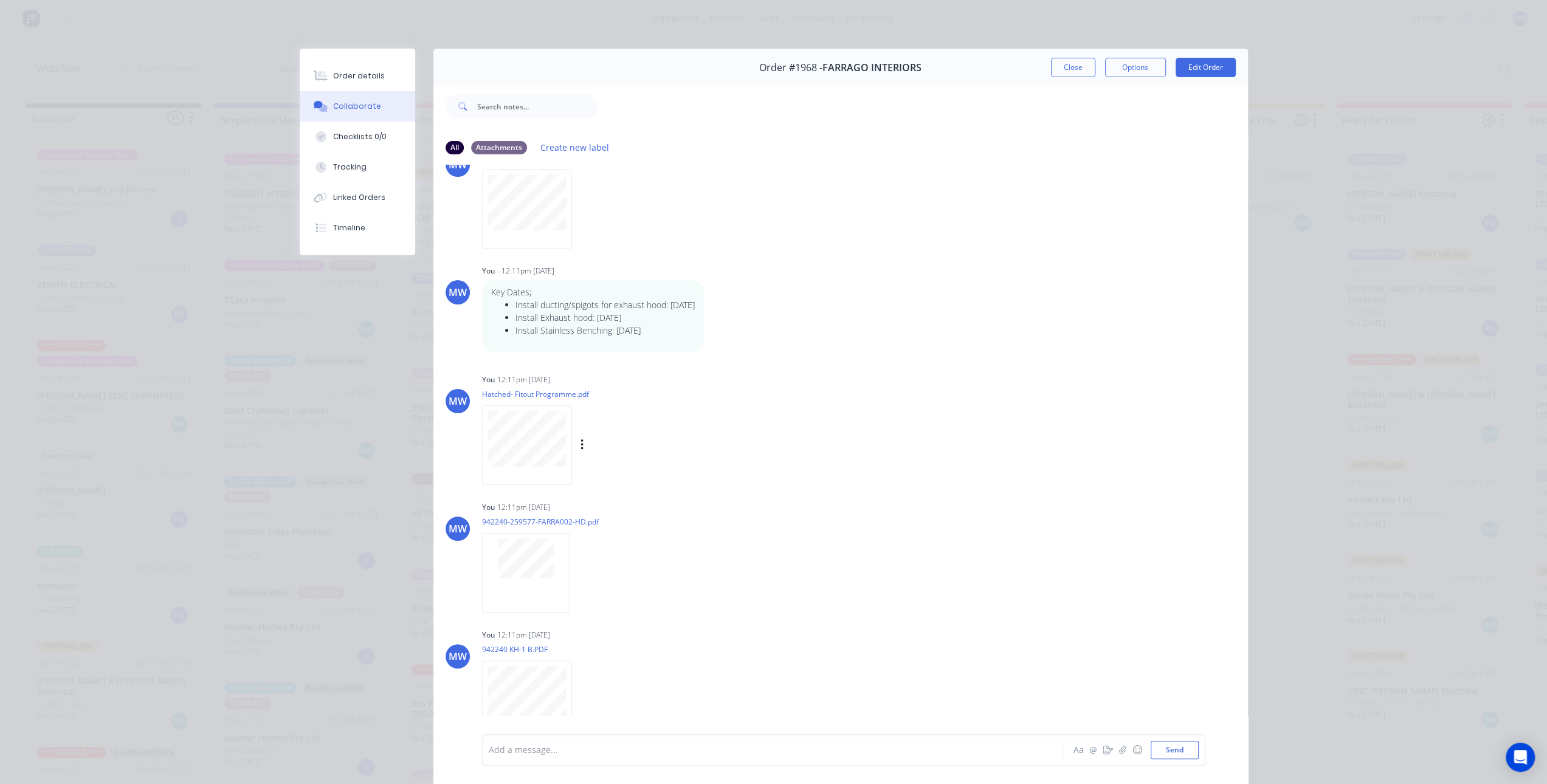
scroll to position [52, 0]
click at [580, 440] on icon "button" at bounding box center [581, 441] width 3 height 11
click at [617, 504] on button "Delete" at bounding box center [662, 502] width 137 height 27
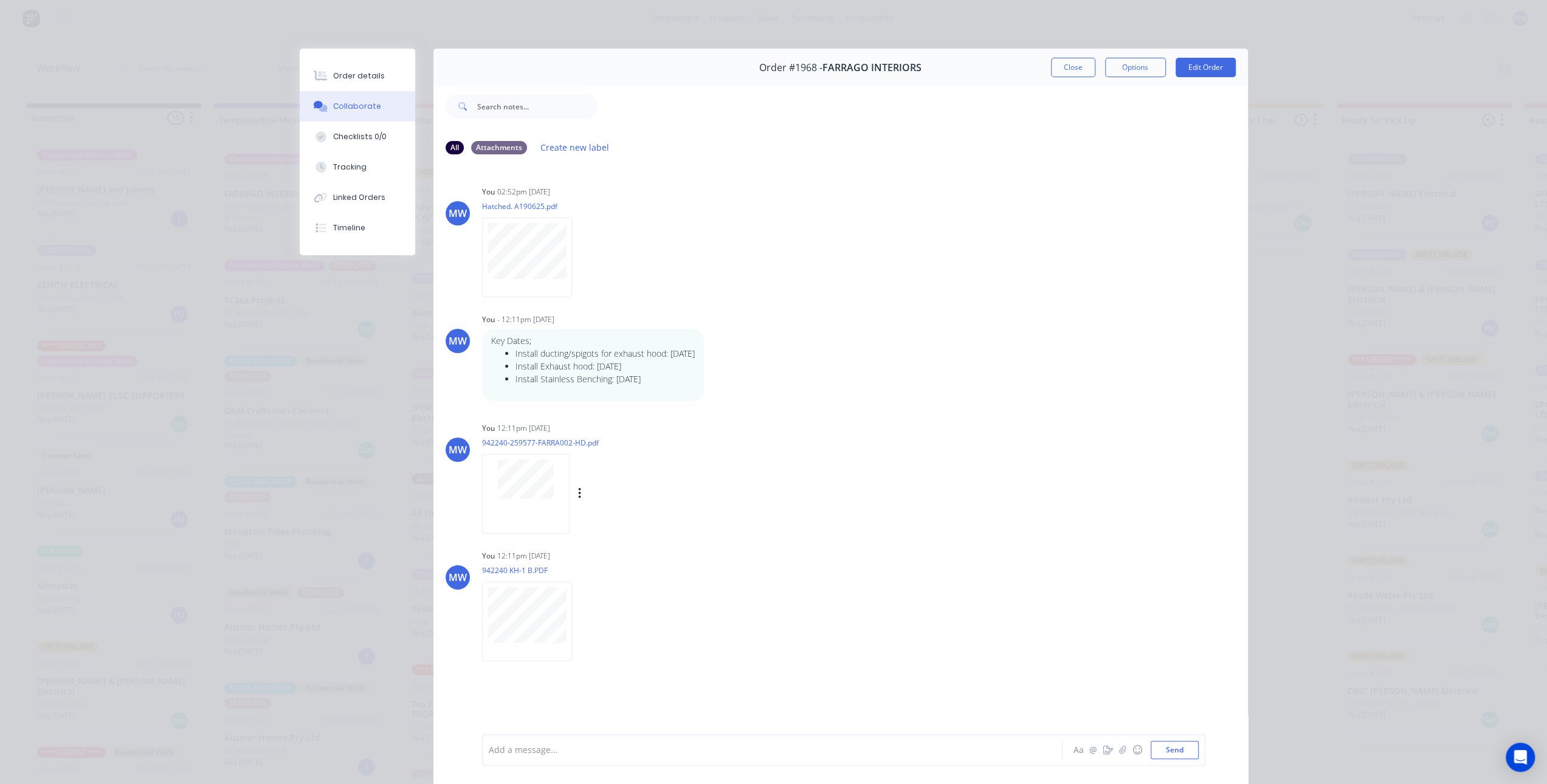
scroll to position [0, 0]
click at [578, 493] on icon "button" at bounding box center [580, 493] width 4 height 14
click at [603, 555] on button "Delete" at bounding box center [659, 554] width 137 height 27
click at [578, 492] on div "Labels Download Delete" at bounding box center [645, 493] width 137 height 17
click at [578, 495] on div "Labels Download Delete" at bounding box center [645, 493] width 137 height 17
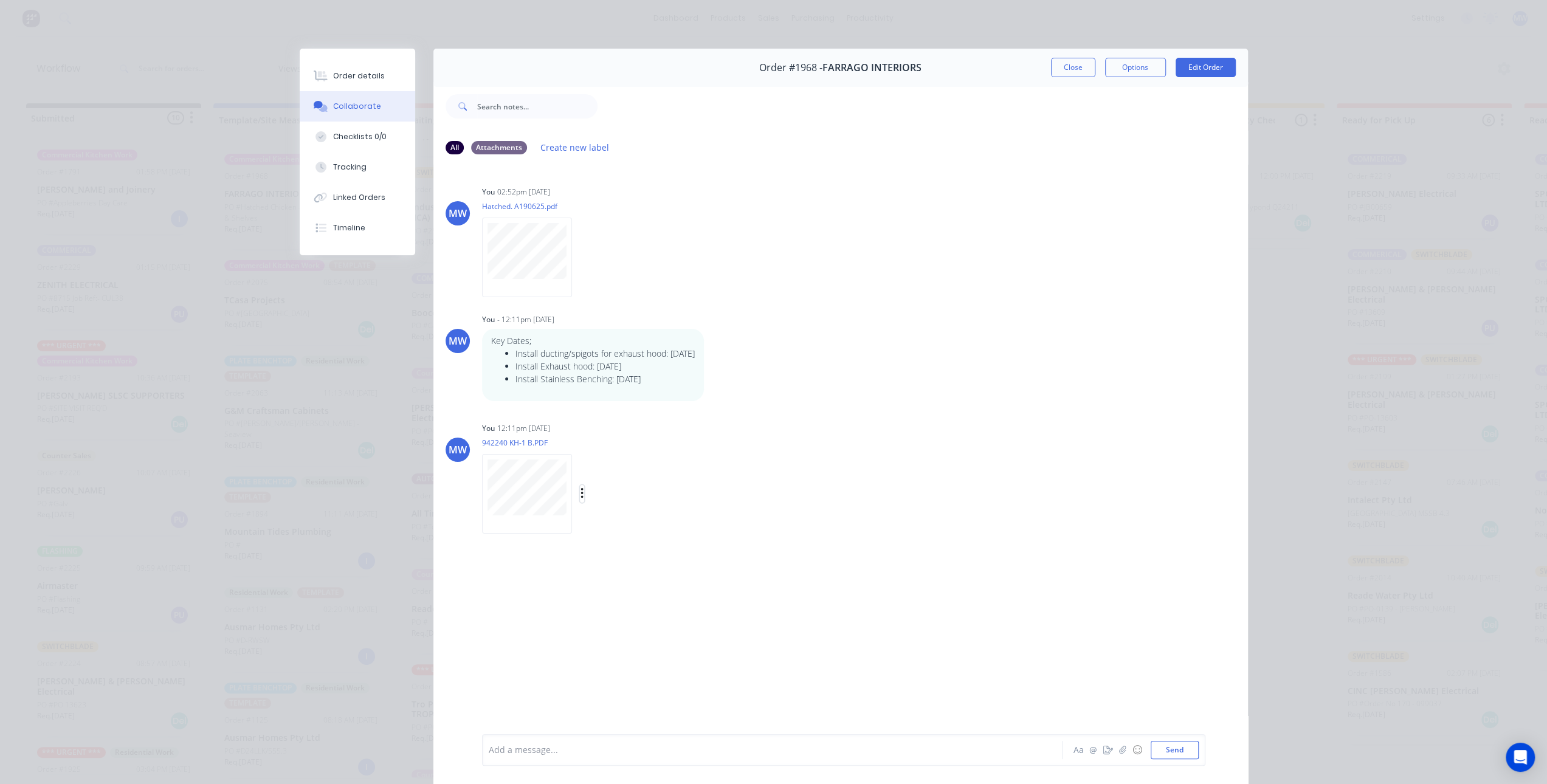
click at [580, 491] on icon "button" at bounding box center [581, 493] width 3 height 11
click at [604, 548] on button "Delete" at bounding box center [662, 554] width 137 height 27
click at [1159, 755] on button "Send" at bounding box center [1175, 750] width 48 height 18
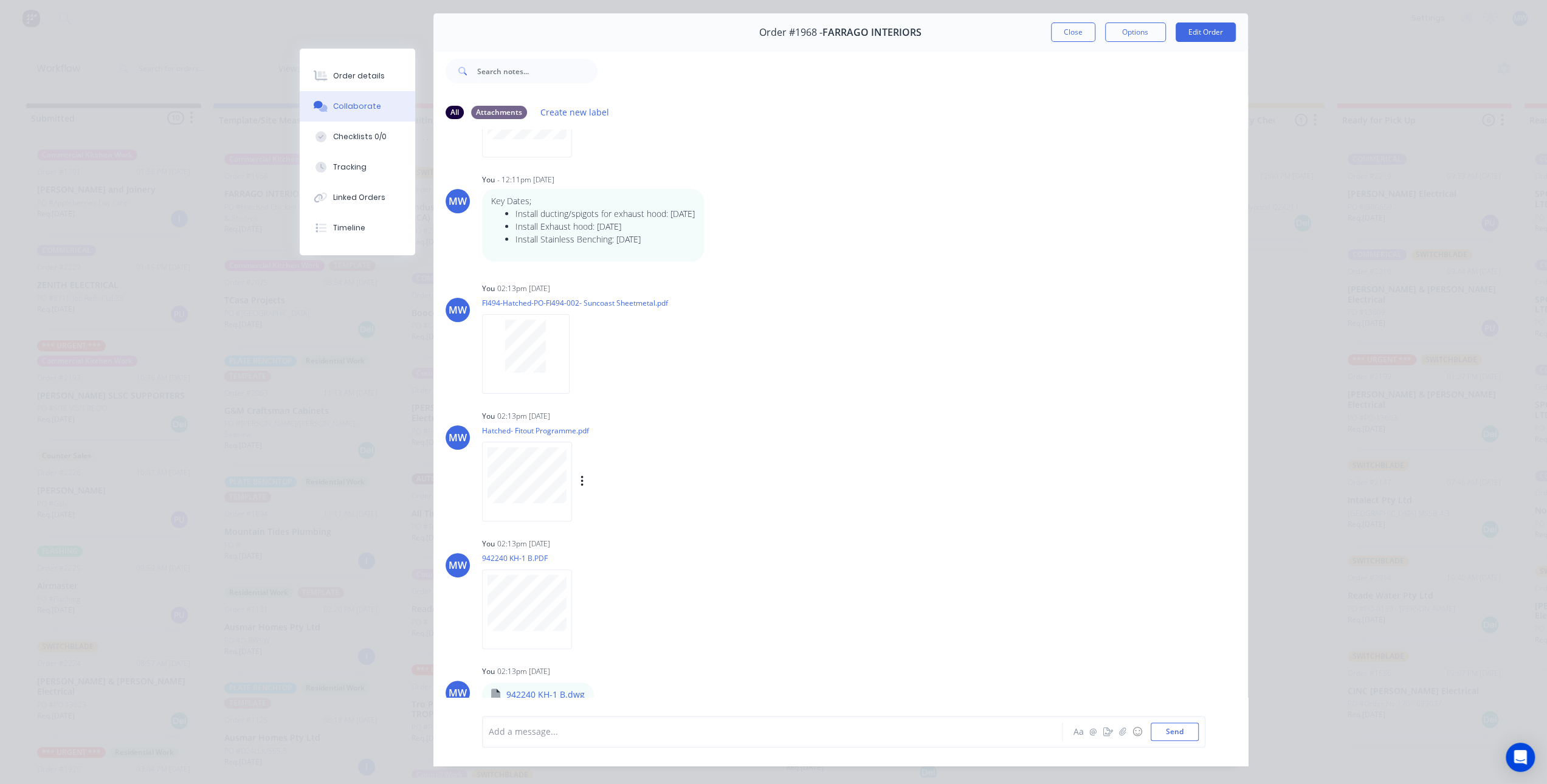
scroll to position [63, 0]
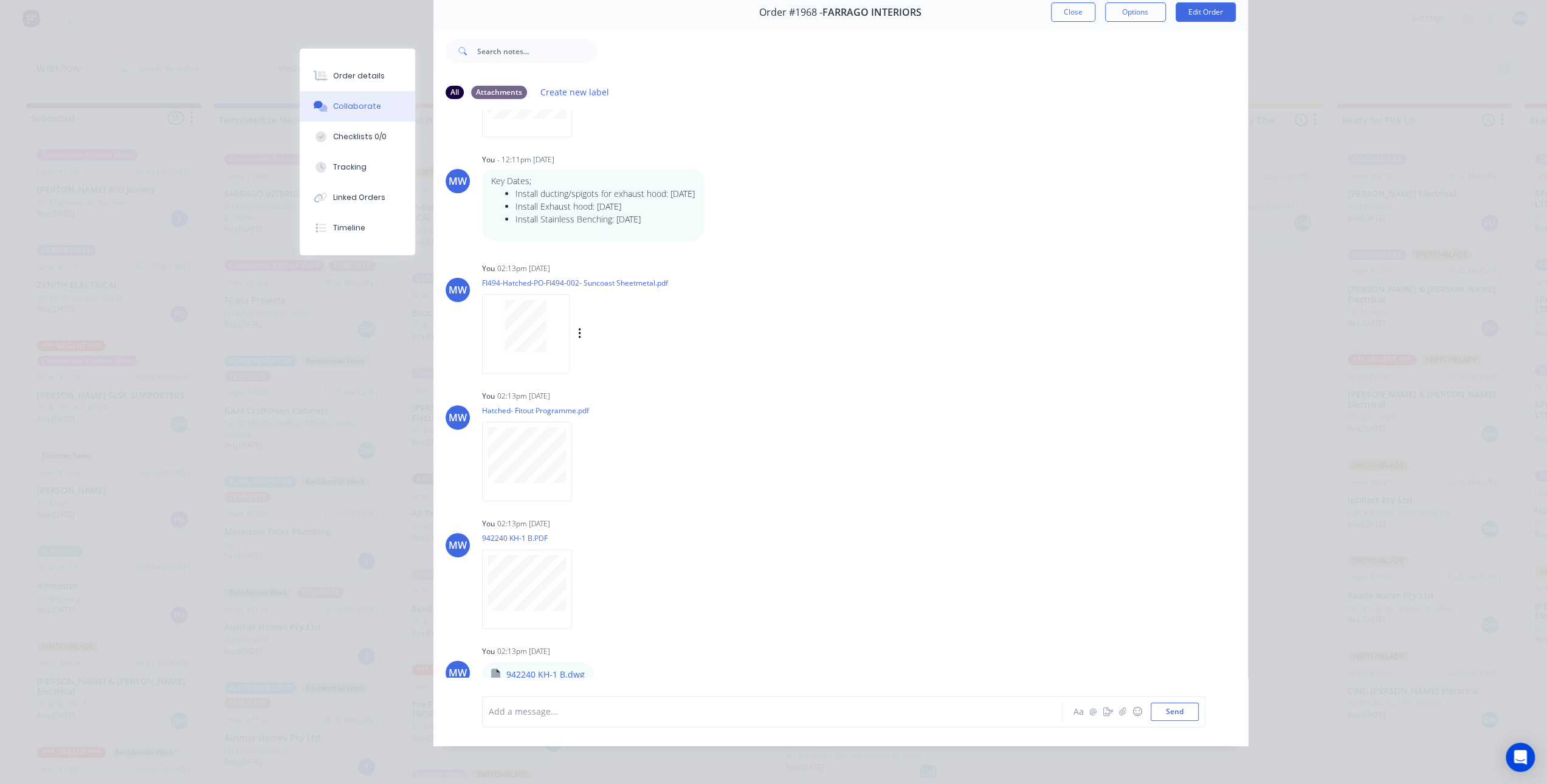
click at [543, 327] on div at bounding box center [526, 326] width 77 height 53
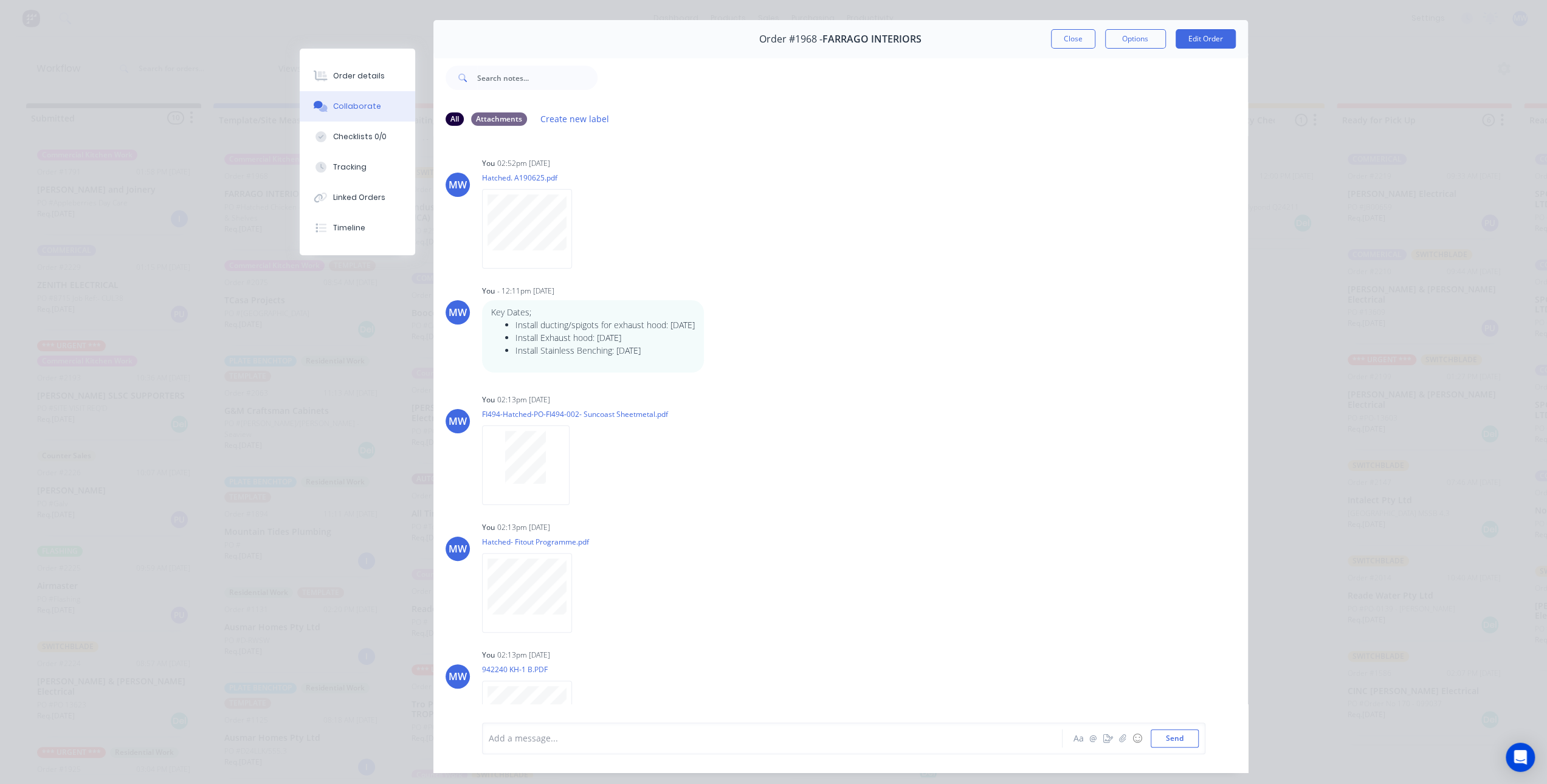
scroll to position [0, 0]
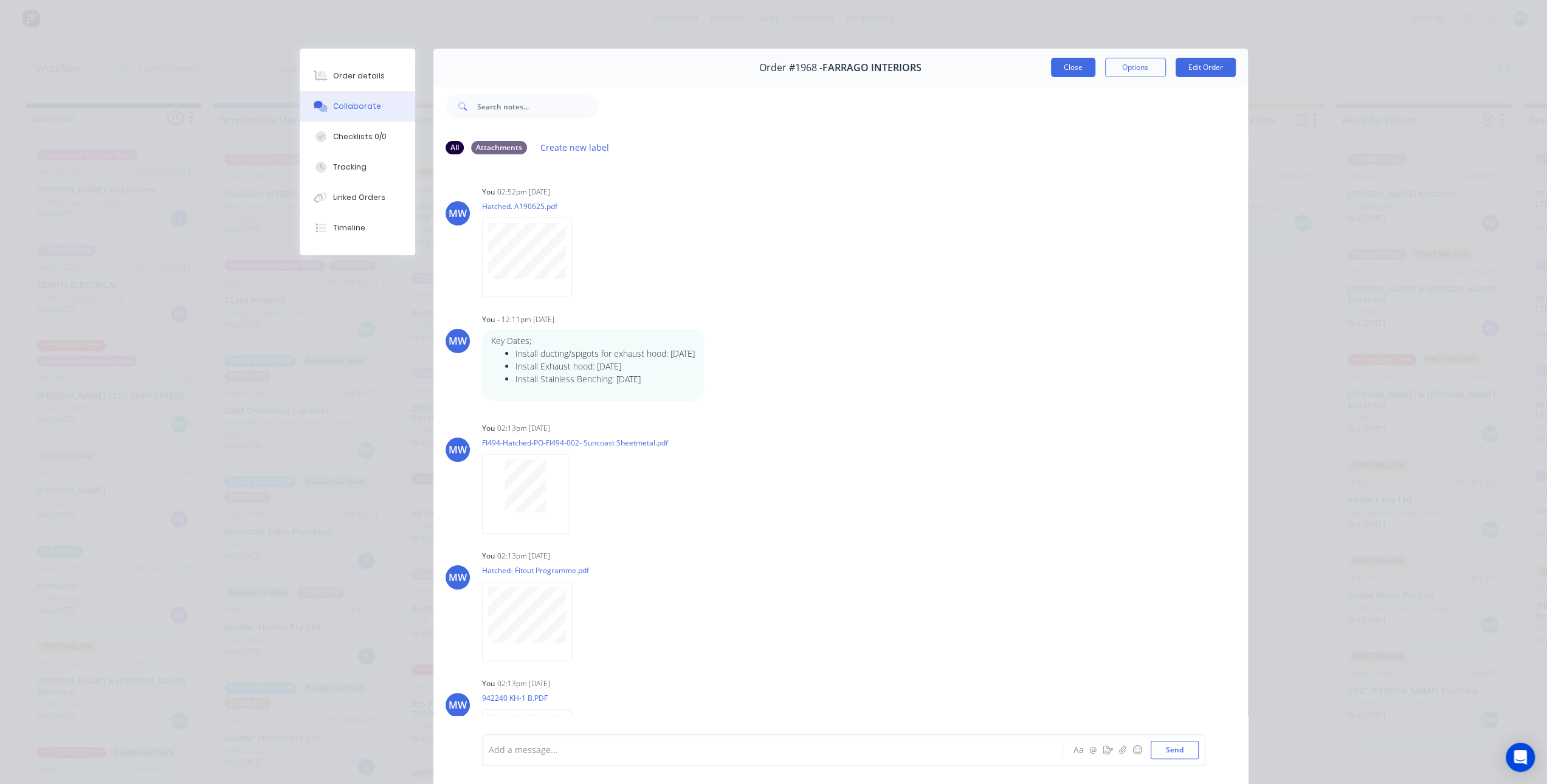
click at [1070, 67] on button "Close" at bounding box center [1073, 67] width 45 height 19
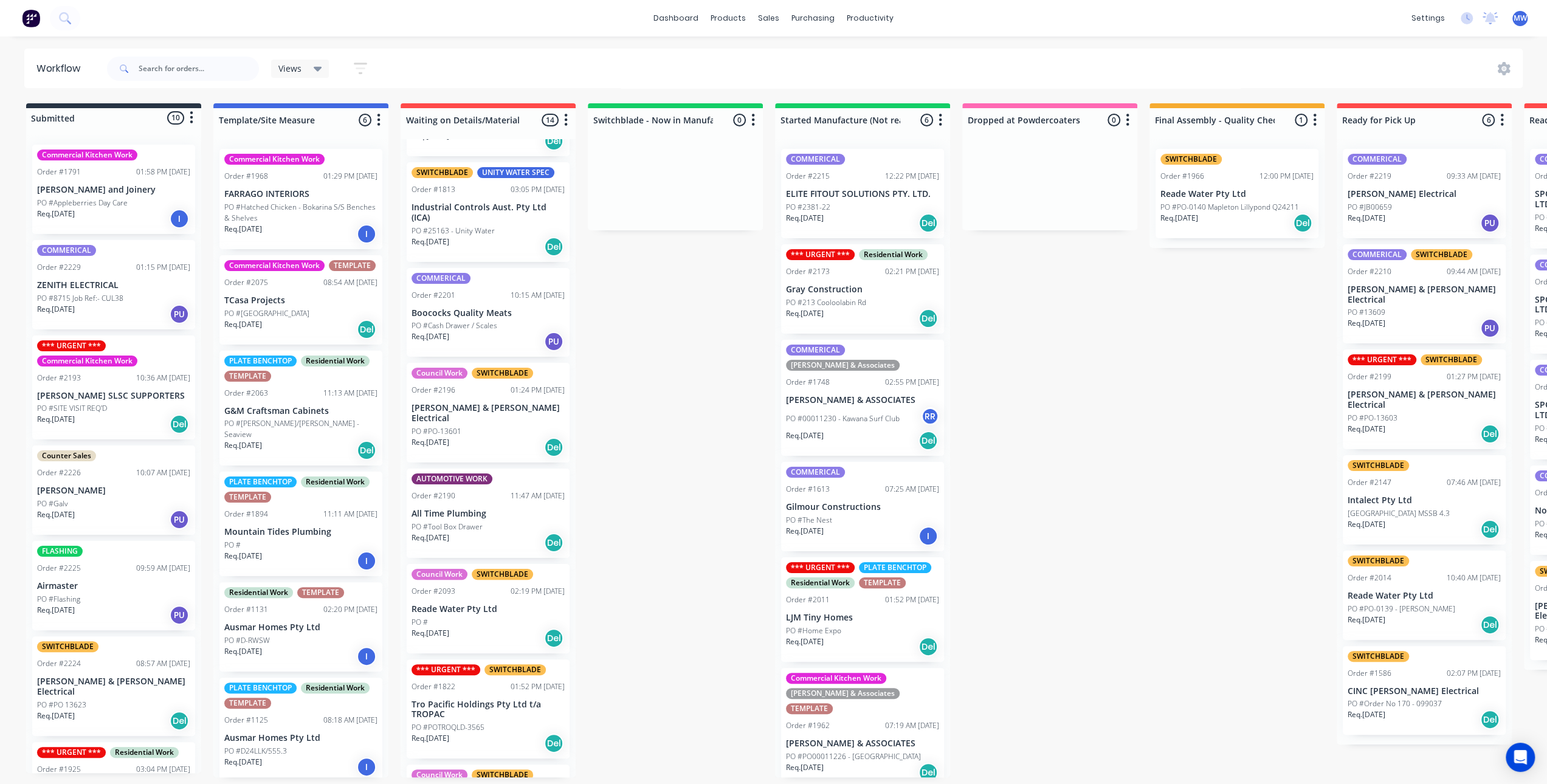
click at [642, 354] on div "Submitted 10 Status colour #273444 hex #273444 Save Cancel Summaries Total orde…" at bounding box center [1004, 440] width 2028 height 674
click at [261, 209] on p "PO #Hatched Chicken - Bokarina S/S Benches & Shelves" at bounding box center [302, 213] width 154 height 22
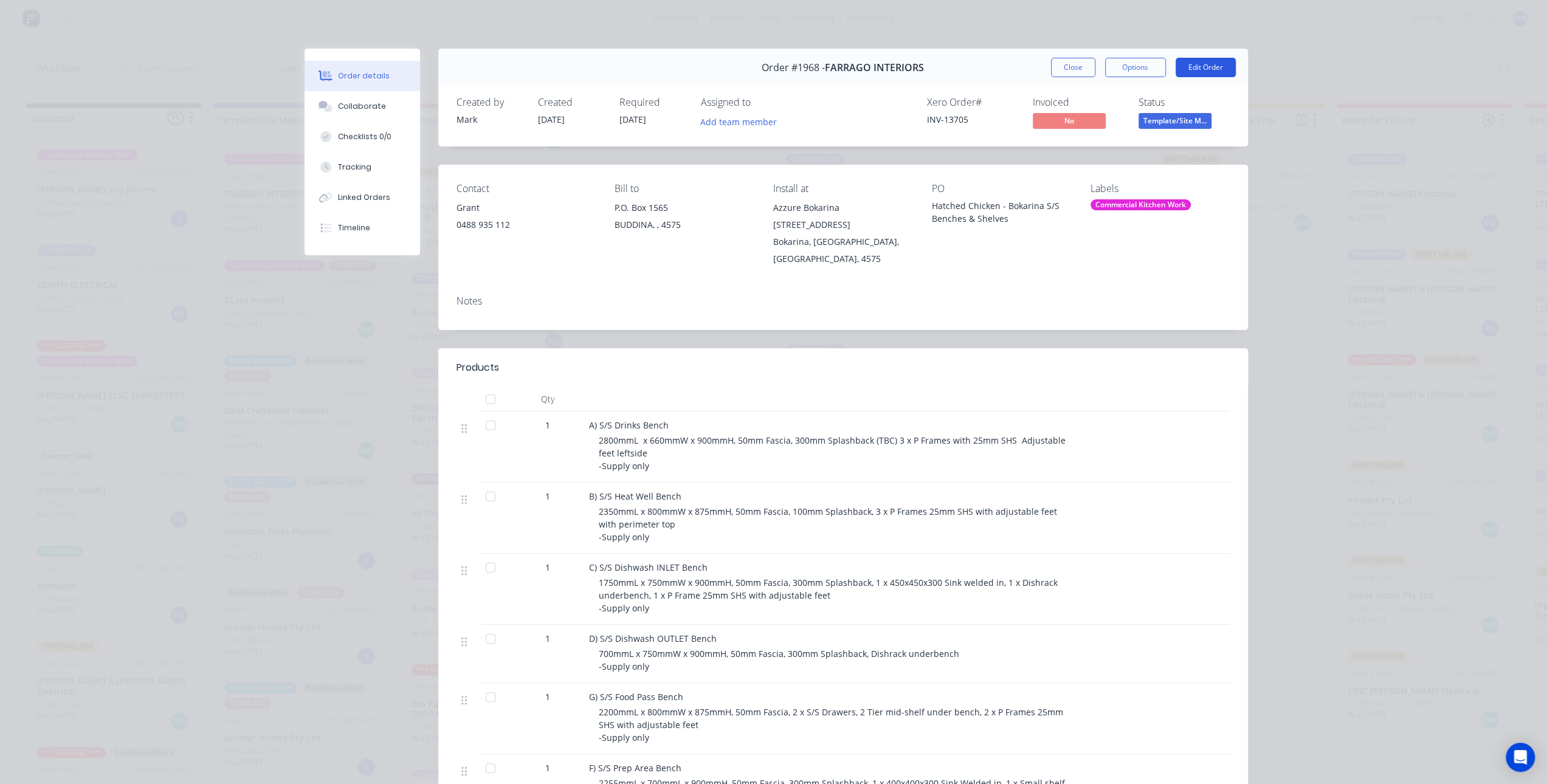
click at [1208, 69] on button "Edit Order" at bounding box center [1206, 67] width 60 height 19
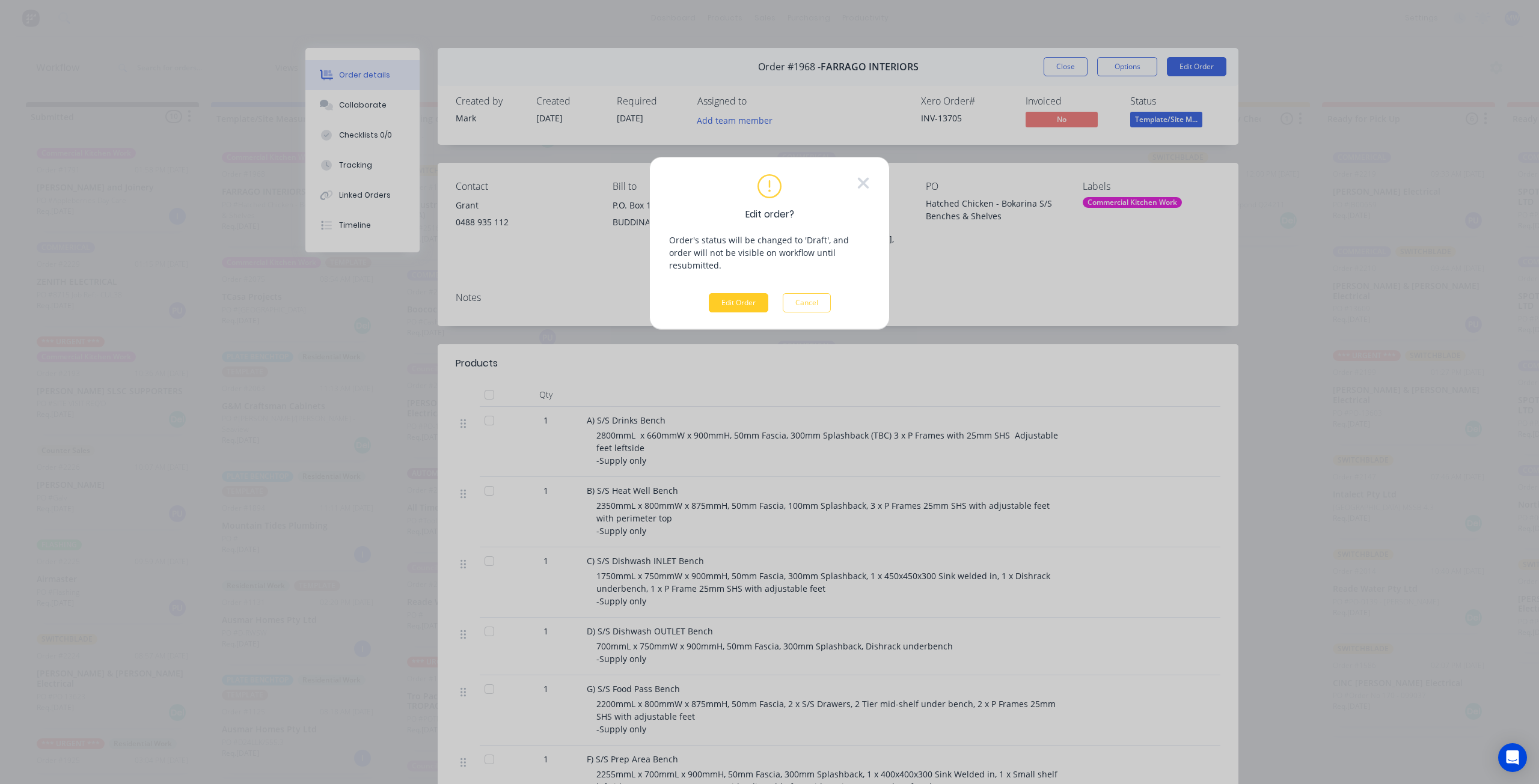
click at [749, 294] on button "Edit Order" at bounding box center [738, 303] width 60 height 19
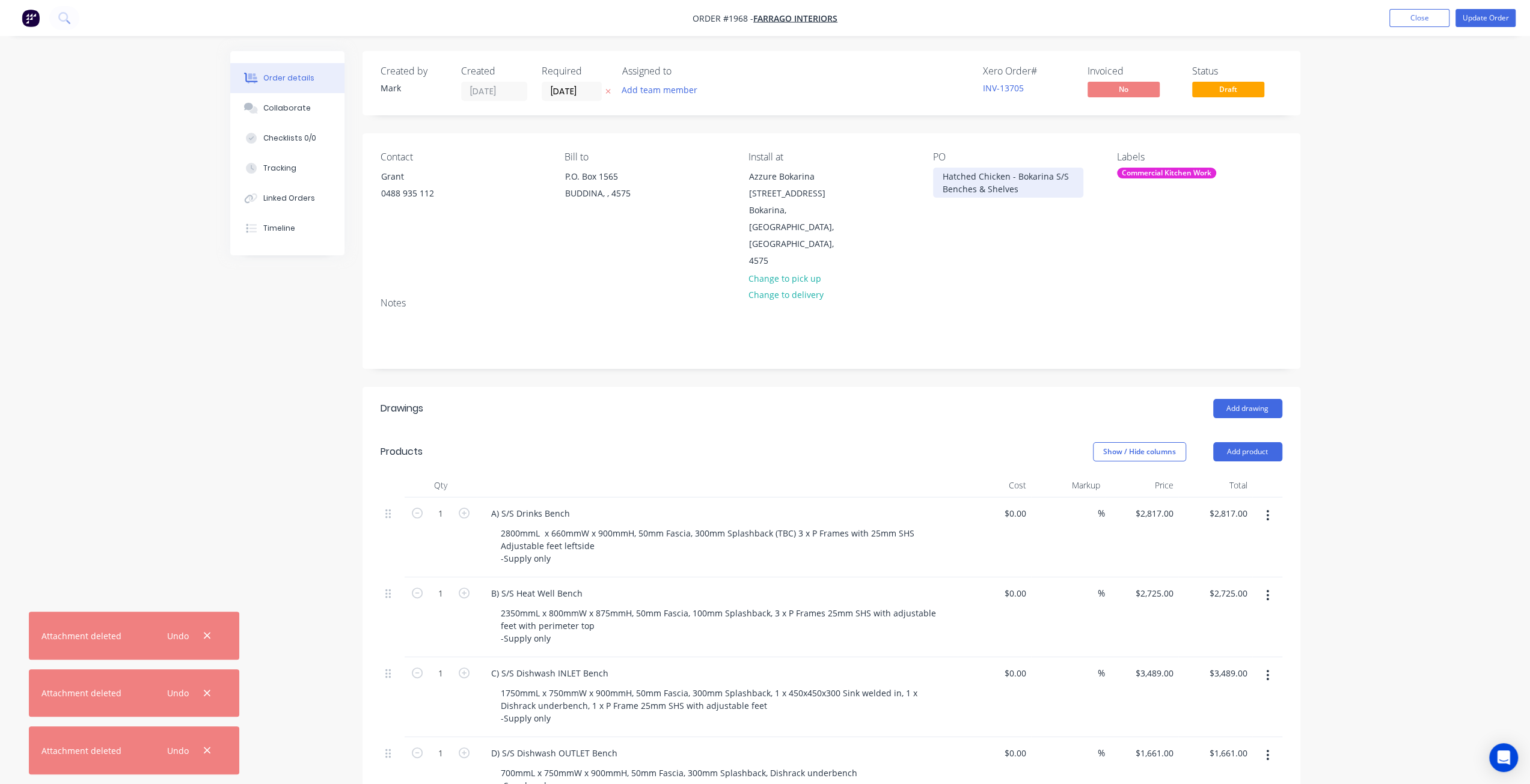
drag, startPoint x: 943, startPoint y: 173, endPoint x: 1072, endPoint y: 199, distance: 131.6
click at [1072, 199] on div "PO Hatched Chicken - Bokarina S/S Benches & Shelves" at bounding box center [1016, 210] width 164 height 118
paste div
click at [1488, 17] on button "Update Order" at bounding box center [1486, 18] width 61 height 18
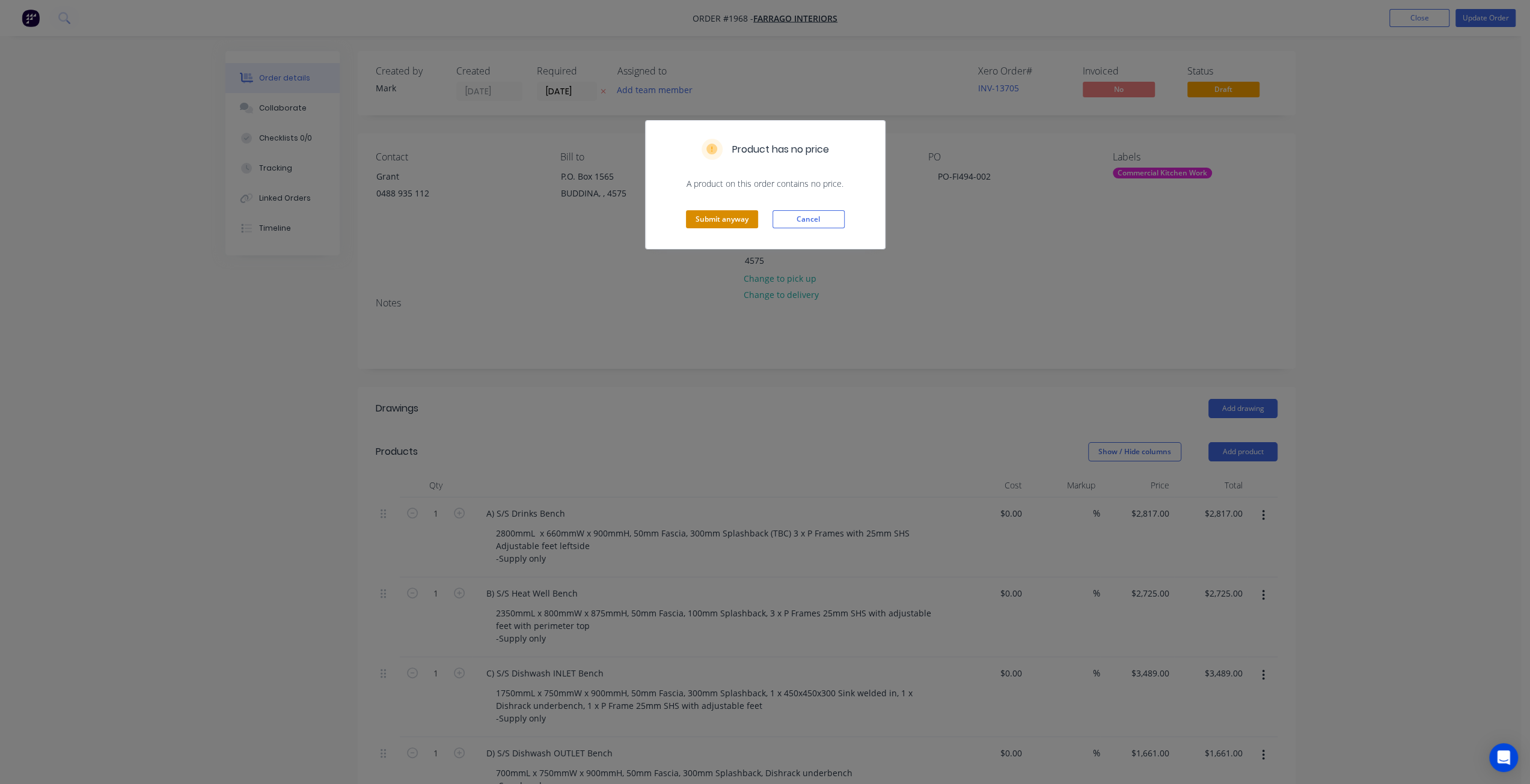
click at [712, 215] on button "Submit anyway" at bounding box center [722, 219] width 72 height 18
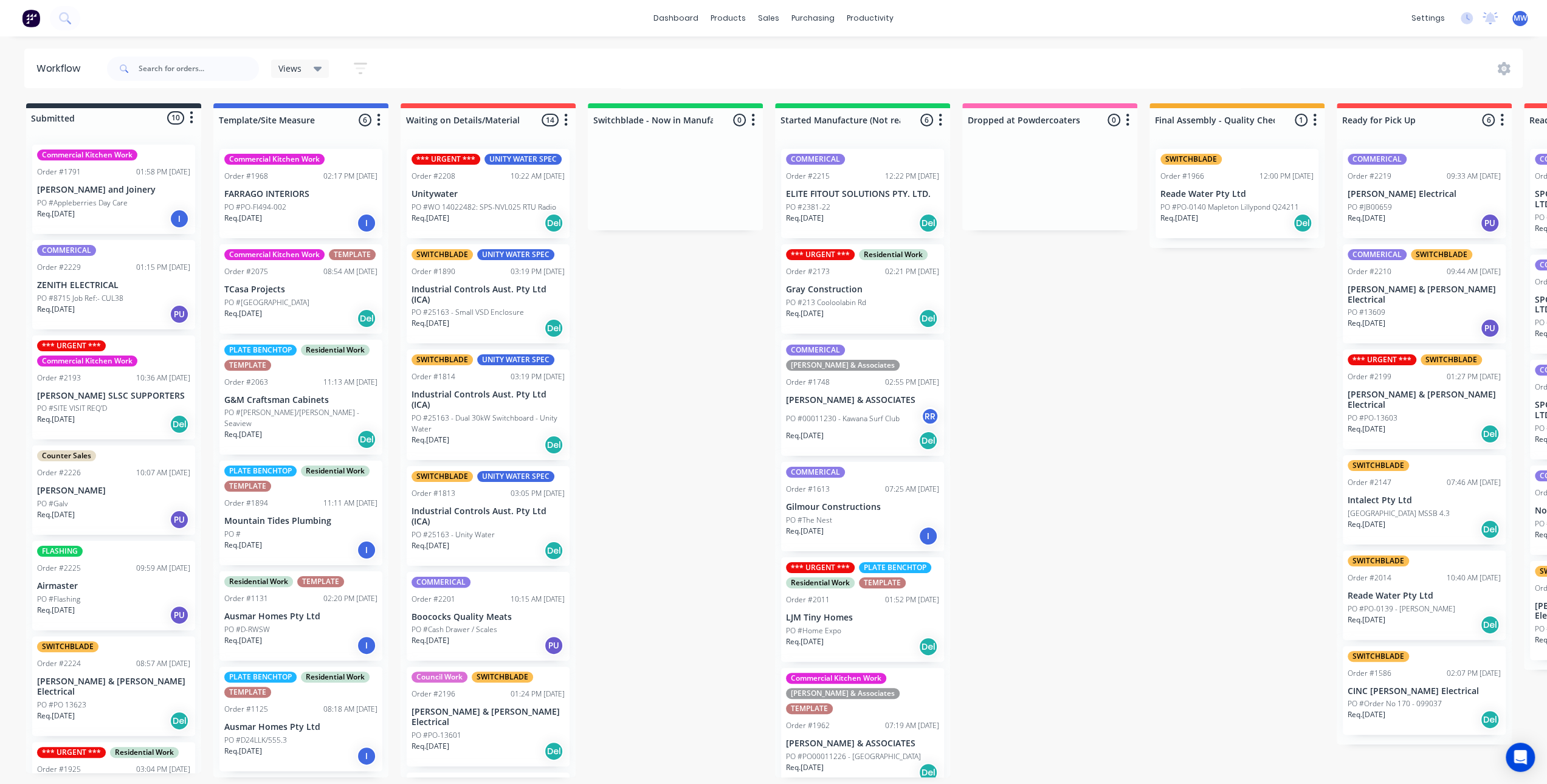
scroll to position [0, 481]
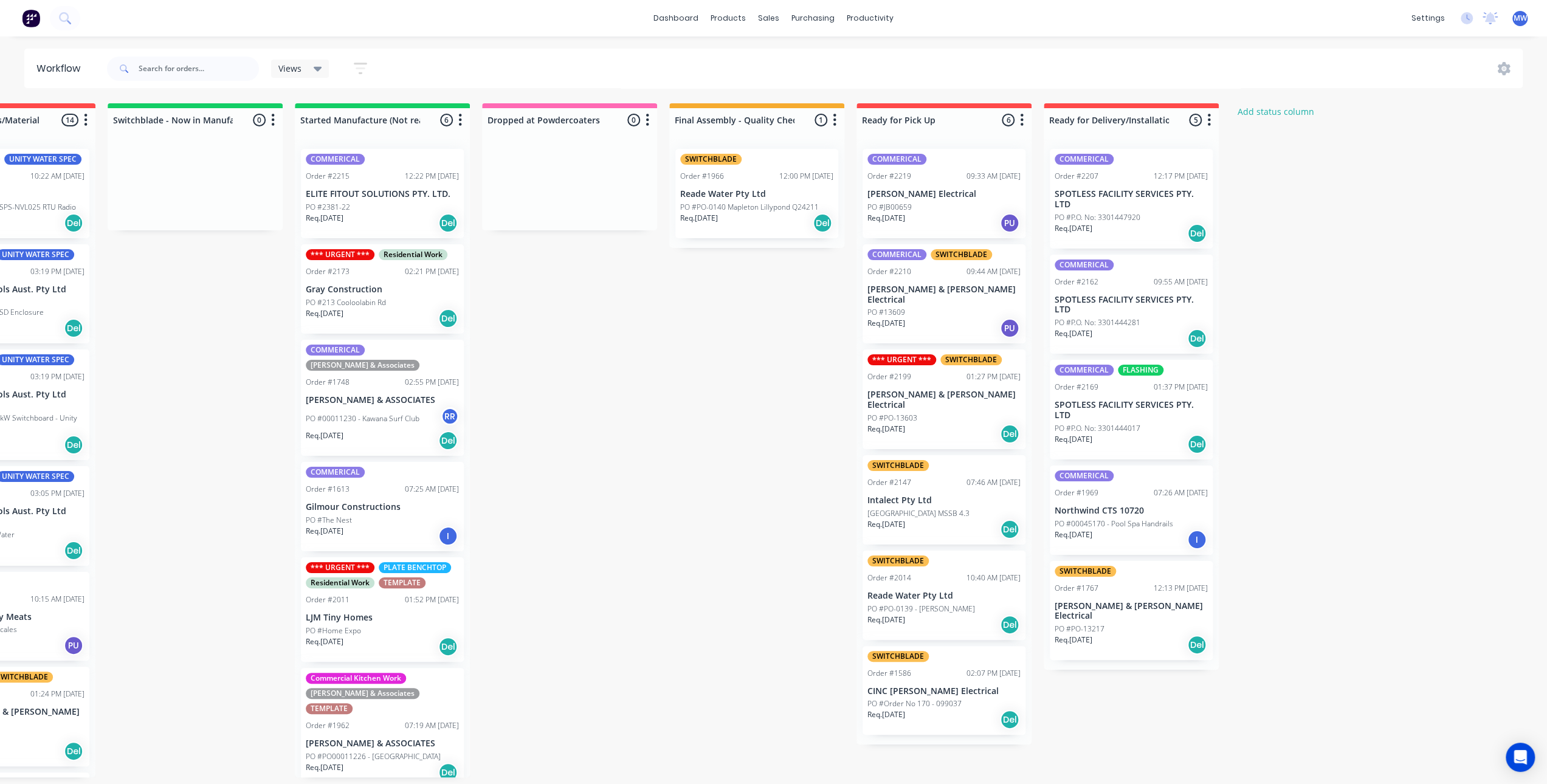
click at [689, 395] on div "Submitted 10 Status colour #273444 hex #273444 Save Cancel Summaries Total orde…" at bounding box center [524, 440] width 2028 height 674
click at [692, 394] on div "Submitted 10 Status colour #273444 hex #273444 Save Cancel Summaries Total orde…" at bounding box center [524, 440] width 2028 height 674
click at [954, 508] on p "[GEOGRAPHIC_DATA] MSSB 4.3" at bounding box center [919, 514] width 102 height 11
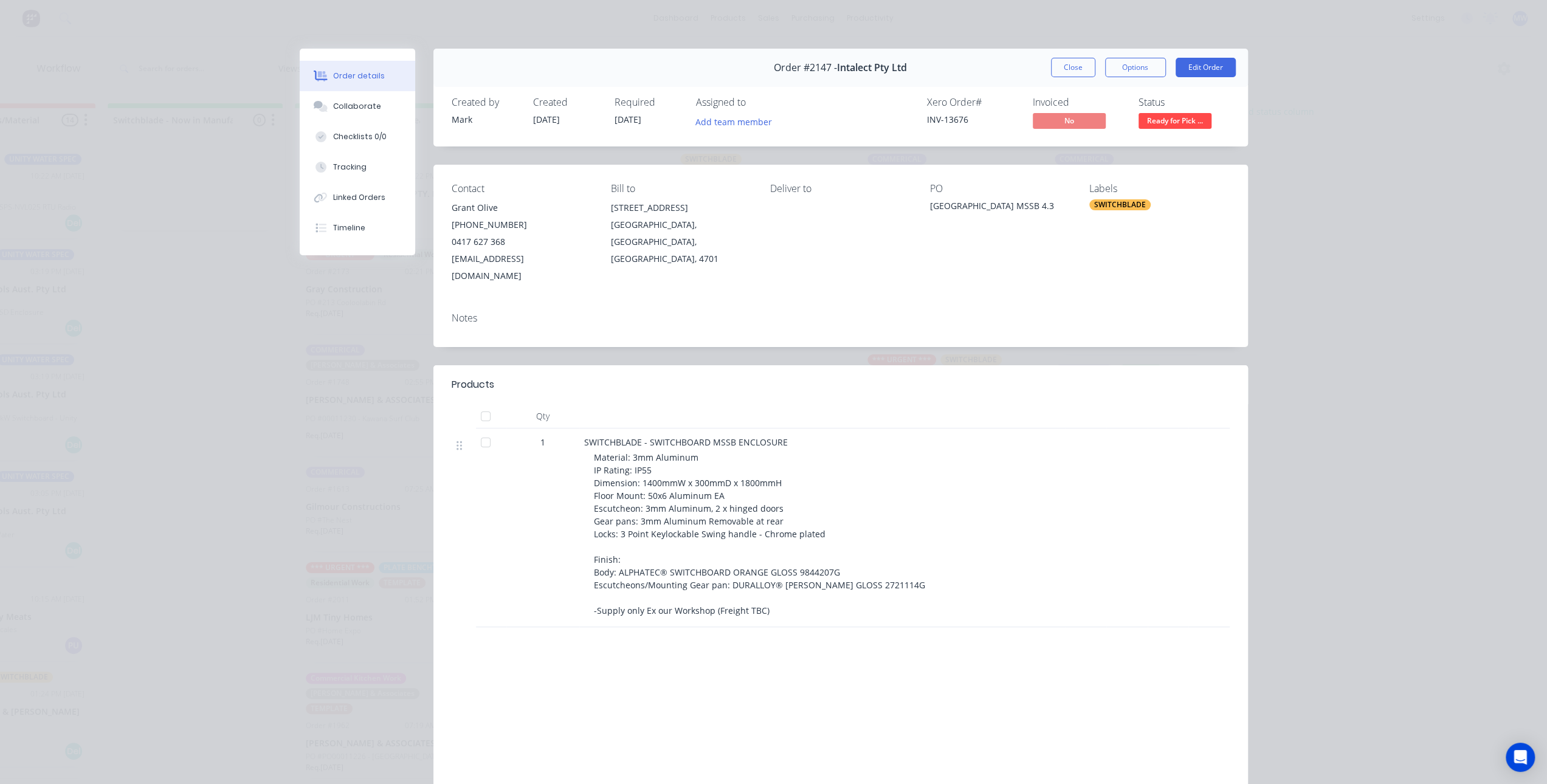
click at [678, 459] on div "Material: 3mm Aluminum IP Rating: IP55 Dimension: 1400mmW x 300mmD x 1800mmH Fl…" at bounding box center [827, 535] width 467 height 166
click at [677, 524] on div "Material: 3mm Aluminum IP Rating: IP55 Dimension: 1400mmW x 300mmD x 1800mmH Fl…" at bounding box center [827, 535] width 467 height 166
click at [345, 110] on div "Collaborate" at bounding box center [357, 106] width 48 height 11
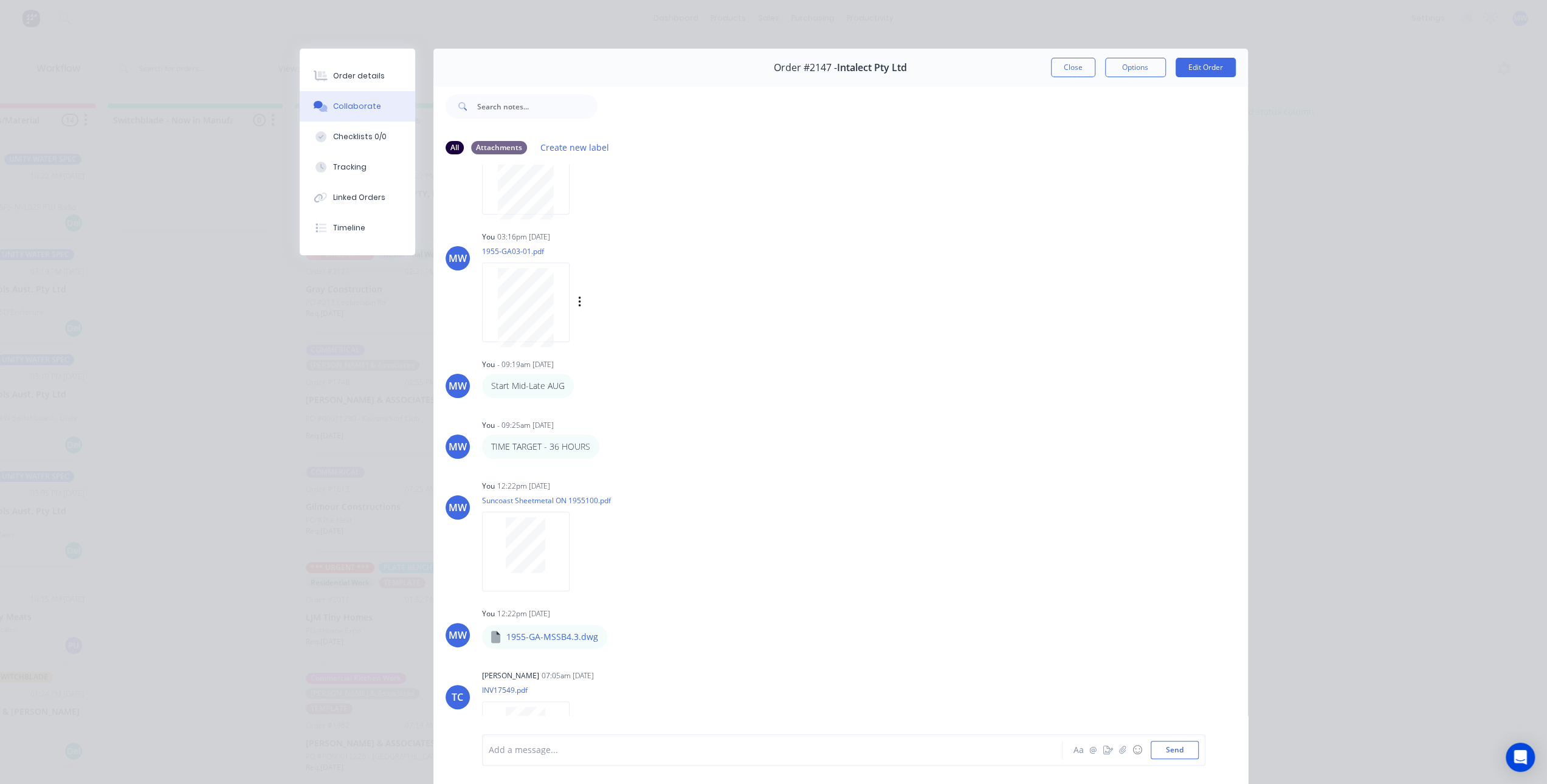
scroll to position [61, 0]
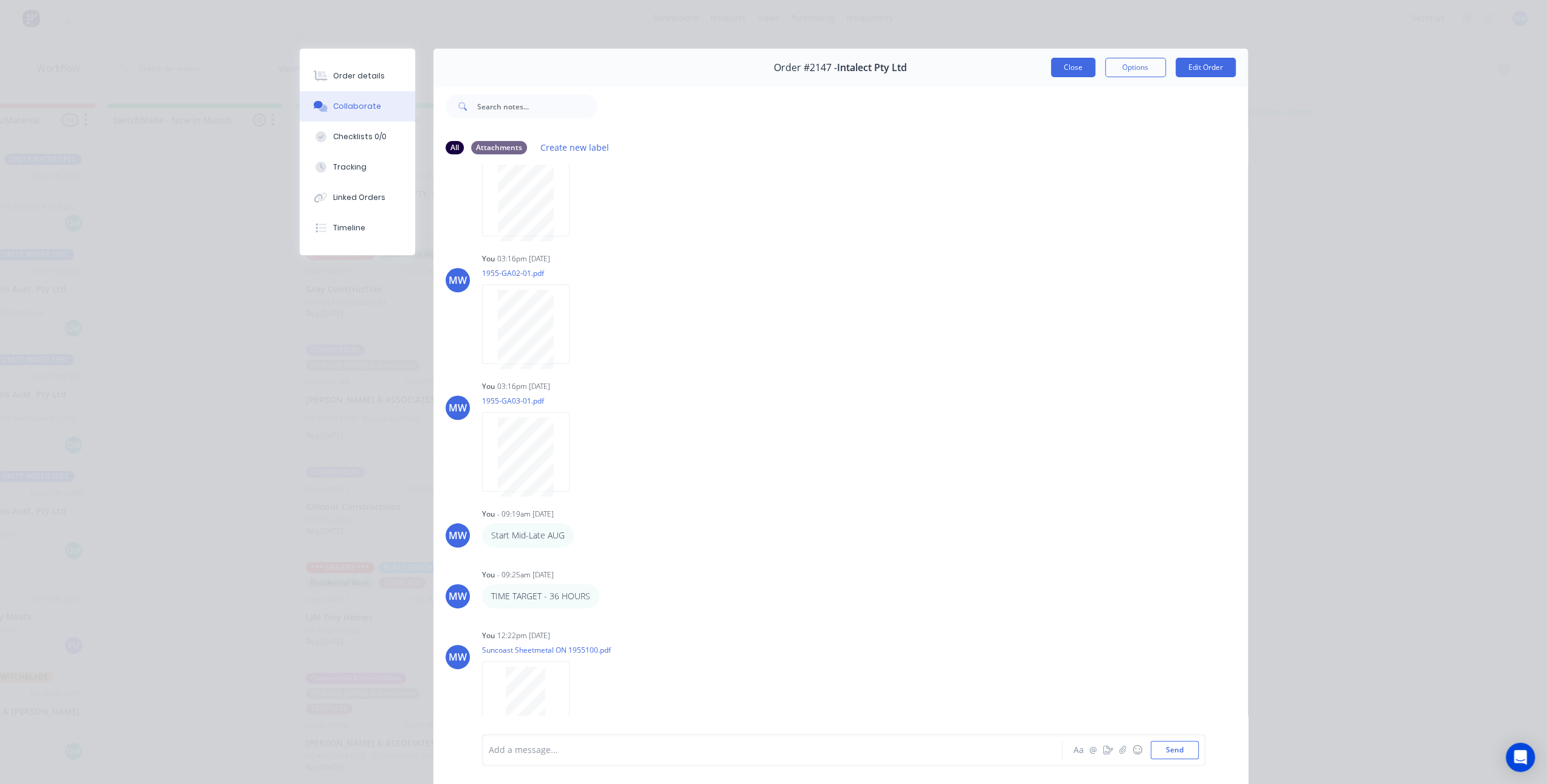
click at [1075, 70] on button "Close" at bounding box center [1073, 67] width 45 height 19
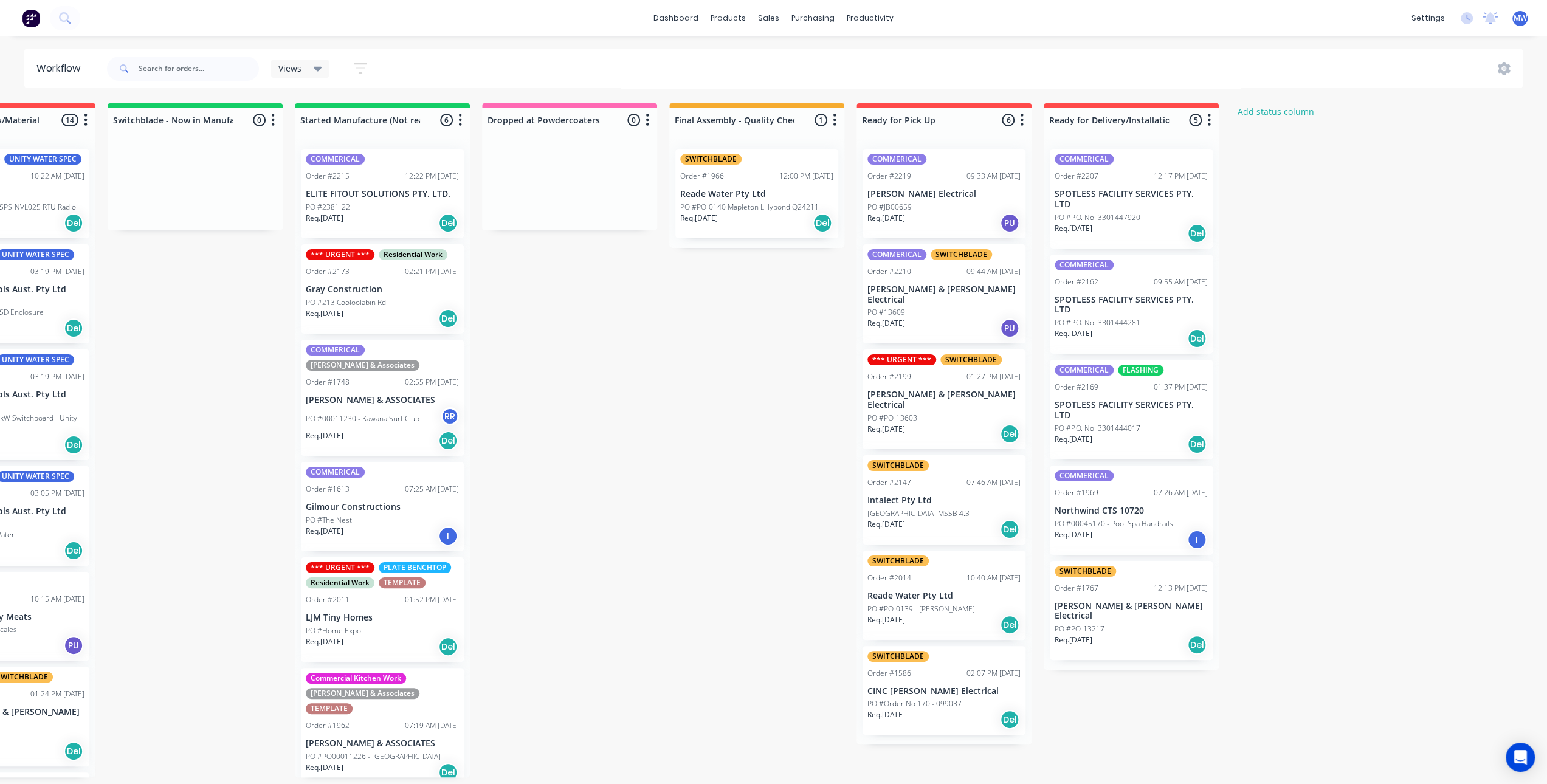
click at [223, 361] on div "Submitted 10 Status colour #273444 hex #273444 Save Cancel Summaries Total orde…" at bounding box center [524, 440] width 2028 height 674
click at [637, 372] on div "Submitted 10 Status colour #273444 hex #273444 Save Cancel Summaries Total orde…" at bounding box center [524, 440] width 2028 height 674
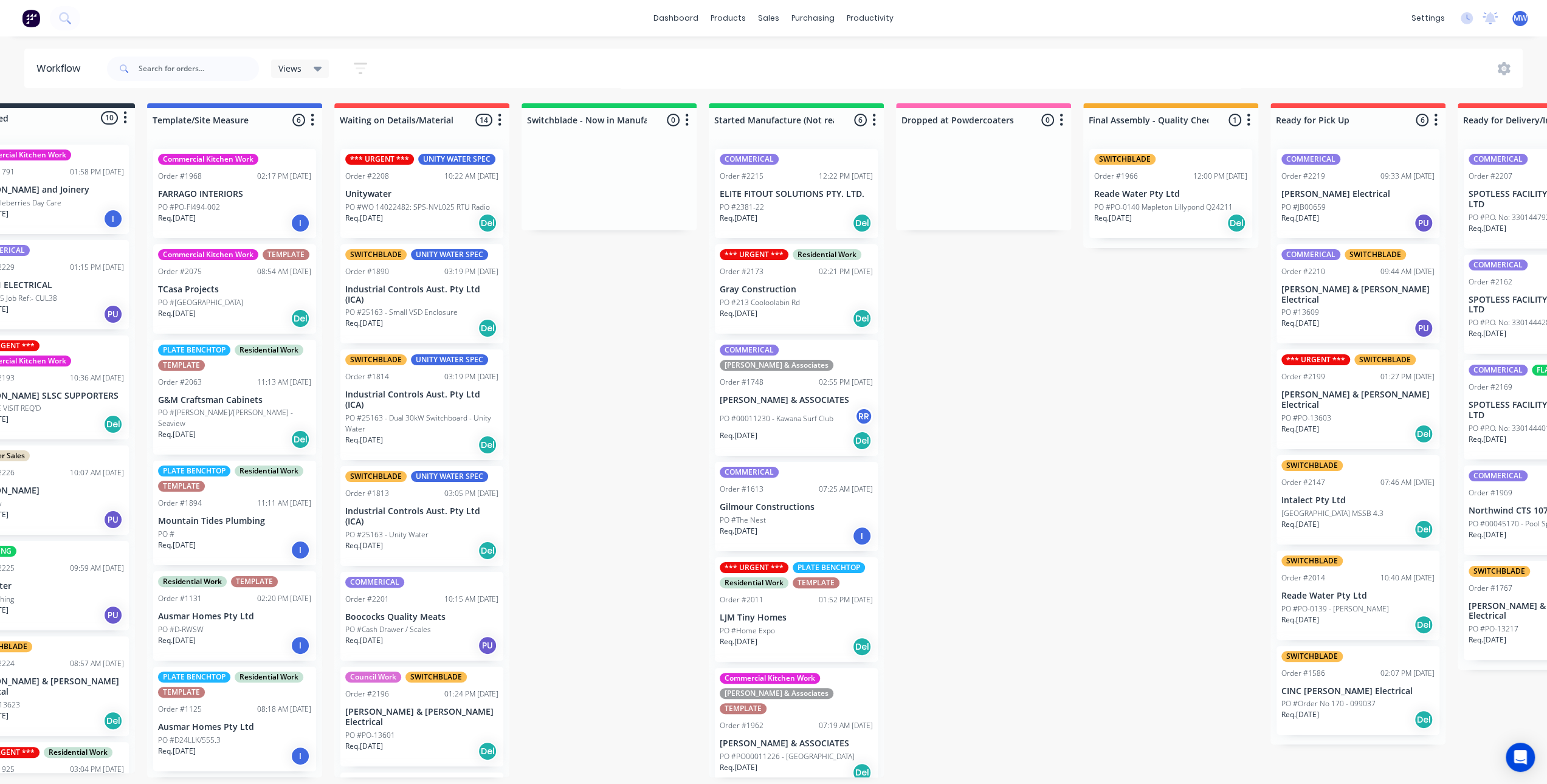
scroll to position [0, 52]
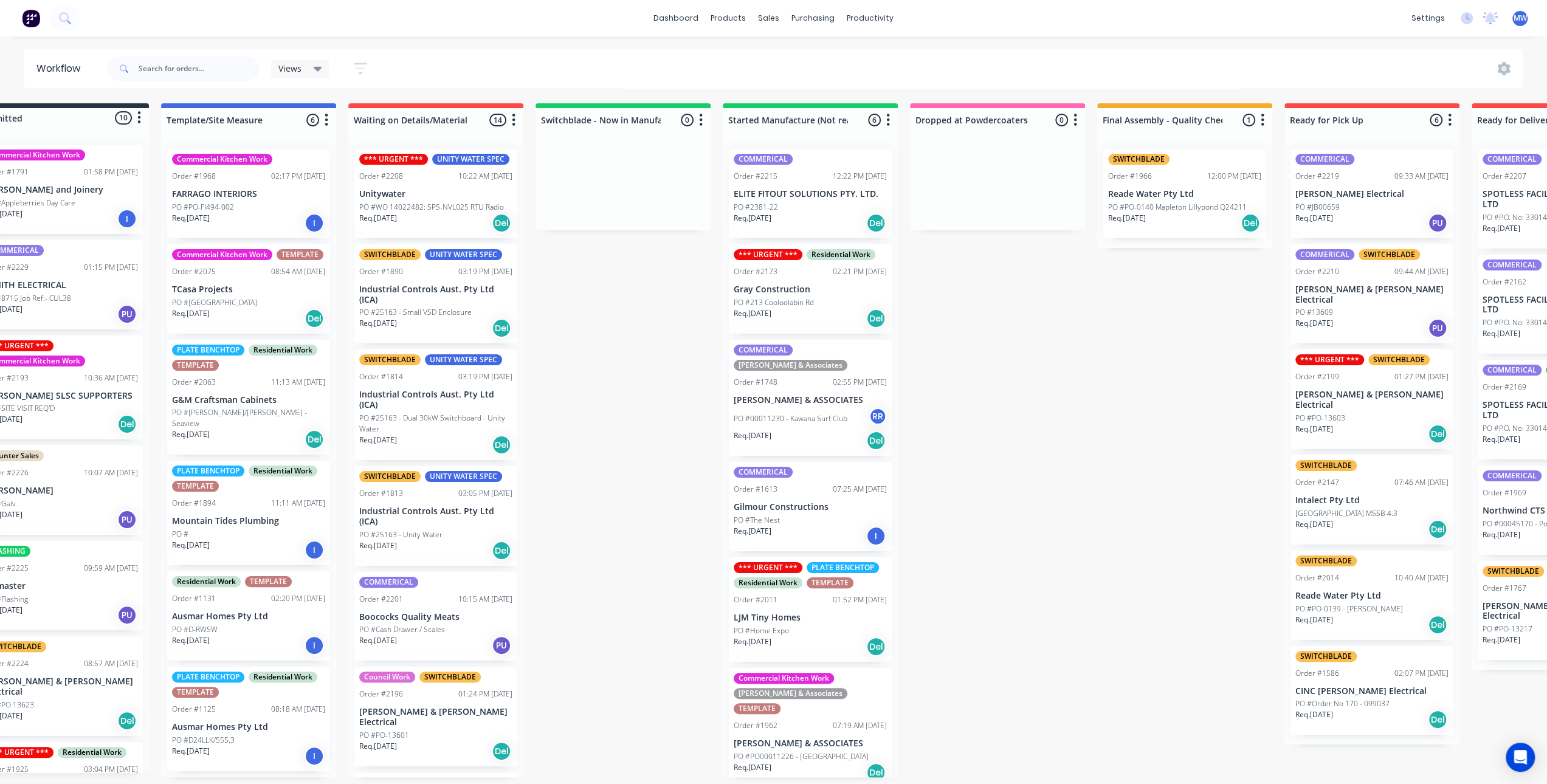
click at [664, 488] on div "Submitted 10 Status colour #273444 hex #273444 Save Cancel Summaries Total orde…" at bounding box center [952, 440] width 2028 height 674
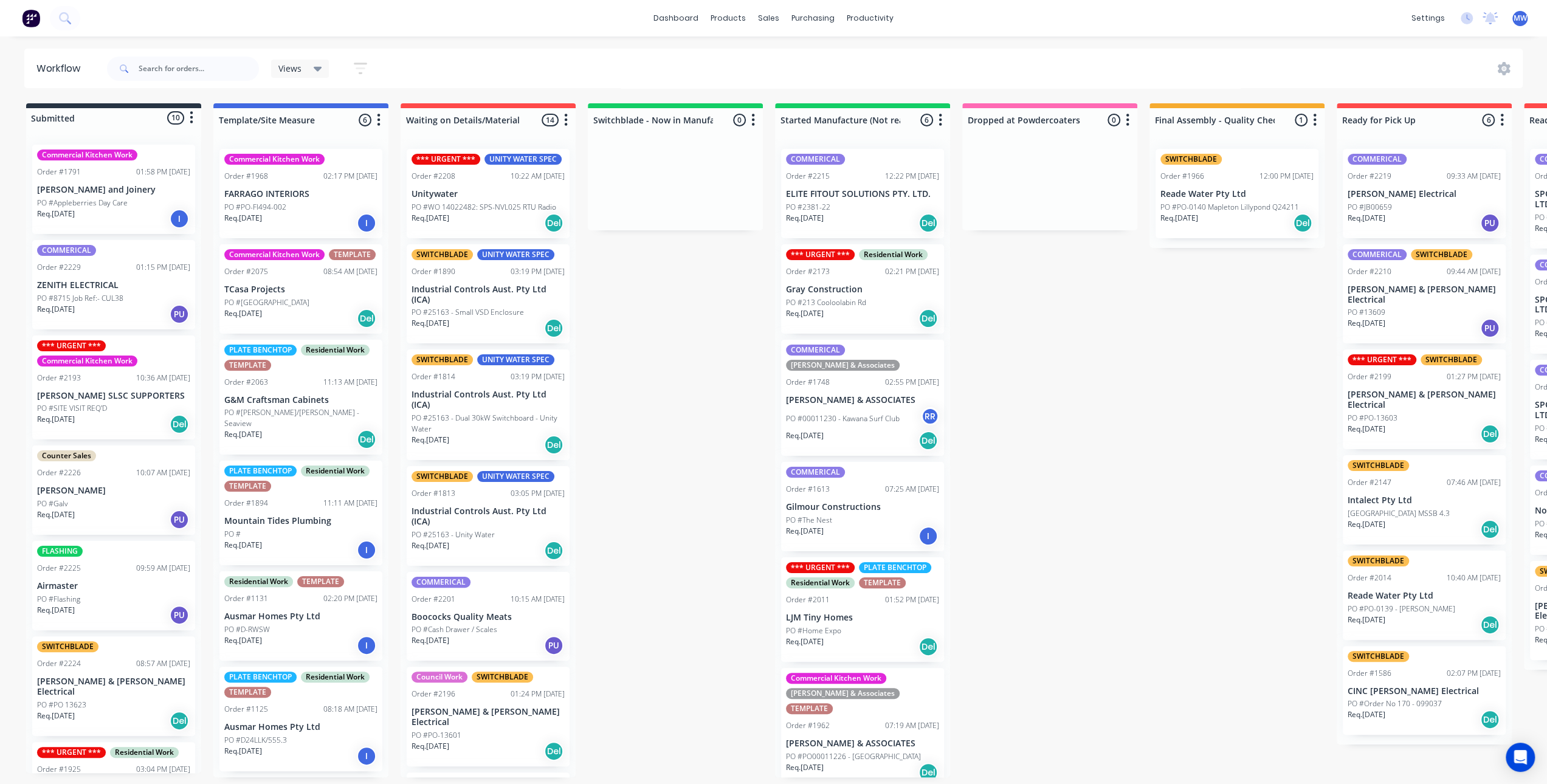
click at [770, 426] on div "Submitted 10 Status colour #273444 hex #273444 Save Cancel Summaries Total orde…" at bounding box center [1004, 440] width 2028 height 674
click at [672, 483] on div "Submitted 10 Status colour #273444 hex #273444 Save Cancel Summaries Total orde…" at bounding box center [1004, 440] width 2028 height 674
drag, startPoint x: 662, startPoint y: 487, endPoint x: 706, endPoint y: 497, distance: 45.1
click at [662, 487] on div "Submitted 10 Status colour #273444 hex #273444 Save Cancel Summaries Total orde…" at bounding box center [1004, 440] width 2028 height 674
